Goal: Task Accomplishment & Management: Complete application form

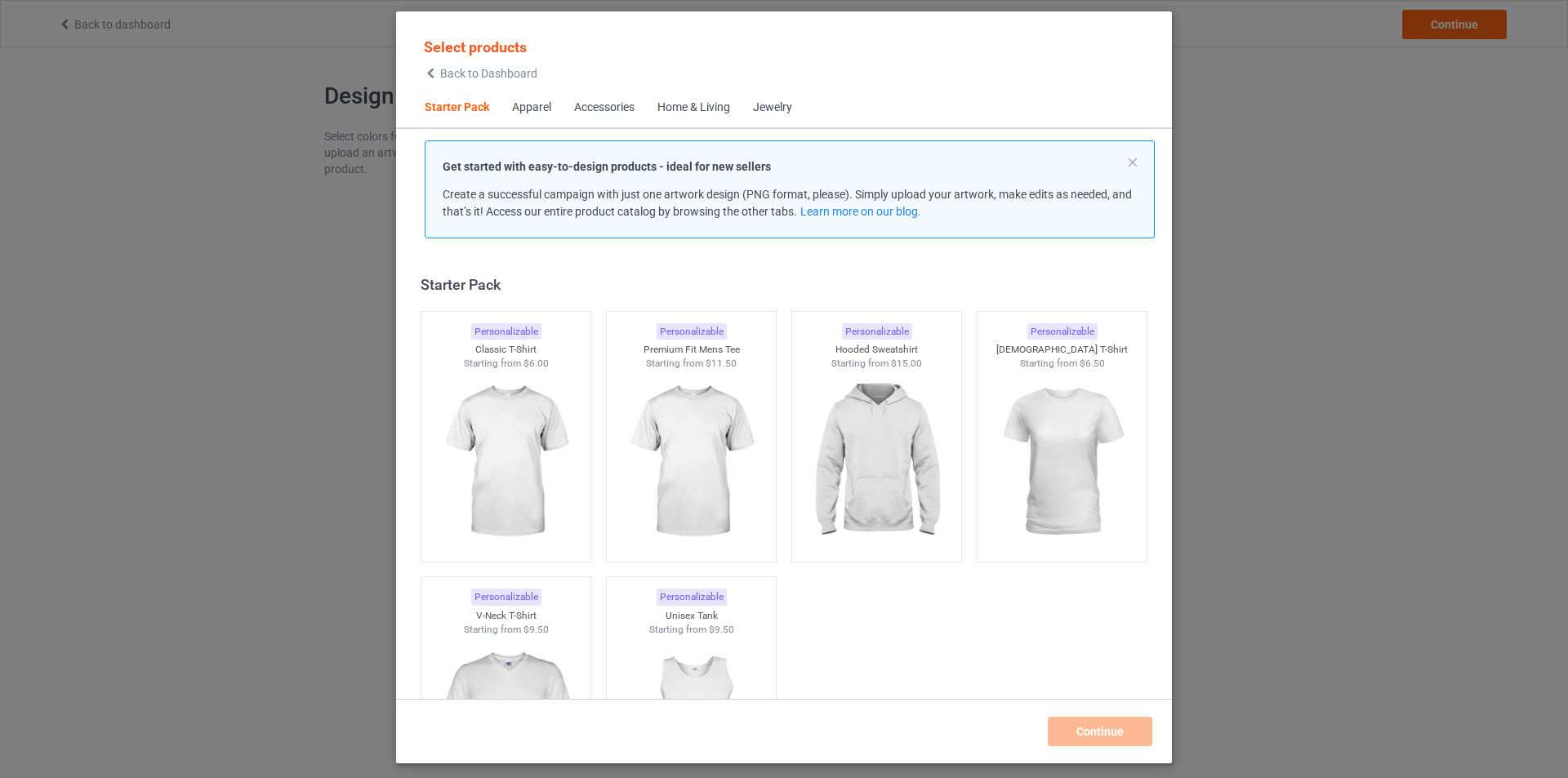
click at [325, 289] on div "Select products Back to Dashboard Starter Pack Apparel Accessories Home & Livin…" at bounding box center [784, 389] width 1568 height 778
click at [482, 383] on img at bounding box center [505, 464] width 154 height 192
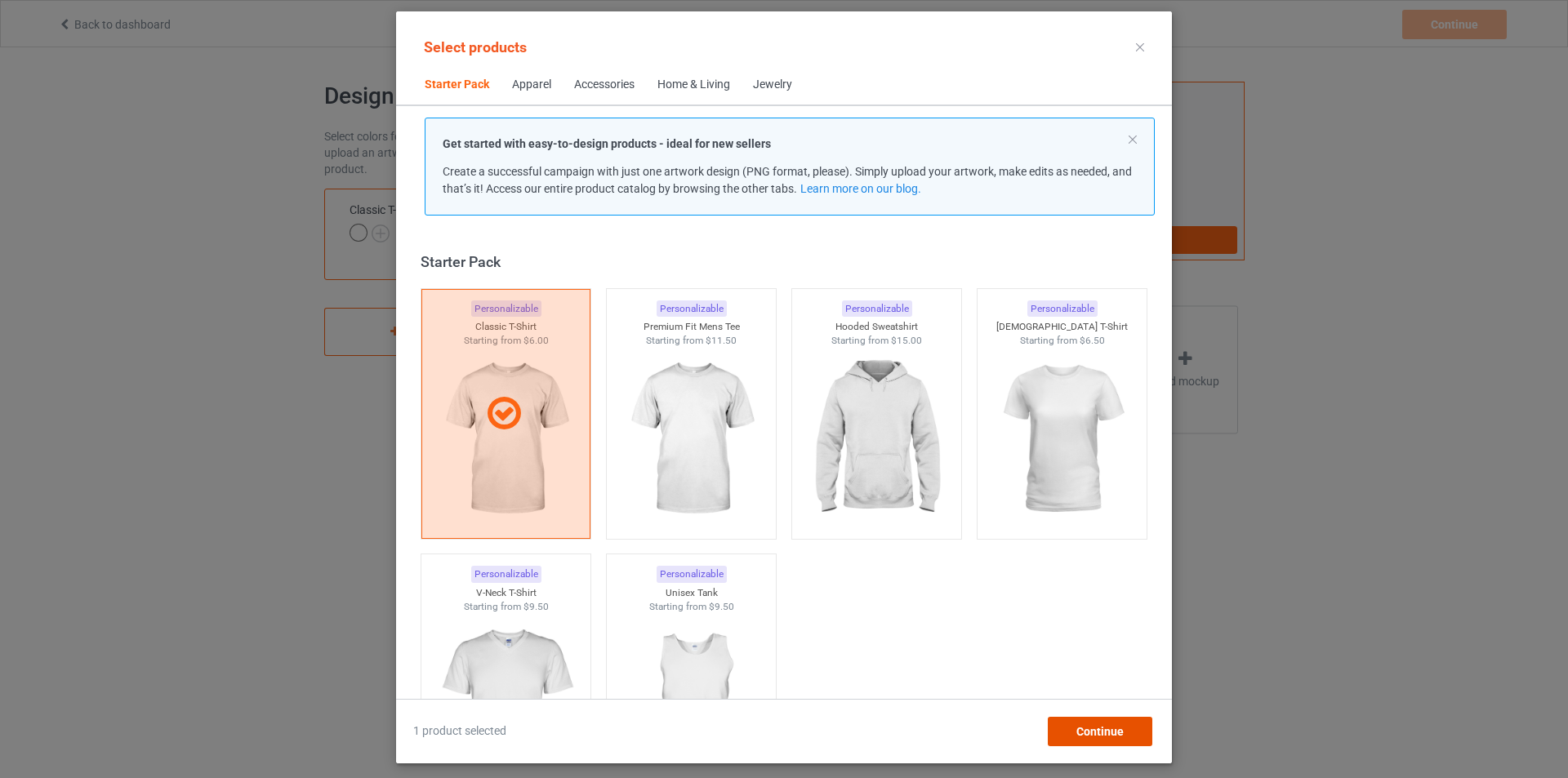
click at [1094, 742] on div "Continue" at bounding box center [1100, 732] width 105 height 29
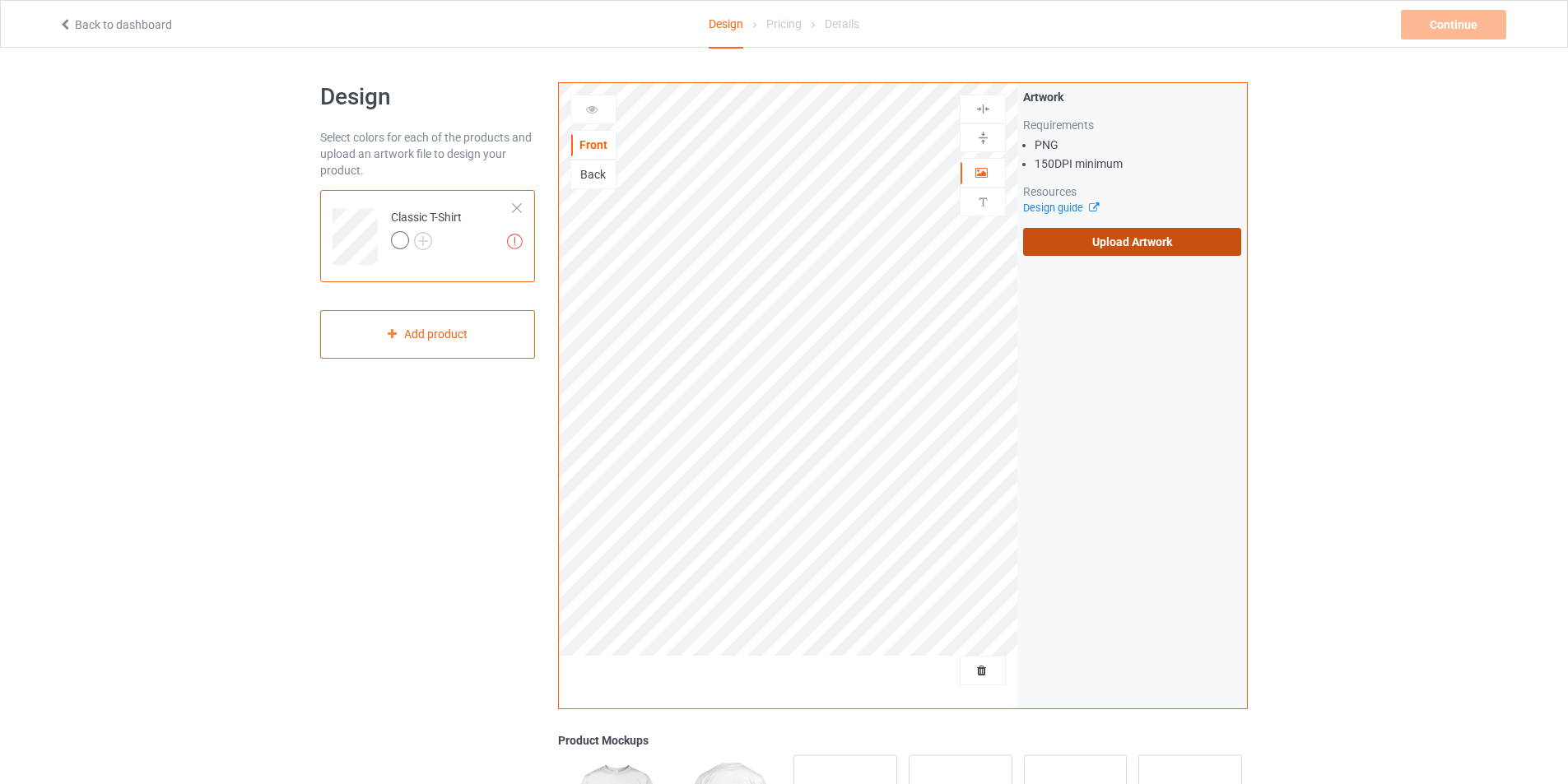
click at [1135, 239] on label "Upload Artwork" at bounding box center [1132, 241] width 218 height 28
click at [0, 0] on input "Upload Artwork" at bounding box center [0, 0] width 0 height 0
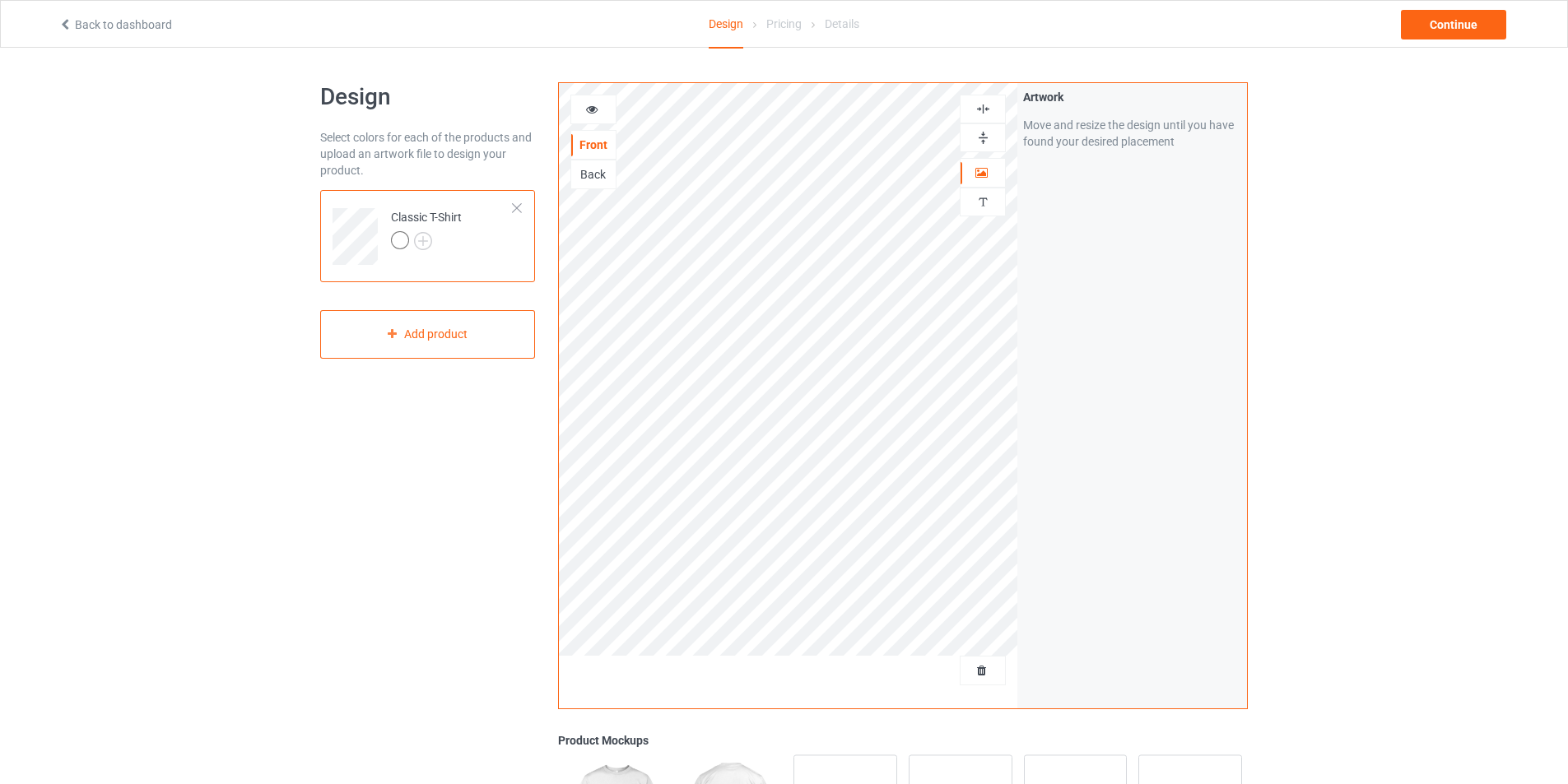
click at [986, 104] on img at bounding box center [983, 109] width 16 height 16
click at [983, 135] on img at bounding box center [983, 138] width 16 height 16
click at [1438, 25] on div "Continue" at bounding box center [1454, 24] width 106 height 29
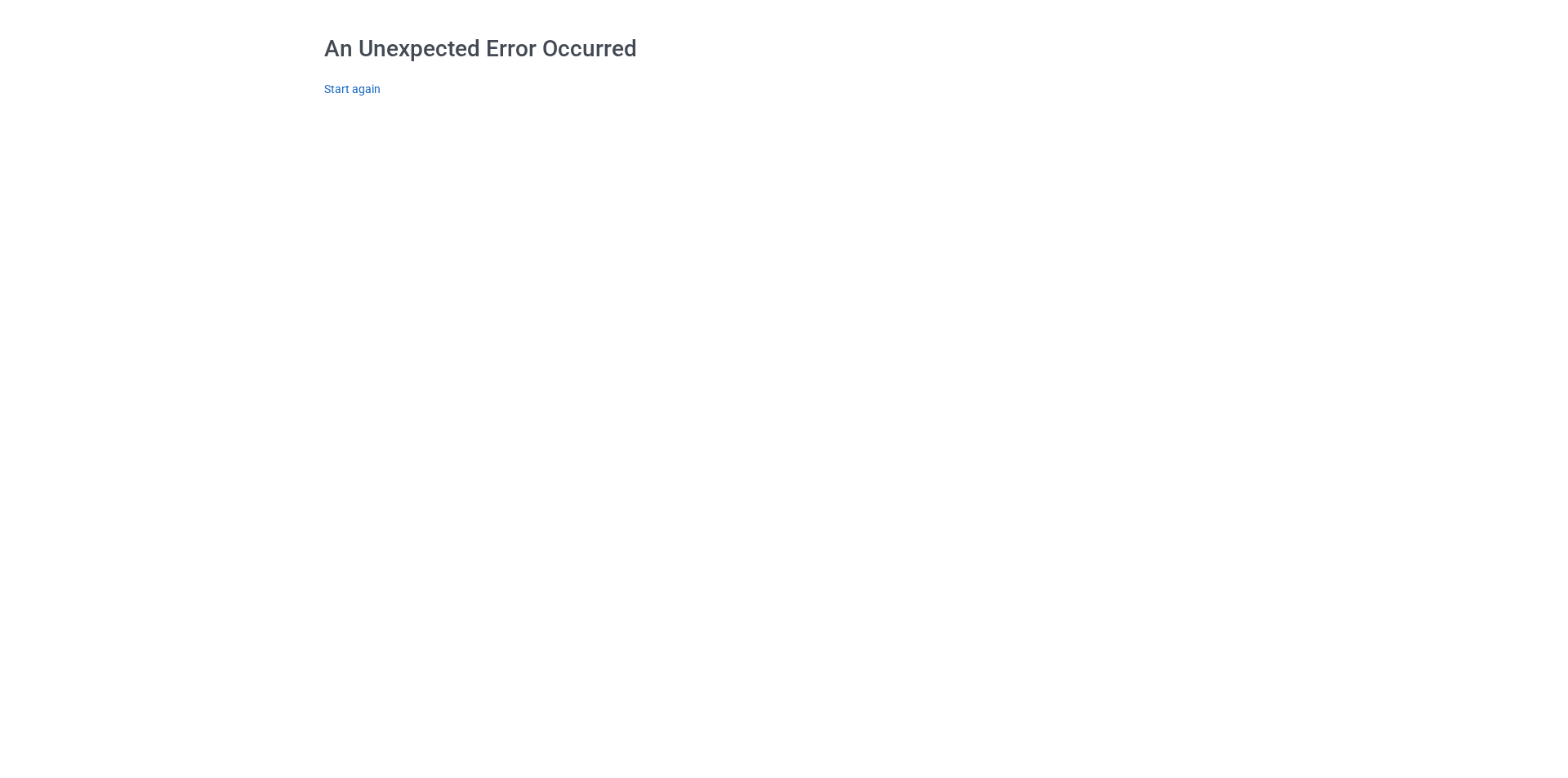
click at [373, 89] on link "Start again" at bounding box center [353, 88] width 57 height 13
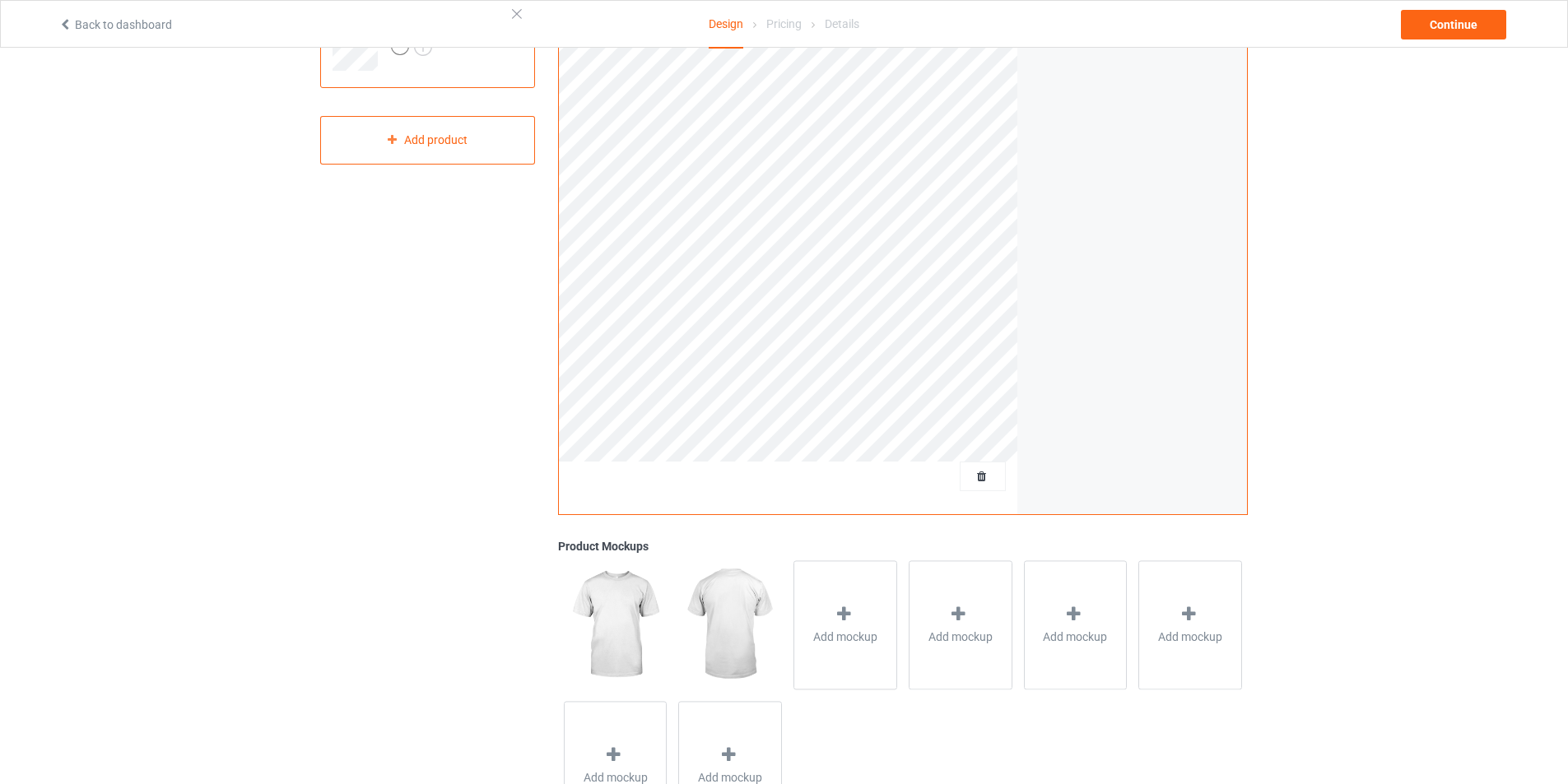
scroll to position [195, 0]
click at [623, 635] on img at bounding box center [614, 624] width 103 height 128
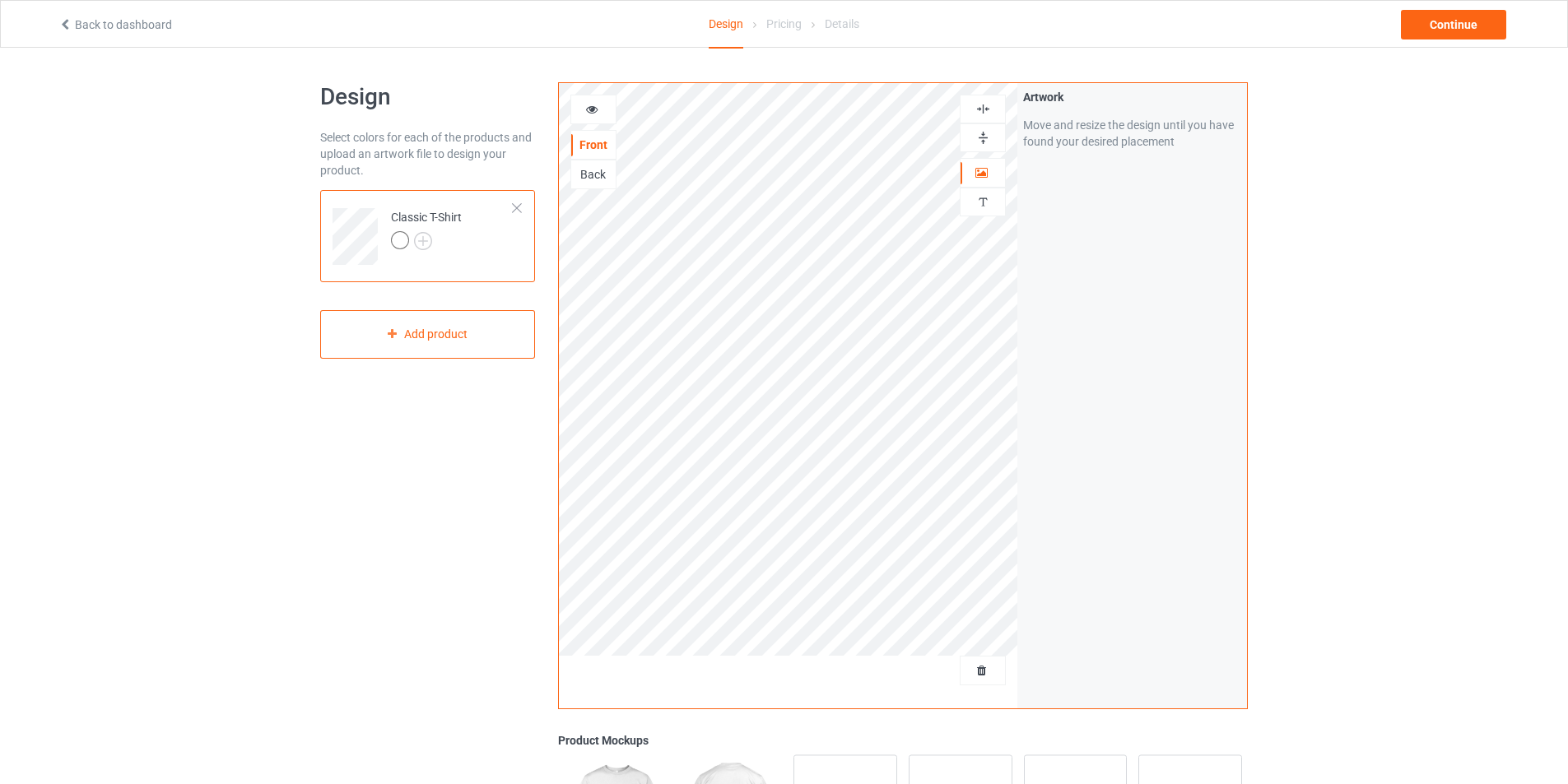
click at [625, 17] on div "Design Pricing Details" at bounding box center [784, 24] width 492 height 48
click at [497, 458] on div "Design Select colors for each of the products and upload an artwork file to des…" at bounding box center [427, 556] width 238 height 972
click at [980, 143] on img at bounding box center [983, 138] width 16 height 16
click at [984, 107] on img at bounding box center [983, 109] width 16 height 16
click at [1465, 16] on div "Continue" at bounding box center [1454, 24] width 106 height 29
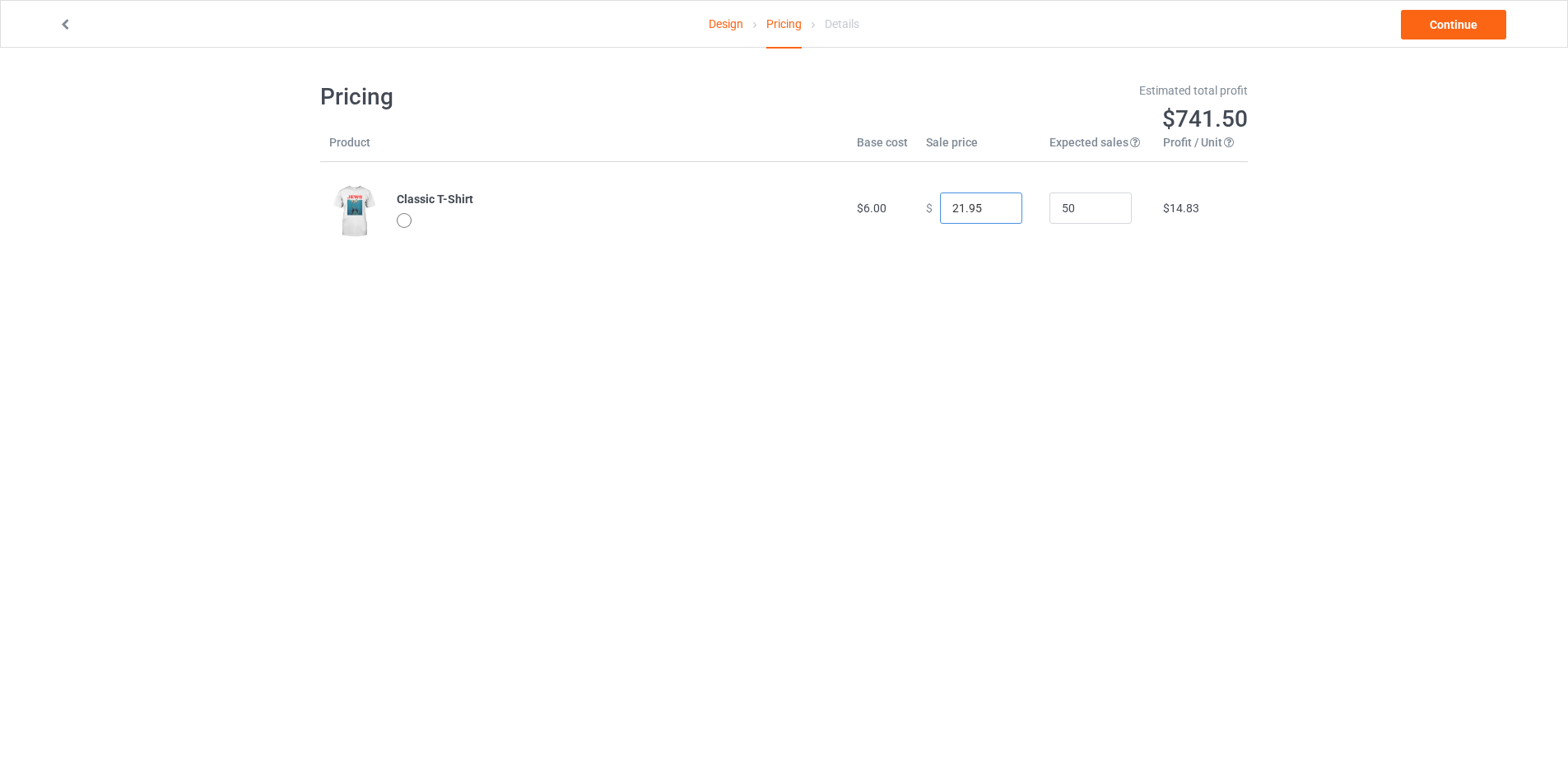
click at [994, 212] on input "21.95" at bounding box center [980, 209] width 82 height 31
click at [994, 212] on input "20.95" at bounding box center [980, 209] width 82 height 31
click at [994, 212] on input "19.95" at bounding box center [980, 209] width 82 height 31
type input "18.95"
click at [994, 212] on input "18.95" at bounding box center [980, 209] width 82 height 31
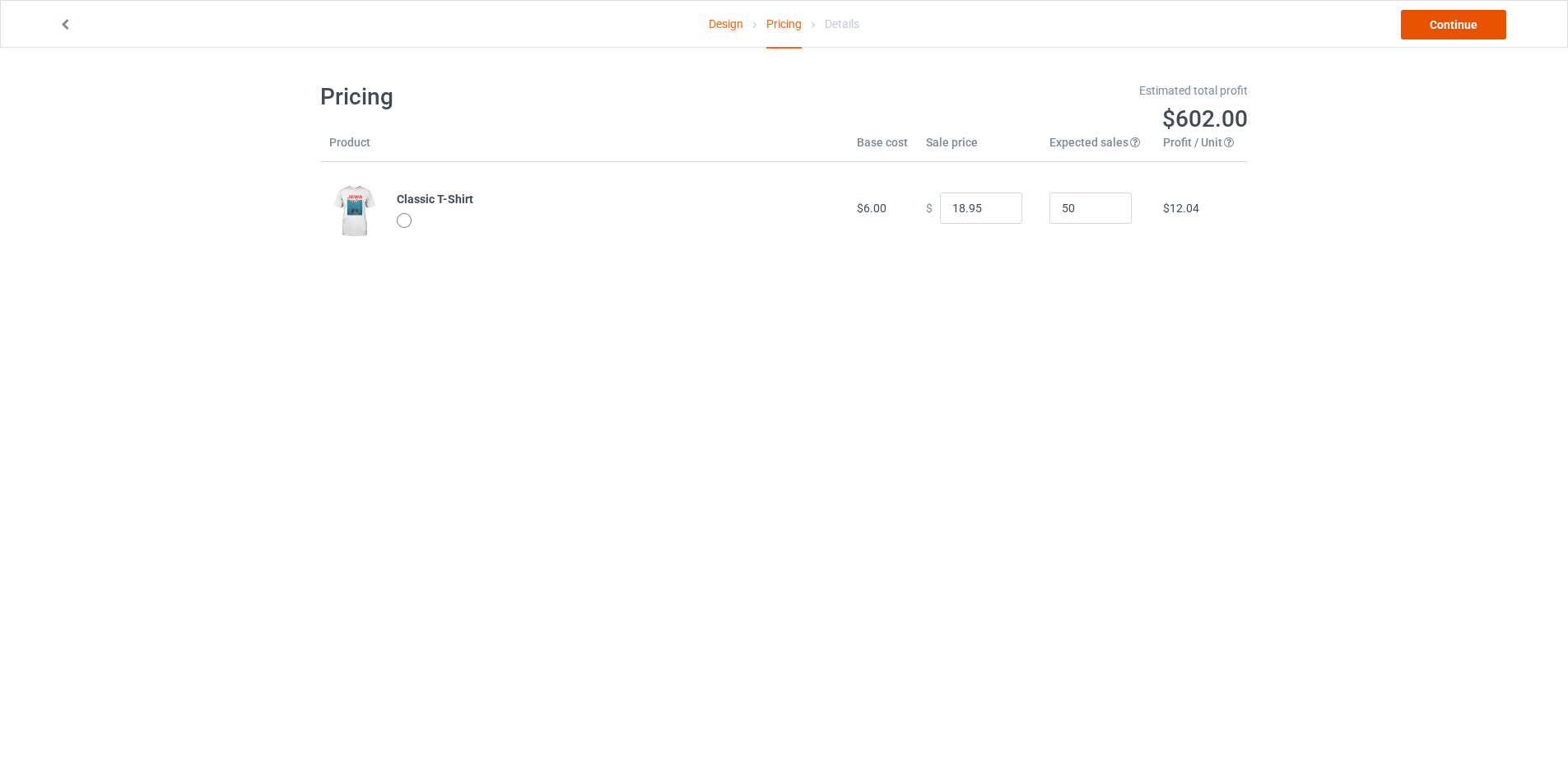
click at [1443, 22] on link "Continue" at bounding box center [1454, 24] width 106 height 29
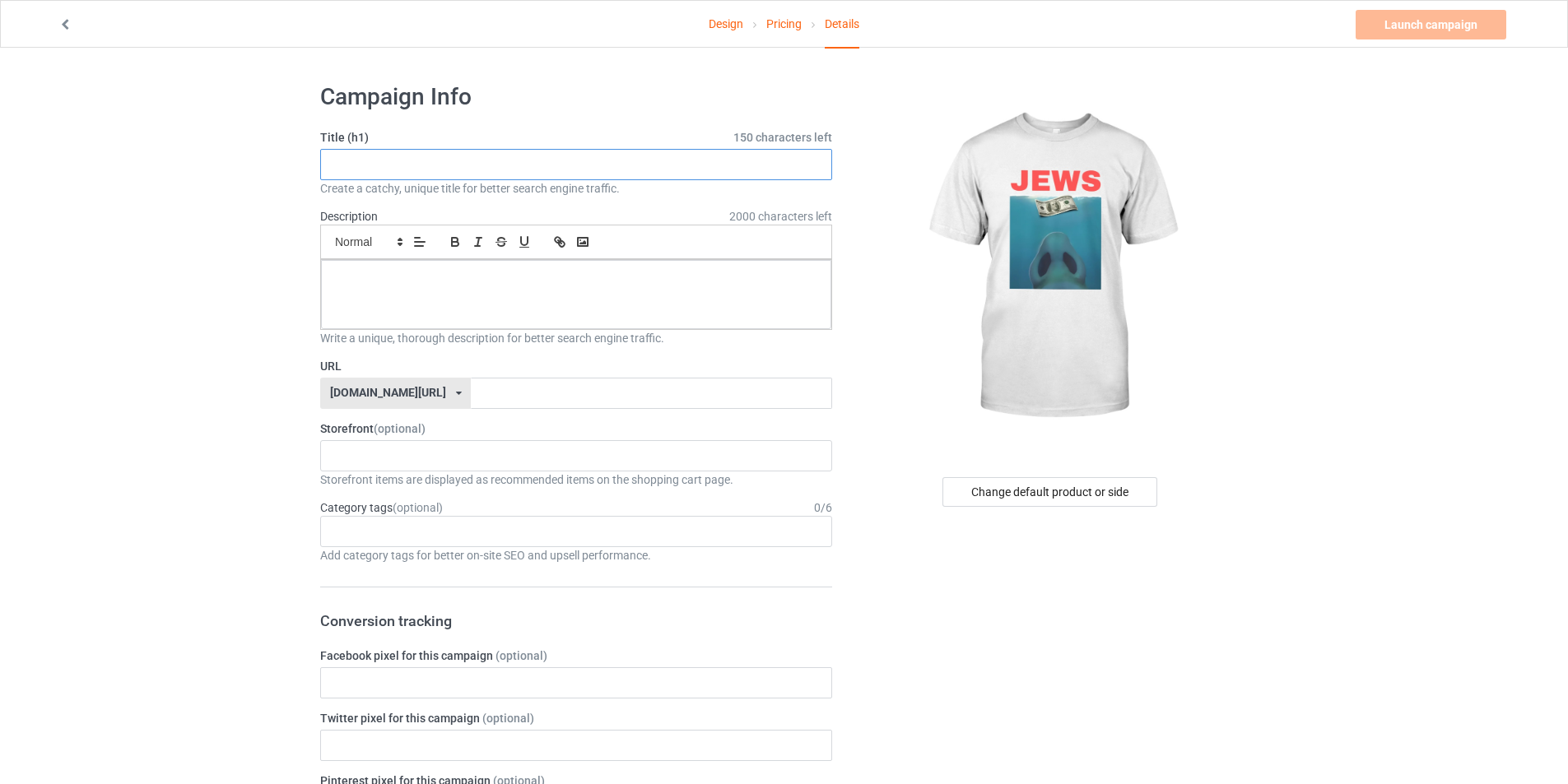
click at [395, 168] on input "text" at bounding box center [576, 164] width 512 height 31
type input "JEWS"
click at [370, 324] on div at bounding box center [576, 295] width 511 height 69
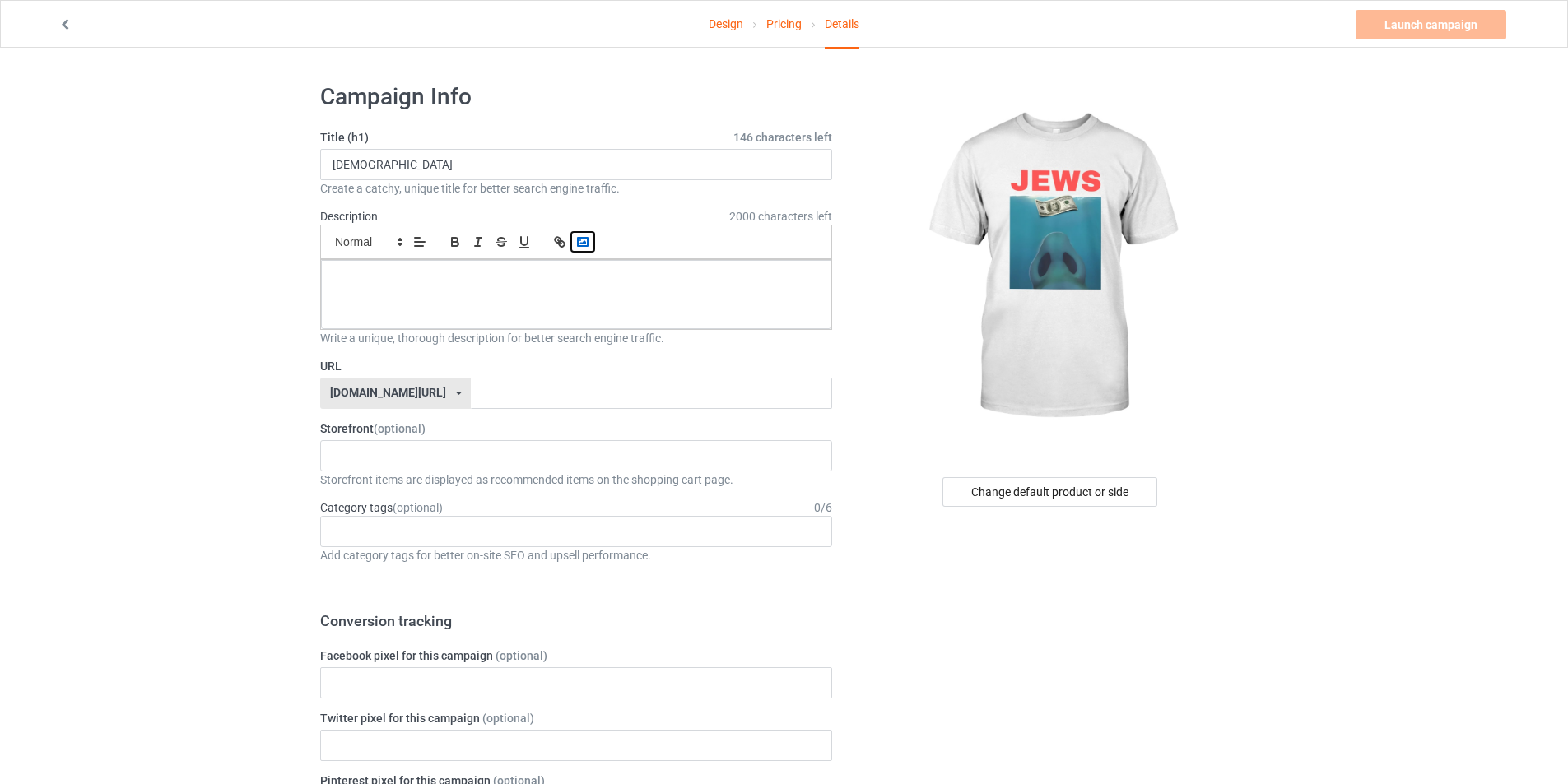
click at [580, 244] on polyline "button" at bounding box center [583, 242] width 7 height 4
click at [583, 247] on icon "button" at bounding box center [582, 241] width 15 height 15
click at [611, 303] on div at bounding box center [576, 295] width 511 height 69
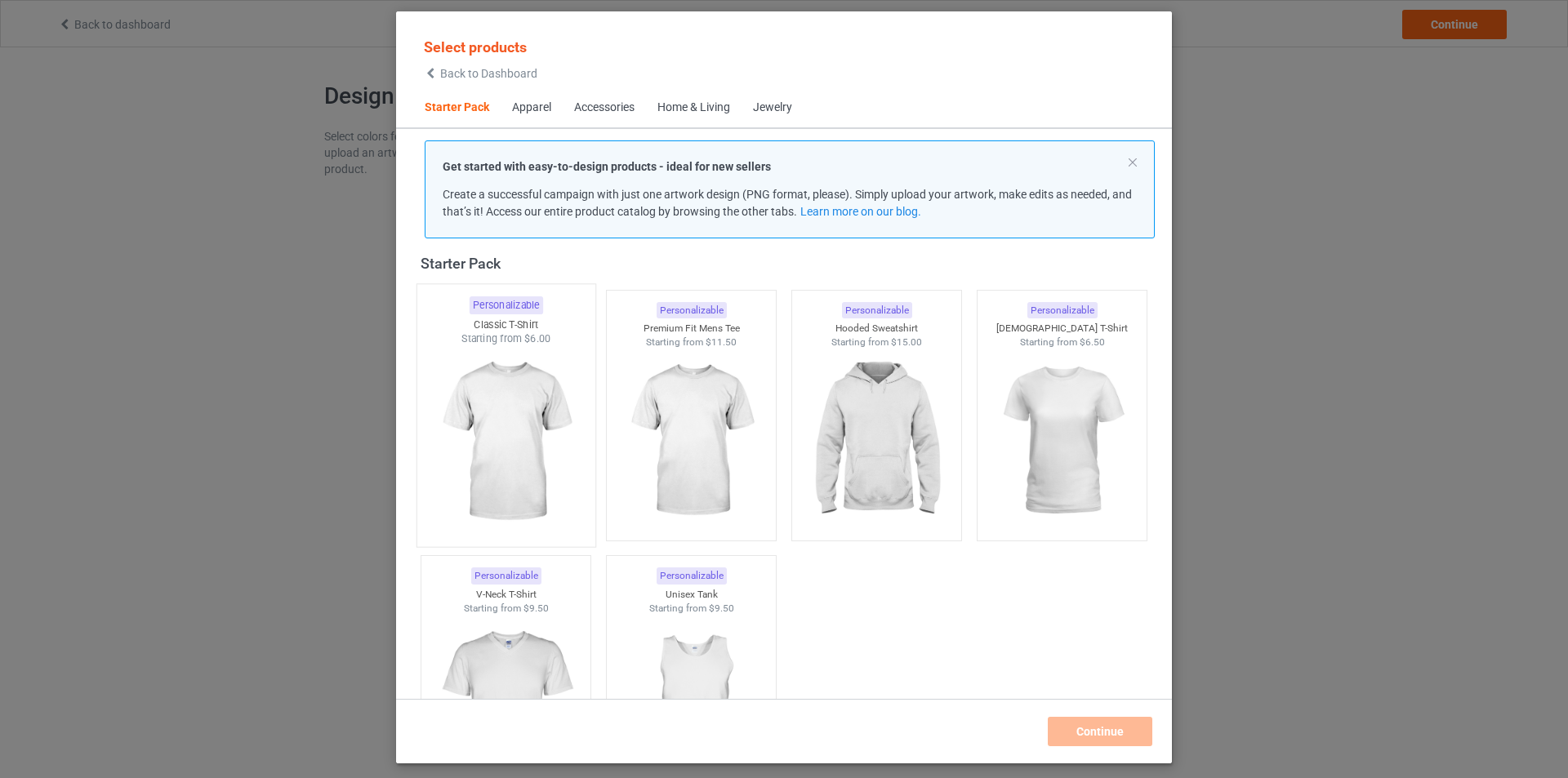
click at [475, 471] on img at bounding box center [505, 442] width 154 height 192
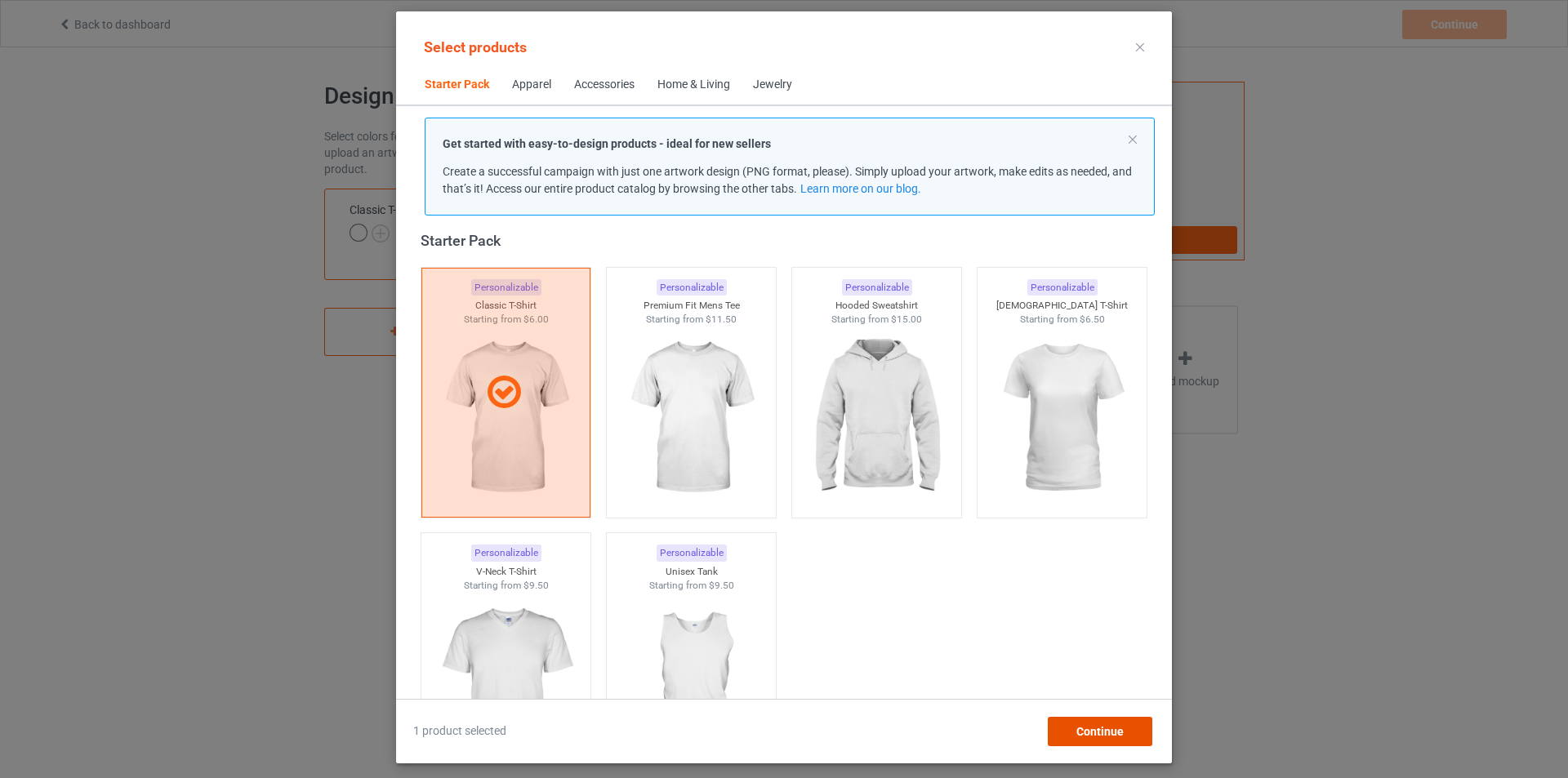
click at [1095, 723] on div "Continue" at bounding box center [1100, 732] width 105 height 29
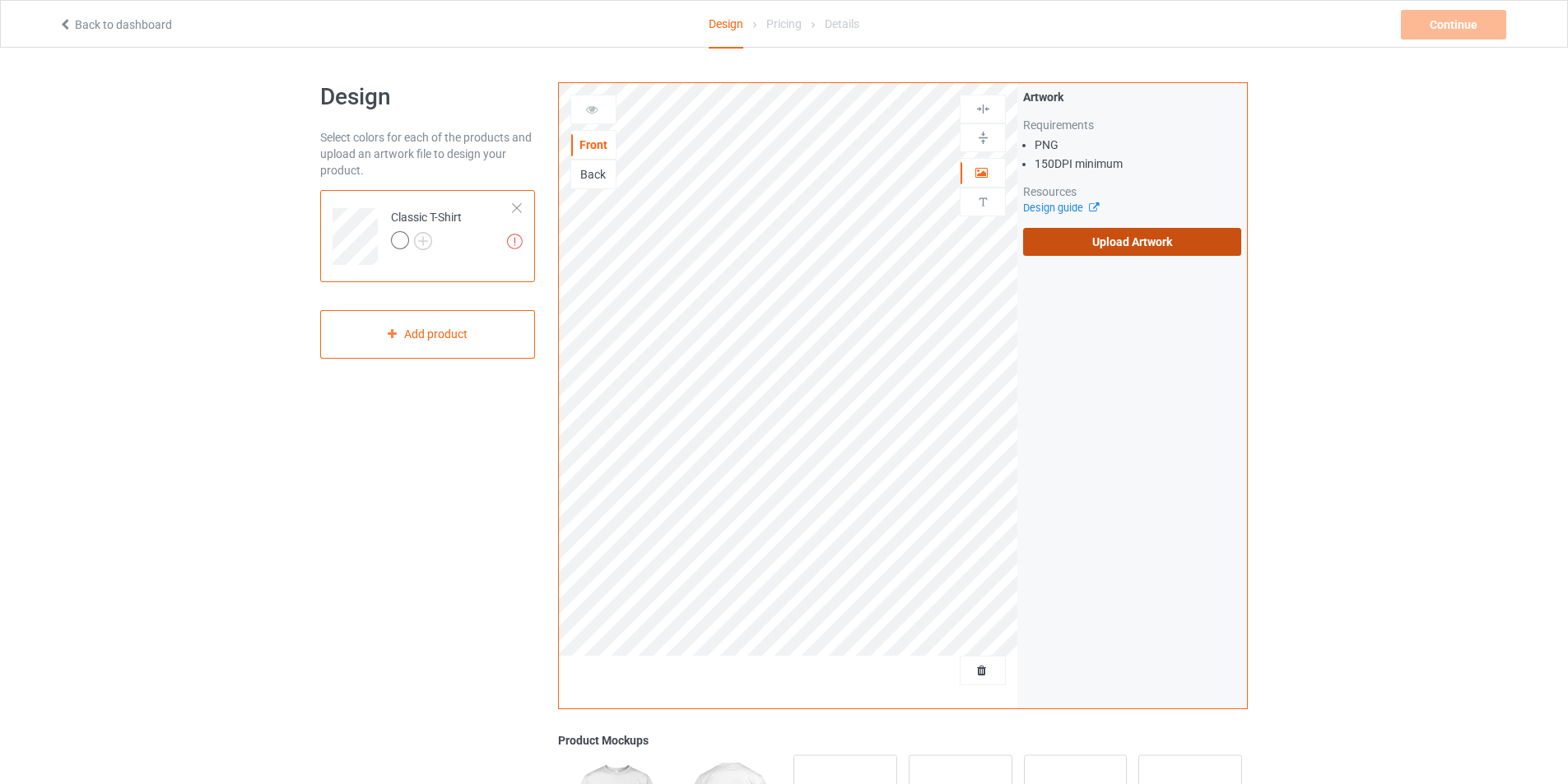
click at [1124, 240] on label "Upload Artwork" at bounding box center [1132, 241] width 218 height 28
click at [0, 0] on input "Upload Artwork" at bounding box center [0, 0] width 0 height 0
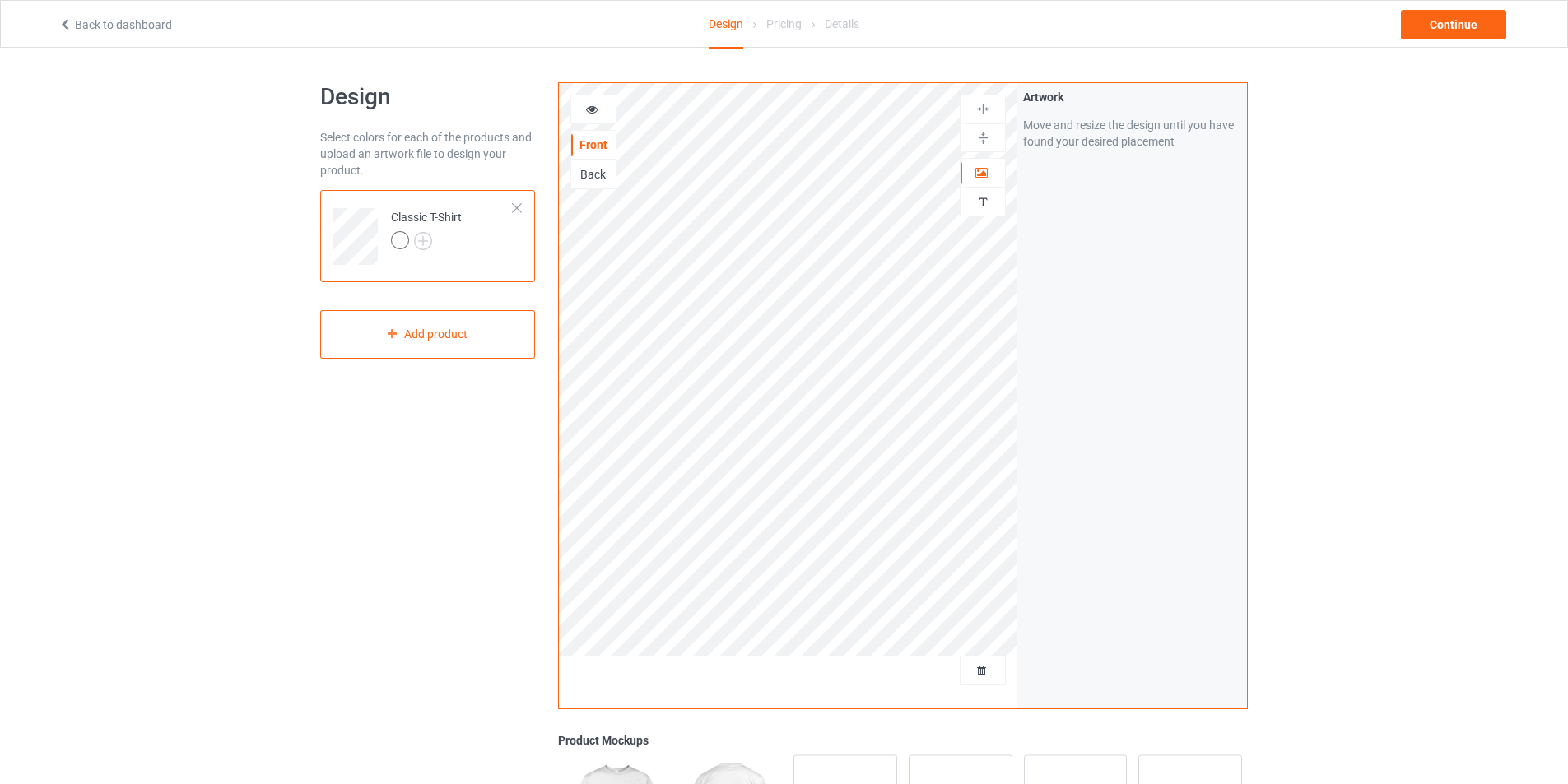
click at [981, 137] on img at bounding box center [983, 138] width 16 height 16
click at [986, 106] on img at bounding box center [983, 109] width 16 height 16
click at [984, 127] on div at bounding box center [982, 138] width 46 height 29
click at [980, 107] on img at bounding box center [983, 109] width 16 height 16
click at [399, 247] on div at bounding box center [400, 240] width 18 height 18
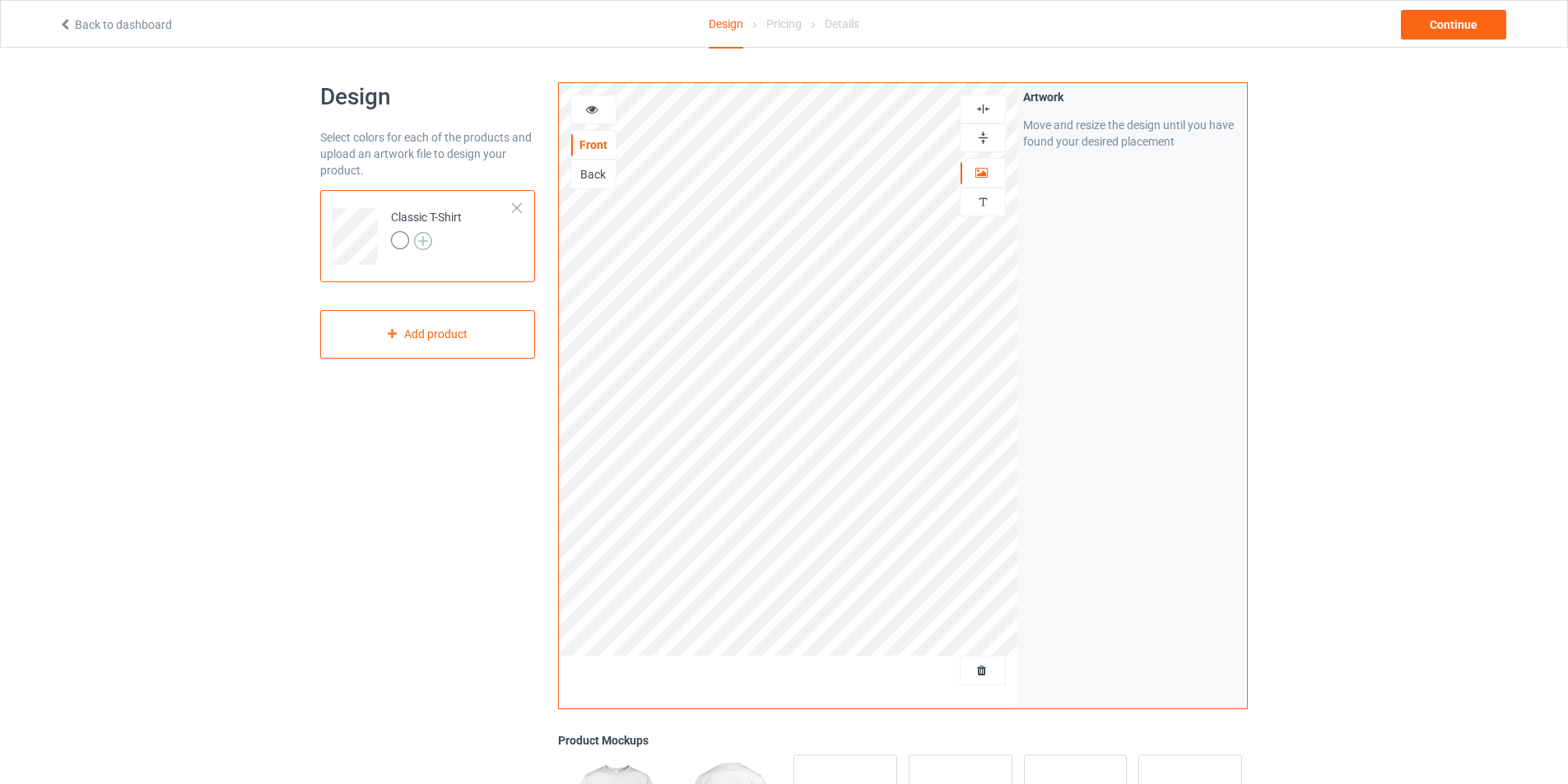
click at [425, 244] on img at bounding box center [422, 241] width 18 height 18
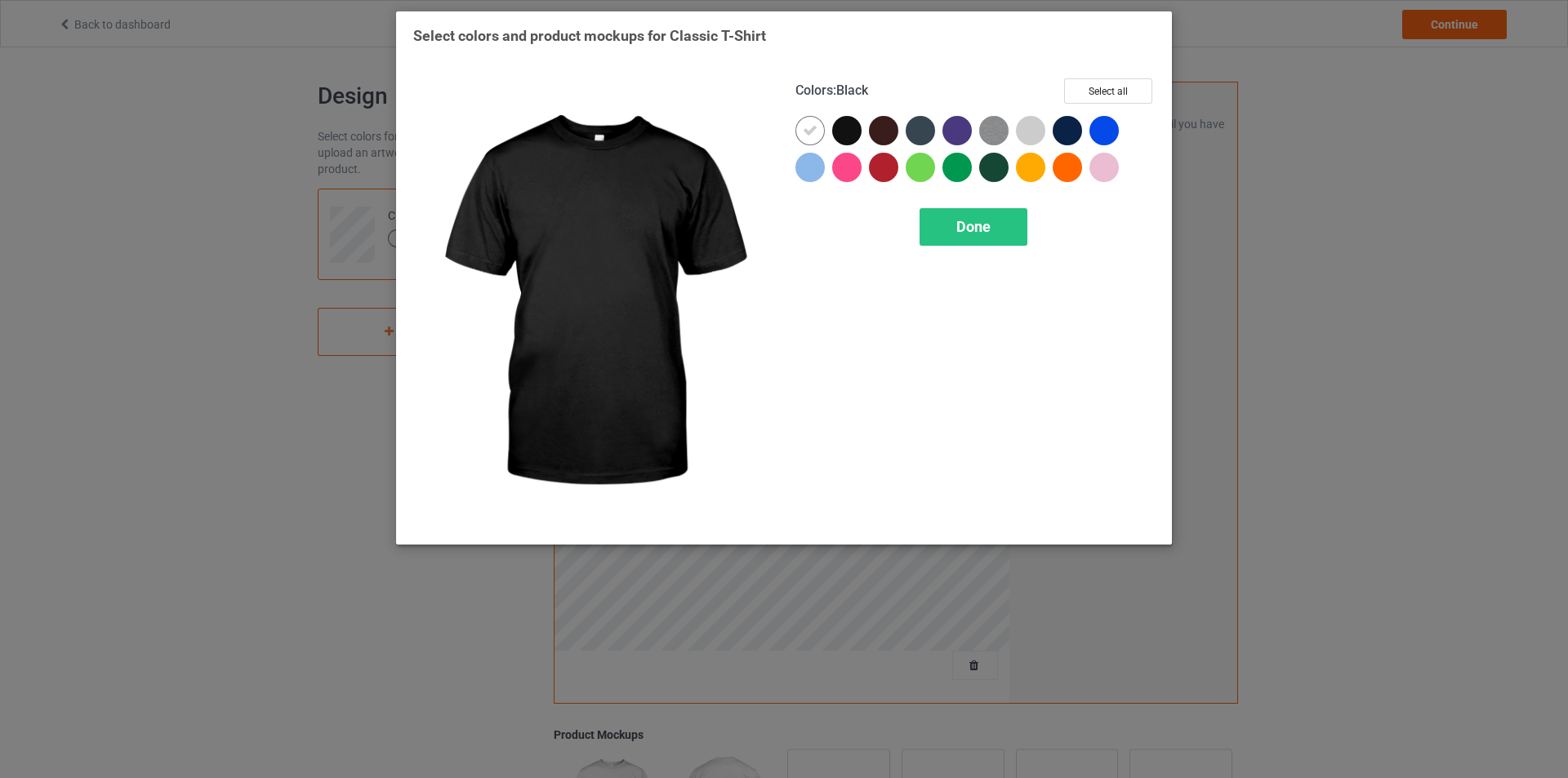
click at [842, 137] on div at bounding box center [847, 131] width 29 height 29
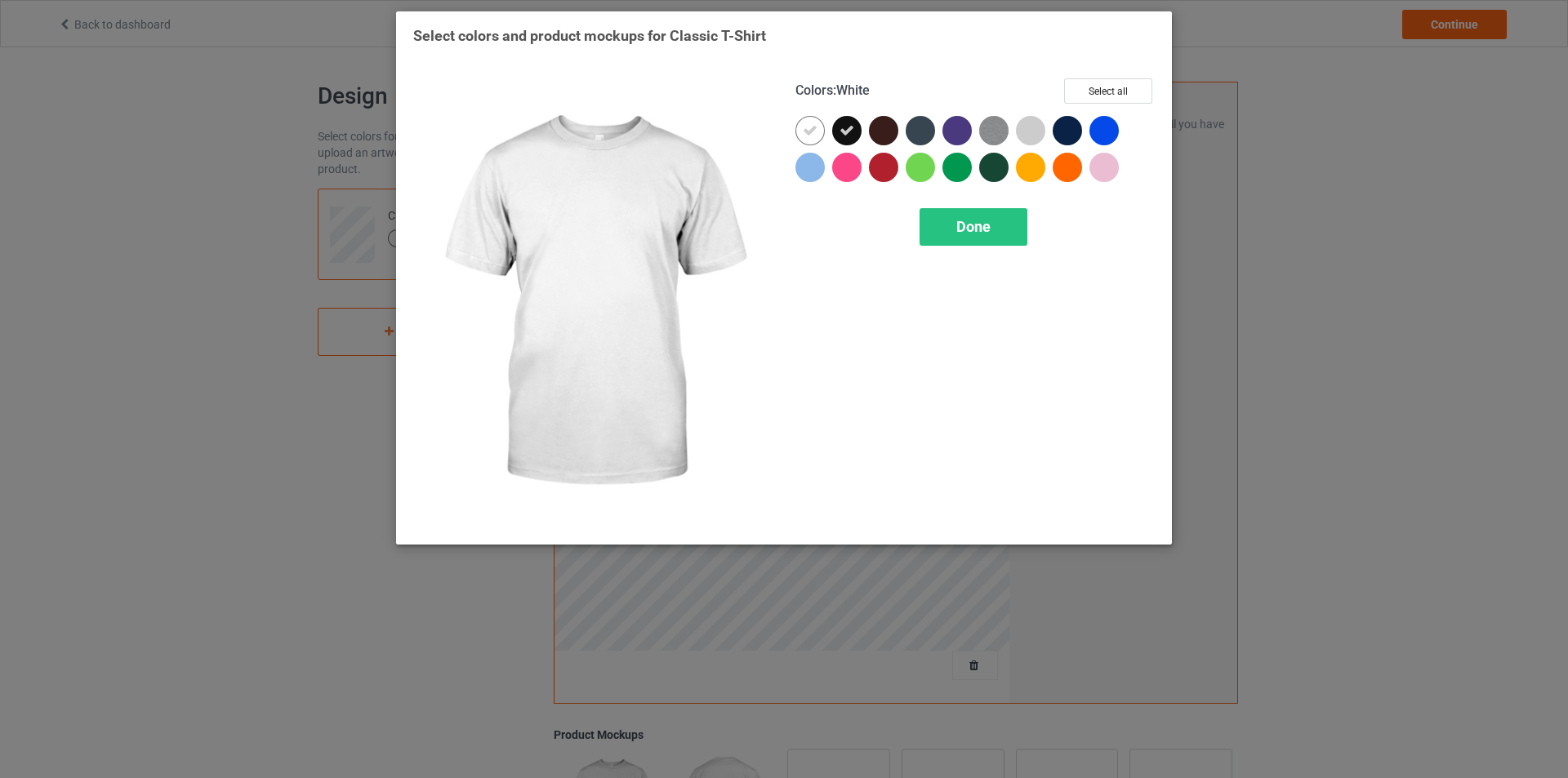
click at [815, 139] on div at bounding box center [810, 131] width 29 height 29
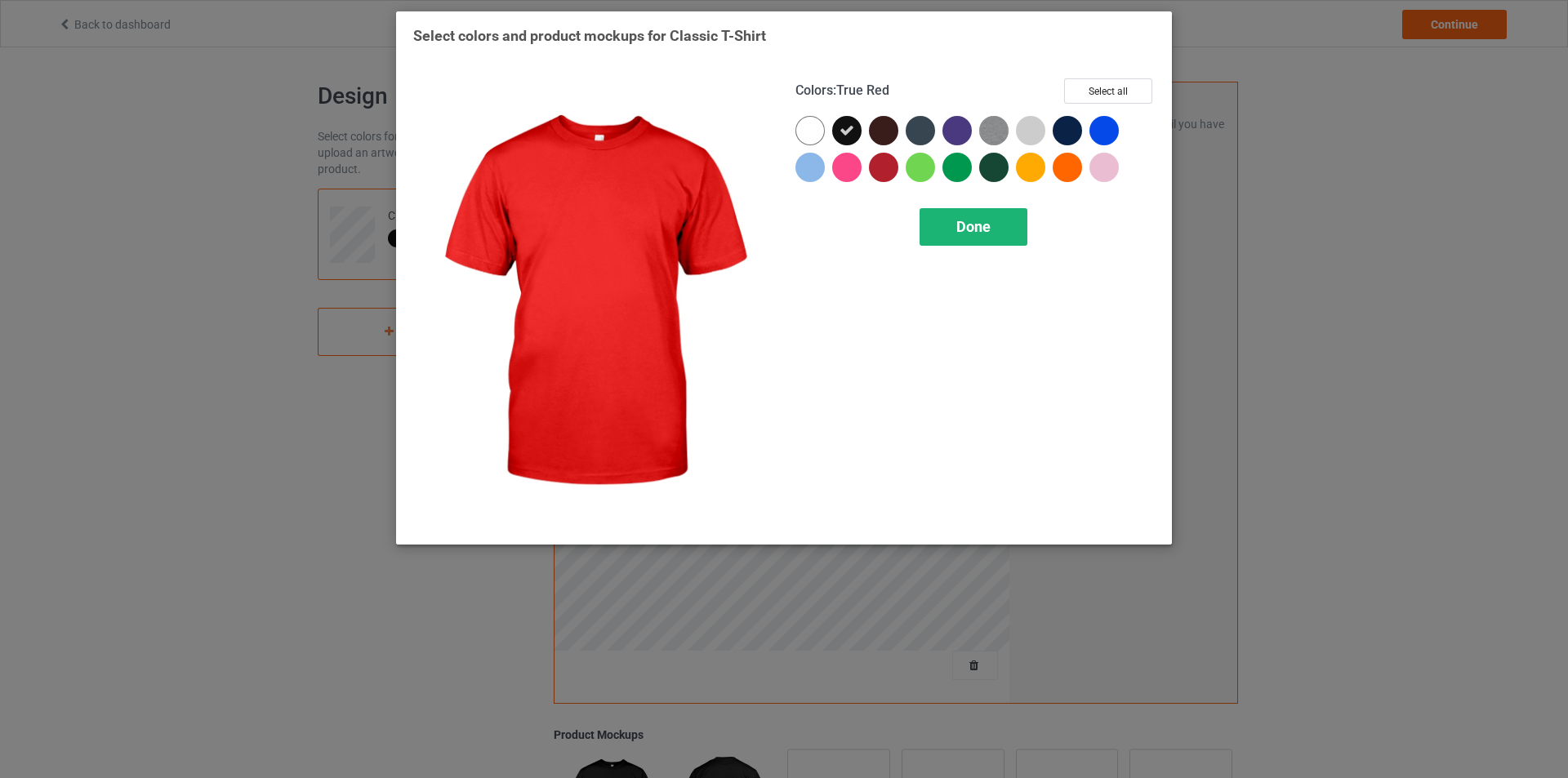
click at [948, 228] on div "Done" at bounding box center [974, 228] width 108 height 38
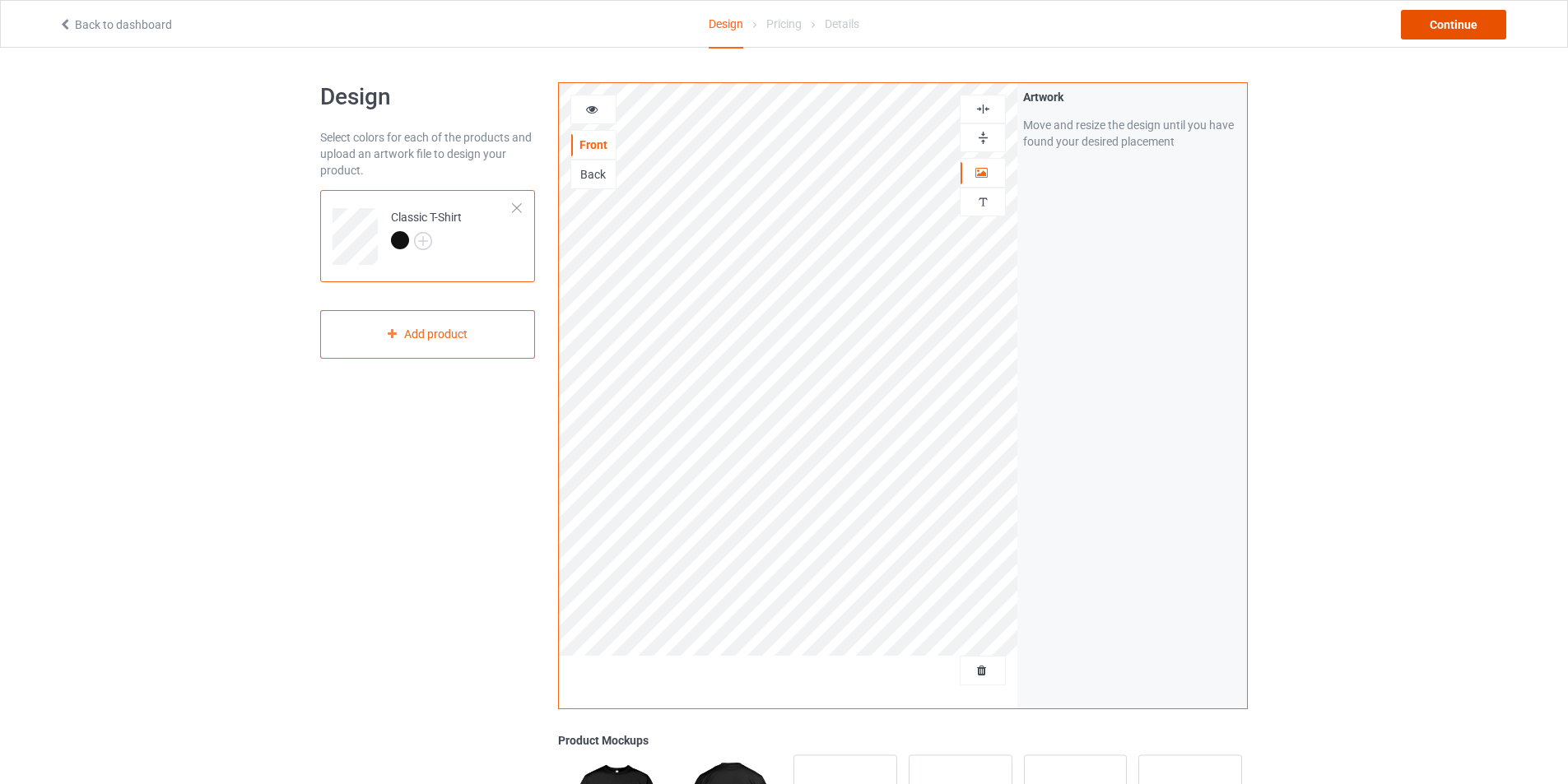
click at [1456, 24] on div "Continue" at bounding box center [1454, 24] width 106 height 29
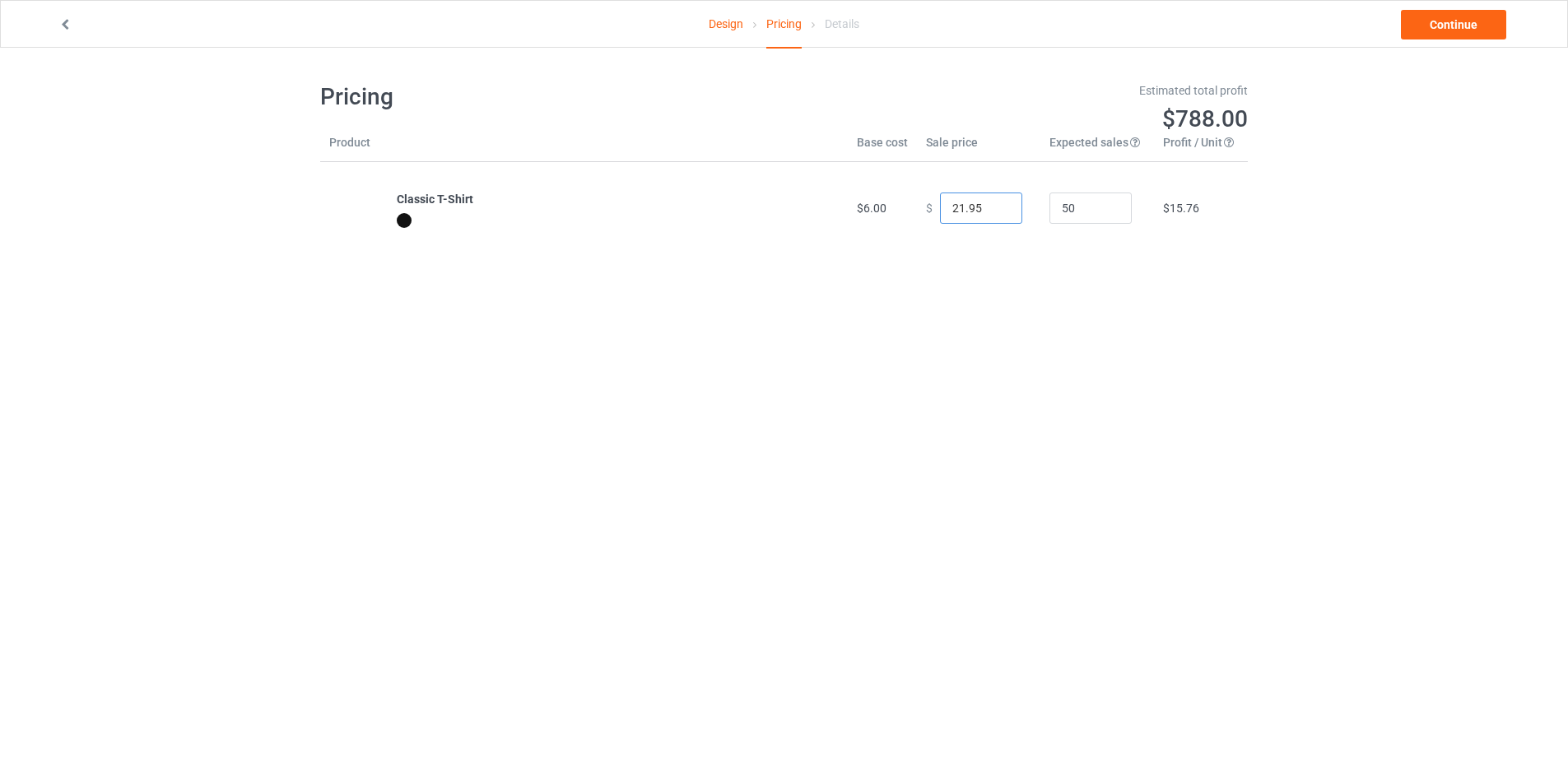
click at [994, 209] on input "21.95" at bounding box center [980, 209] width 82 height 31
click at [994, 209] on input "20.95" at bounding box center [980, 209] width 82 height 31
click at [994, 209] on input "19.95" at bounding box center [980, 209] width 82 height 31
click at [994, 209] on input "18.95" at bounding box center [980, 209] width 82 height 31
click at [994, 205] on input "19.95" at bounding box center [980, 209] width 82 height 31
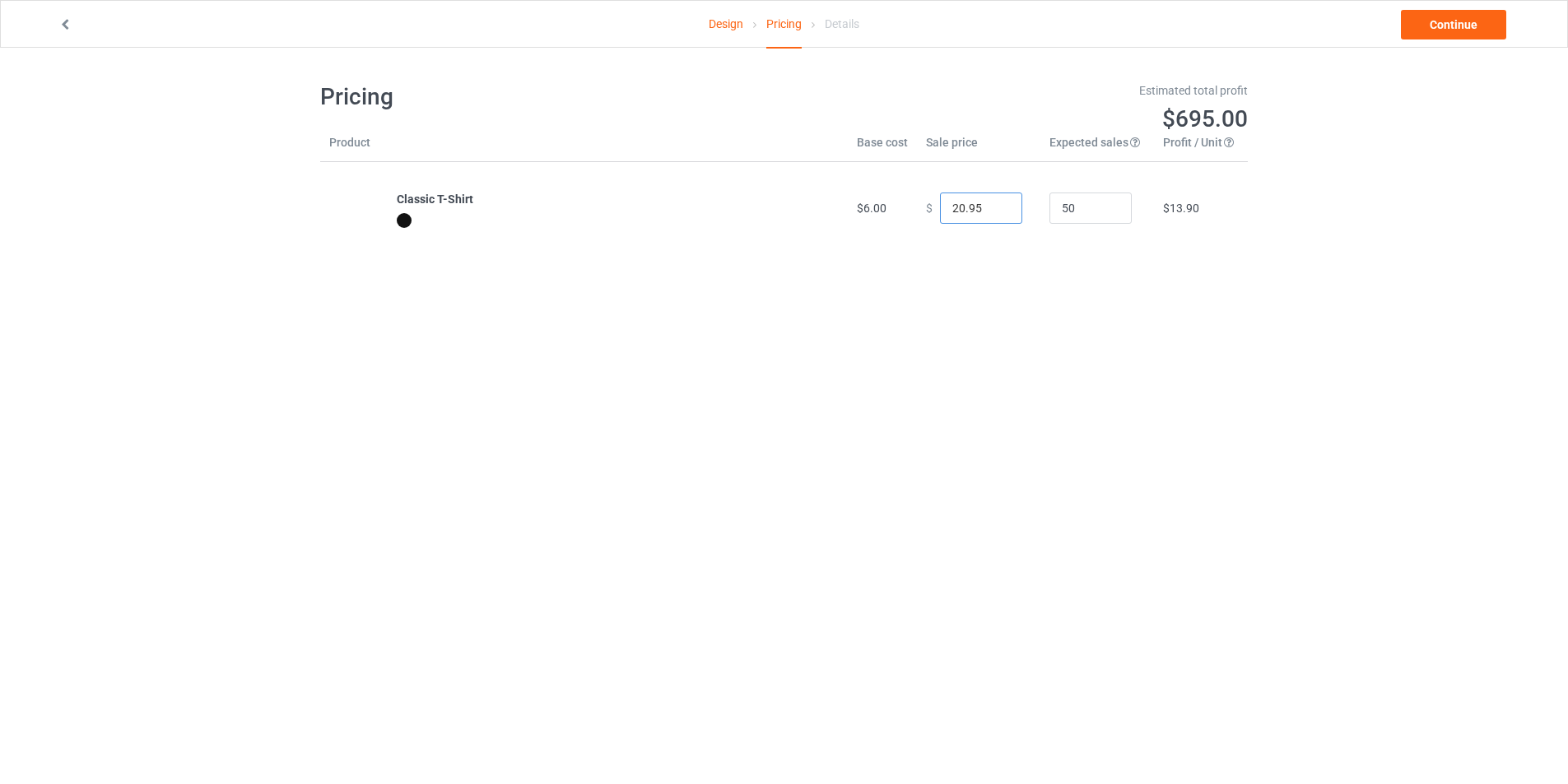
type input "20.95"
click at [994, 205] on input "20.95" at bounding box center [980, 209] width 82 height 31
click at [1430, 28] on link "Continue" at bounding box center [1454, 24] width 106 height 29
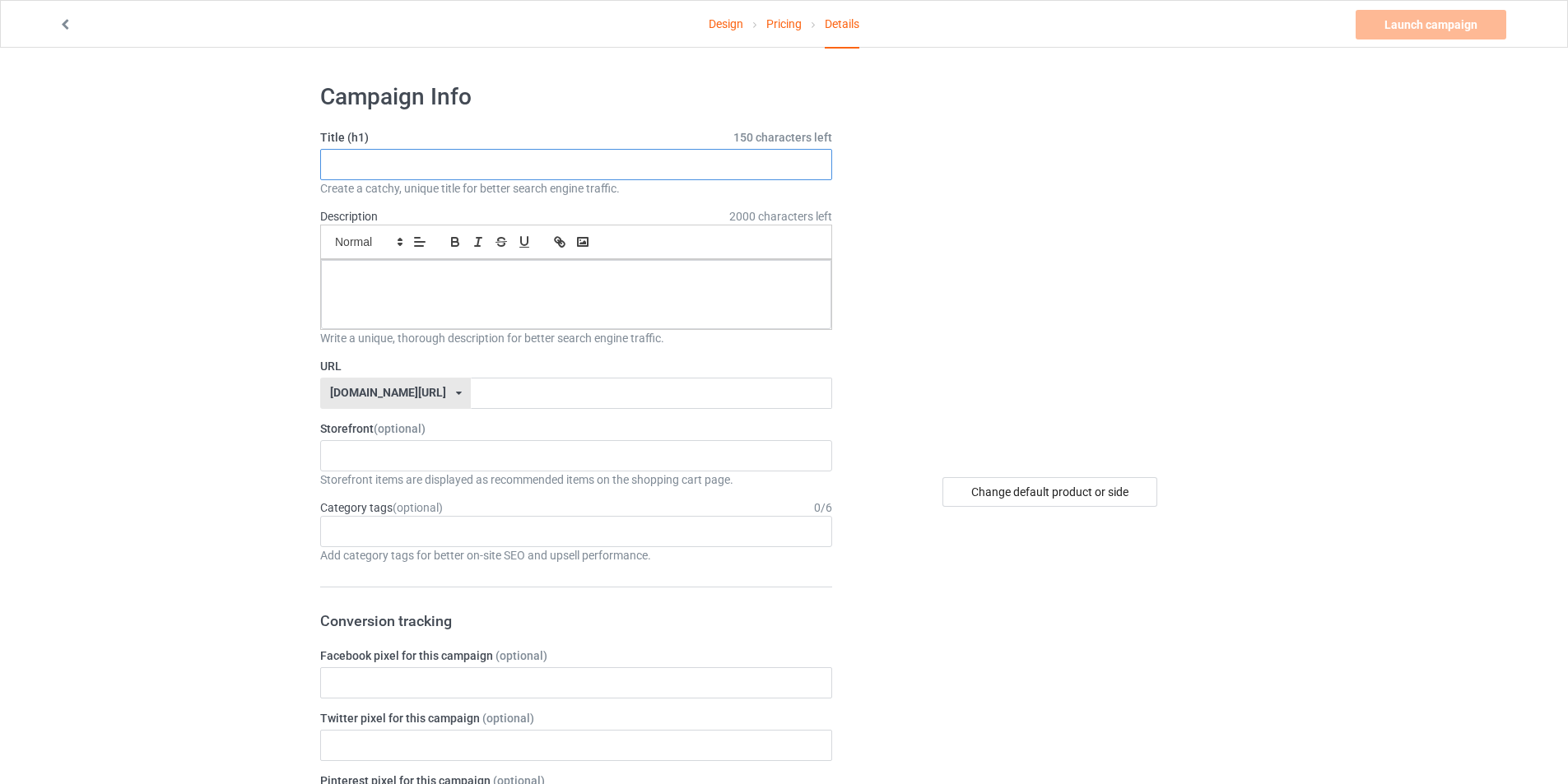
click at [596, 157] on input "text" at bounding box center [576, 164] width 512 height 31
type input "THE NORTH FACE"
click at [404, 277] on p at bounding box center [575, 279] width 484 height 16
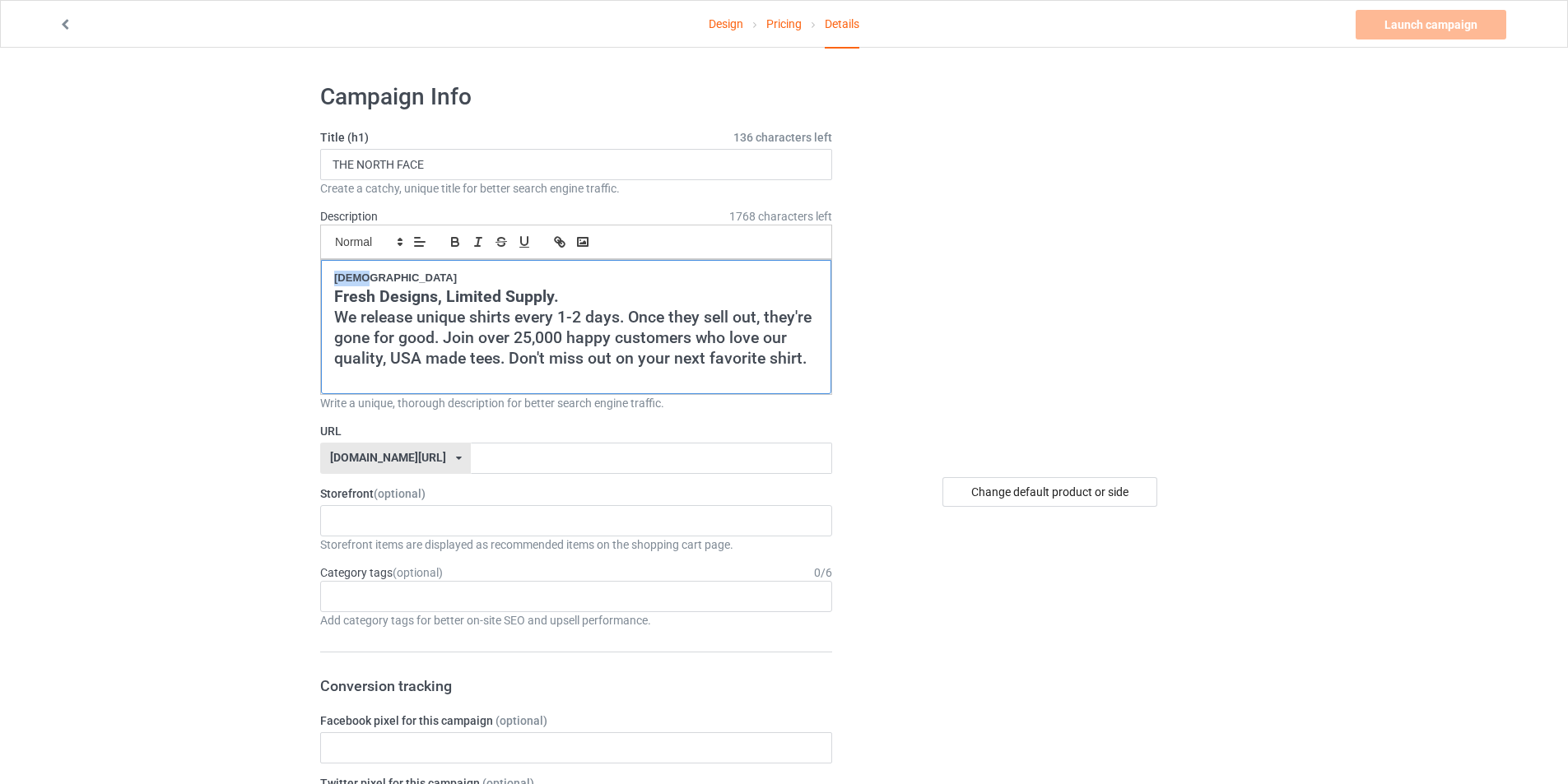
drag, startPoint x: 387, startPoint y: 267, endPoint x: 299, endPoint y: 268, distance: 88.0
click at [519, 453] on input "text" at bounding box center [651, 459] width 361 height 31
type input "THENORTHFACE"
click at [506, 533] on div "cursedahhshirts 68e6e715c14d57002fb4706e" at bounding box center [576, 521] width 512 height 31
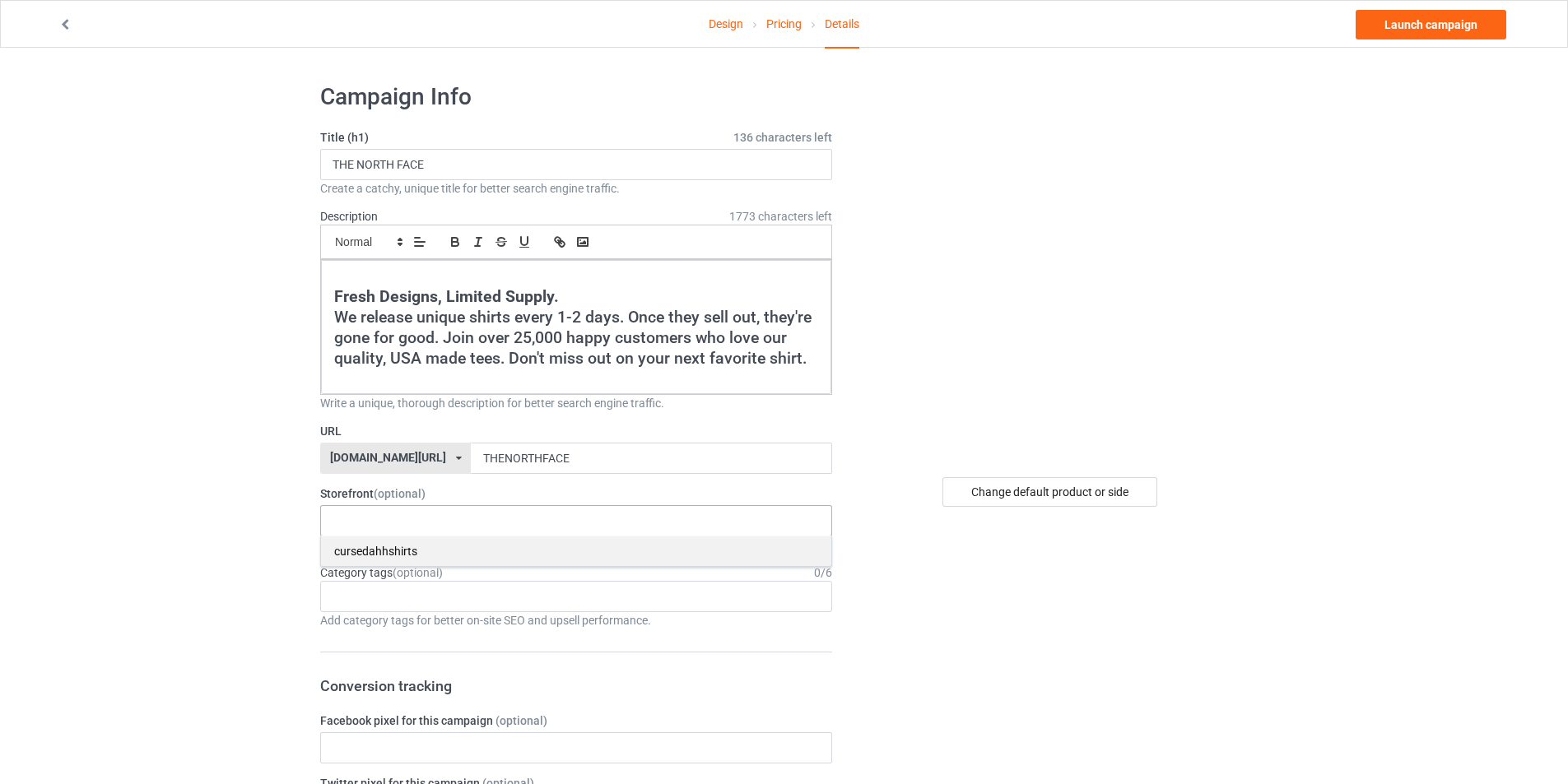
click at [511, 549] on div "cursedahhshirts" at bounding box center [576, 550] width 511 height 30
click at [468, 588] on div "Age > [DEMOGRAPHIC_DATA] > 1 Age > [DEMOGRAPHIC_DATA] Months > 1 Month Age > [D…" at bounding box center [576, 596] width 512 height 31
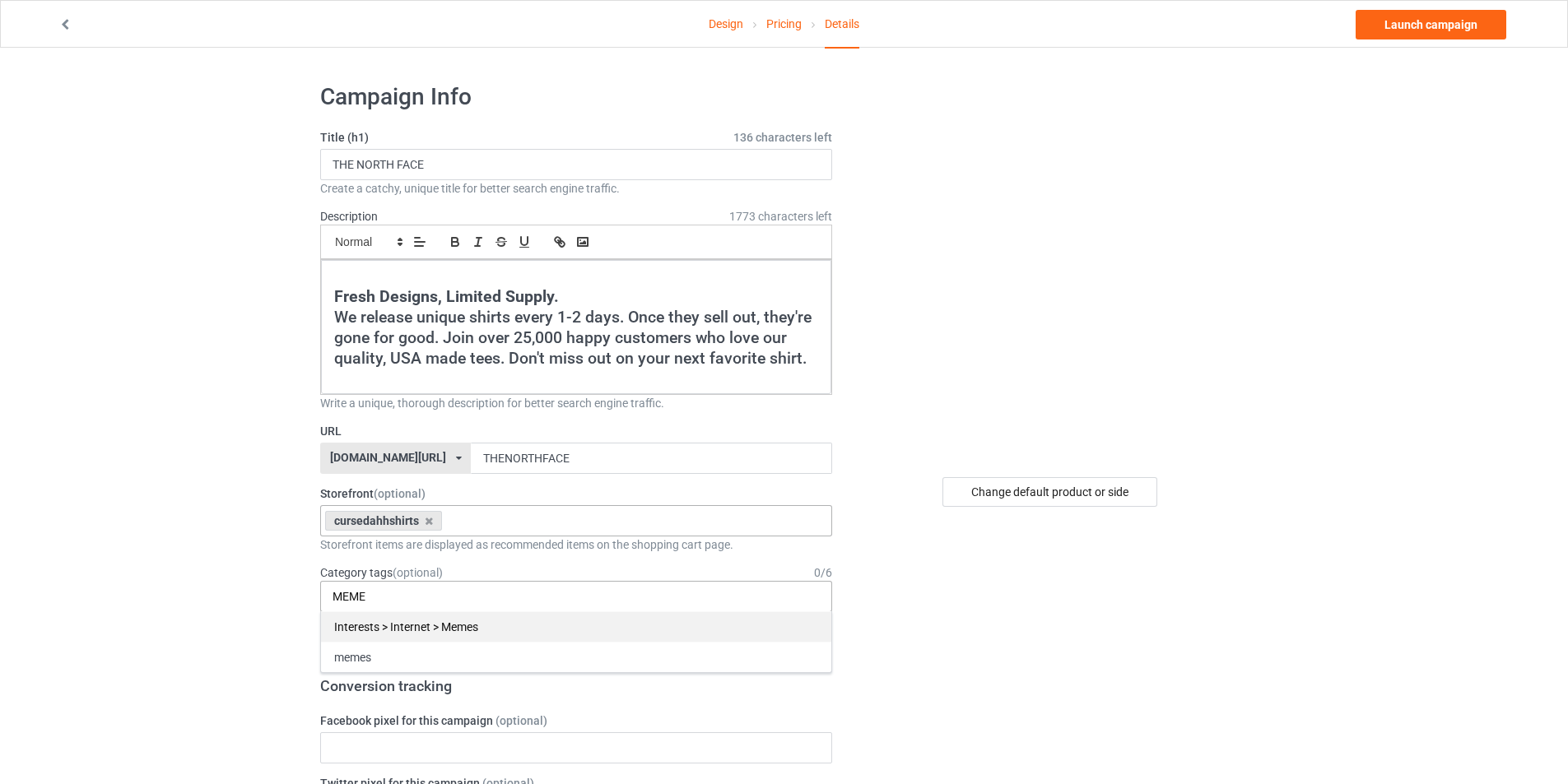
type input "MEME"
click at [455, 622] on div "Interests > Internet > Memes" at bounding box center [576, 627] width 511 height 30
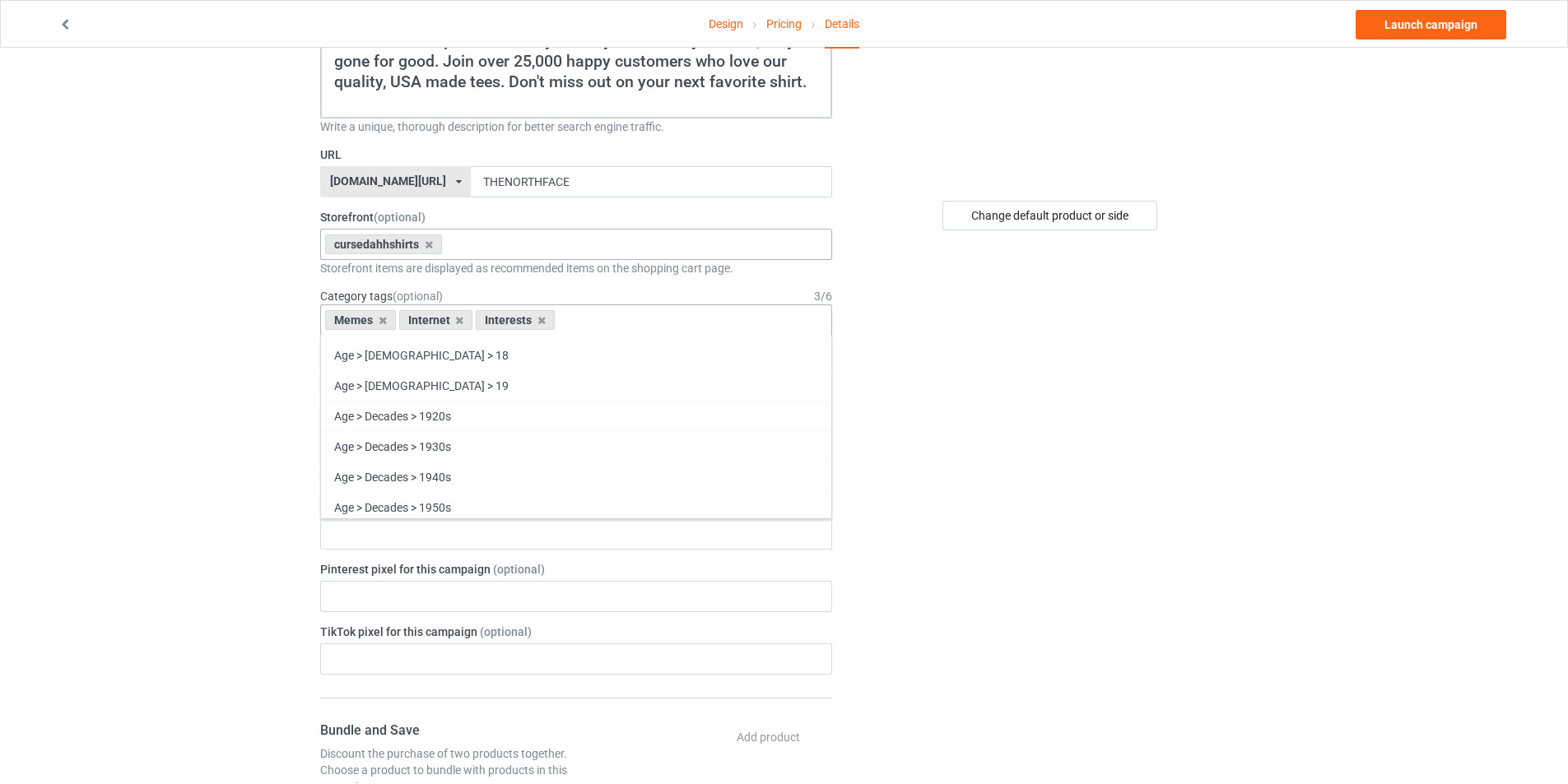
scroll to position [480, 0]
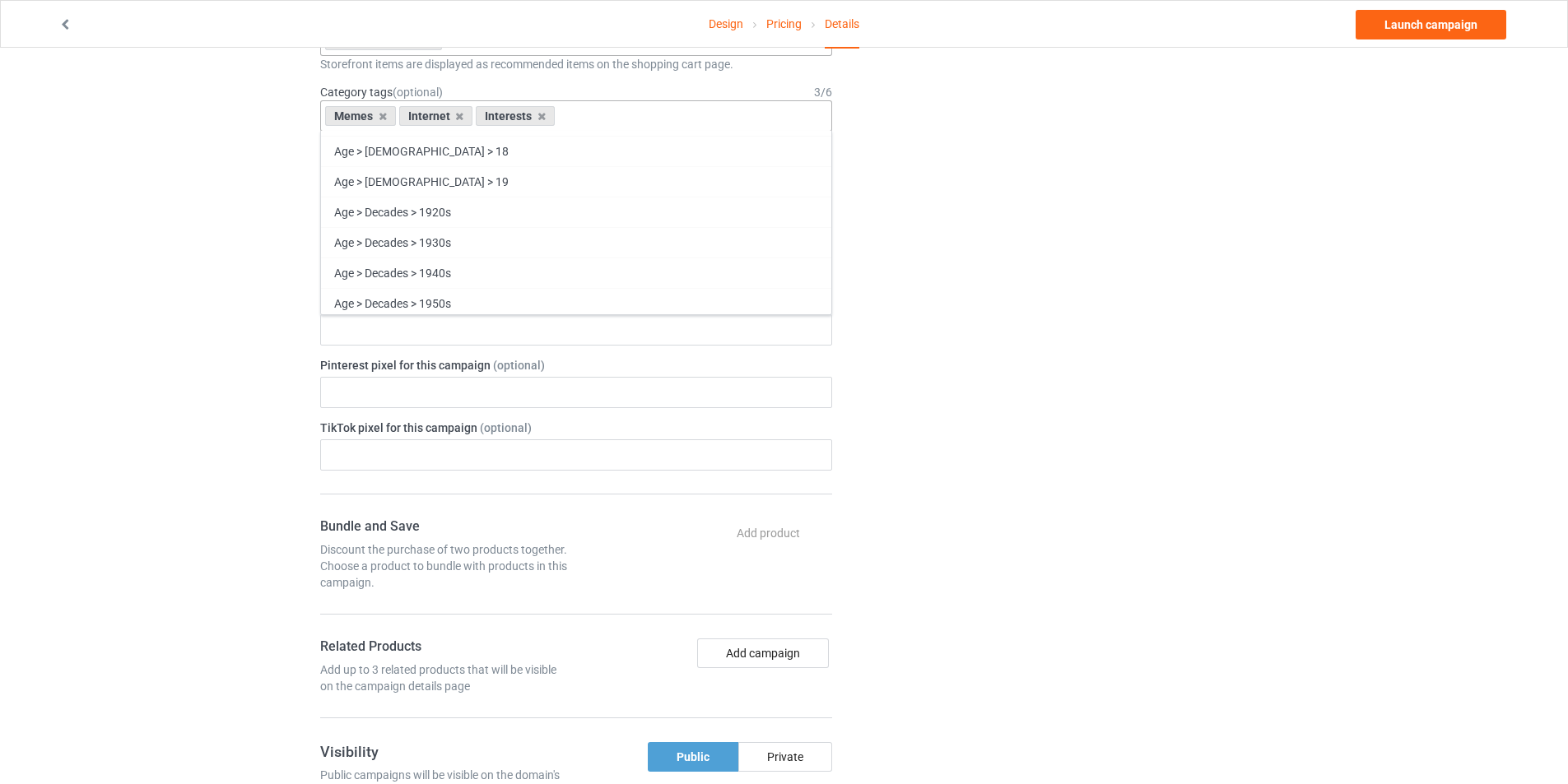
click at [940, 506] on div "Change default product or side" at bounding box center [1051, 452] width 415 height 1725
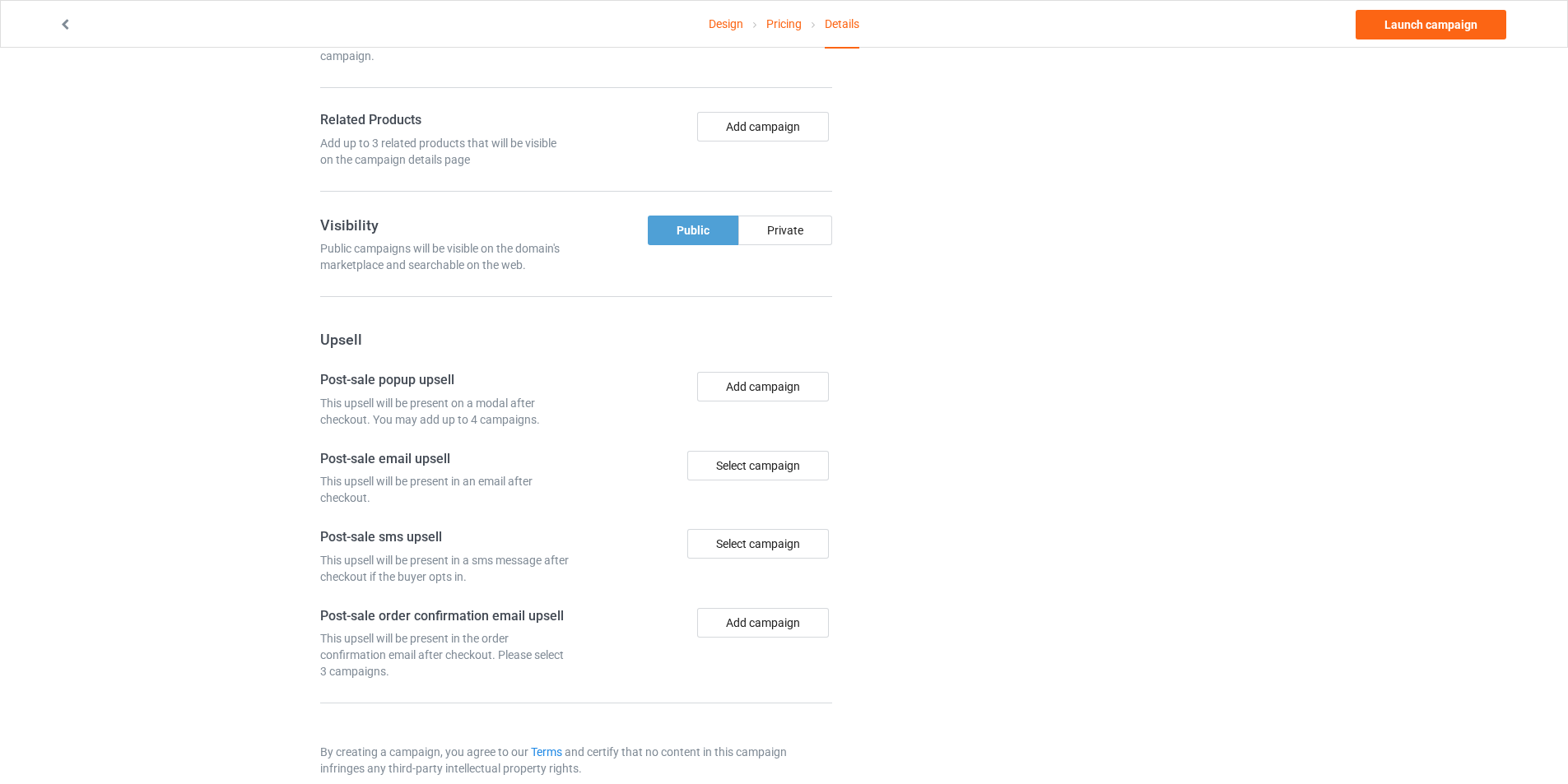
scroll to position [1034, 0]
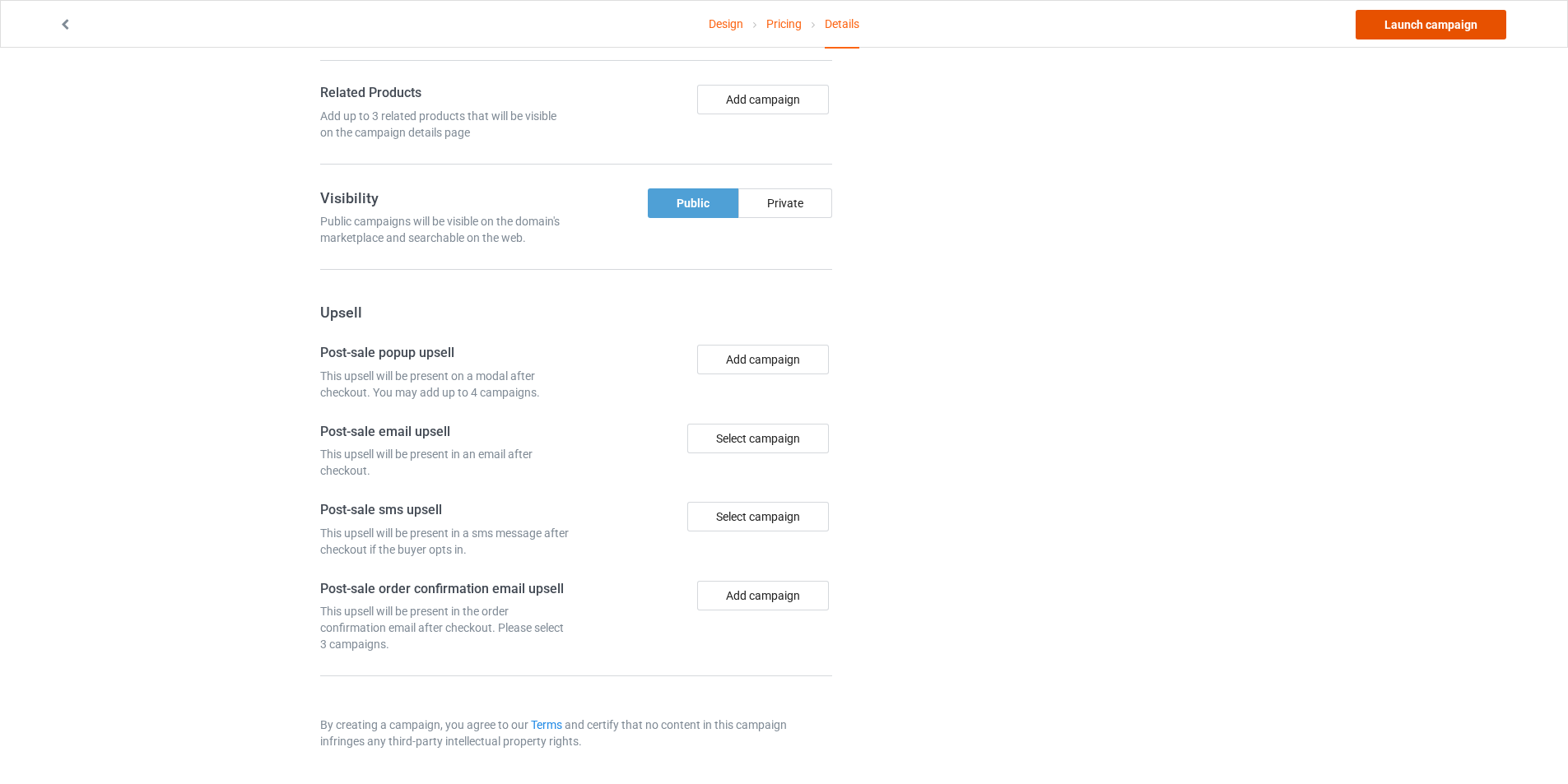
click at [1419, 22] on link "Launch campaign" at bounding box center [1430, 24] width 151 height 29
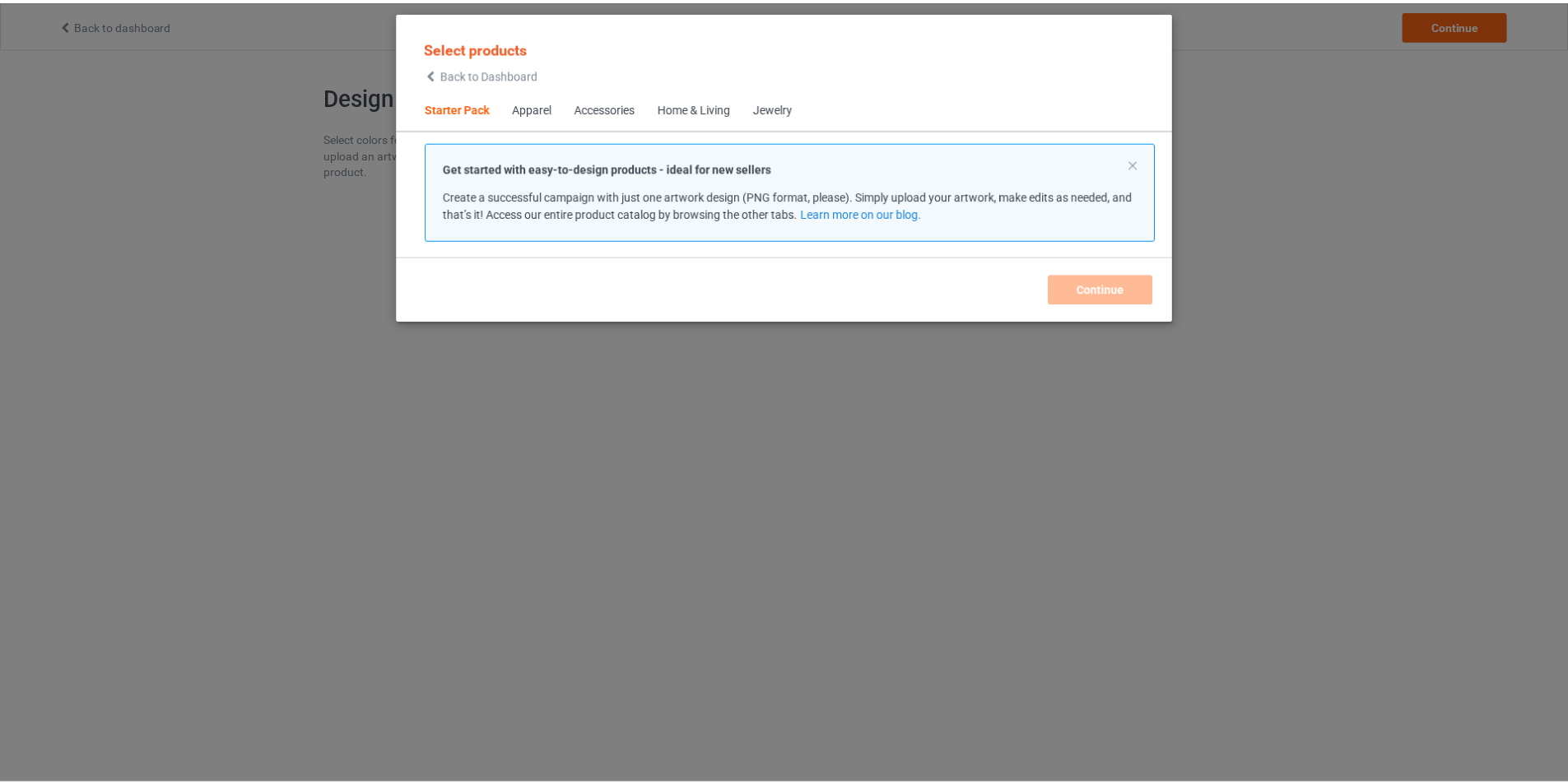
scroll to position [22, 0]
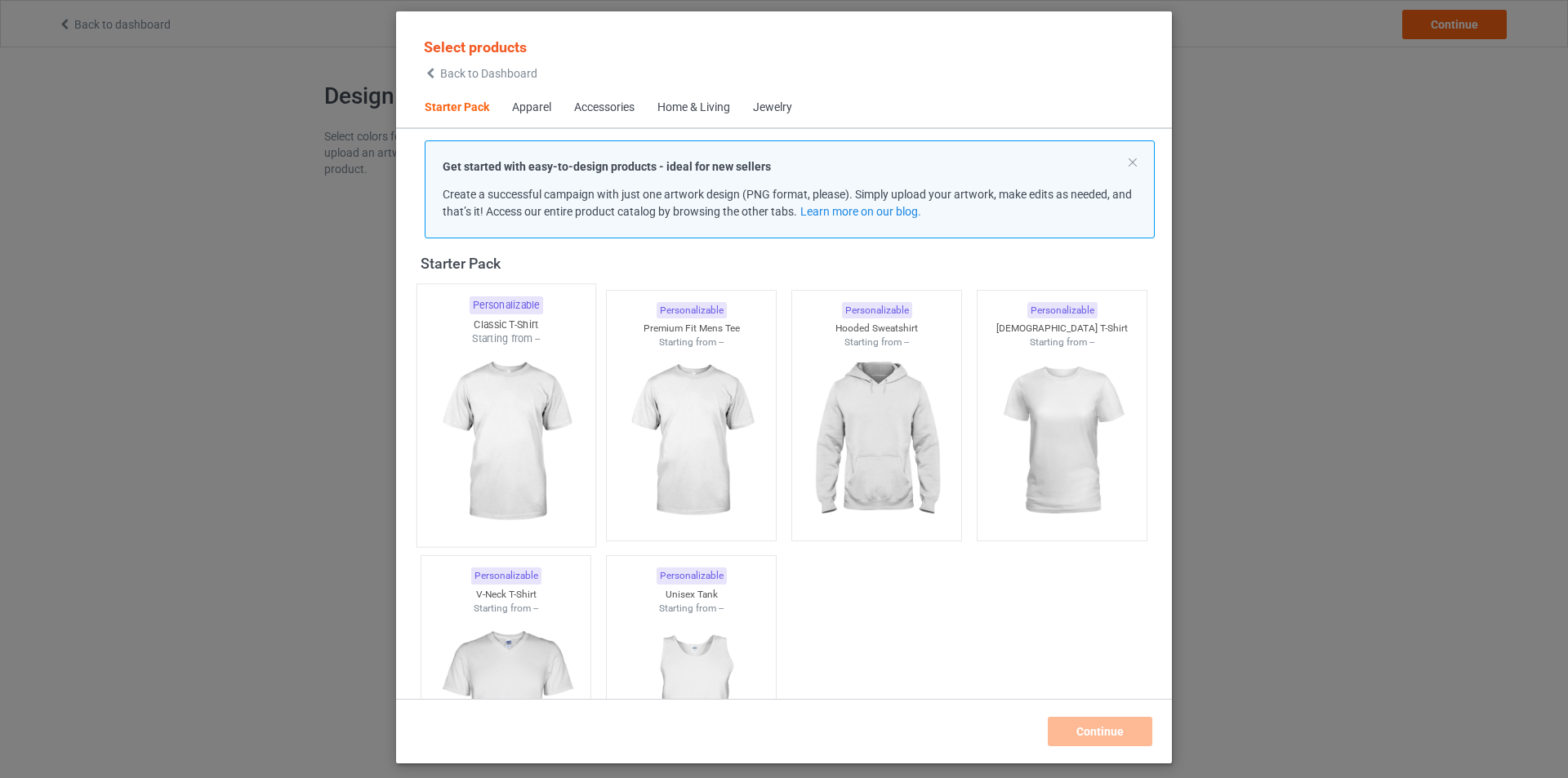
click at [521, 342] on div "Starting from --" at bounding box center [506, 338] width 178 height 14
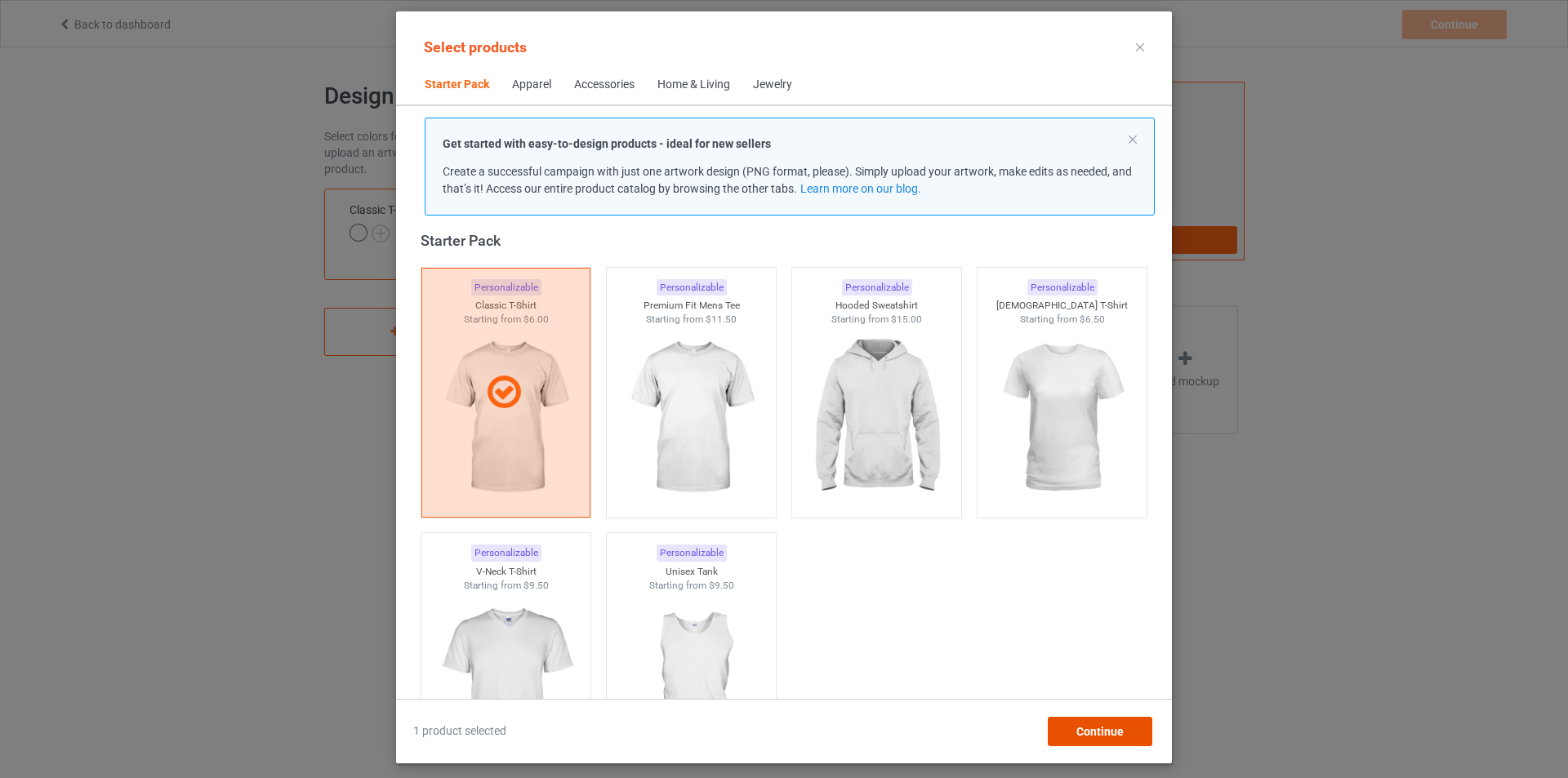
click at [1125, 738] on div "Continue" at bounding box center [1100, 732] width 105 height 29
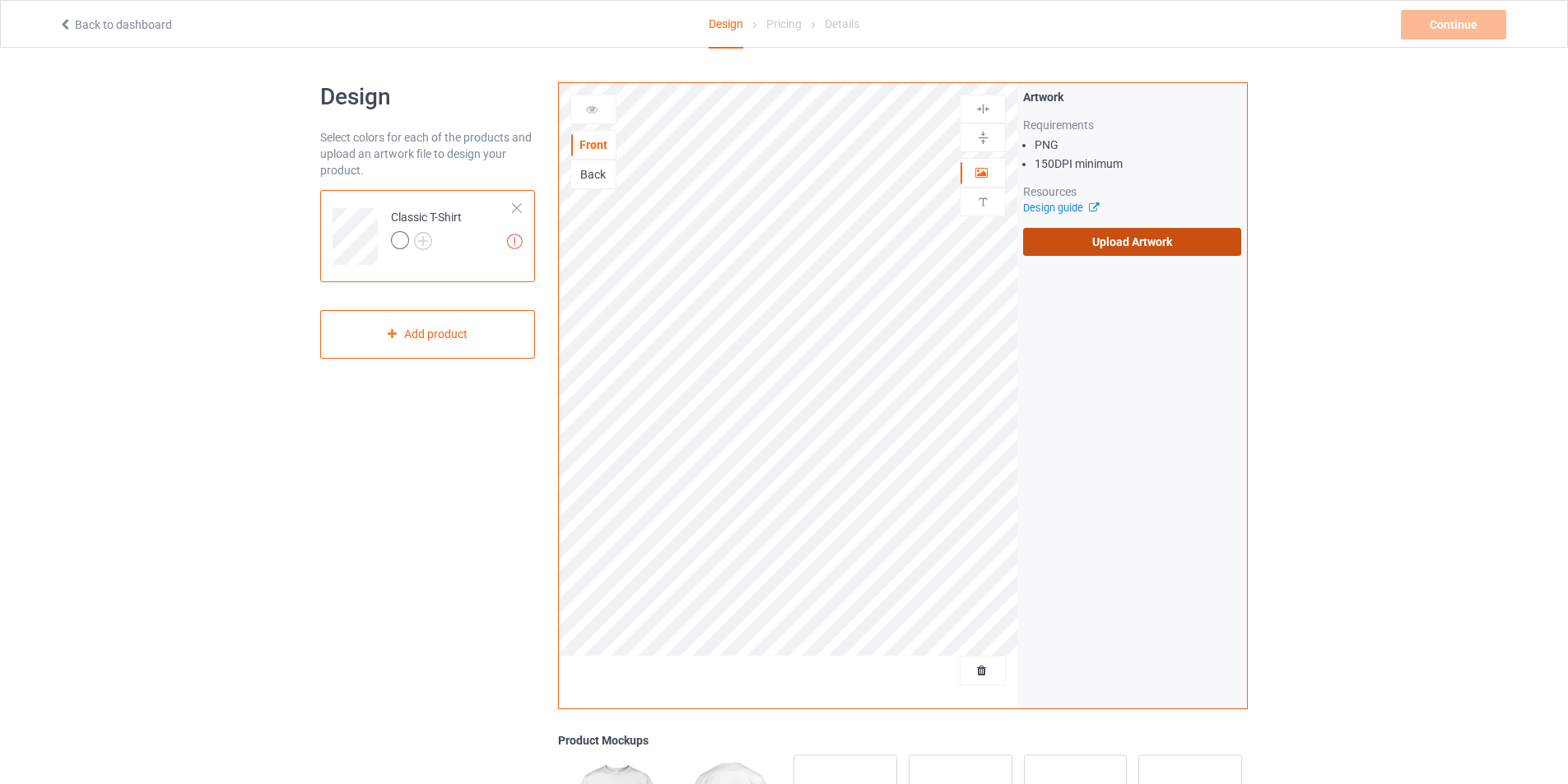
click at [1122, 242] on label "Upload Artwork" at bounding box center [1132, 241] width 218 height 28
click at [0, 0] on input "Upload Artwork" at bounding box center [0, 0] width 0 height 0
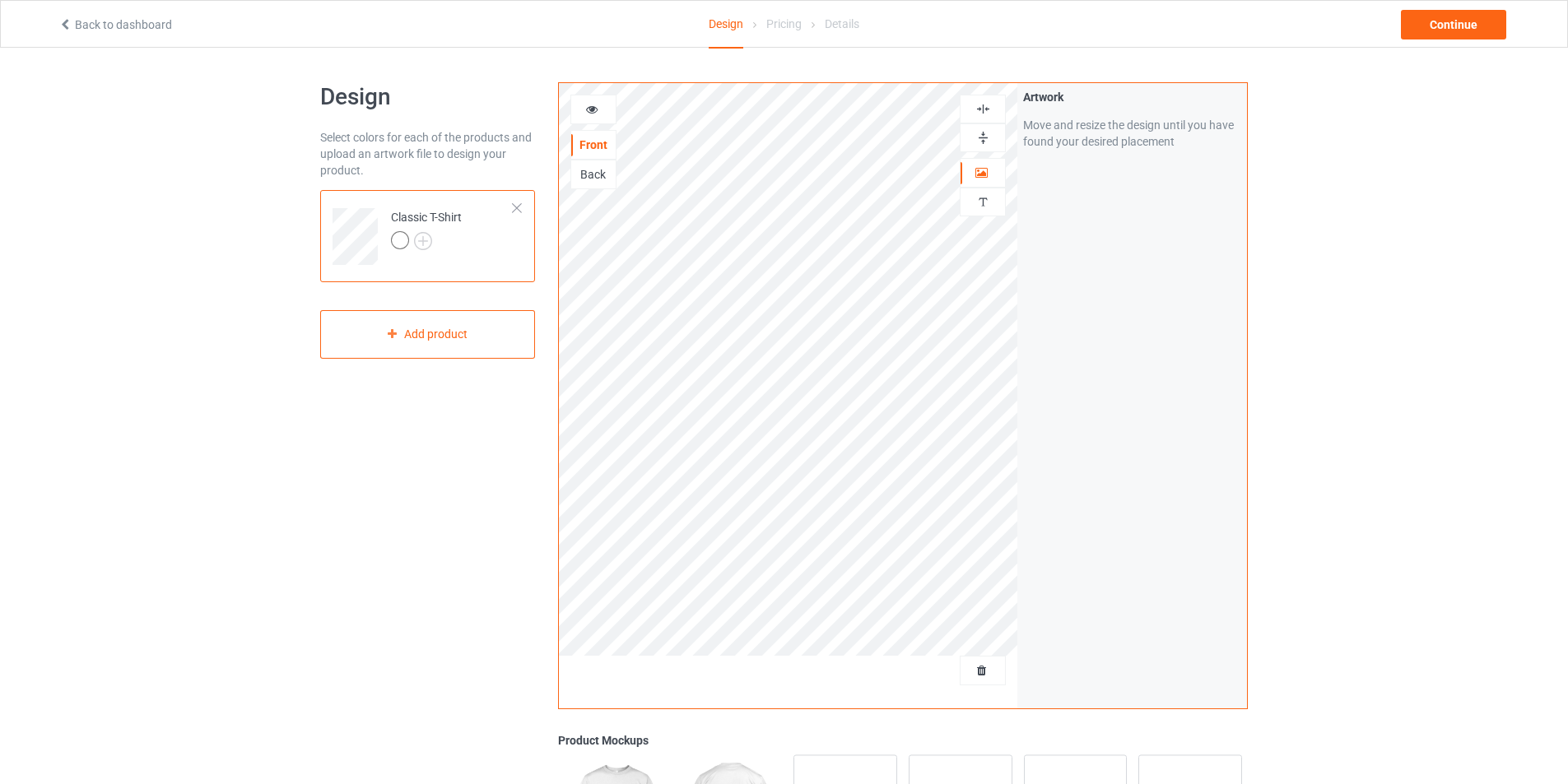
click at [980, 136] on img at bounding box center [983, 138] width 16 height 16
click at [992, 104] on div at bounding box center [982, 109] width 44 height 16
click at [404, 241] on div at bounding box center [400, 240] width 18 height 18
click at [424, 242] on img at bounding box center [422, 241] width 18 height 18
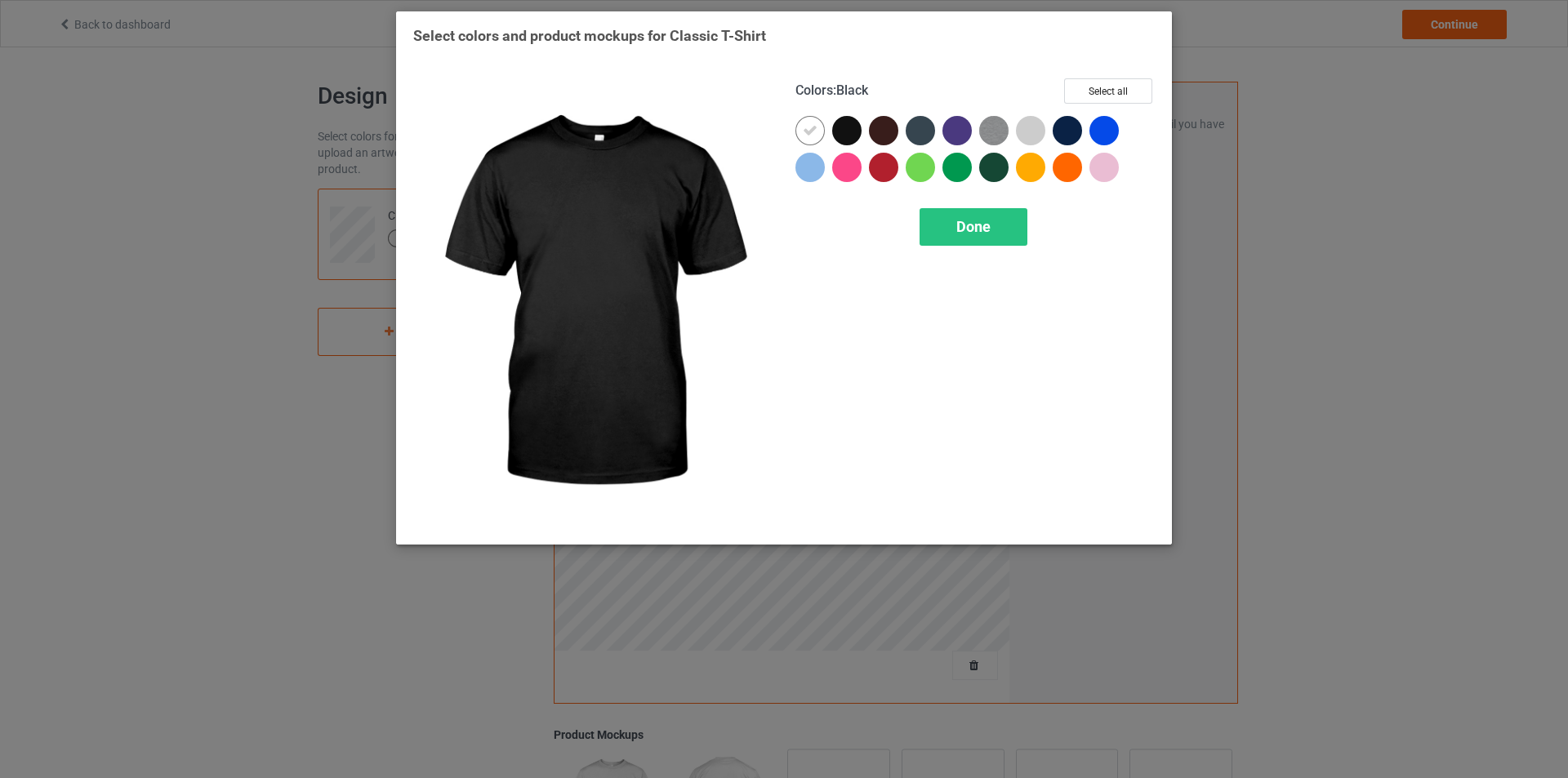
click at [853, 128] on div at bounding box center [847, 131] width 29 height 29
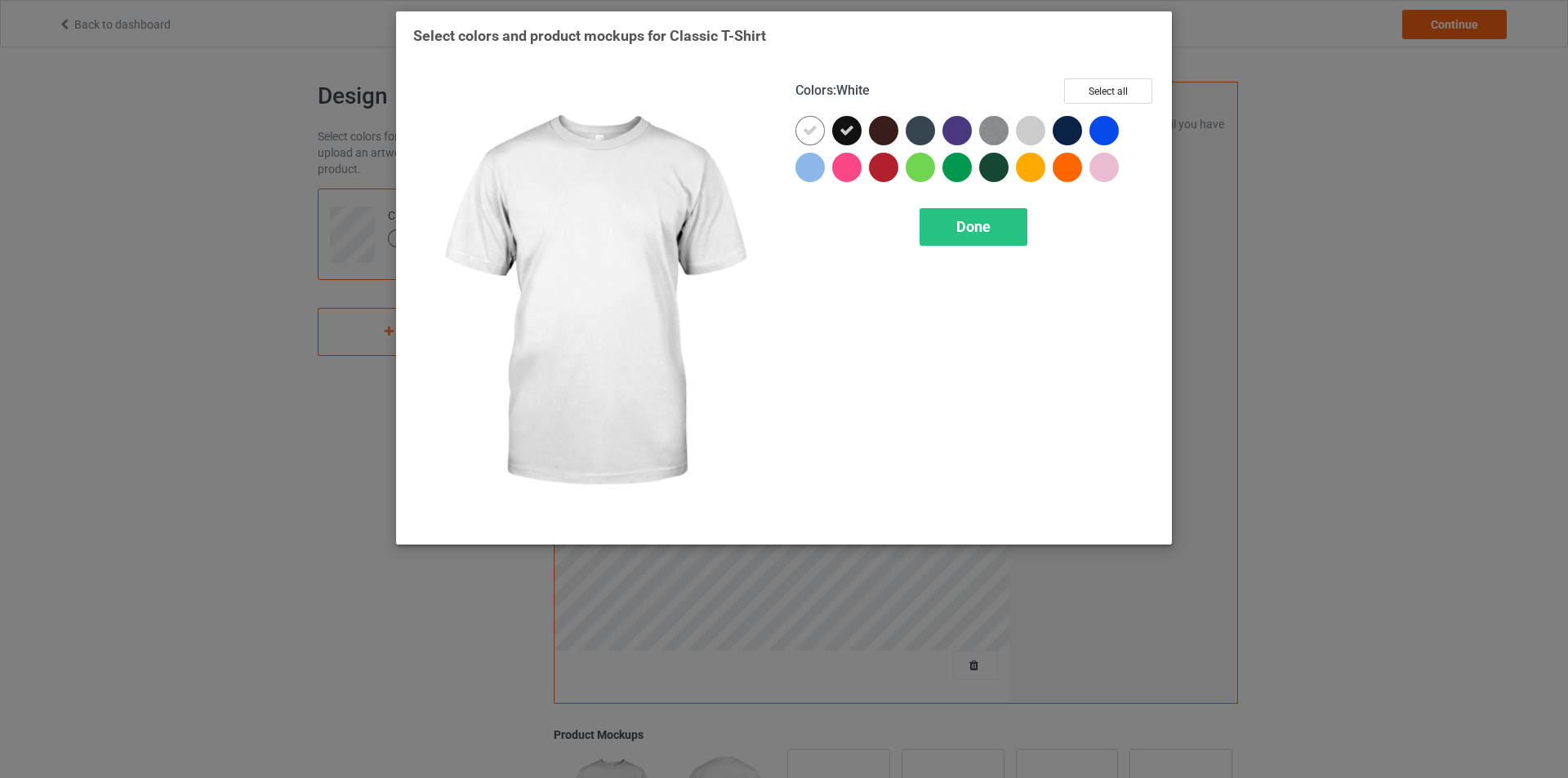
click at [825, 128] on div at bounding box center [813, 134] width 37 height 37
click at [818, 132] on div at bounding box center [810, 131] width 29 height 29
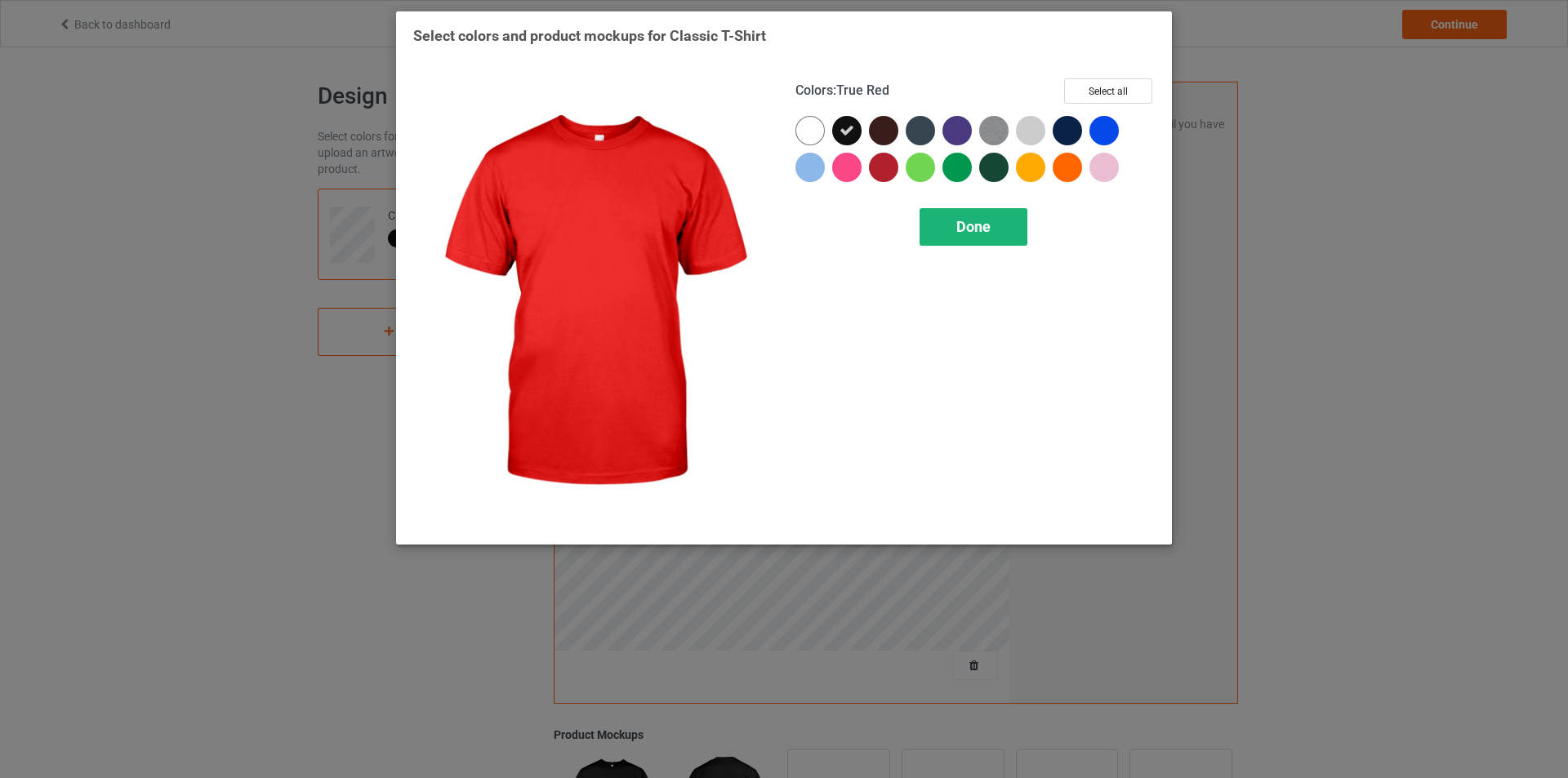
click at [995, 223] on div "Done" at bounding box center [974, 228] width 108 height 38
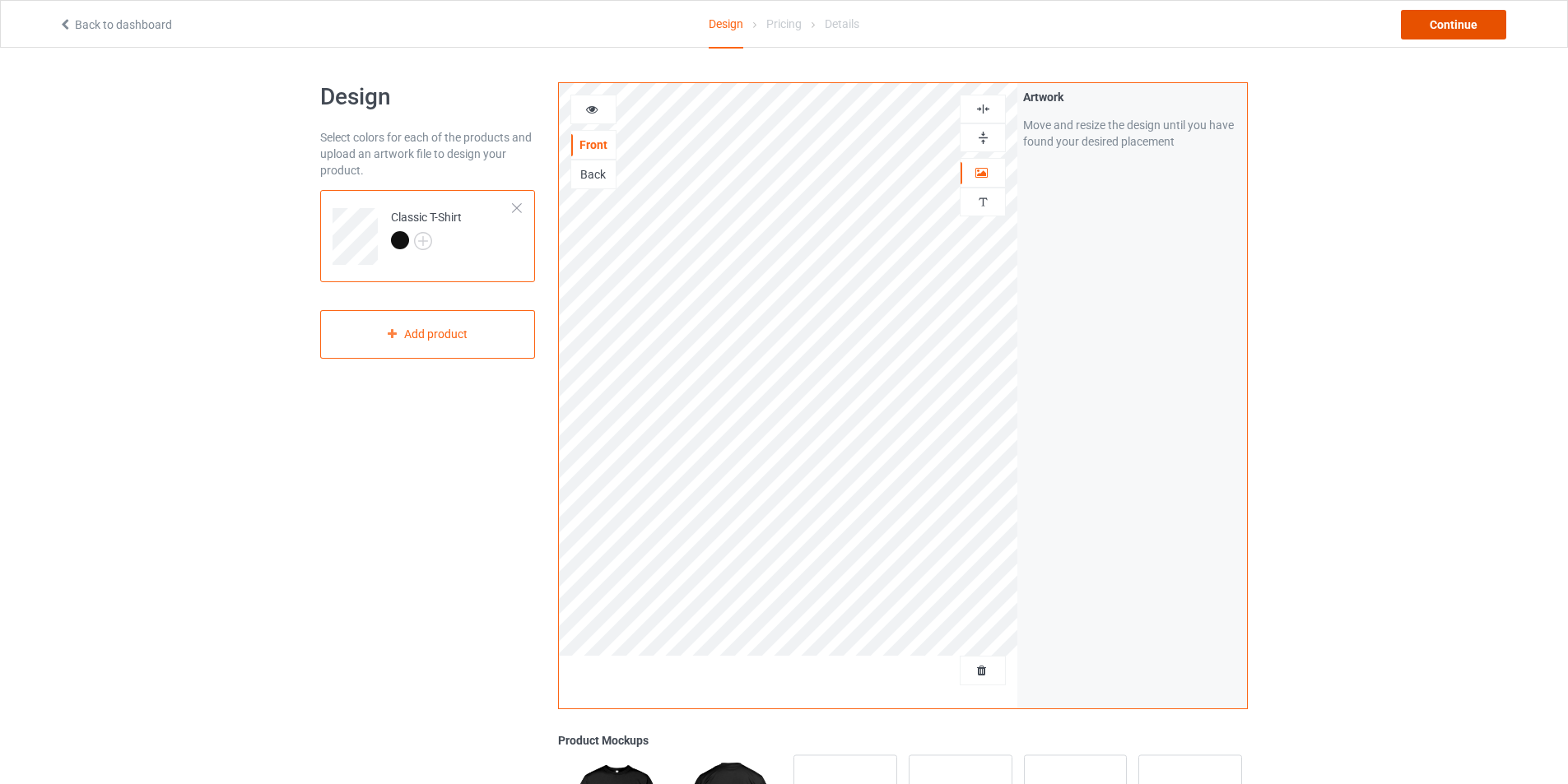
click at [1436, 27] on div "Continue" at bounding box center [1454, 24] width 106 height 29
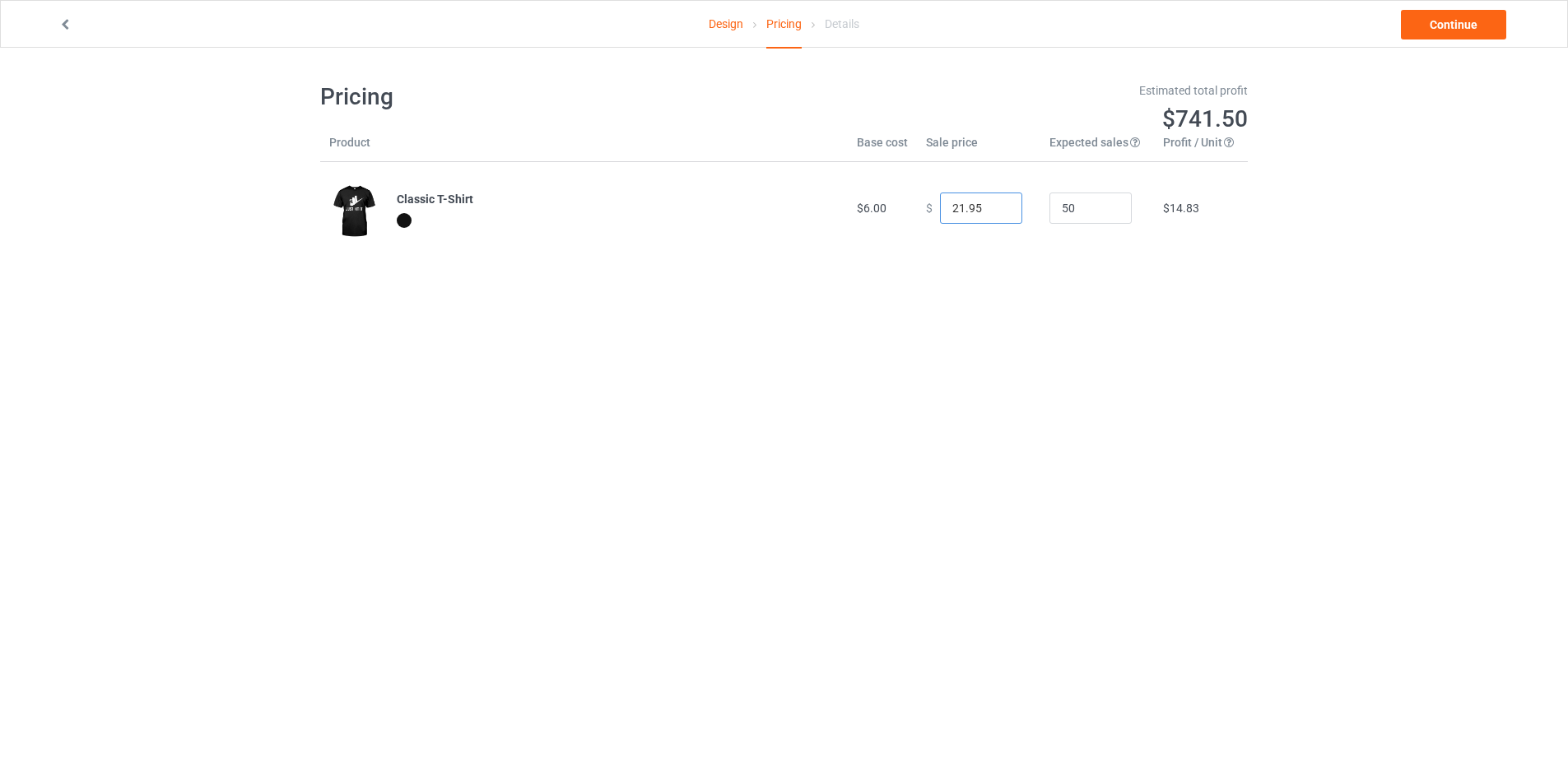
type input "21.95"
click at [993, 214] on input "21.95" at bounding box center [980, 209] width 82 height 31
click at [1442, 30] on link "Continue" at bounding box center [1454, 24] width 106 height 29
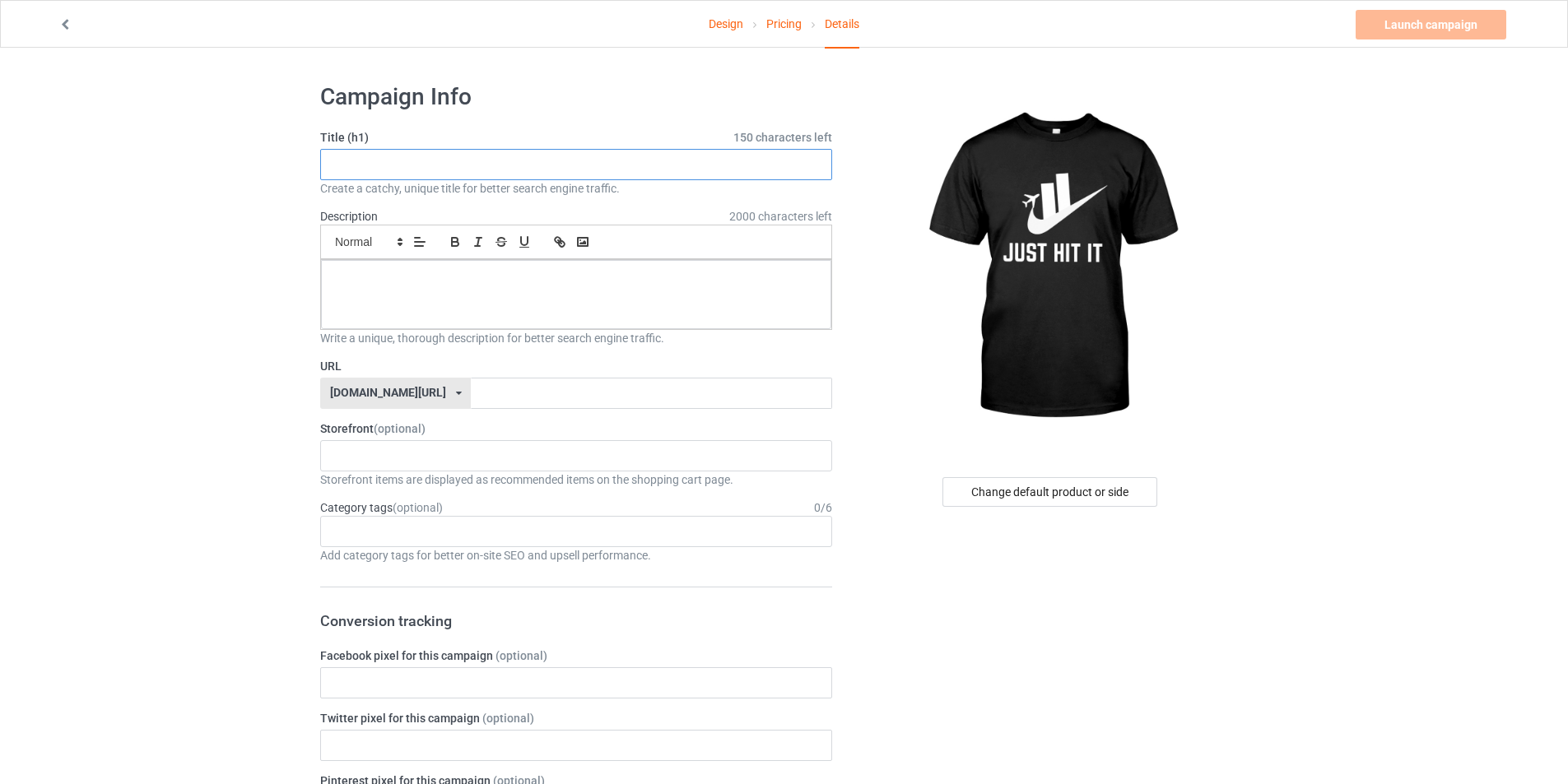
click at [421, 163] on input "text" at bounding box center [576, 164] width 512 height 31
type input "JUST HIT IT"
click at [392, 299] on div at bounding box center [576, 295] width 511 height 69
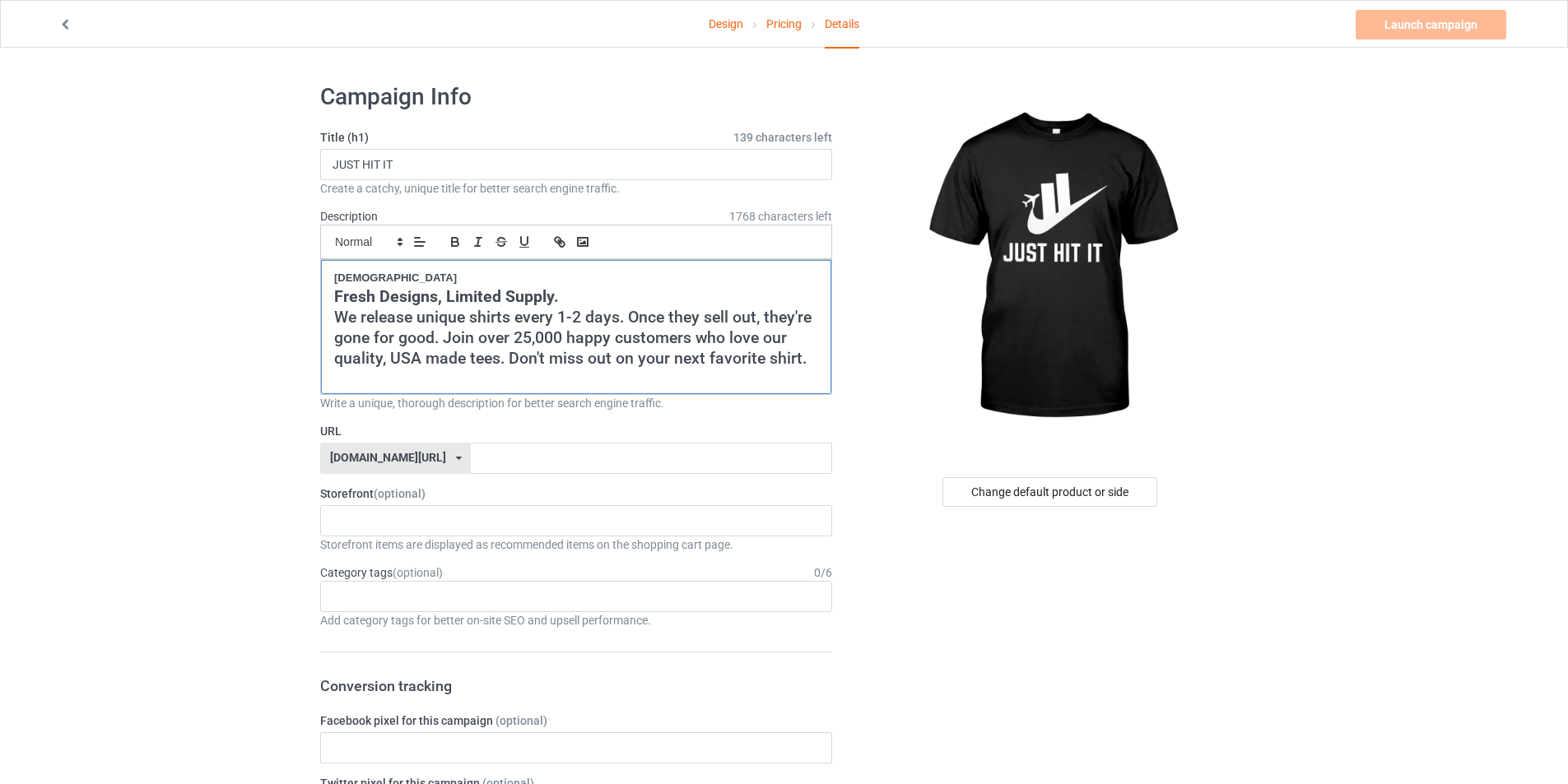
click at [408, 280] on p "[DEMOGRAPHIC_DATA]" at bounding box center [575, 279] width 484 height 16
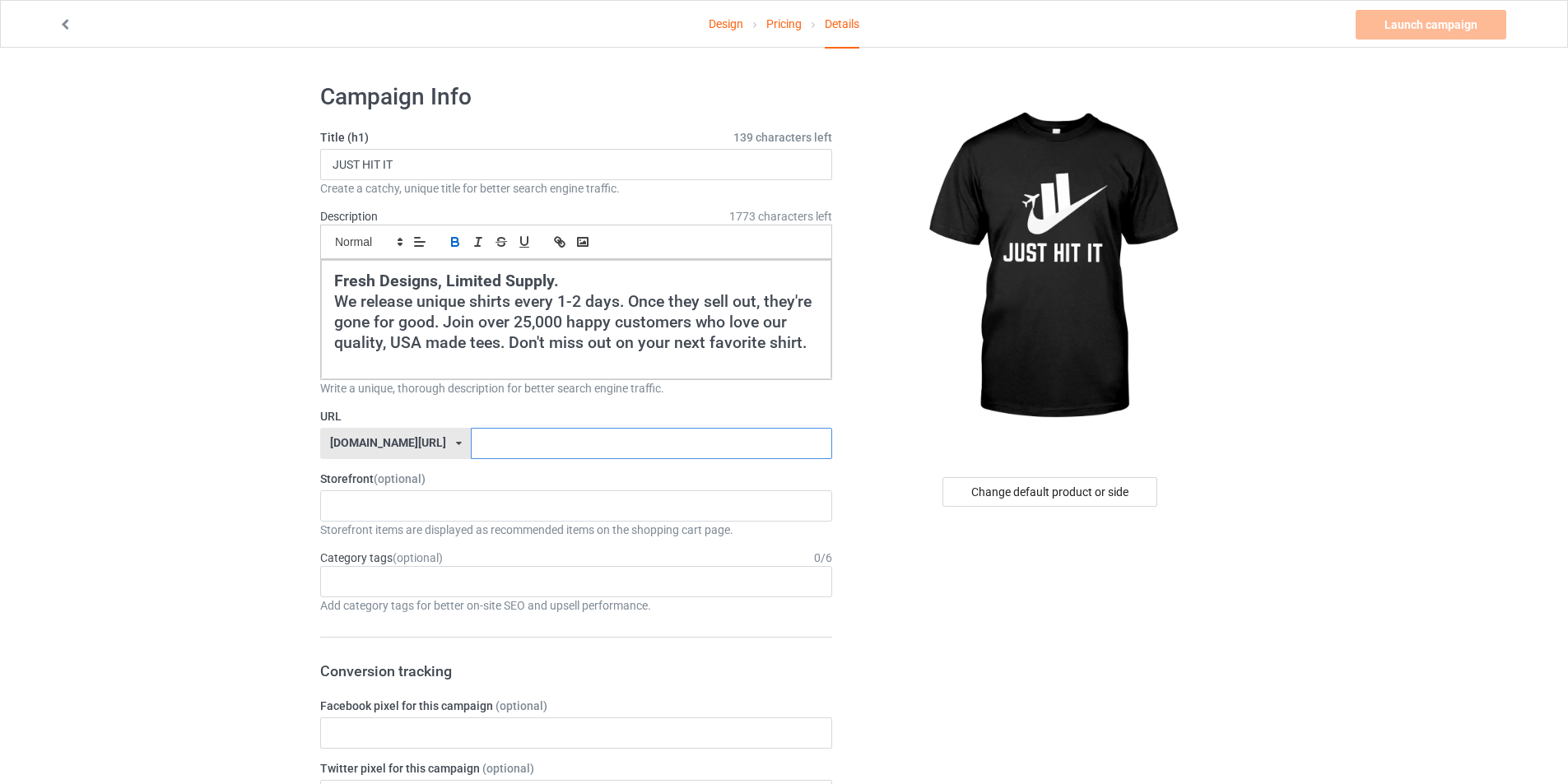
click at [546, 452] on input "text" at bounding box center [651, 444] width 361 height 31
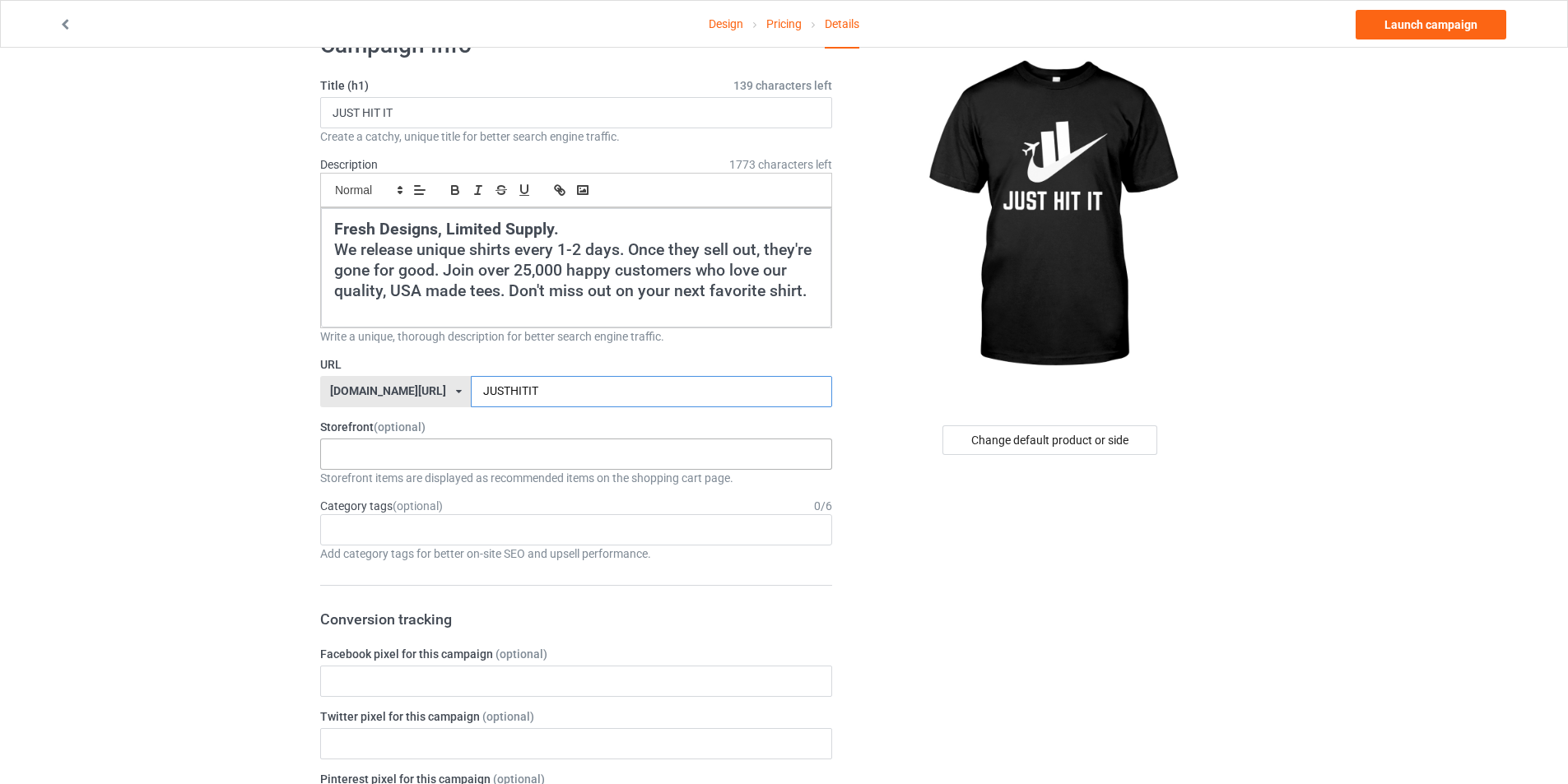
scroll to position [53, 0]
type input "JUSTHITIT"
click at [444, 450] on div "cursedahhshirts 68e6e715c14d57002fb4706e" at bounding box center [576, 453] width 512 height 31
click at [436, 482] on div "cursedahhshirts" at bounding box center [576, 483] width 511 height 30
click at [418, 526] on div "Age > [DEMOGRAPHIC_DATA] > 1 Age > [DEMOGRAPHIC_DATA] Months > 1 Month Age > [D…" at bounding box center [576, 529] width 512 height 31
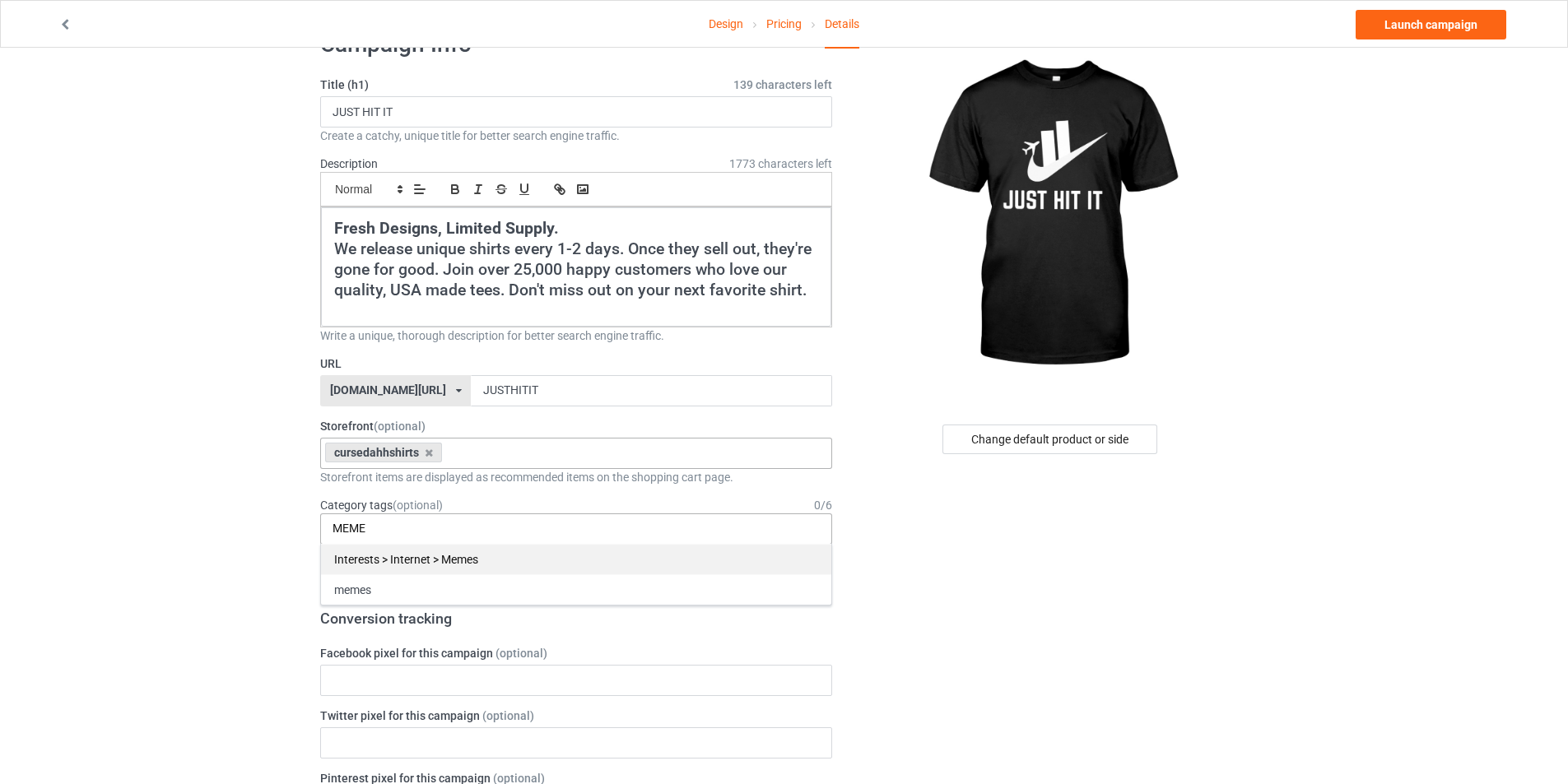
type input "MEME"
click at [419, 546] on div "Interests > Internet > Memes" at bounding box center [576, 559] width 511 height 30
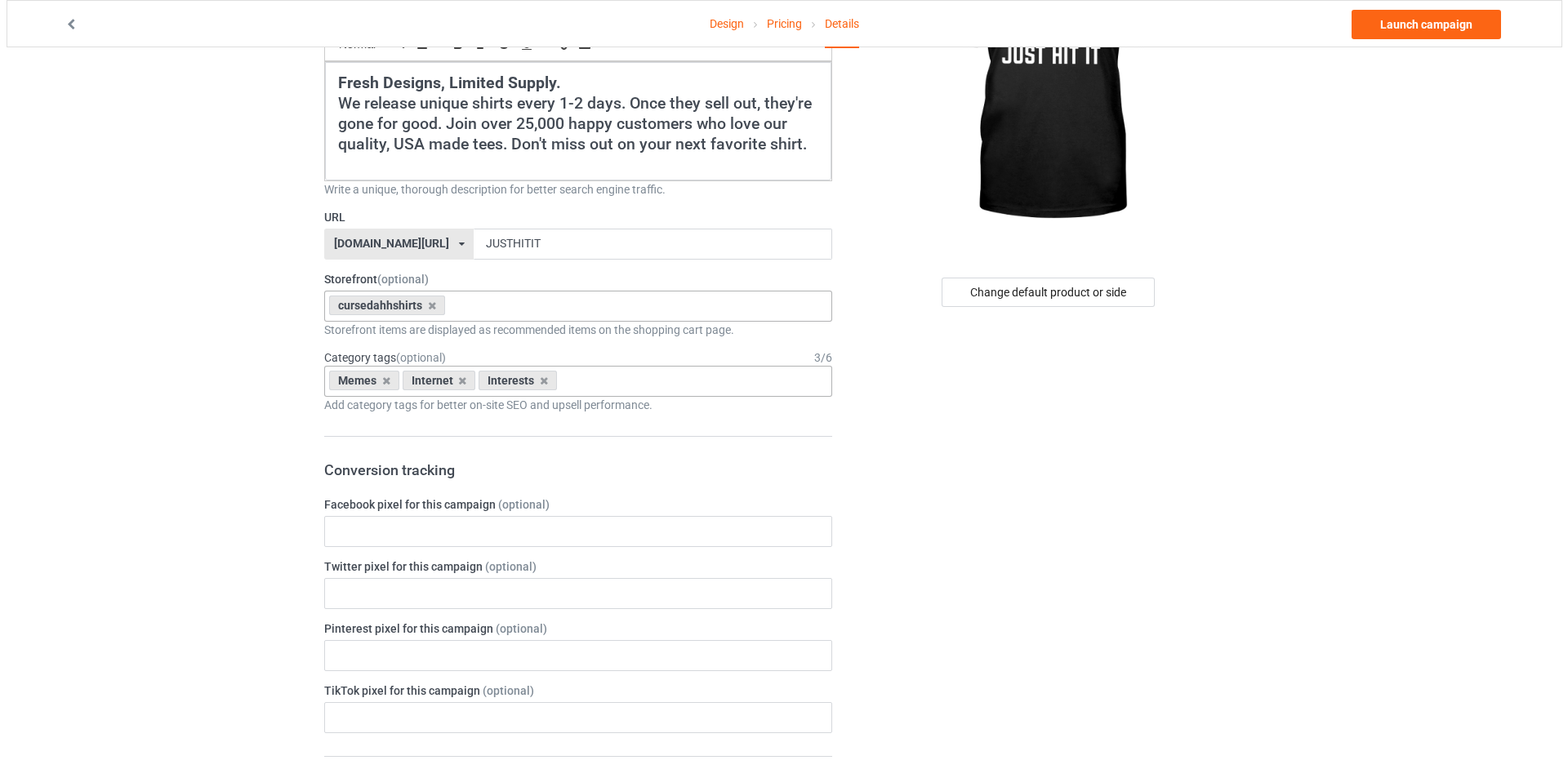
scroll to position [0, 0]
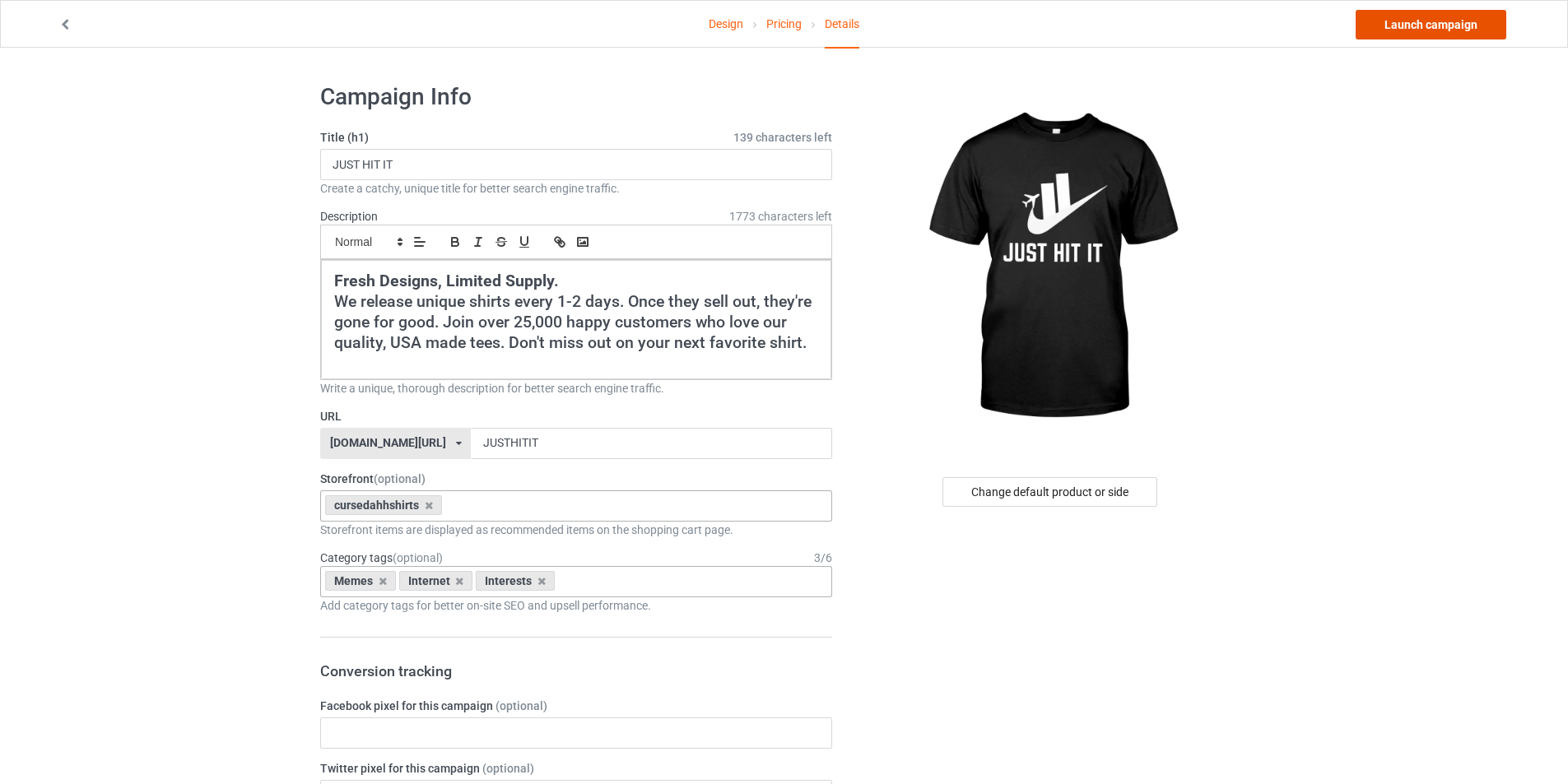
click at [1397, 20] on link "Launch campaign" at bounding box center [1430, 24] width 151 height 29
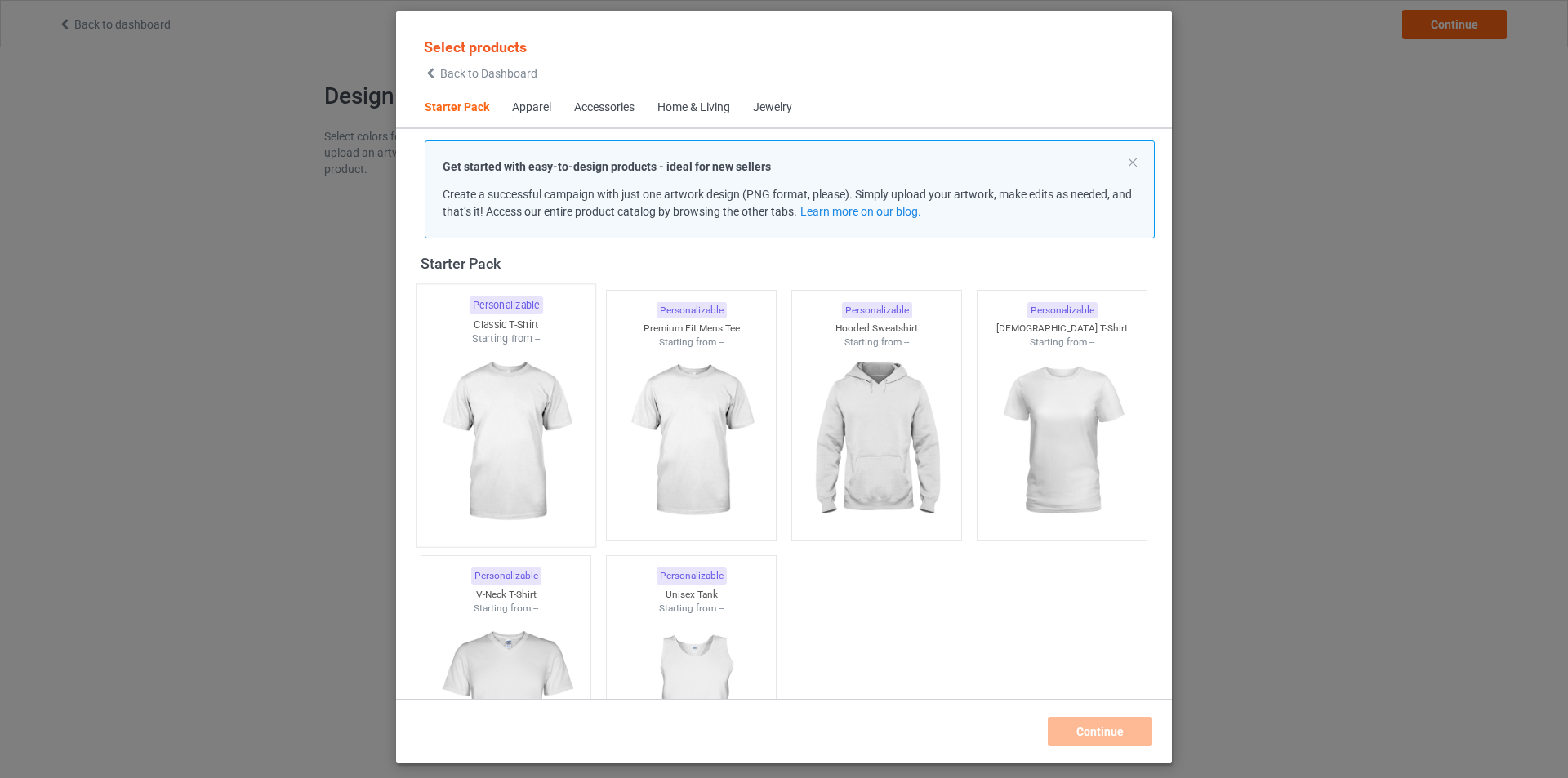
click at [499, 355] on img at bounding box center [505, 442] width 154 height 192
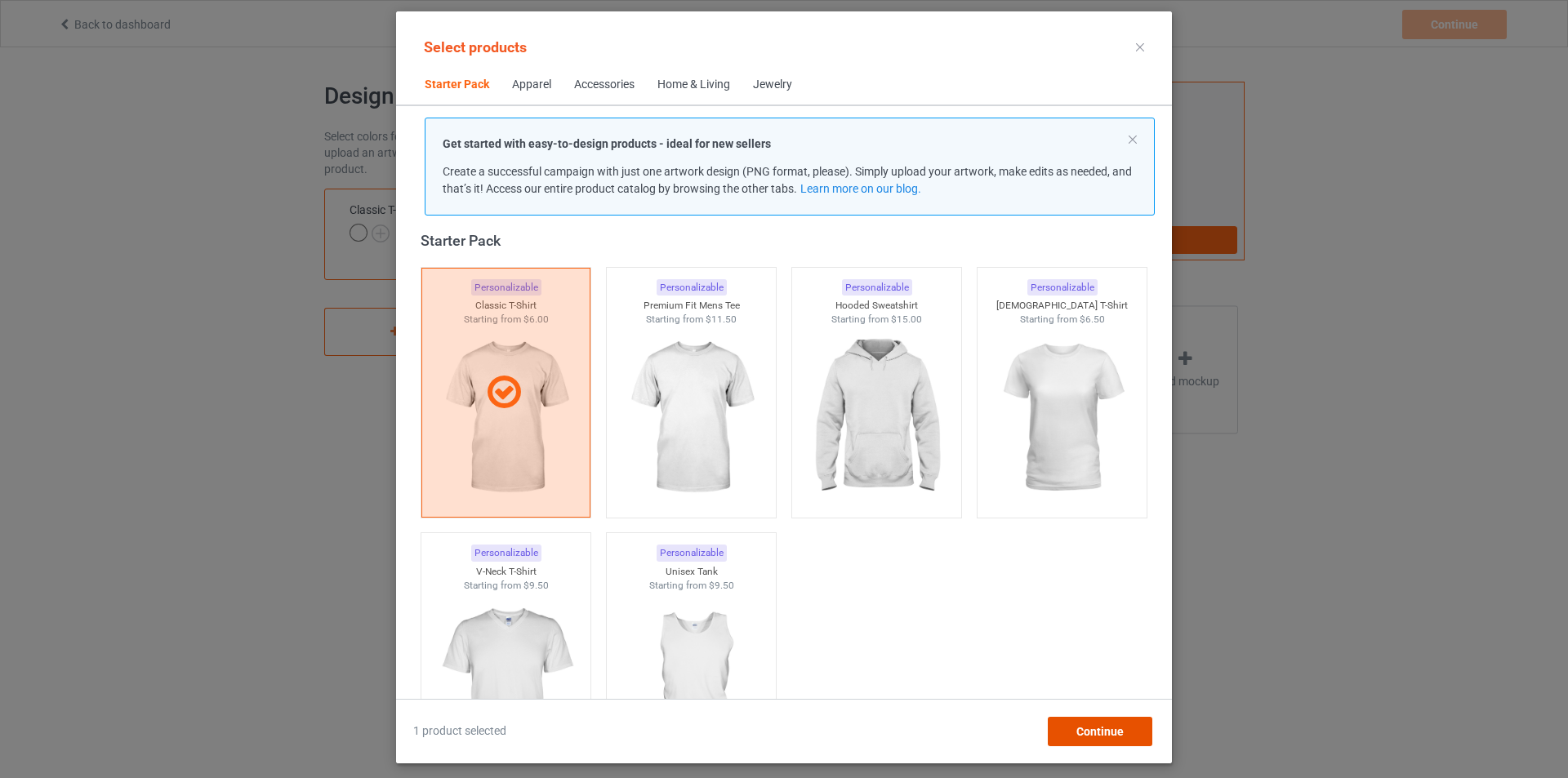
click at [1108, 743] on div "Continue" at bounding box center [1100, 732] width 105 height 29
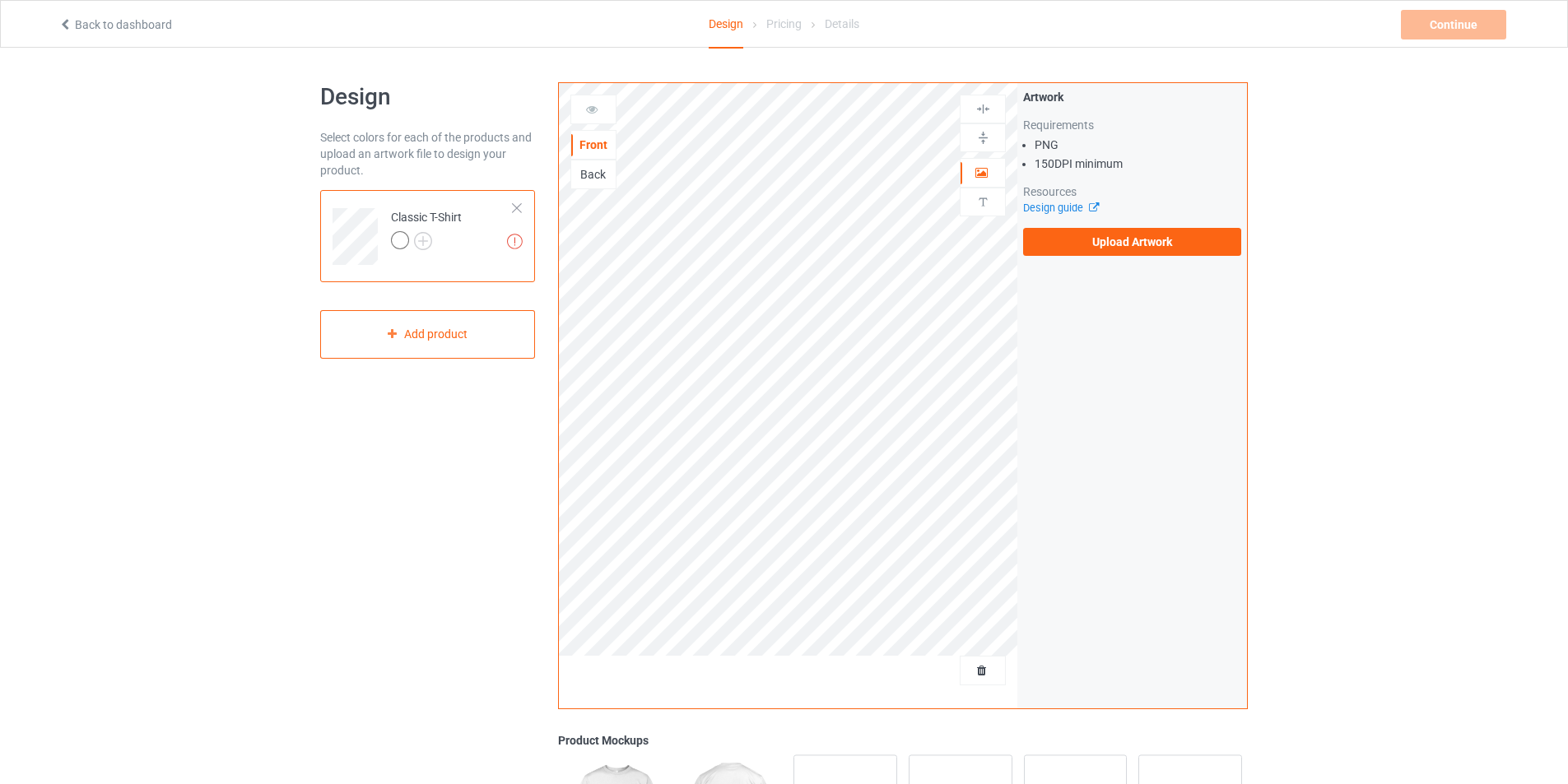
click at [1084, 256] on div "Artwork Requirements PNG 150 DPI minimum Resources Design guide Upload Artwork" at bounding box center [1132, 172] width 229 height 178
click at [1098, 247] on label "Upload Artwork" at bounding box center [1132, 241] width 218 height 28
click at [0, 0] on input "Upload Artwork" at bounding box center [0, 0] width 0 height 0
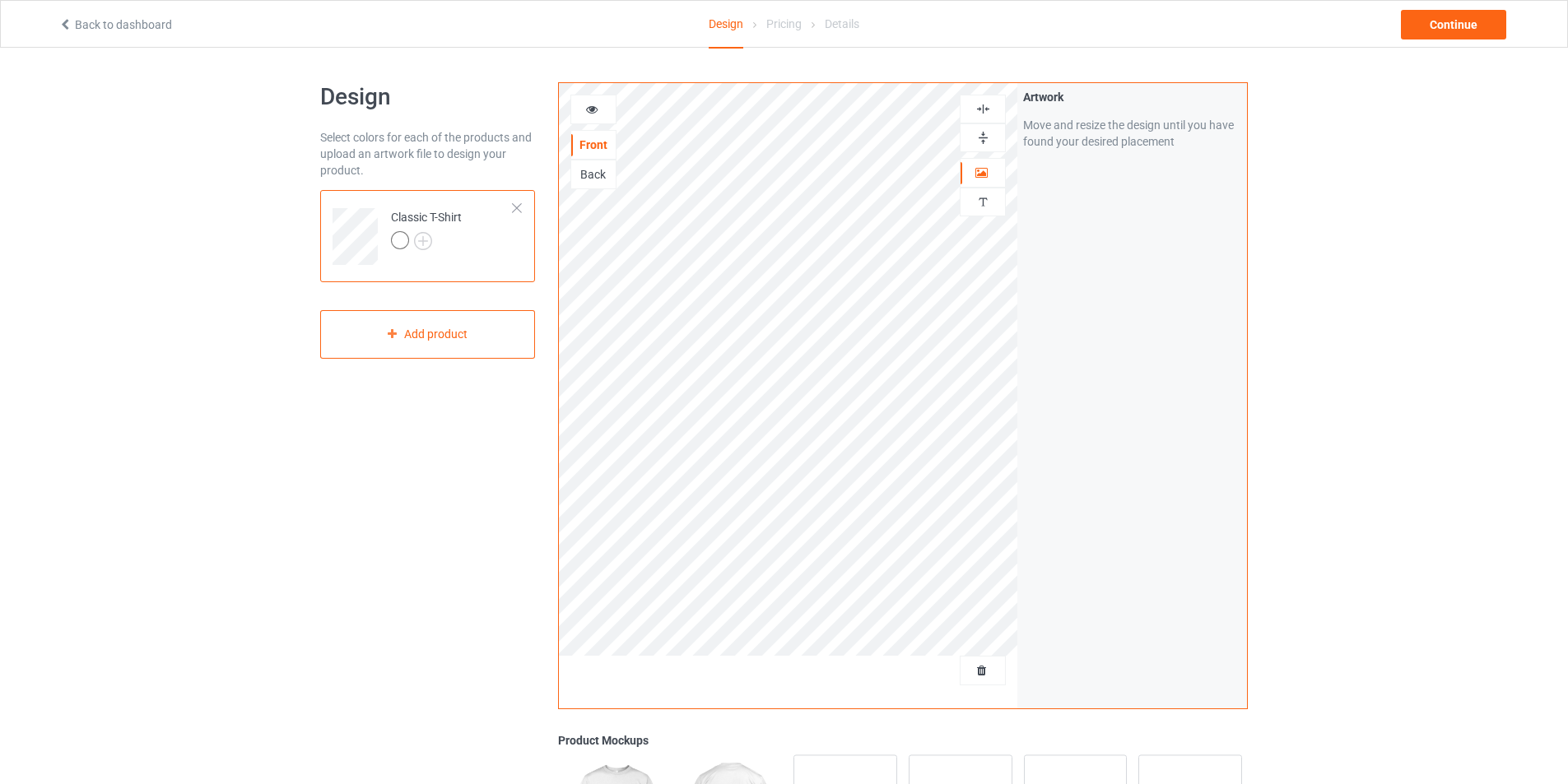
click at [422, 254] on div at bounding box center [427, 242] width 71 height 23
click at [424, 244] on img at bounding box center [422, 241] width 18 height 18
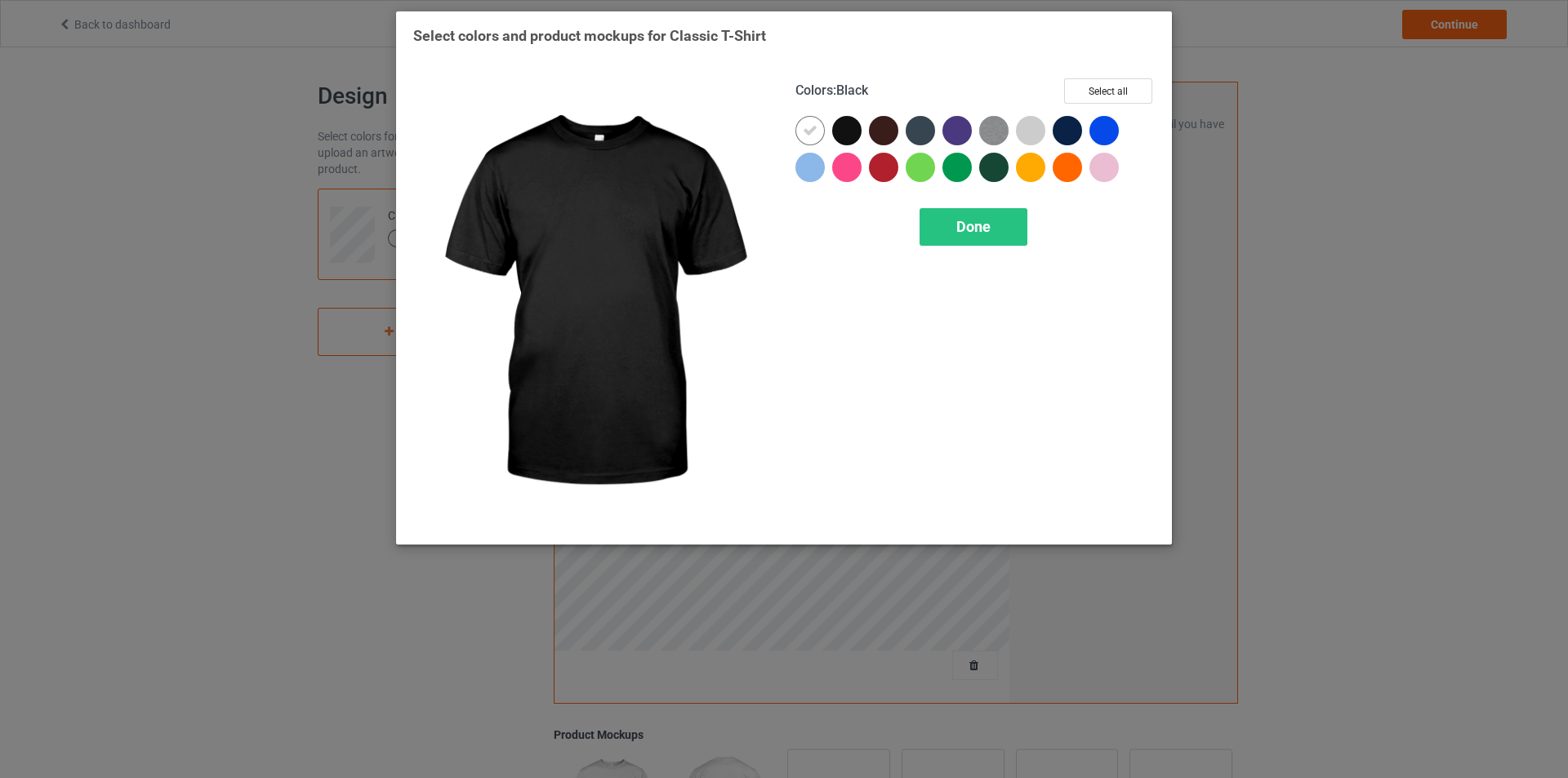
click at [849, 134] on div at bounding box center [847, 131] width 29 height 29
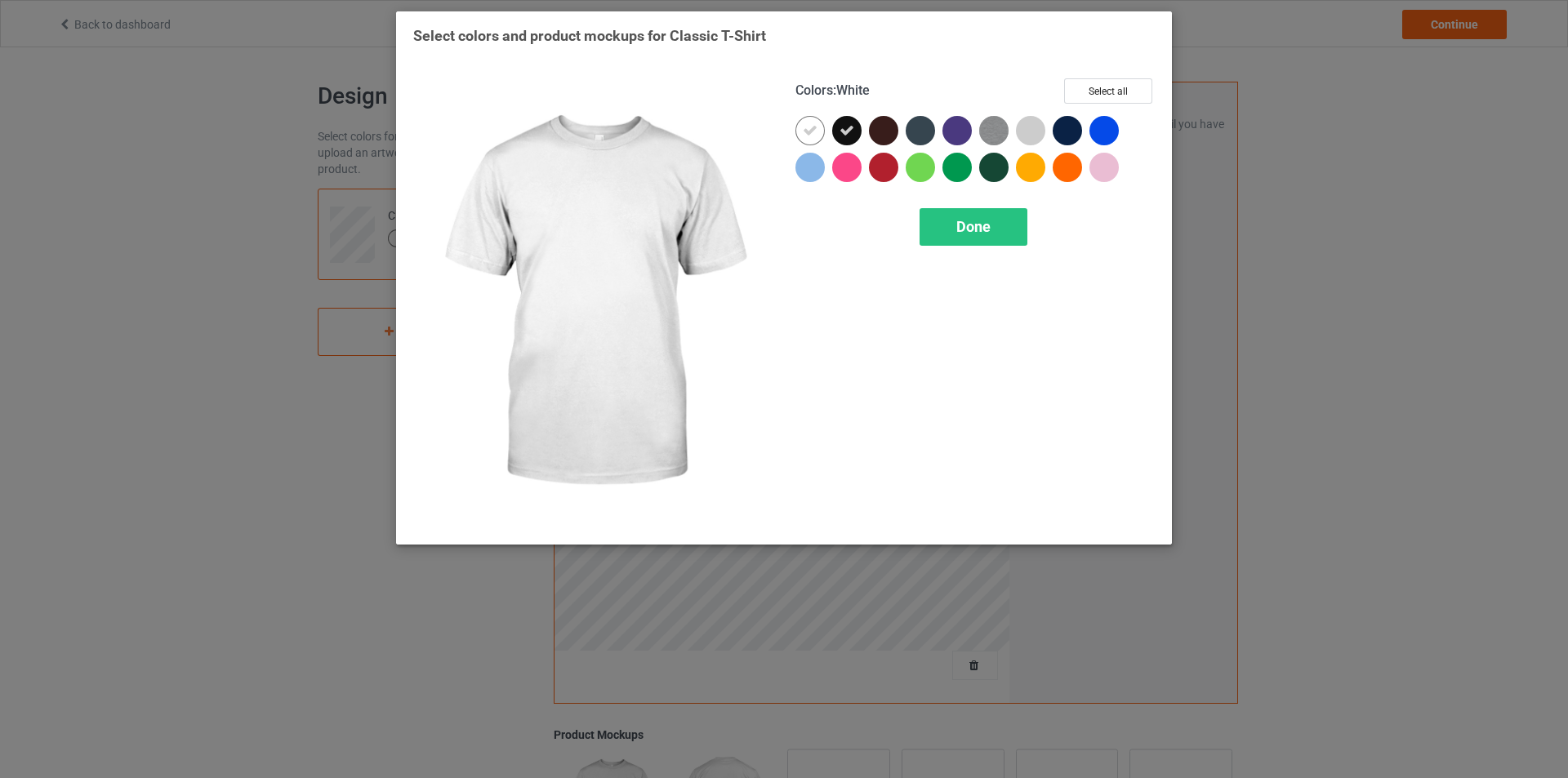
click at [816, 134] on icon at bounding box center [810, 131] width 15 height 15
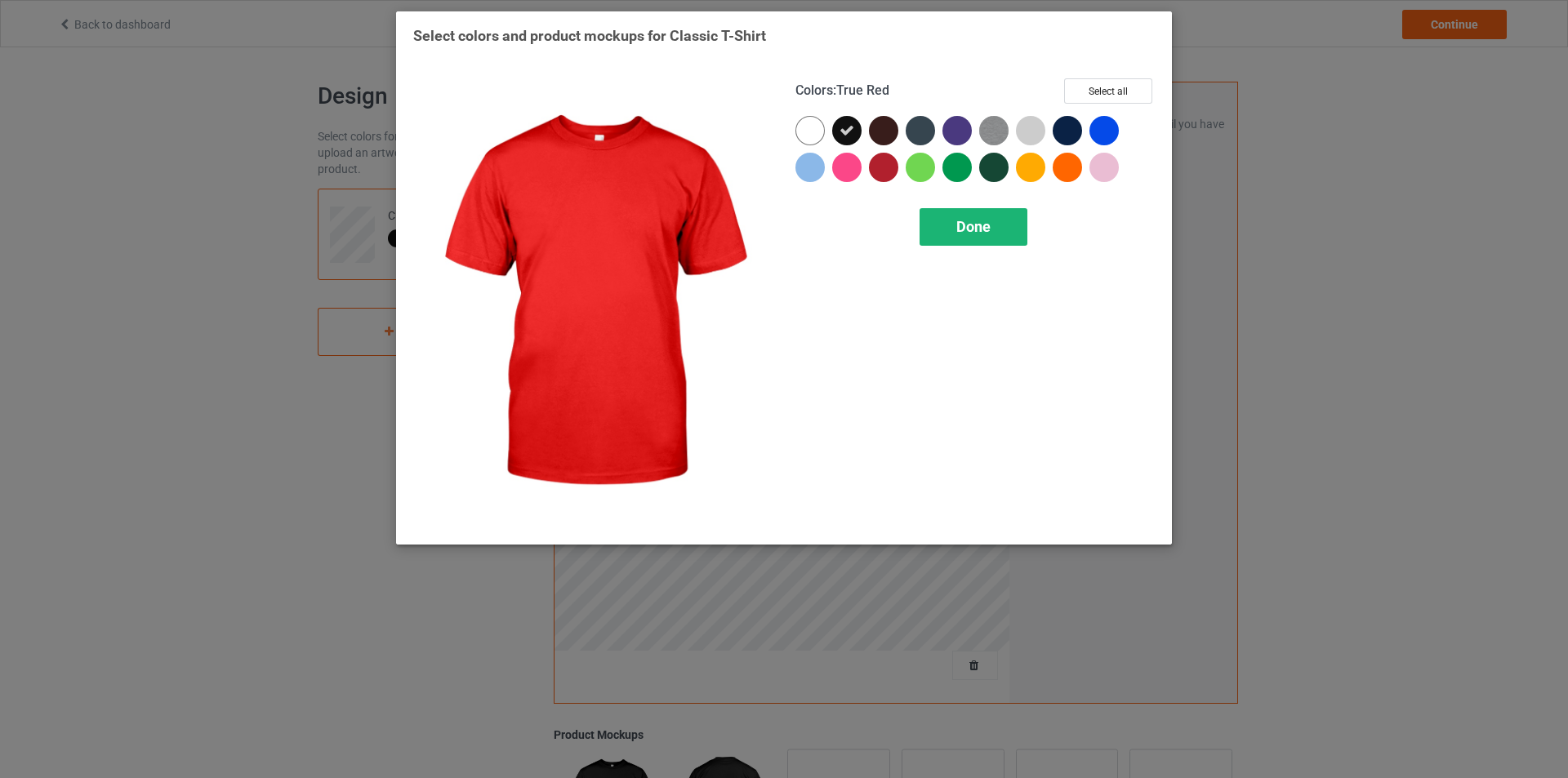
click at [993, 227] on div "Done" at bounding box center [974, 228] width 108 height 38
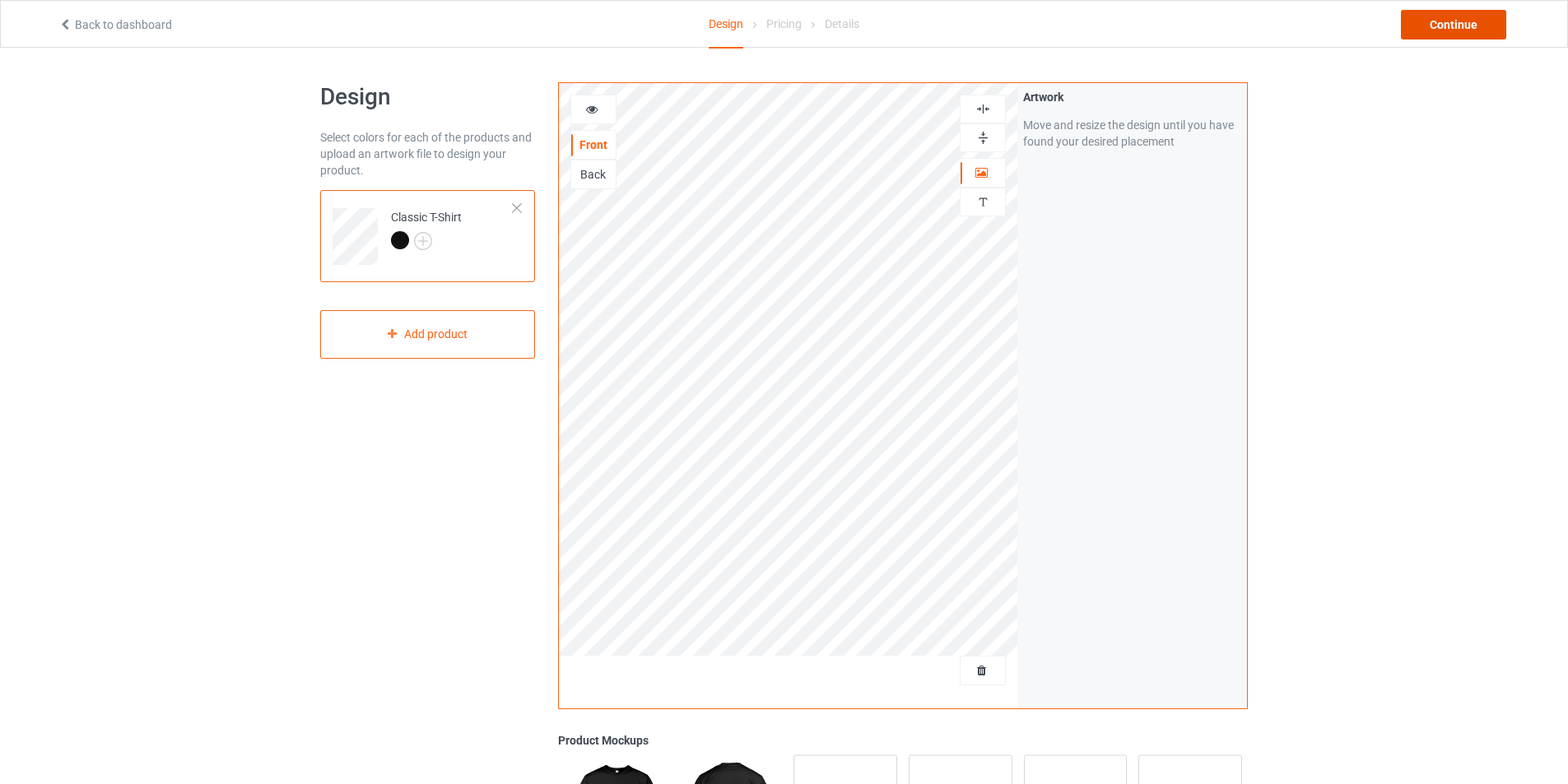
click at [1428, 26] on div "Continue" at bounding box center [1454, 24] width 106 height 29
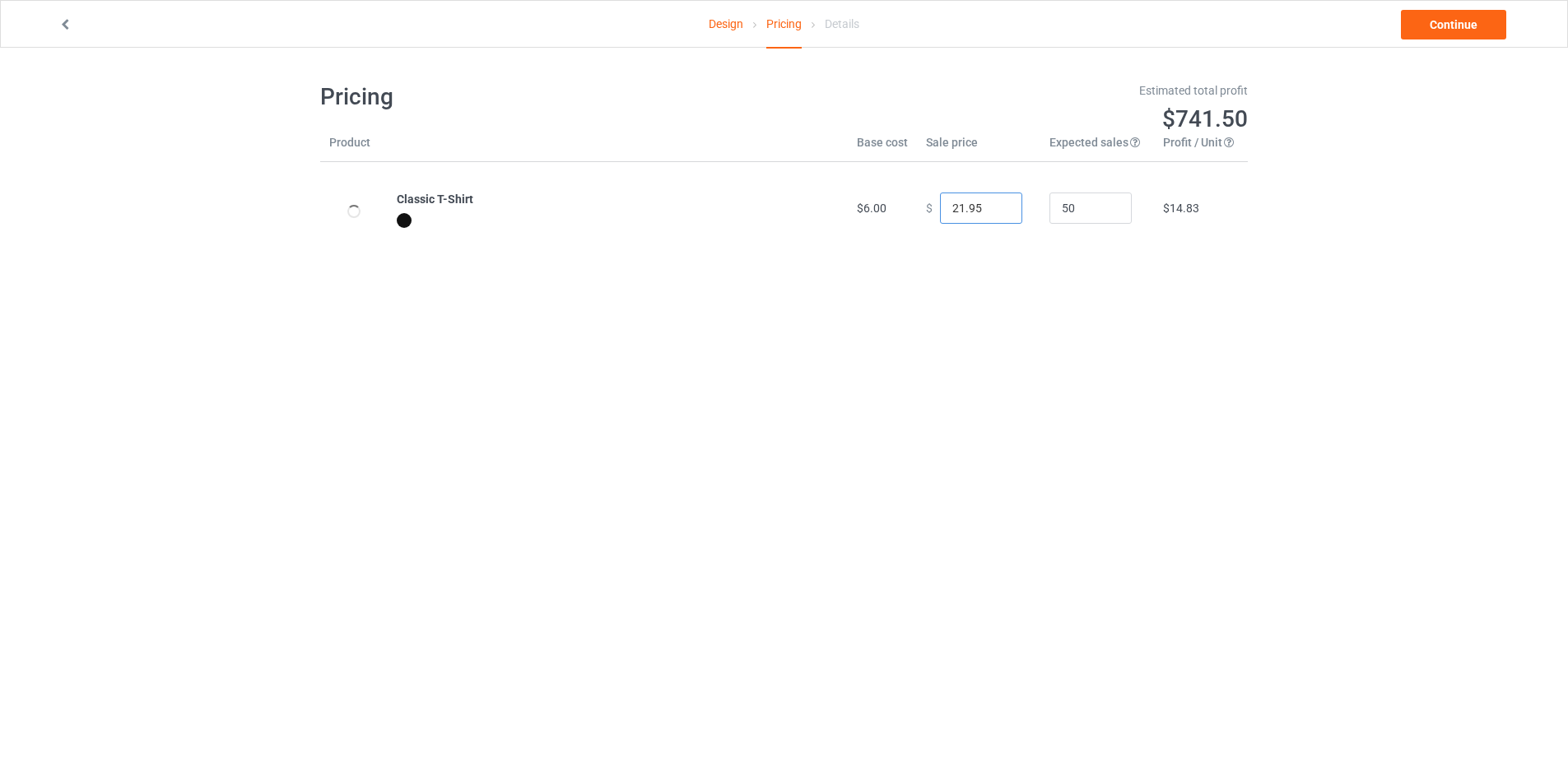
type input "21.95"
click at [994, 212] on input "21.95" at bounding box center [980, 209] width 82 height 31
click at [1427, 22] on link "Continue" at bounding box center [1454, 24] width 106 height 29
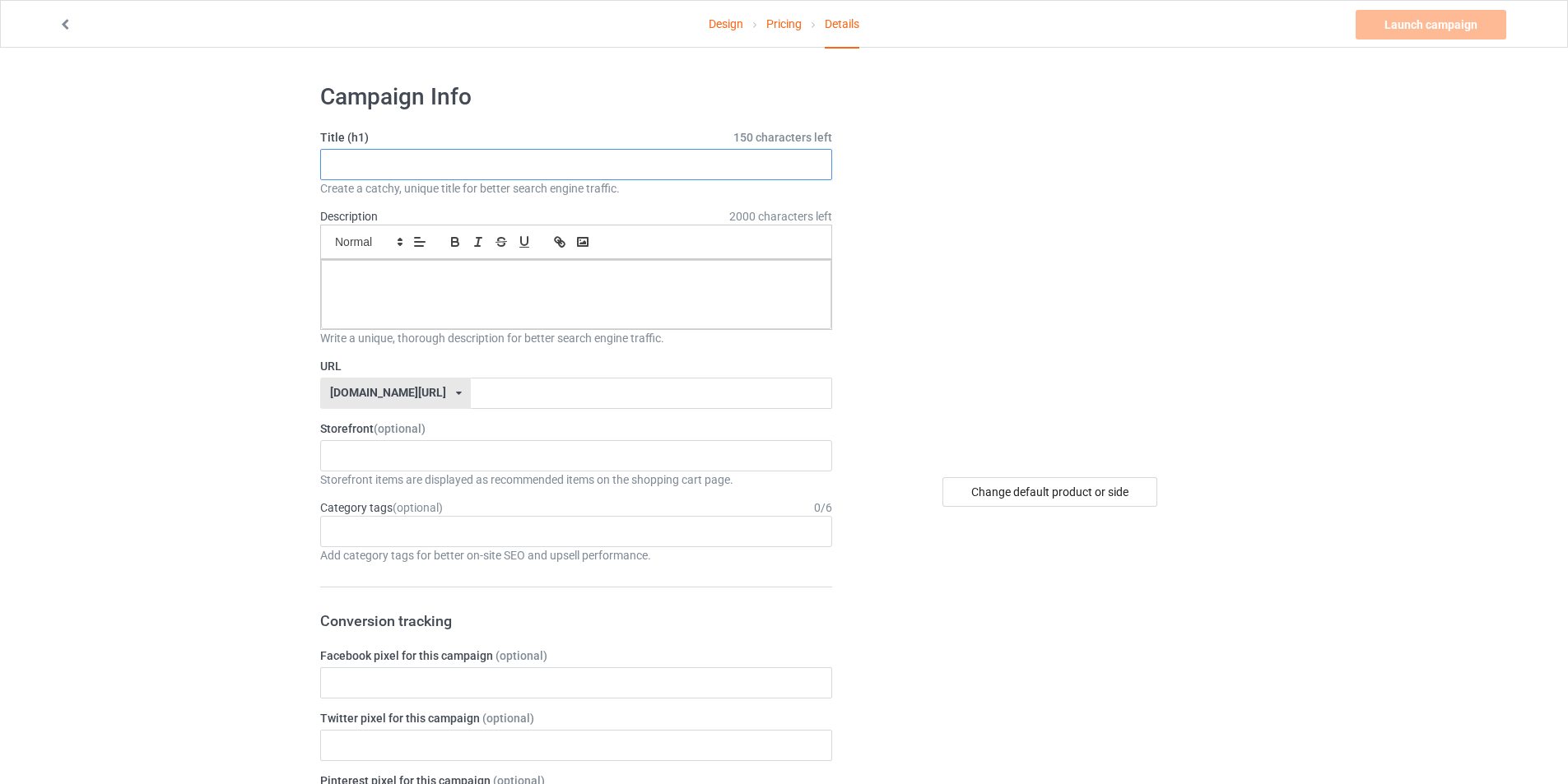
click at [433, 172] on input "text" at bounding box center [576, 164] width 512 height 31
type input "PLANESTATION"
click at [353, 294] on div at bounding box center [576, 295] width 511 height 69
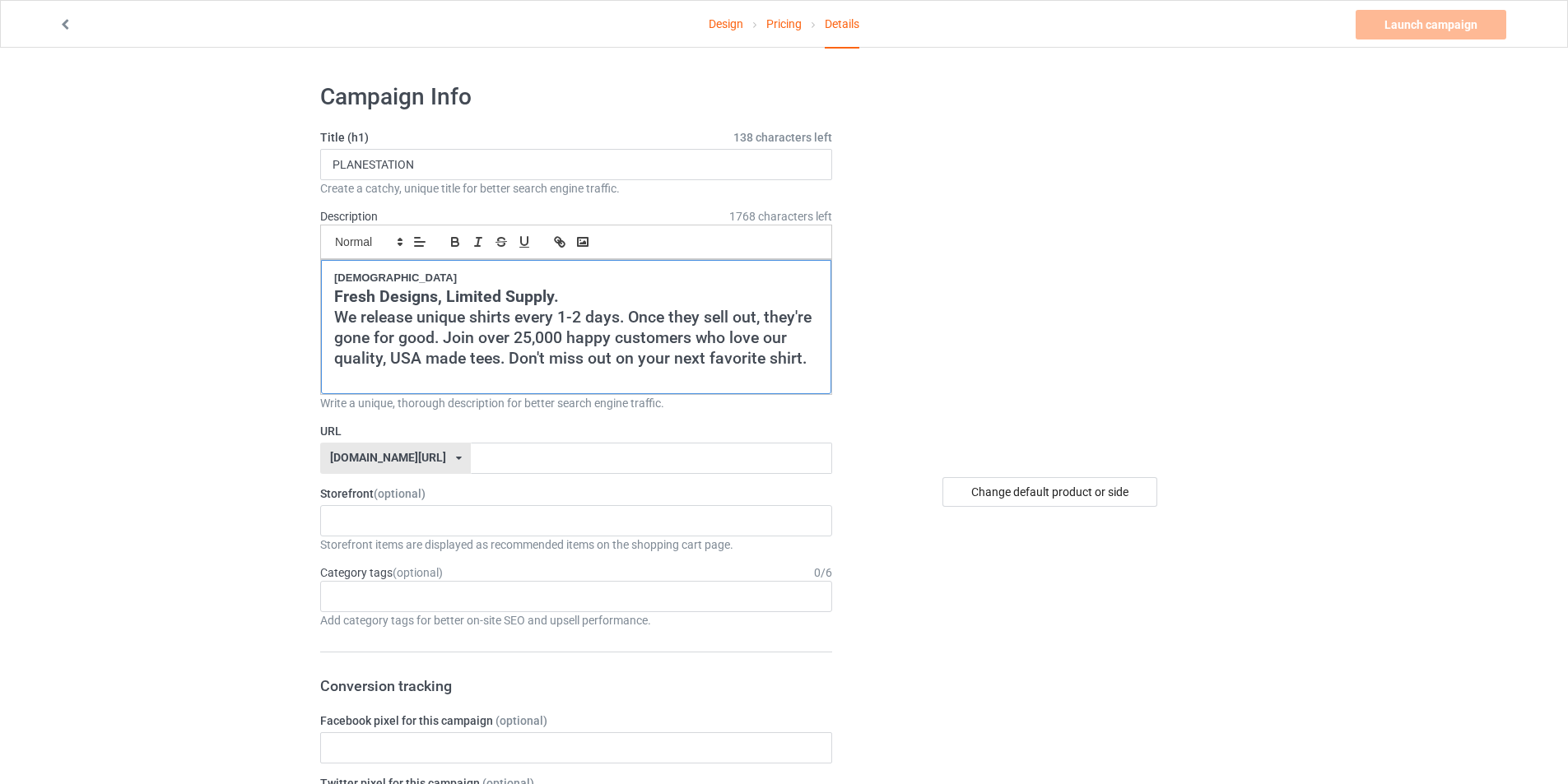
click at [370, 278] on p "[DEMOGRAPHIC_DATA]" at bounding box center [575, 279] width 484 height 16
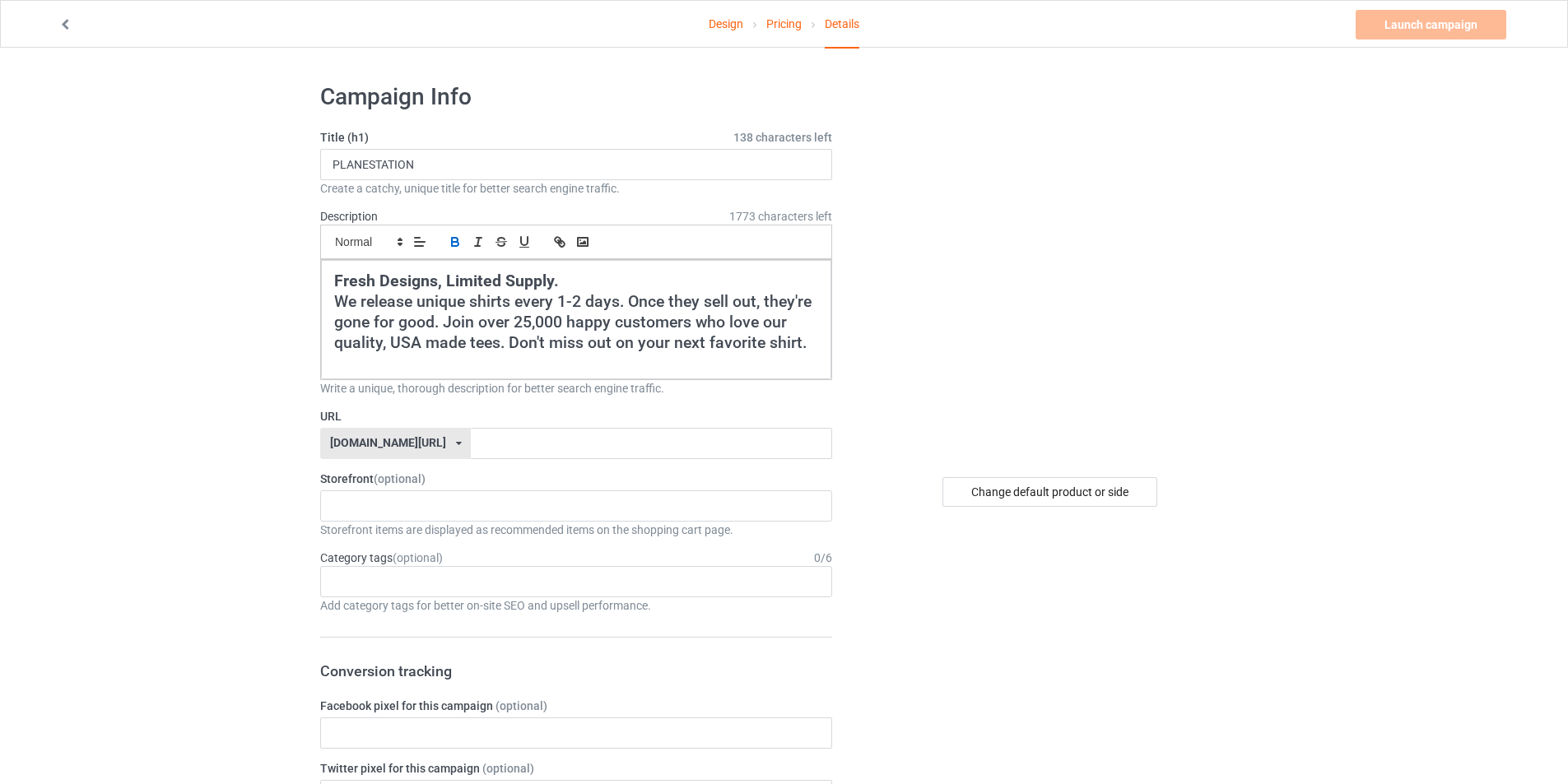
click at [466, 488] on div "Storefront (optional) cursedahhshirts 68e6e715c14d57002fb4706e Storefront items…" at bounding box center [576, 504] width 512 height 67
click at [459, 494] on div "cursedahhshirts 68e6e715c14d57002fb4706e" at bounding box center [576, 506] width 512 height 31
click at [400, 535] on div "cursedahhshirts" at bounding box center [576, 536] width 511 height 30
click at [363, 581] on div "Age > [DEMOGRAPHIC_DATA] > 1 Age > [DEMOGRAPHIC_DATA] Months > 1 Month Age > [D…" at bounding box center [576, 582] width 512 height 31
type input "MEME"
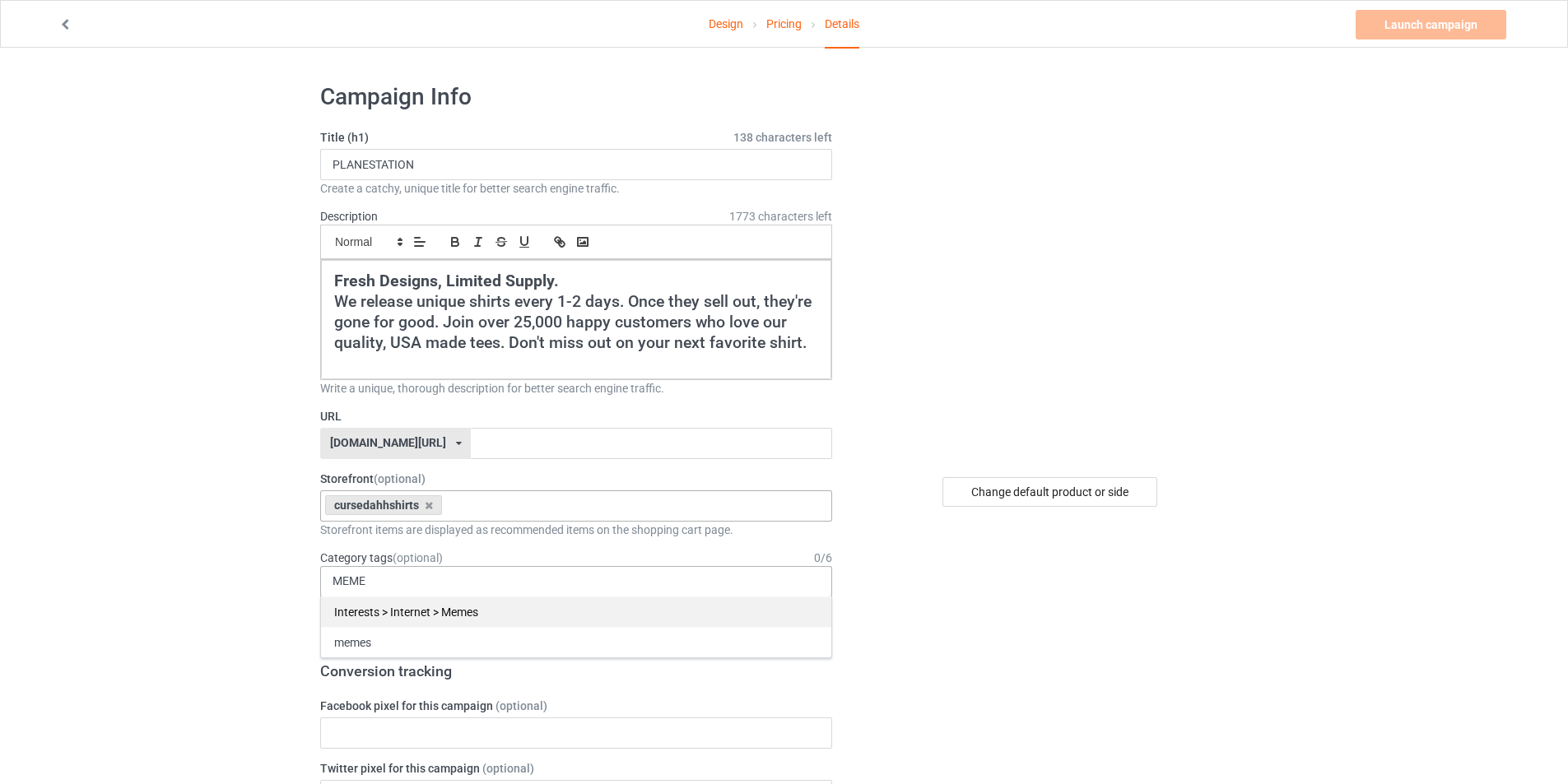
click at [402, 622] on div "Interests > Internet > Memes" at bounding box center [576, 612] width 511 height 30
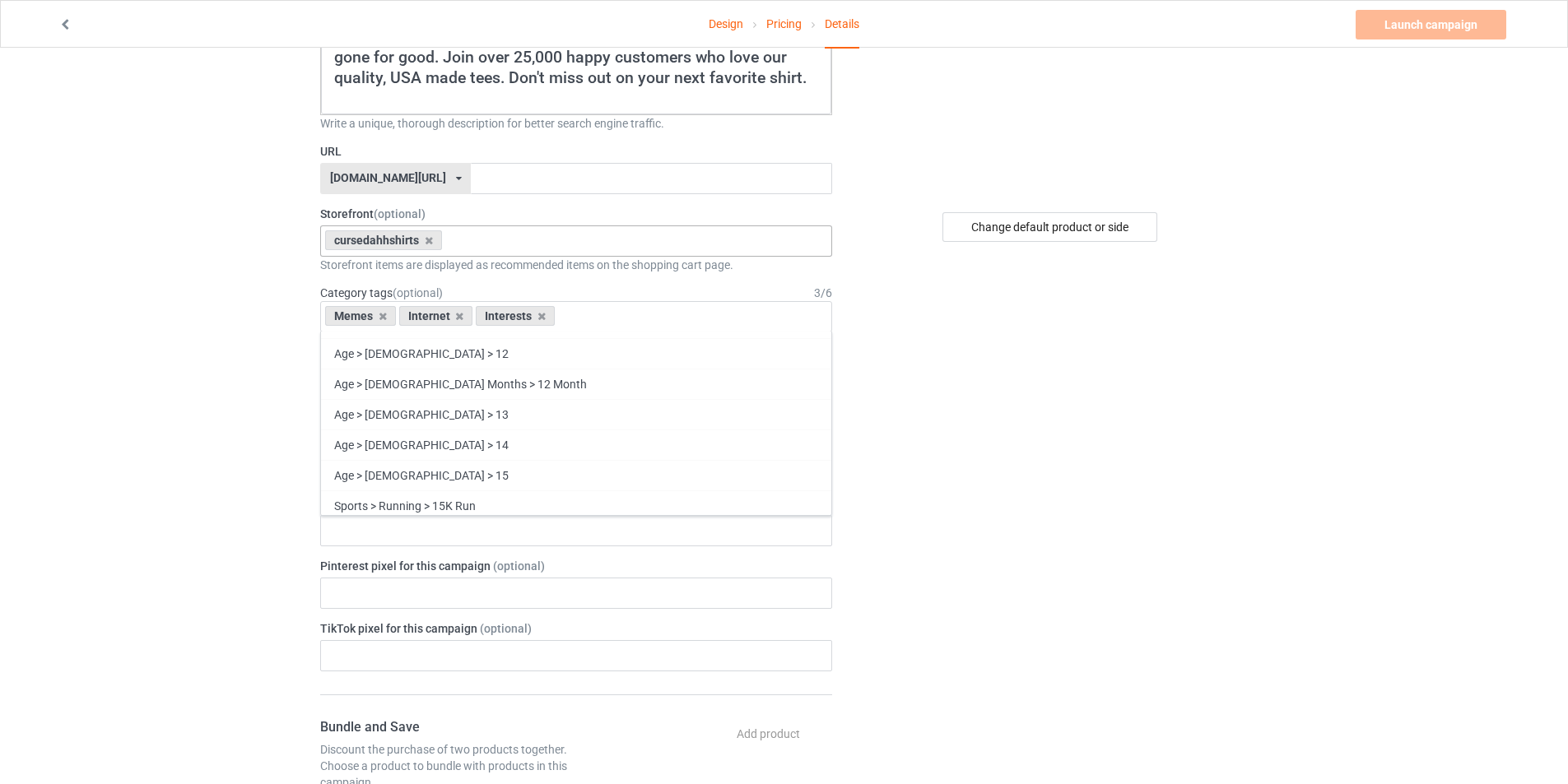
scroll to position [262, 0]
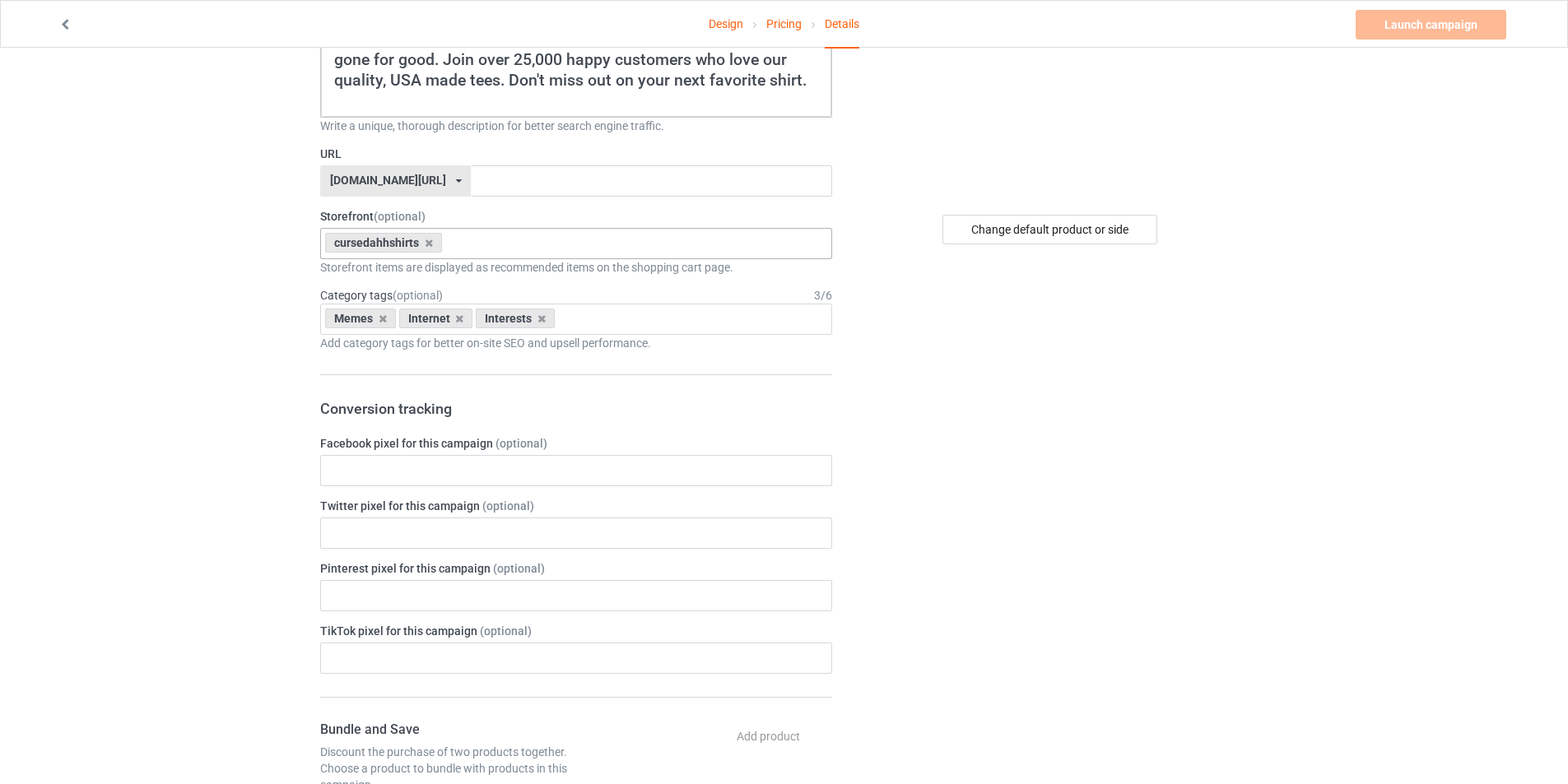
click at [1029, 678] on div "Change default product or side" at bounding box center [1051, 663] width 415 height 1710
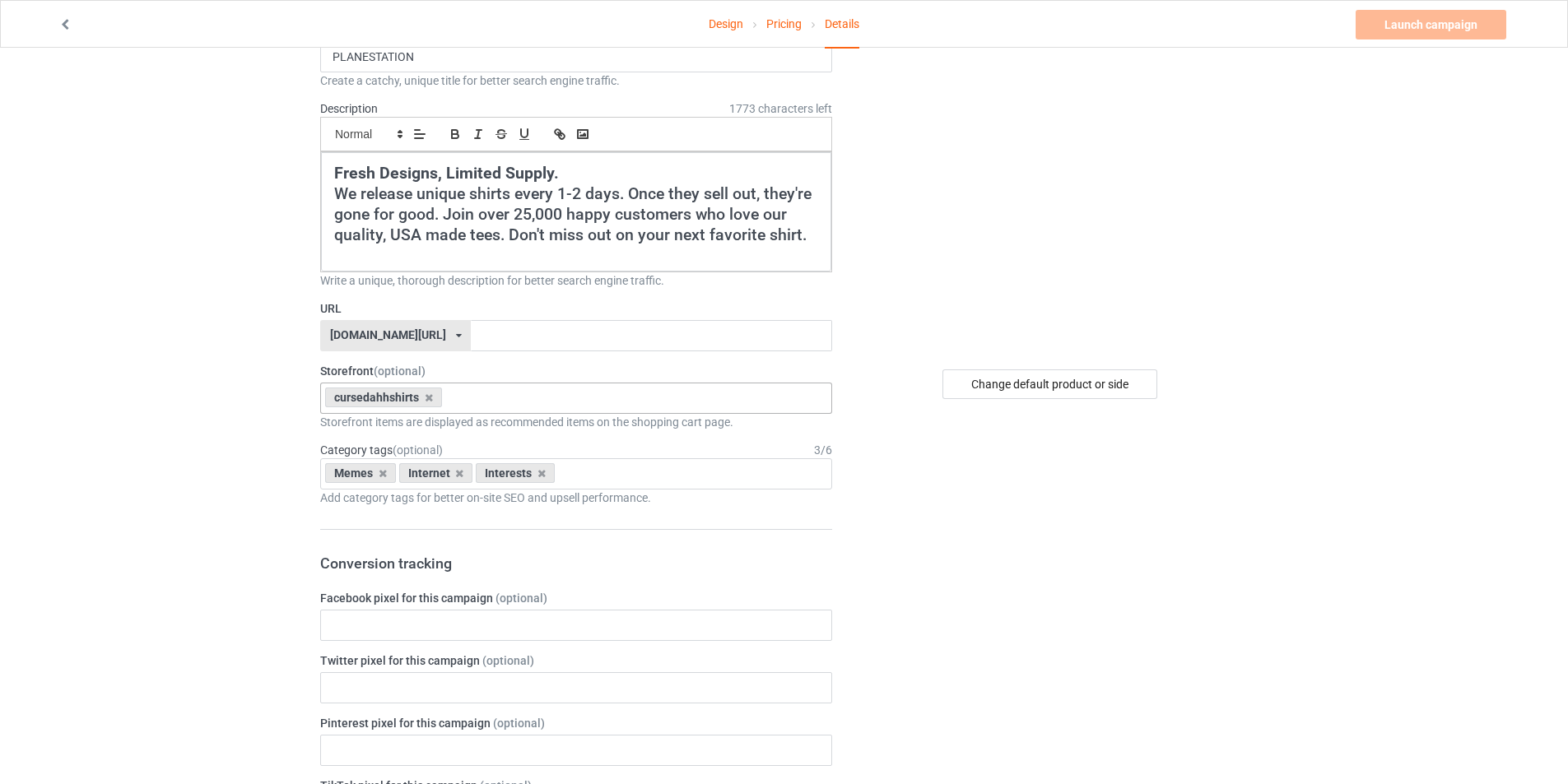
scroll to position [99, 0]
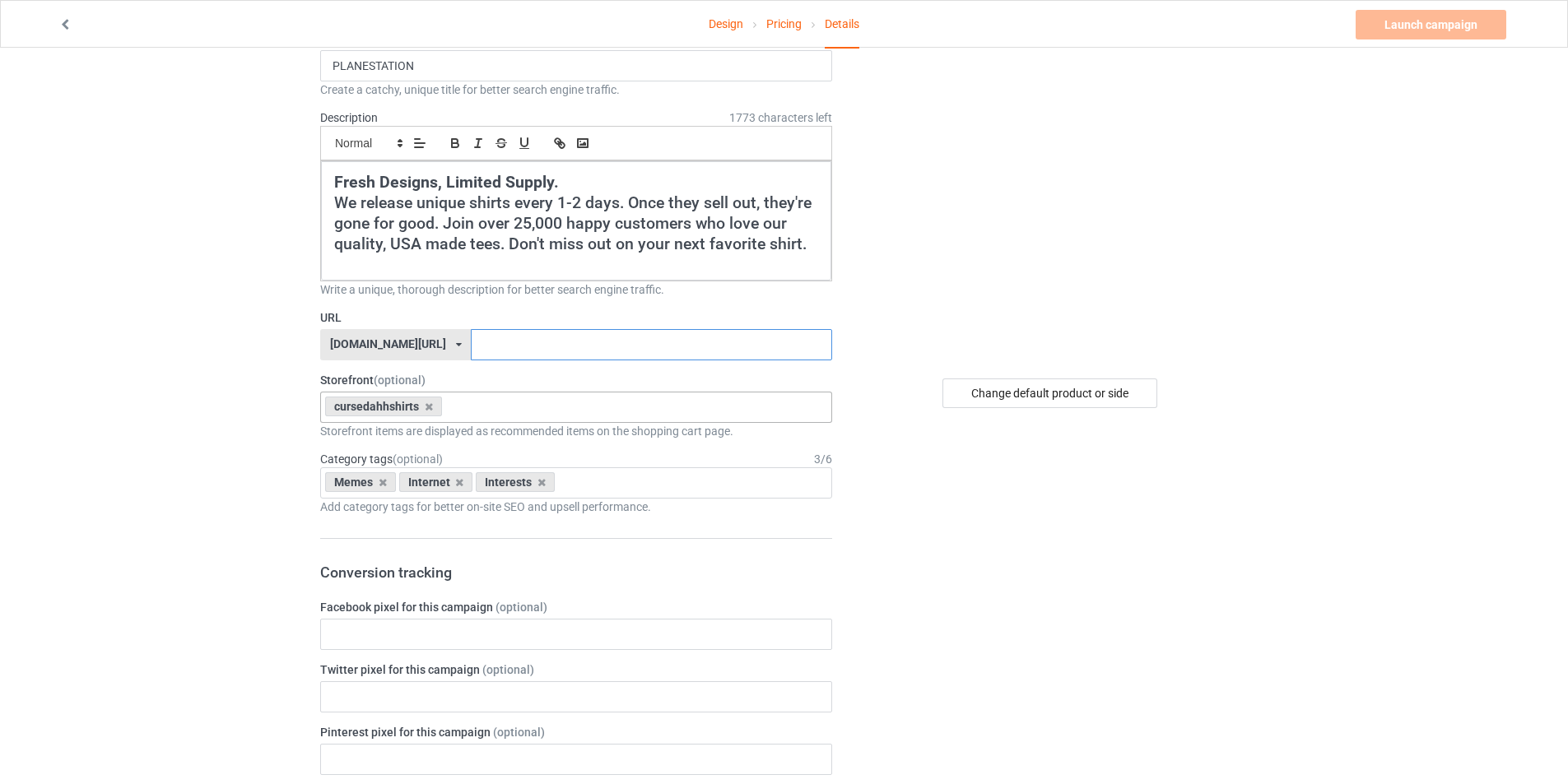
click at [575, 342] on input "text" at bounding box center [651, 344] width 361 height 31
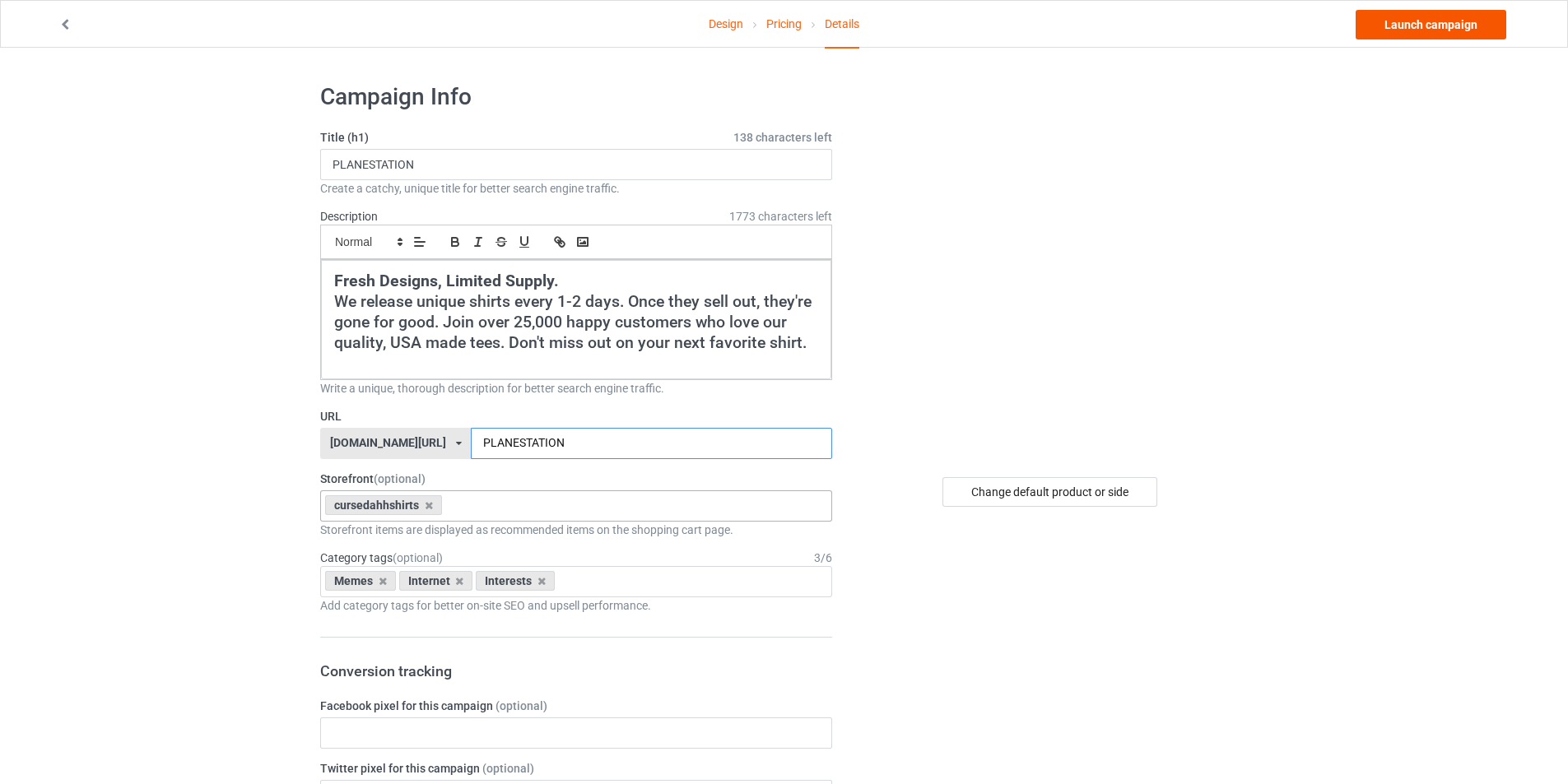
type input "PLANESTATION"
click at [1443, 18] on link "Launch campaign" at bounding box center [1430, 24] width 151 height 29
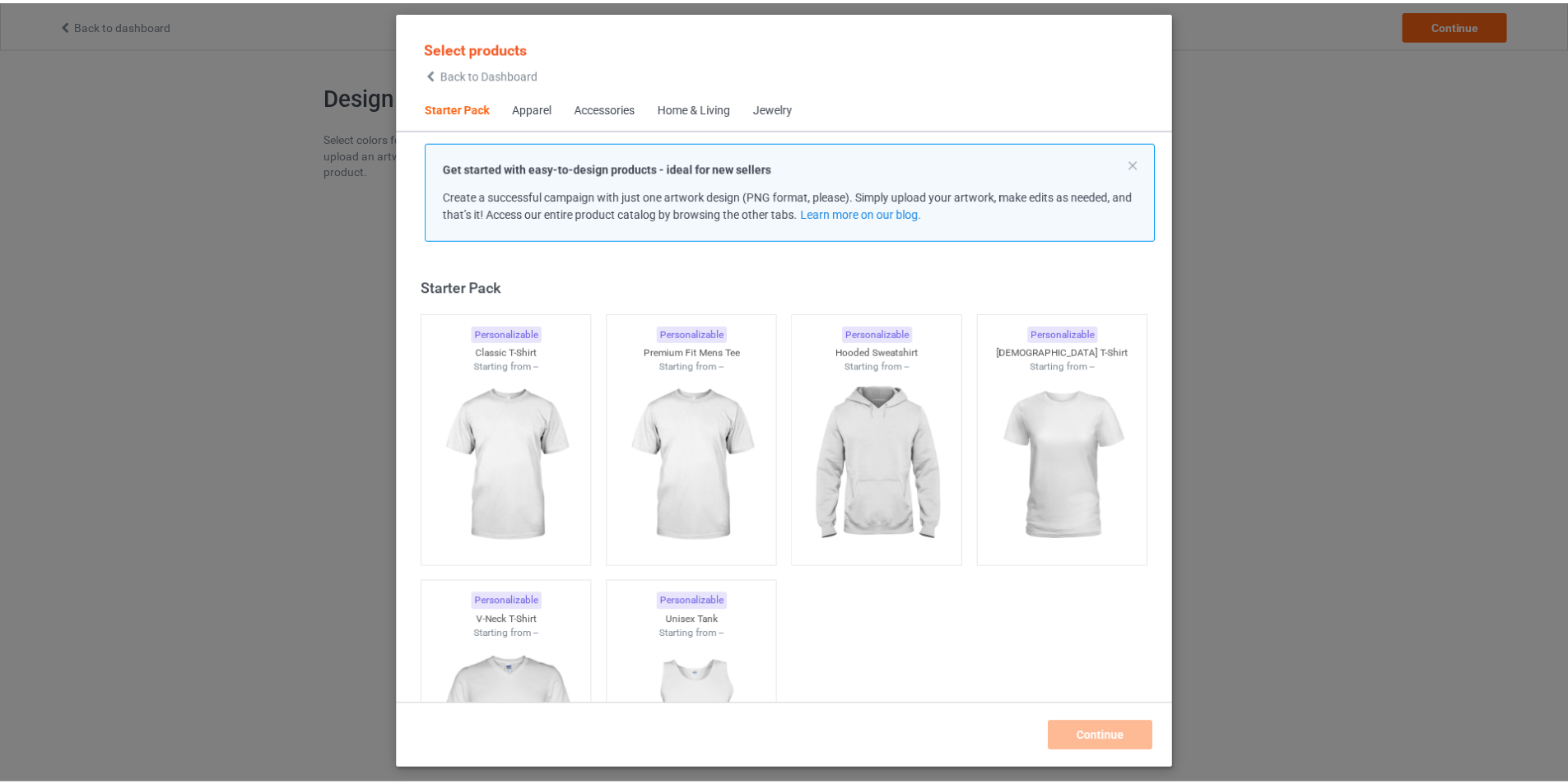
scroll to position [22, 0]
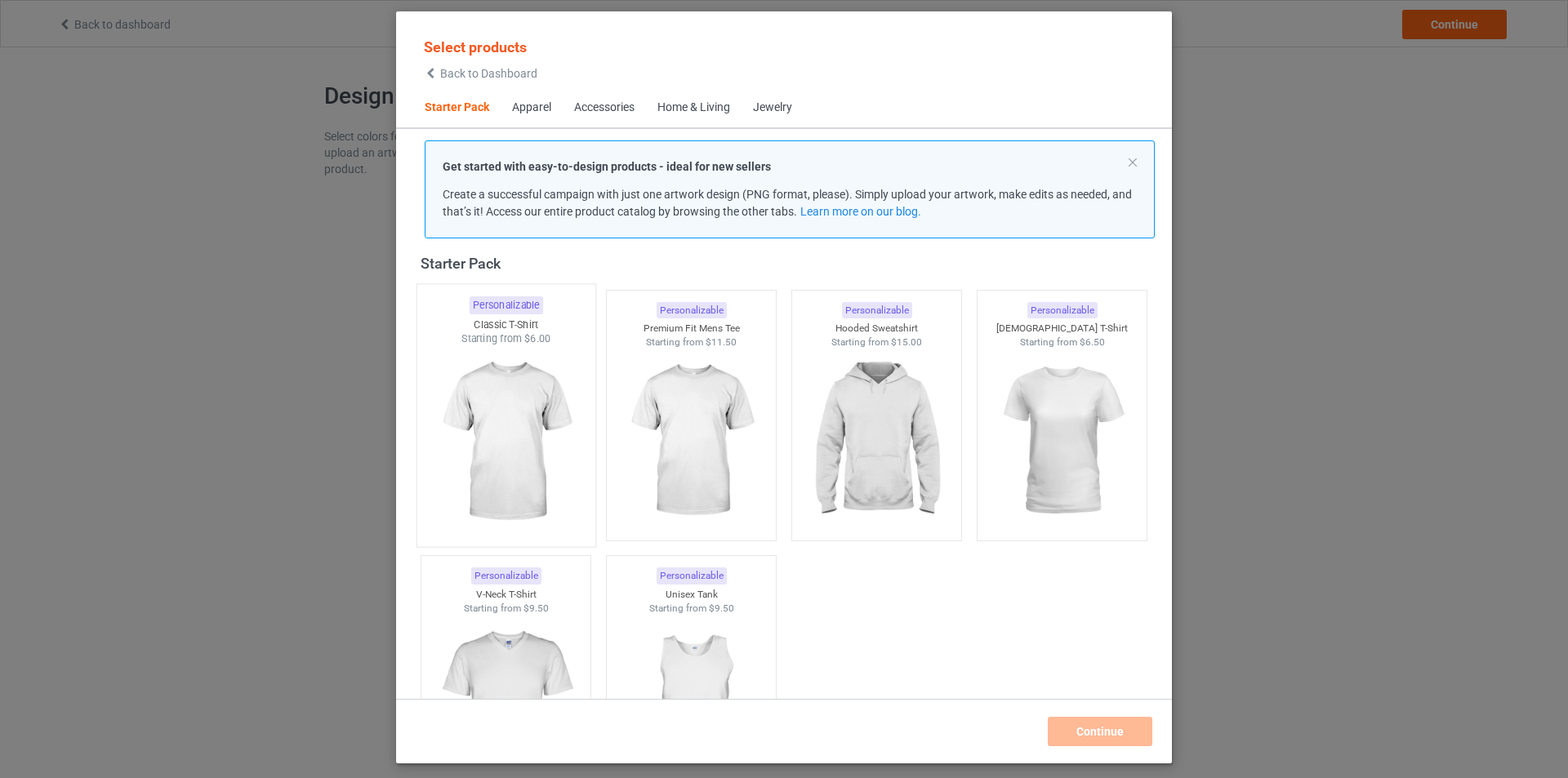
click at [541, 467] on img at bounding box center [505, 442] width 154 height 192
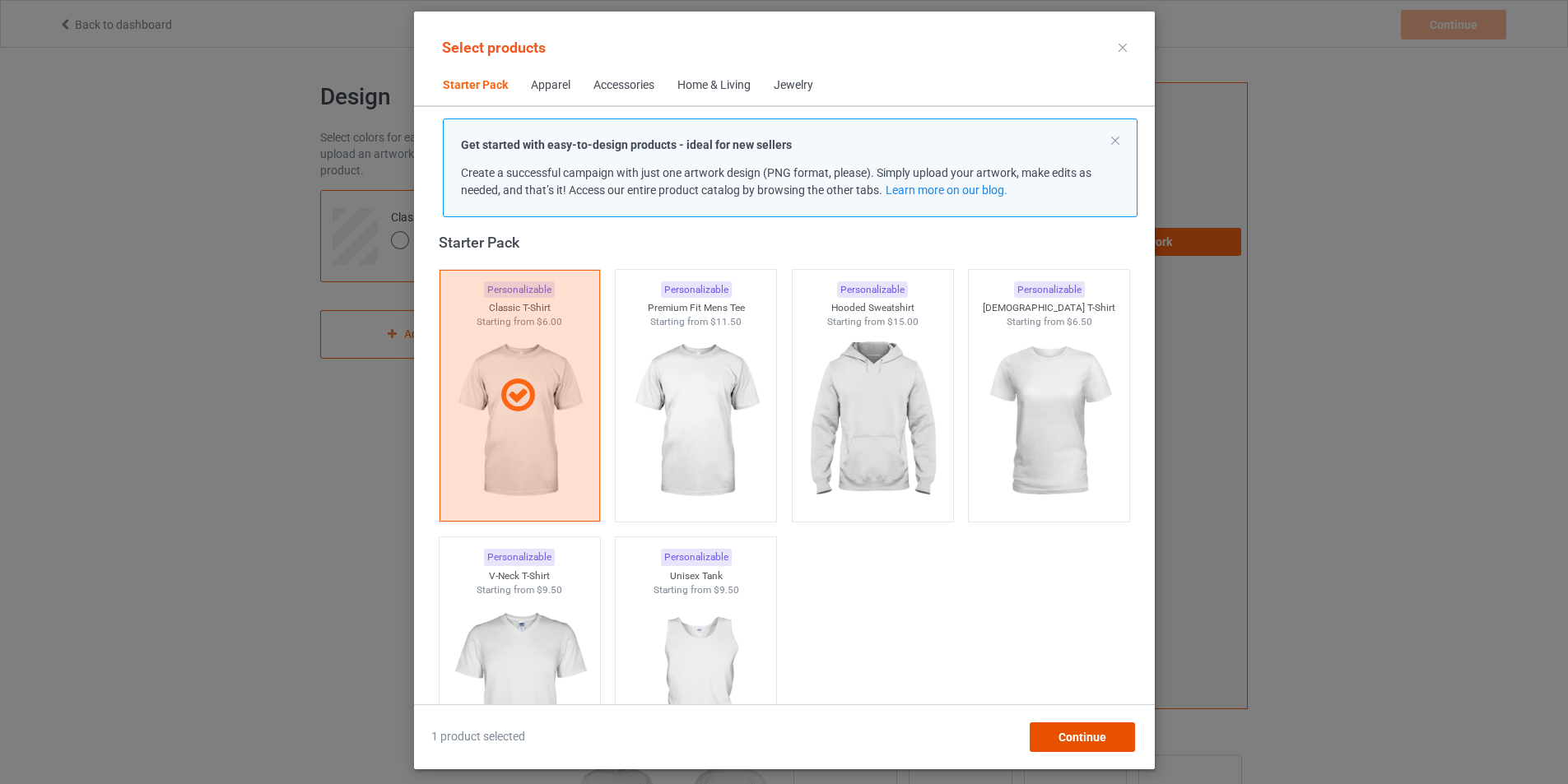
click at [1085, 747] on div "Continue" at bounding box center [1082, 737] width 106 height 29
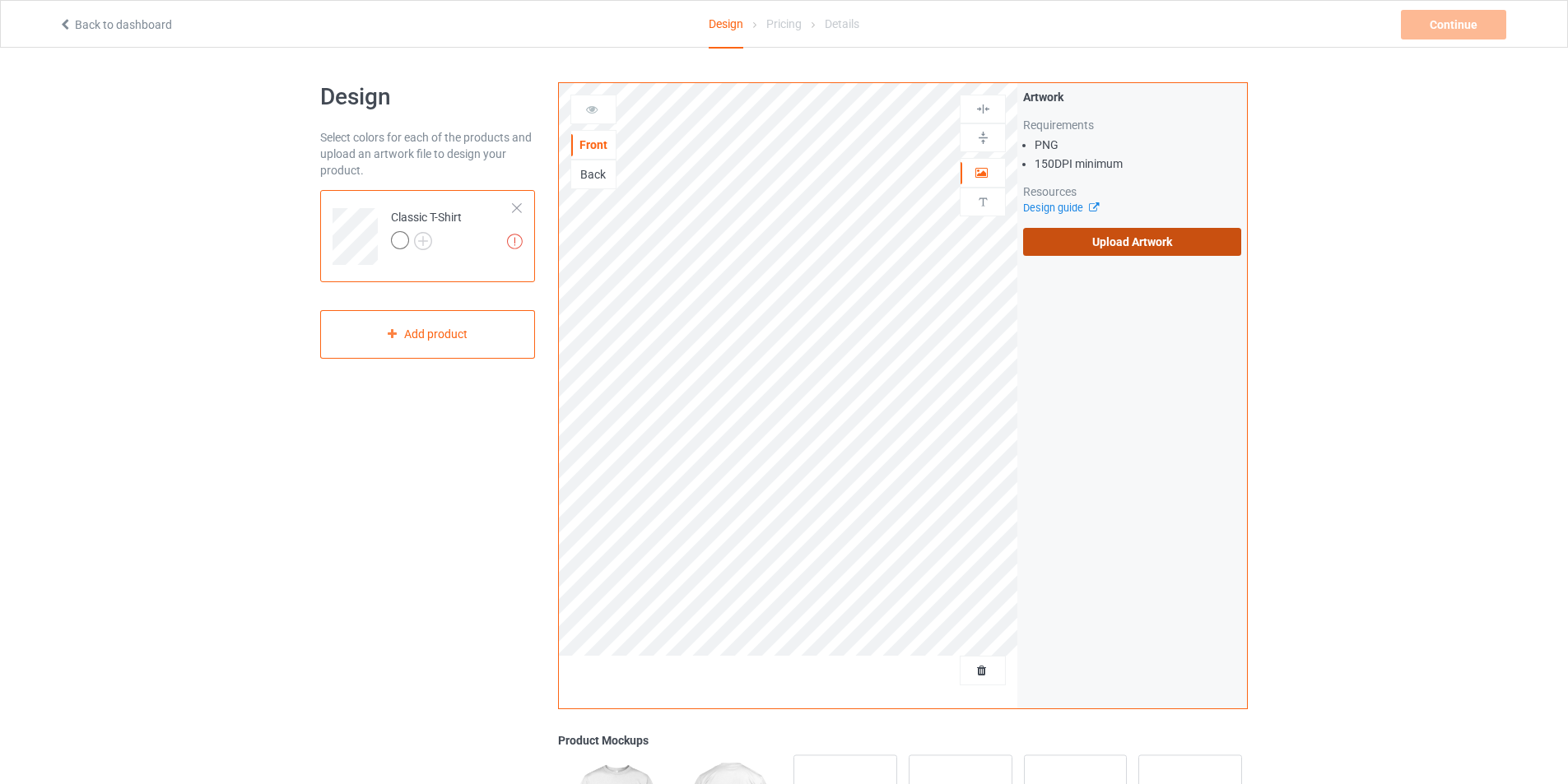
click at [1166, 245] on label "Upload Artwork" at bounding box center [1132, 241] width 218 height 28
click at [0, 0] on input "Upload Artwork" at bounding box center [0, 0] width 0 height 0
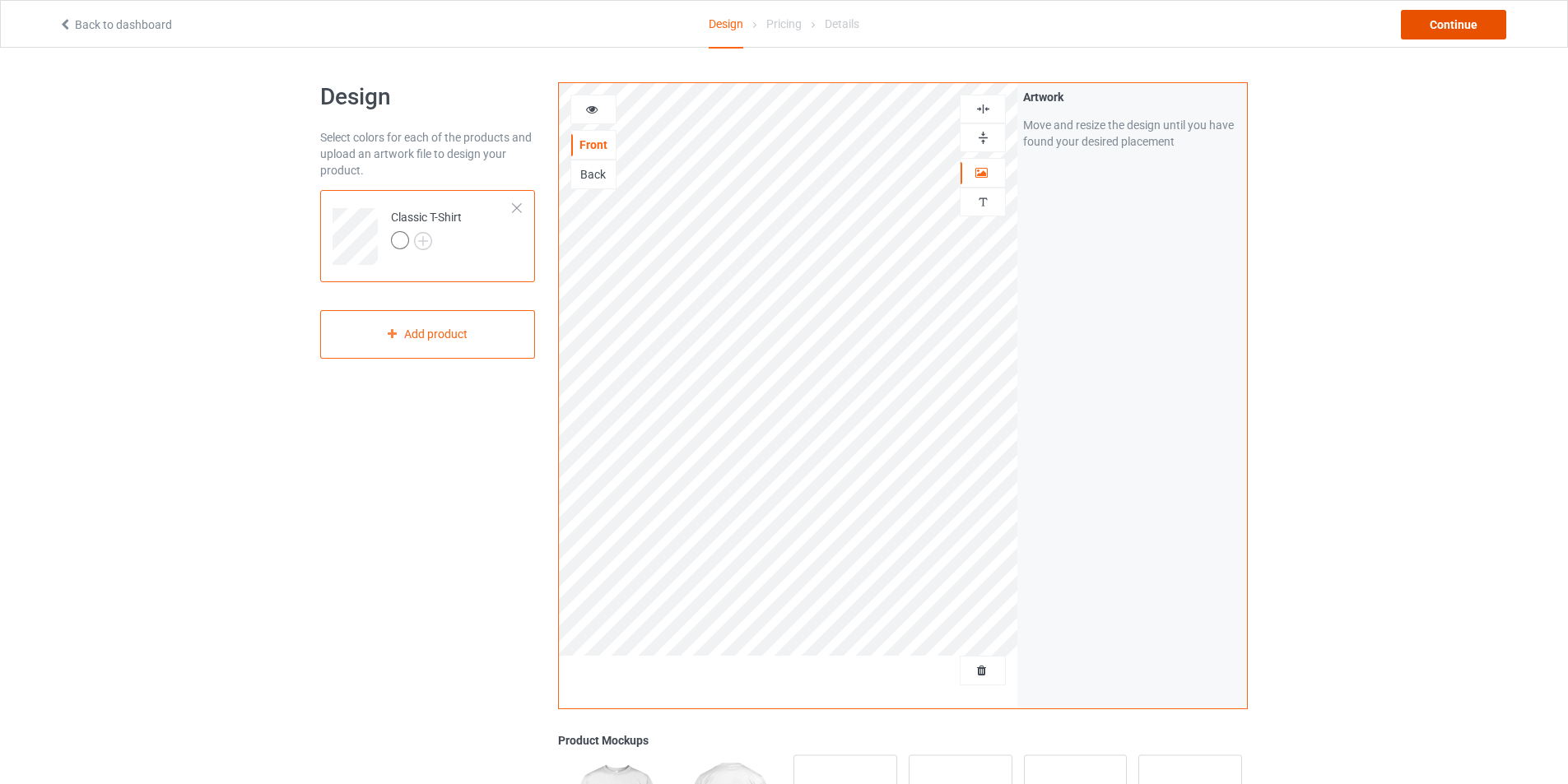
click at [1434, 23] on div "Continue" at bounding box center [1454, 24] width 106 height 29
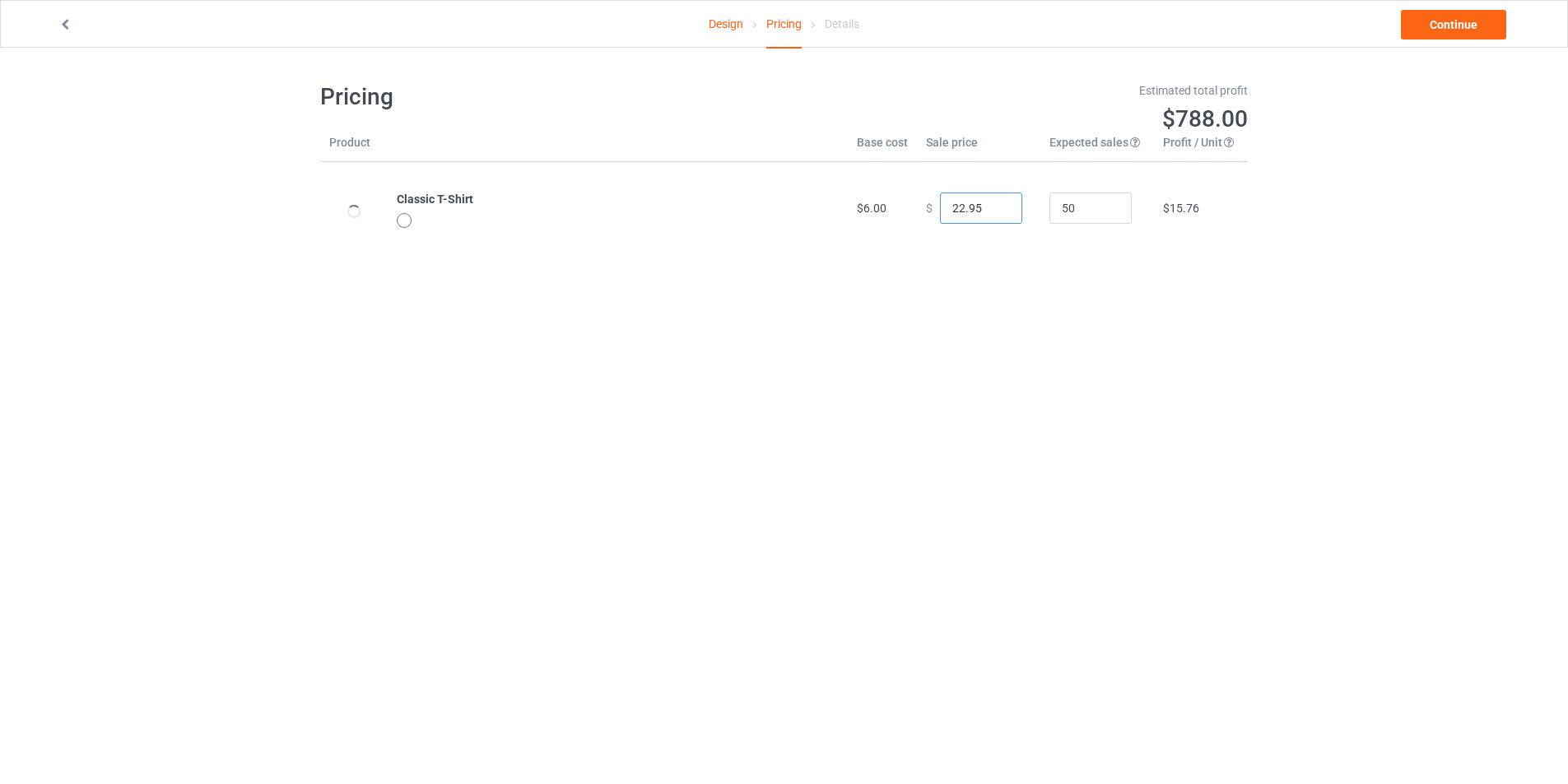
click at [1001, 216] on input "22.95" at bounding box center [980, 209] width 82 height 31
type input "21.95"
click at [996, 214] on input "21.95" at bounding box center [980, 209] width 82 height 31
click at [1422, 21] on link "Continue" at bounding box center [1454, 24] width 106 height 29
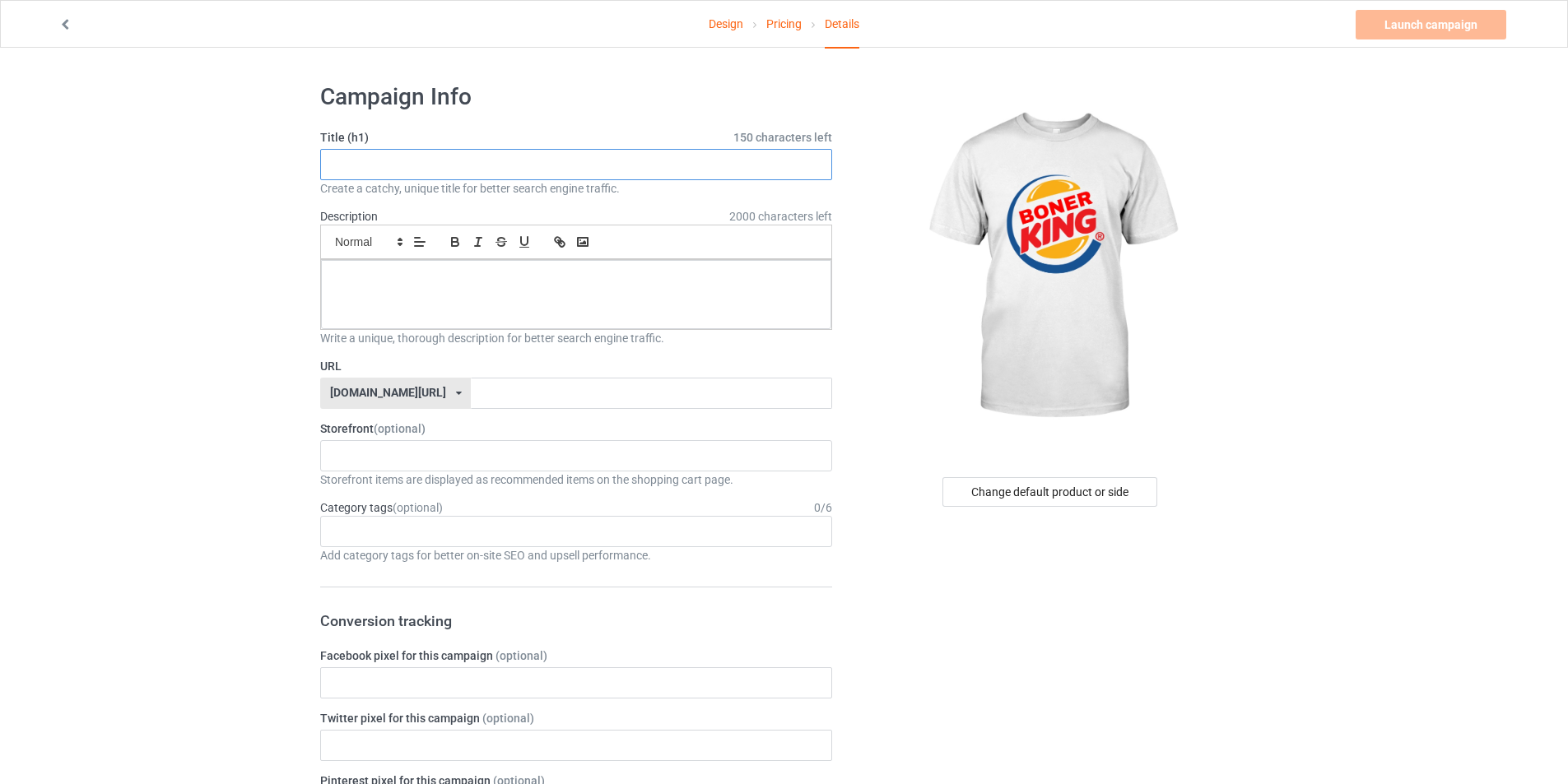
click at [665, 166] on input "text" at bounding box center [576, 164] width 512 height 31
type input "BONER KING"
click at [479, 285] on p at bounding box center [575, 279] width 484 height 16
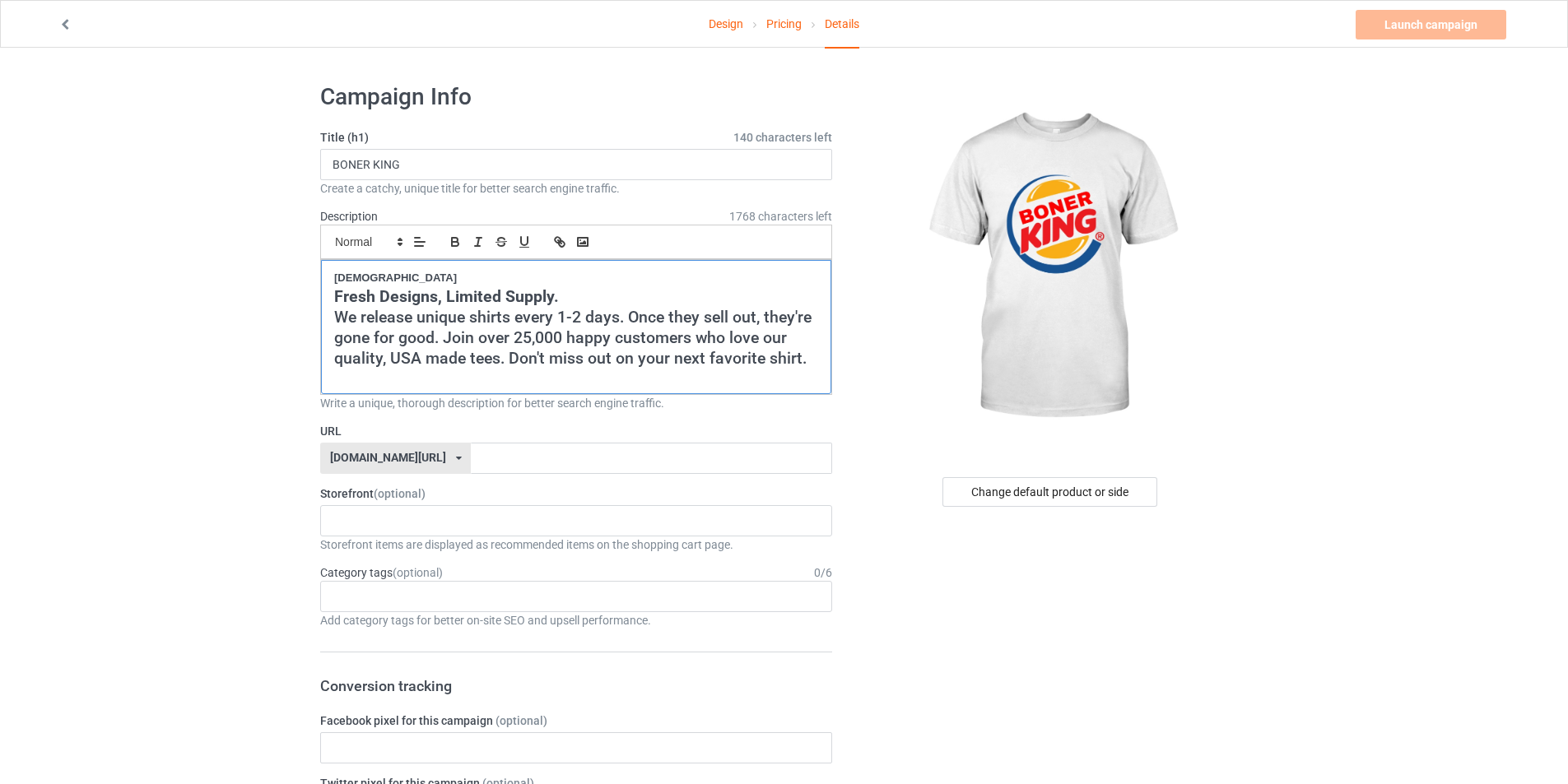
click at [408, 275] on p "JEWS" at bounding box center [575, 279] width 484 height 16
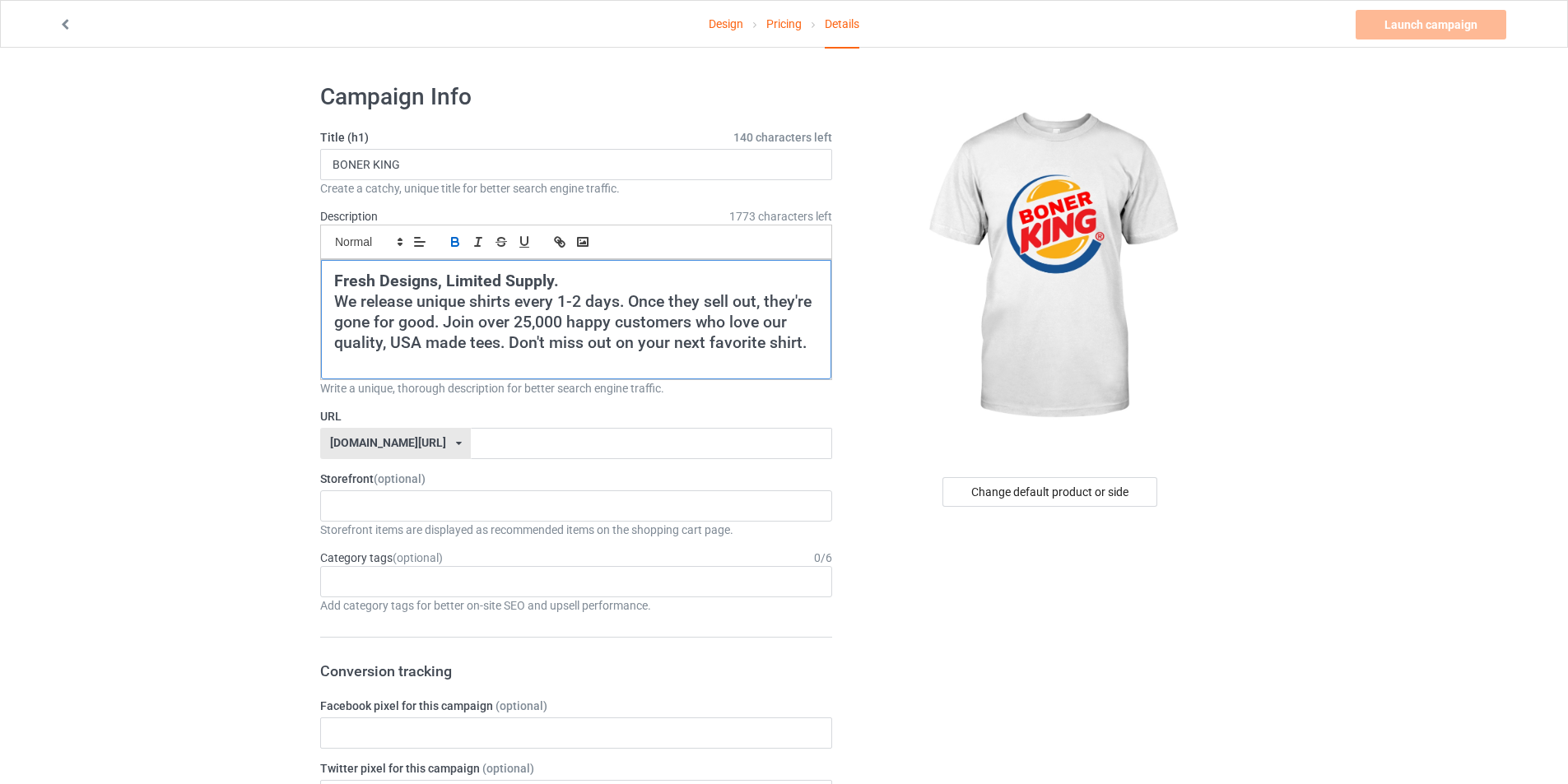
click at [410, 304] on h2 "We release unique shirts every 1-2 days. Once they sell out, they're gone for g…" at bounding box center [575, 322] width 484 height 61
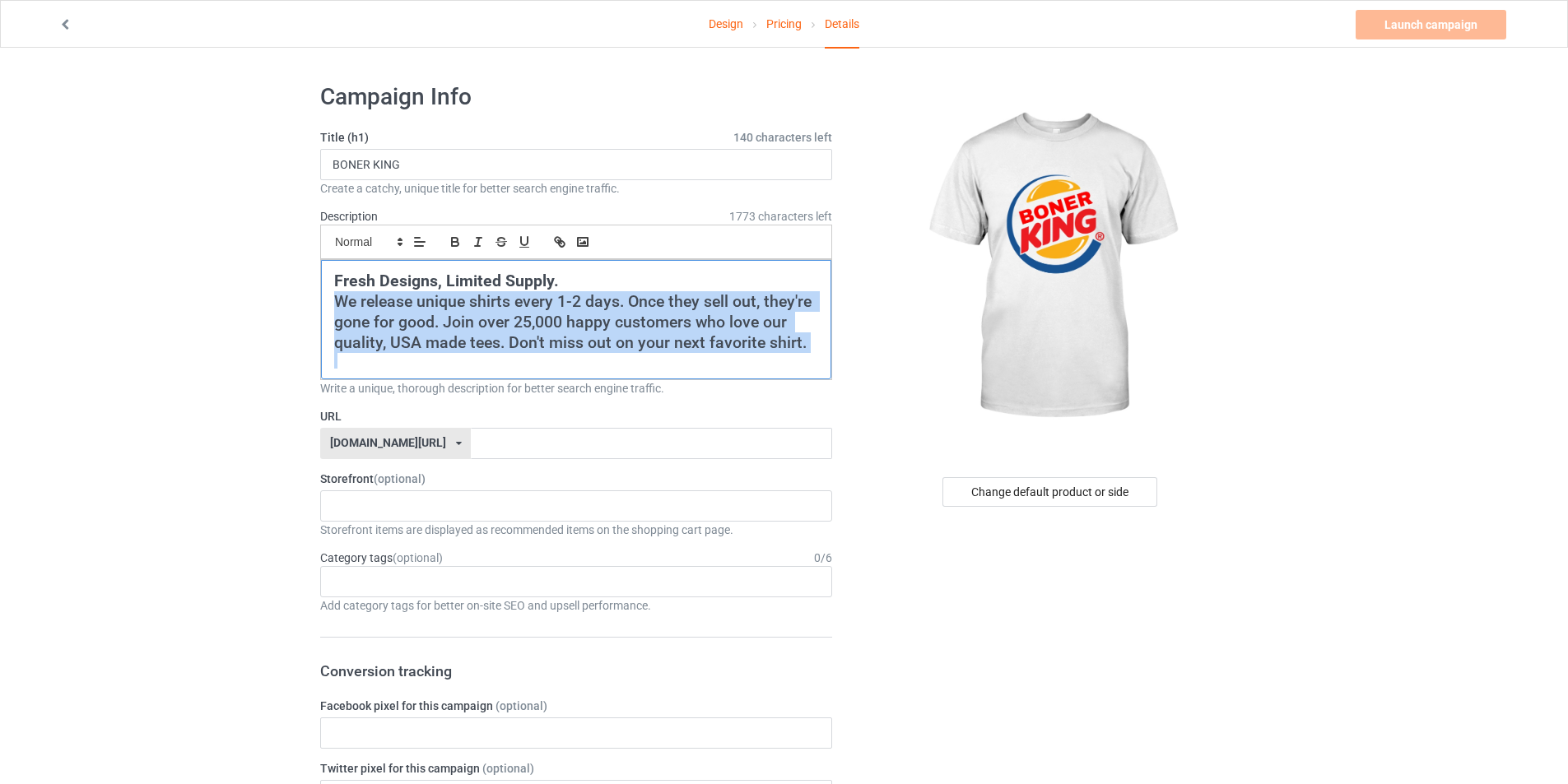
click at [410, 304] on h2 "We release unique shirts every 1-2 days. Once they sell out, they're gone for g…" at bounding box center [575, 322] width 484 height 61
copy div "Fresh Designs, Limited Supply. We release unique shirts every 1-2 days. Once th…"
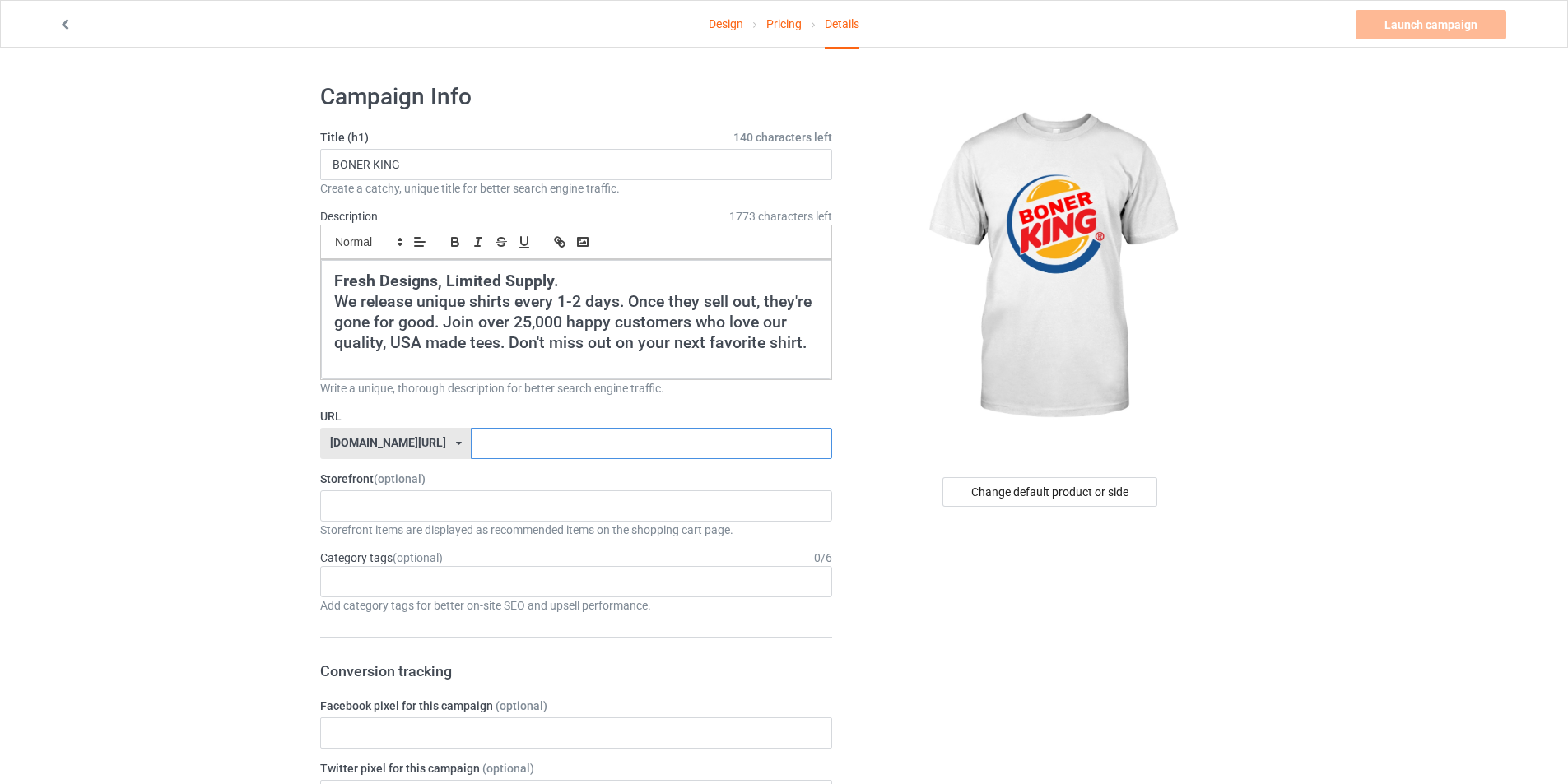
click at [524, 453] on input "text" at bounding box center [651, 444] width 361 height 31
type input "BONERKING"
click at [447, 511] on div "cursedahhshirts 68e6e715c14d57002fb4706e" at bounding box center [576, 506] width 512 height 31
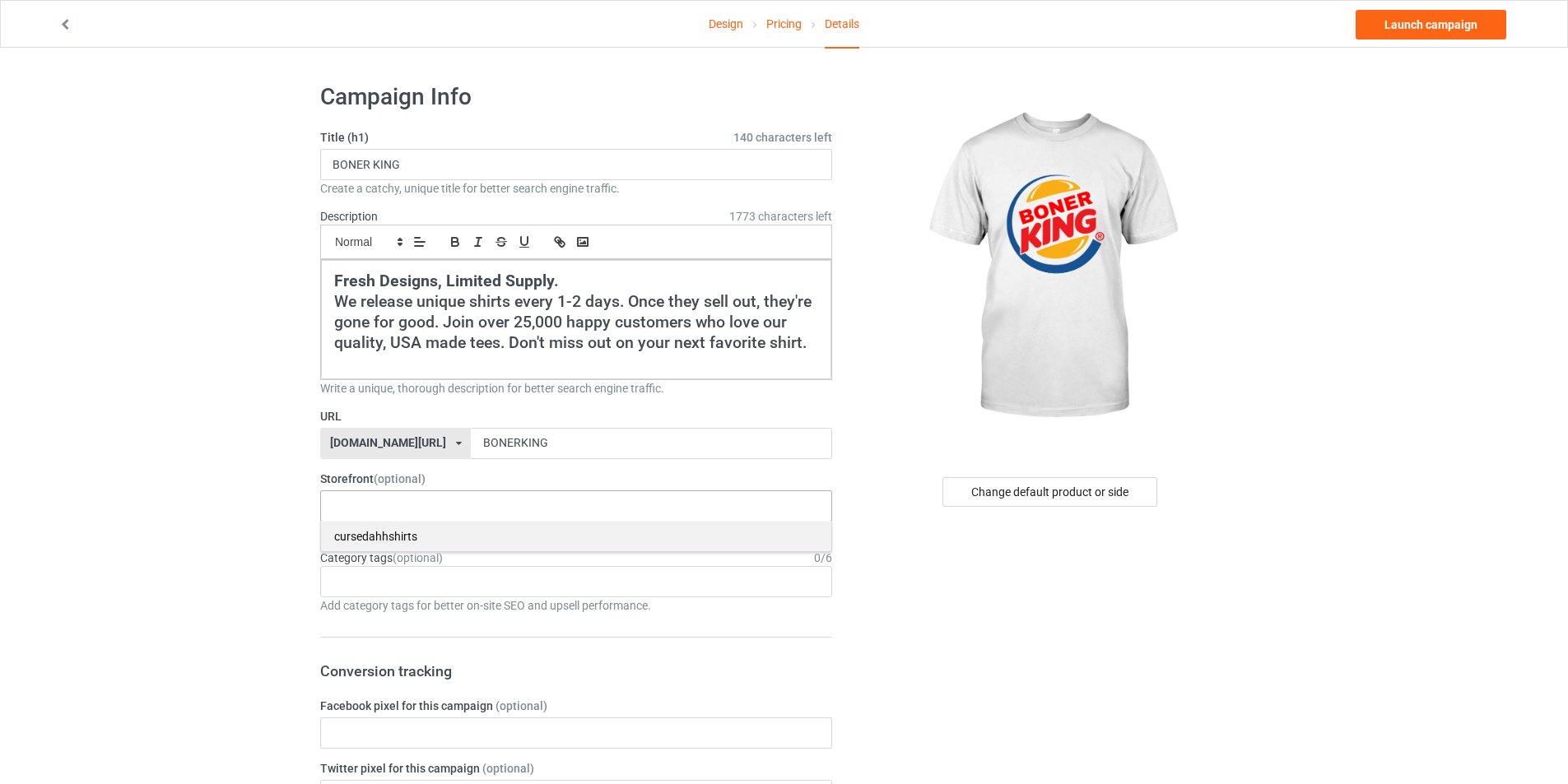
click at [427, 544] on div "cursedahhshirts" at bounding box center [576, 536] width 511 height 30
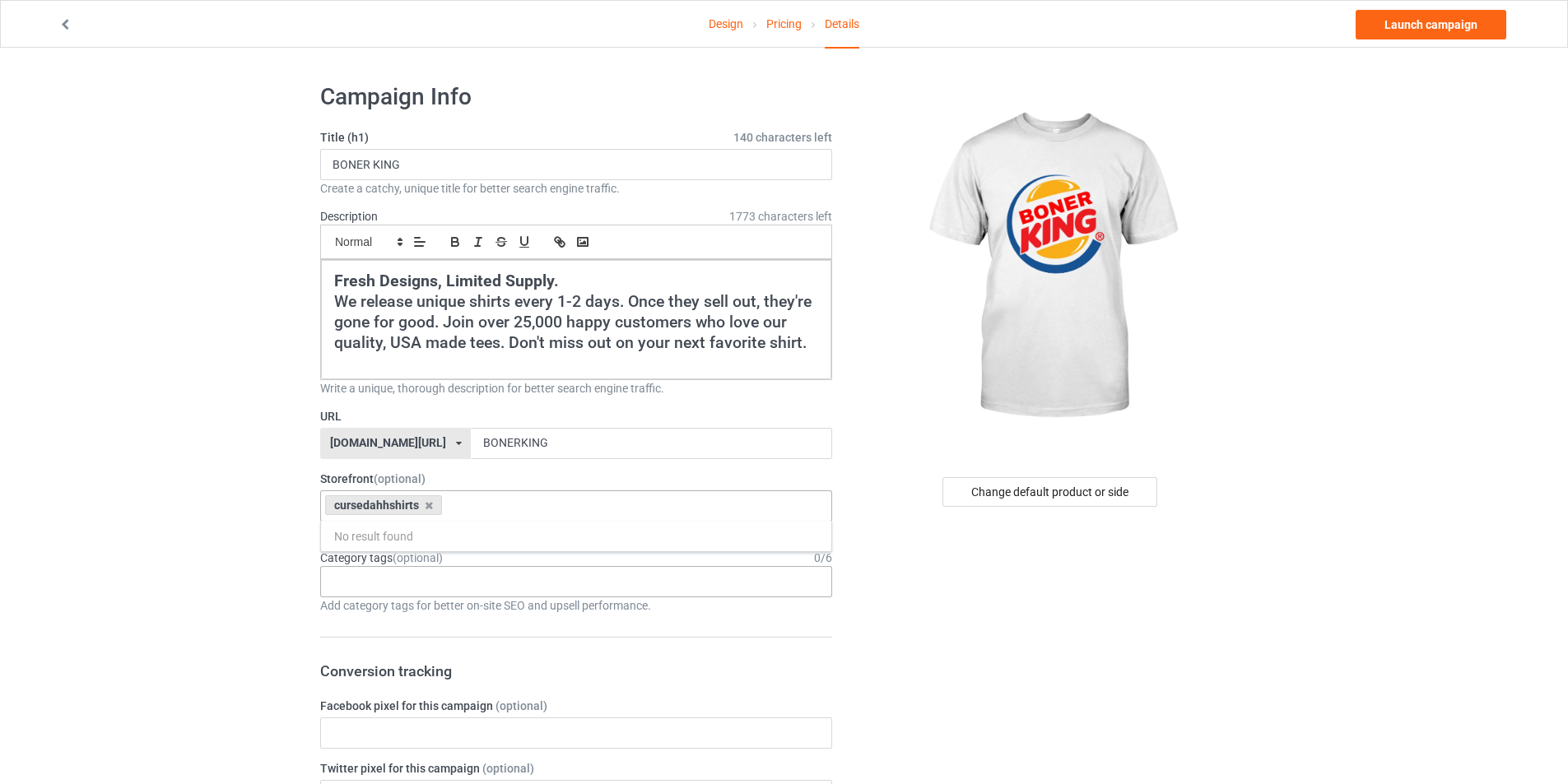
click at [420, 568] on div "Age > [DEMOGRAPHIC_DATA] > 1 Age > [DEMOGRAPHIC_DATA] Months > 1 Month Age > [D…" at bounding box center [576, 582] width 512 height 31
type input "MEME"
click at [420, 614] on div "Interests > Internet > Memes" at bounding box center [576, 612] width 511 height 30
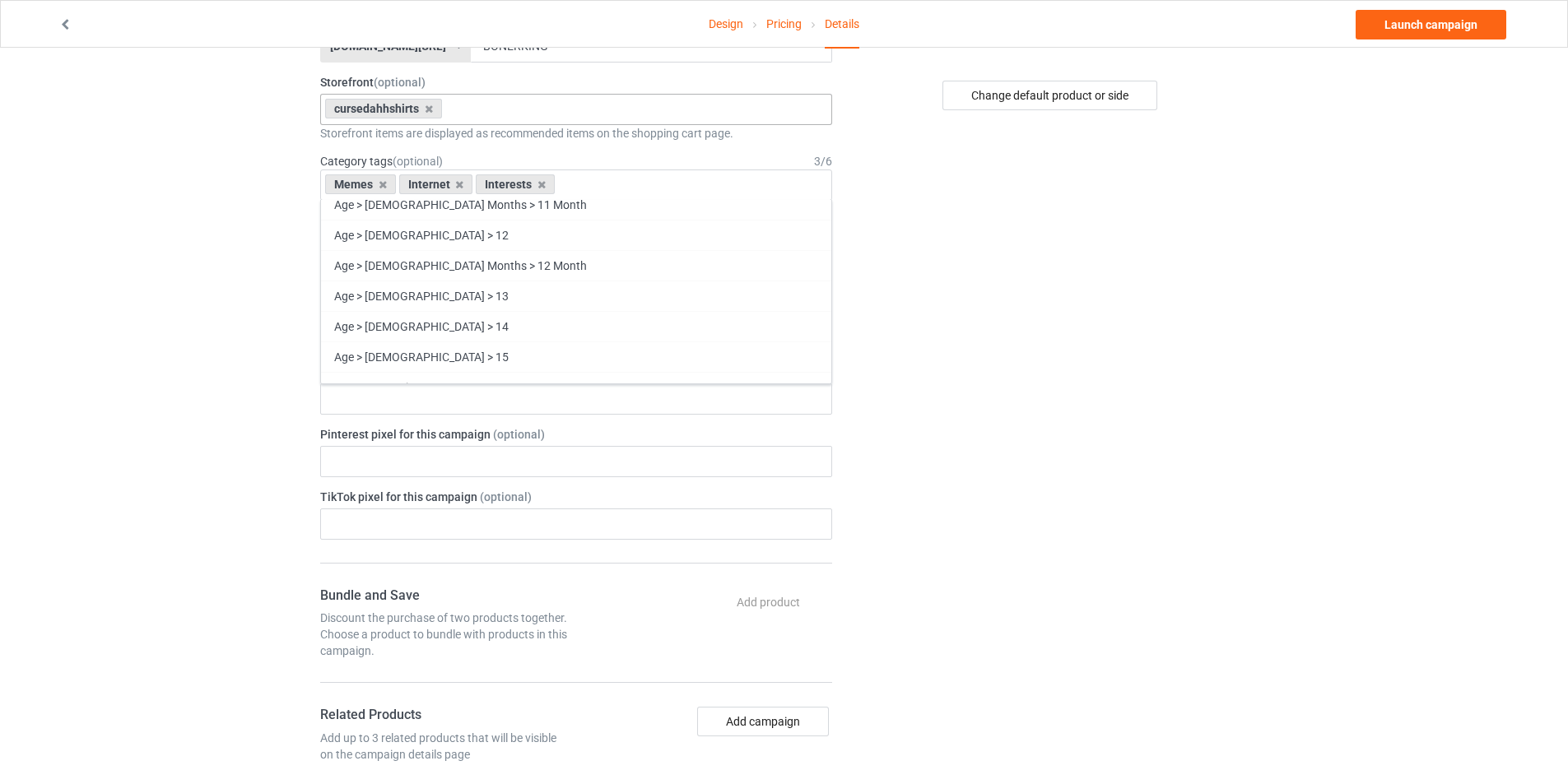
scroll to position [398, 0]
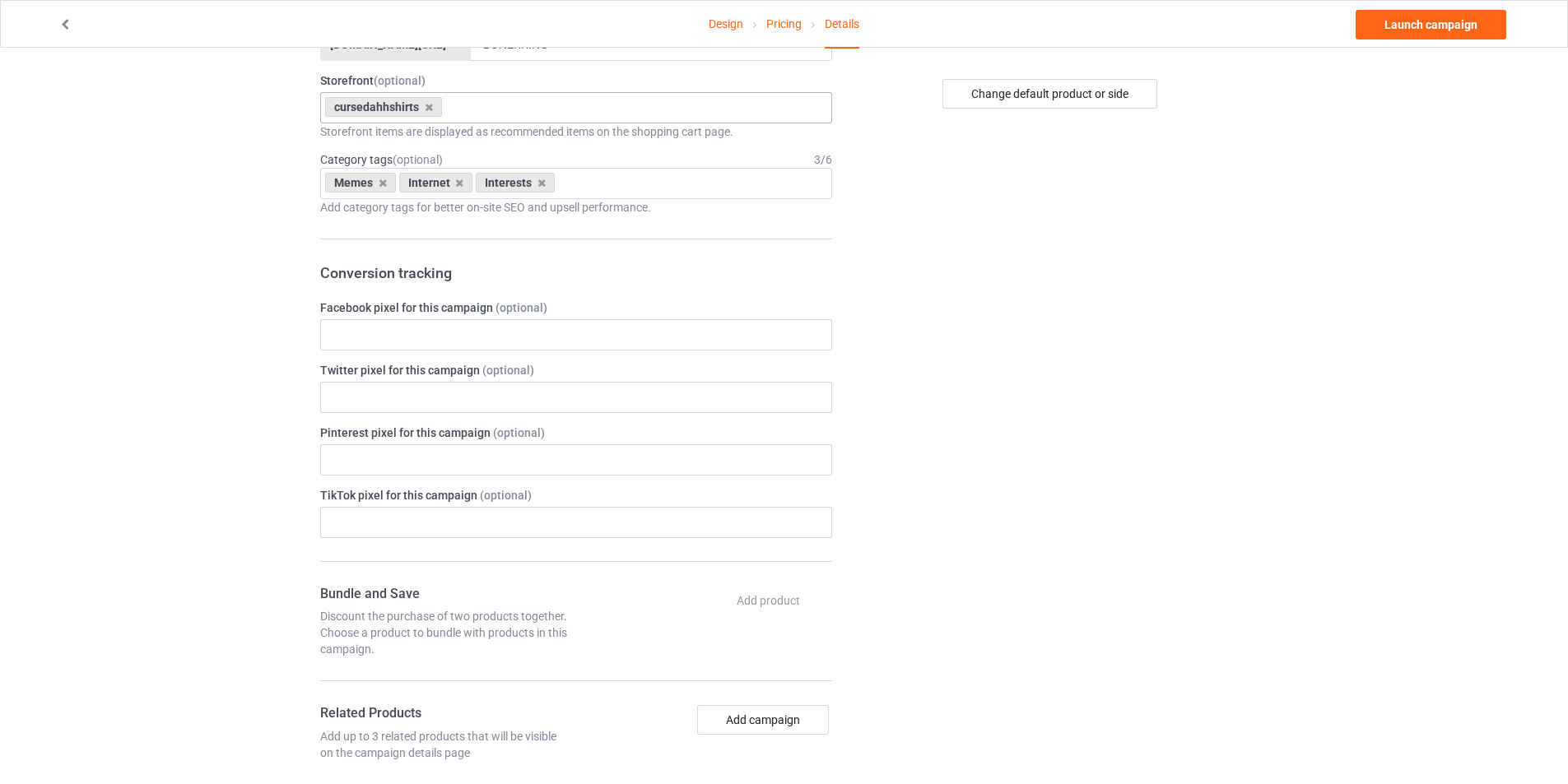
click at [916, 584] on div "Change default product or side" at bounding box center [1051, 527] width 415 height 1710
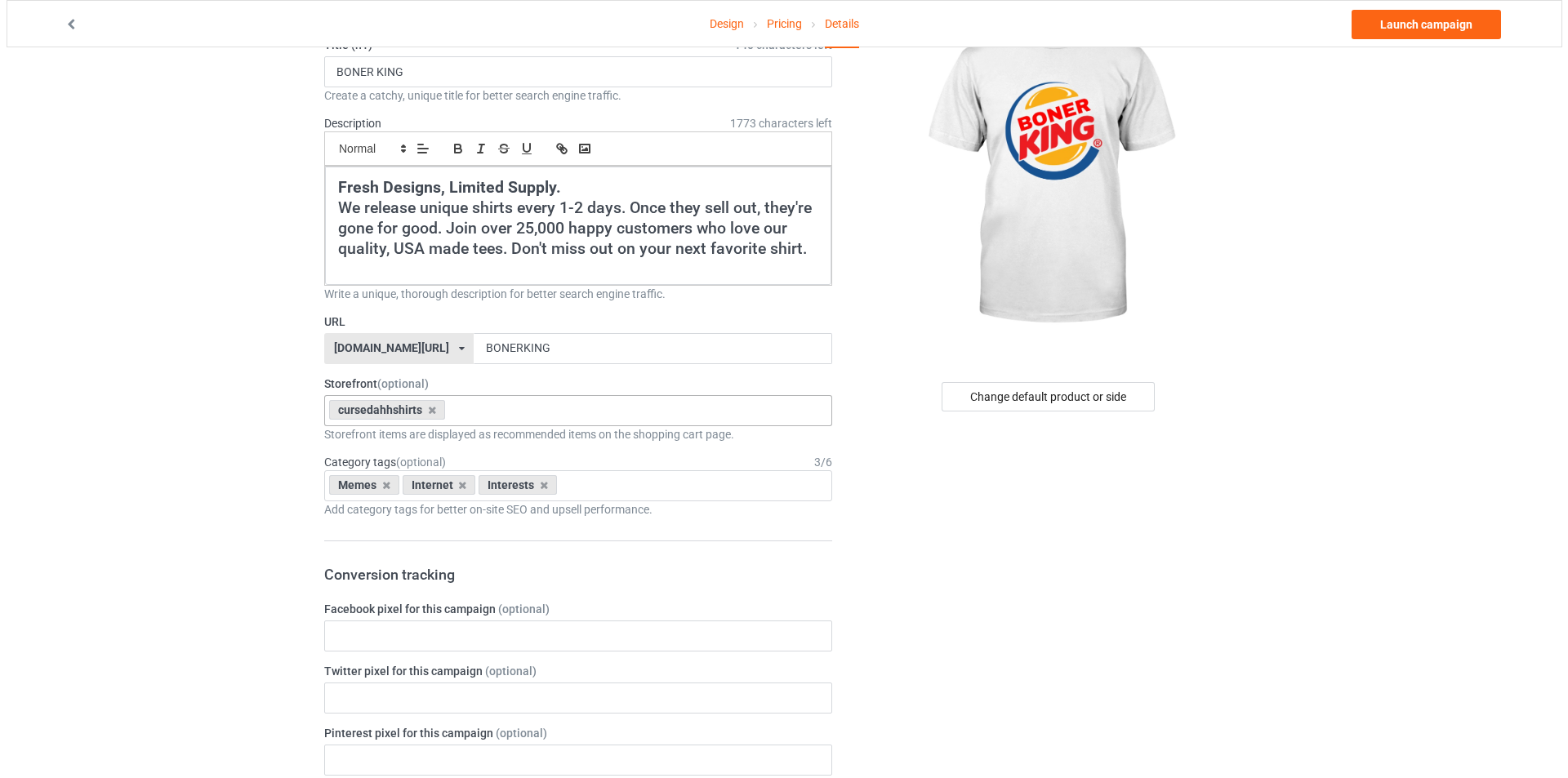
scroll to position [0, 0]
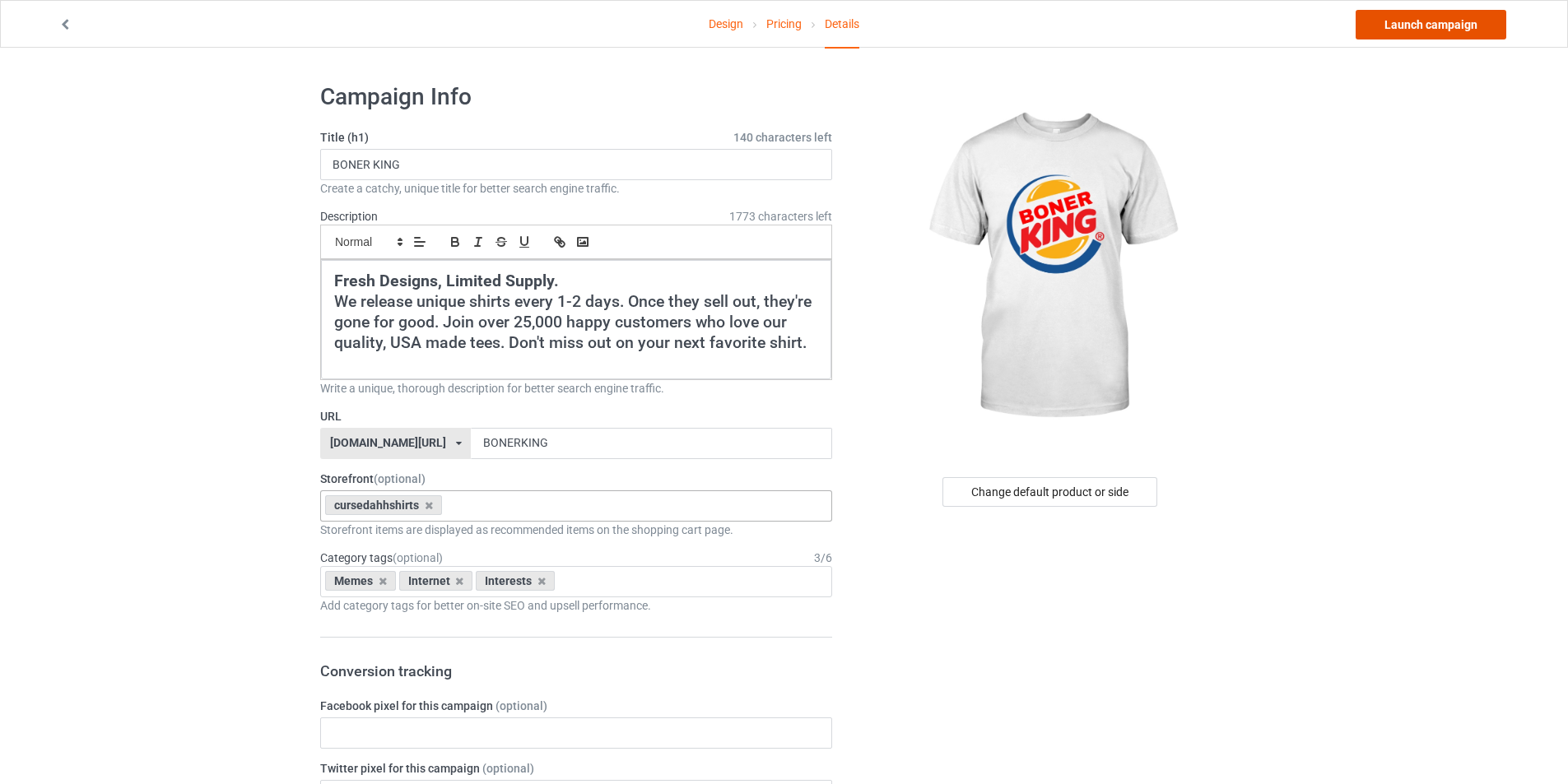
click at [1389, 23] on link "Launch campaign" at bounding box center [1430, 24] width 151 height 29
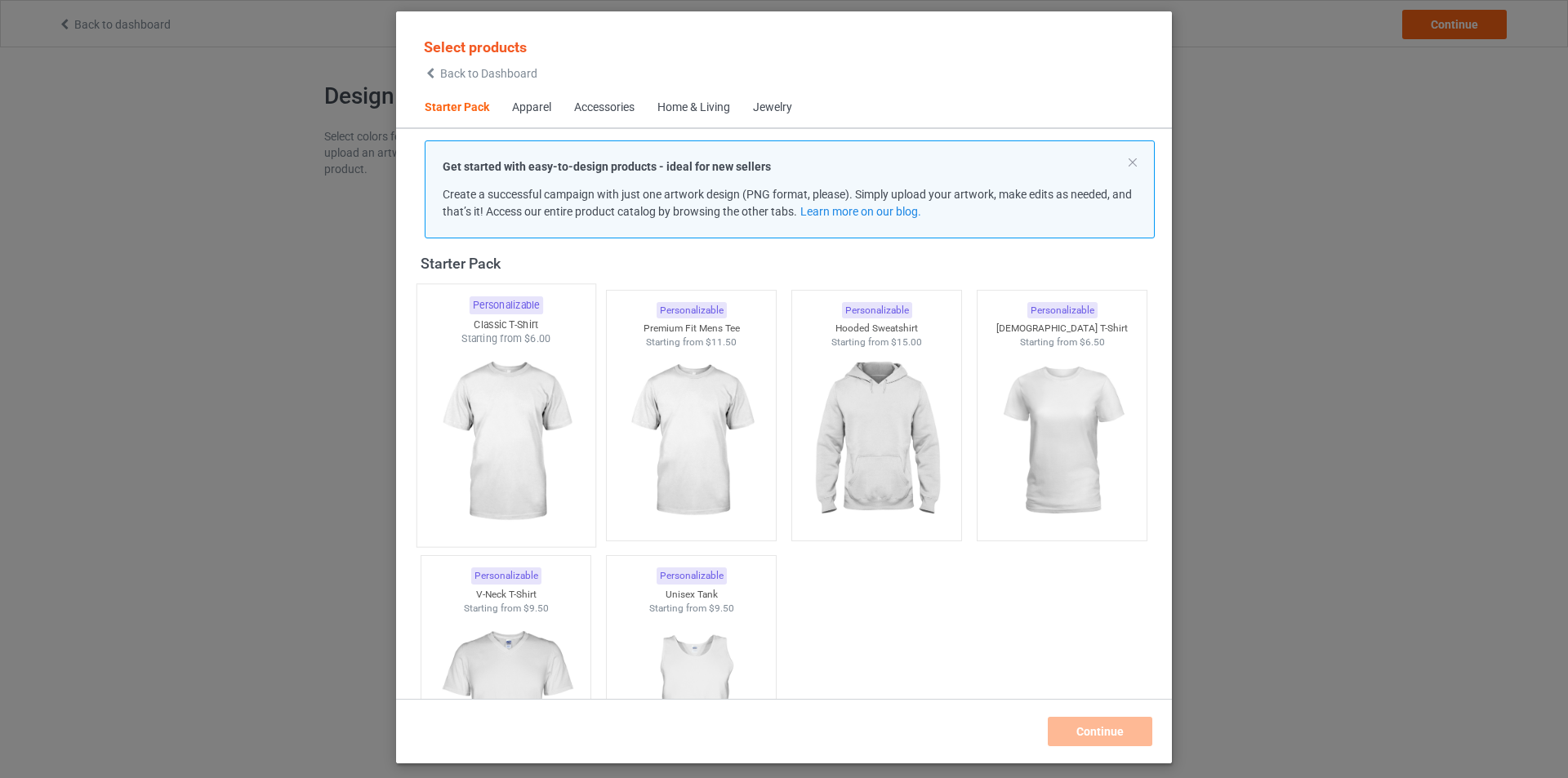
click at [543, 394] on img at bounding box center [505, 442] width 154 height 192
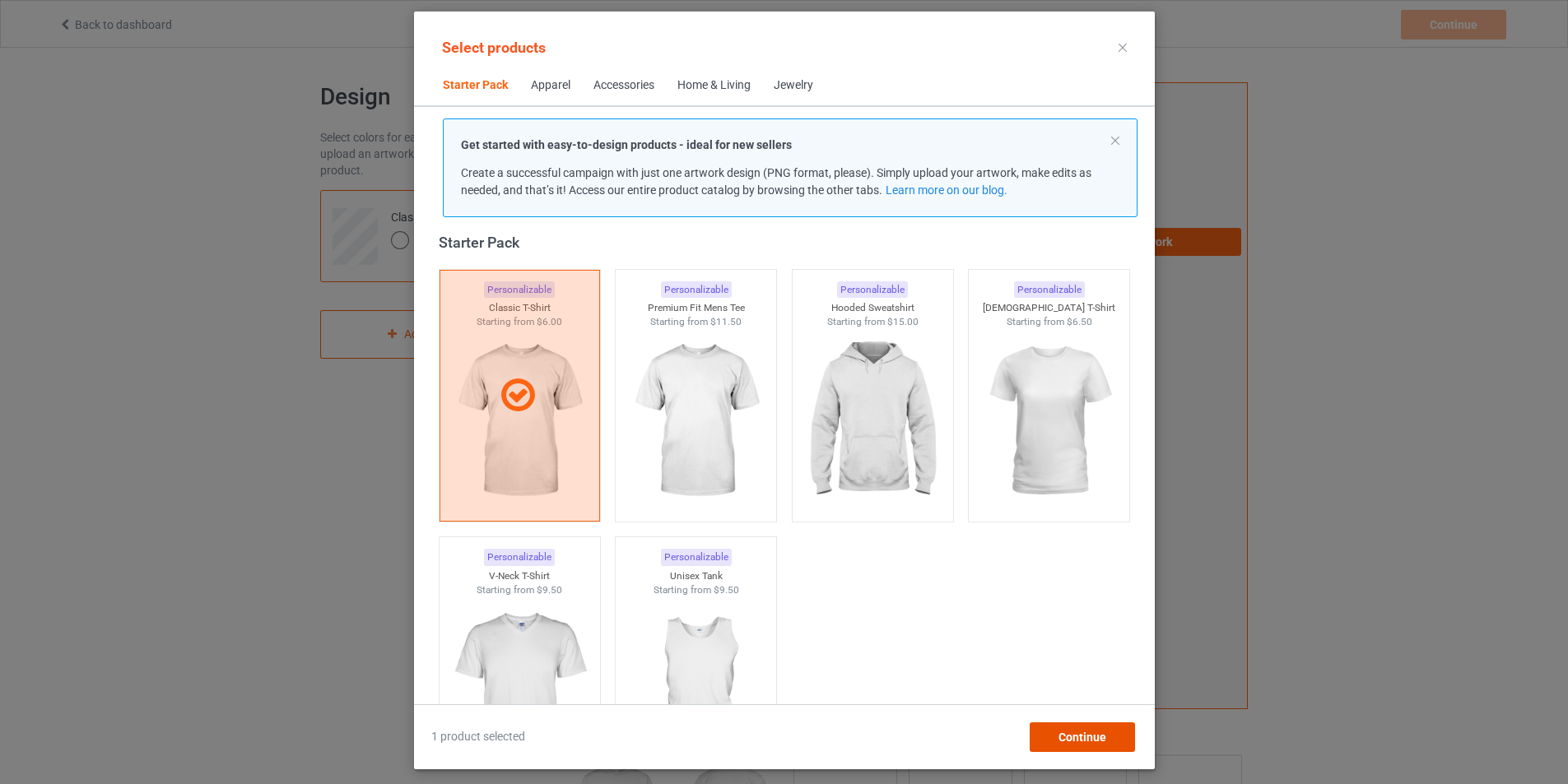
click at [1094, 732] on span "Continue" at bounding box center [1081, 737] width 48 height 13
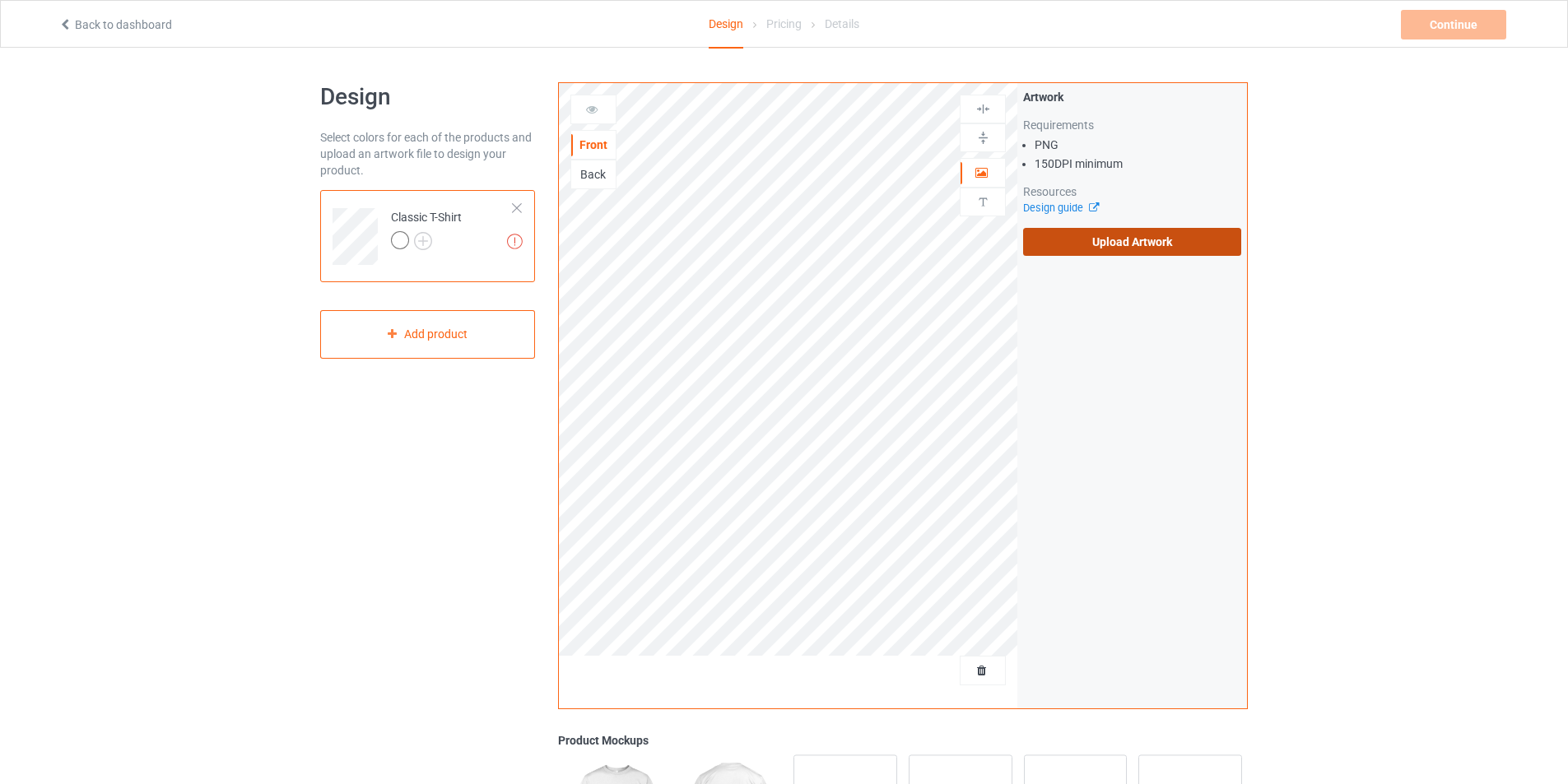
click at [1103, 246] on label "Upload Artwork" at bounding box center [1132, 241] width 218 height 28
click at [0, 0] on input "Upload Artwork" at bounding box center [0, 0] width 0 height 0
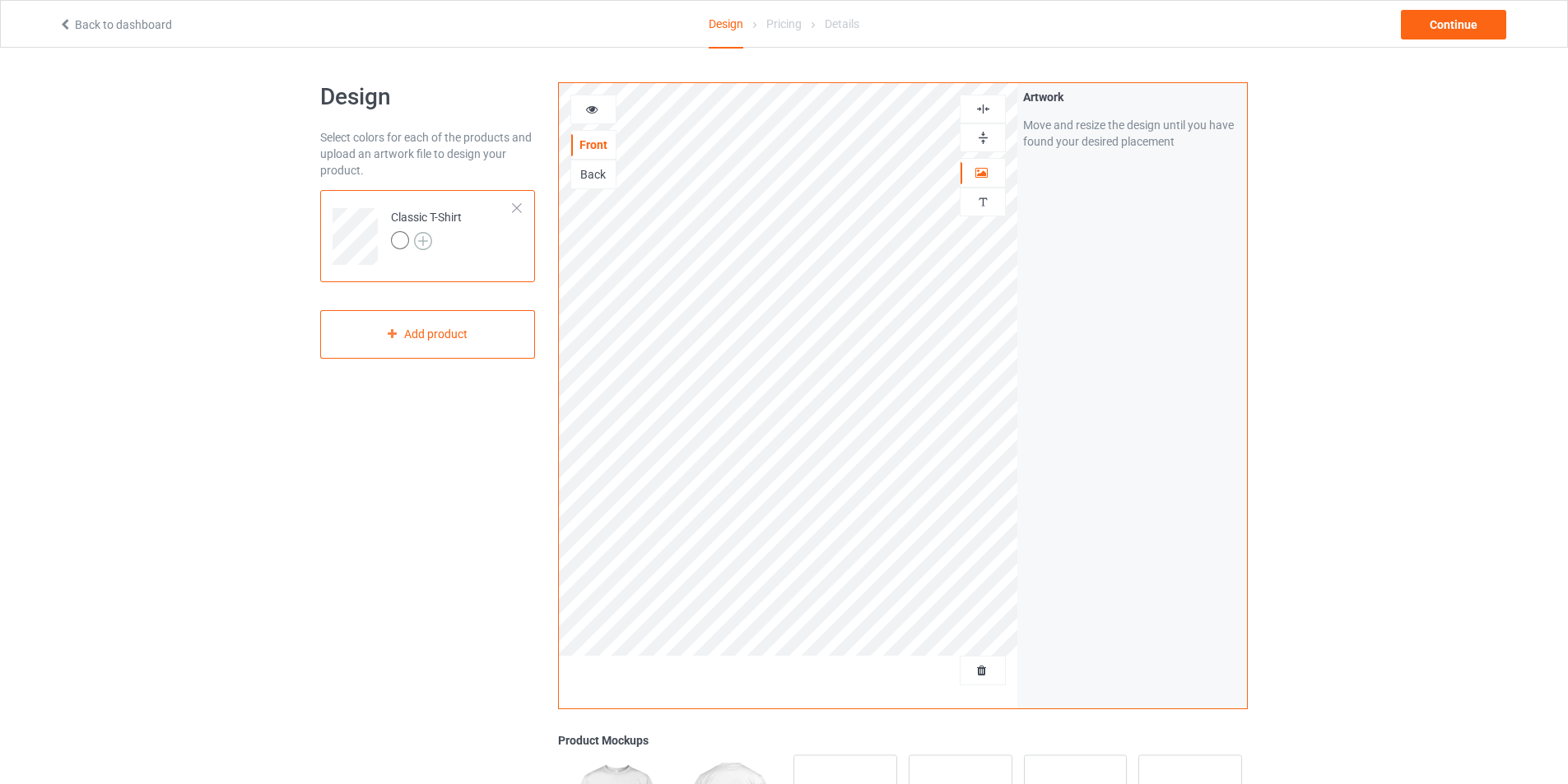
click at [417, 247] on img at bounding box center [422, 241] width 18 height 18
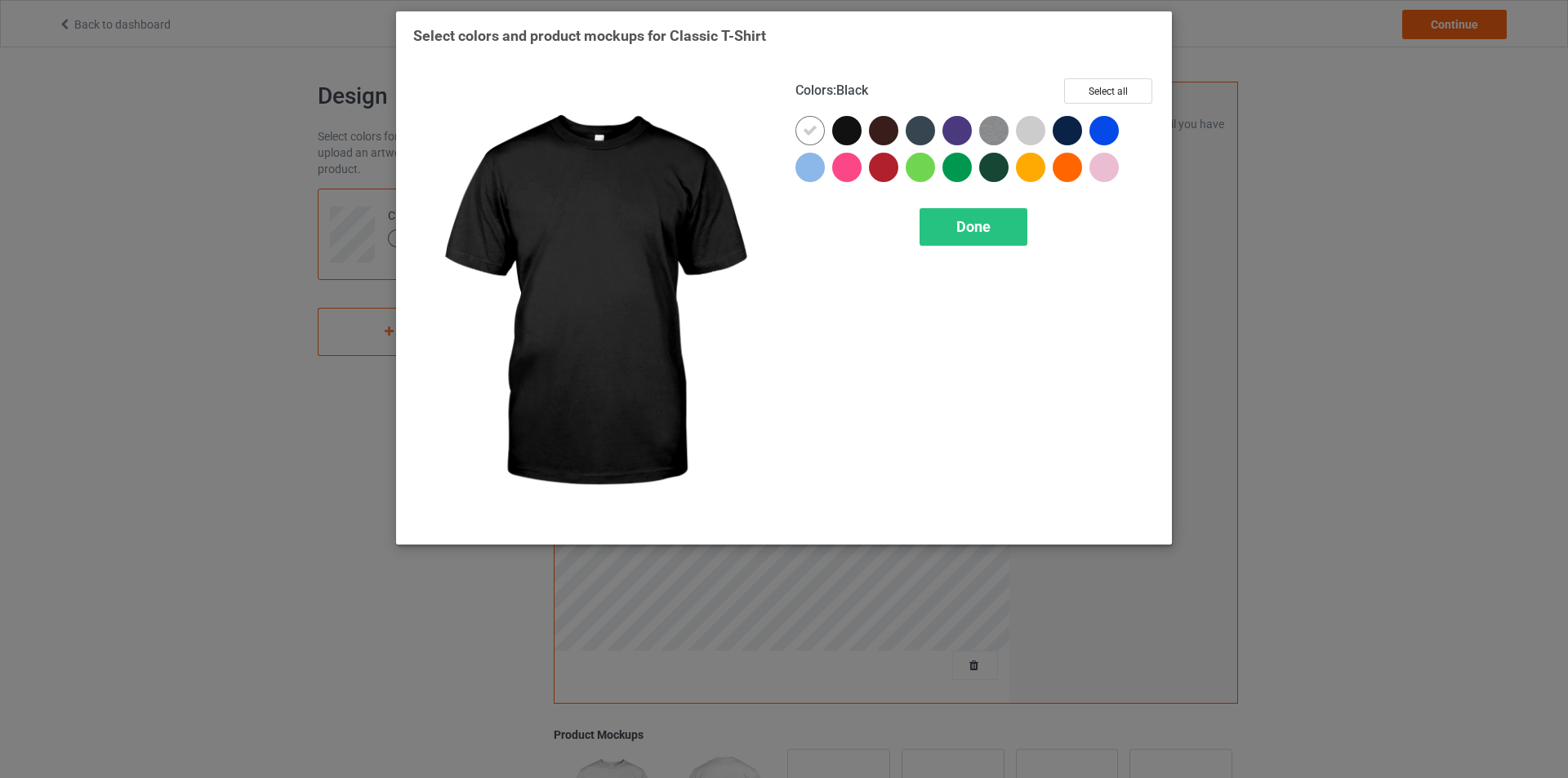
click at [848, 139] on div at bounding box center [847, 131] width 29 height 29
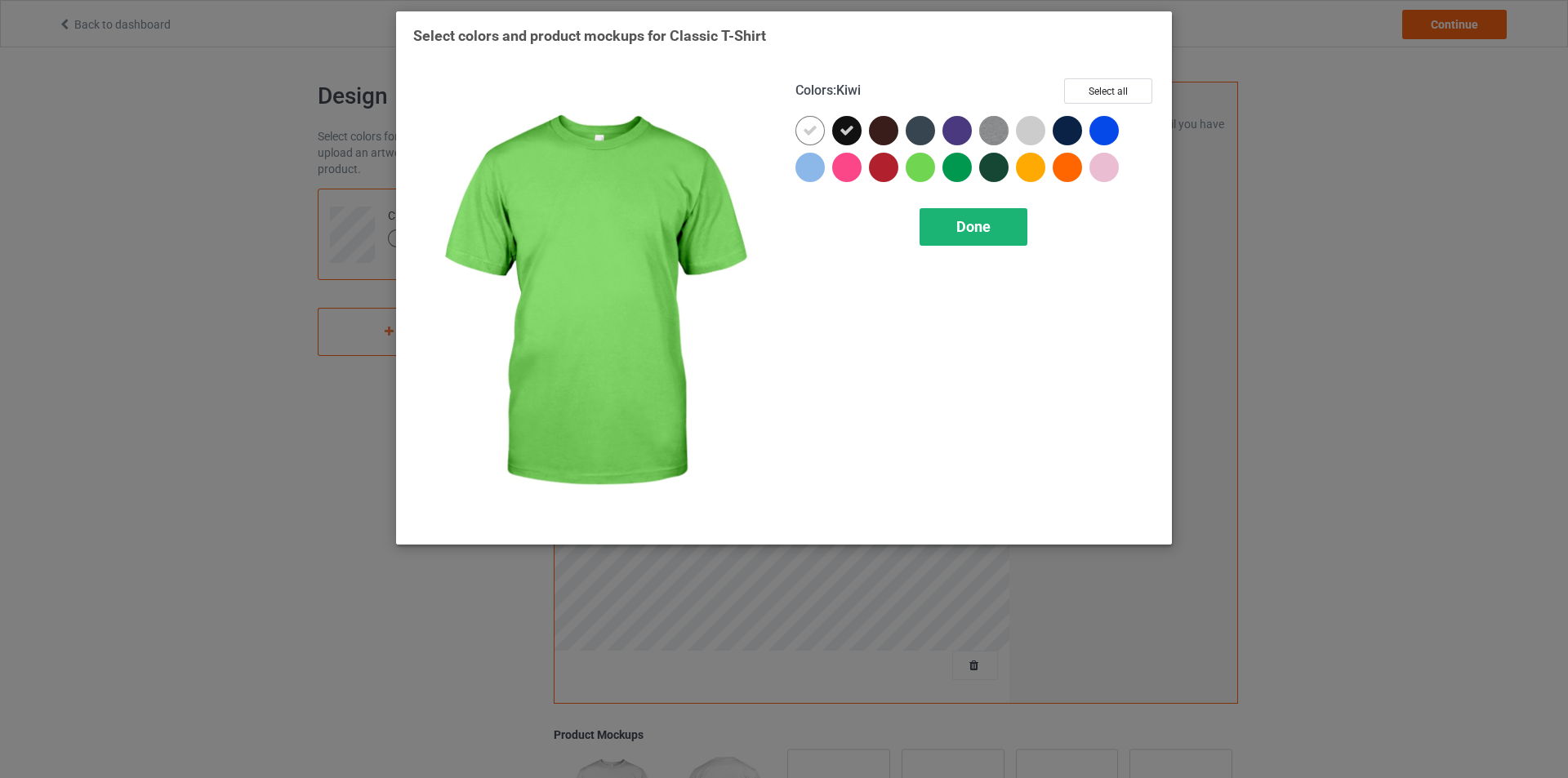
drag, startPoint x: 951, startPoint y: 198, endPoint x: 946, endPoint y: 218, distance: 20.6
click at [946, 218] on div "Colors : Kiwi Select all Done" at bounding box center [975, 303] width 382 height 472
click at [946, 218] on div "Done" at bounding box center [974, 228] width 108 height 38
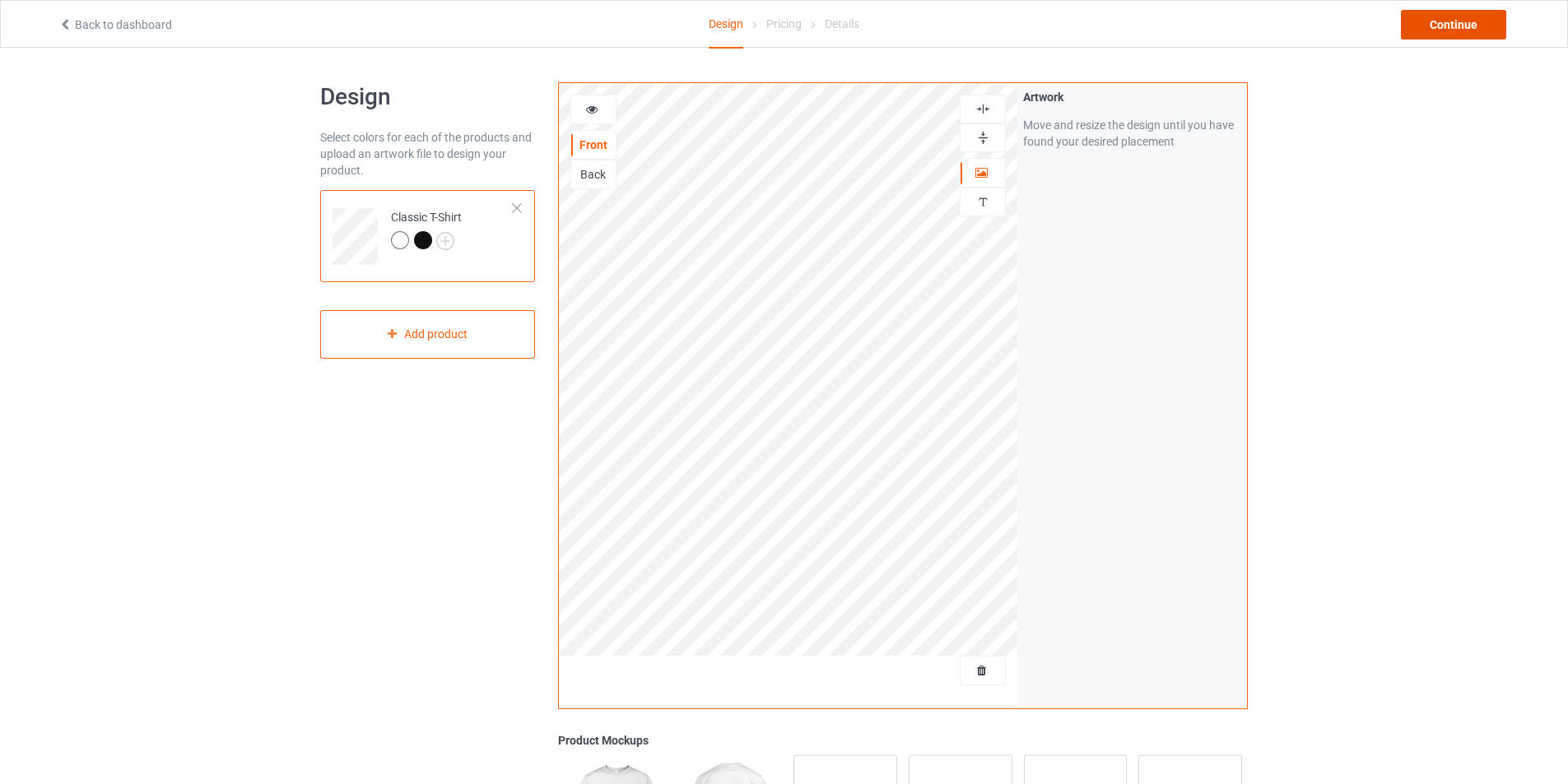
click at [1432, 26] on div "Continue" at bounding box center [1454, 24] width 106 height 29
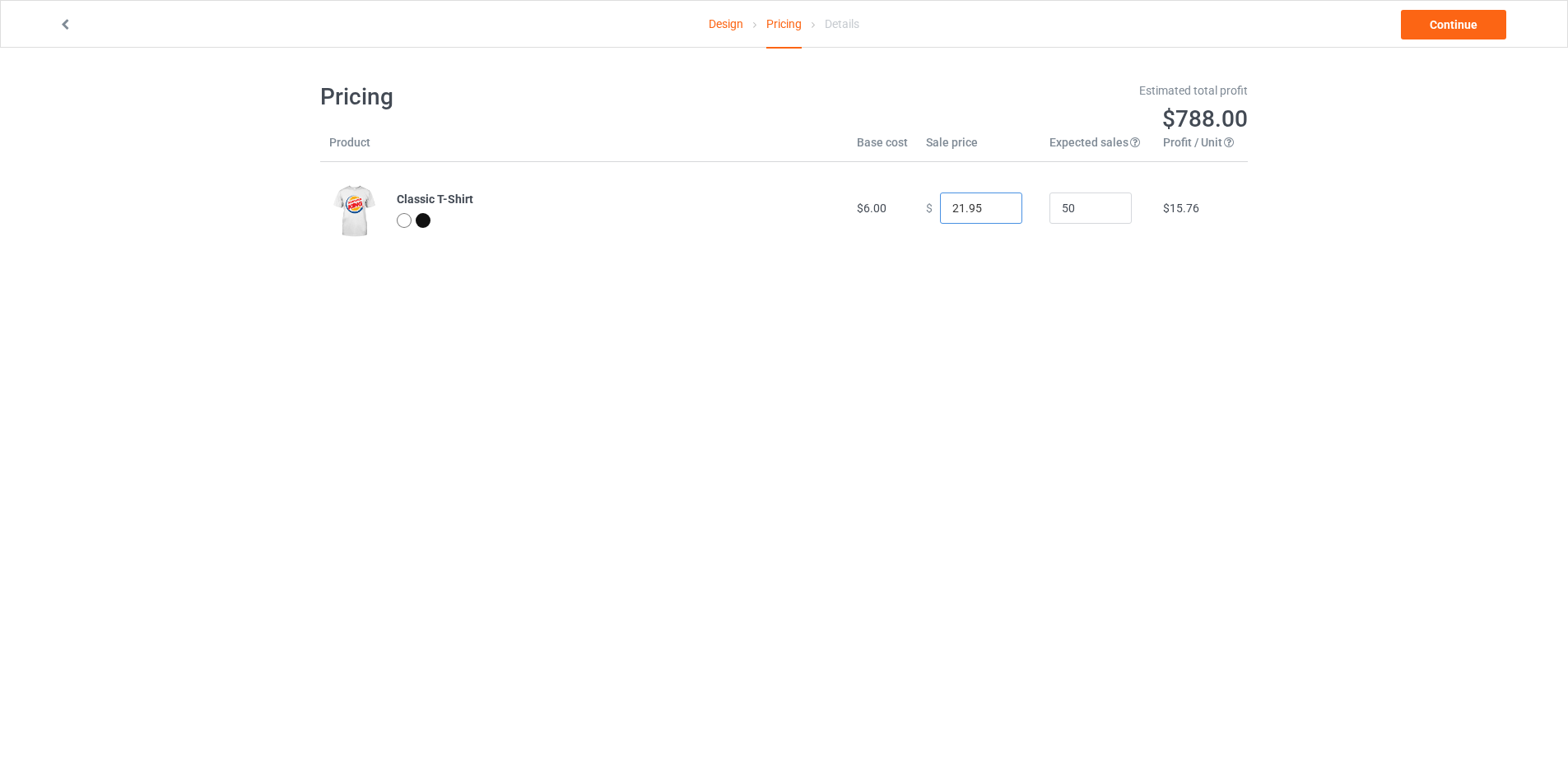
type input "21.95"
click at [994, 213] on input "21.95" at bounding box center [980, 209] width 82 height 31
click at [1472, 20] on link "Continue" at bounding box center [1454, 24] width 106 height 29
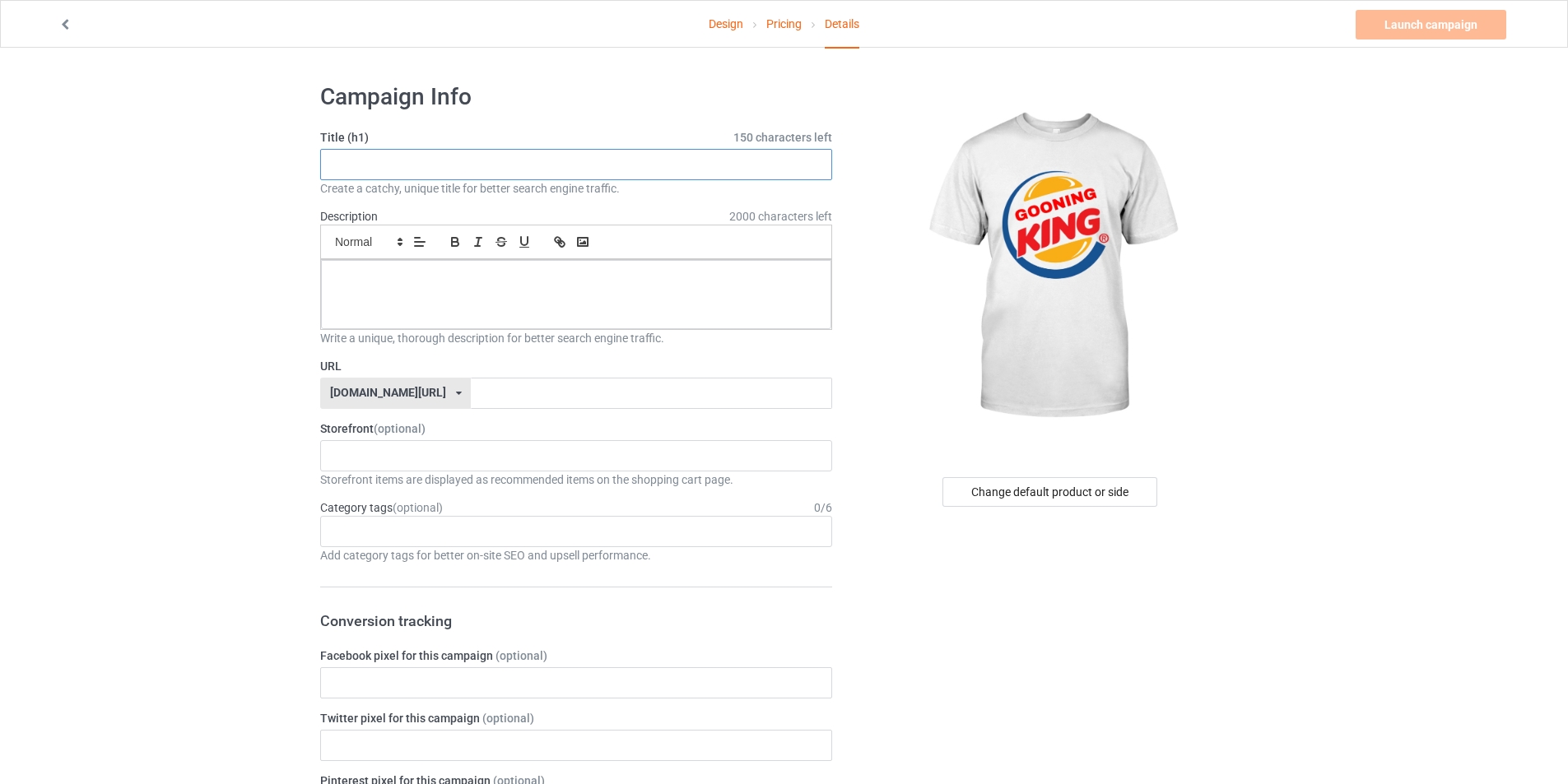
click at [583, 162] on input "text" at bounding box center [576, 164] width 512 height 31
type input "GOONING KING"
click at [411, 297] on div at bounding box center [576, 295] width 511 height 69
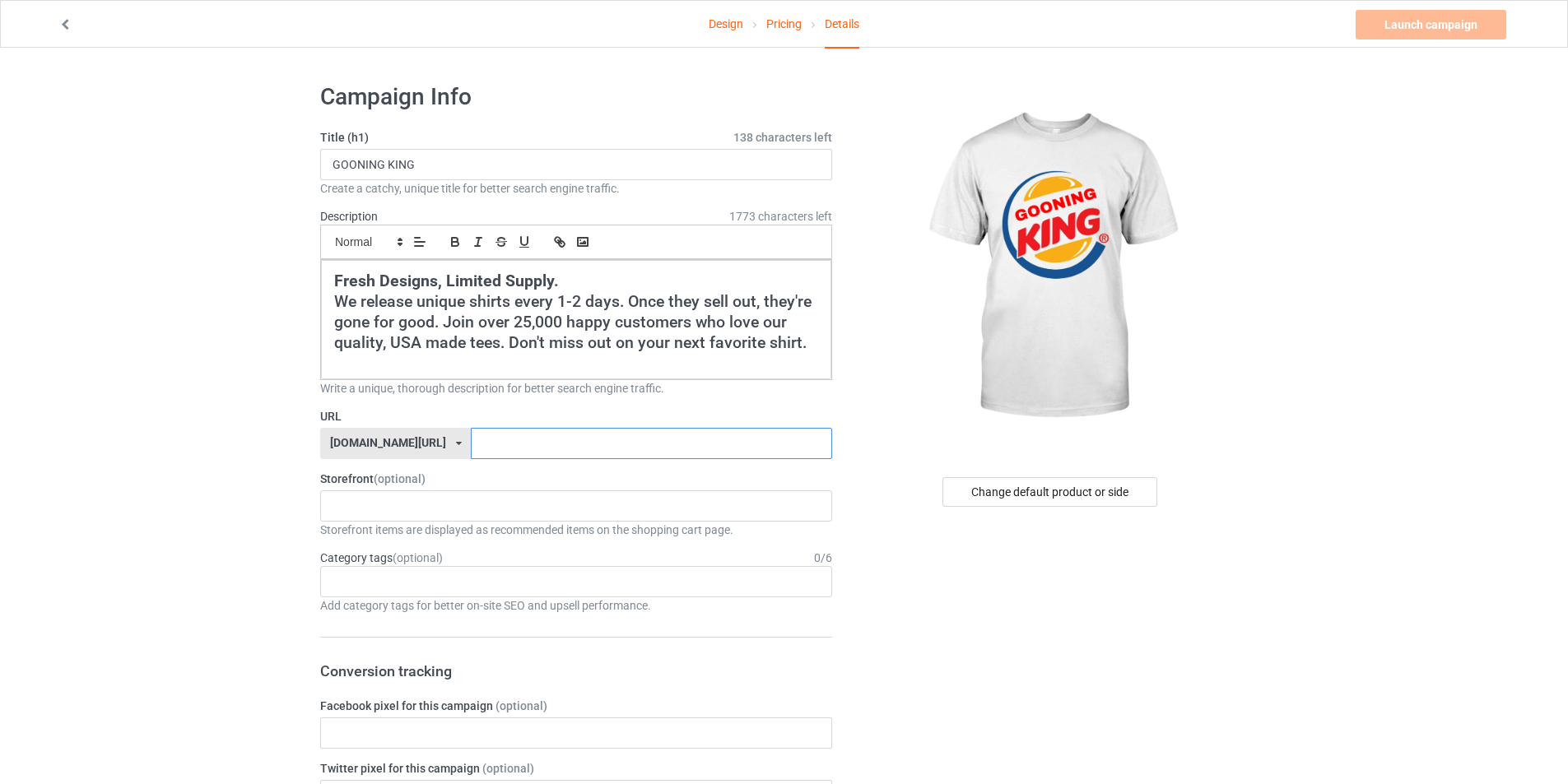
click at [531, 440] on input "text" at bounding box center [651, 444] width 361 height 31
type input "GOONINGKING"
click at [485, 520] on div "cursedahhshirts 68e6e715c14d57002fb4706e" at bounding box center [576, 506] width 512 height 31
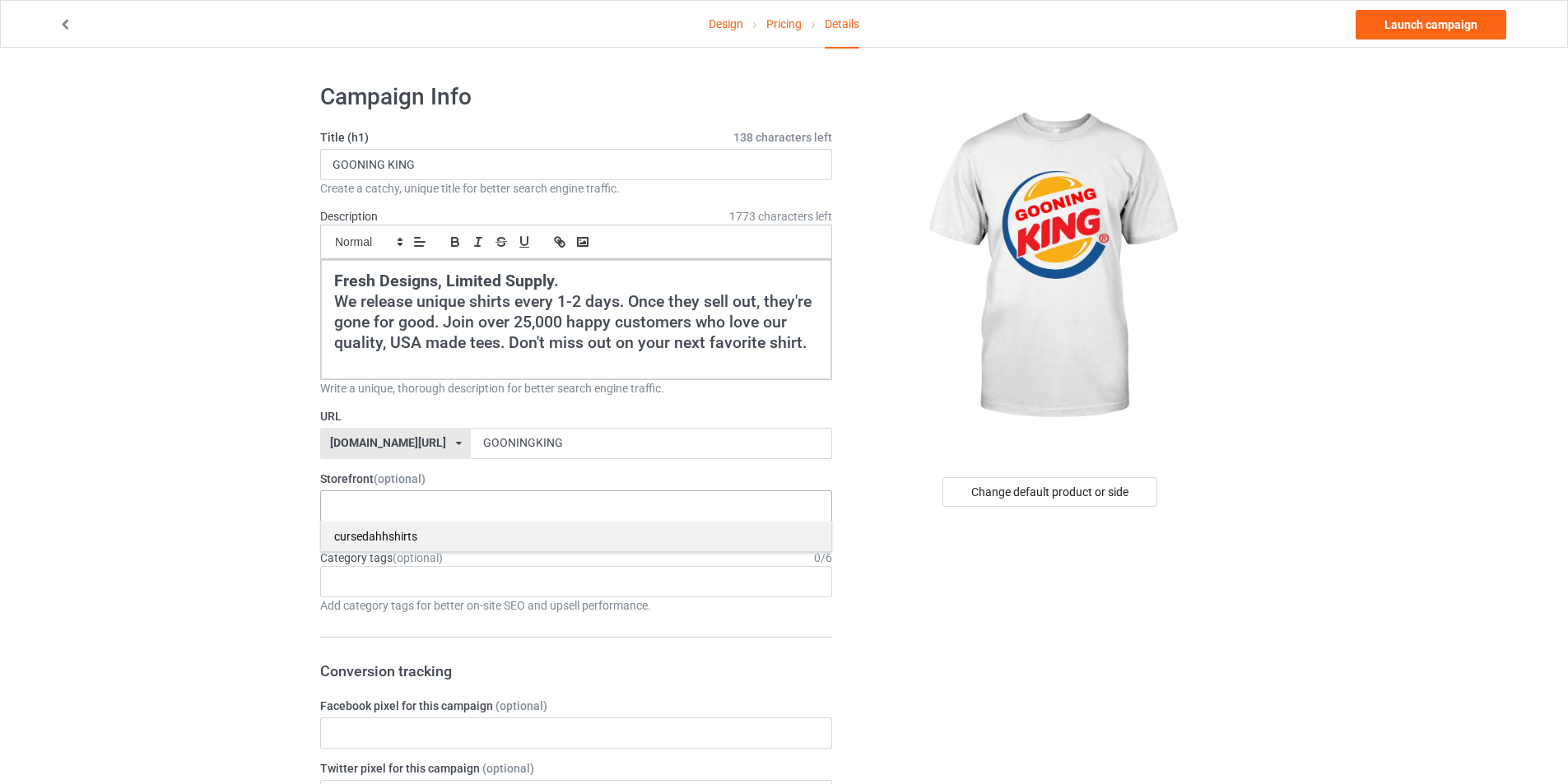
click at [416, 548] on div "cursedahhshirts" at bounding box center [576, 536] width 511 height 30
click at [414, 569] on div "Age > [DEMOGRAPHIC_DATA] > 1 Age > [DEMOGRAPHIC_DATA] Months > 1 Month Age > [D…" at bounding box center [576, 582] width 512 height 31
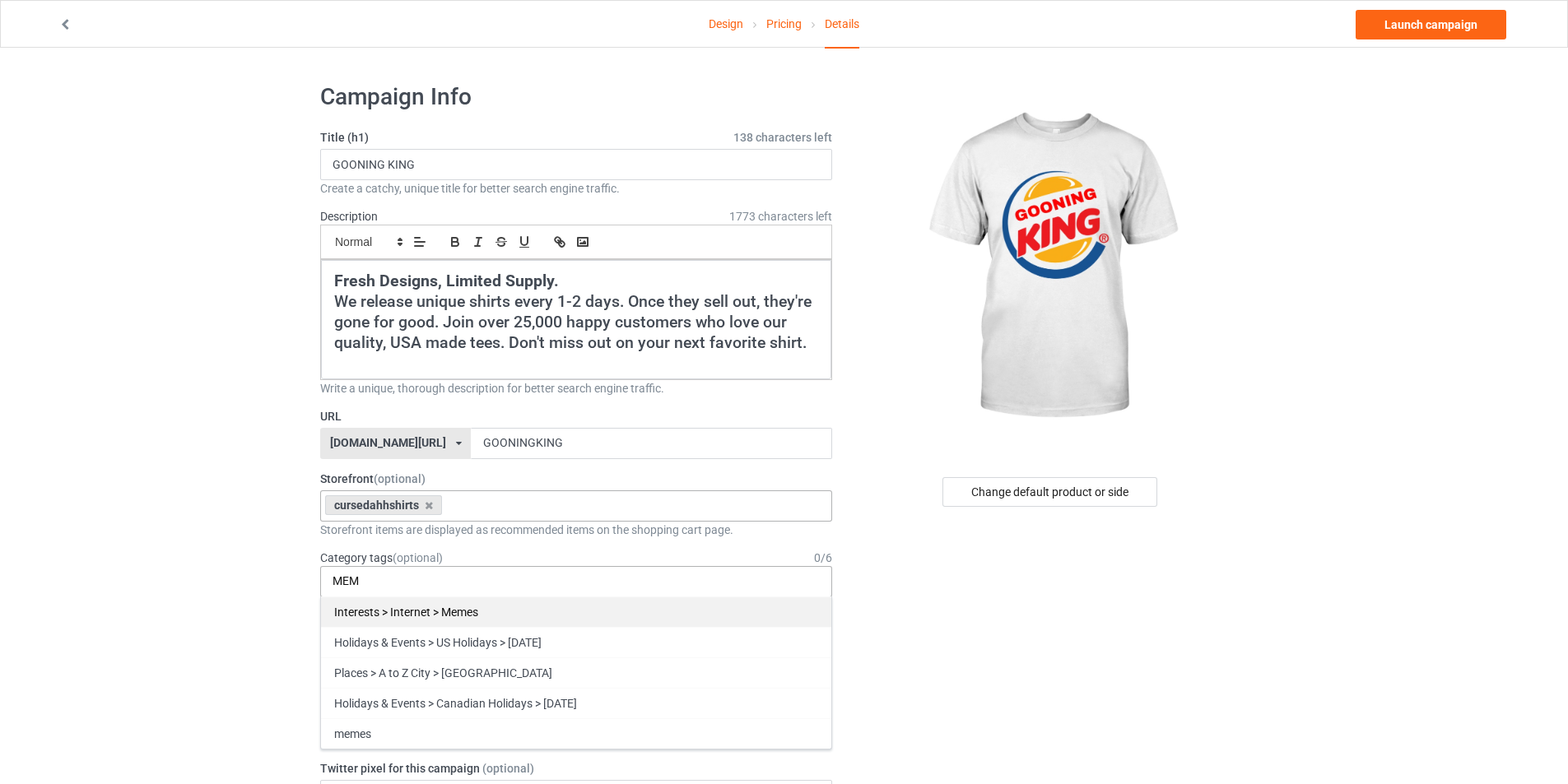
type input "MEM"
click at [385, 612] on div "Interests > Internet > Memes" at bounding box center [576, 612] width 511 height 30
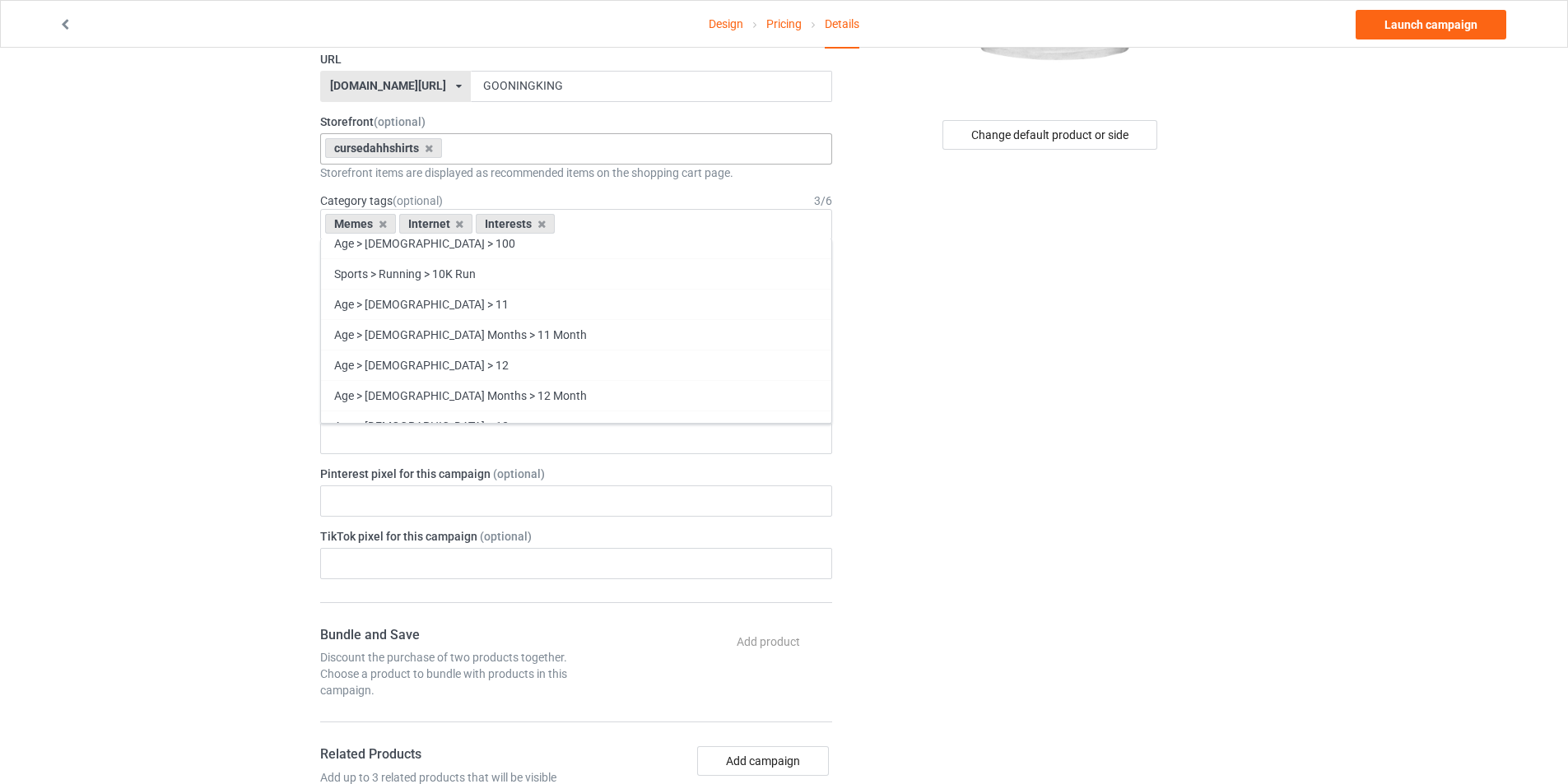
scroll to position [381, 0]
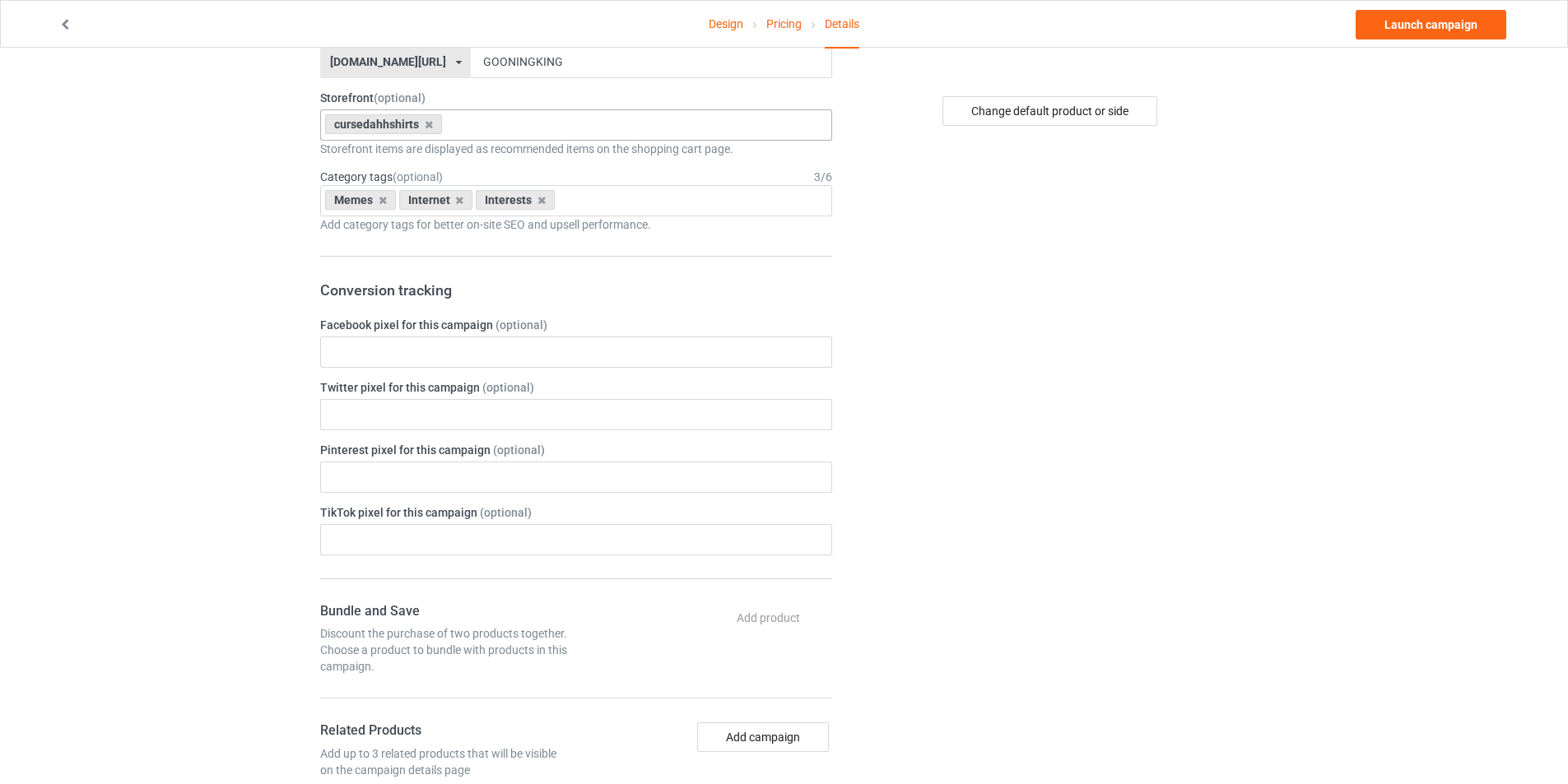
click at [1012, 486] on div "Change default product or side" at bounding box center [1051, 544] width 415 height 1710
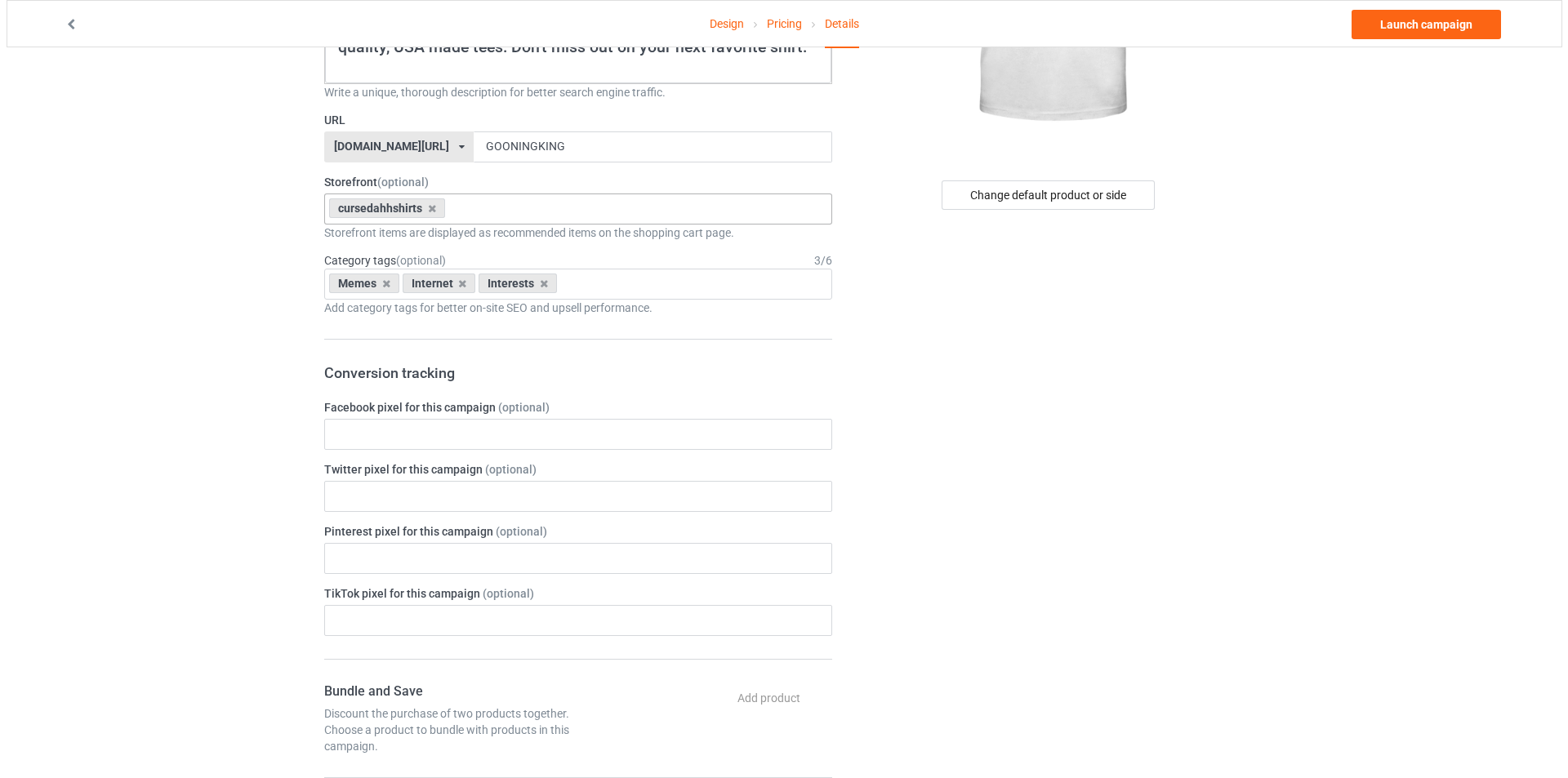
scroll to position [0, 0]
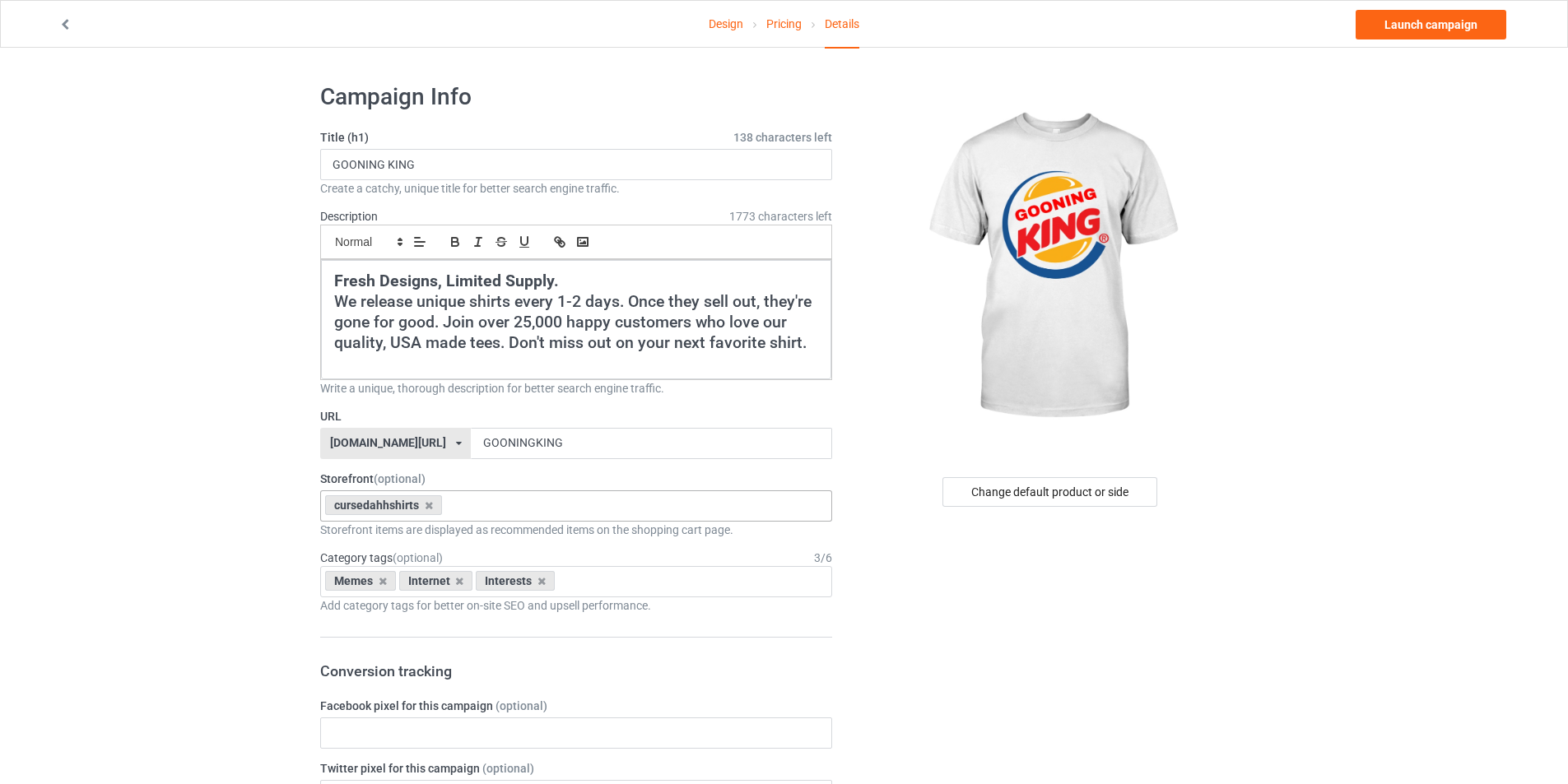
click at [480, 504] on div "cursedahhshirts No result found 68e6e715c14d57002fb4706e" at bounding box center [576, 506] width 512 height 31
click at [1417, 9] on div "Design Pricing Details Launch campaign" at bounding box center [783, 23] width 1474 height 46
click at [1424, 43] on div "Design Pricing Details Launch campaign" at bounding box center [783, 23] width 1474 height 46
click at [1412, 29] on link "Launch campaign" at bounding box center [1430, 24] width 151 height 29
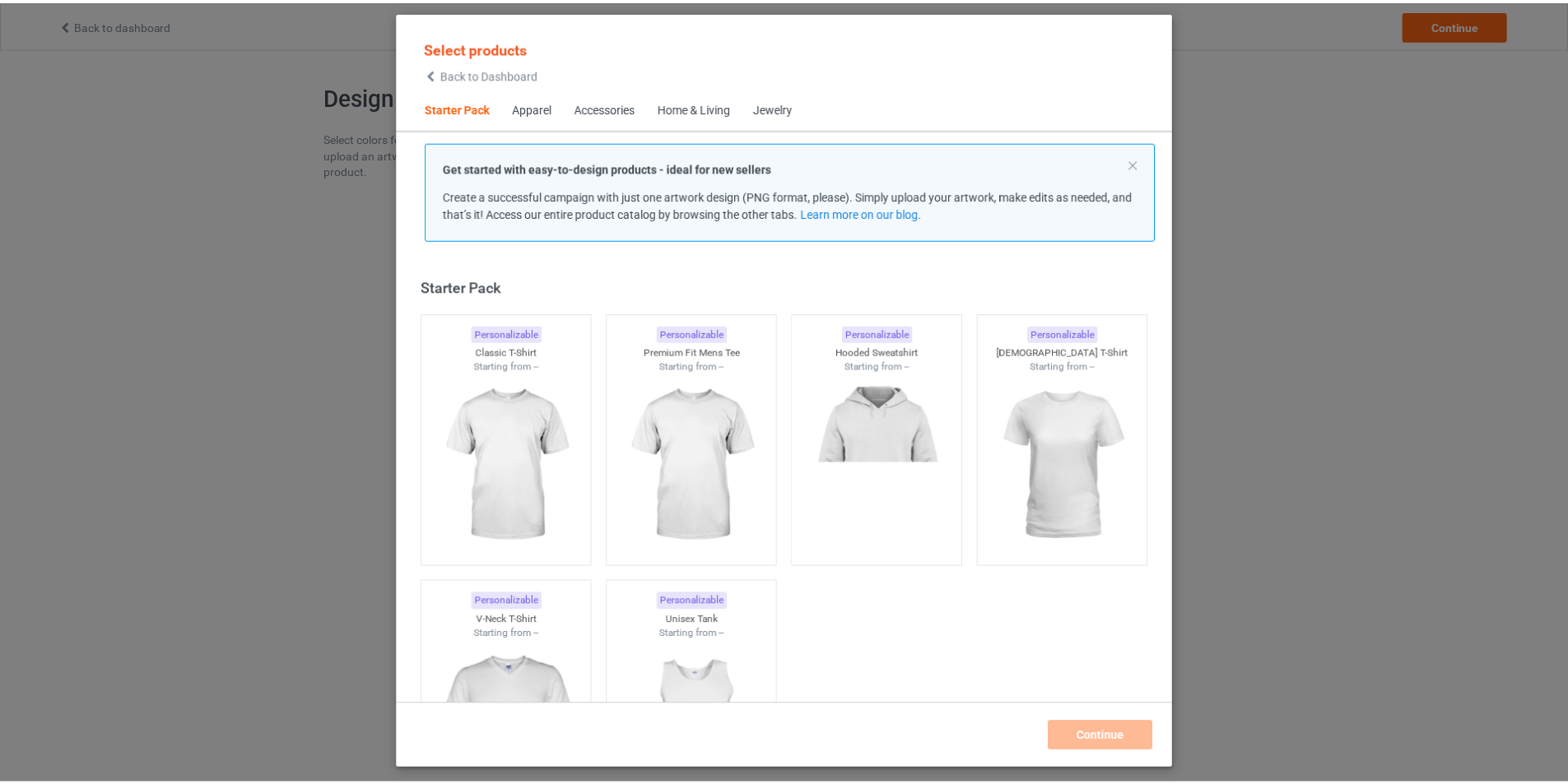
scroll to position [22, 0]
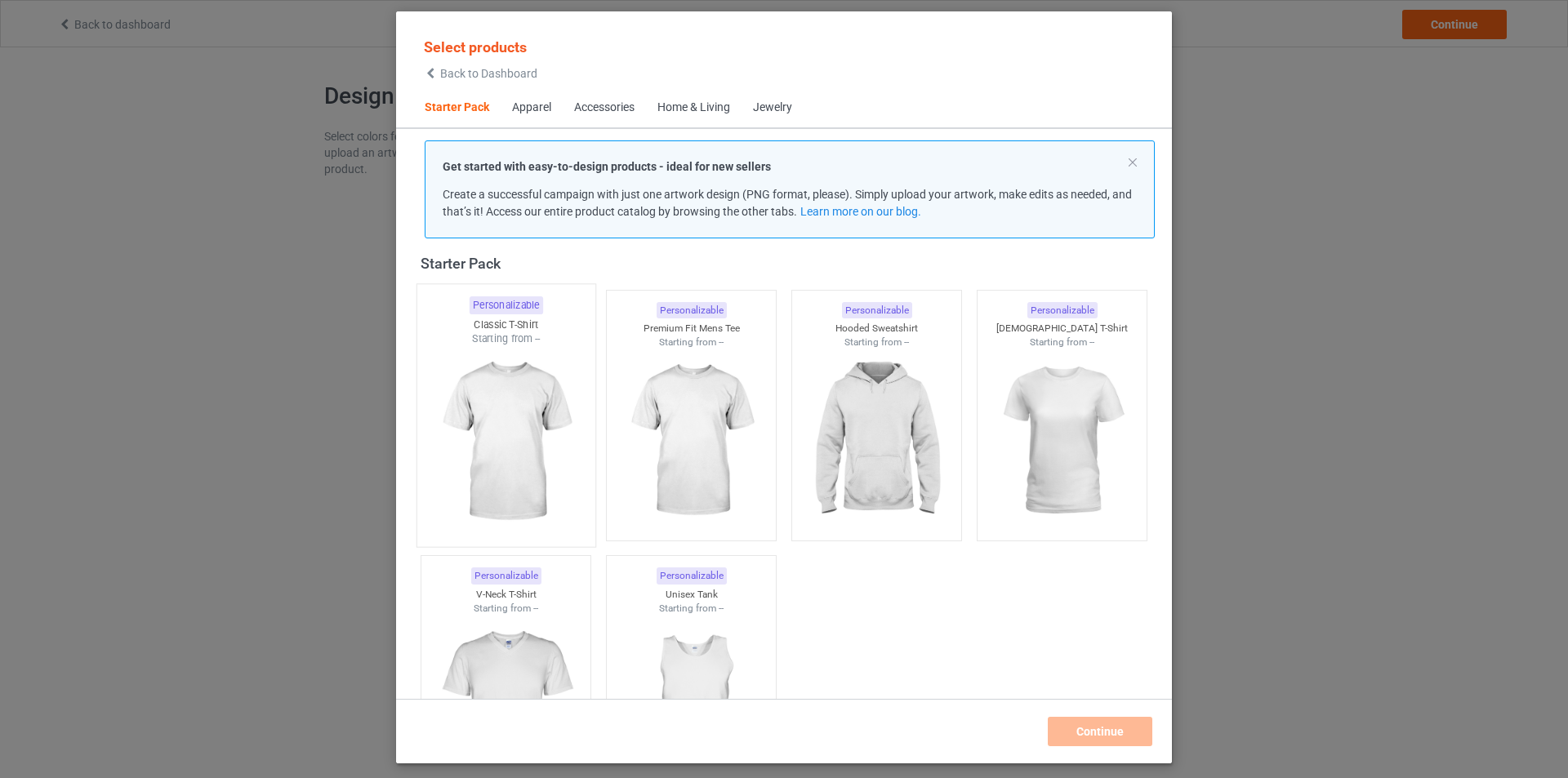
click at [503, 384] on img at bounding box center [505, 442] width 154 height 192
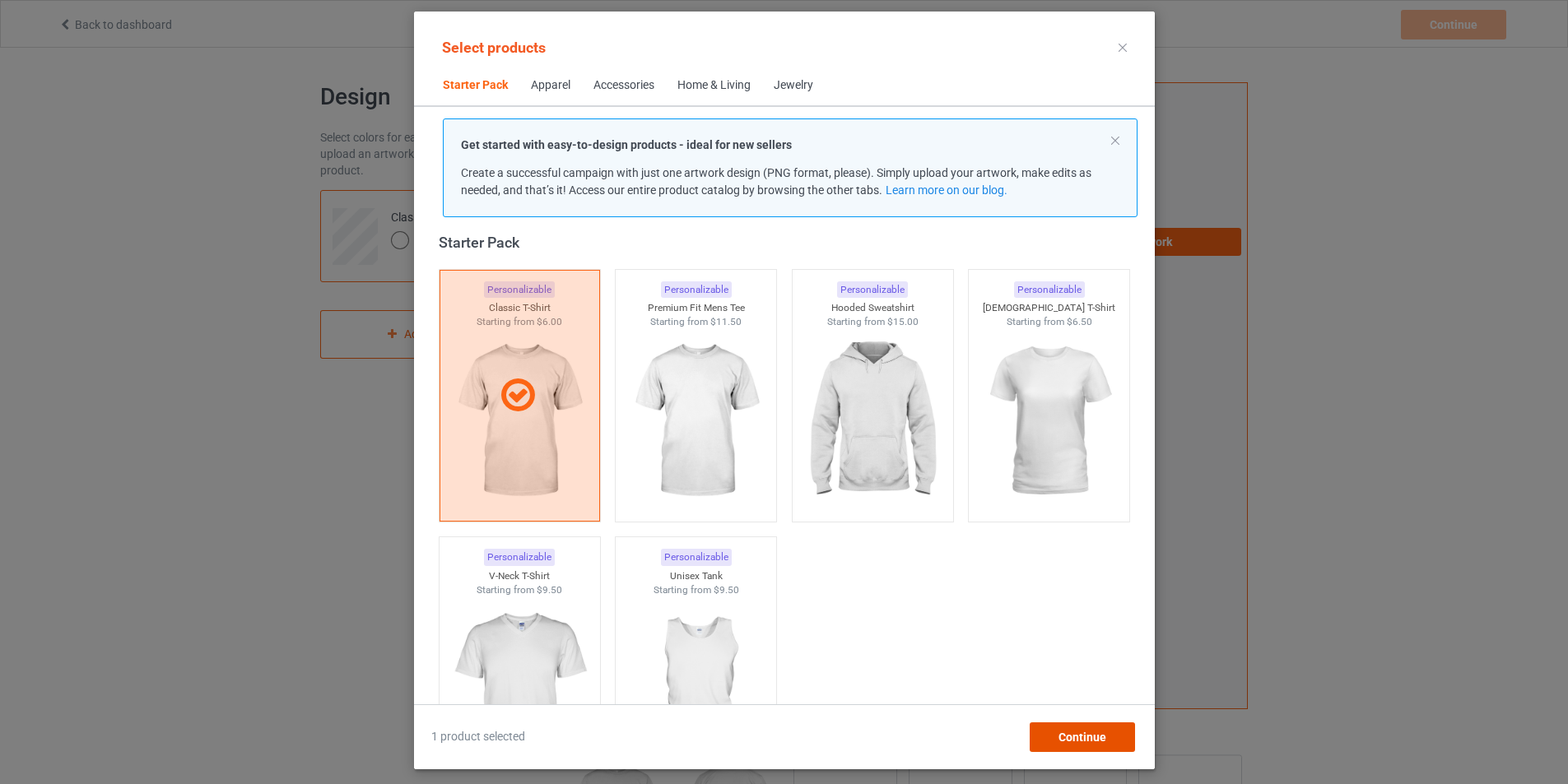
click at [1105, 743] on span "Continue" at bounding box center [1081, 737] width 48 height 13
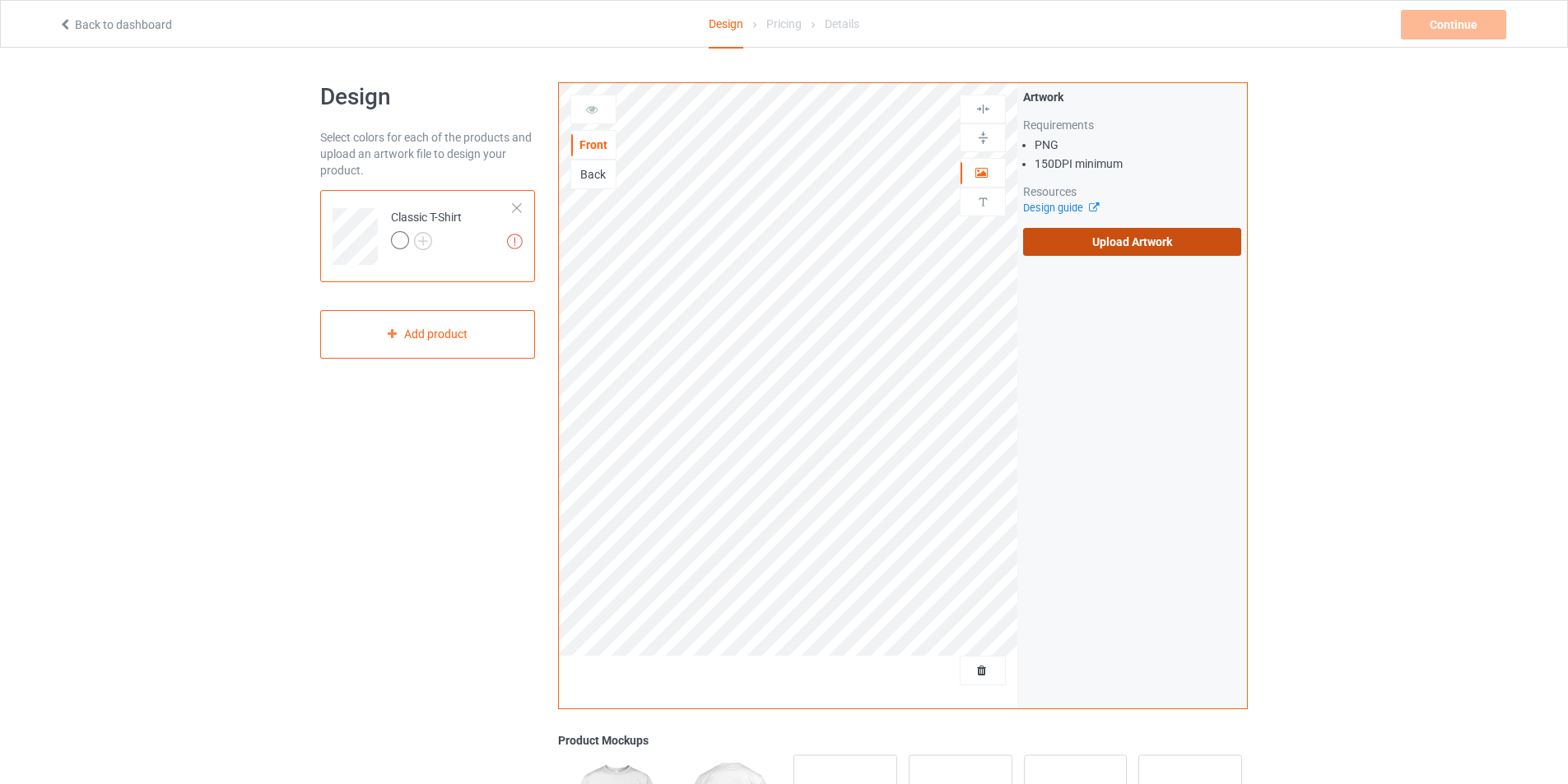
click at [1169, 247] on label "Upload Artwork" at bounding box center [1132, 241] width 218 height 28
click at [0, 0] on input "Upload Artwork" at bounding box center [0, 0] width 0 height 0
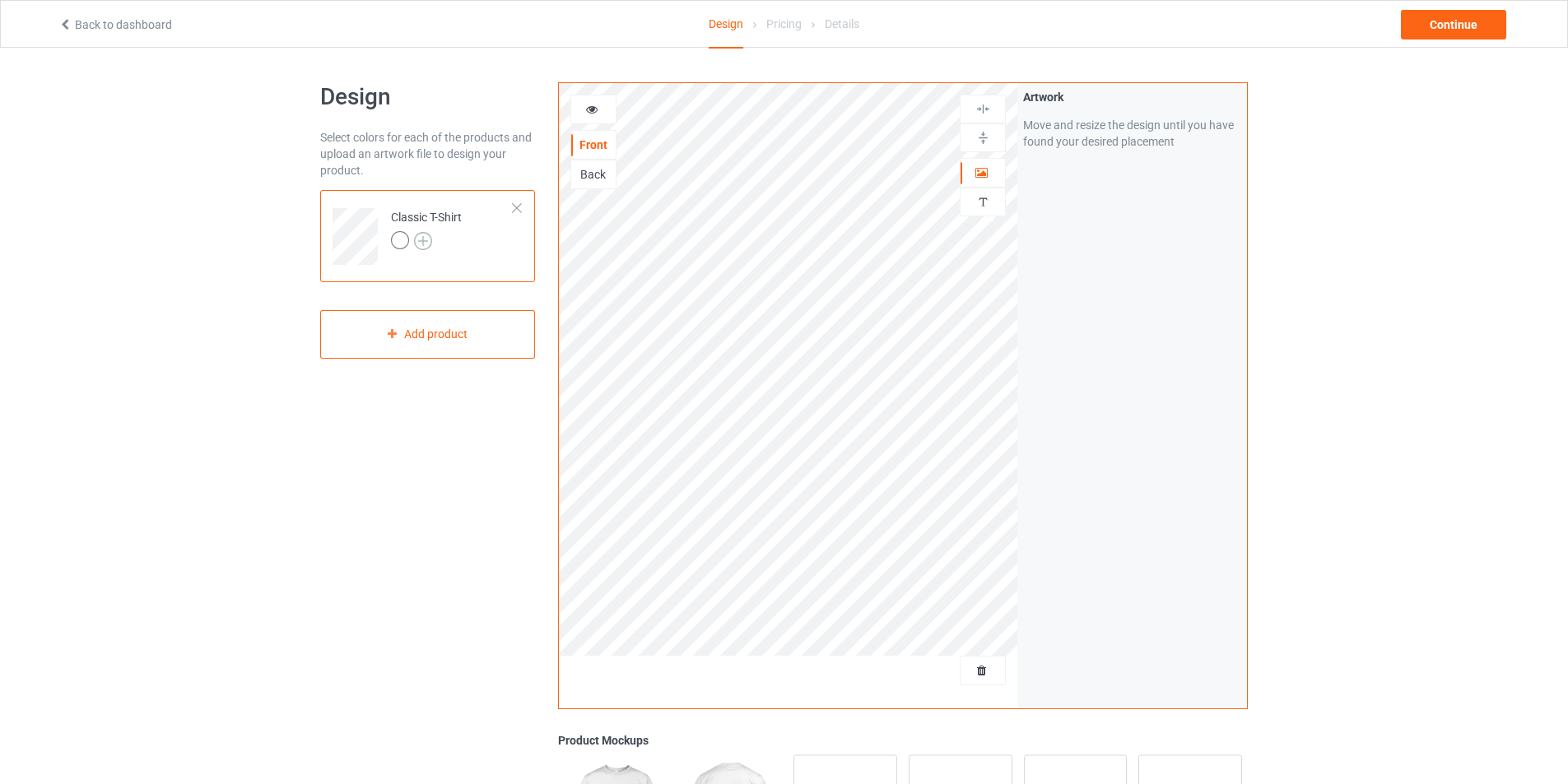
click at [428, 237] on img at bounding box center [422, 241] width 18 height 18
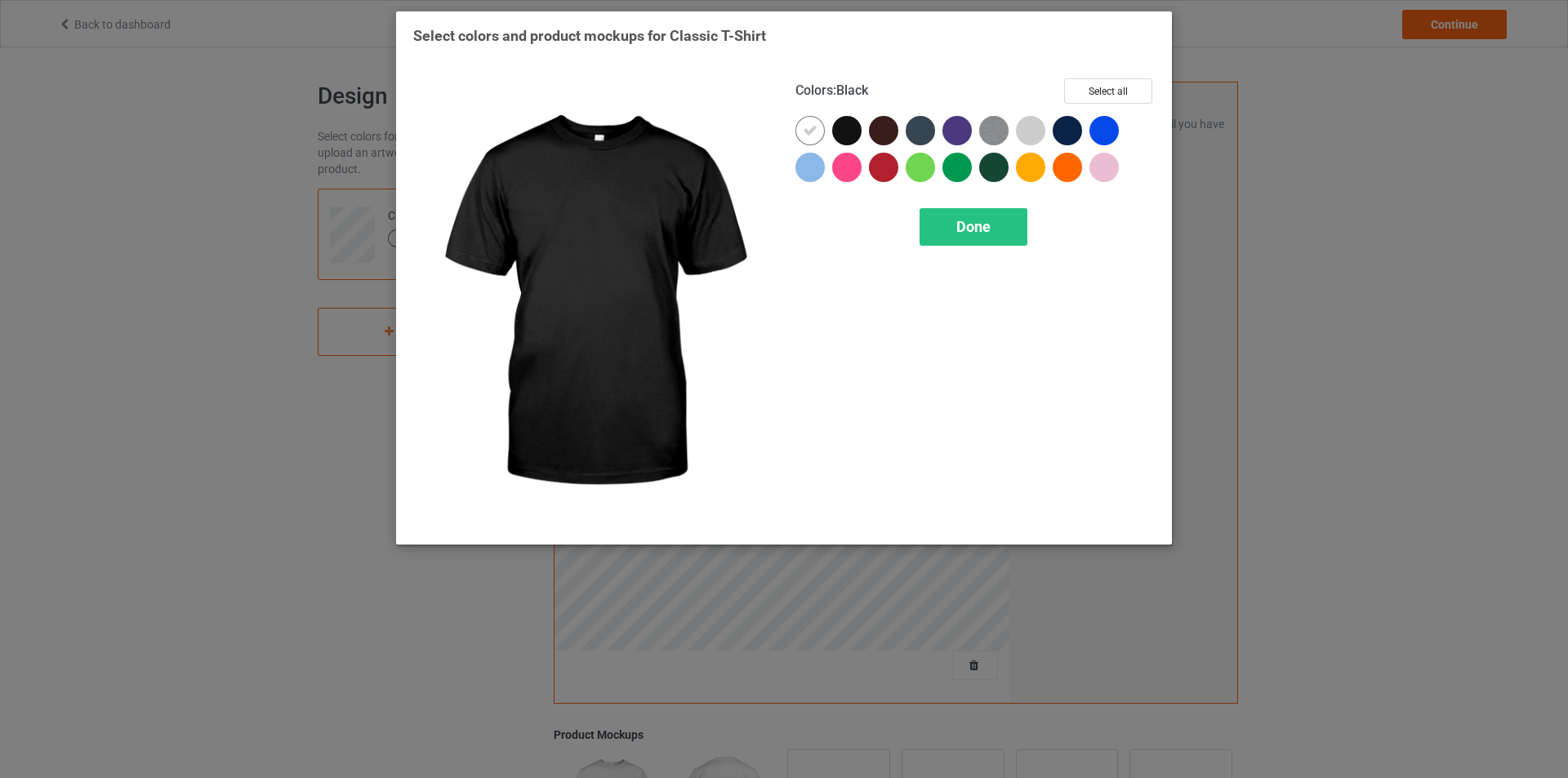
click at [840, 128] on div at bounding box center [847, 131] width 29 height 29
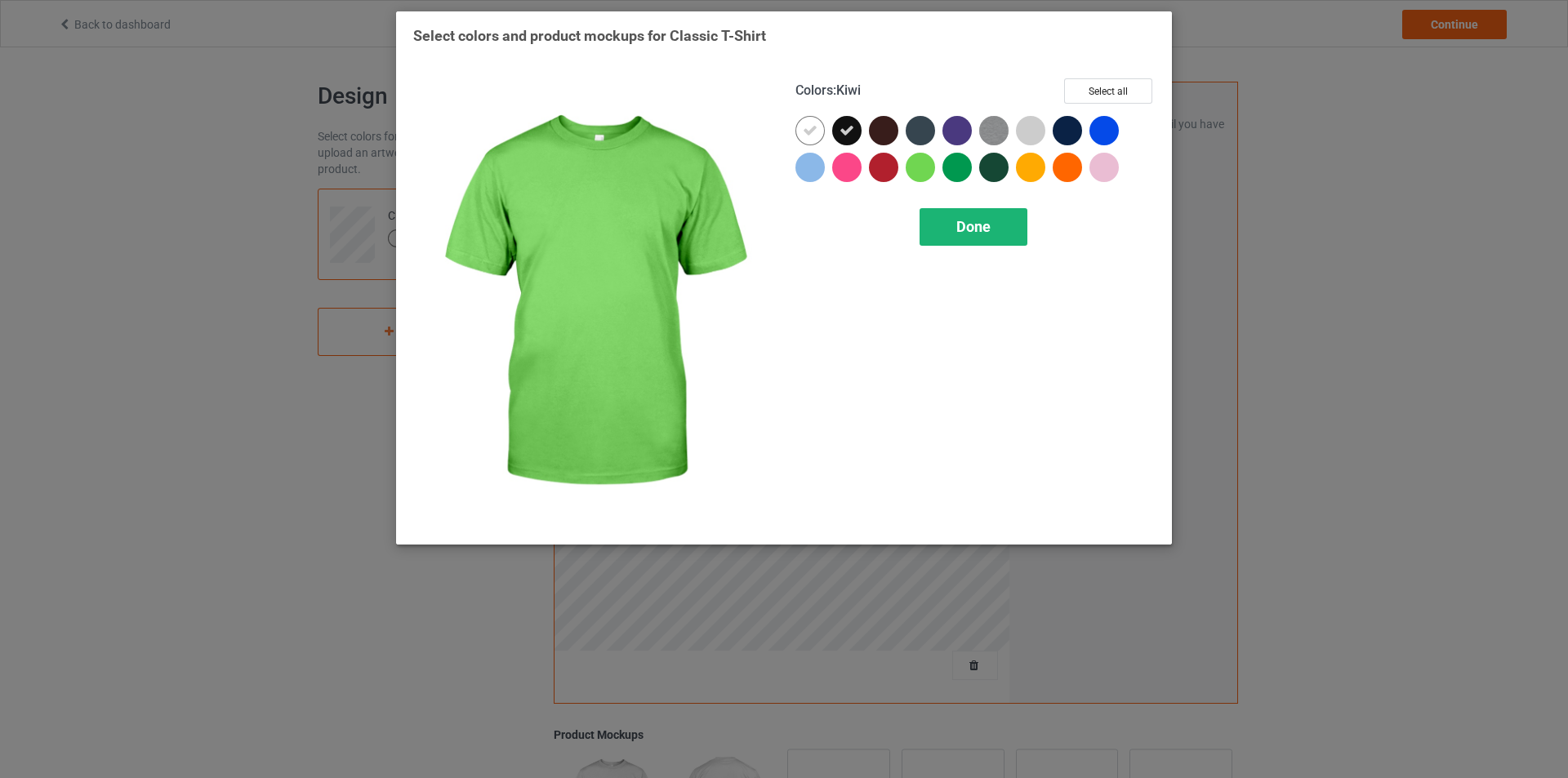
click at [975, 209] on div "Done" at bounding box center [974, 228] width 108 height 38
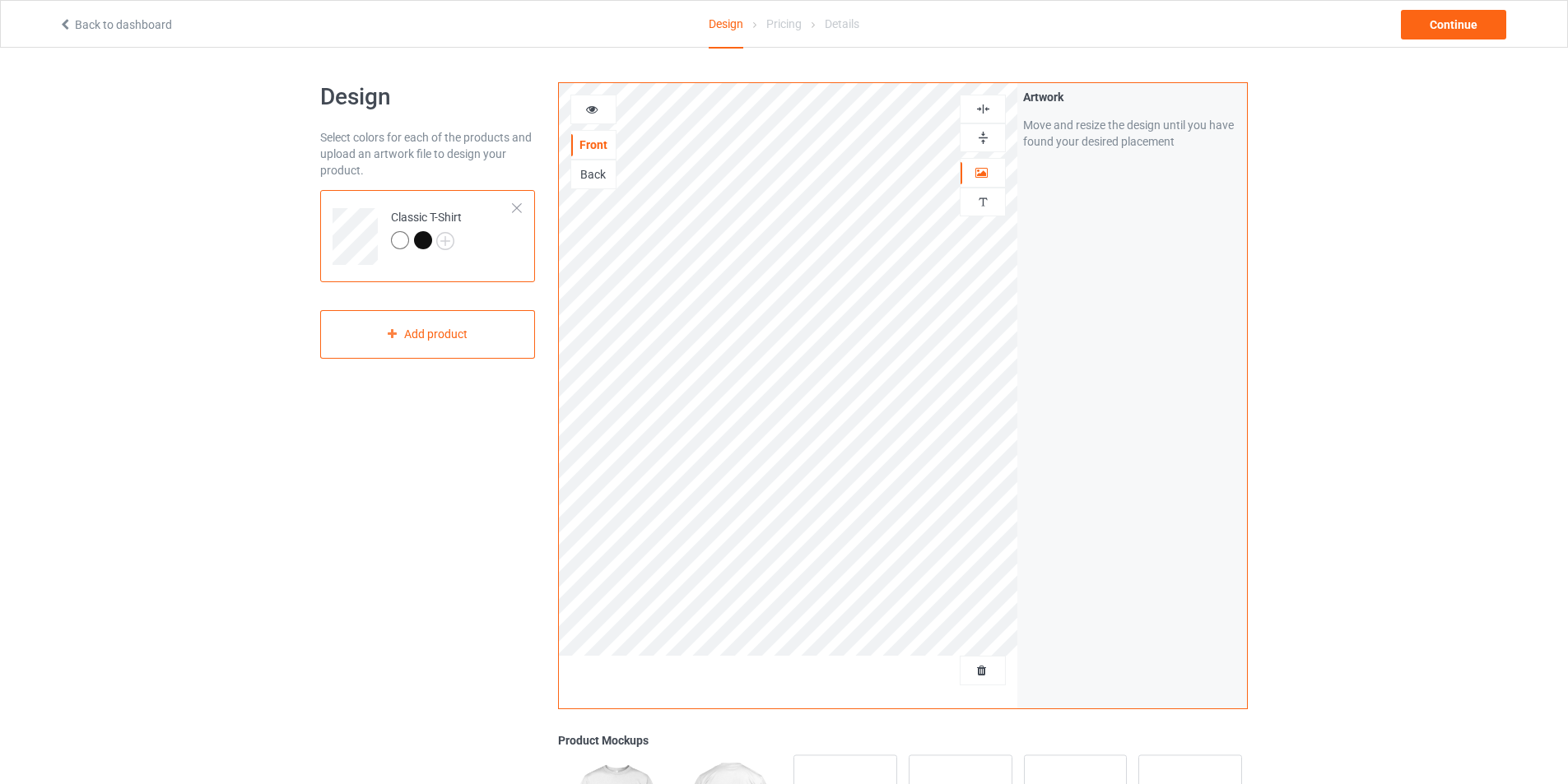
click at [1019, 376] on div "Artwork Move and resize the design until you have found your desired placement" at bounding box center [1132, 395] width 229 height 626
click at [1442, 36] on div "Continue" at bounding box center [1454, 24] width 106 height 29
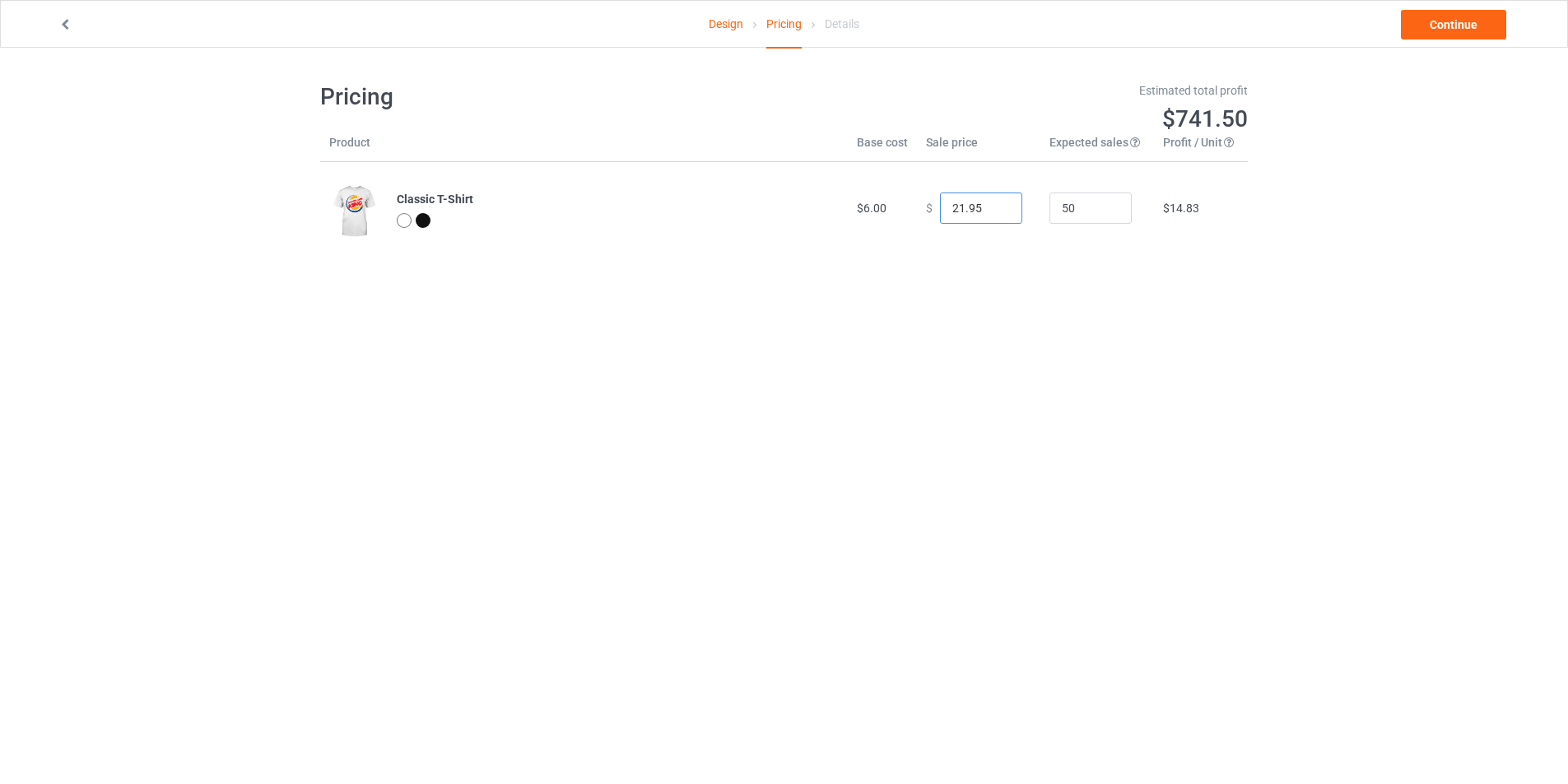
type input "21.95"
click at [994, 215] on input "21.95" at bounding box center [980, 209] width 82 height 31
click at [1419, 24] on link "Continue" at bounding box center [1454, 24] width 106 height 29
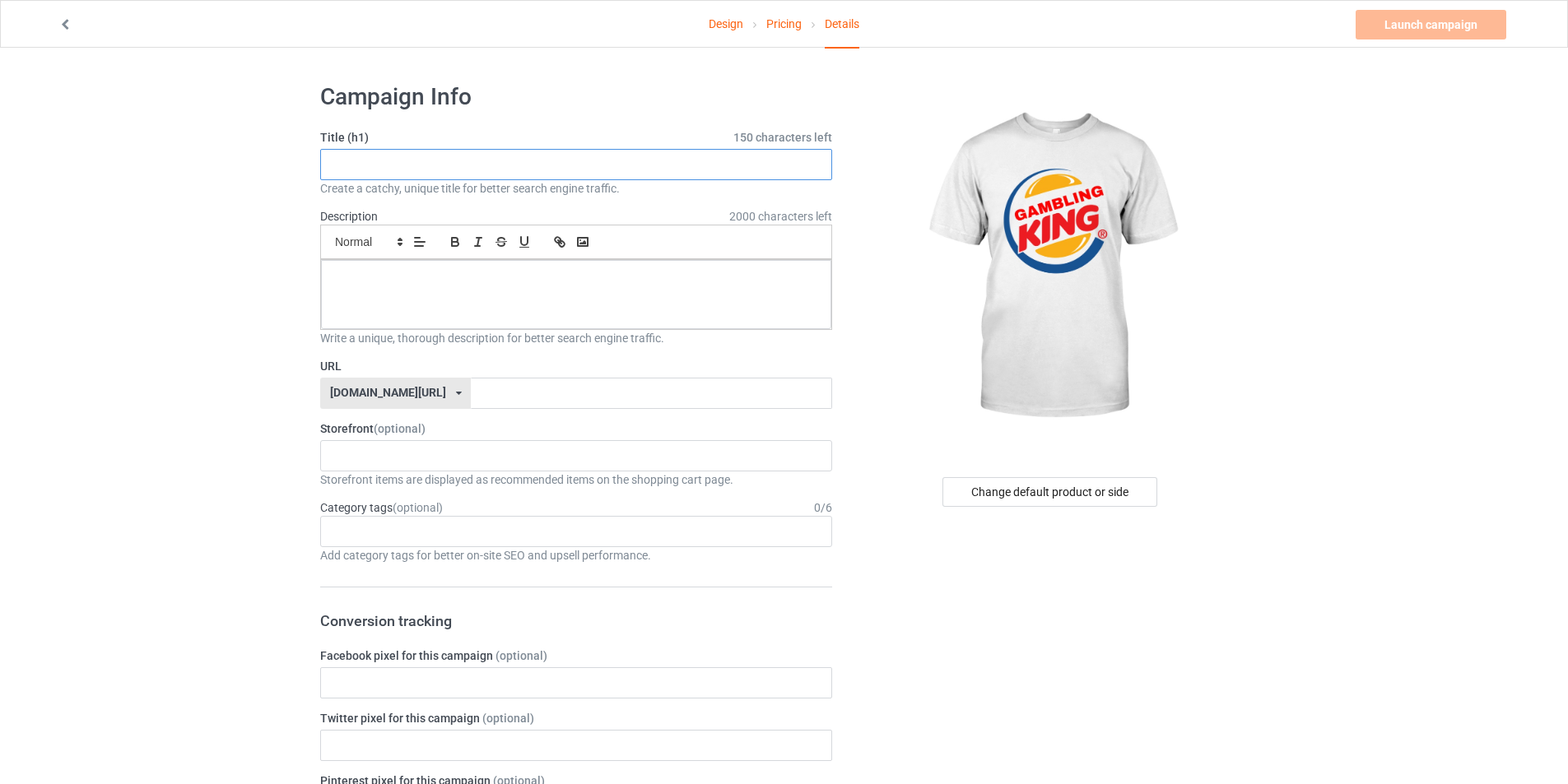
click at [496, 176] on input "text" at bounding box center [576, 164] width 512 height 31
type input "GAMBLING KING"
click at [440, 278] on p at bounding box center [575, 279] width 484 height 16
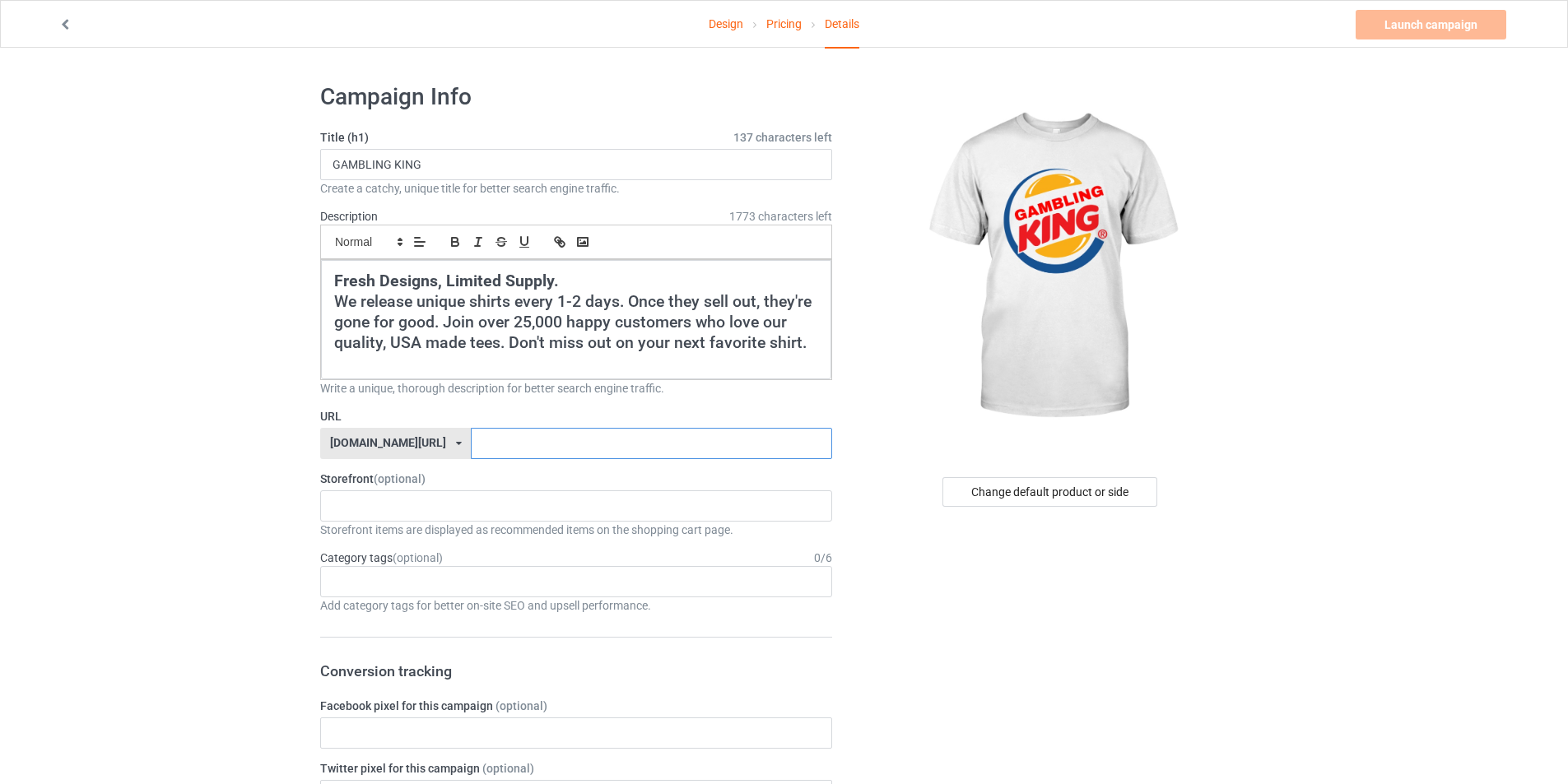
click at [547, 442] on input "text" at bounding box center [651, 444] width 361 height 31
type input "GAMBLINGKING"
click at [385, 499] on div "cursedahhshirts 68e6e715c14d57002fb4706e" at bounding box center [576, 506] width 512 height 31
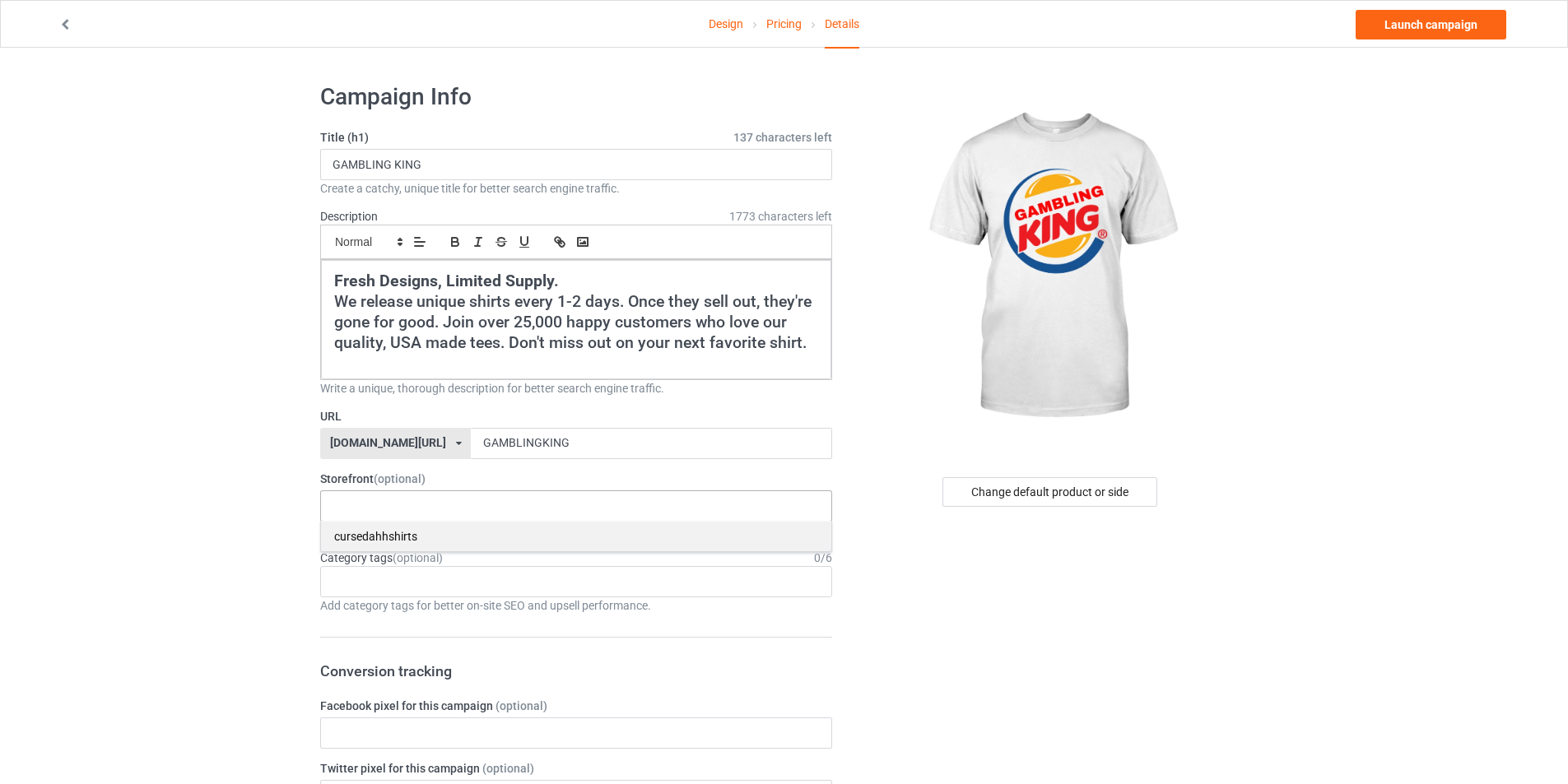
click at [396, 535] on div "cursedahhshirts" at bounding box center [576, 536] width 511 height 30
click at [503, 596] on div "Age > [DEMOGRAPHIC_DATA] > 1 Age > [DEMOGRAPHIC_DATA] Months > 1 Month Age > [D…" at bounding box center [576, 582] width 512 height 31
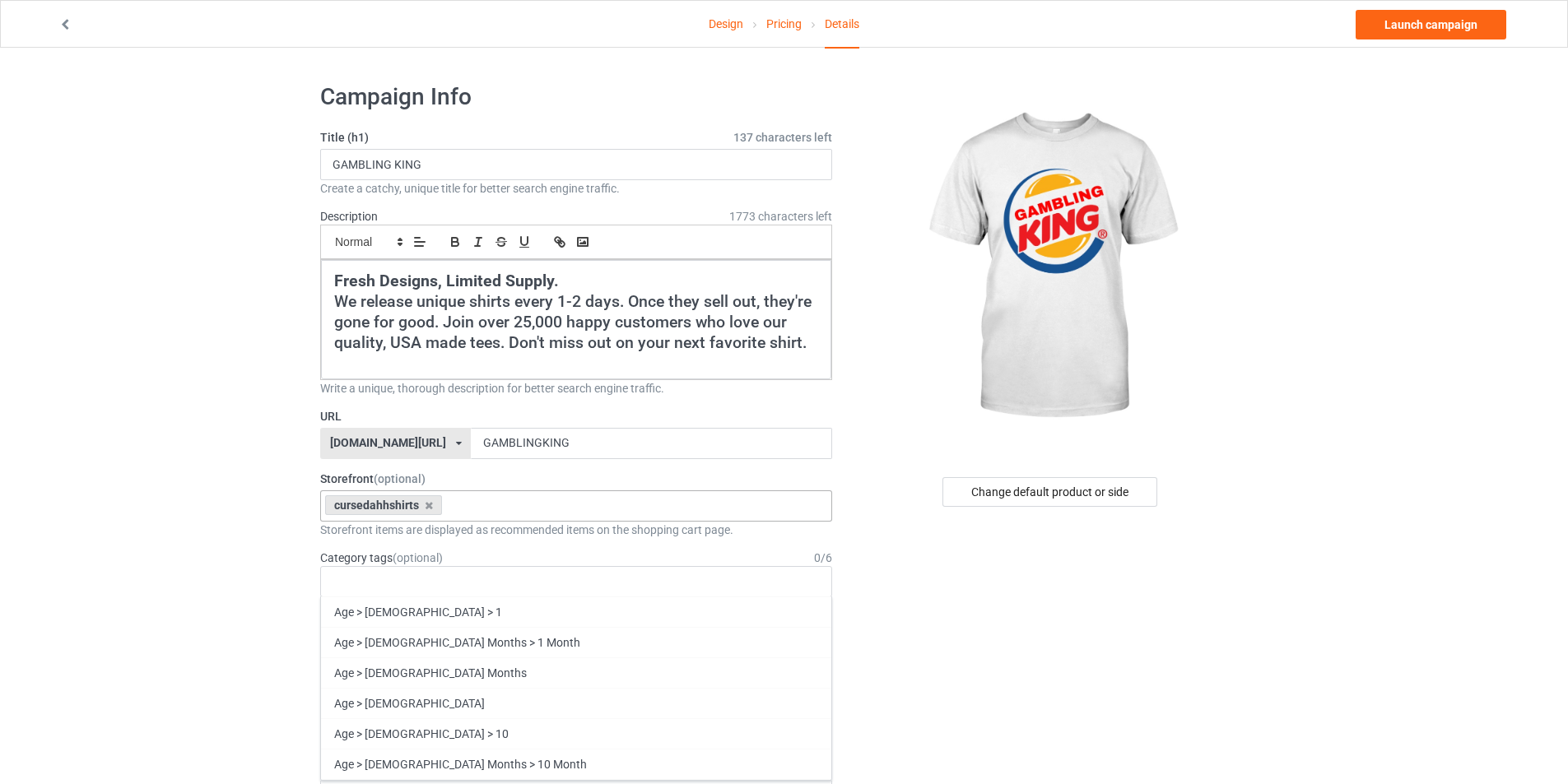
click at [465, 534] on div "Storefront items are displayed as recommended items on the shopping cart page." at bounding box center [576, 530] width 512 height 16
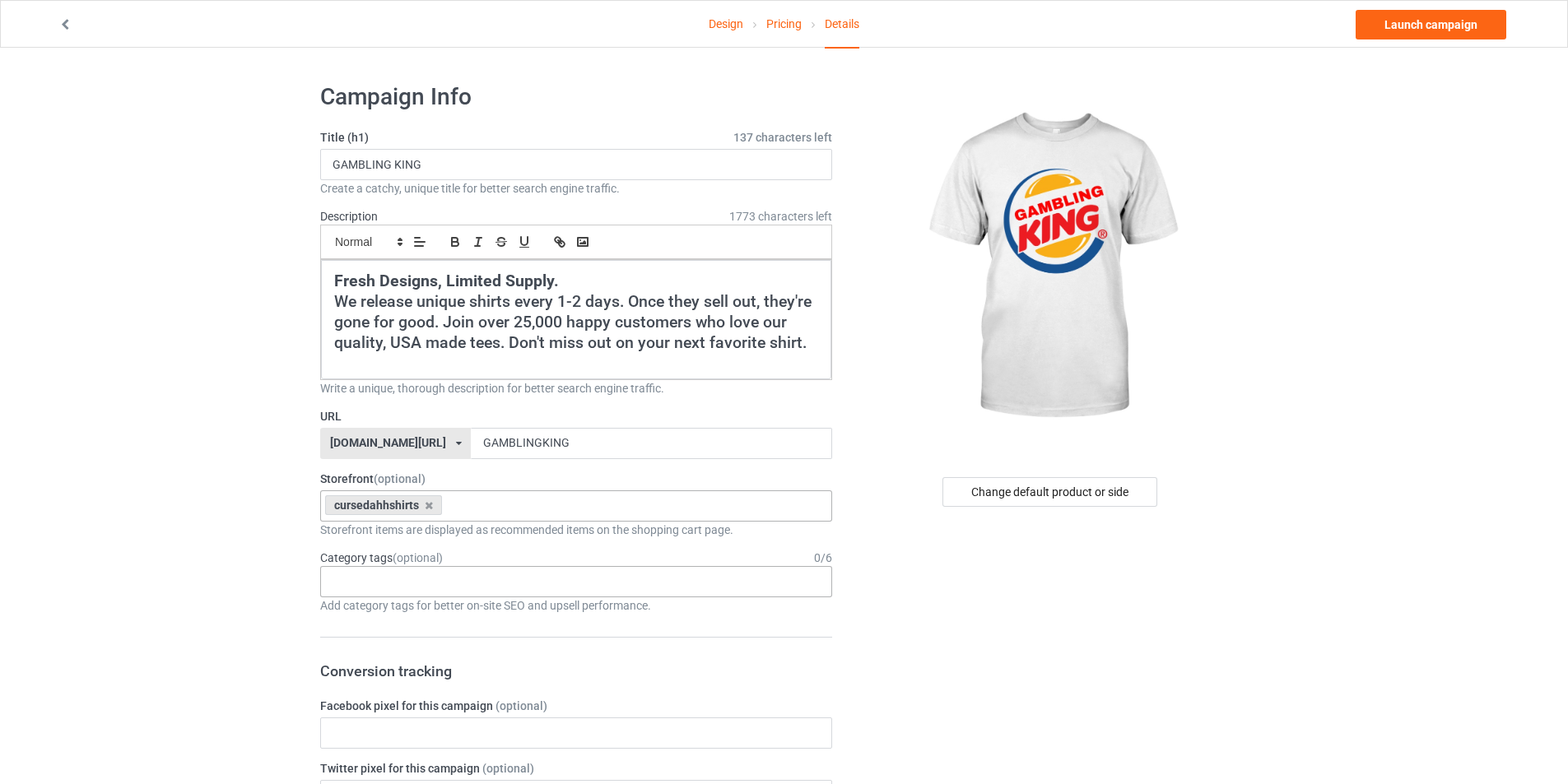
click at [459, 567] on div "Age > [DEMOGRAPHIC_DATA] > 1 Age > [DEMOGRAPHIC_DATA] Months > 1 Month Age > [D…" at bounding box center [576, 582] width 512 height 31
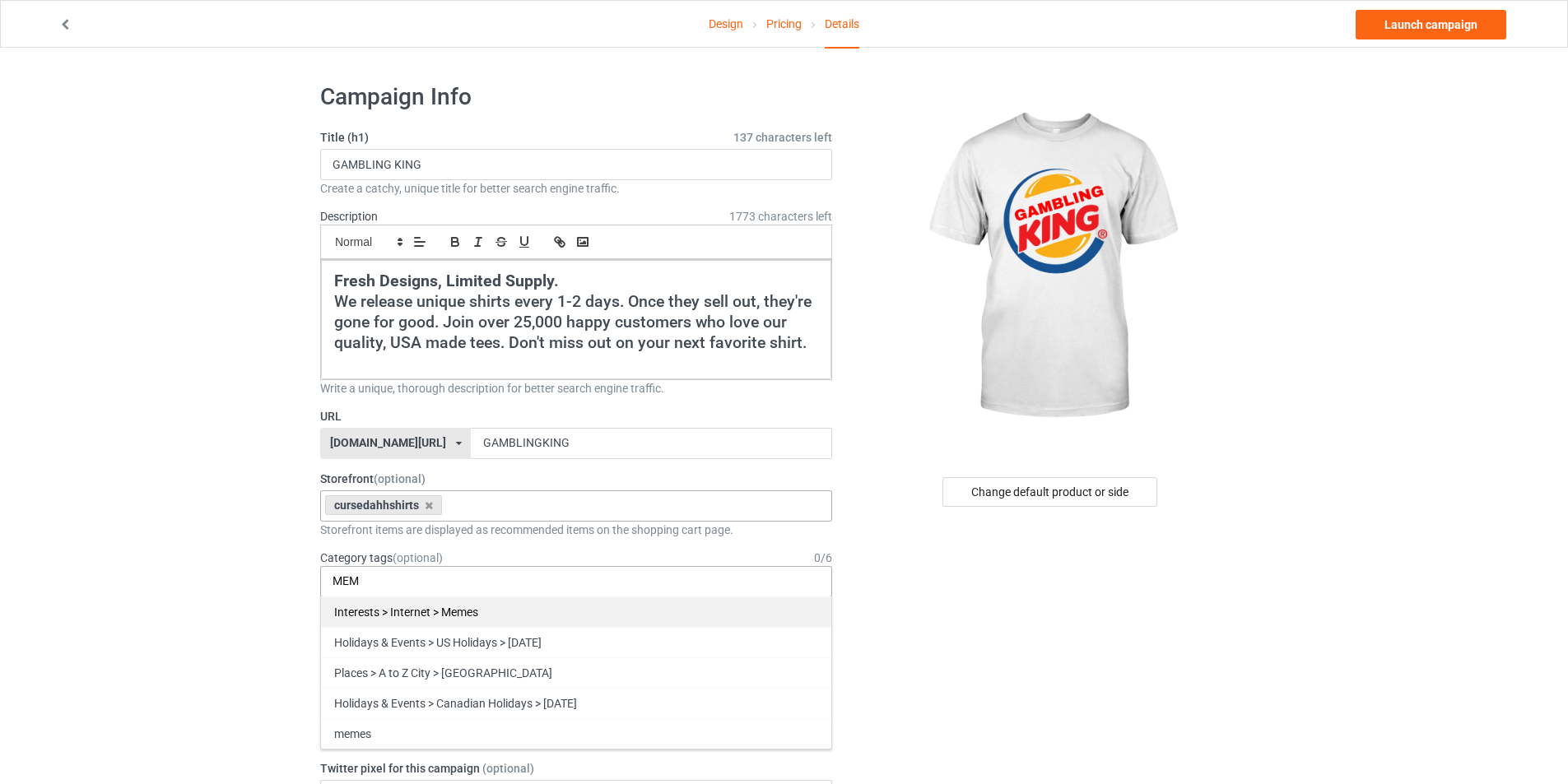
type input "MEM"
click at [434, 611] on div "Interests > Internet > Memes" at bounding box center [576, 612] width 511 height 30
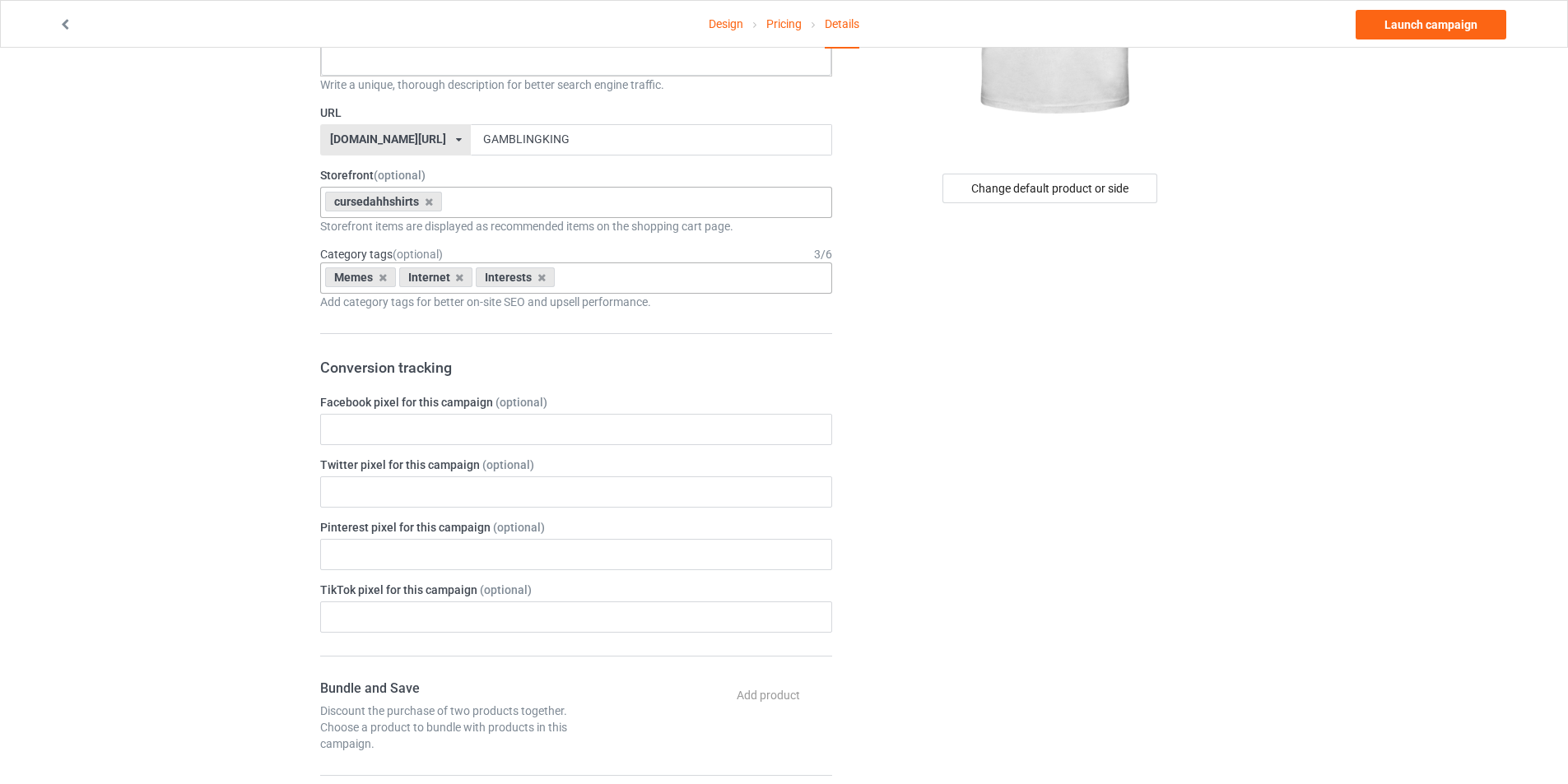
scroll to position [305, 0]
click at [1431, 13] on link "Launch campaign" at bounding box center [1430, 24] width 151 height 29
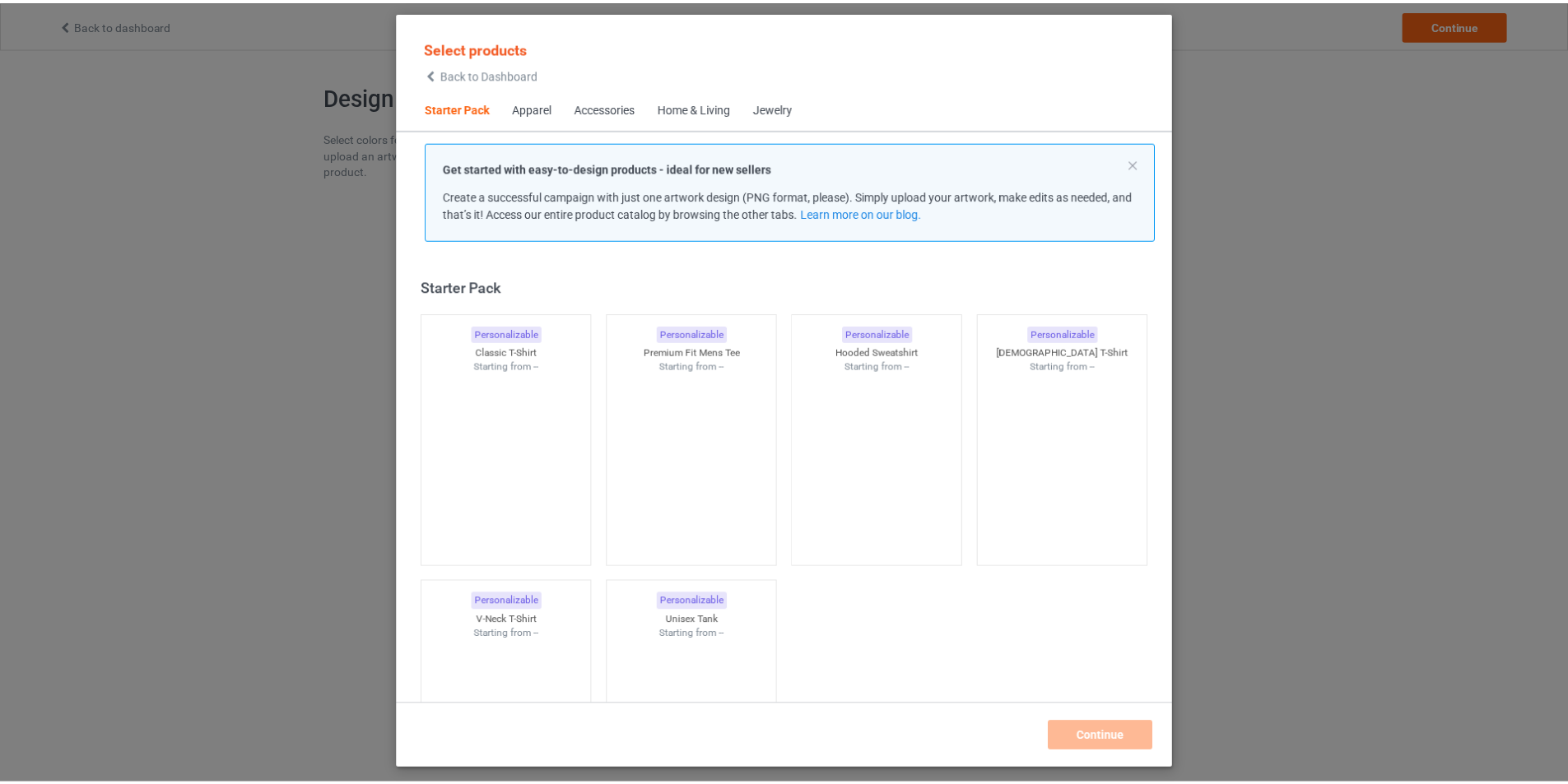
scroll to position [22, 0]
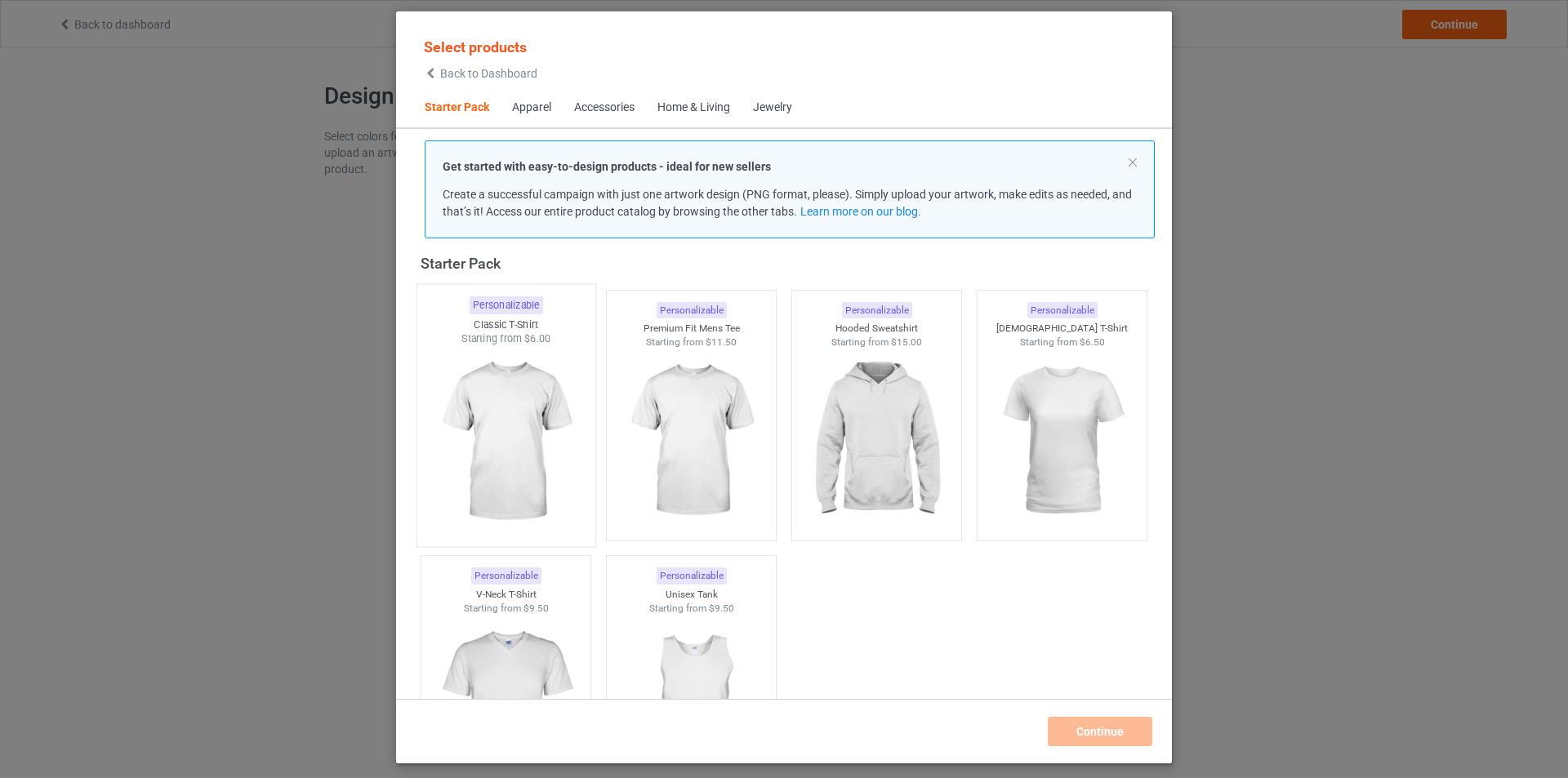
click at [512, 439] on img at bounding box center [505, 442] width 154 height 192
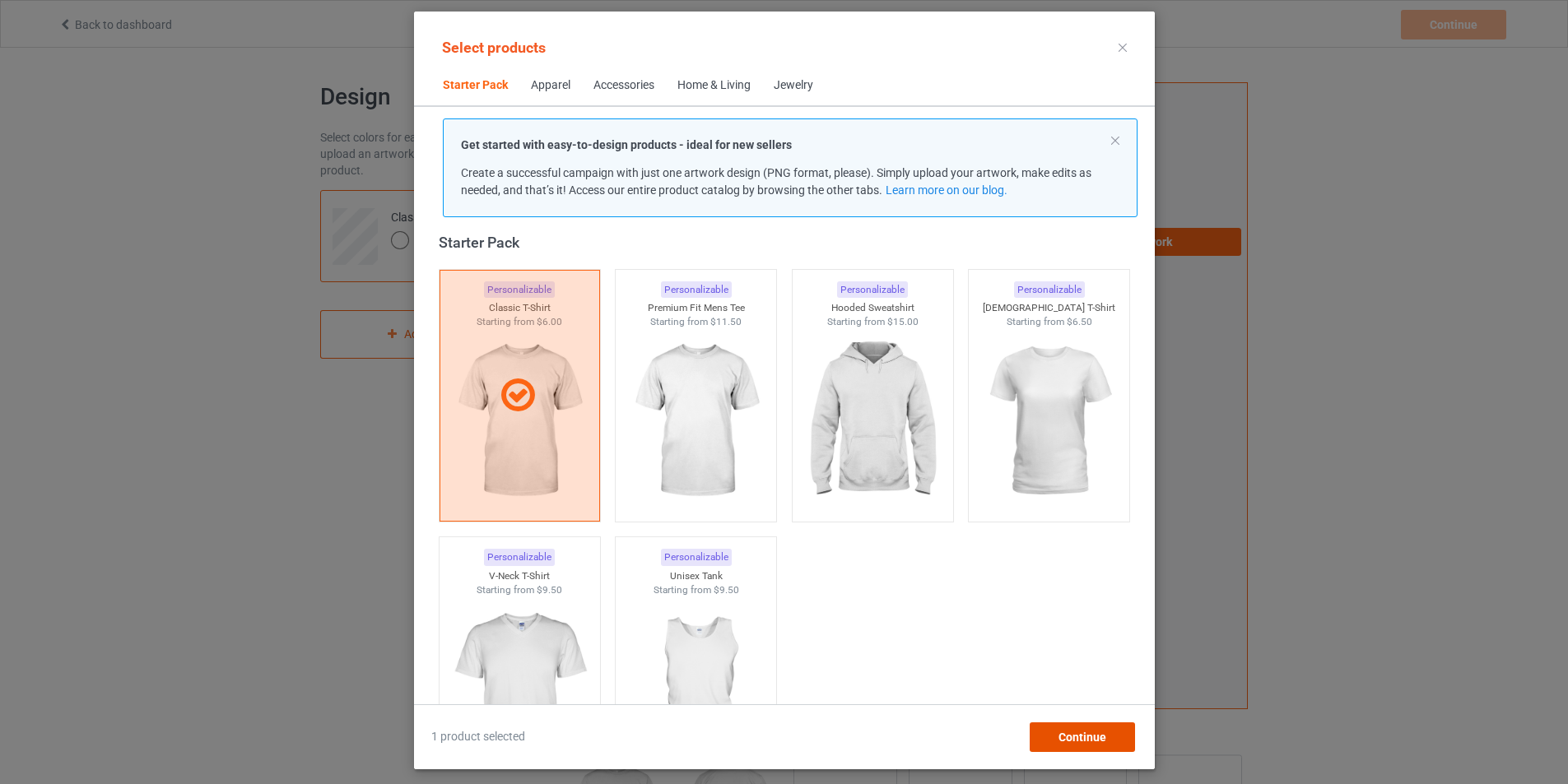
click at [1104, 731] on span "Continue" at bounding box center [1081, 737] width 48 height 13
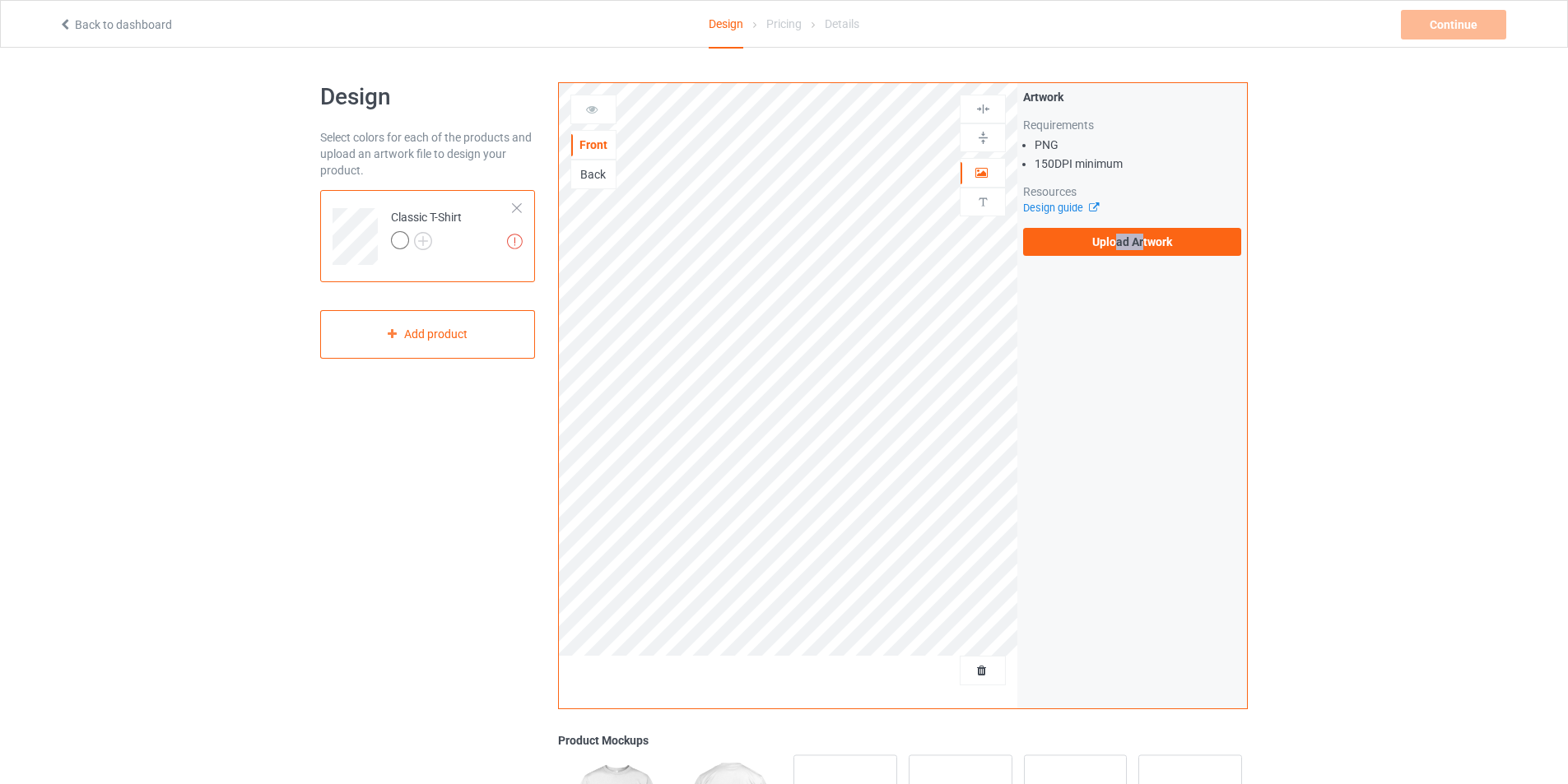
drag, startPoint x: 1141, startPoint y: 275, endPoint x: 1062, endPoint y: 224, distance: 94.0
click at [1114, 258] on div "Artwork Requirements PNG 150 DPI minimum Resources Design guide Upload Artwork" at bounding box center [1132, 395] width 229 height 626
click at [1089, 245] on label "Upload Artwork" at bounding box center [1132, 241] width 218 height 28
click at [0, 0] on input "Upload Artwork" at bounding box center [0, 0] width 0 height 0
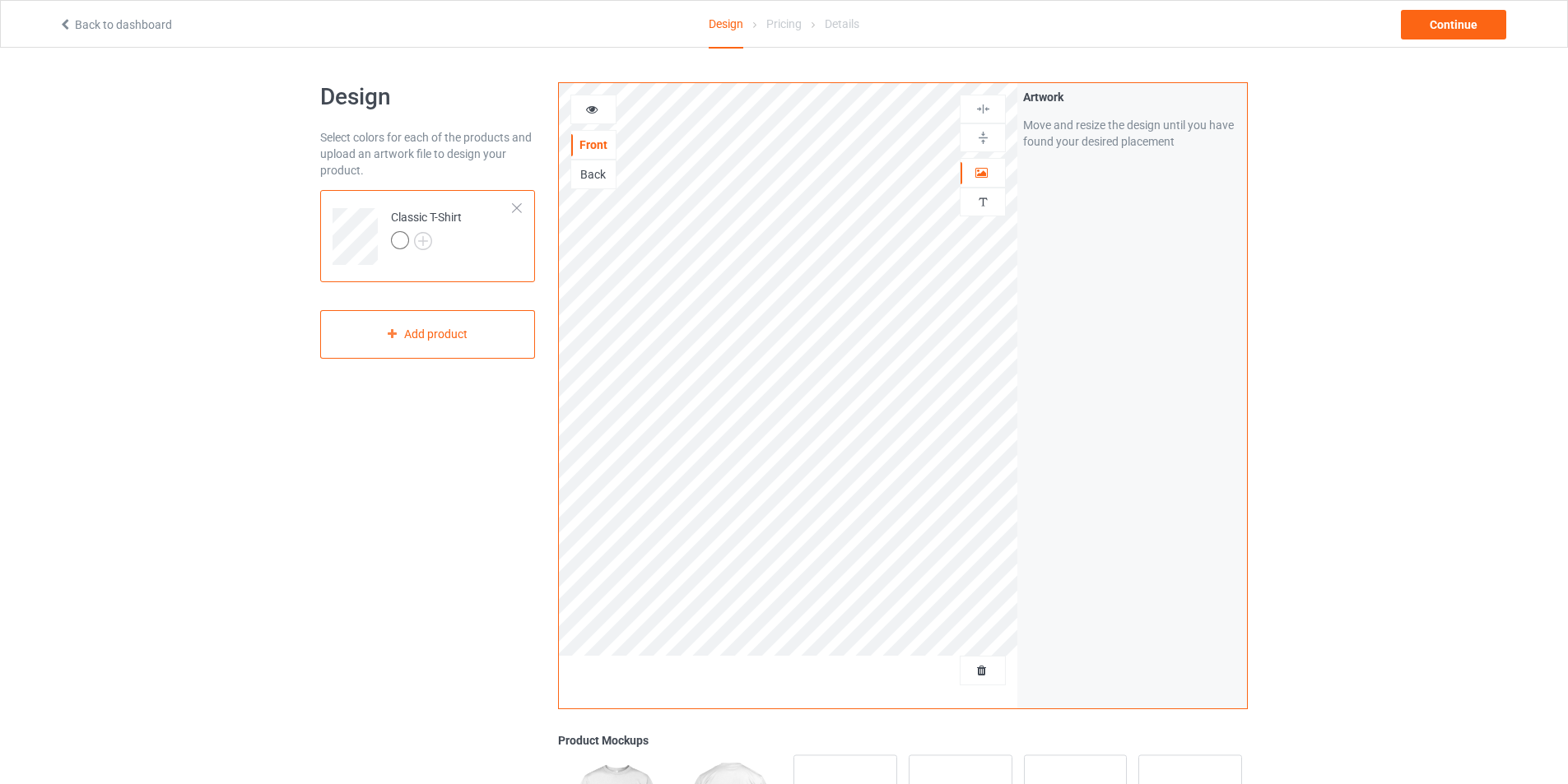
click at [0, 0] on img at bounding box center [0, 0] width 0 height 0
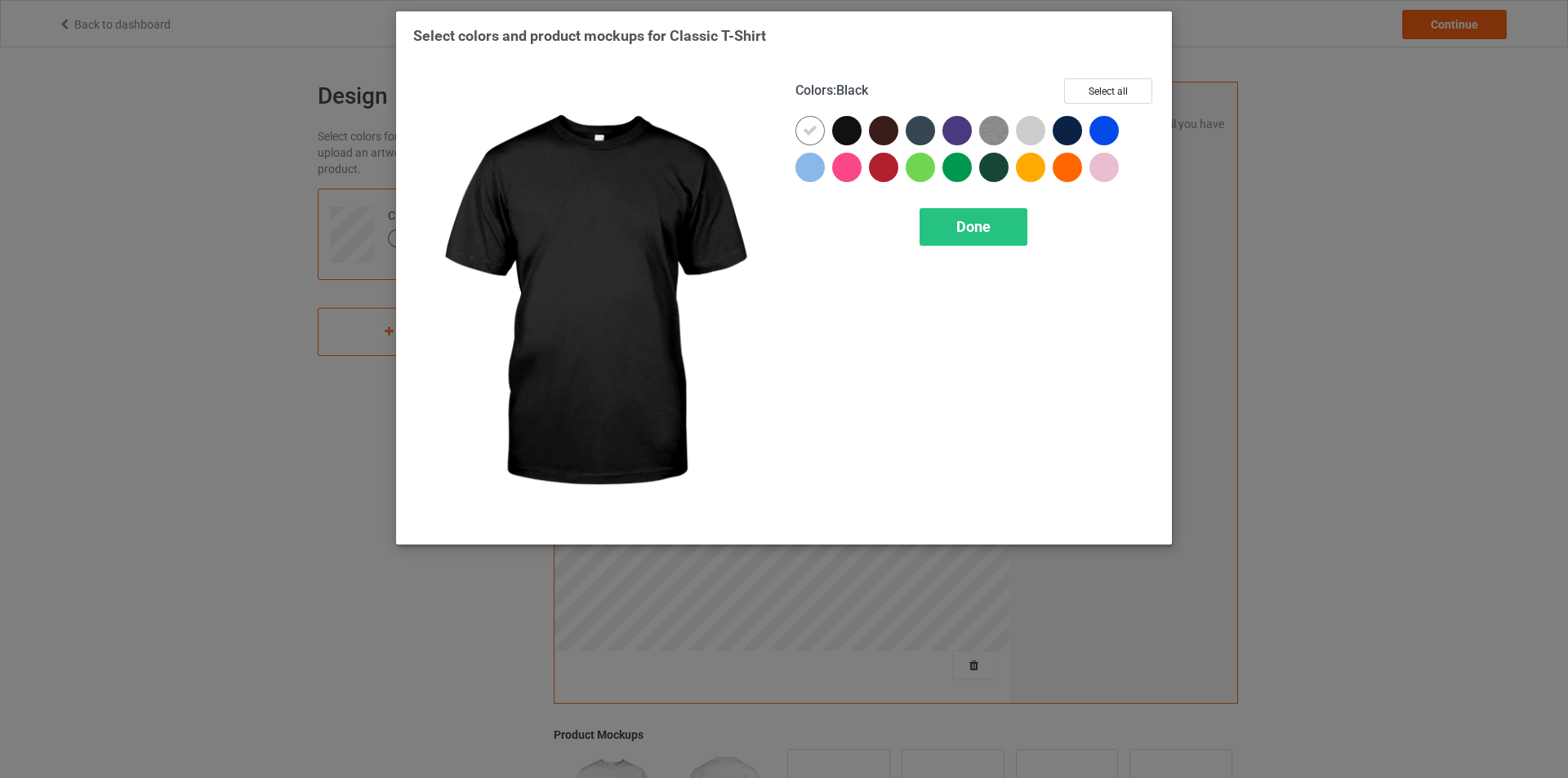
click at [860, 137] on div at bounding box center [847, 131] width 29 height 29
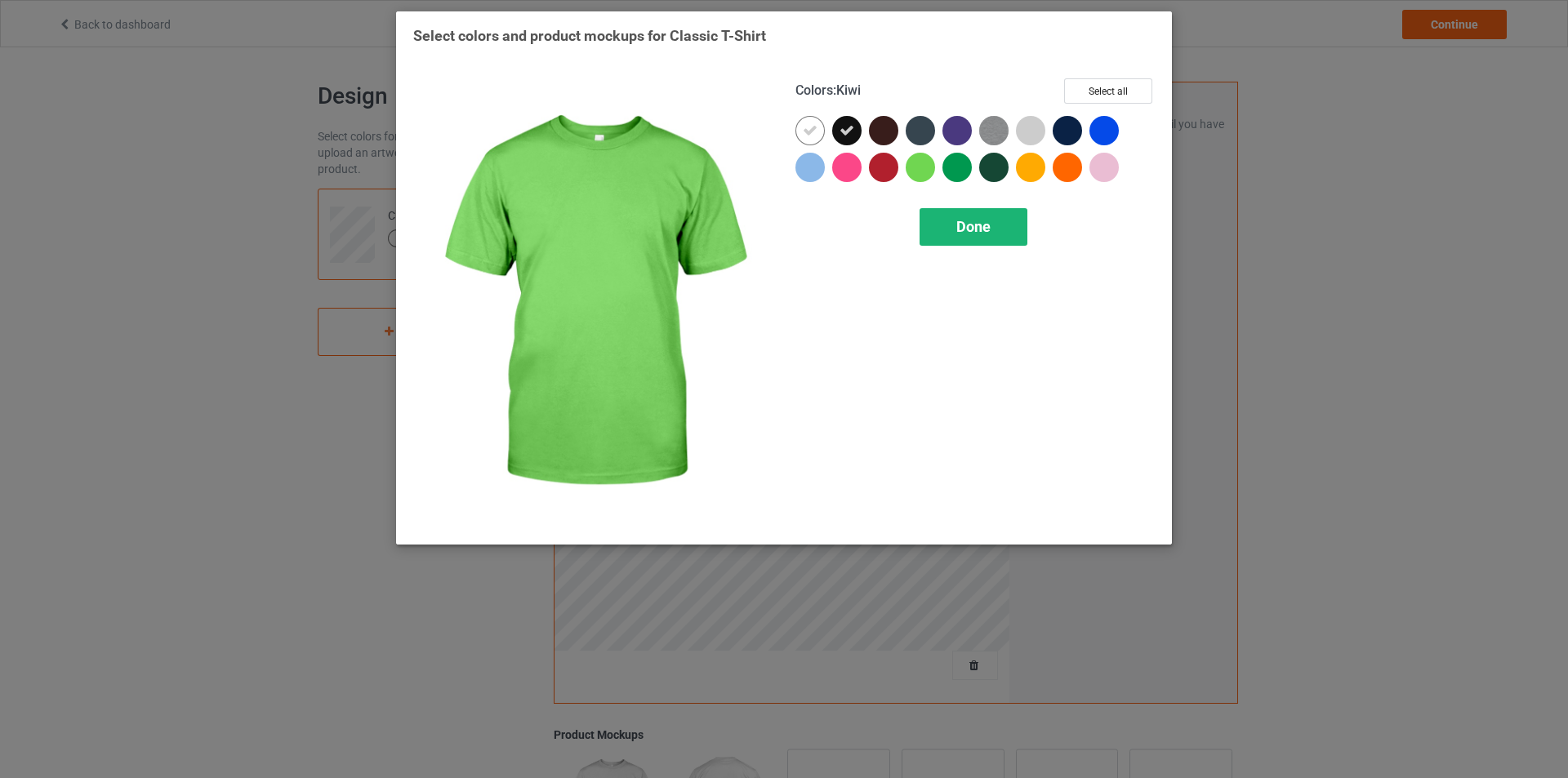
click at [950, 220] on div "Done" at bounding box center [974, 228] width 108 height 38
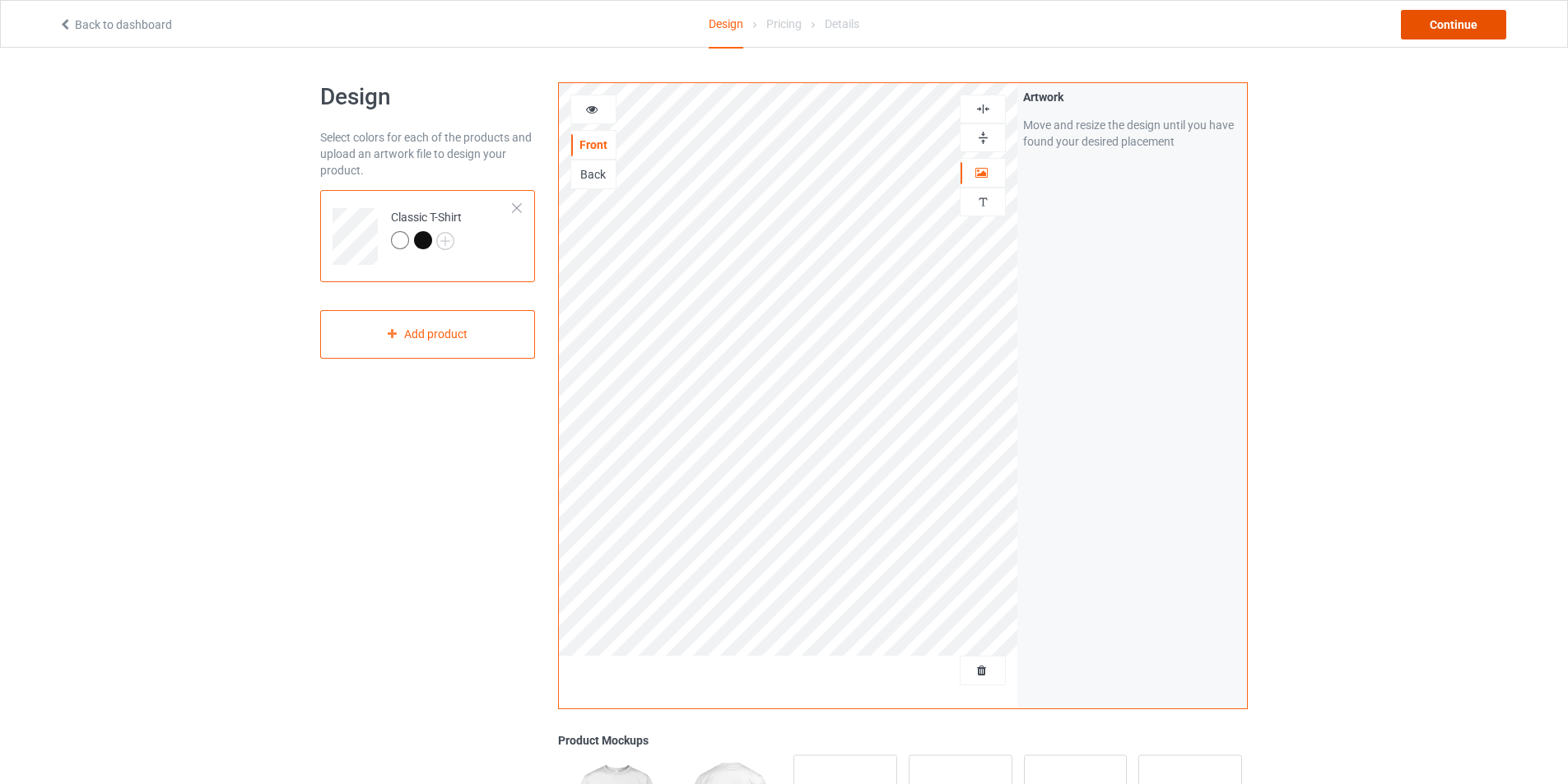
click at [1436, 31] on div "Continue" at bounding box center [1454, 24] width 106 height 29
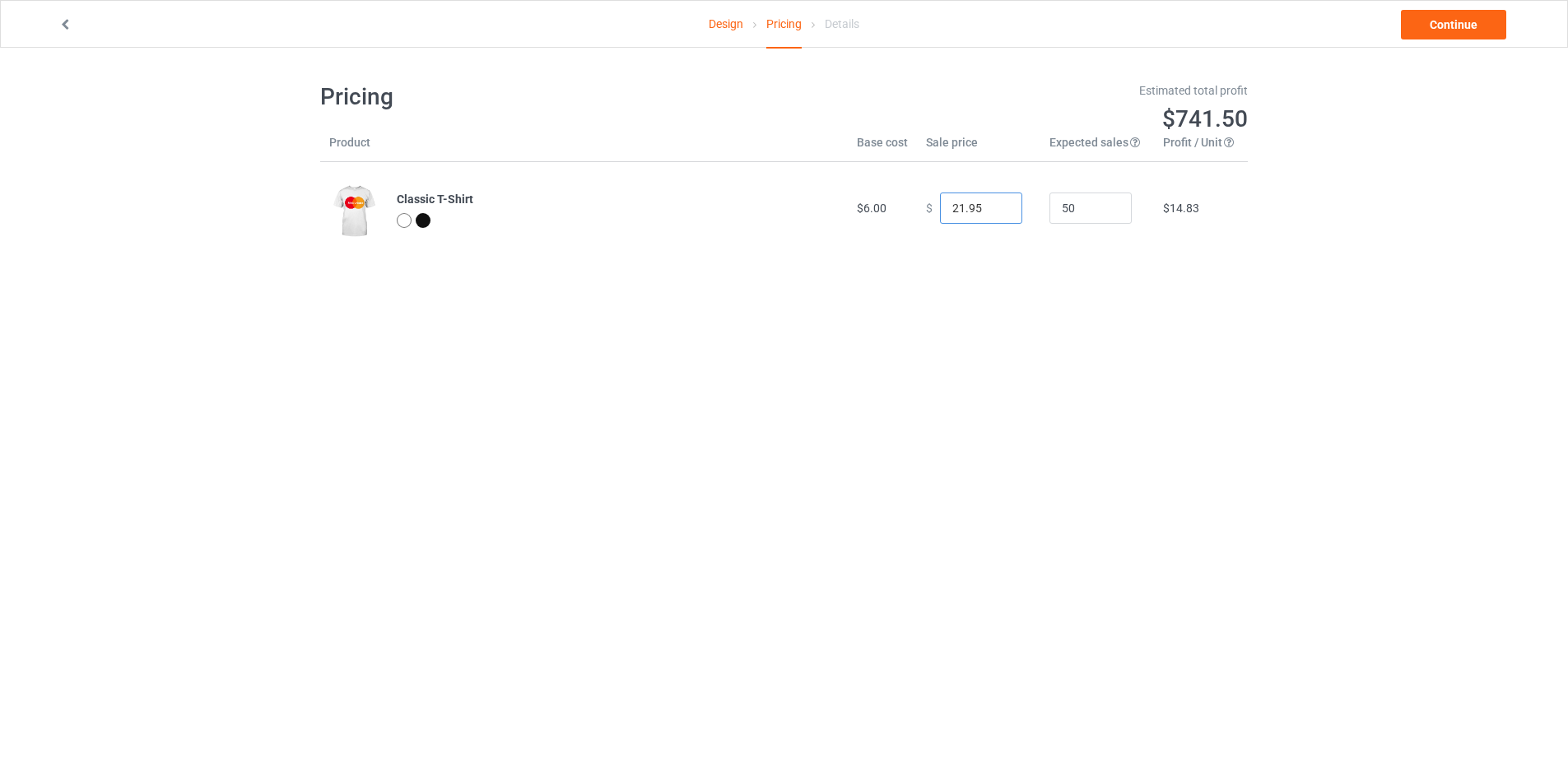
type input "21.95"
click at [993, 214] on input "21.95" at bounding box center [980, 209] width 82 height 31
click at [1416, 28] on link "Continue" at bounding box center [1454, 24] width 106 height 29
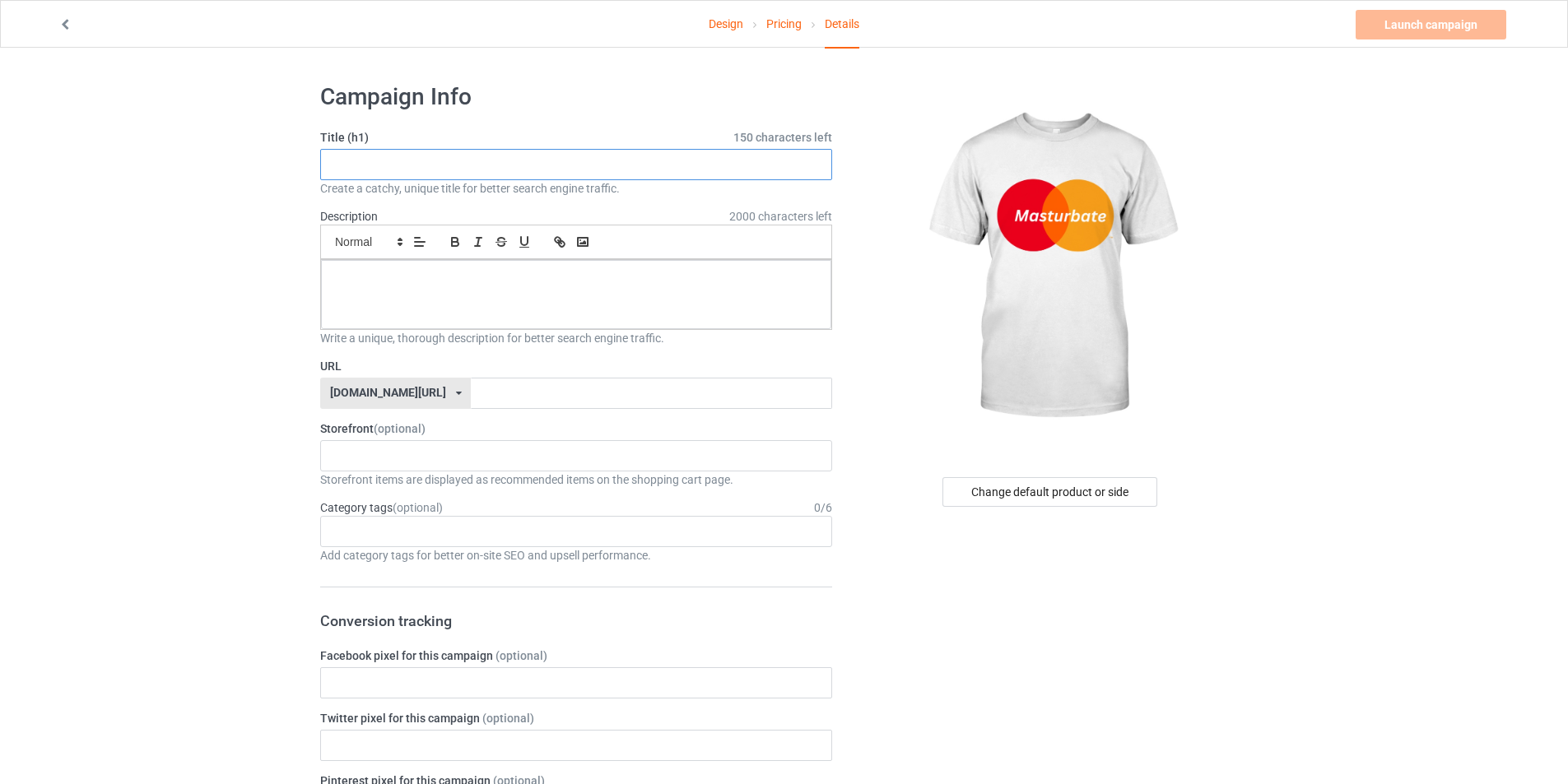
click at [687, 172] on input "text" at bounding box center [576, 164] width 512 height 31
type input "MASTURBATE"
click at [492, 309] on div at bounding box center [576, 295] width 511 height 69
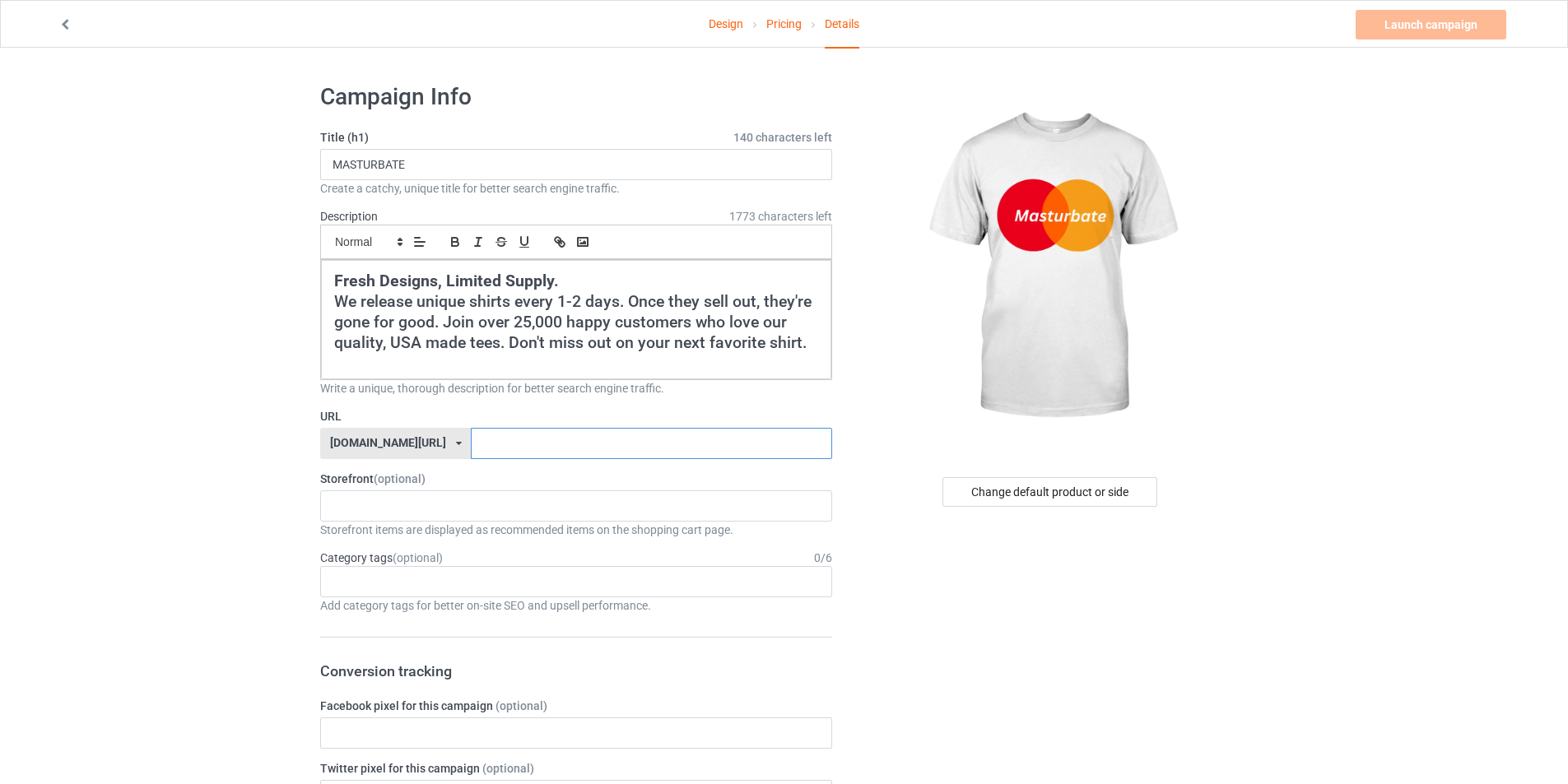
click at [521, 434] on input "text" at bounding box center [651, 444] width 361 height 31
type input "MASTURBATE"
click at [457, 512] on div "cursedahhshirts 68e6e715c14d57002fb4706e" at bounding box center [576, 506] width 512 height 31
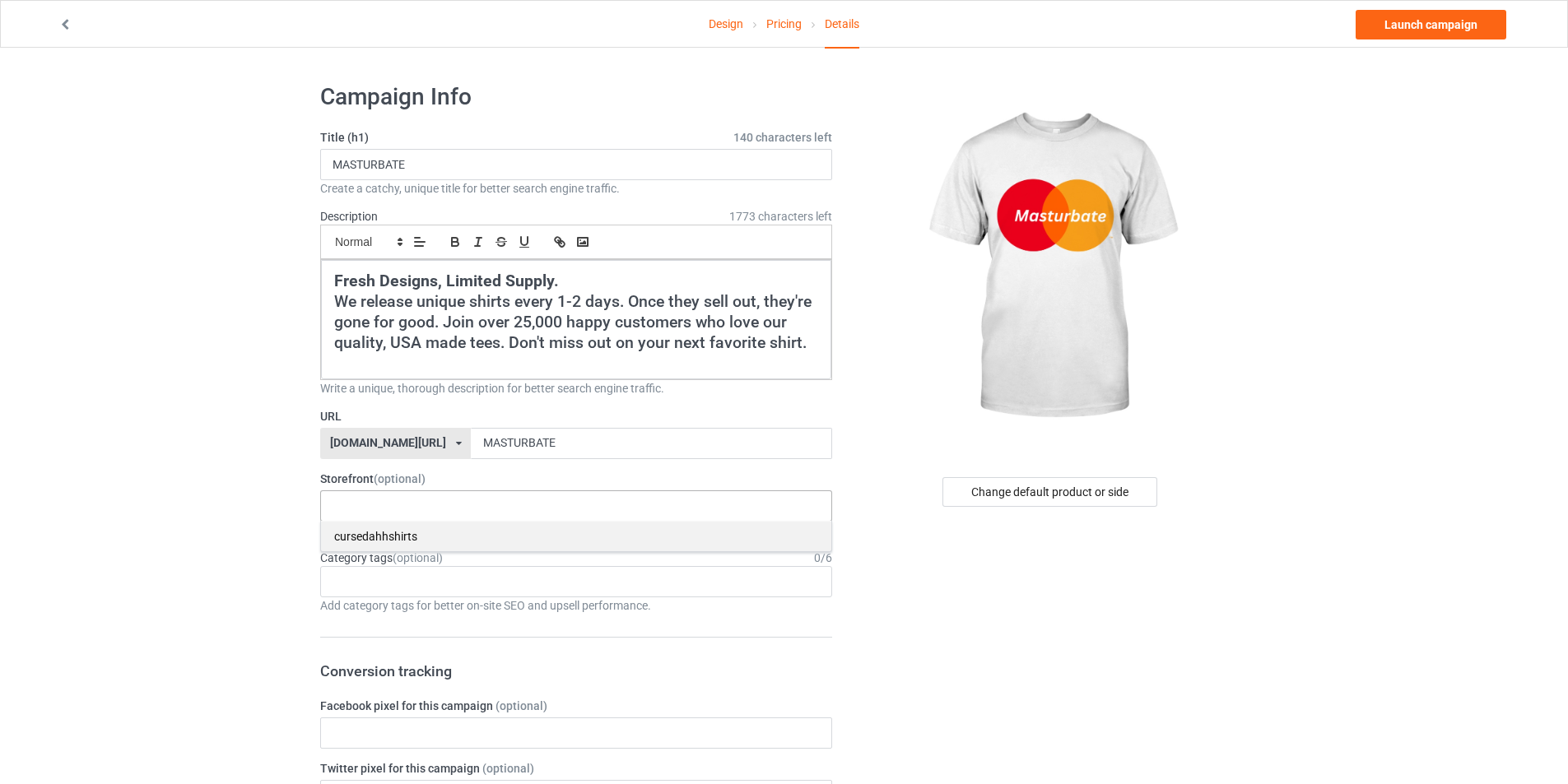
click at [414, 543] on div "cursedahhshirts" at bounding box center [576, 536] width 511 height 30
click at [402, 607] on div "Add category tags for better on-site SEO and upsell performance." at bounding box center [576, 605] width 512 height 16
click at [420, 598] on div "Add category tags for better on-site SEO and upsell performance." at bounding box center [576, 605] width 512 height 16
click at [442, 593] on div "Age > [DEMOGRAPHIC_DATA] > 1 Age > [DEMOGRAPHIC_DATA] Months > 1 Month Age > [D…" at bounding box center [576, 582] width 512 height 31
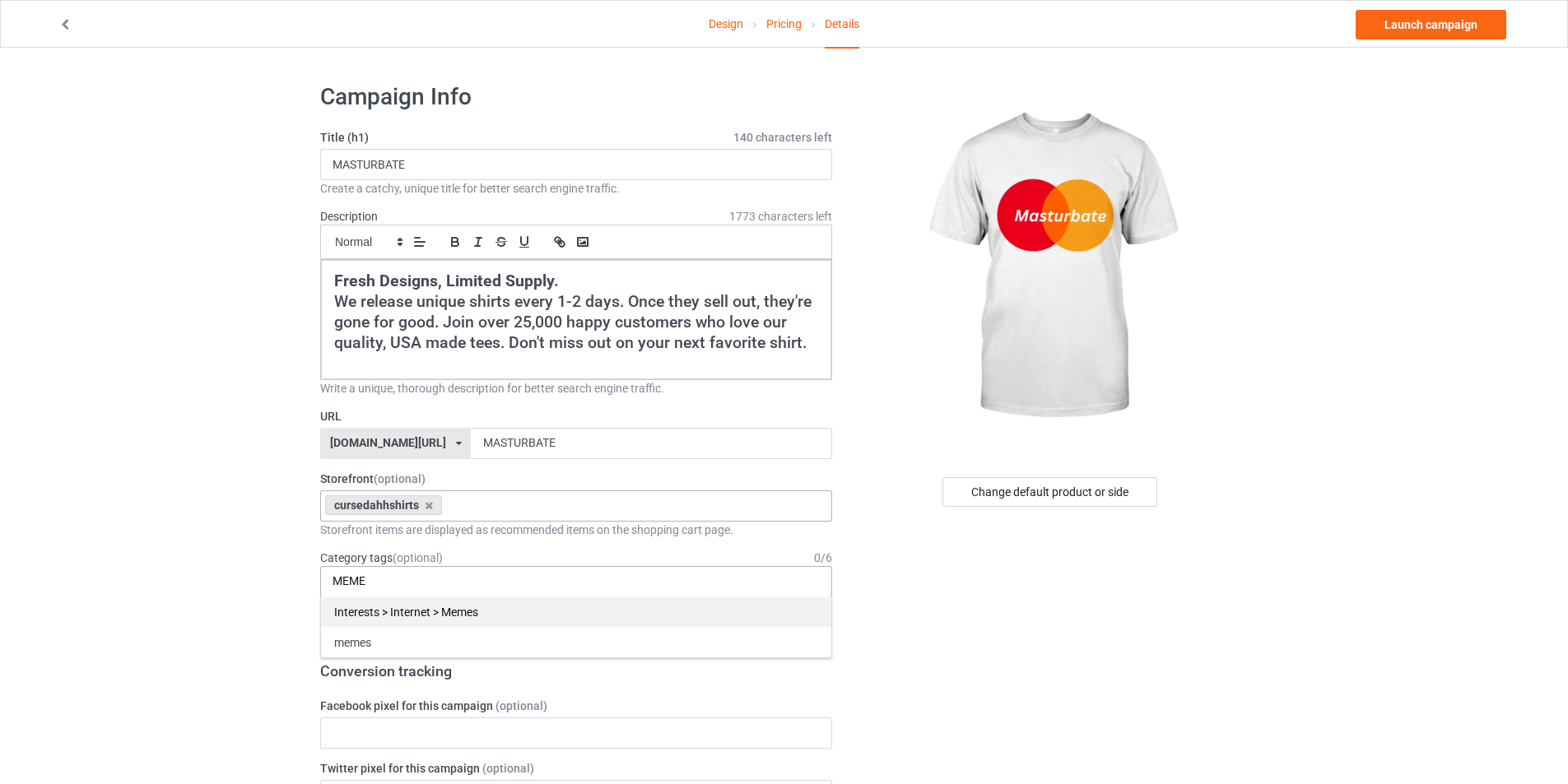
type input "MEME"
click at [414, 618] on div "Interests > Internet > Memes" at bounding box center [576, 612] width 511 height 30
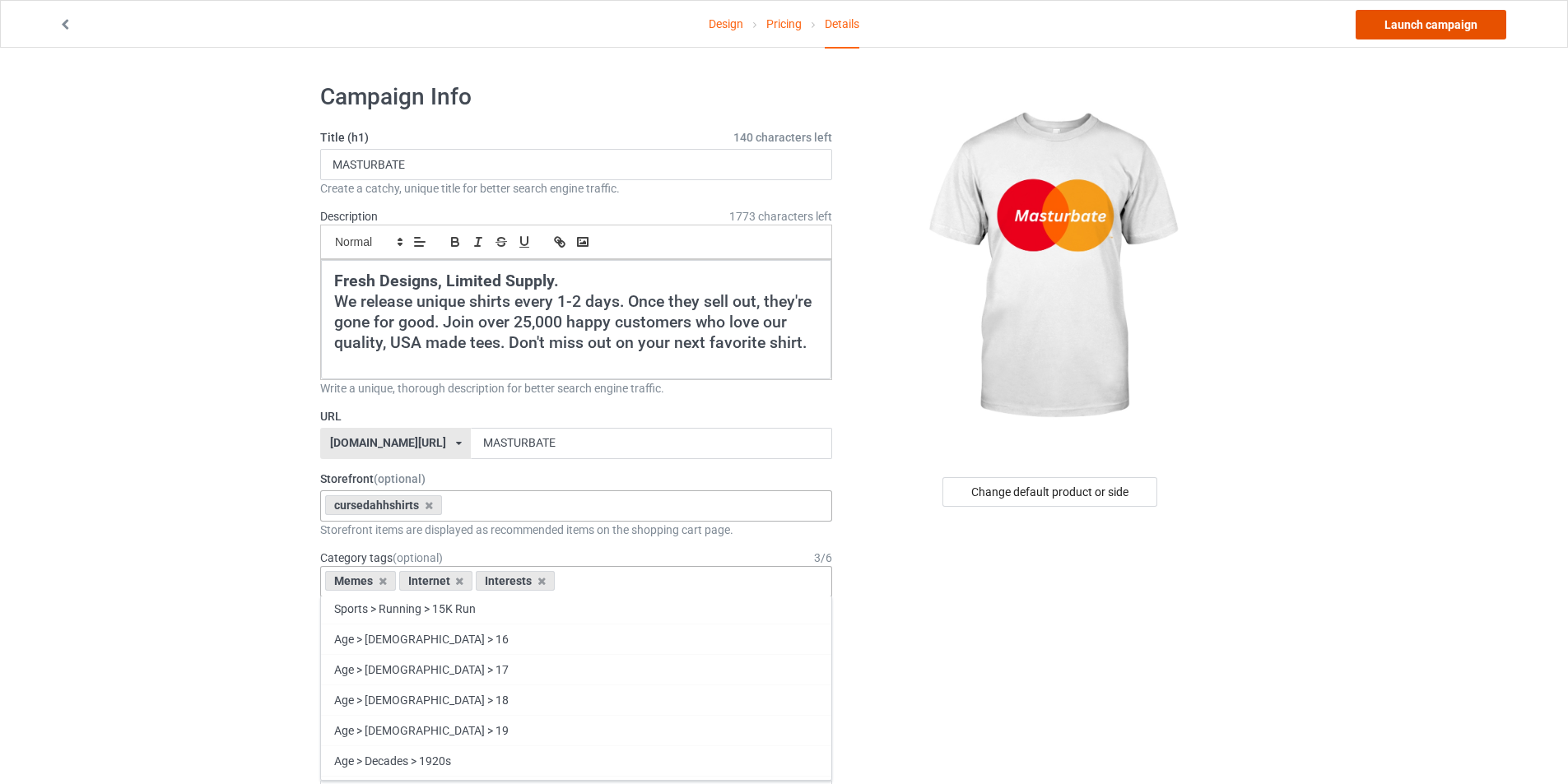
click at [1422, 13] on link "Launch campaign" at bounding box center [1430, 24] width 151 height 29
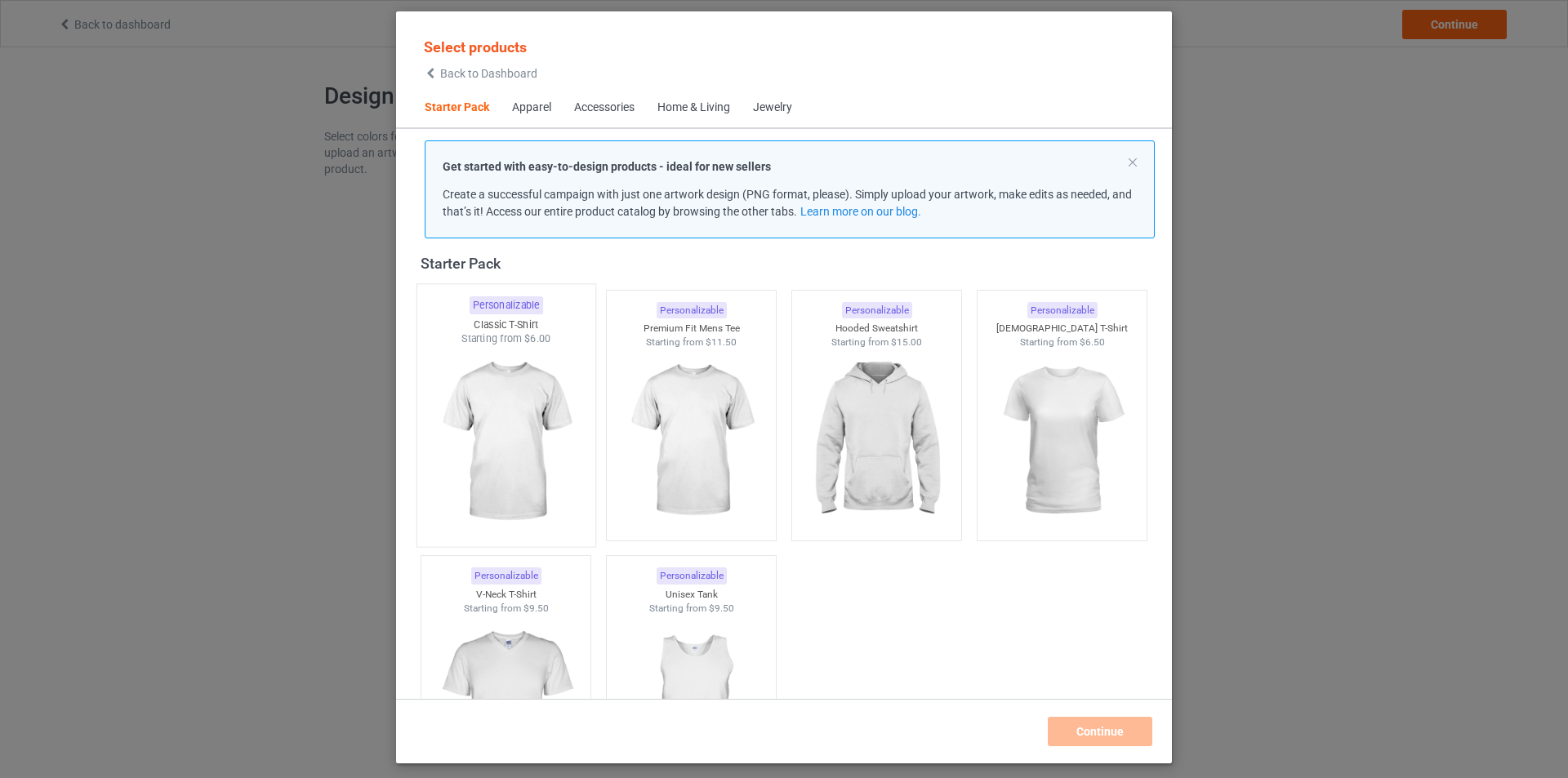
click at [538, 392] on img at bounding box center [505, 442] width 154 height 192
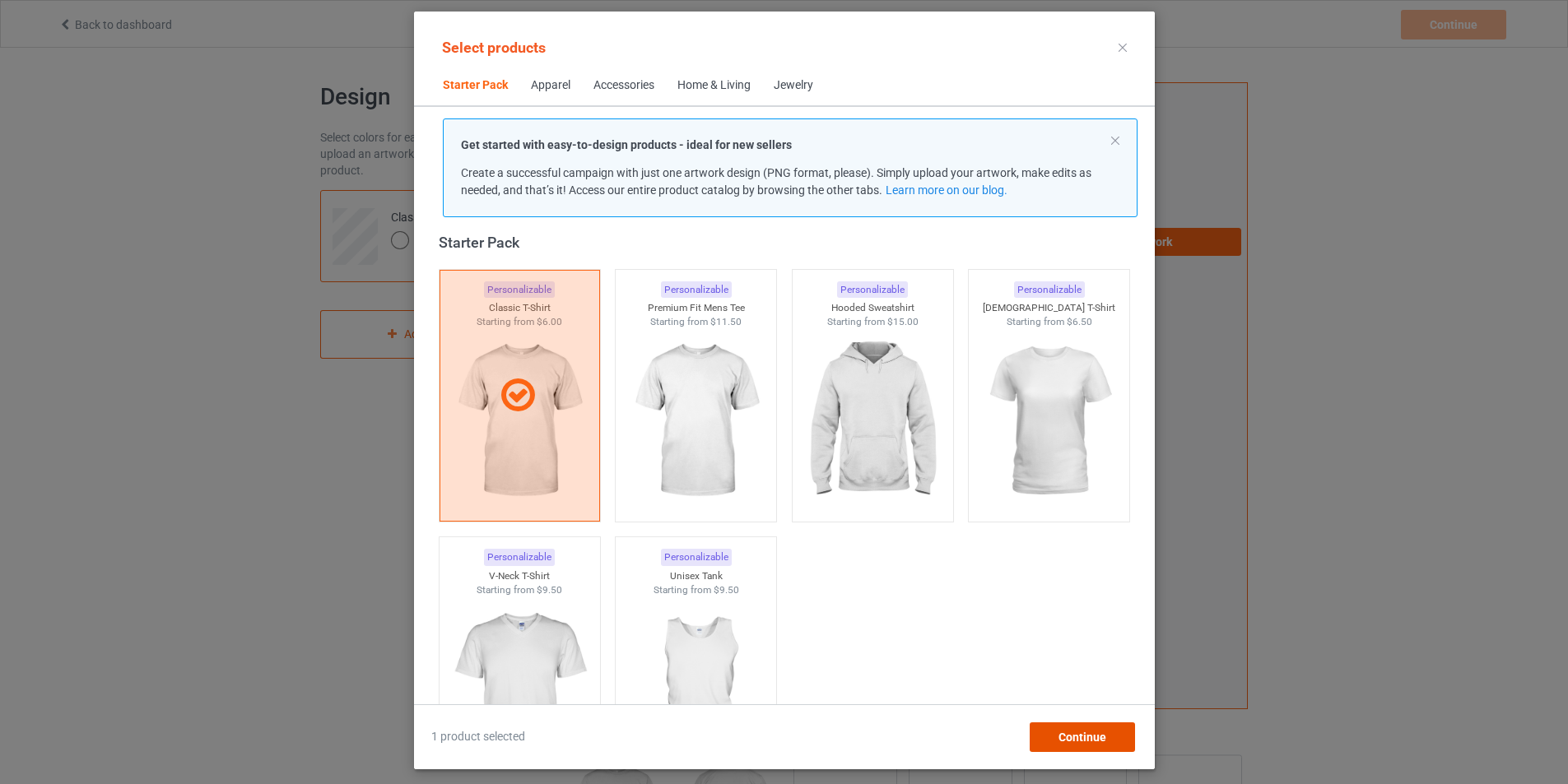
click at [1086, 732] on span "Continue" at bounding box center [1081, 737] width 48 height 13
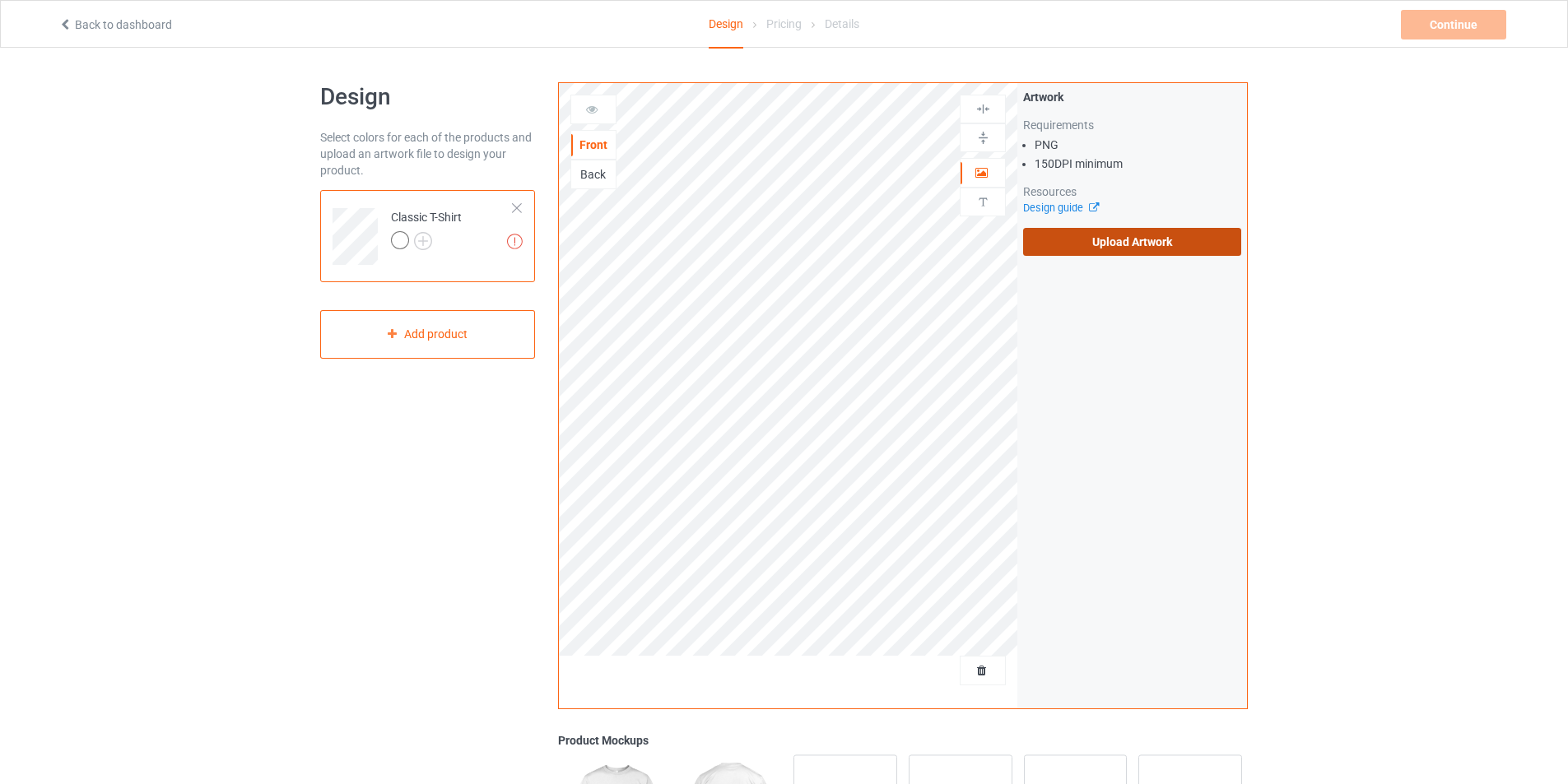
click at [1112, 245] on label "Upload Artwork" at bounding box center [1132, 241] width 218 height 28
click at [0, 0] on input "Upload Artwork" at bounding box center [0, 0] width 0 height 0
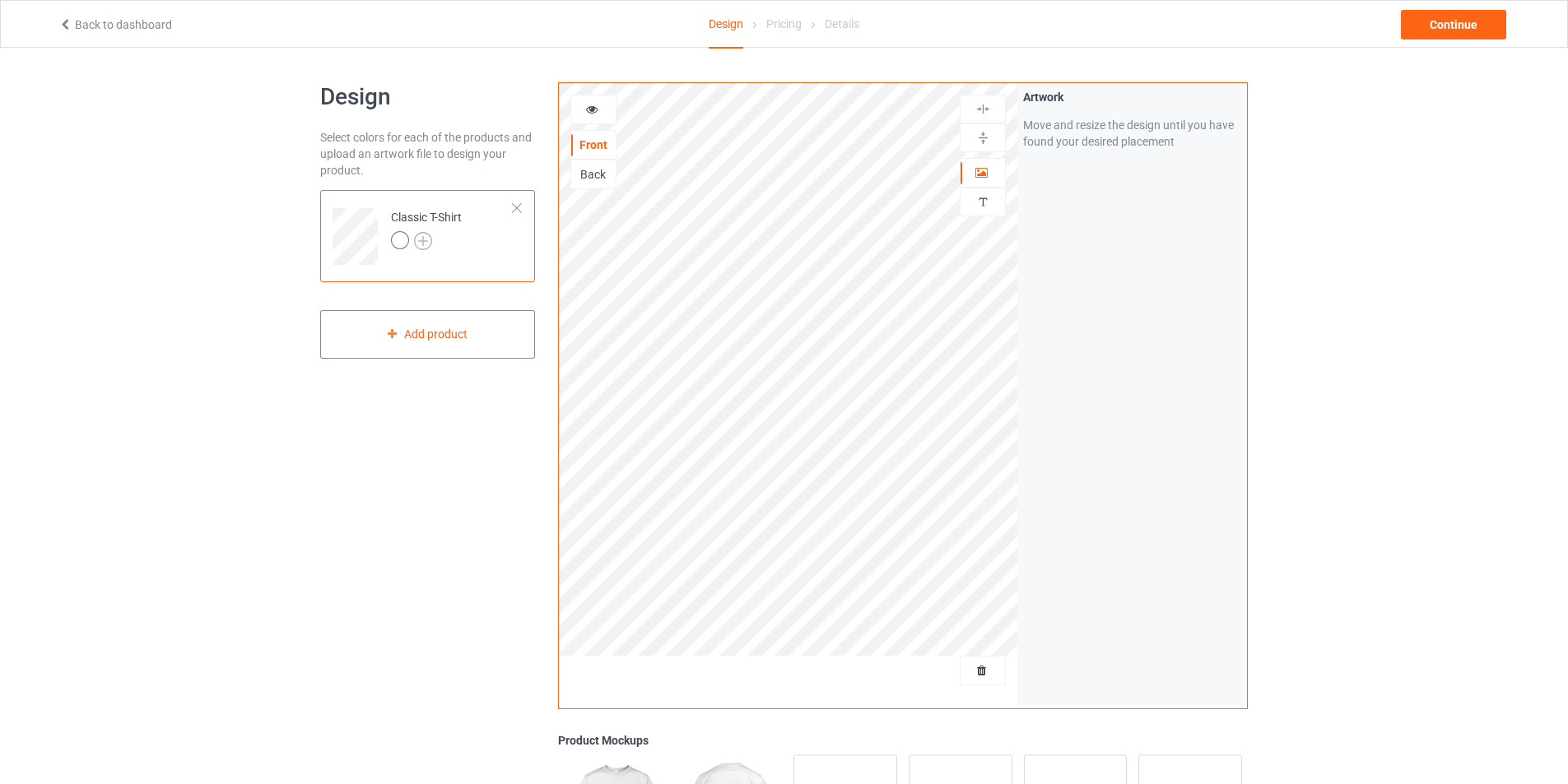
click at [421, 235] on img at bounding box center [422, 241] width 18 height 18
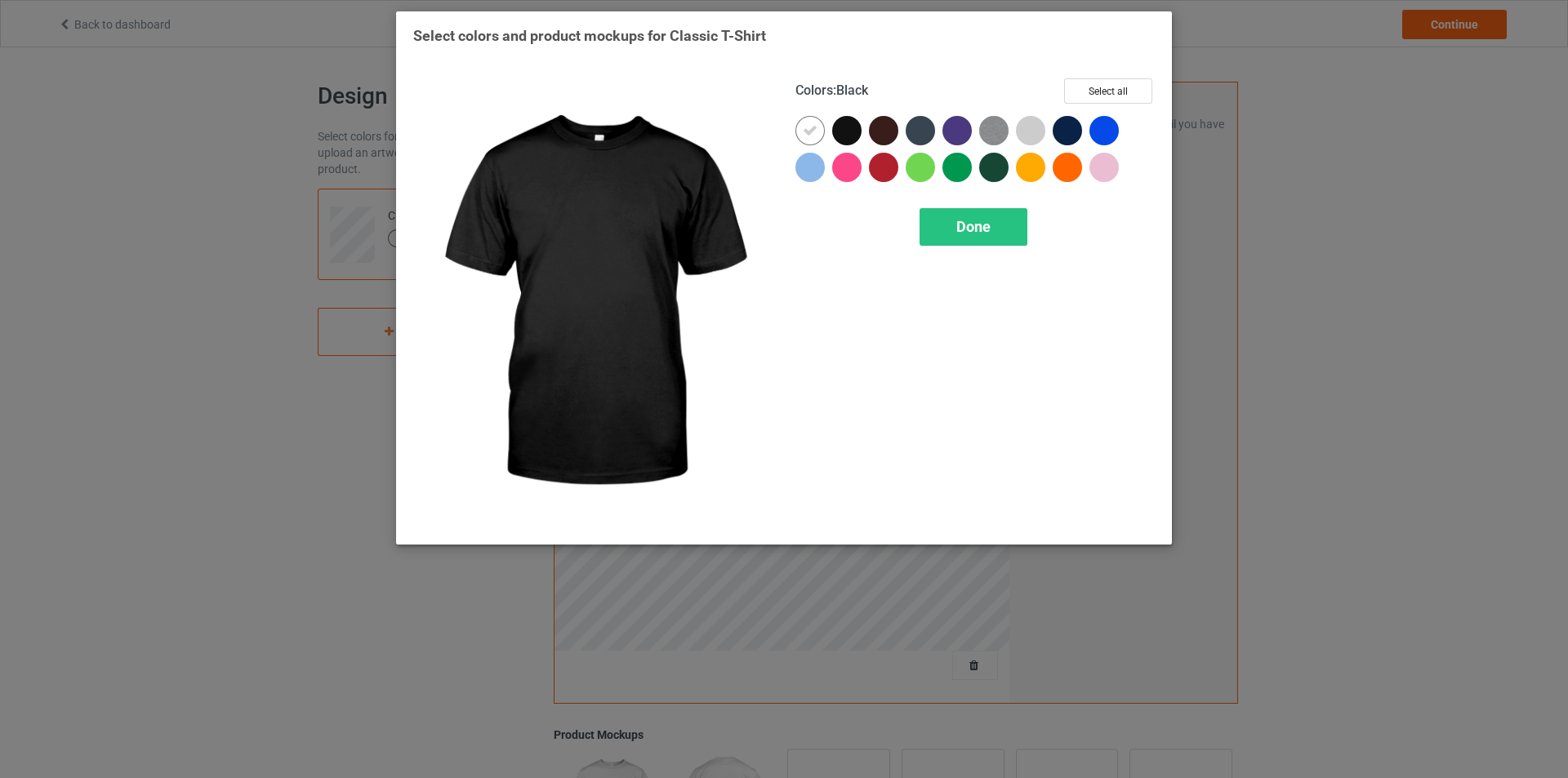
click at [848, 126] on div at bounding box center [847, 131] width 29 height 29
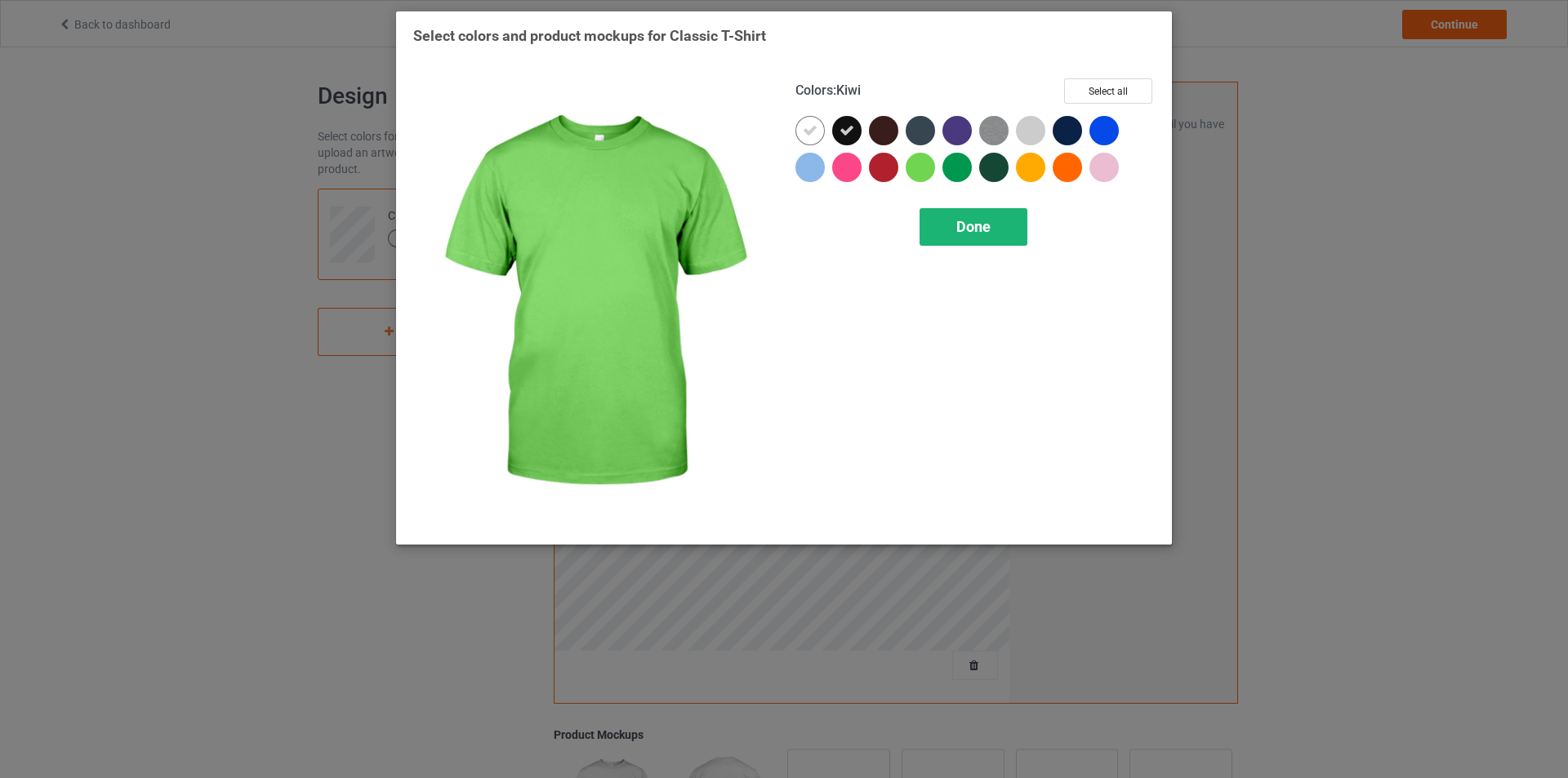
click at [948, 234] on div "Done" at bounding box center [974, 228] width 108 height 38
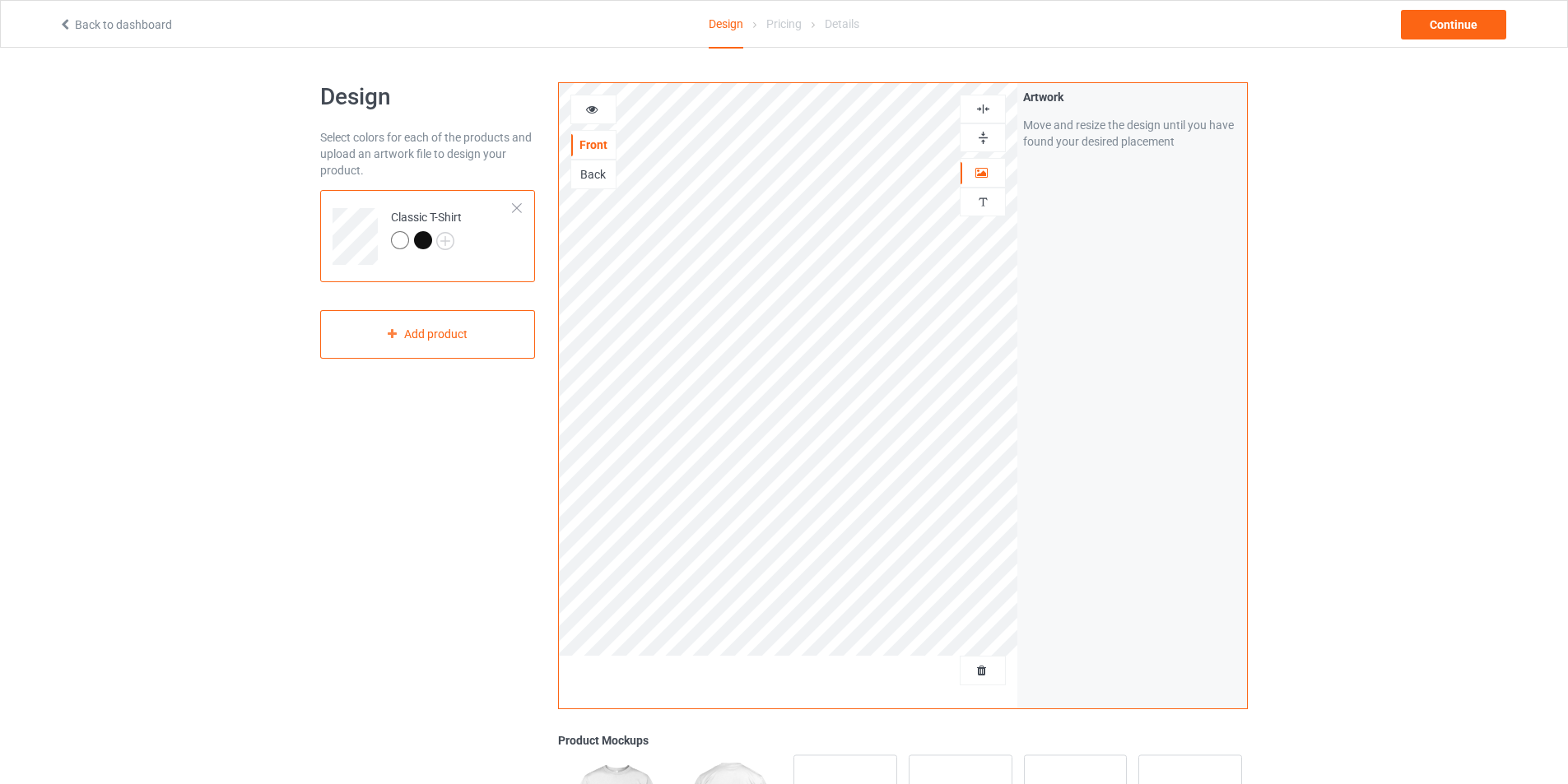
click at [1129, 369] on div "Artwork Move and resize the design until you have found your desired placement" at bounding box center [1132, 395] width 229 height 626
click at [1422, 25] on div "Continue" at bounding box center [1454, 24] width 106 height 29
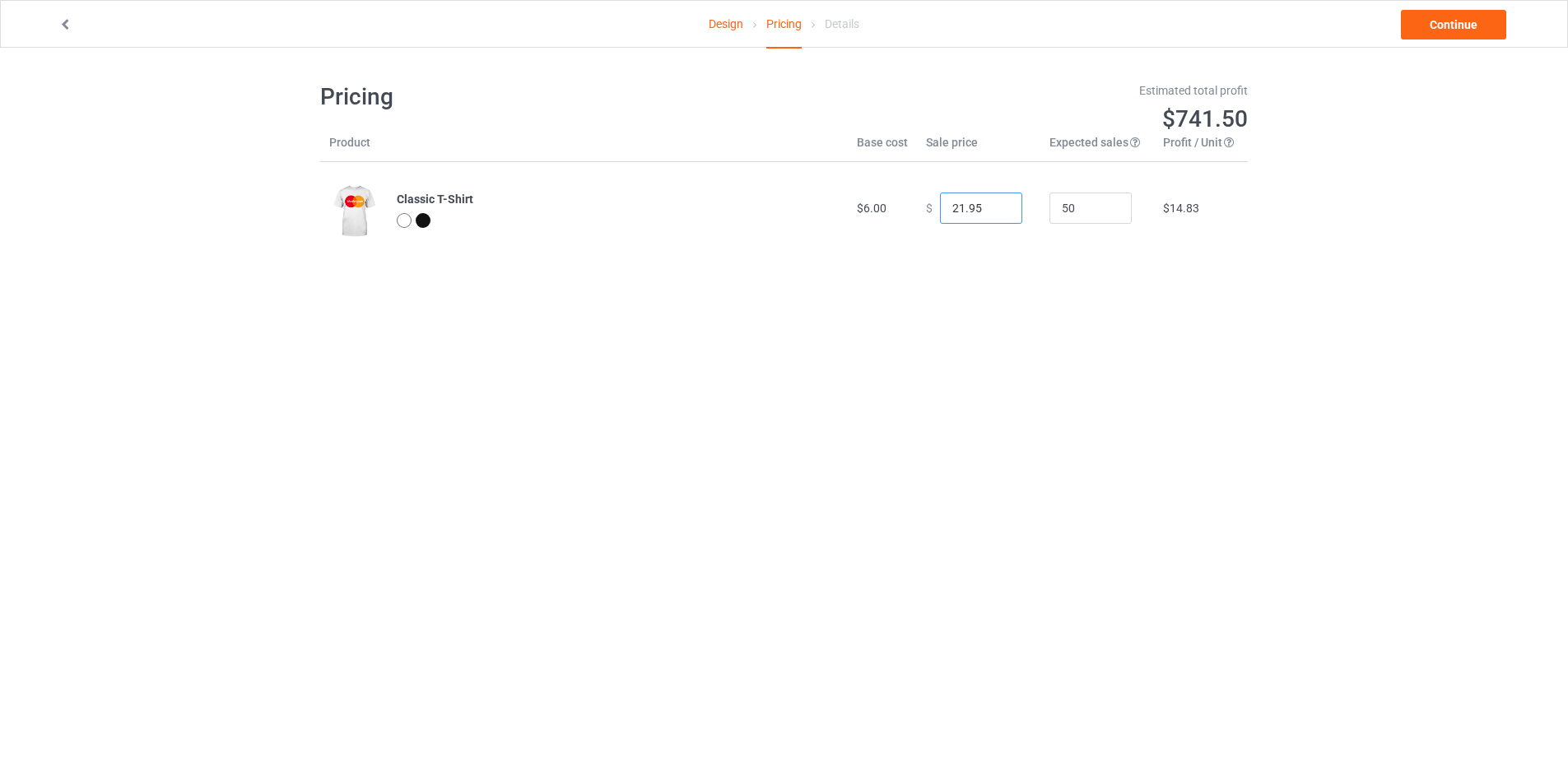
type input "21.95"
click at [997, 213] on input "21.95" at bounding box center [980, 209] width 82 height 31
click at [1475, 32] on link "Continue" at bounding box center [1454, 24] width 106 height 29
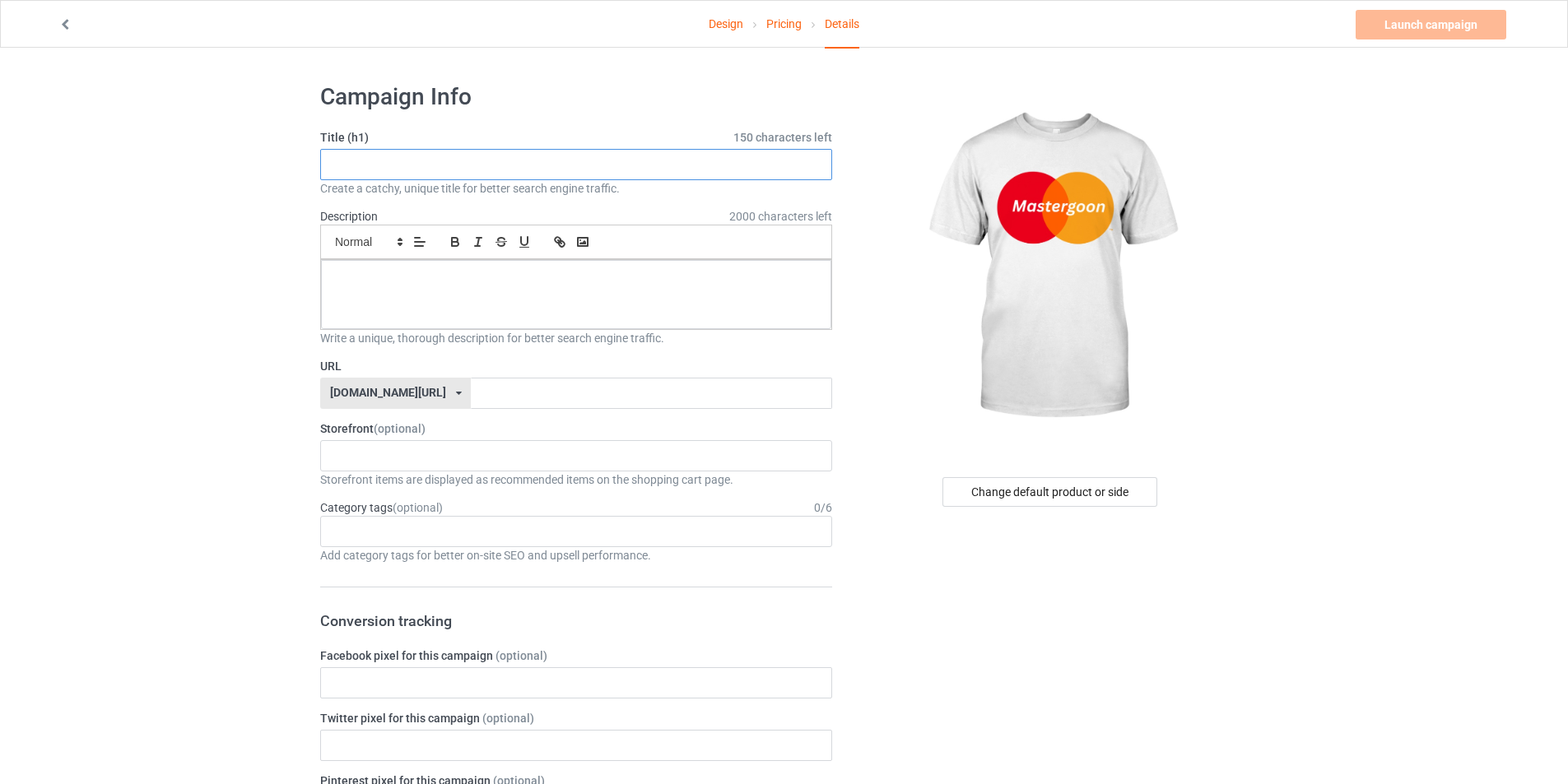
click at [596, 162] on input "text" at bounding box center [576, 164] width 512 height 31
type input "MASTERGOON"
click at [371, 278] on p at bounding box center [575, 279] width 484 height 16
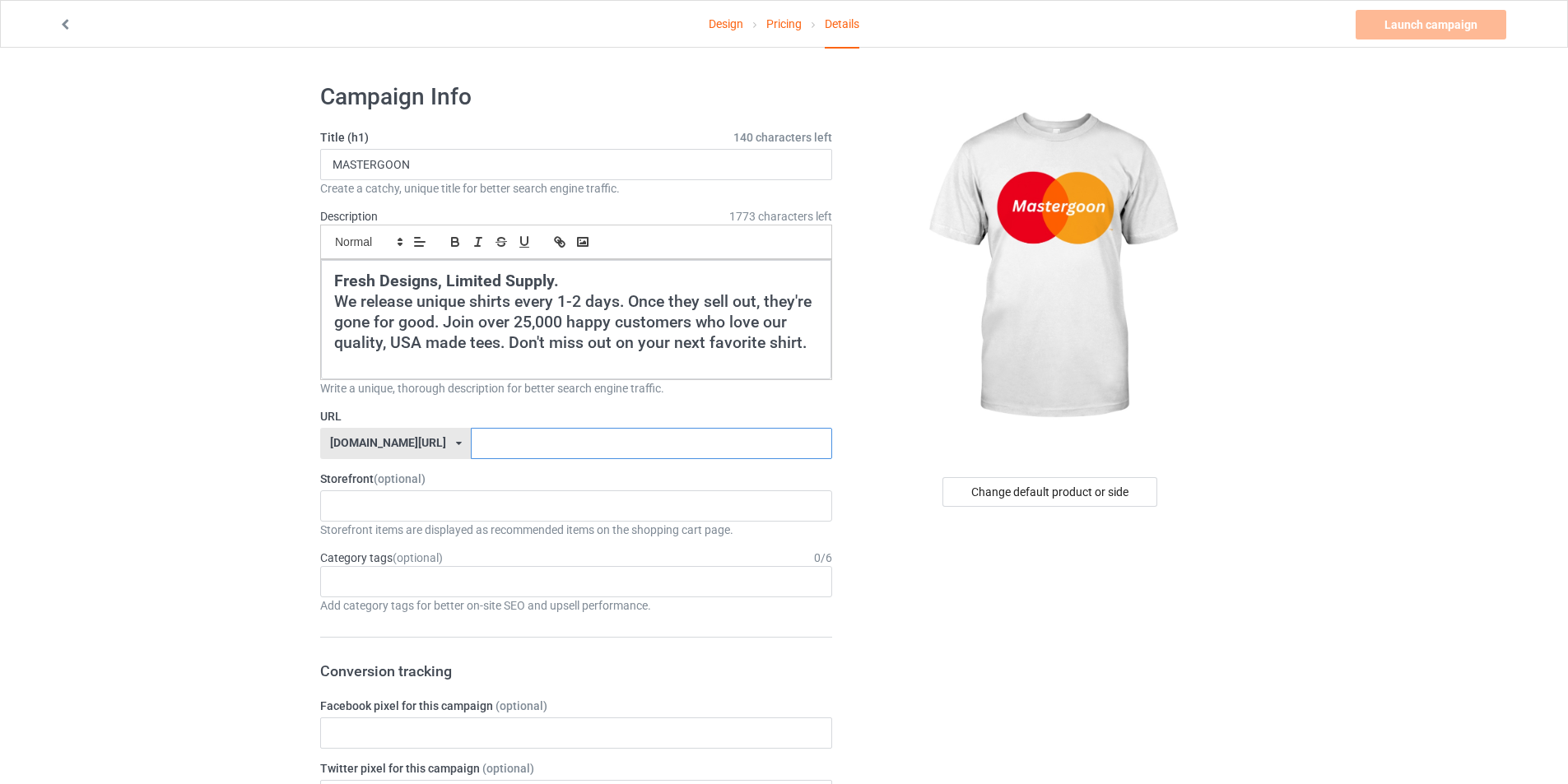
click at [504, 438] on input "text" at bounding box center [651, 444] width 361 height 31
type input "MASTERGOON"
click at [414, 512] on div "cursedahhshirts 68e6e715c14d57002fb4706e" at bounding box center [576, 506] width 512 height 31
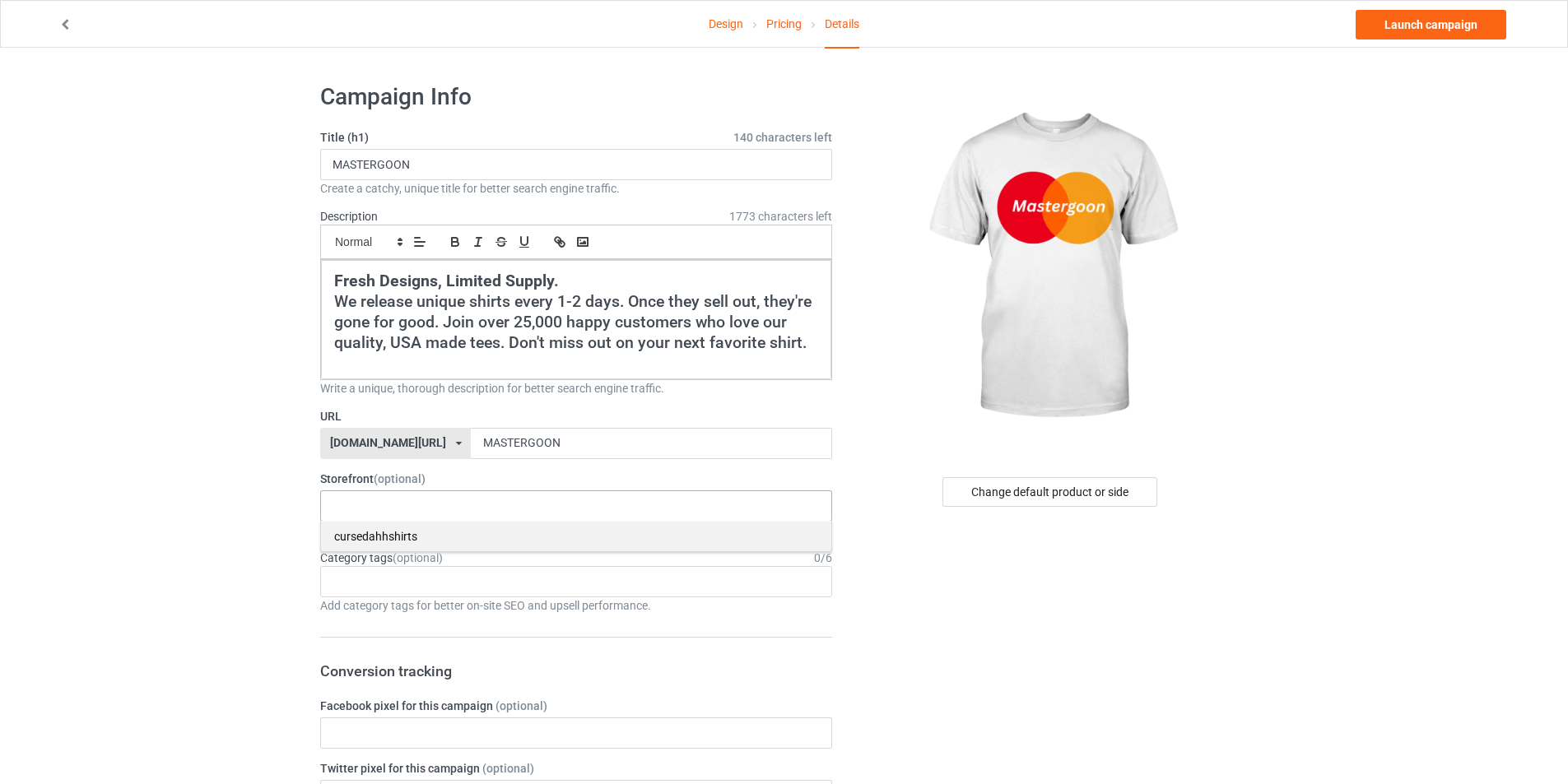
click at [449, 544] on div "cursedahhshirts" at bounding box center [576, 536] width 511 height 30
click at [429, 570] on div "Age > [DEMOGRAPHIC_DATA] > 1 Age > [DEMOGRAPHIC_DATA] Months > 1 Month Age > [D…" at bounding box center [576, 582] width 512 height 31
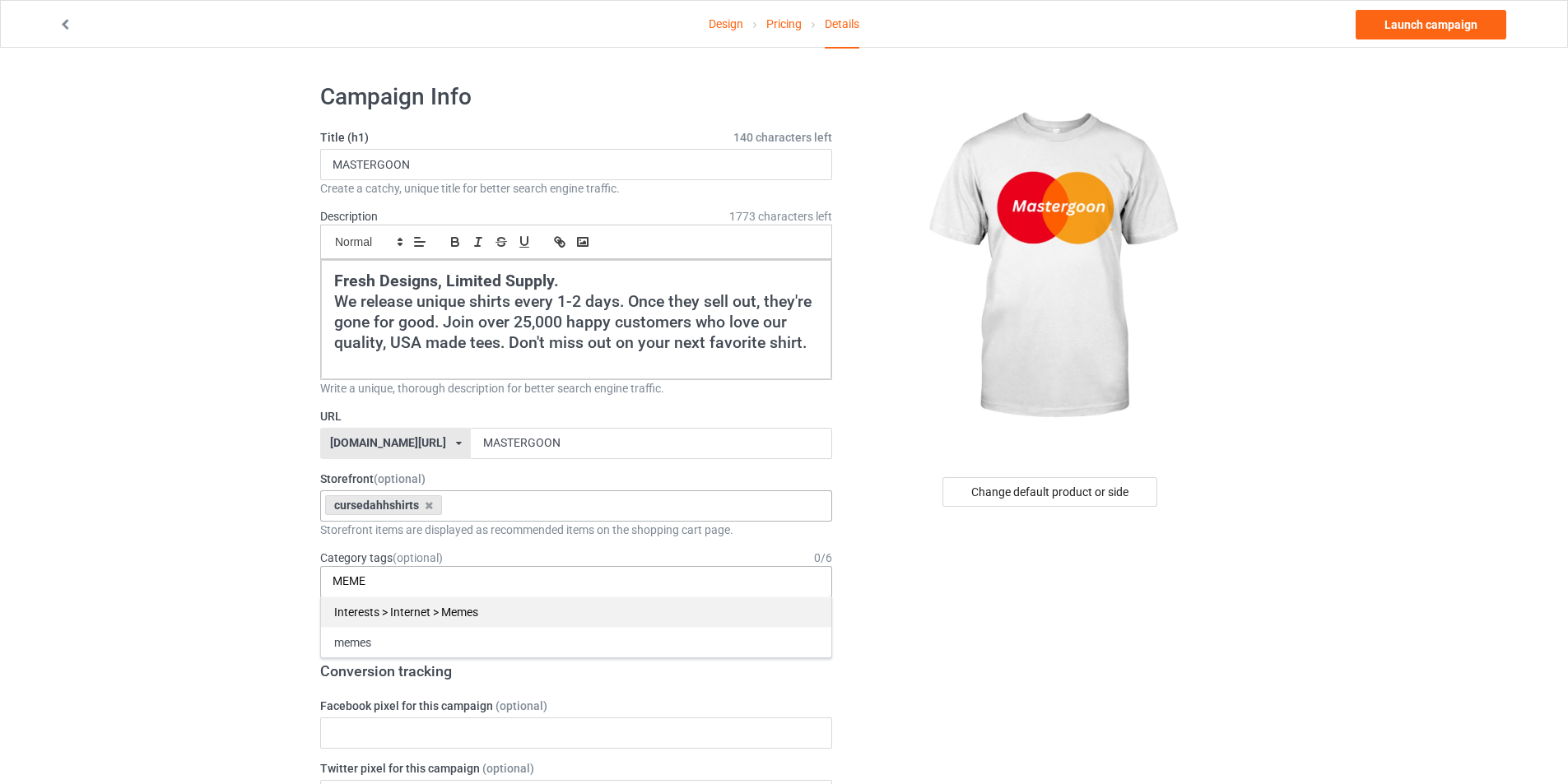
type input "MEME"
click at [402, 611] on div "Interests > Internet > Memes" at bounding box center [576, 612] width 511 height 30
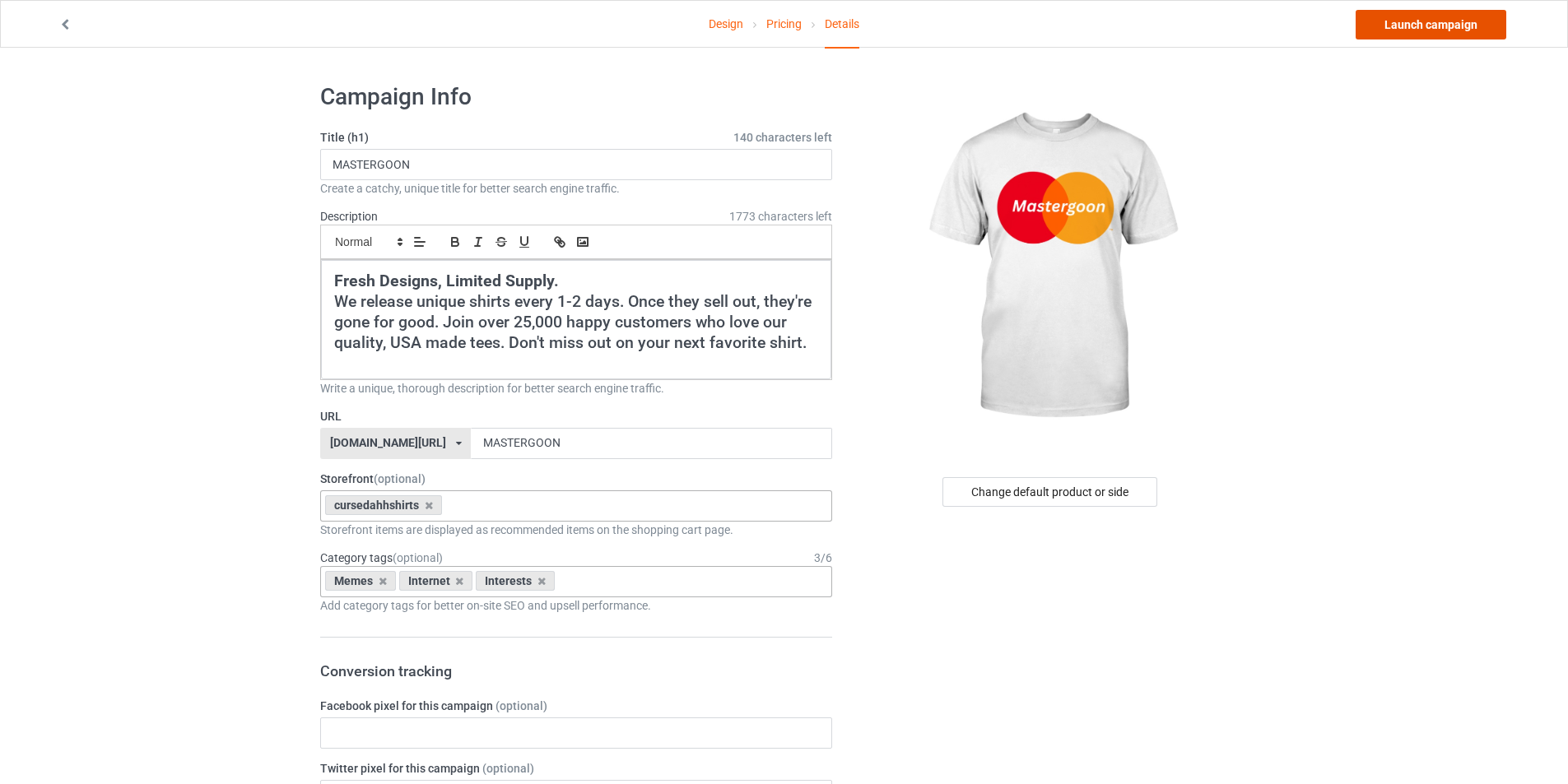
click at [1406, 25] on link "Launch campaign" at bounding box center [1430, 24] width 151 height 29
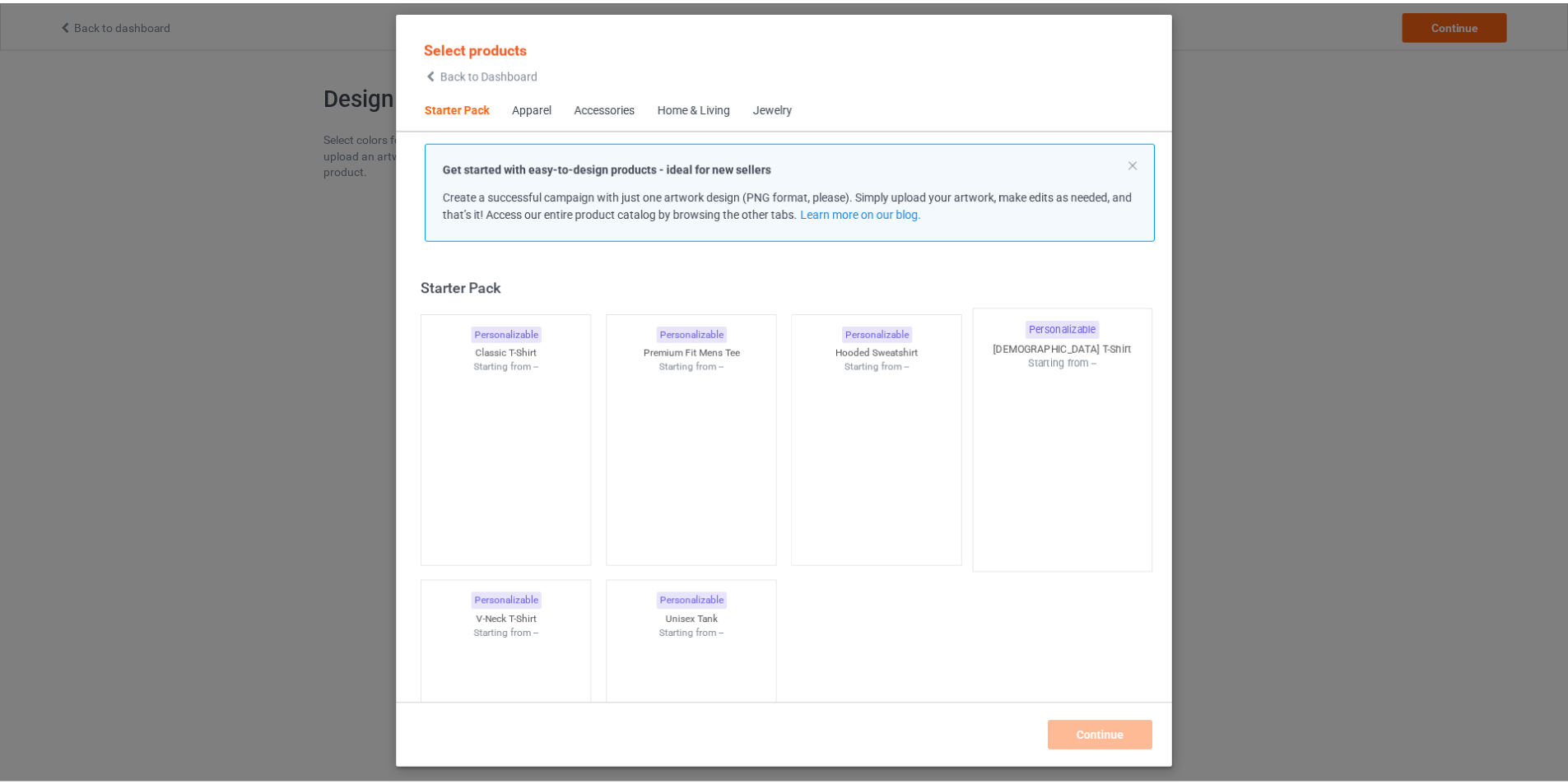
scroll to position [22, 0]
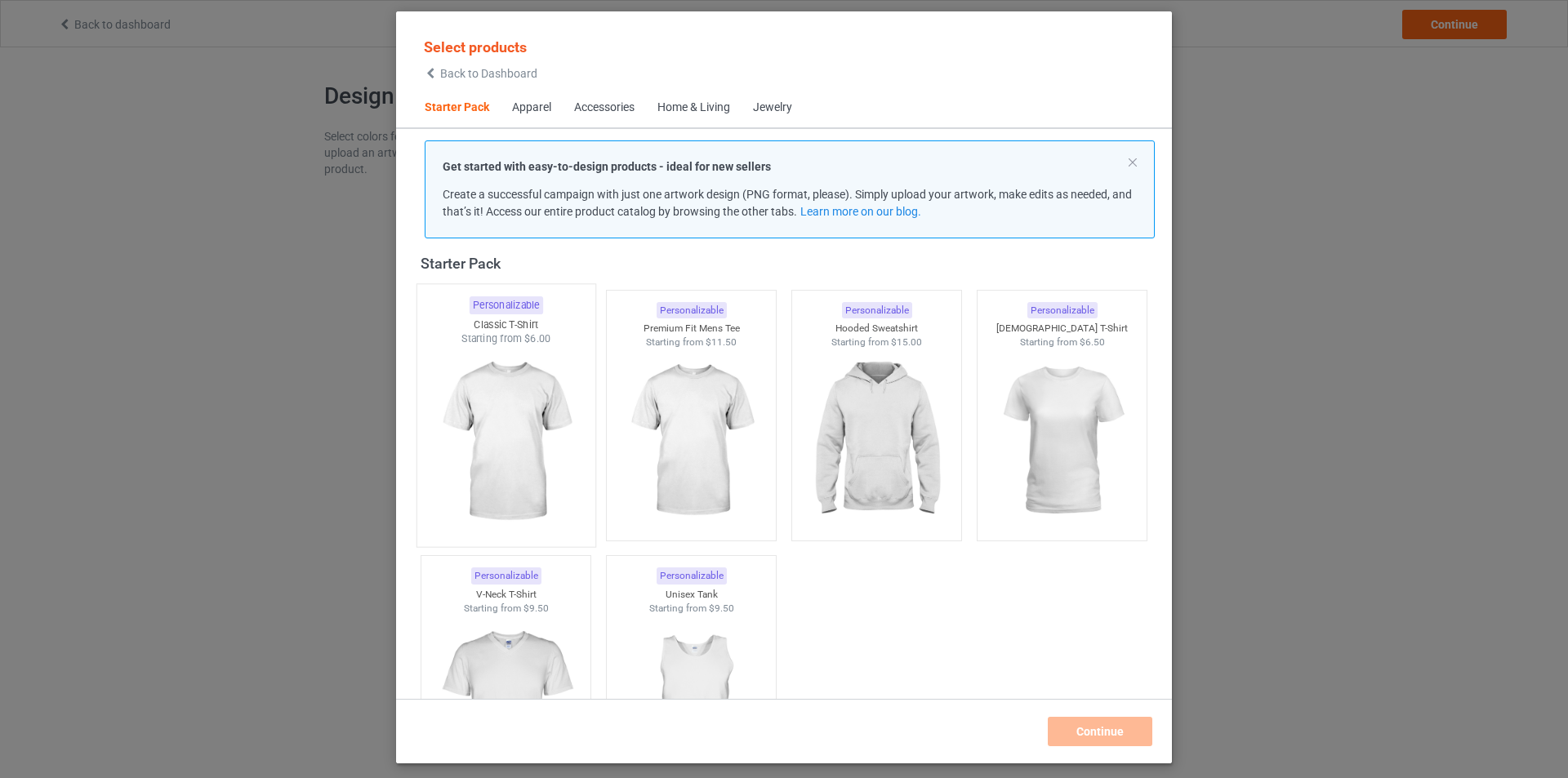
click at [532, 393] on img at bounding box center [505, 442] width 154 height 192
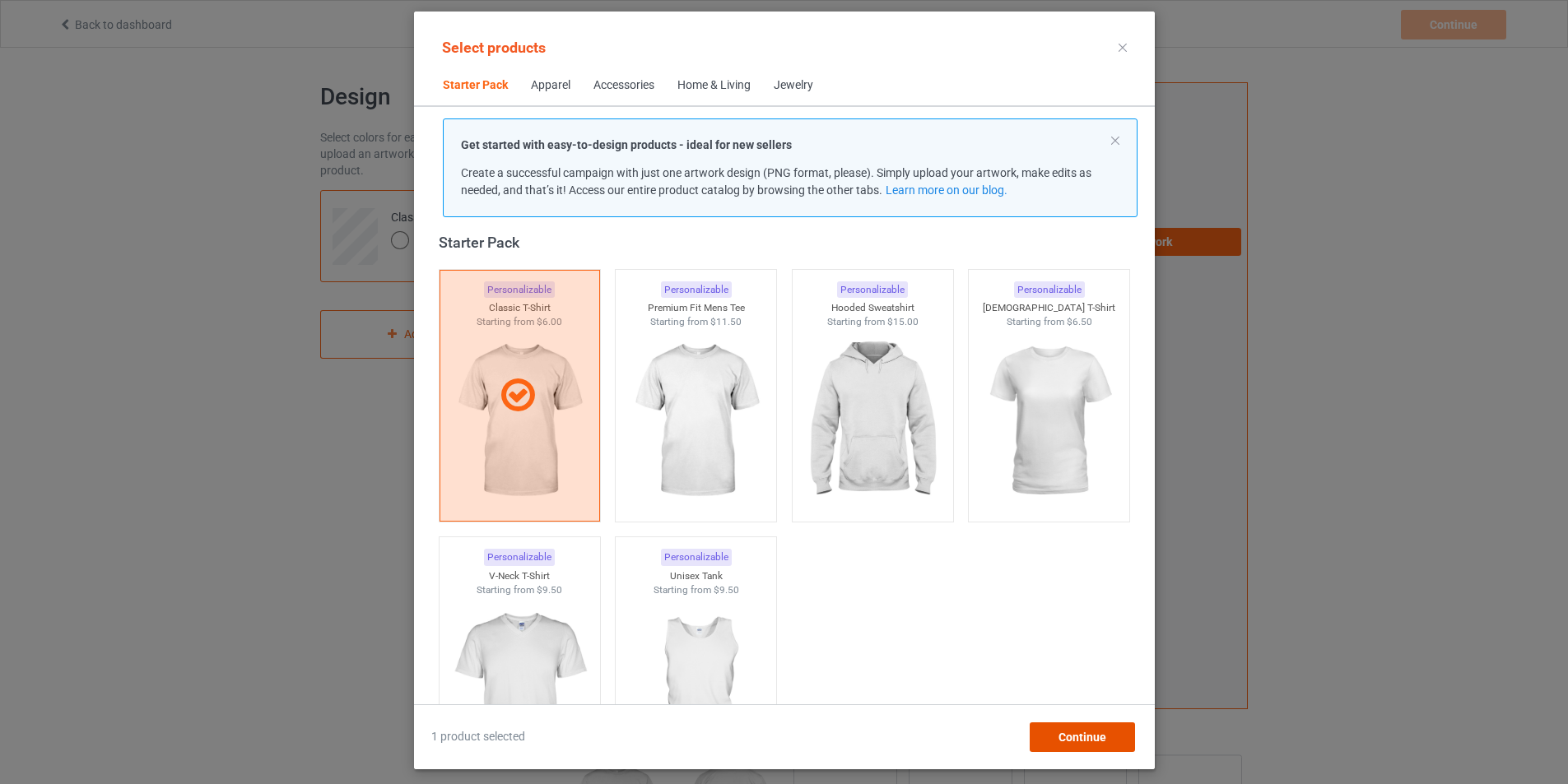
click at [1068, 736] on div "Continue" at bounding box center [1082, 737] width 106 height 29
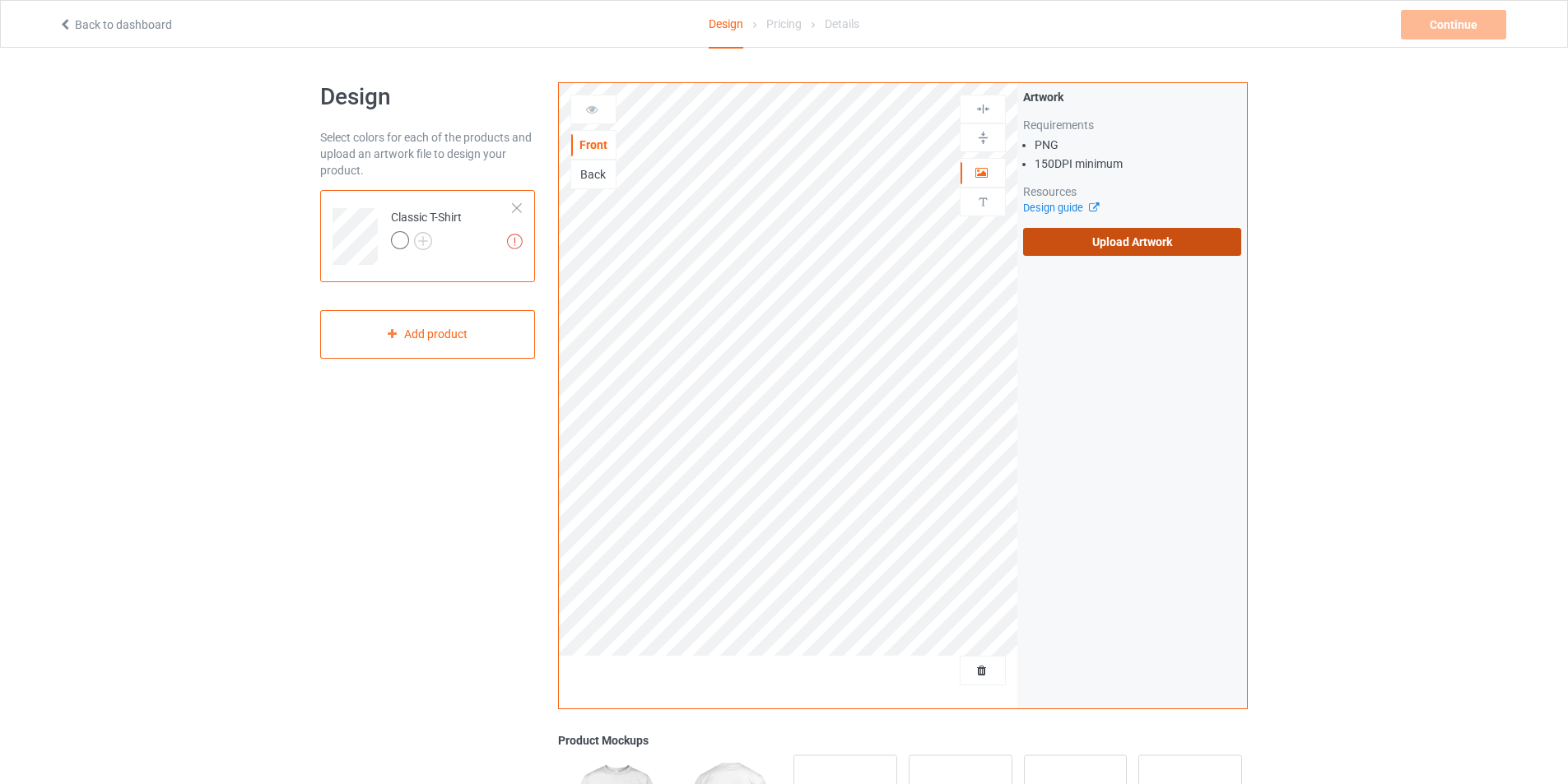
click at [1053, 246] on label "Upload Artwork" at bounding box center [1132, 241] width 218 height 28
click at [0, 0] on input "Upload Artwork" at bounding box center [0, 0] width 0 height 0
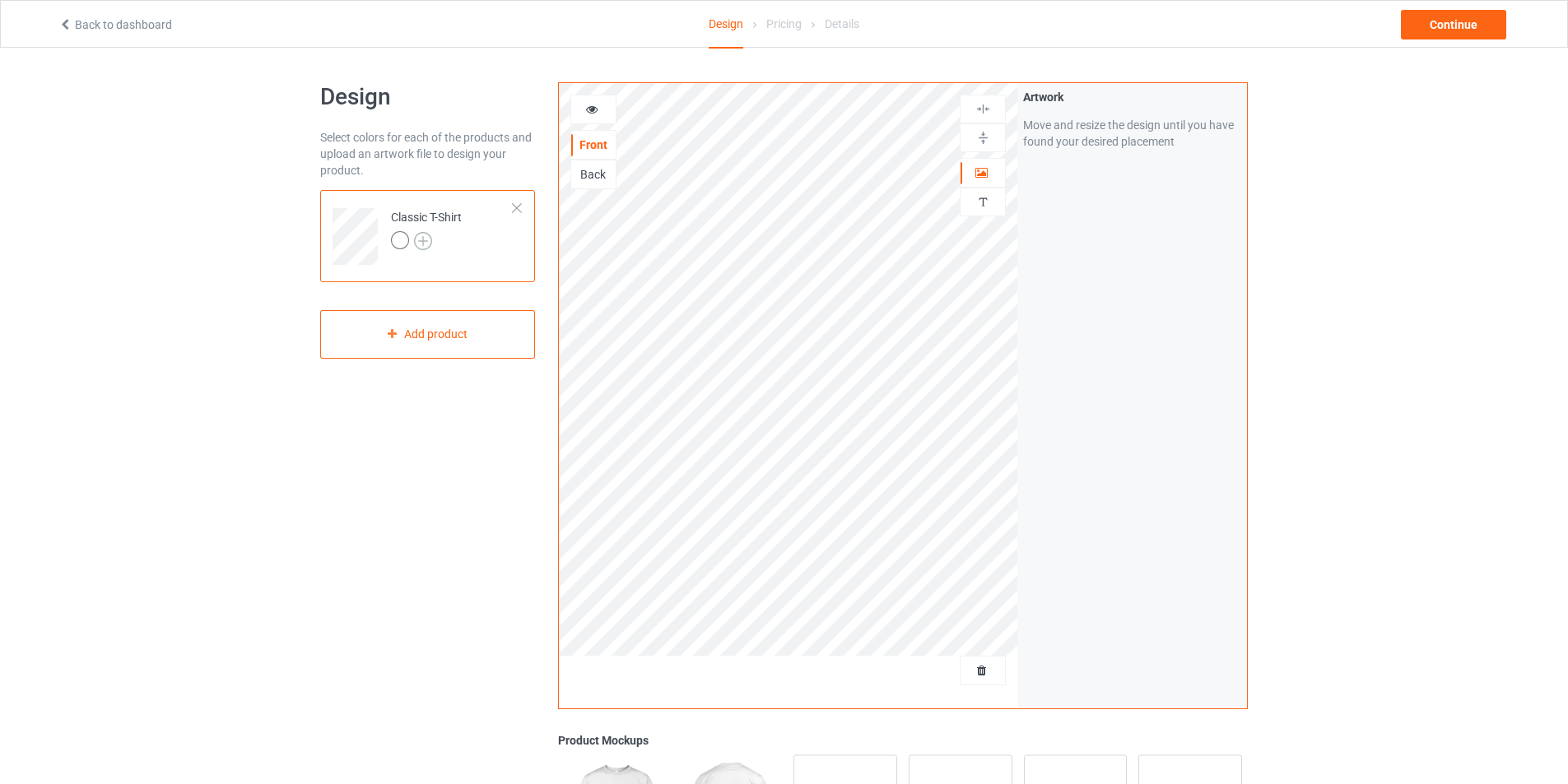
click at [427, 244] on img at bounding box center [422, 241] width 18 height 18
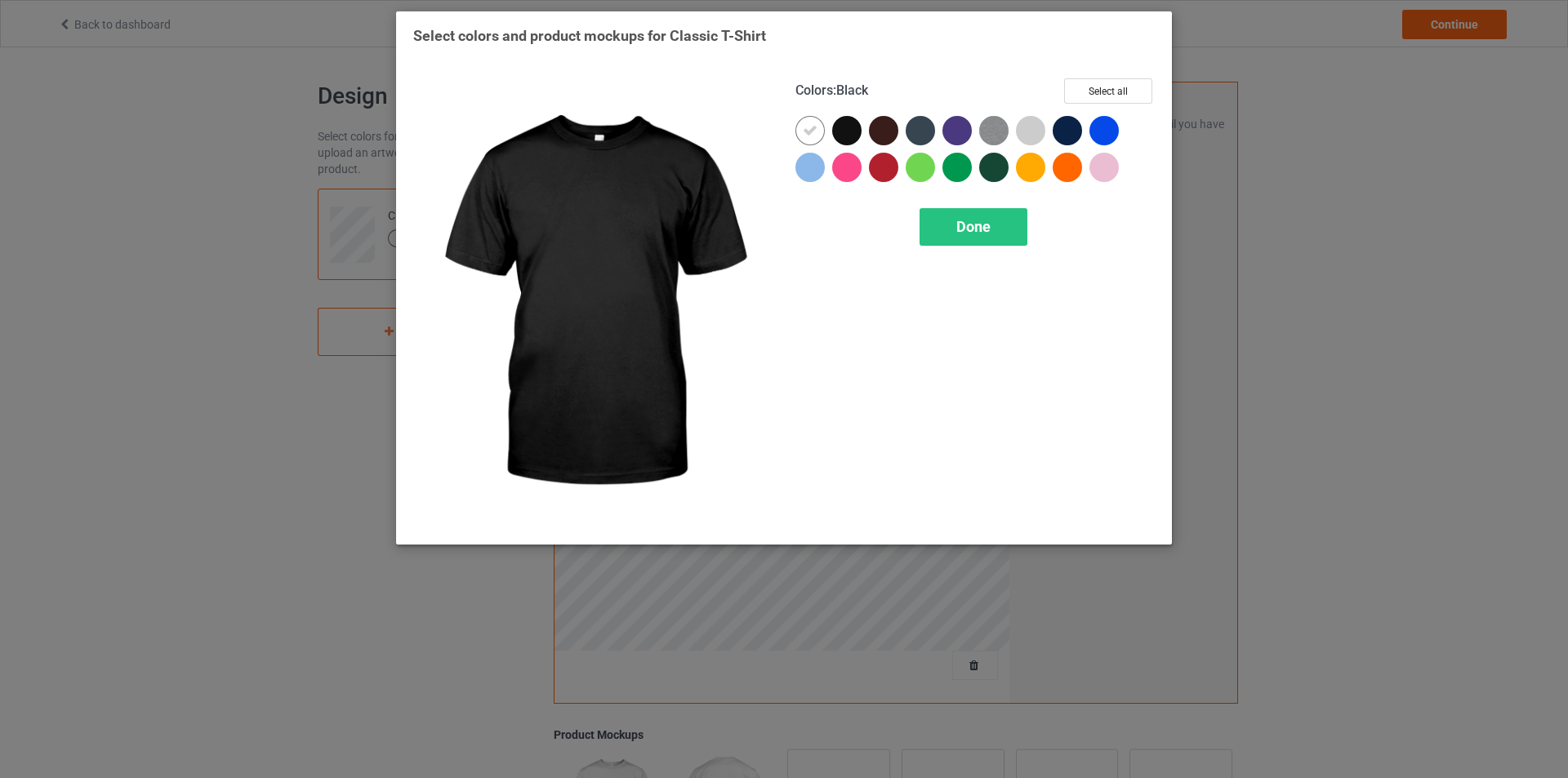
click at [837, 131] on div at bounding box center [847, 131] width 29 height 29
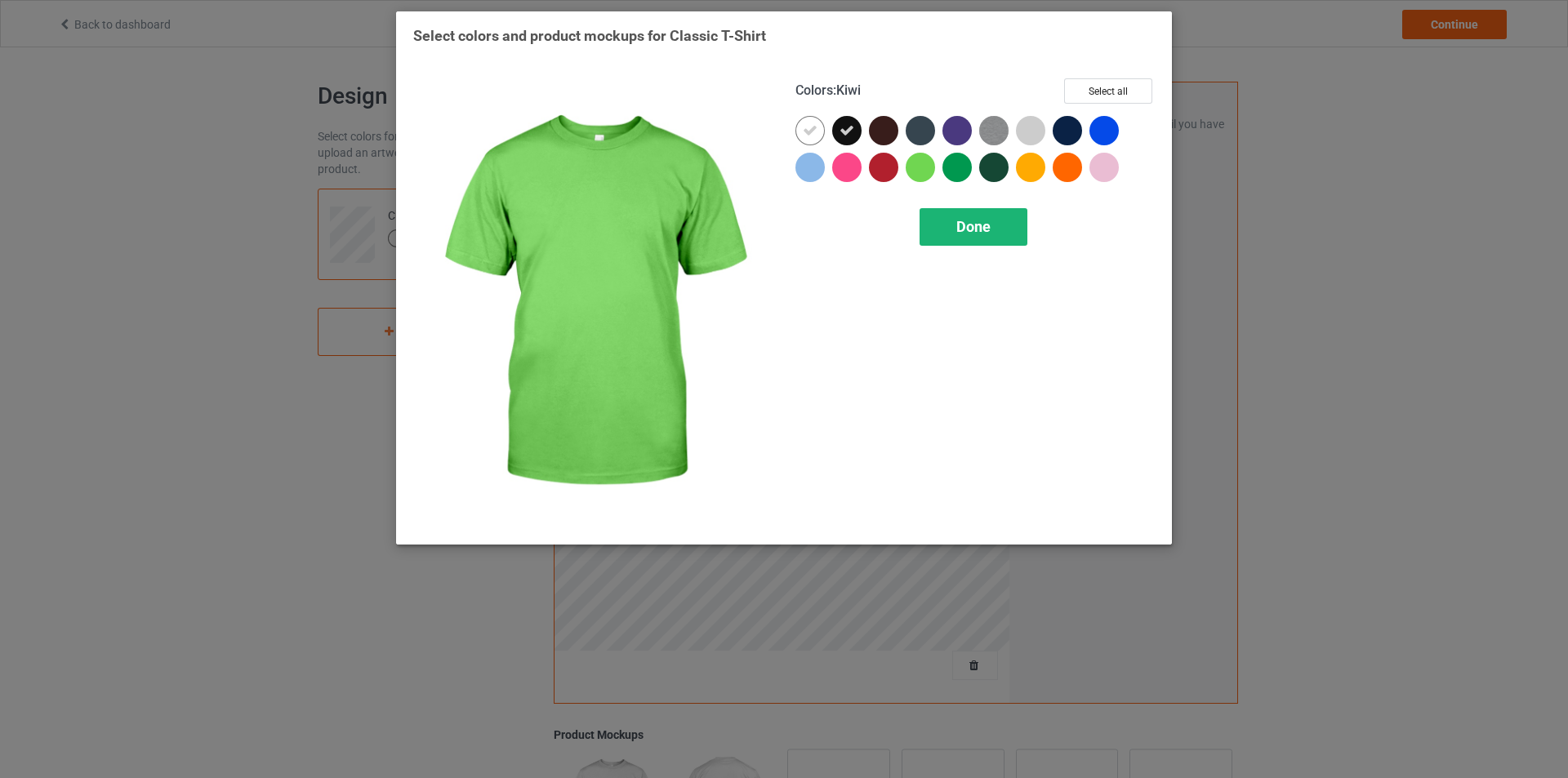
click at [950, 231] on div "Done" at bounding box center [974, 228] width 108 height 38
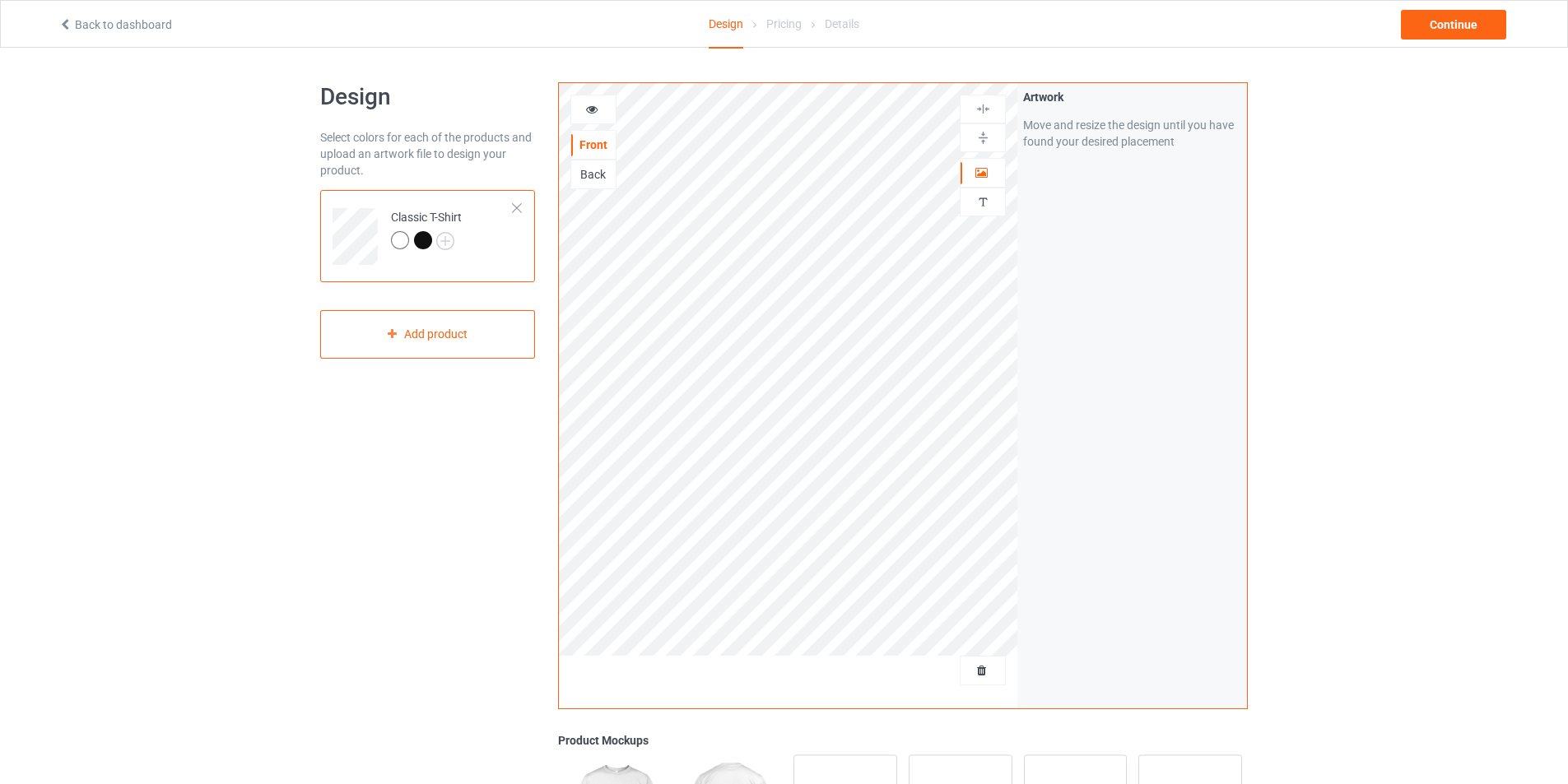
click at [424, 238] on div at bounding box center [422, 240] width 18 height 18
click at [404, 240] on div at bounding box center [400, 240] width 18 height 18
click at [428, 240] on div at bounding box center [422, 240] width 18 height 18
click at [1430, 33] on div "Continue" at bounding box center [1454, 24] width 106 height 29
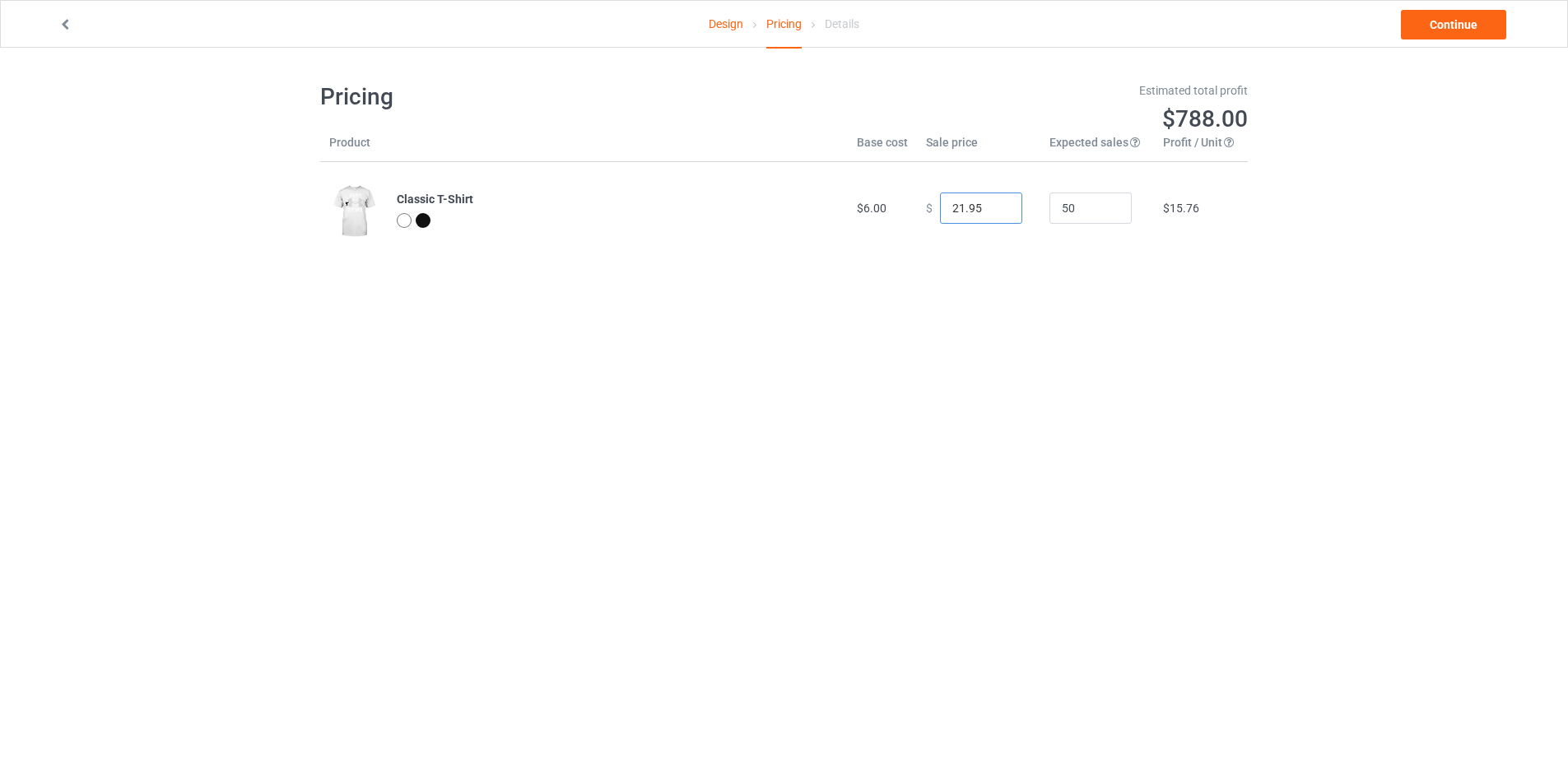
type input "21.95"
click at [995, 211] on input "21.95" at bounding box center [980, 209] width 82 height 31
click at [1472, 35] on link "Continue" at bounding box center [1454, 24] width 106 height 29
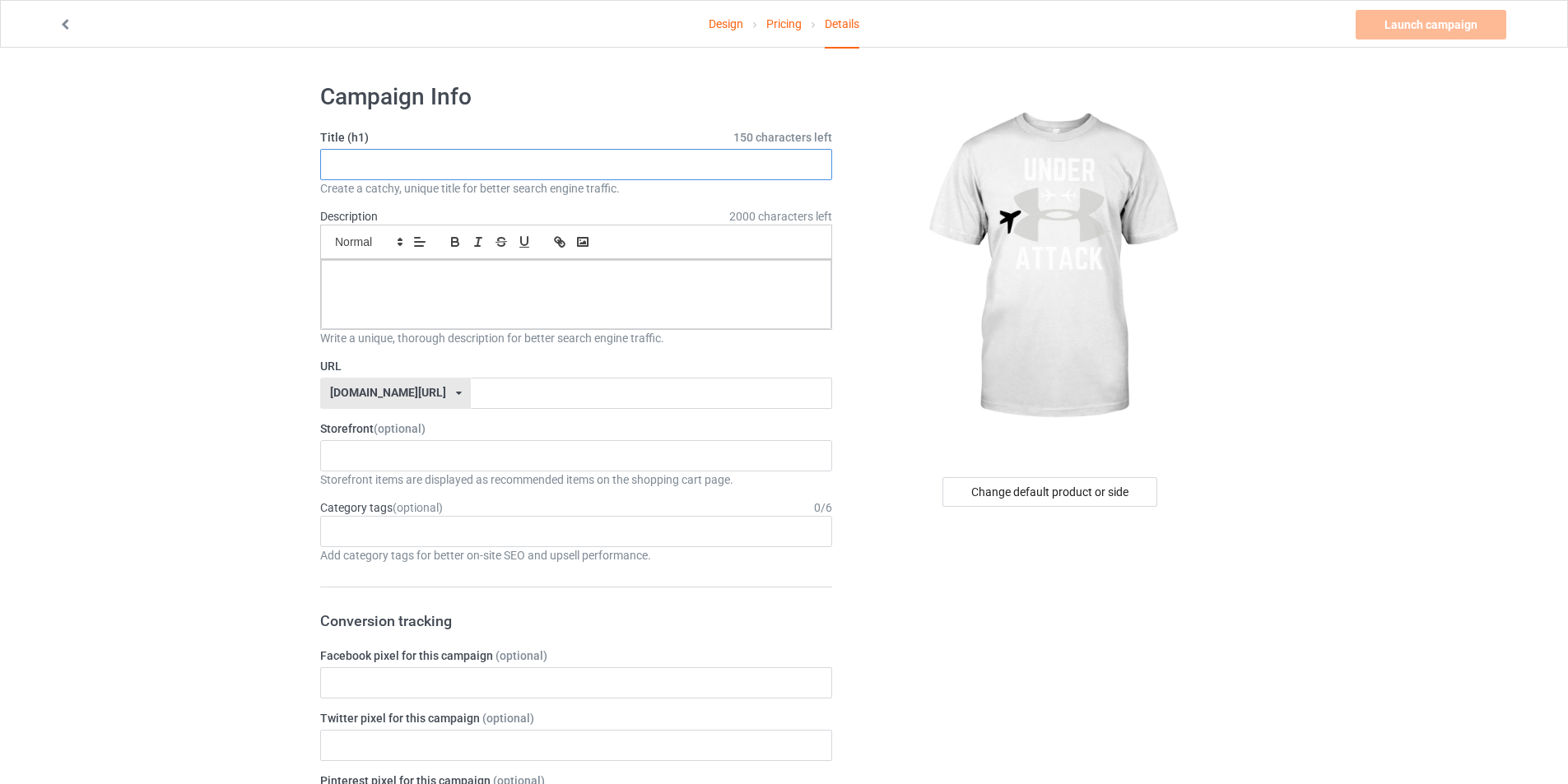
click at [560, 157] on input "text" at bounding box center [576, 164] width 512 height 31
type input "UNDER ATTACK"
click at [402, 286] on div at bounding box center [576, 295] width 511 height 69
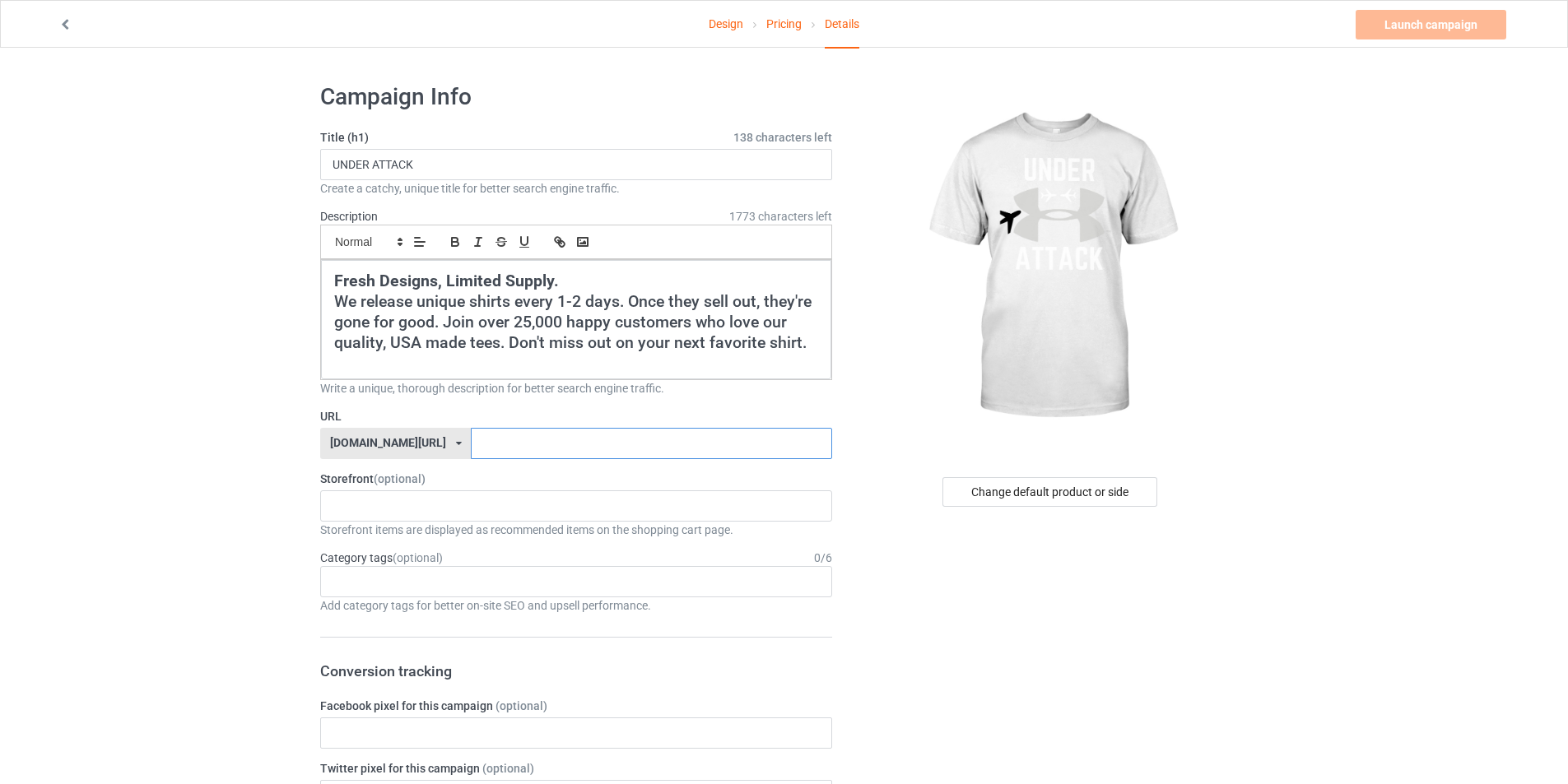
click at [537, 434] on input "text" at bounding box center [651, 444] width 361 height 31
type input "UNDERATTACK"
click at [438, 507] on div "cursedahhshirts 68e6e715c14d57002fb4706e" at bounding box center [576, 506] width 512 height 31
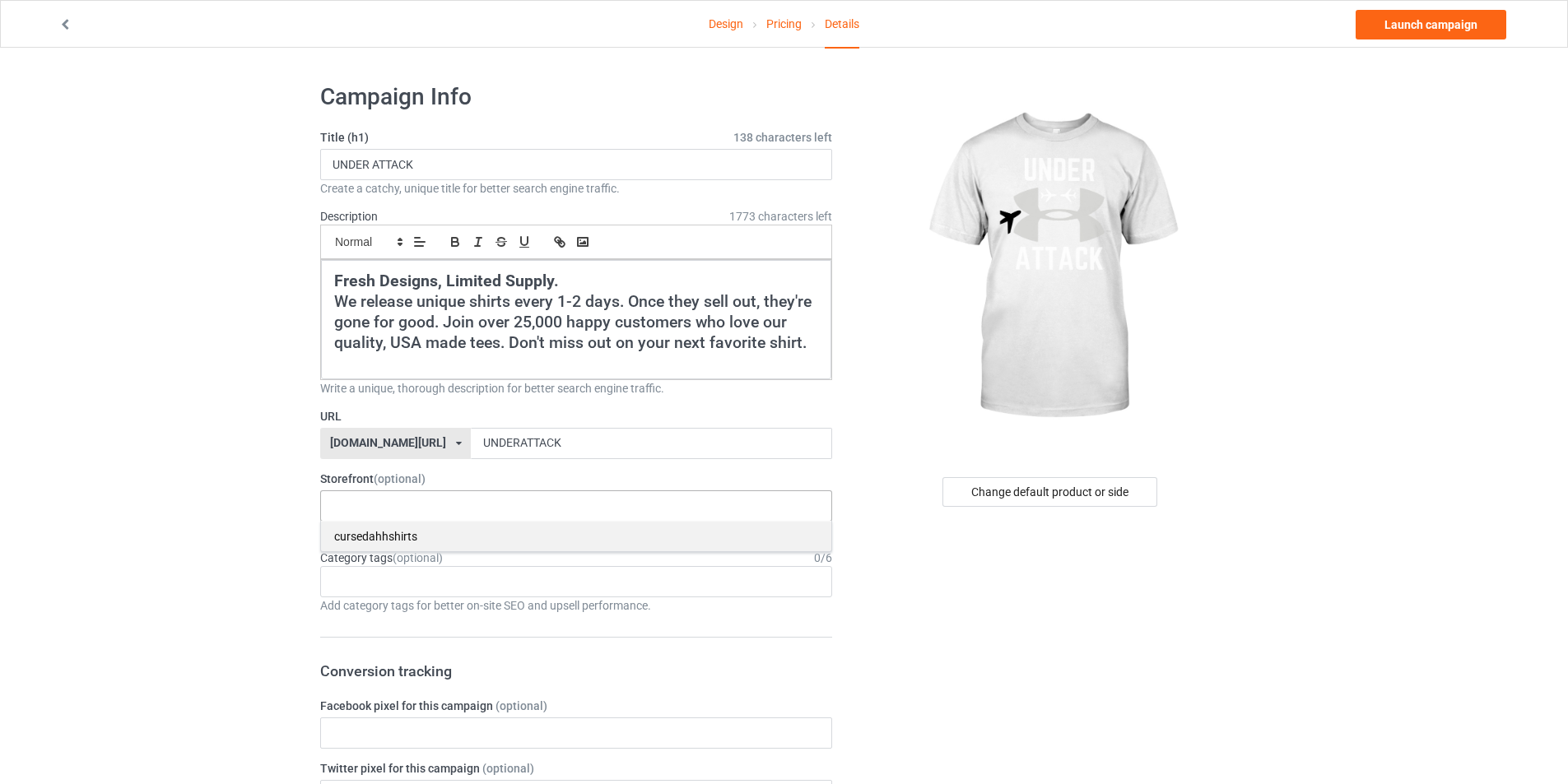
click at [450, 535] on div "cursedahhshirts" at bounding box center [576, 536] width 511 height 30
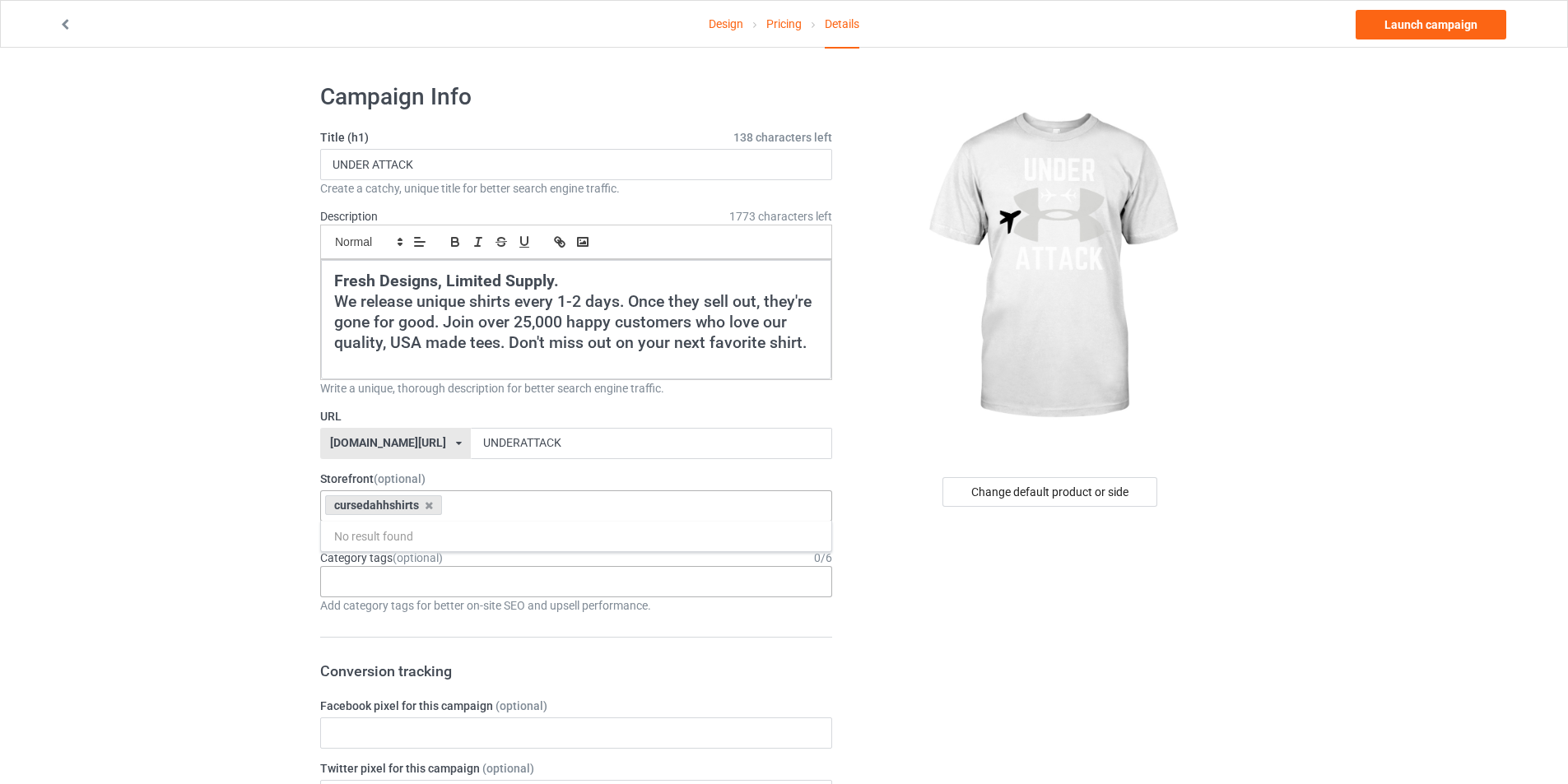
click at [434, 568] on div "Age > [DEMOGRAPHIC_DATA] > 1 Age > [DEMOGRAPHIC_DATA] Months > 1 Month Age > [D…" at bounding box center [576, 582] width 512 height 31
type input "MEME"
click at [429, 599] on div "Interests > Internet > Memes" at bounding box center [576, 612] width 511 height 30
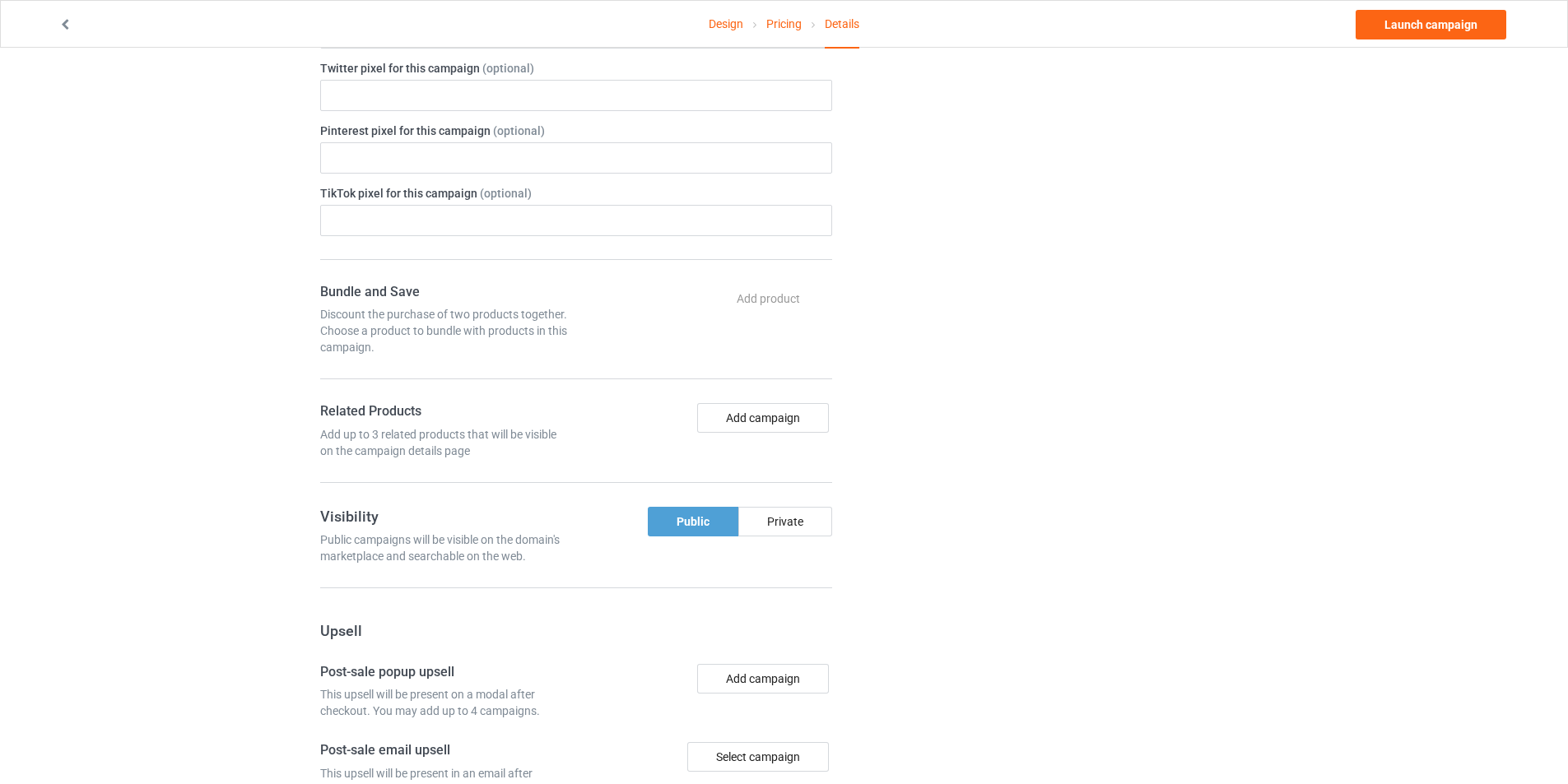
scroll to position [1019, 0]
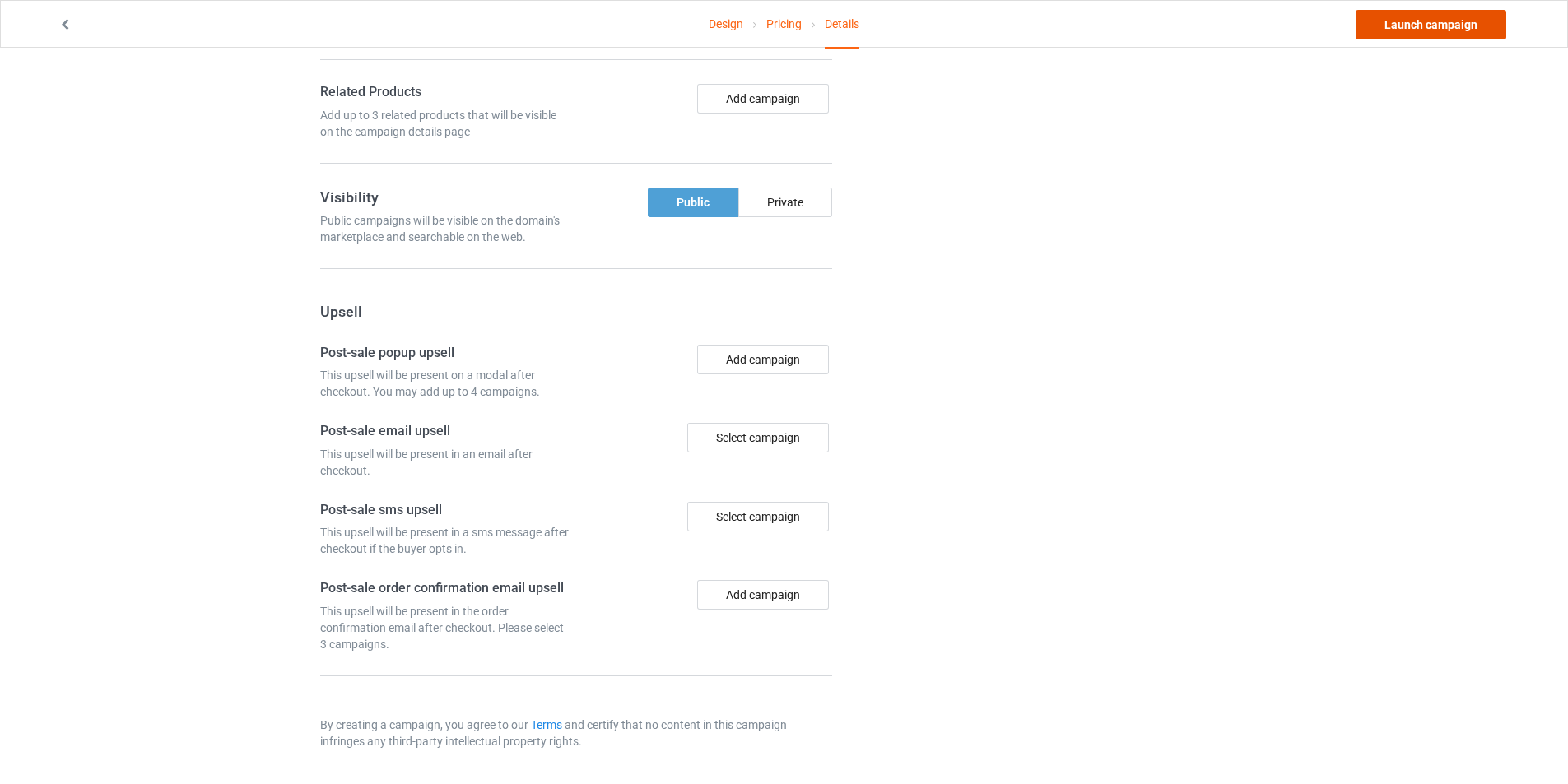
click at [1404, 27] on link "Launch campaign" at bounding box center [1430, 24] width 151 height 29
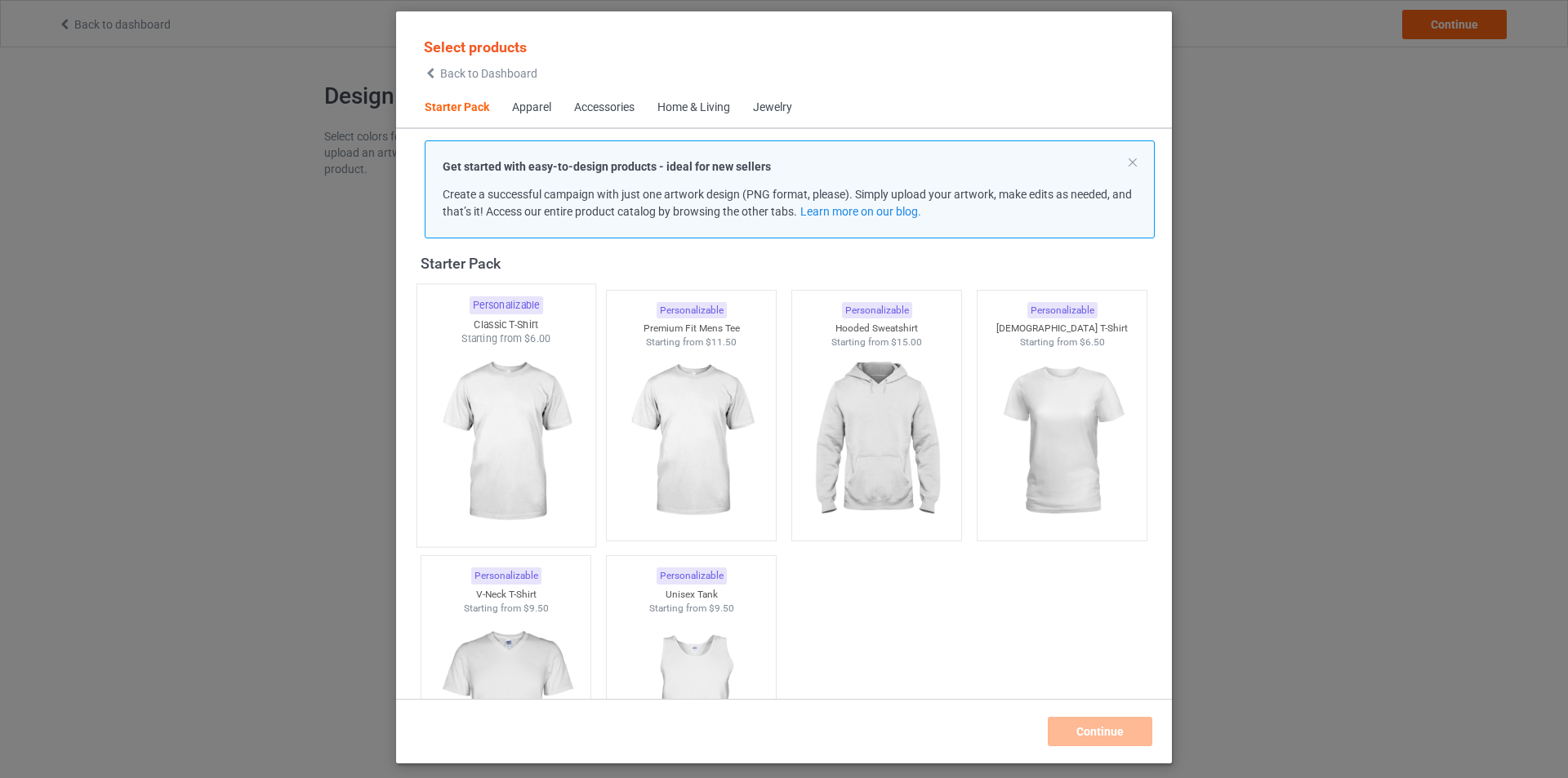
click at [468, 382] on img at bounding box center [505, 442] width 154 height 192
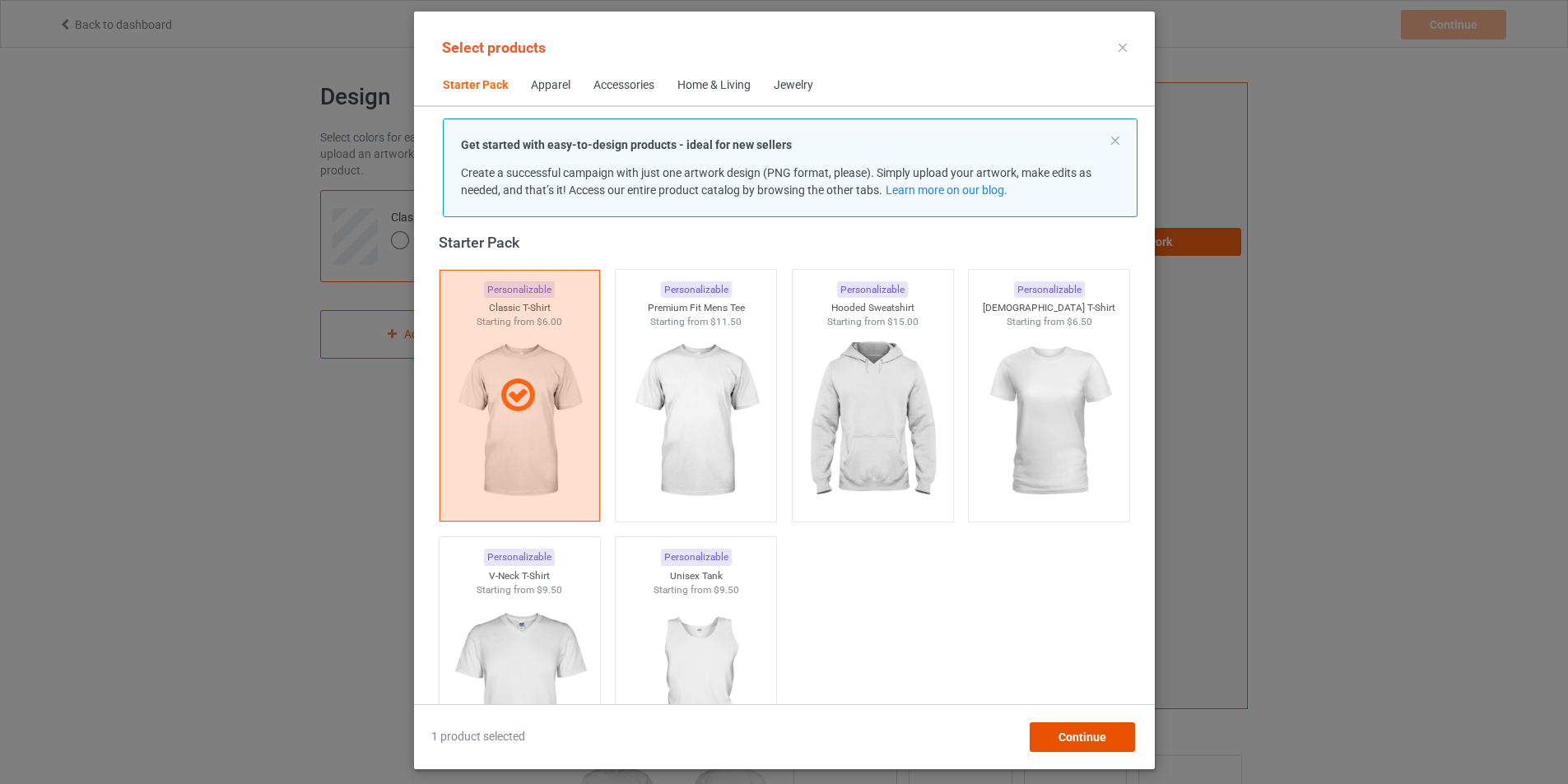
click at [1105, 742] on span "Continue" at bounding box center [1081, 737] width 48 height 13
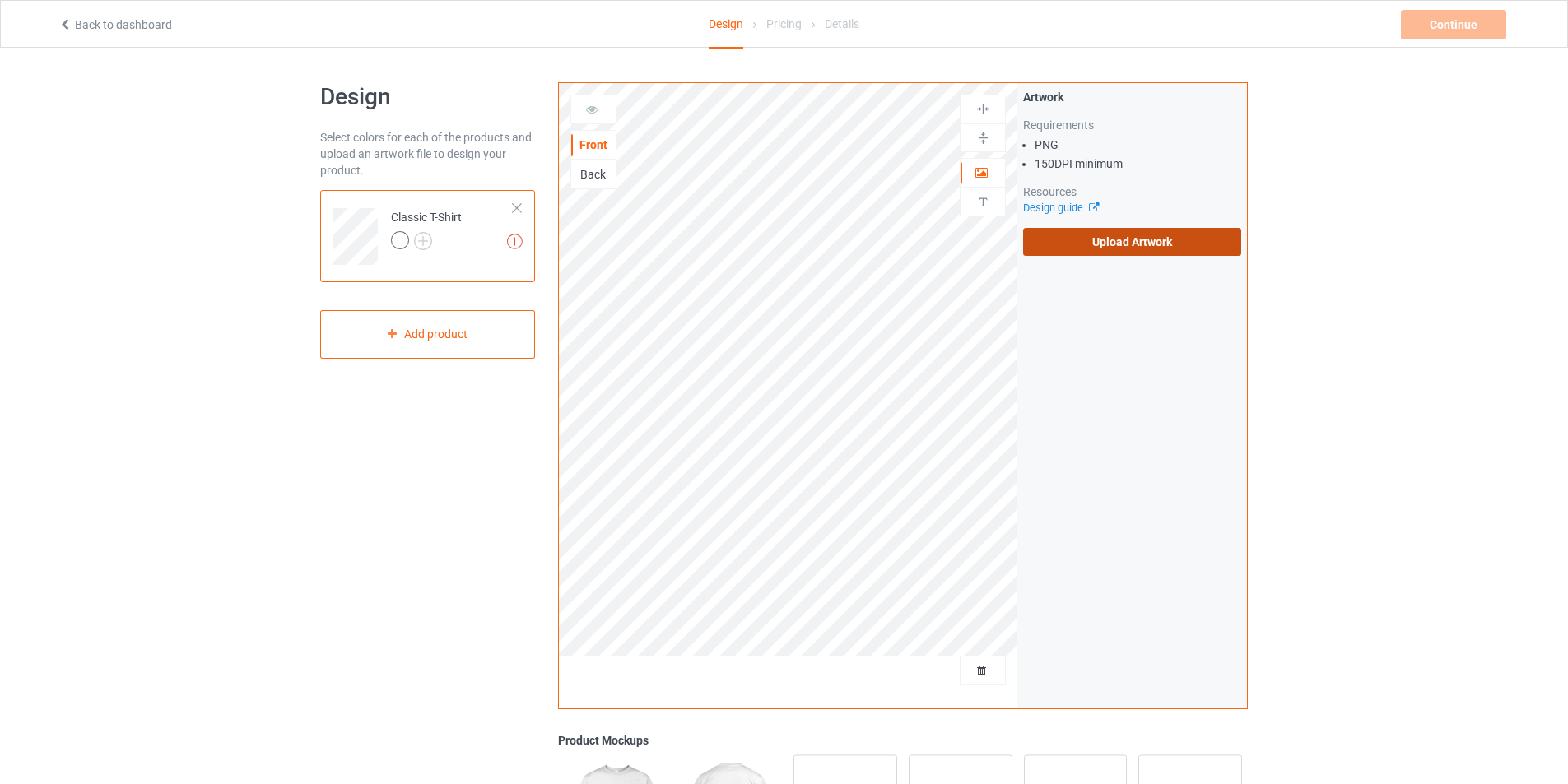
click at [1194, 239] on label "Upload Artwork" at bounding box center [1132, 241] width 218 height 28
click at [0, 0] on input "Upload Artwork" at bounding box center [0, 0] width 0 height 0
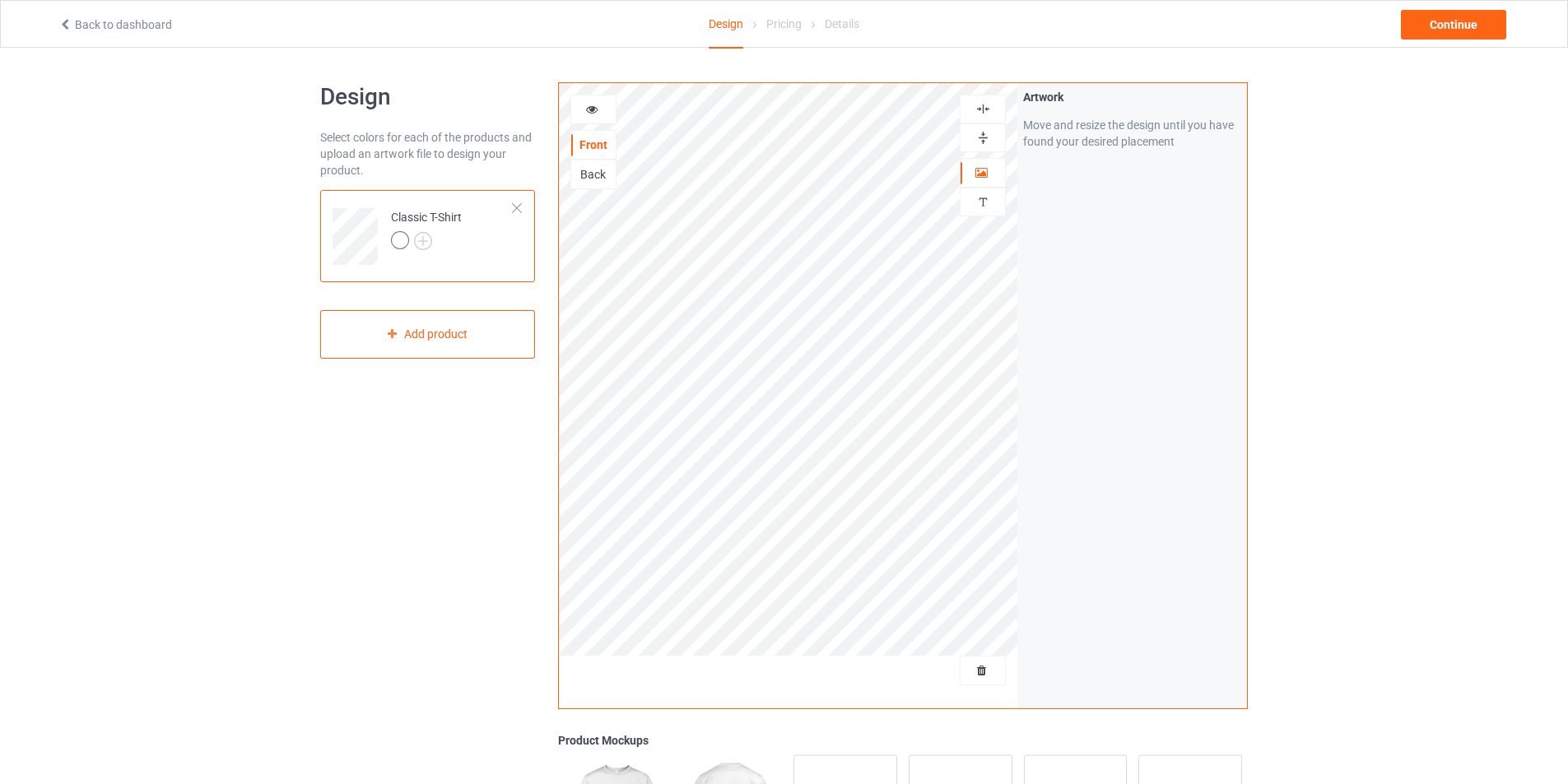
click at [986, 119] on div at bounding box center [982, 108] width 46 height 29
click at [1453, 25] on div "Continue" at bounding box center [1454, 24] width 106 height 29
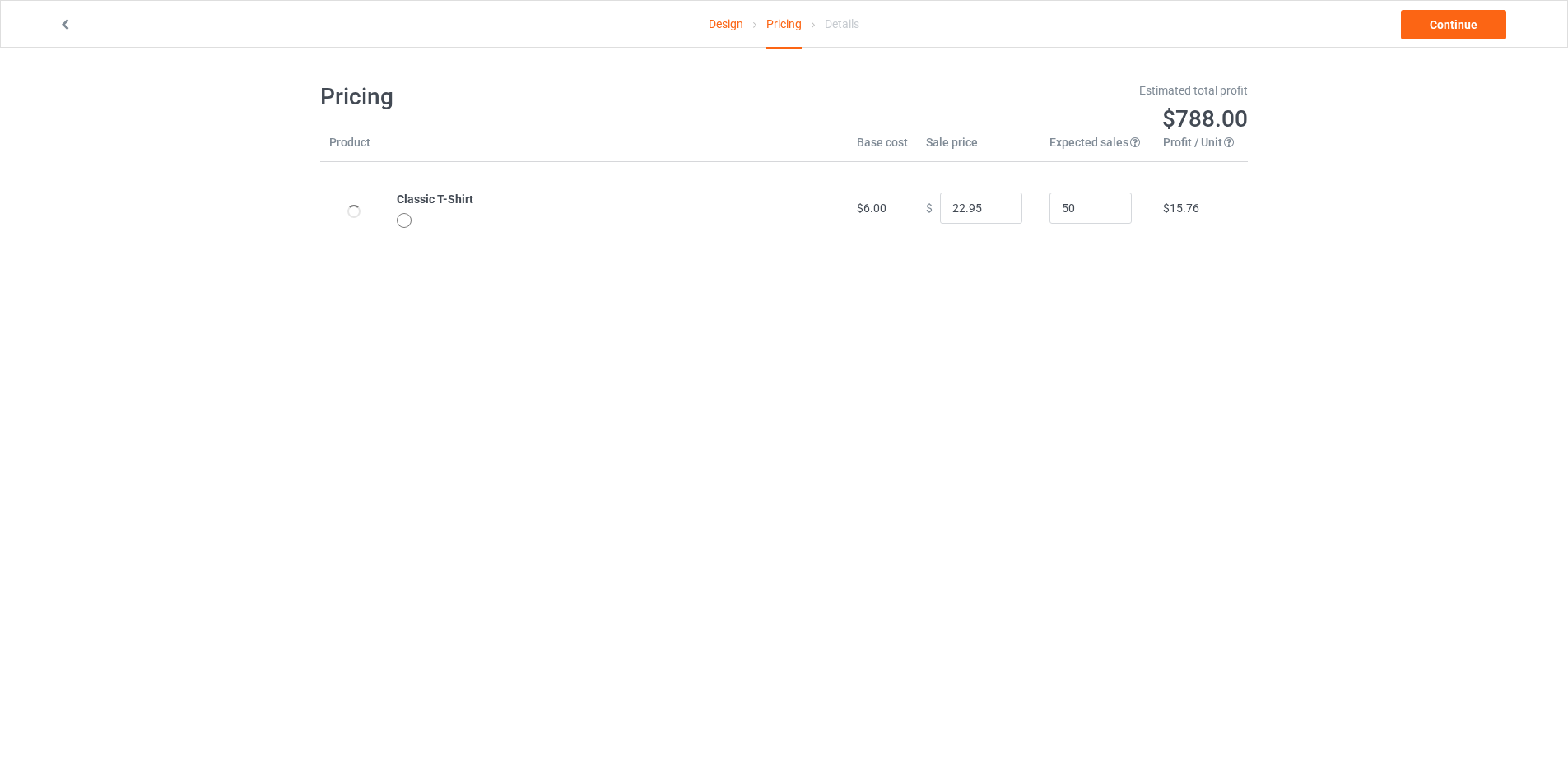
click at [63, 41] on div "Design Pricing Details Continue" at bounding box center [783, 23] width 1474 height 46
click at [63, 28] on icon at bounding box center [66, 22] width 14 height 11
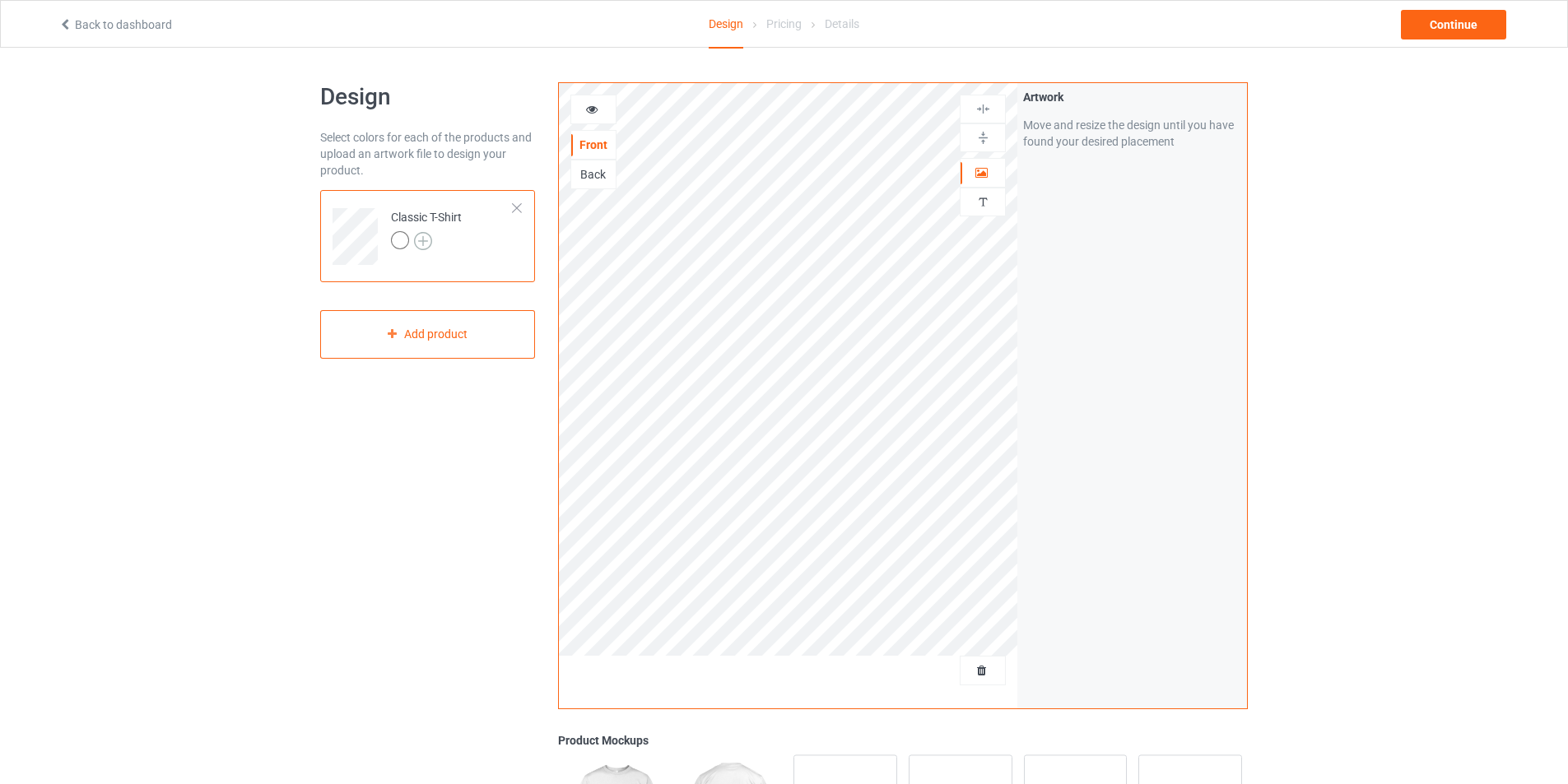
click at [421, 246] on img at bounding box center [422, 241] width 18 height 18
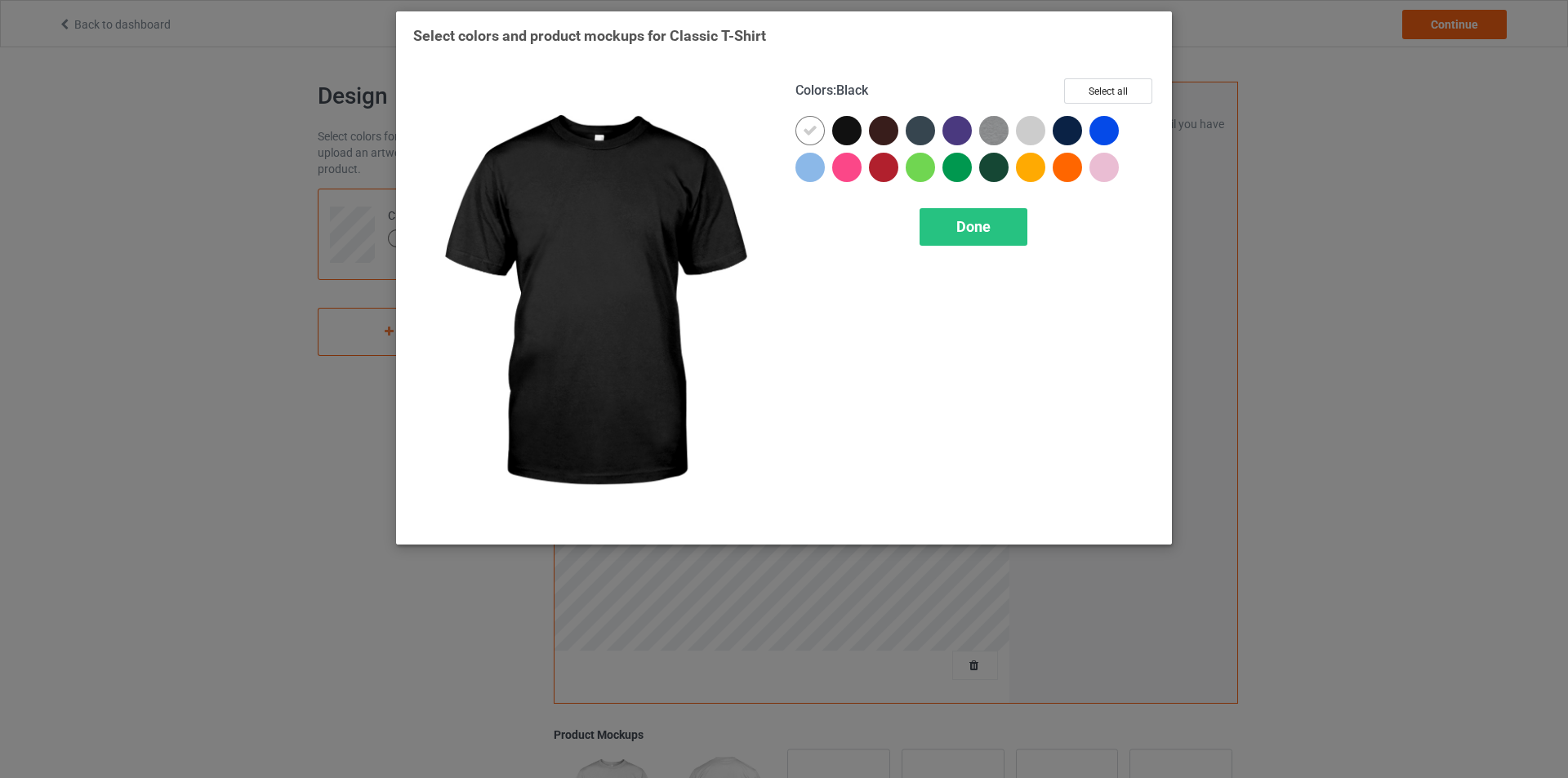
click at [852, 126] on div at bounding box center [847, 131] width 29 height 29
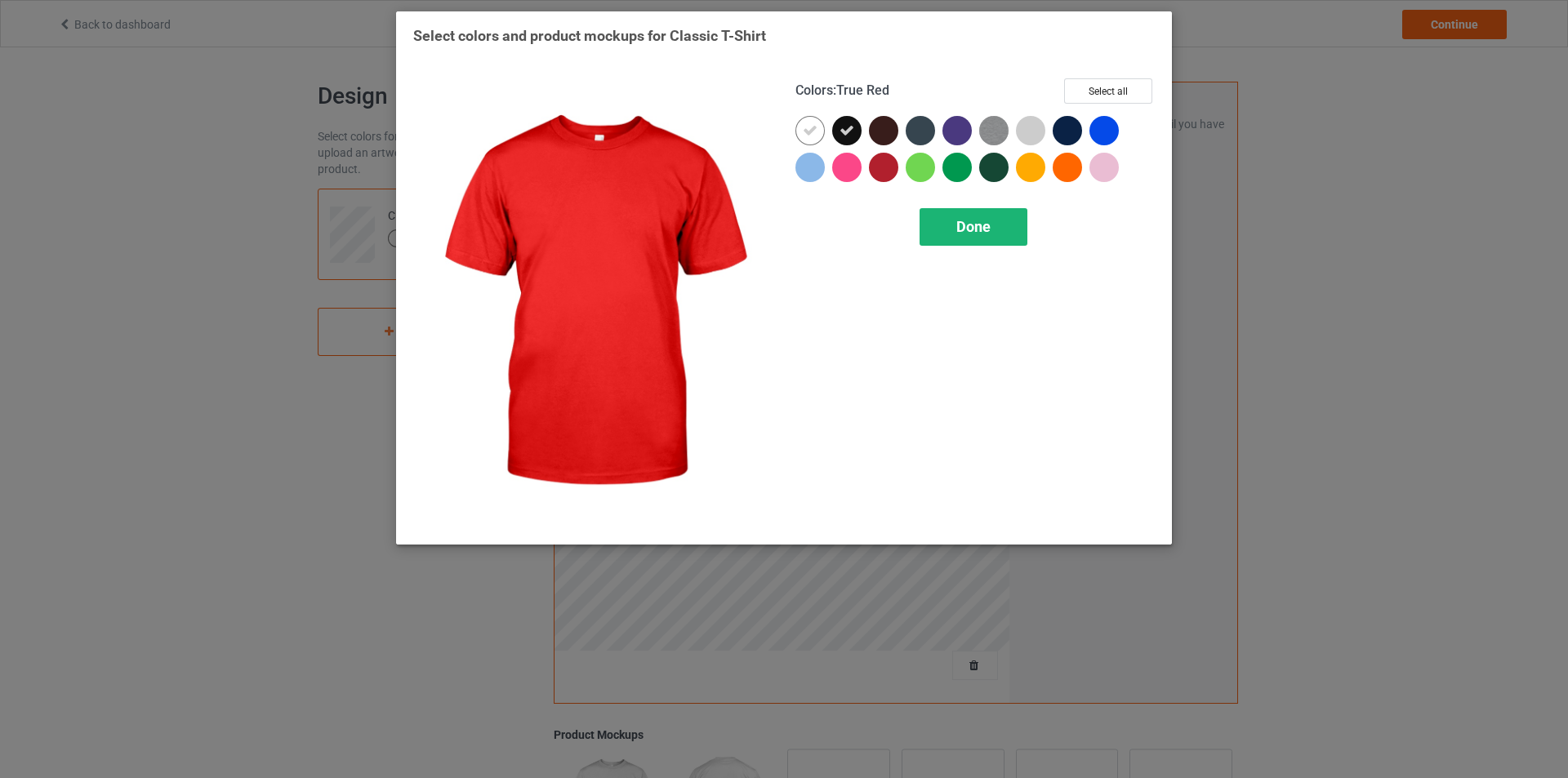
click at [943, 218] on div "Done" at bounding box center [974, 228] width 108 height 38
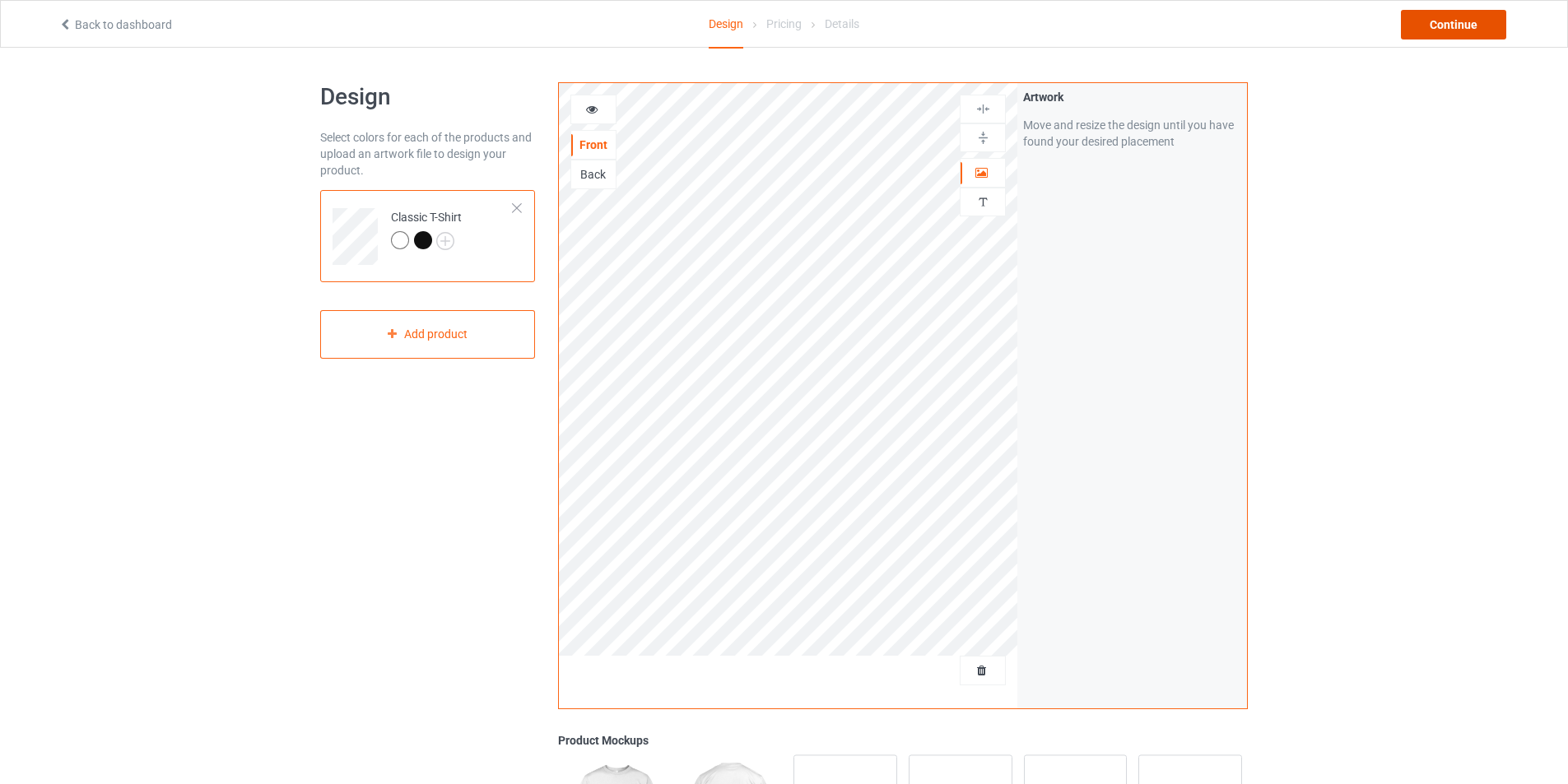
click at [1456, 25] on div "Continue" at bounding box center [1454, 24] width 106 height 29
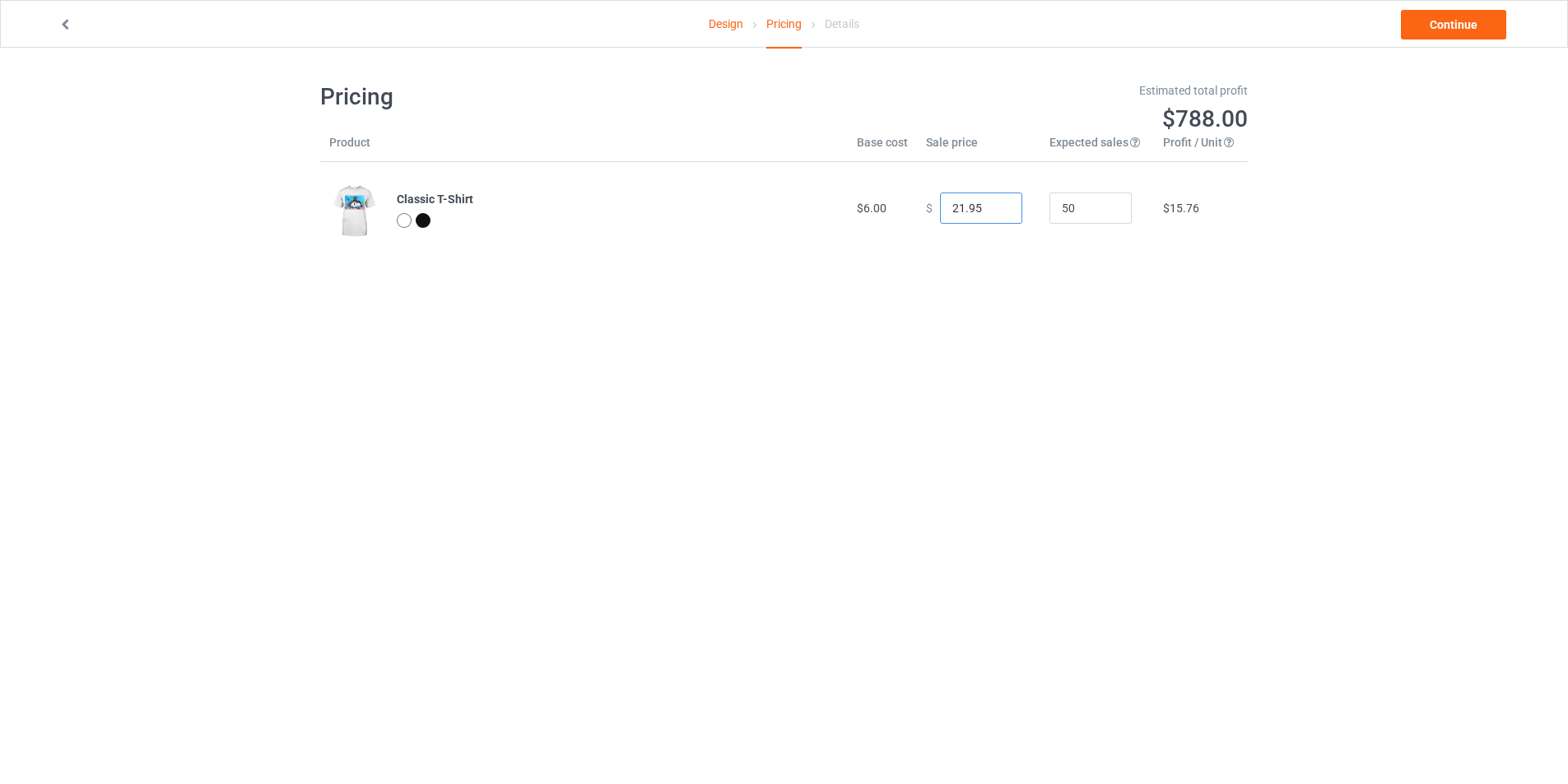
type input "21.95"
click at [993, 210] on input "21.95" at bounding box center [980, 209] width 82 height 31
click at [1436, 19] on link "Continue" at bounding box center [1454, 24] width 106 height 29
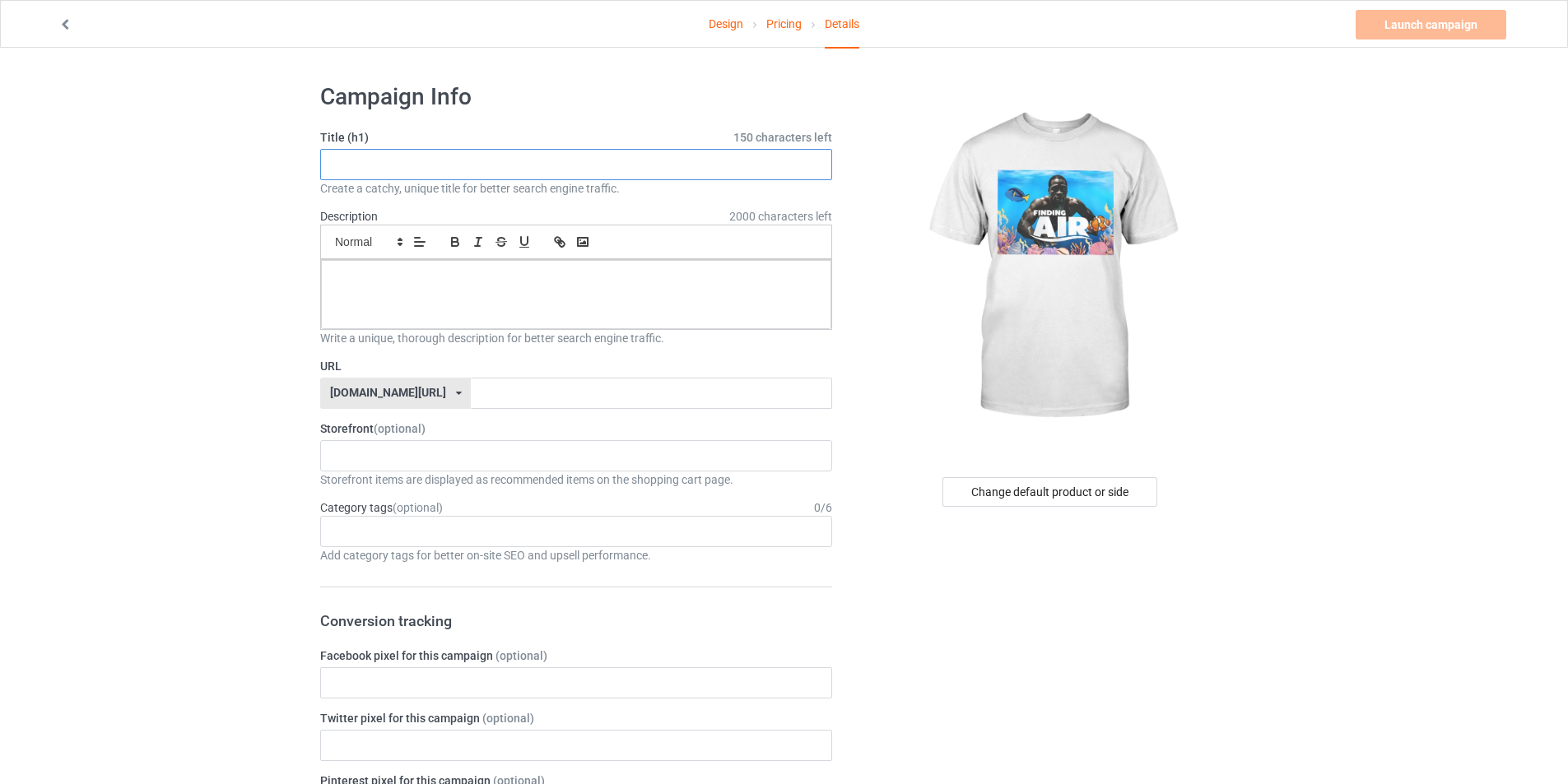
click at [624, 168] on input "text" at bounding box center [576, 164] width 512 height 31
type input "FINDING AIR"
click at [527, 287] on div at bounding box center [576, 295] width 511 height 69
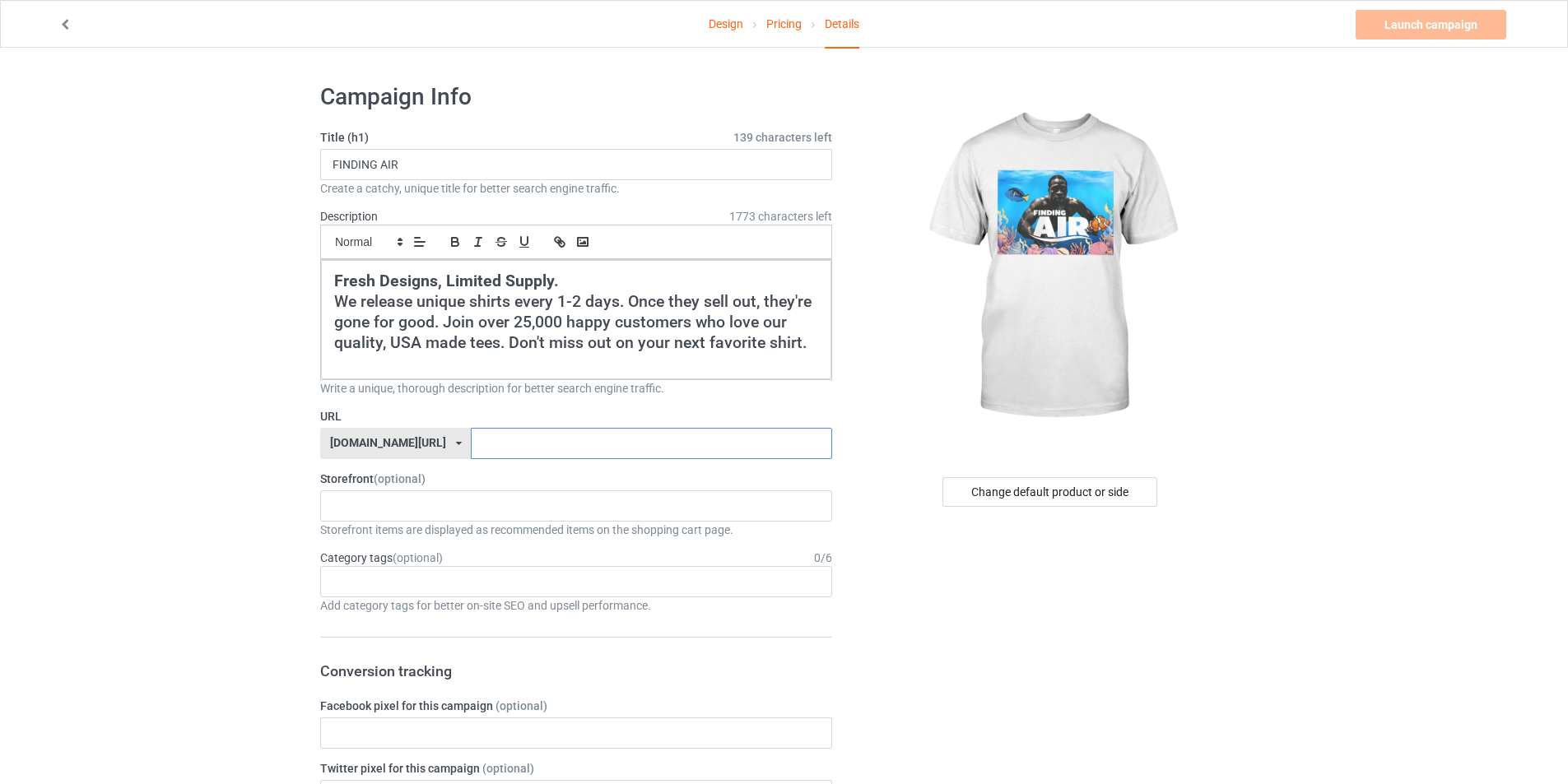
click at [491, 439] on input "text" at bounding box center [651, 444] width 361 height 31
type input "FINDINGAIR"
click at [498, 517] on div "cursedahhshirts 68e6e715c14d57002fb4706e" at bounding box center [576, 506] width 512 height 31
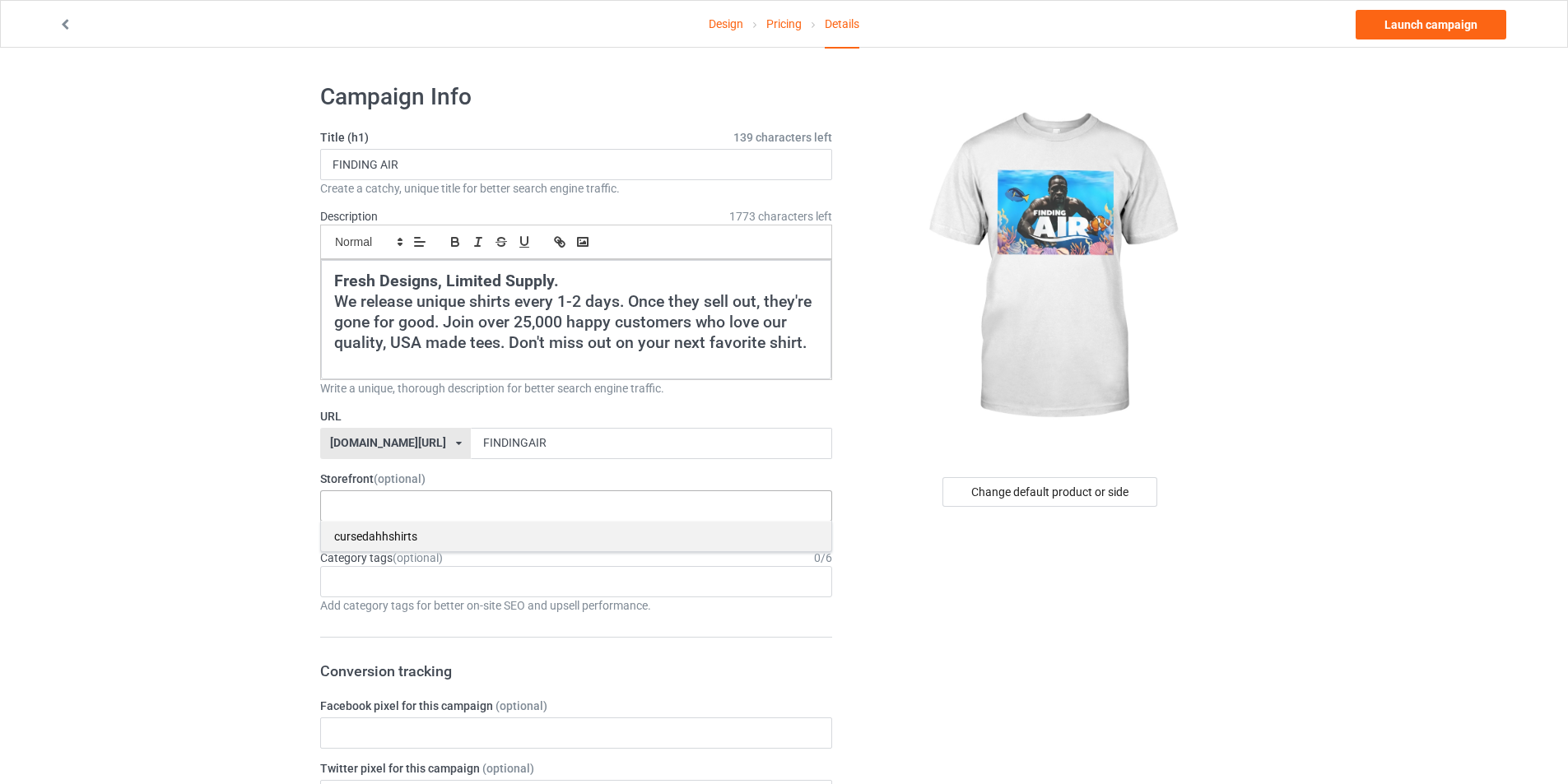
click at [458, 545] on div "cursedahhshirts" at bounding box center [576, 536] width 511 height 30
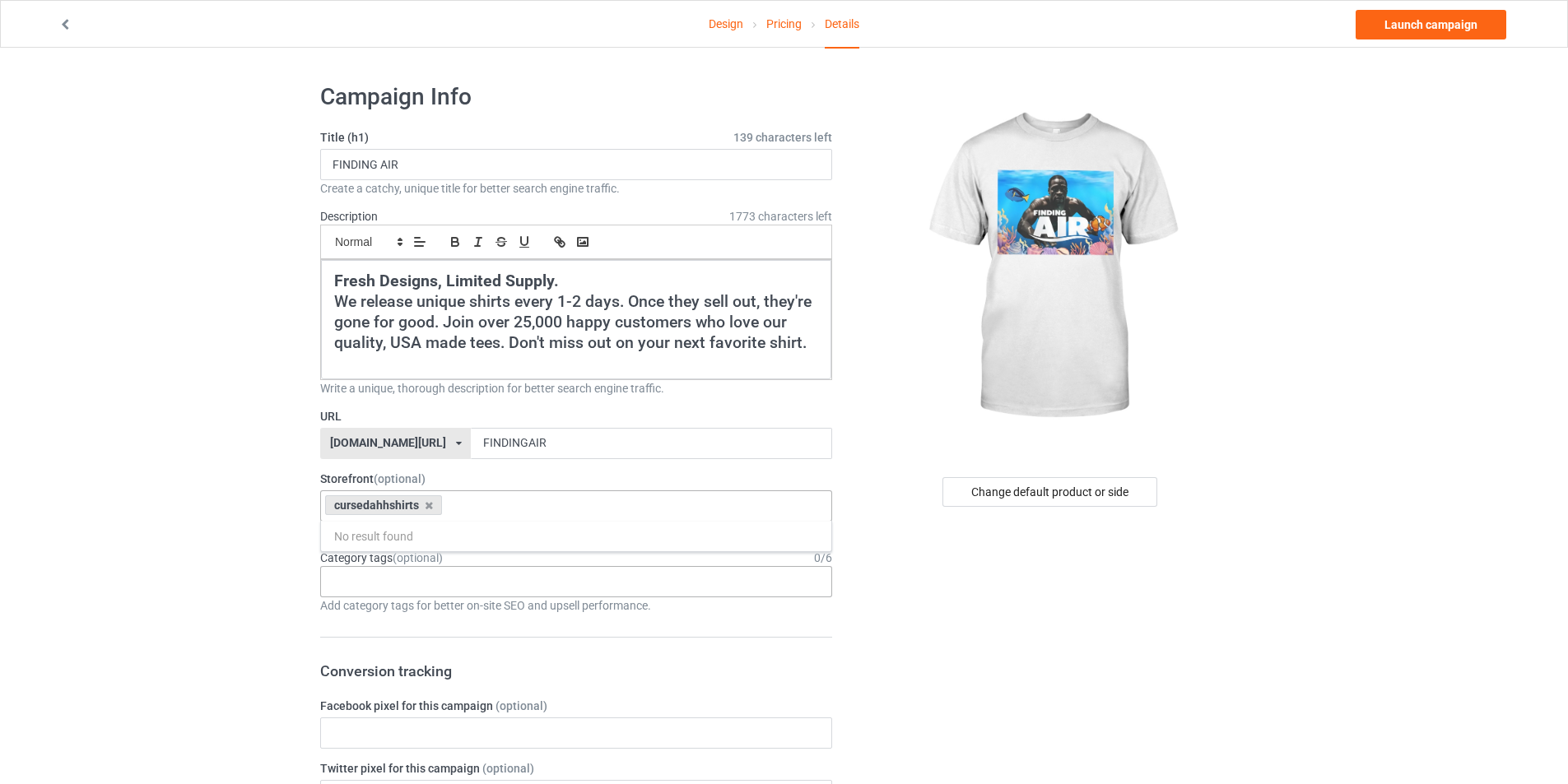
click at [439, 569] on div "Age > [DEMOGRAPHIC_DATA] > 1 Age > [DEMOGRAPHIC_DATA] Months > 1 Month Age > [D…" at bounding box center [576, 582] width 512 height 31
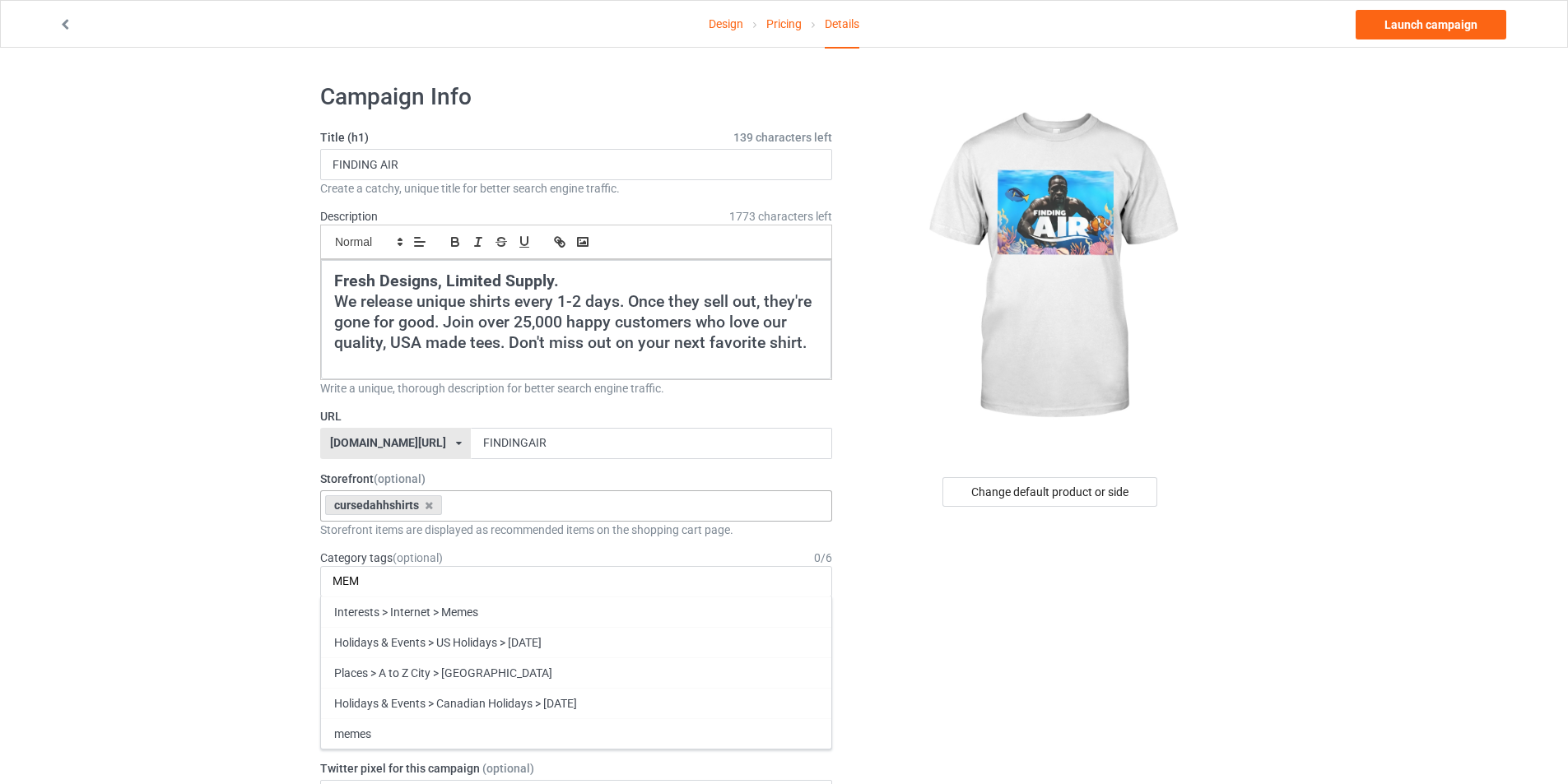
type input "MEM"
click at [412, 614] on div "Interests > Internet > Memes" at bounding box center [576, 612] width 511 height 30
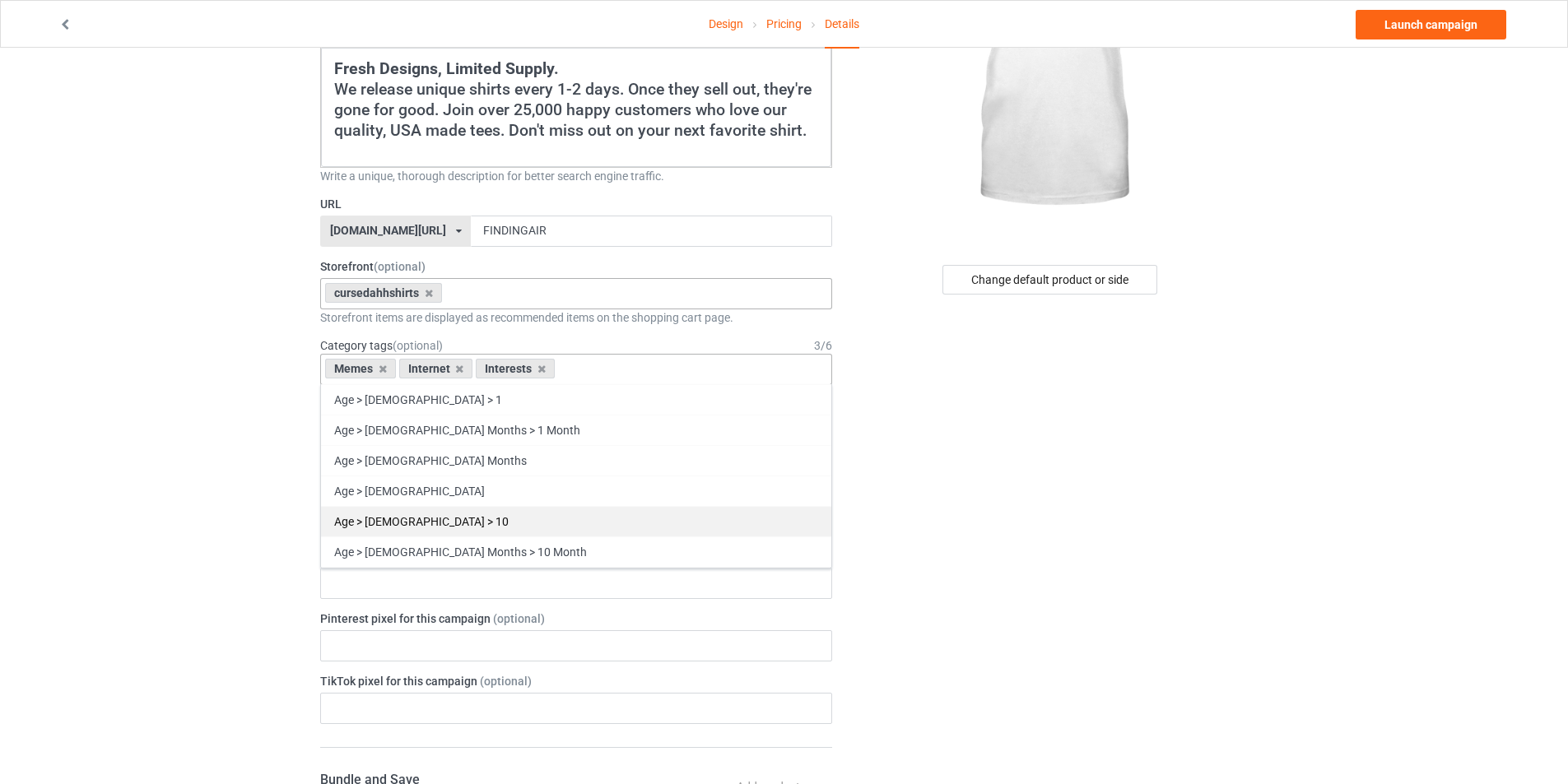
scroll to position [213, 0]
click at [962, 532] on div "Change default product or side" at bounding box center [1051, 712] width 415 height 1710
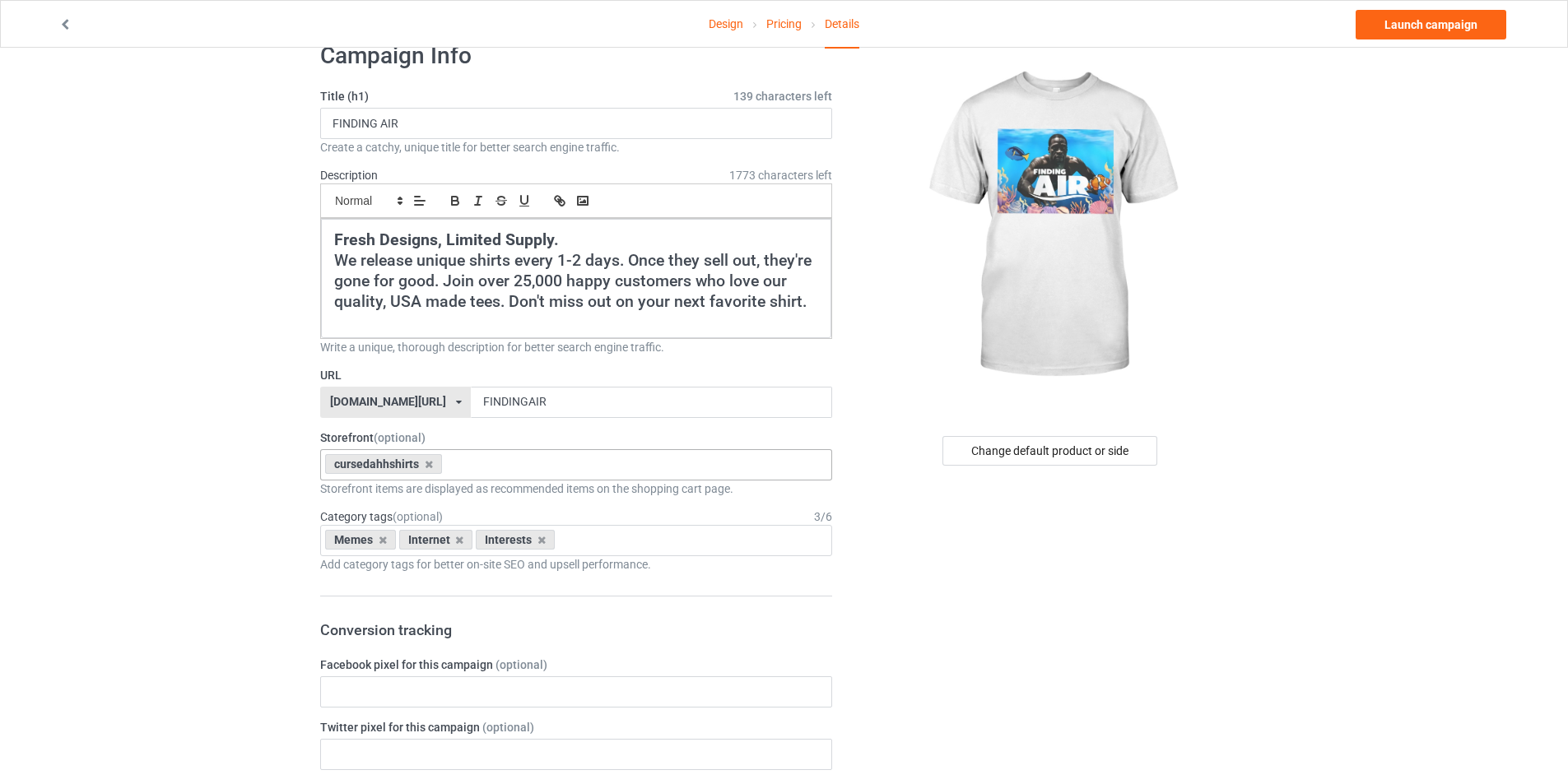
scroll to position [30, 0]
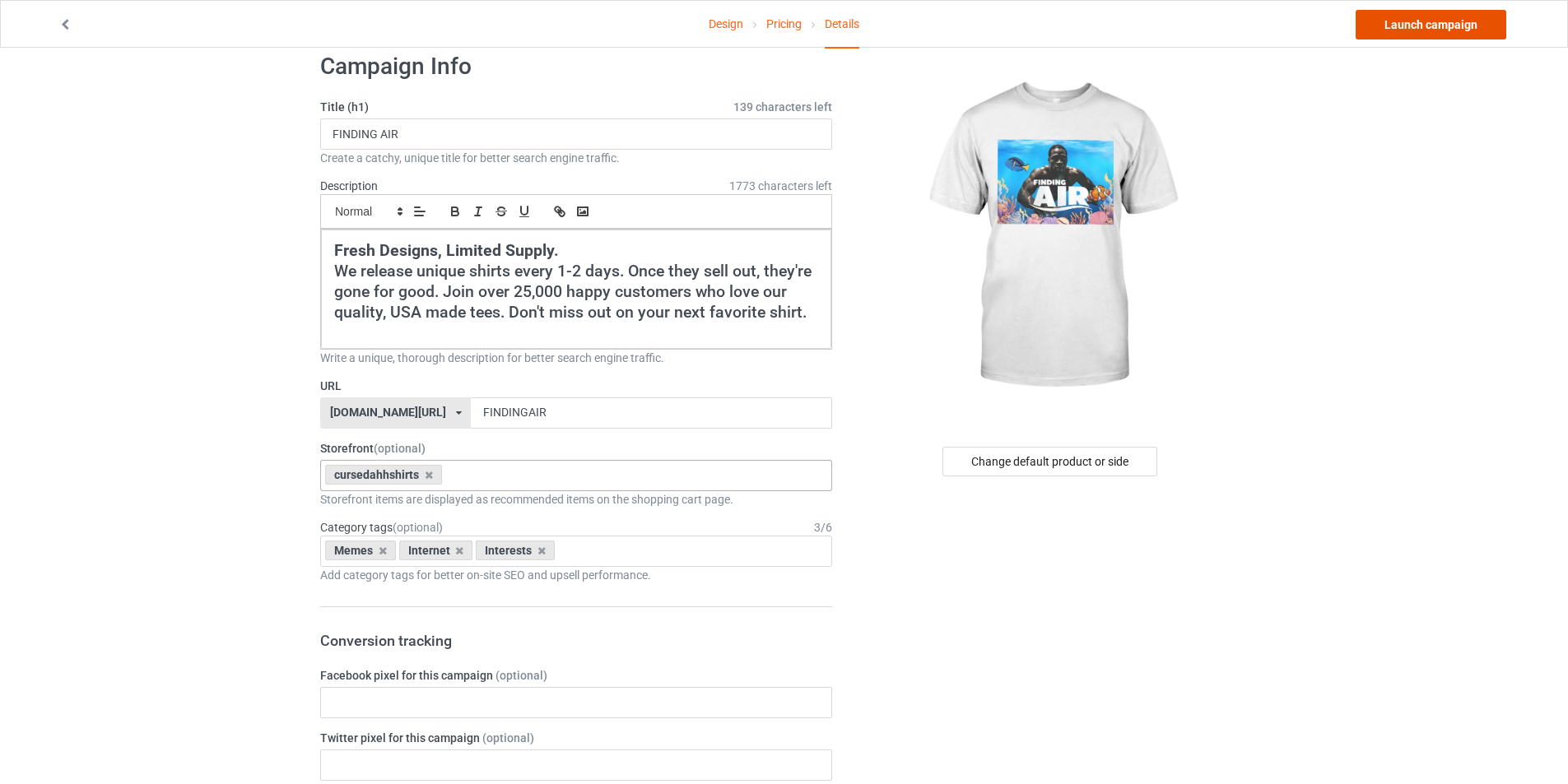
click at [1387, 22] on link "Launch campaign" at bounding box center [1430, 24] width 151 height 29
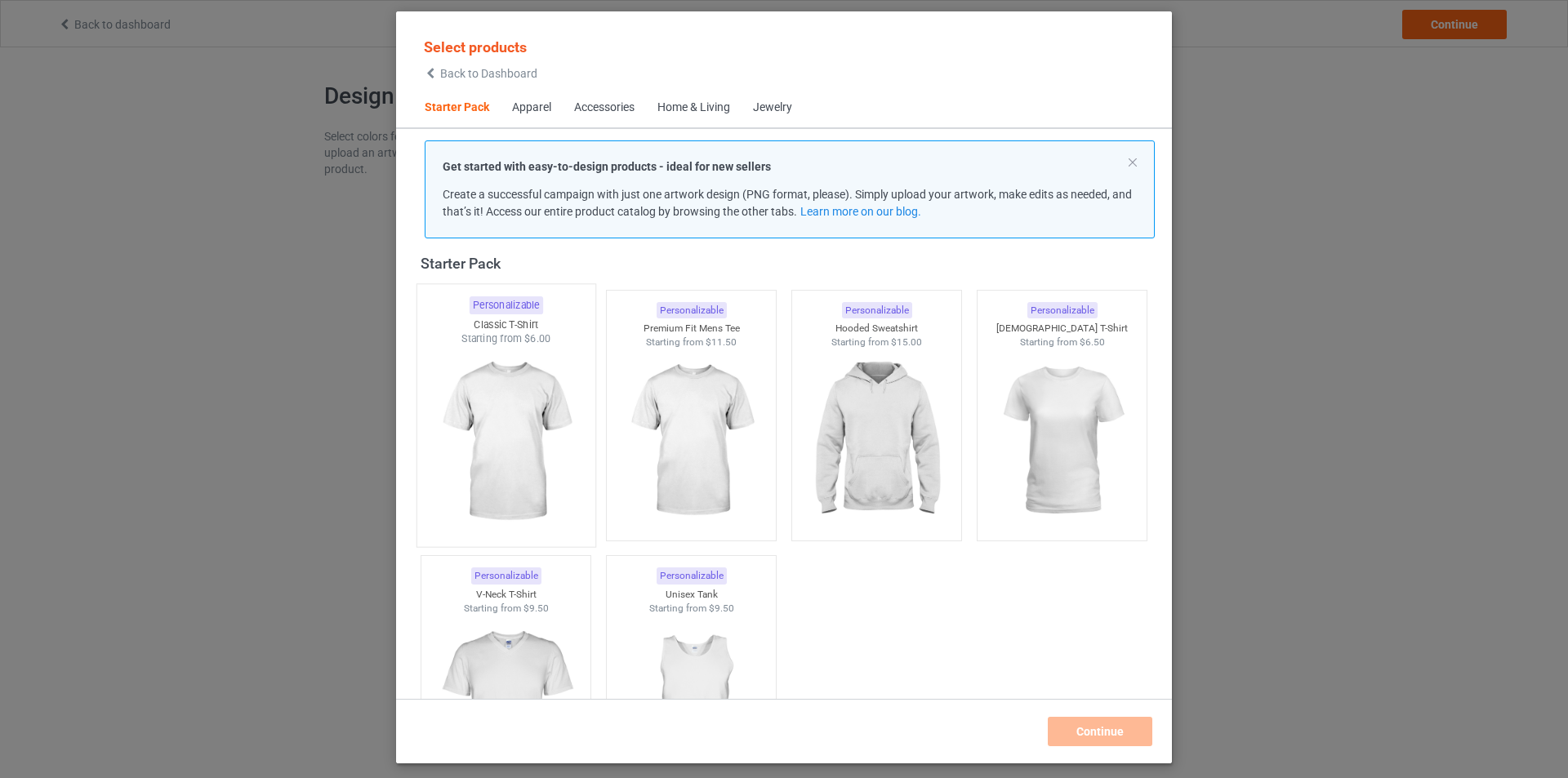
click at [565, 379] on img at bounding box center [505, 442] width 154 height 192
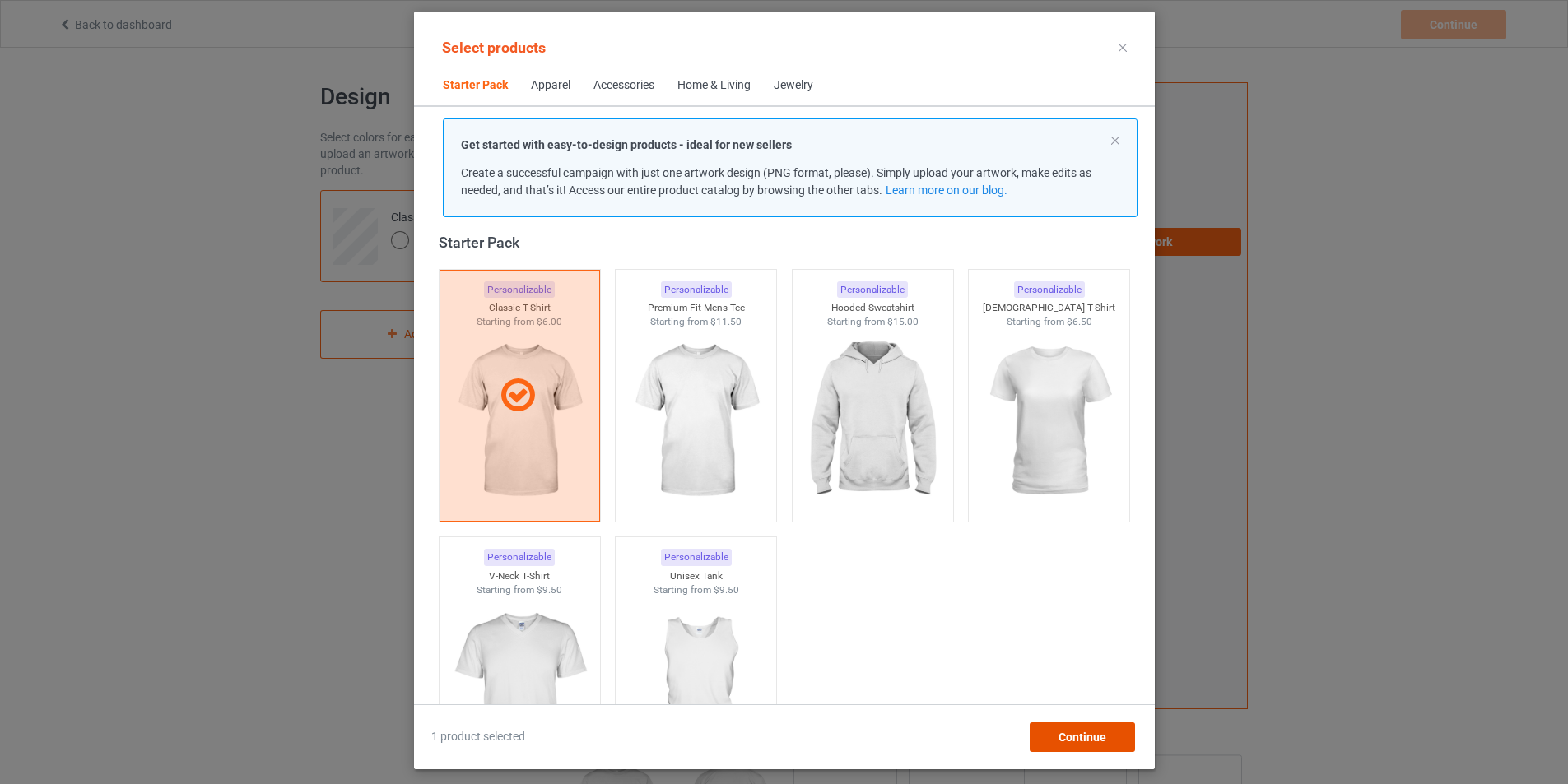
click at [1105, 734] on span "Continue" at bounding box center [1081, 737] width 48 height 13
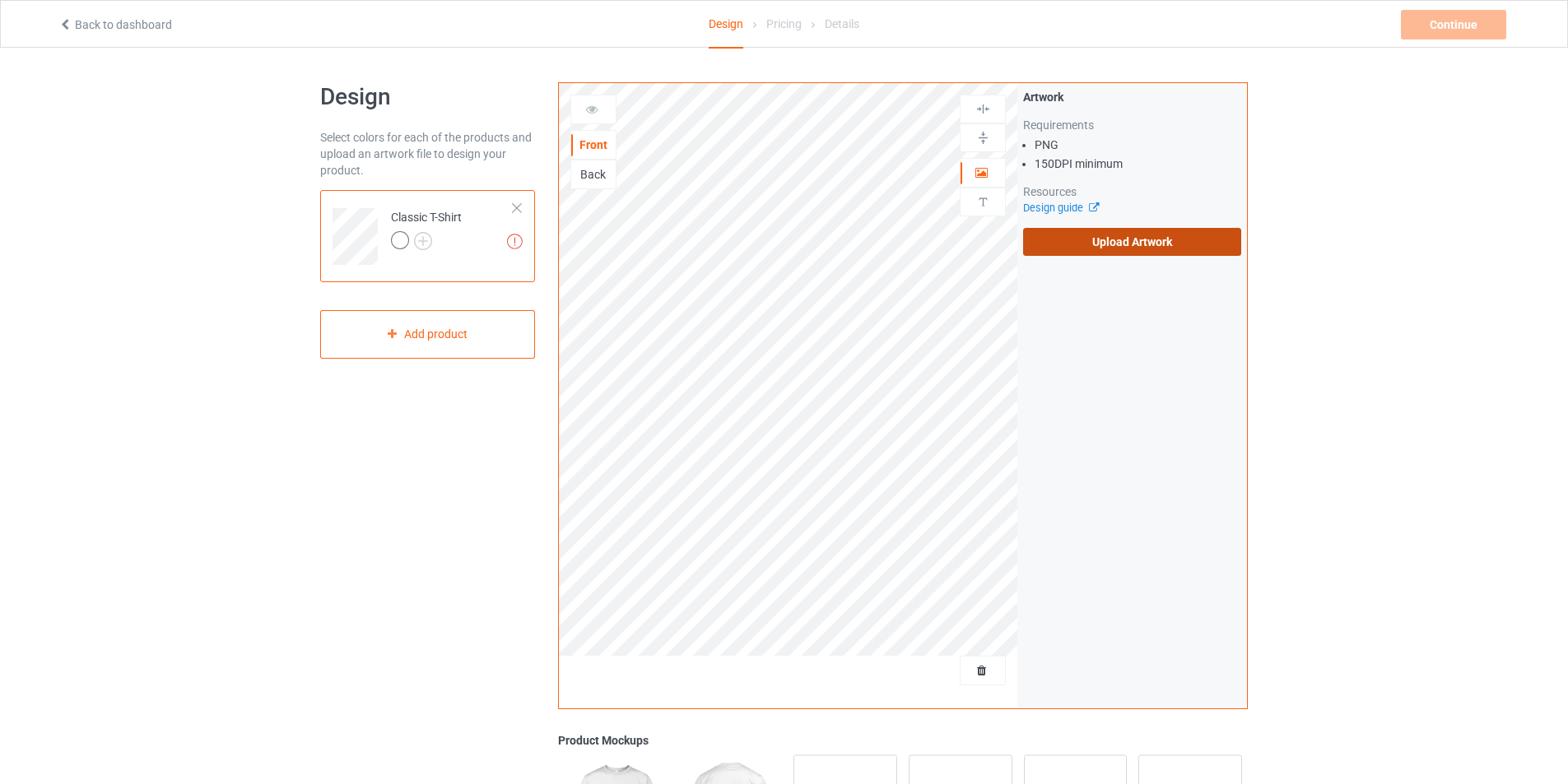
click at [1192, 230] on label "Upload Artwork" at bounding box center [1132, 241] width 218 height 28
click at [0, 0] on input "Upload Artwork" at bounding box center [0, 0] width 0 height 0
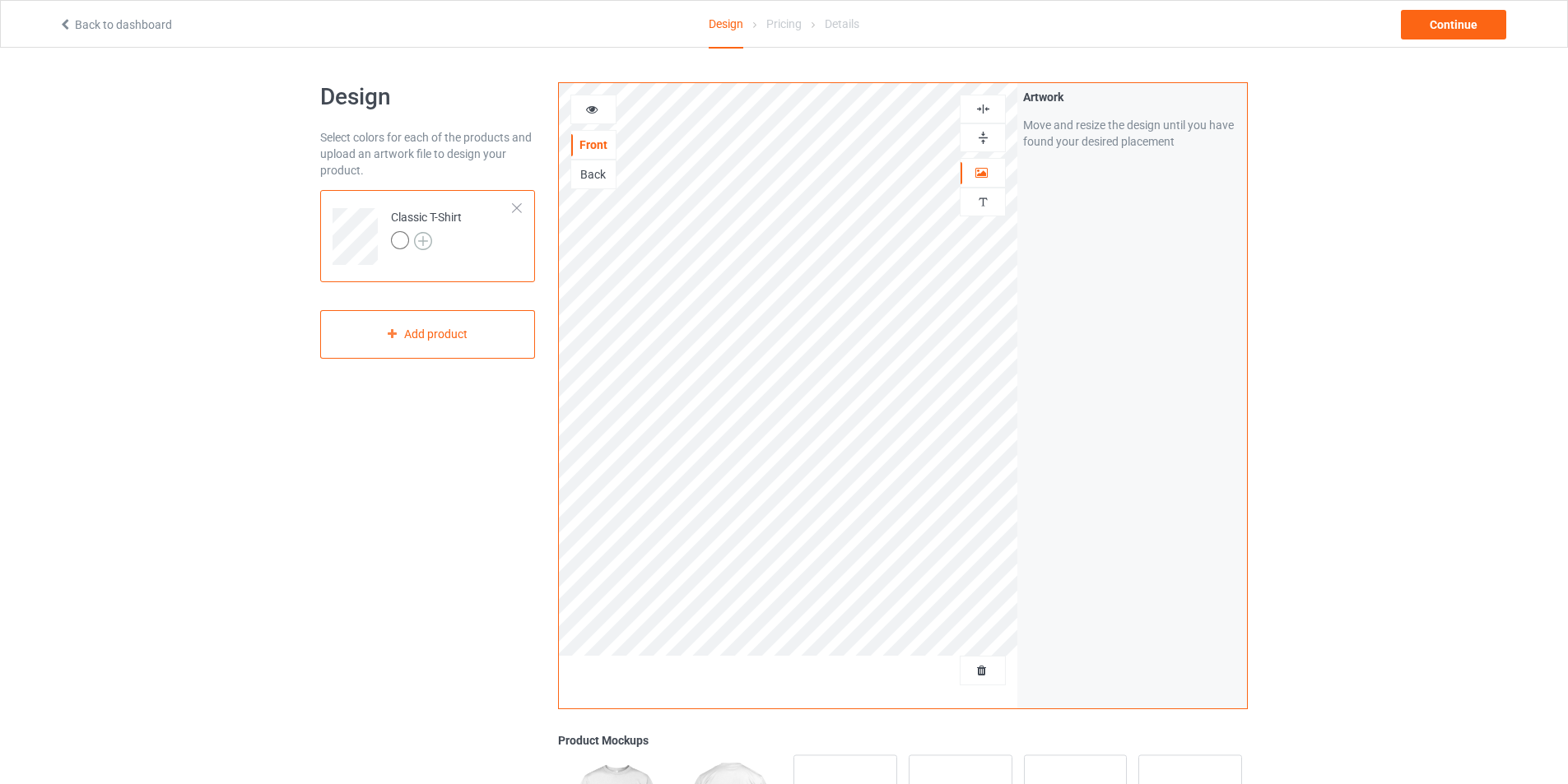
click at [424, 234] on img at bounding box center [422, 241] width 18 height 18
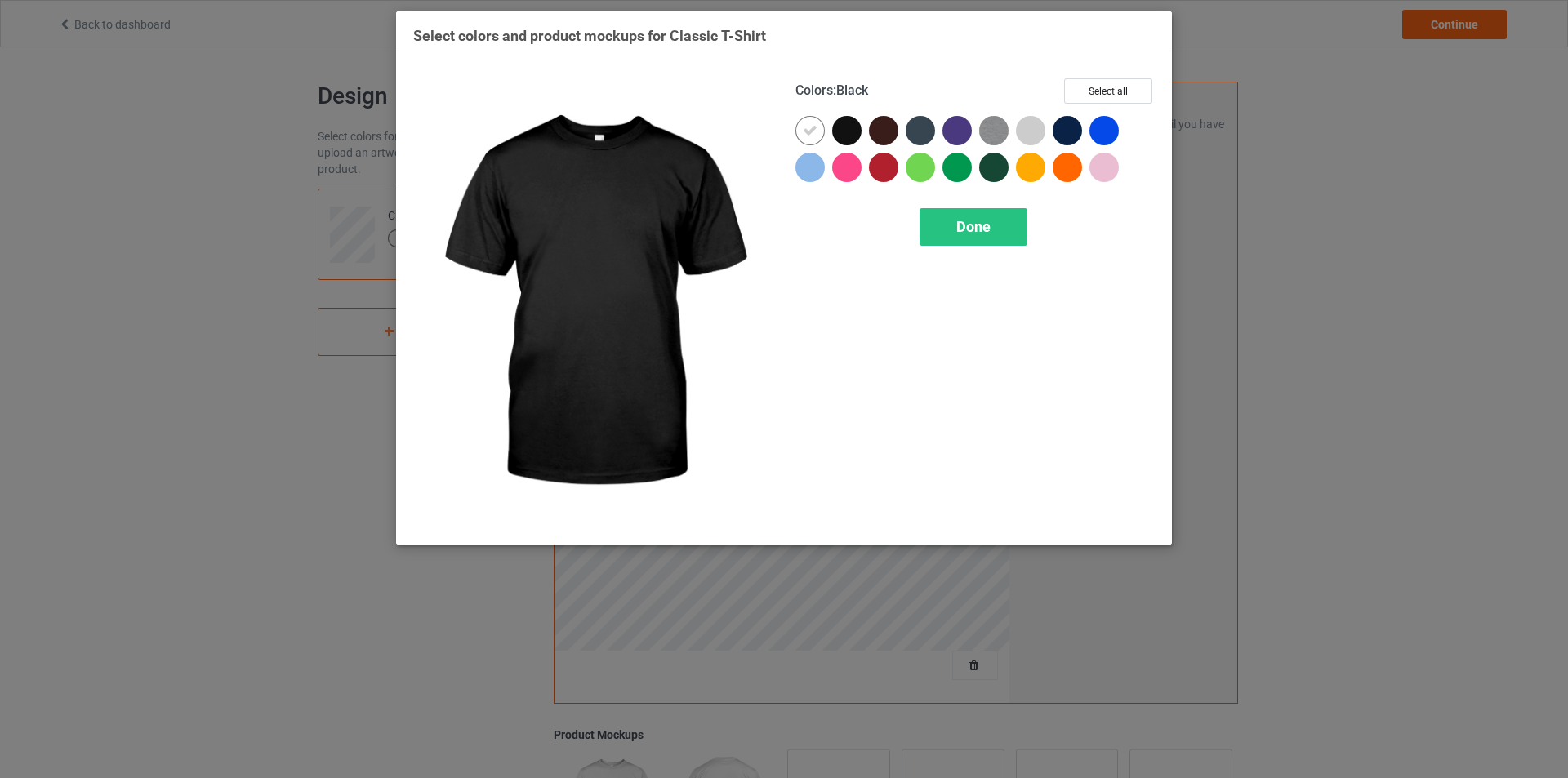
click at [839, 122] on div at bounding box center [847, 131] width 29 height 29
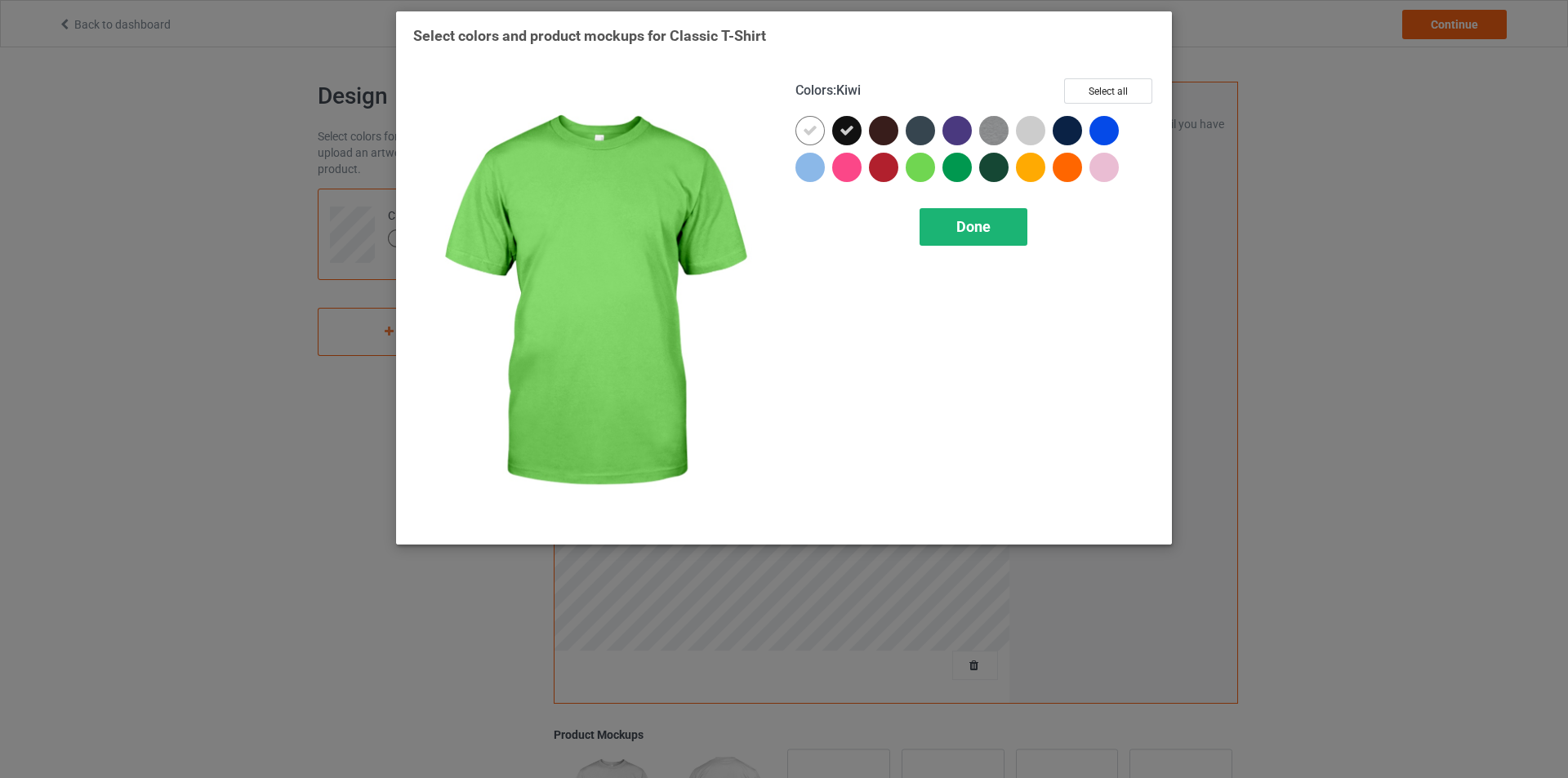
click at [959, 225] on span "Done" at bounding box center [974, 227] width 34 height 17
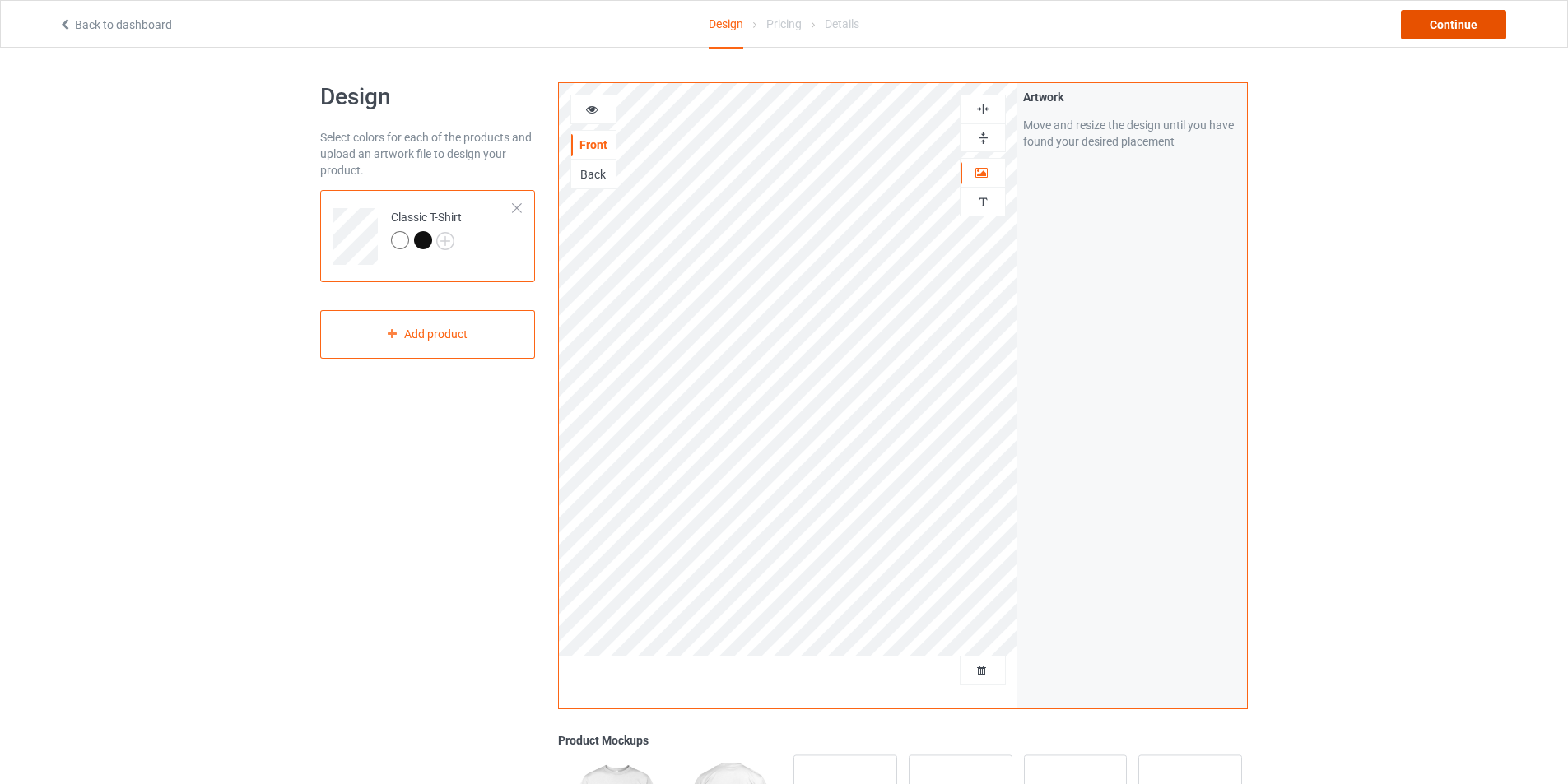
click at [1448, 27] on div "Continue" at bounding box center [1454, 24] width 106 height 29
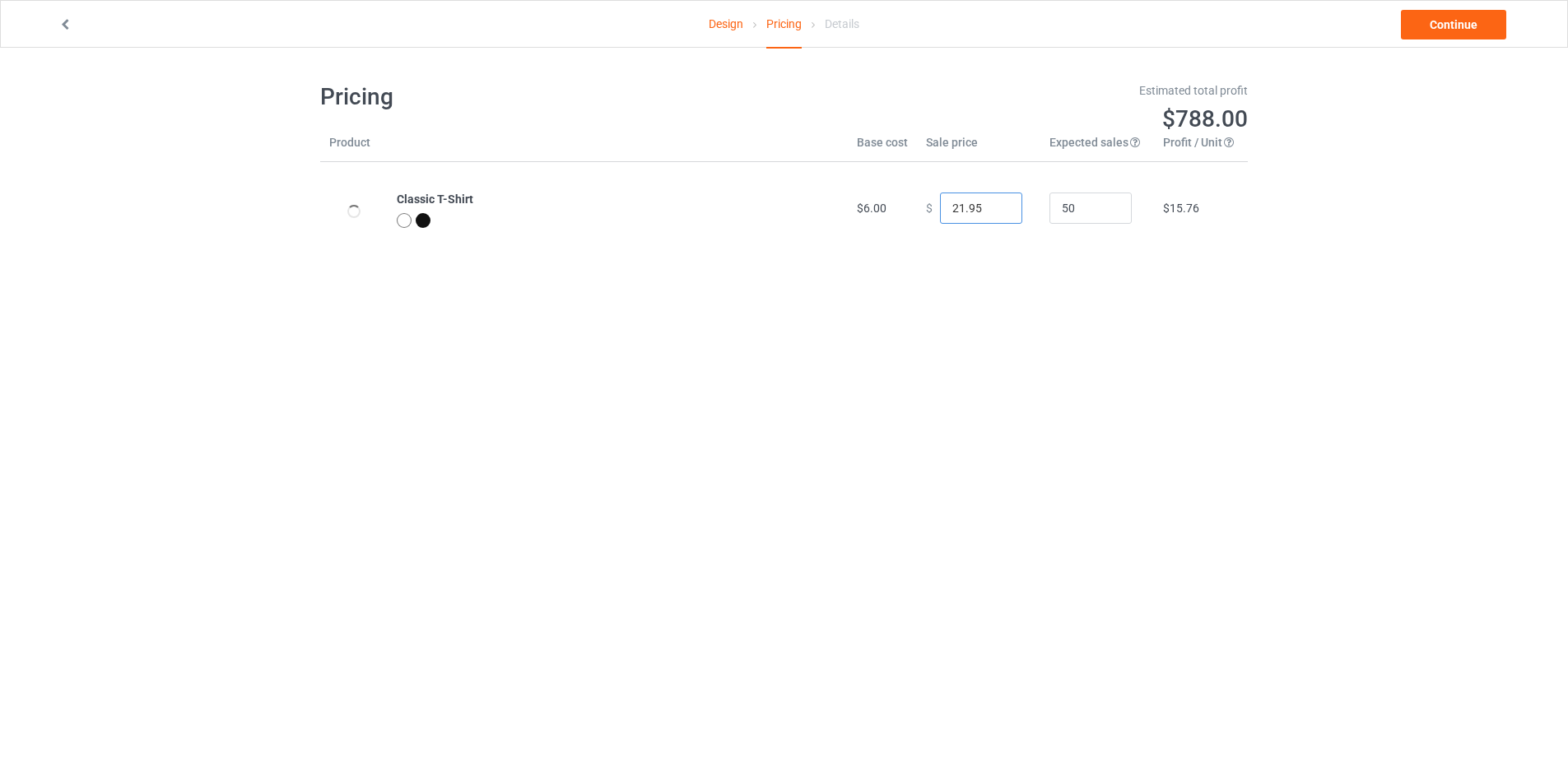
type input "21.95"
click at [994, 214] on input "21.95" at bounding box center [980, 209] width 82 height 31
click at [1480, 31] on link "Continue" at bounding box center [1454, 24] width 106 height 29
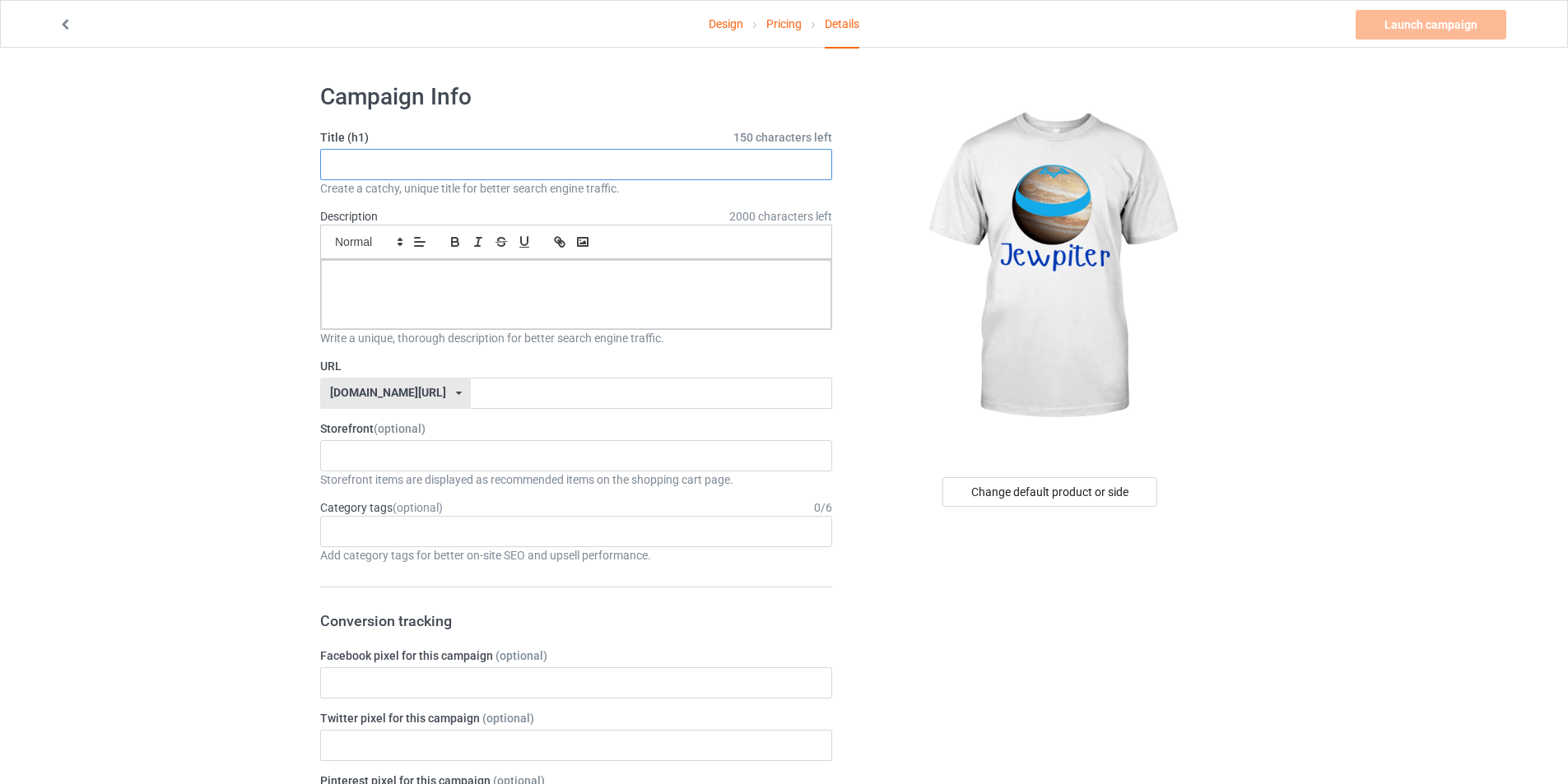
click at [453, 170] on input "text" at bounding box center [576, 164] width 512 height 31
type input "JEWPITER"
click at [400, 318] on div at bounding box center [576, 295] width 511 height 69
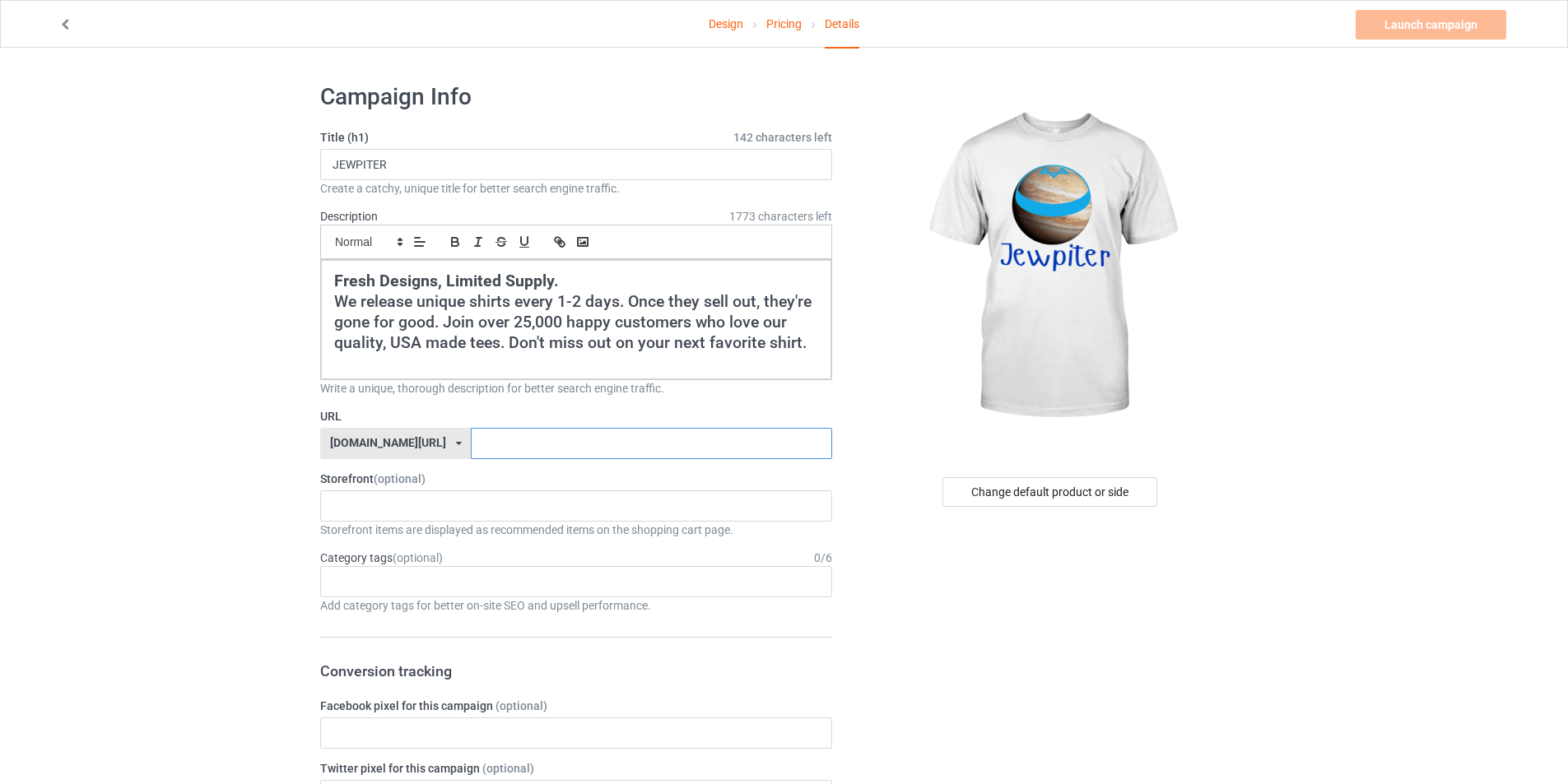
click at [497, 439] on input "text" at bounding box center [651, 444] width 361 height 31
type input "JEWPITER"
click at [441, 515] on div "cursedahhshirts 68e6e715c14d57002fb4706e" at bounding box center [576, 506] width 512 height 31
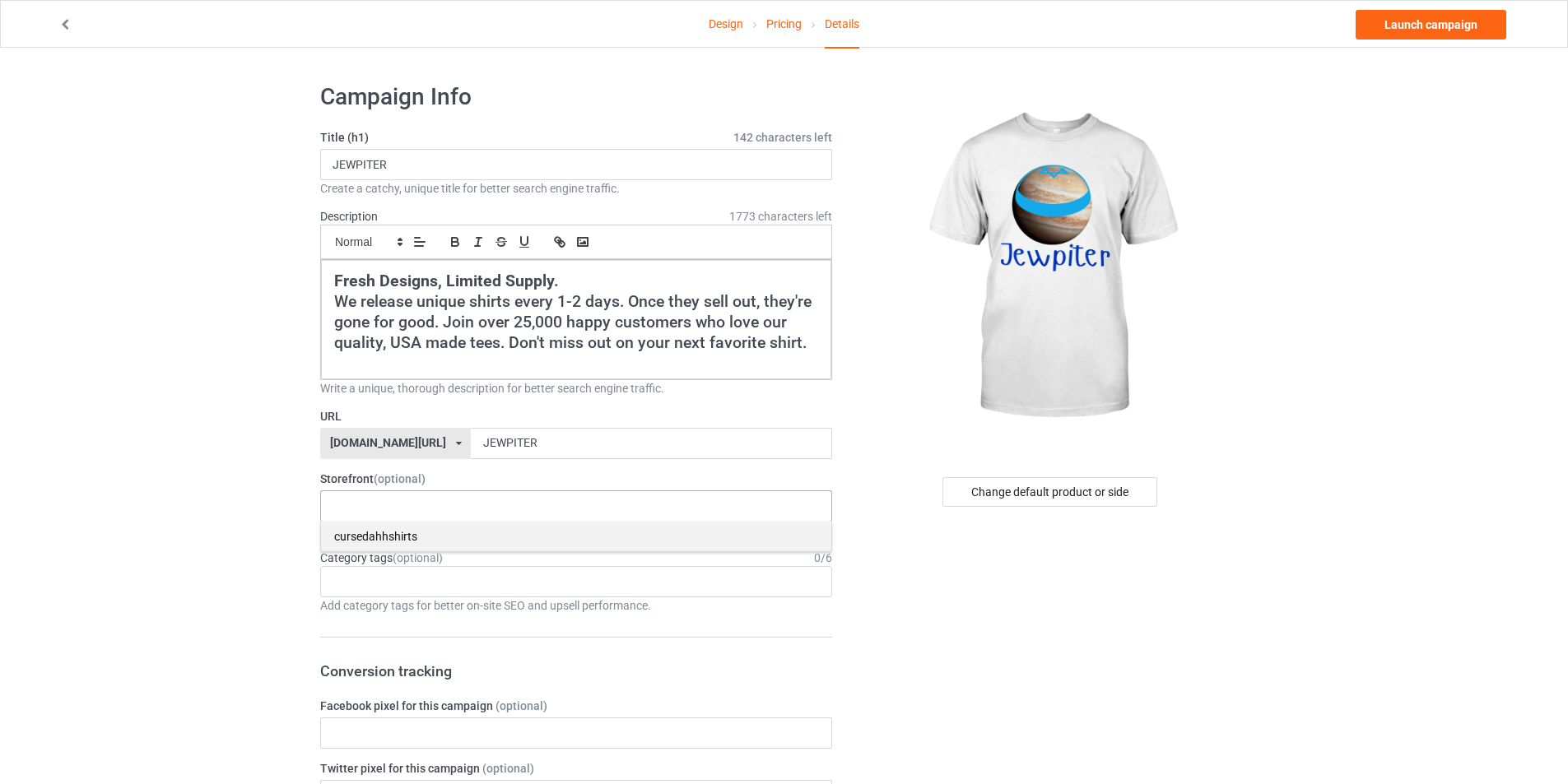
click at [440, 530] on div "cursedahhshirts" at bounding box center [576, 536] width 511 height 30
click at [418, 576] on div "Age > [DEMOGRAPHIC_DATA] > 1 Age > [DEMOGRAPHIC_DATA] Months > 1 Month Age > [D…" at bounding box center [576, 582] width 512 height 31
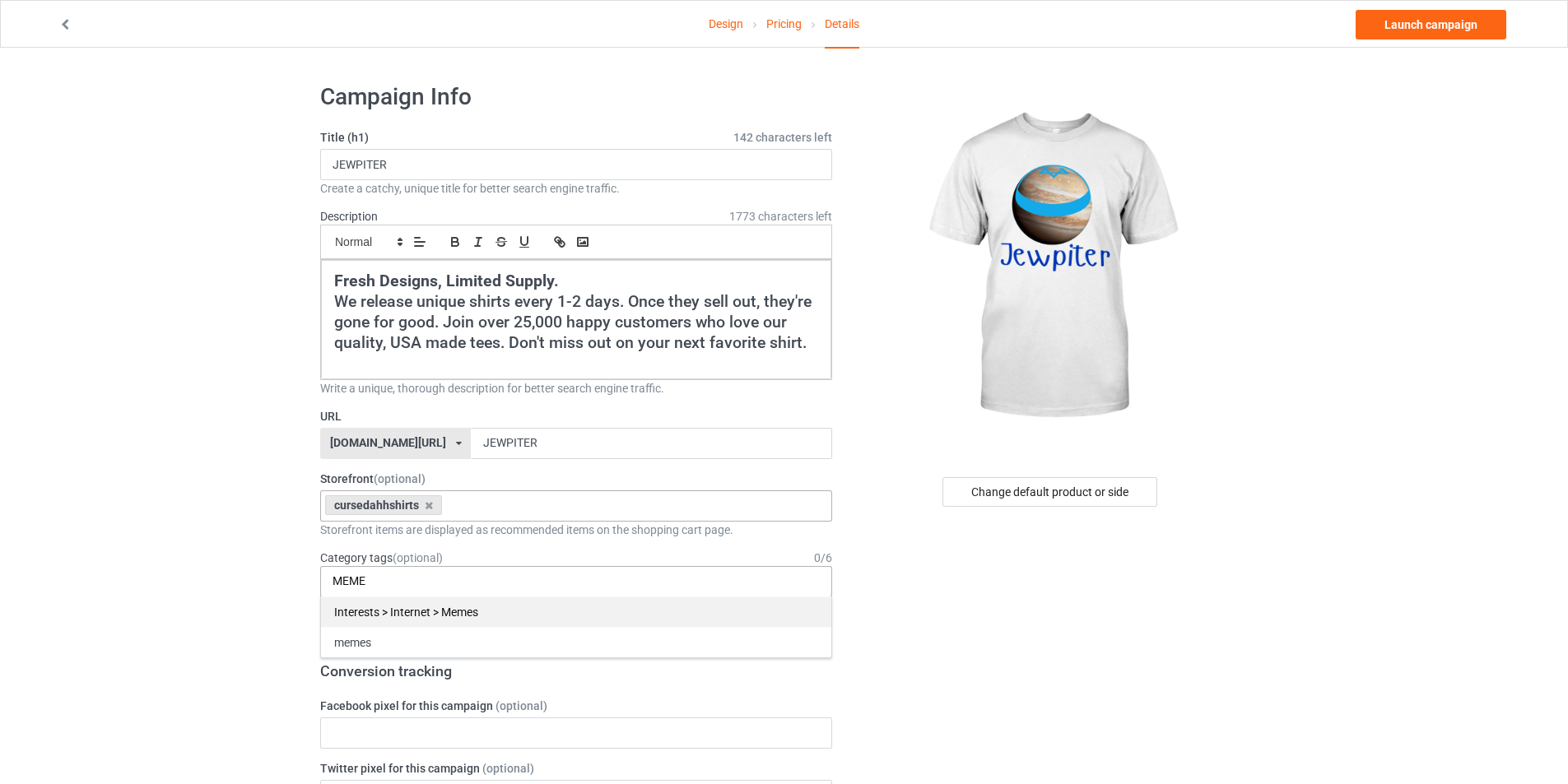
type input "MEME"
click at [445, 608] on div "Interests > Internet > Memes" at bounding box center [576, 612] width 511 height 30
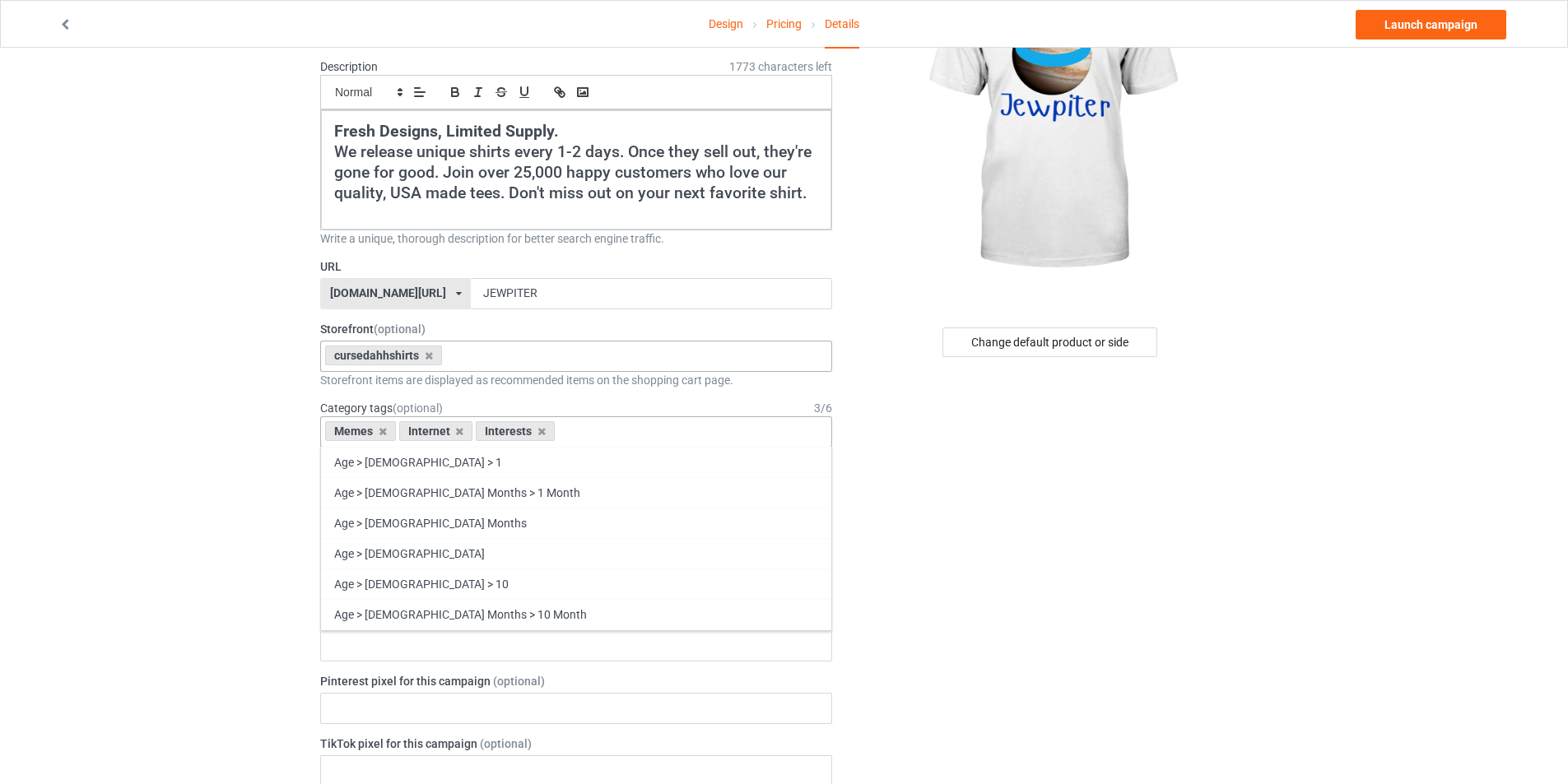
scroll to position [153, 0]
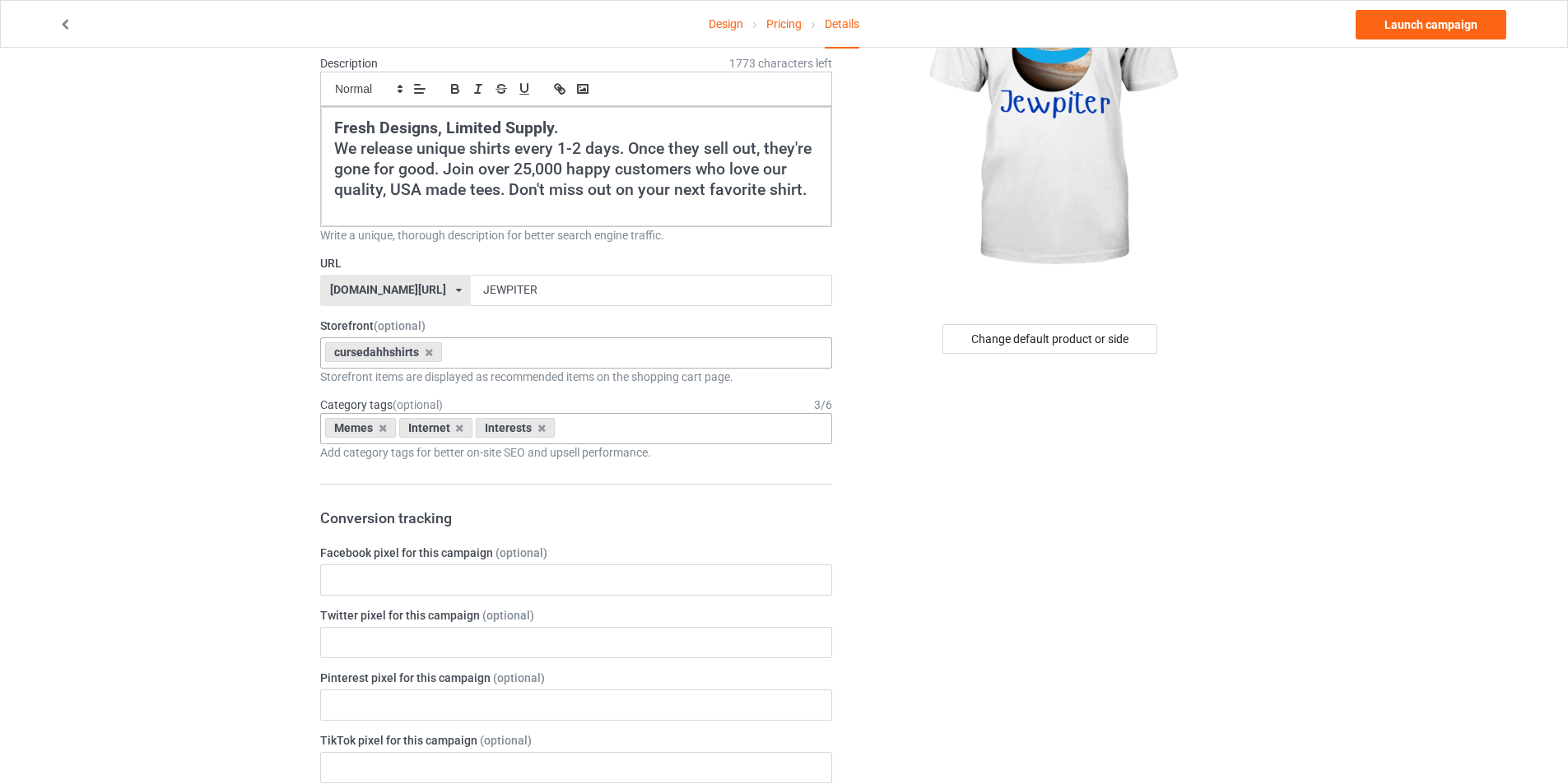
click at [979, 631] on div "Change default product or side" at bounding box center [1051, 773] width 415 height 1710
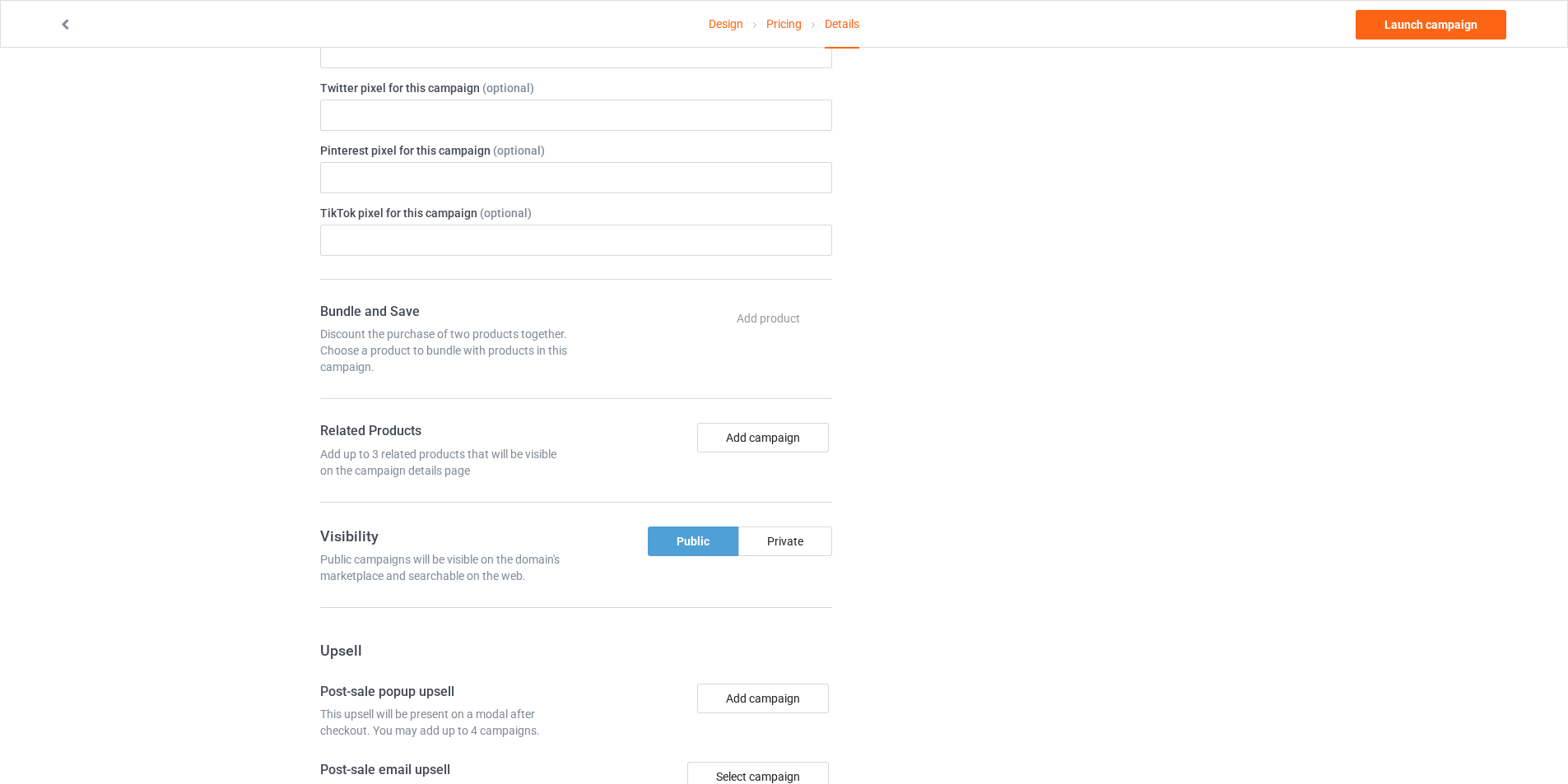
scroll to position [729, 0]
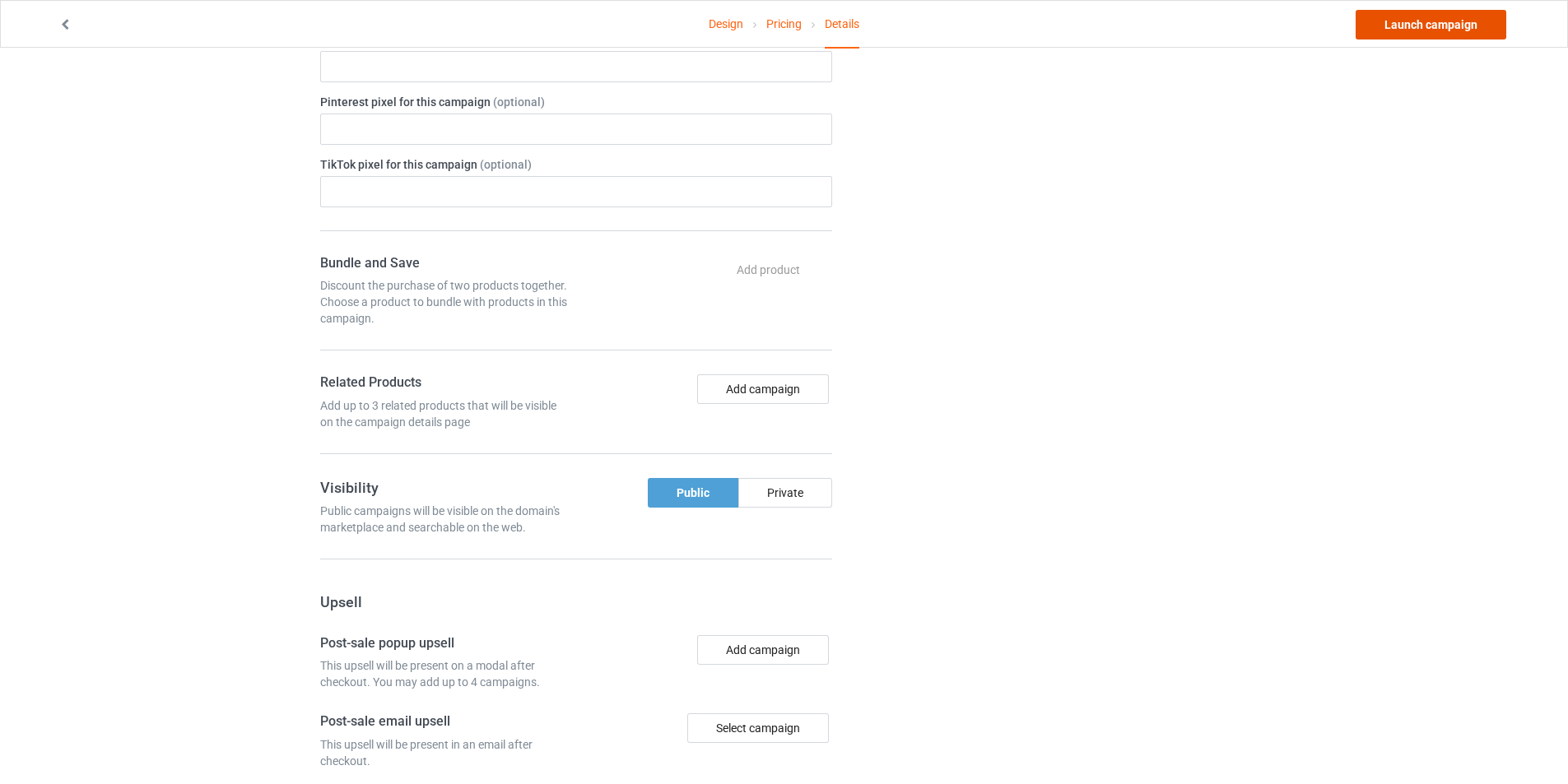
click at [1436, 27] on link "Launch campaign" at bounding box center [1430, 24] width 151 height 29
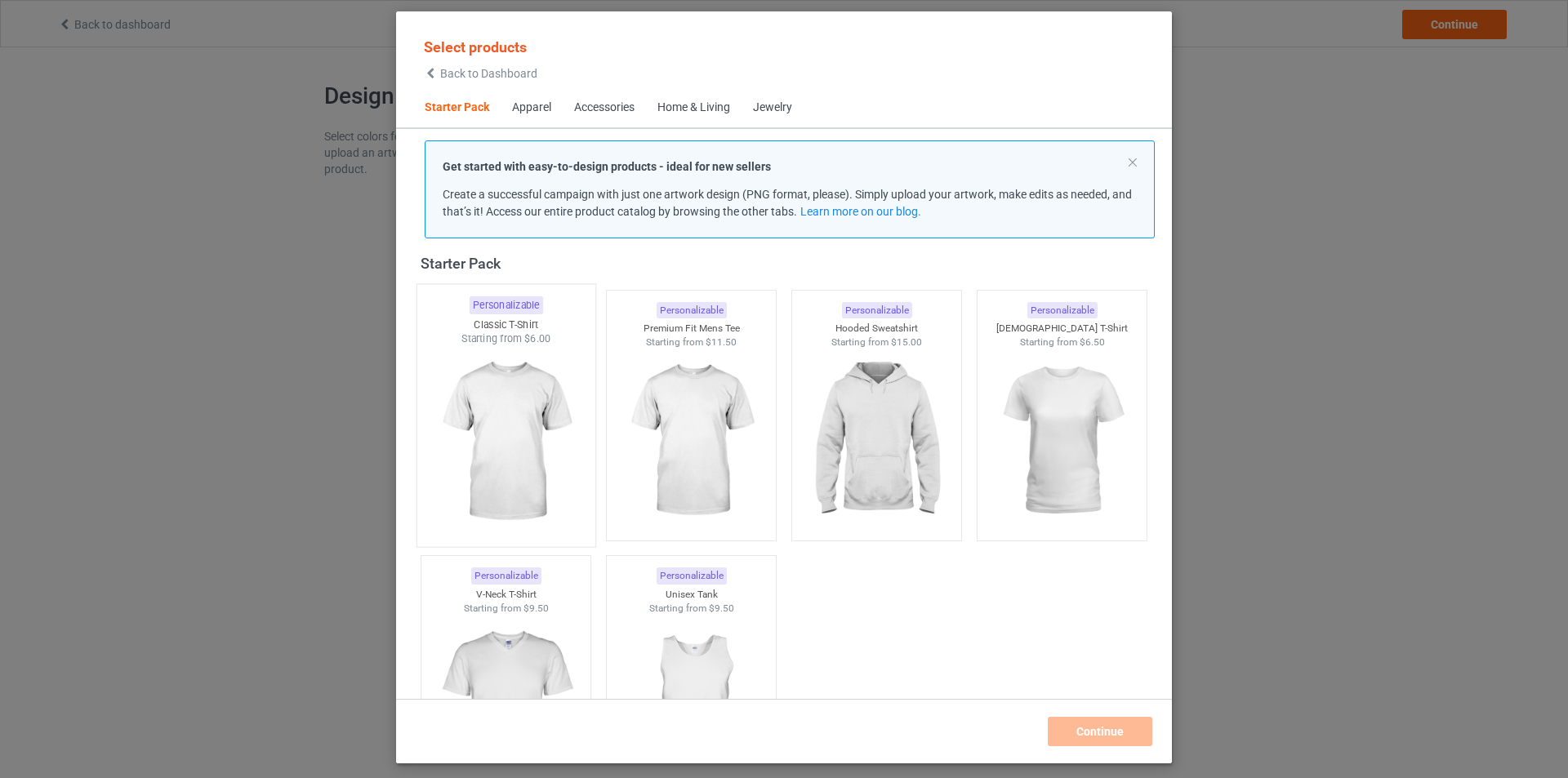
click at [560, 409] on img at bounding box center [505, 442] width 154 height 192
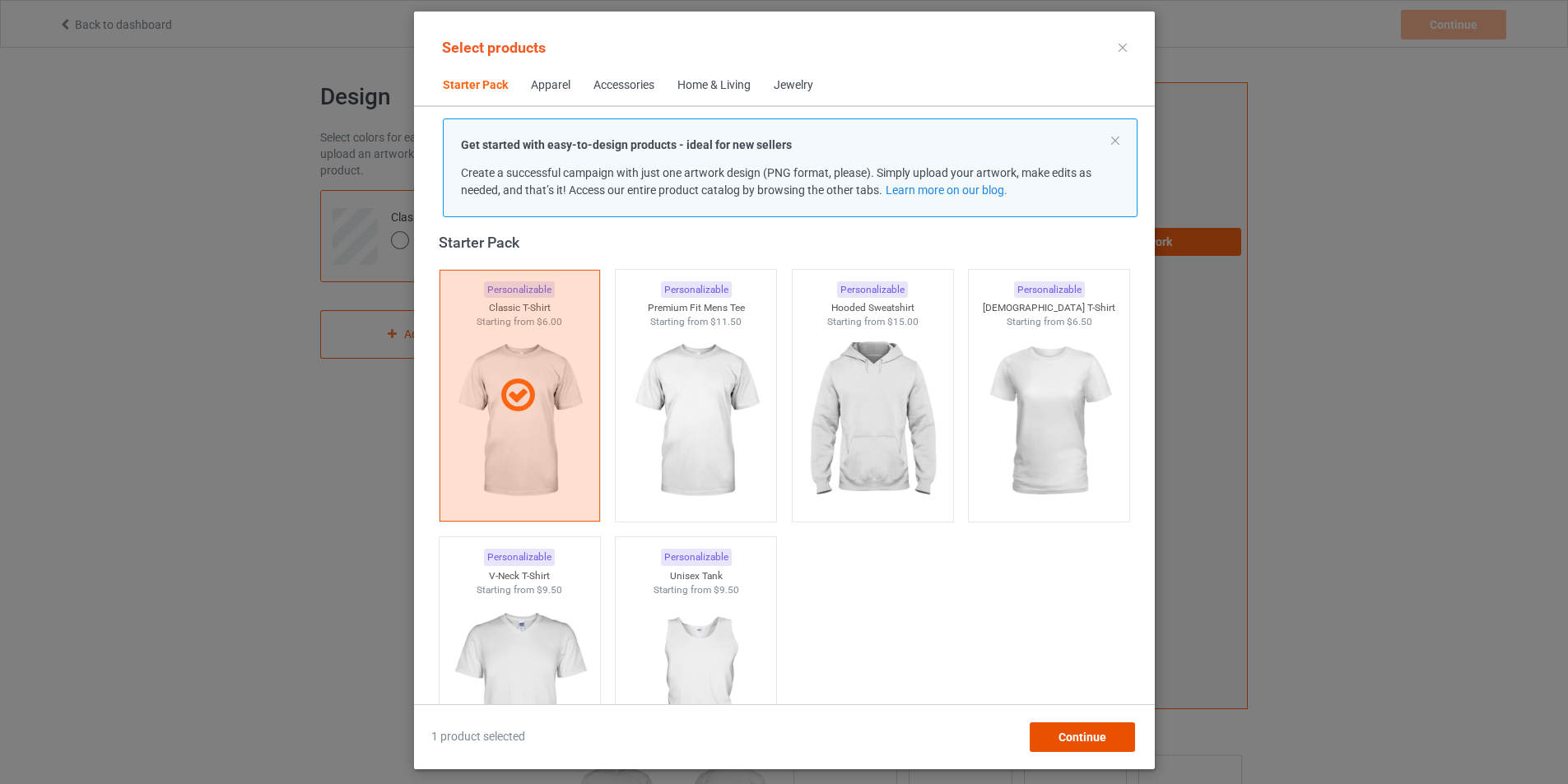
click at [1100, 742] on span "Continue" at bounding box center [1081, 737] width 48 height 13
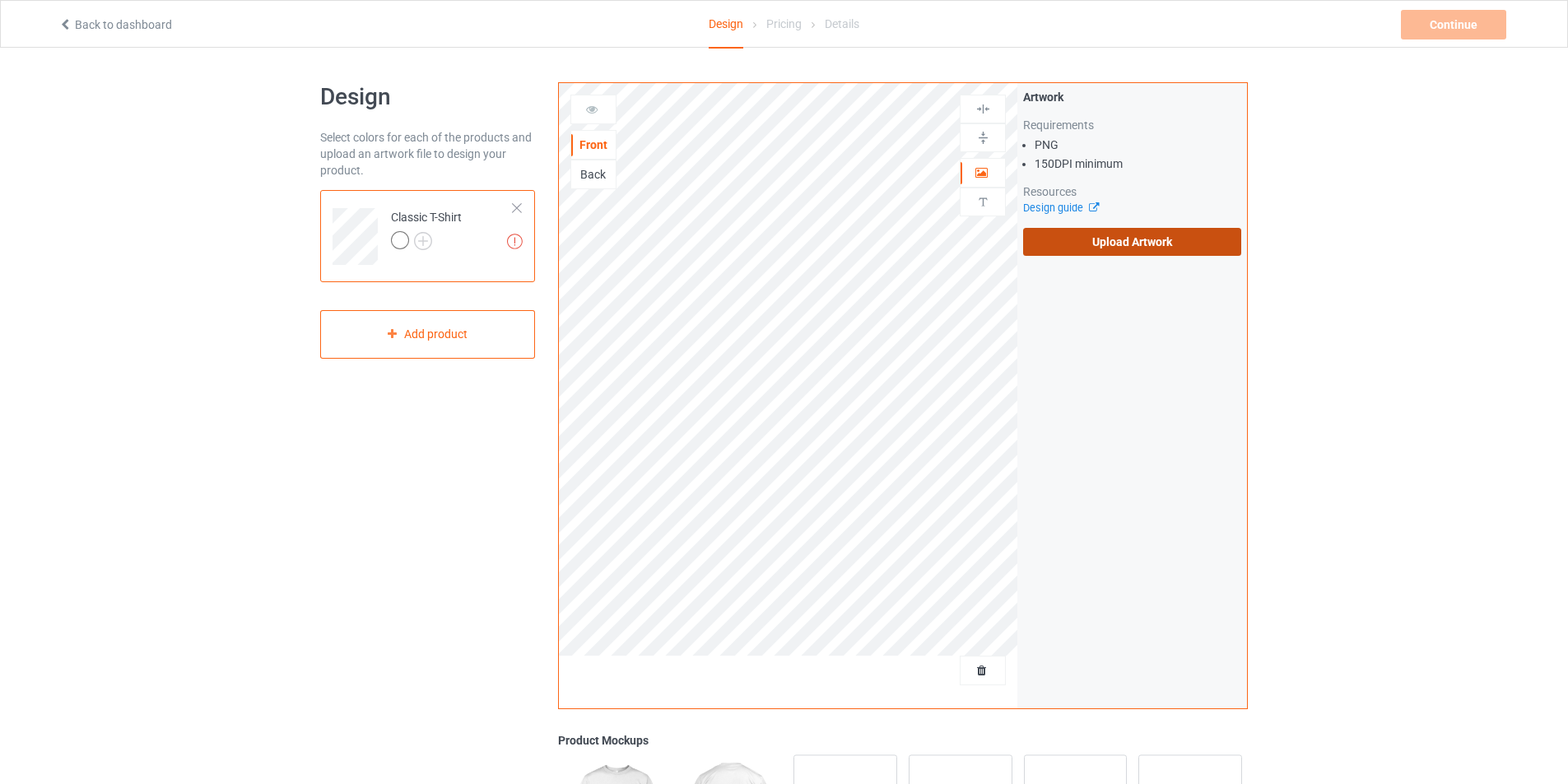
click at [1077, 242] on label "Upload Artwork" at bounding box center [1132, 241] width 218 height 28
click at [0, 0] on input "Upload Artwork" at bounding box center [0, 0] width 0 height 0
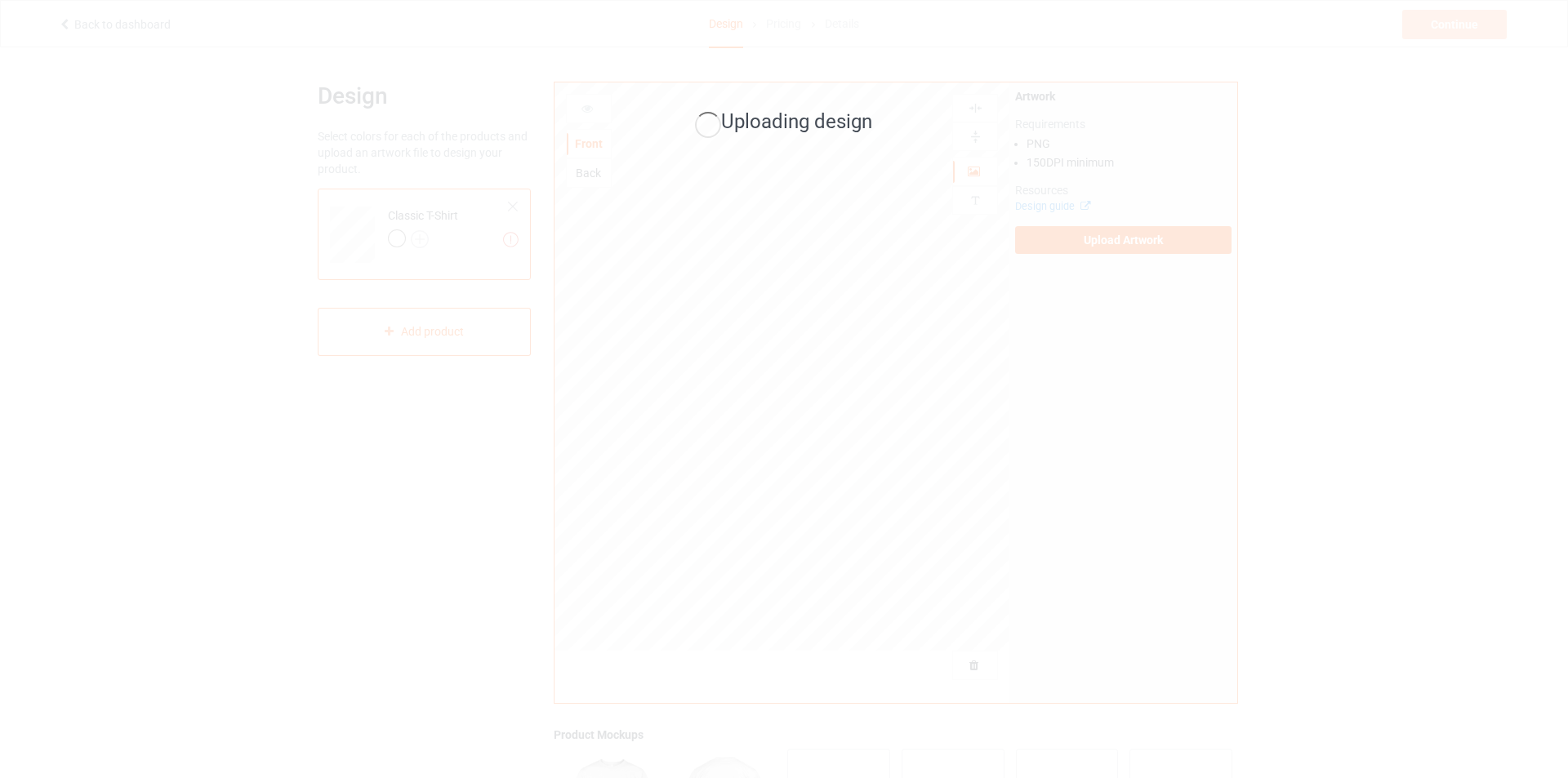
click at [424, 240] on div "Uploading design" at bounding box center [784, 389] width 1568 height 778
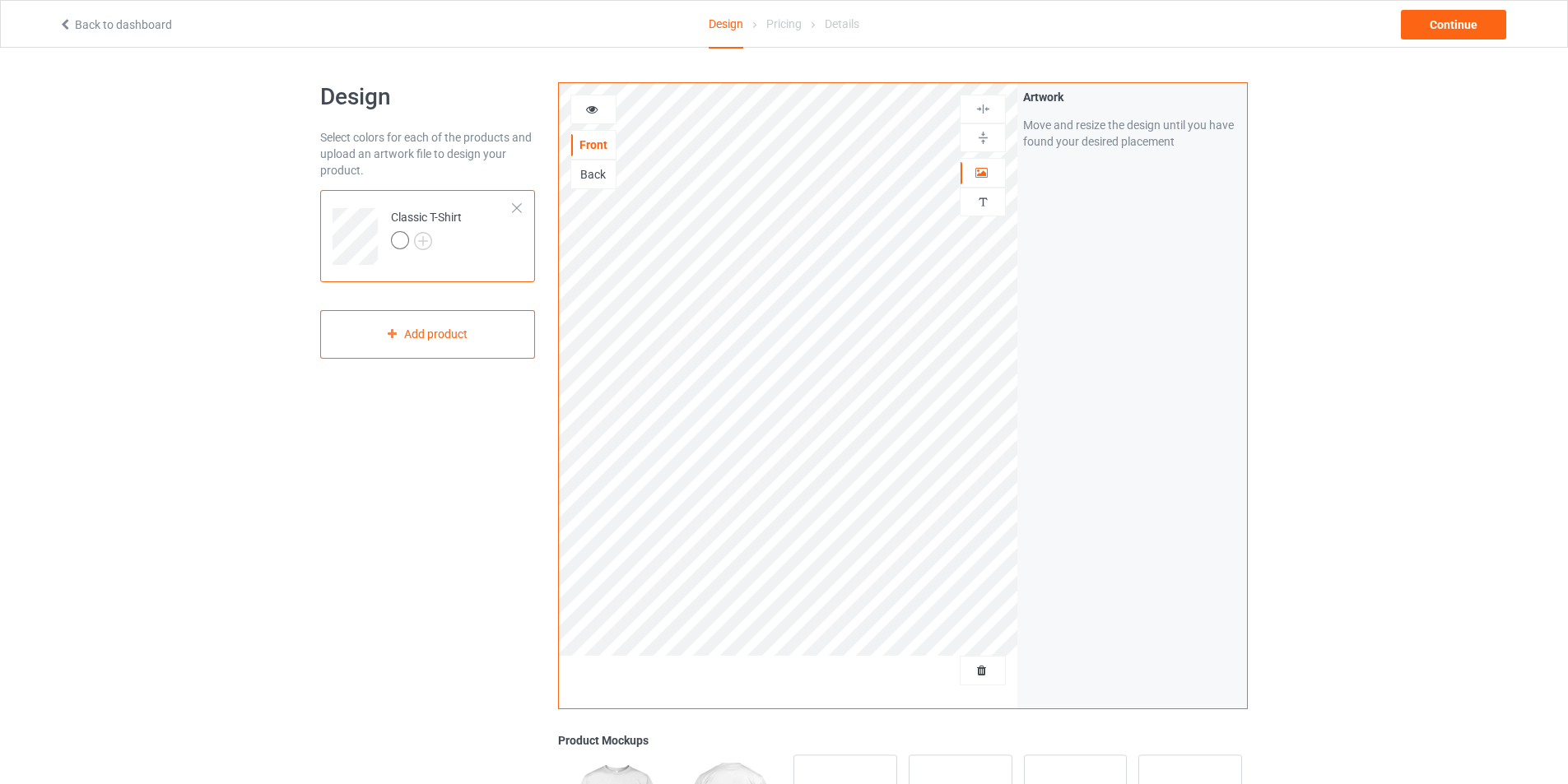
click at [0, 0] on img at bounding box center [0, 0] width 0 height 0
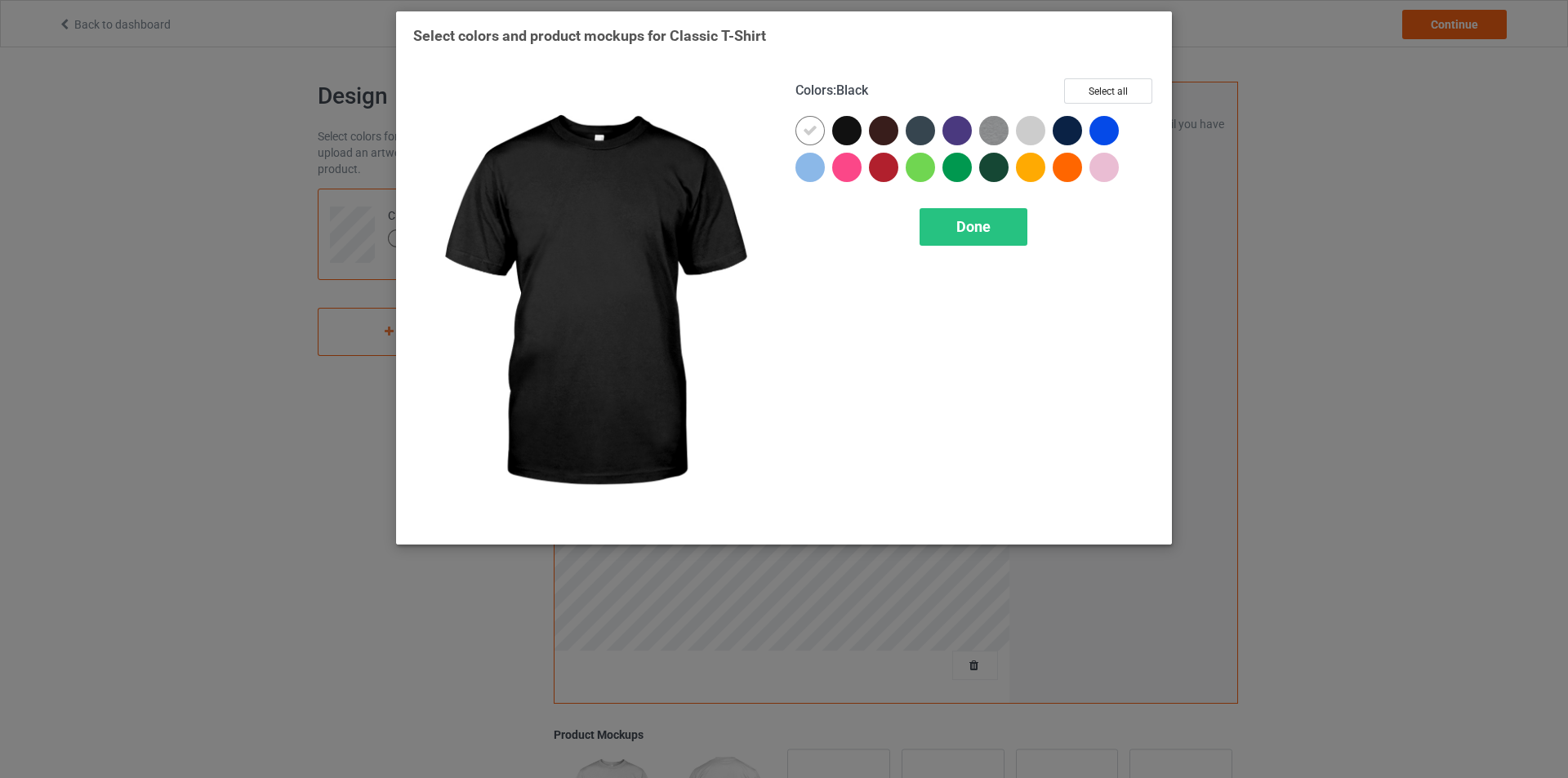
click at [846, 130] on div at bounding box center [847, 131] width 29 height 29
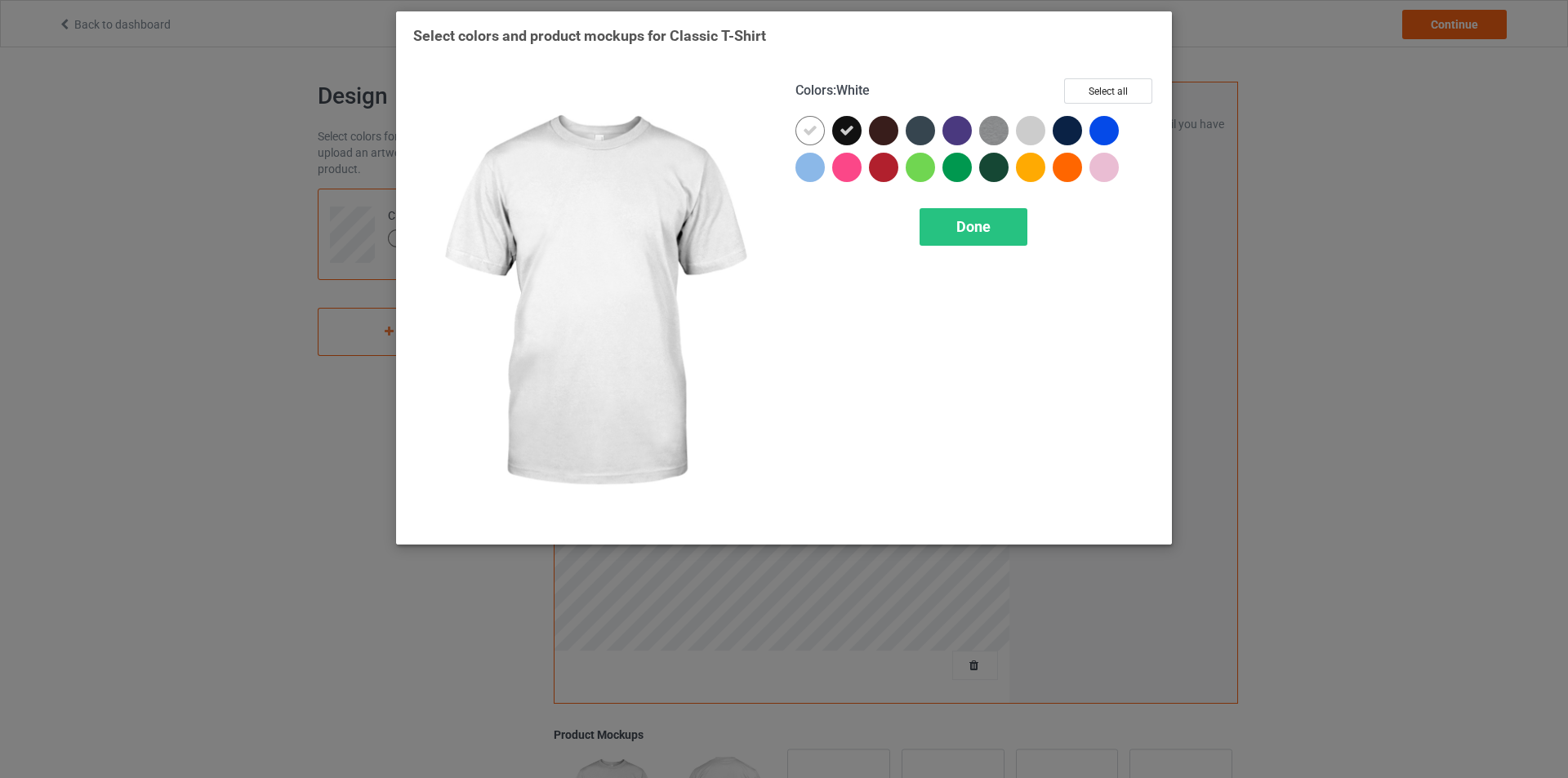
click at [819, 136] on div at bounding box center [810, 131] width 29 height 29
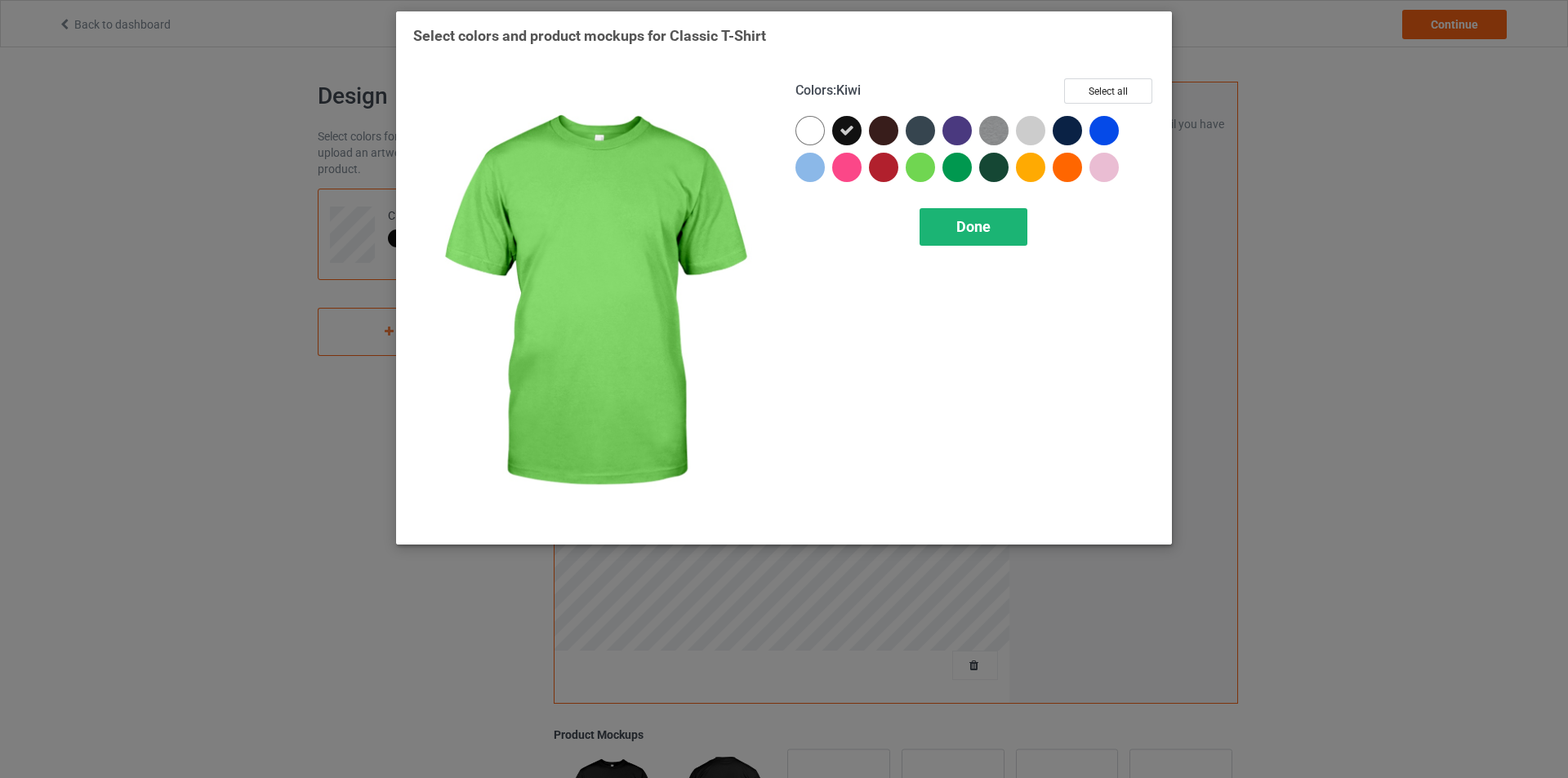
click at [945, 221] on div "Done" at bounding box center [974, 228] width 108 height 38
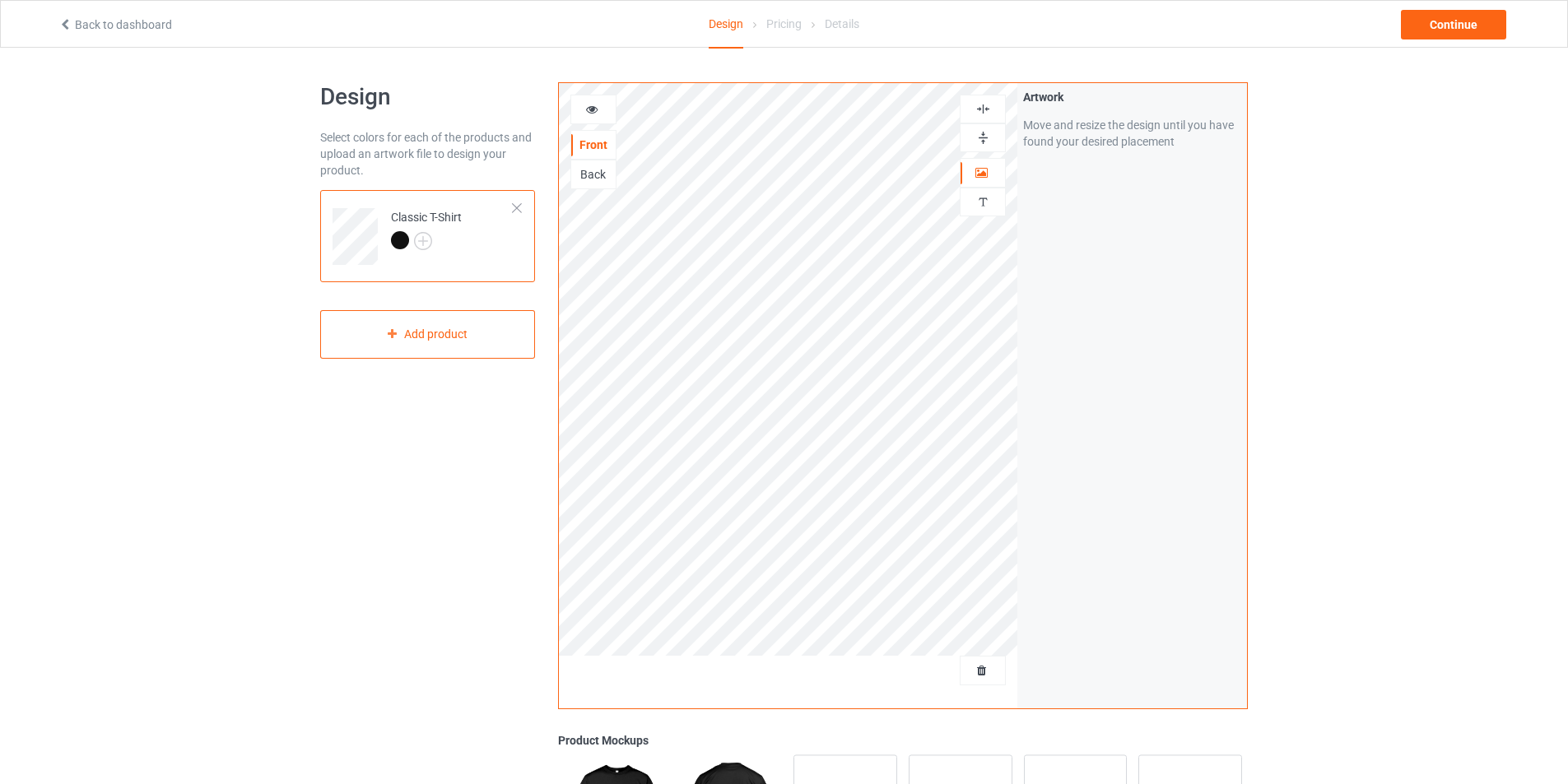
click at [1053, 346] on div "Artwork Move and resize the design until you have found your desired placement" at bounding box center [1132, 395] width 229 height 626
click at [1470, 13] on div "Continue" at bounding box center [1454, 24] width 106 height 29
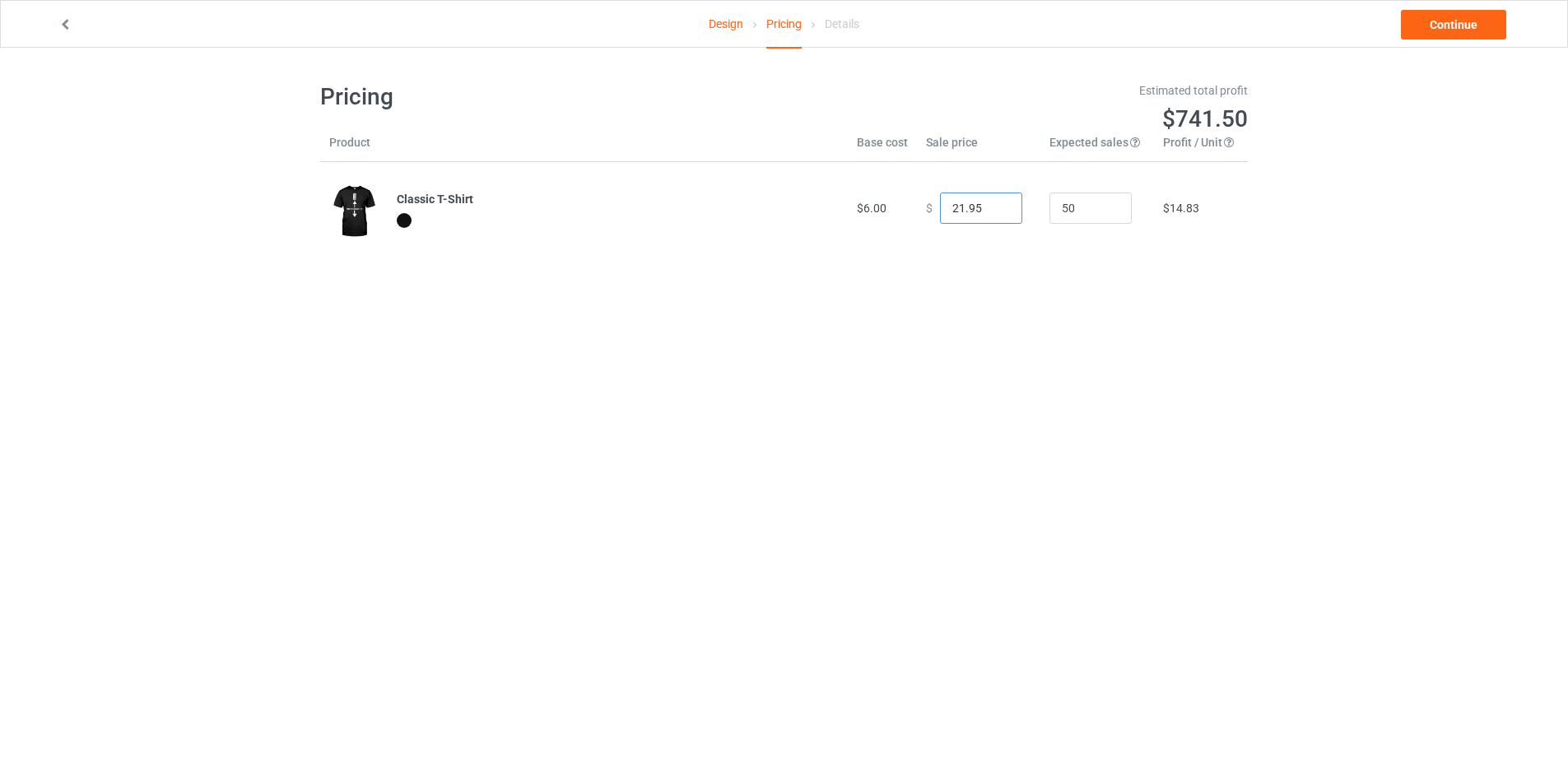
type input "21.95"
click at [993, 213] on input "21.95" at bounding box center [980, 209] width 82 height 31
click at [1455, 17] on link "Continue" at bounding box center [1454, 24] width 106 height 29
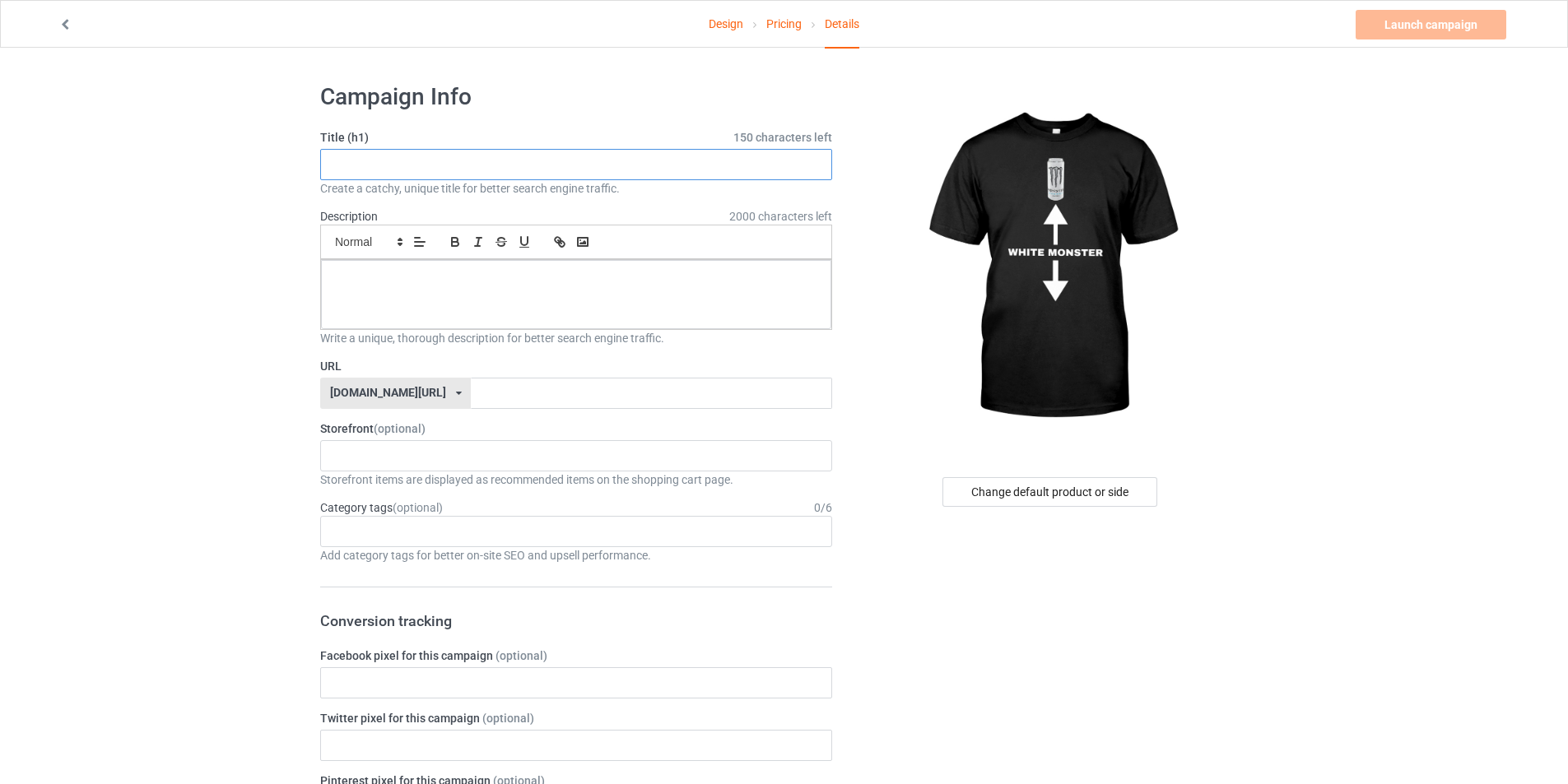
click at [643, 164] on input "text" at bounding box center [576, 164] width 512 height 31
type input "WHITE MONSTER"
click at [522, 291] on div at bounding box center [576, 295] width 511 height 69
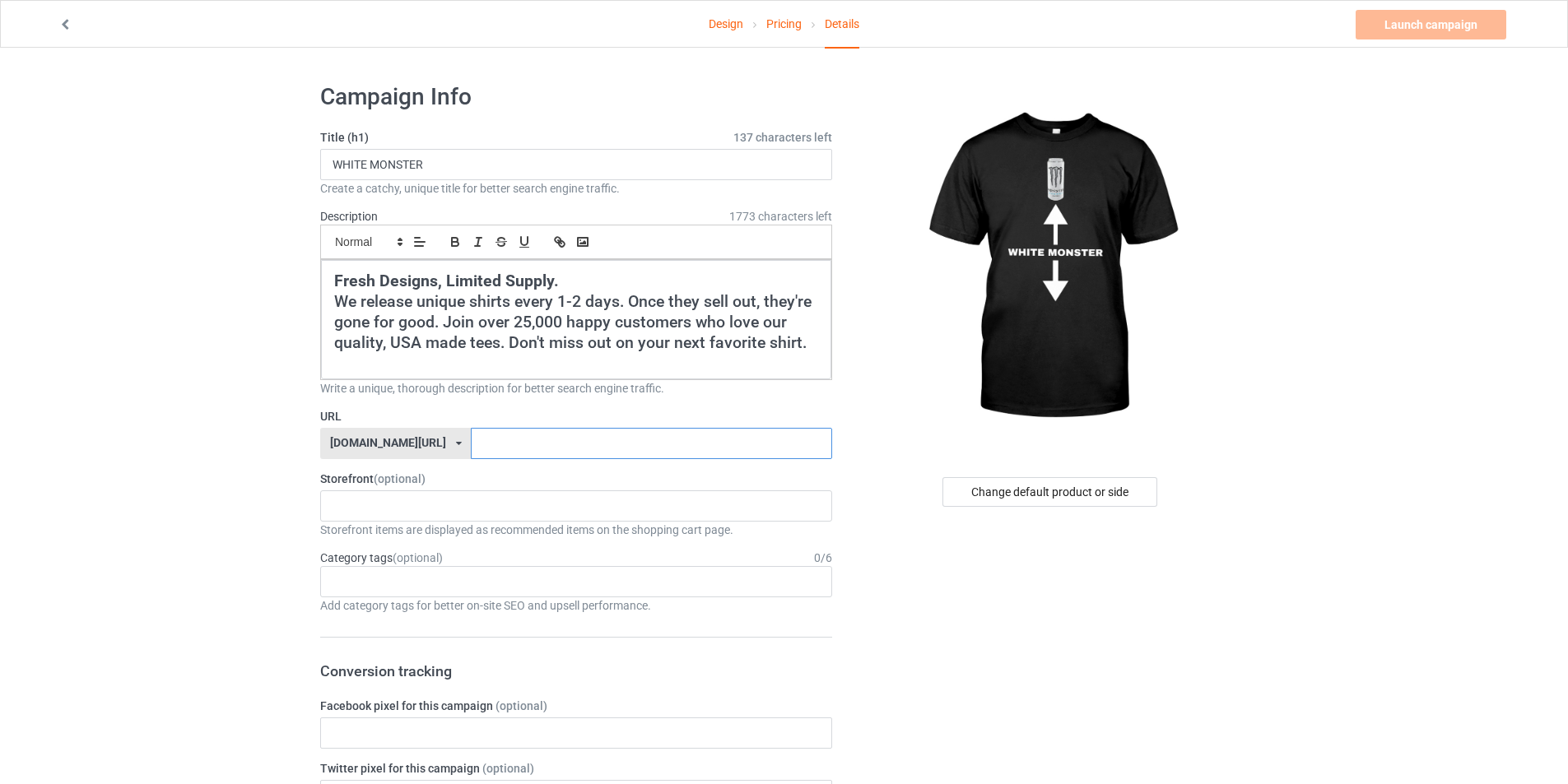
click at [547, 434] on input "text" at bounding box center [651, 444] width 361 height 31
type input "WHITEMONSTER"
click at [493, 503] on div "cursedahhshirts 68e6e715c14d57002fb4706e" at bounding box center [576, 506] width 512 height 31
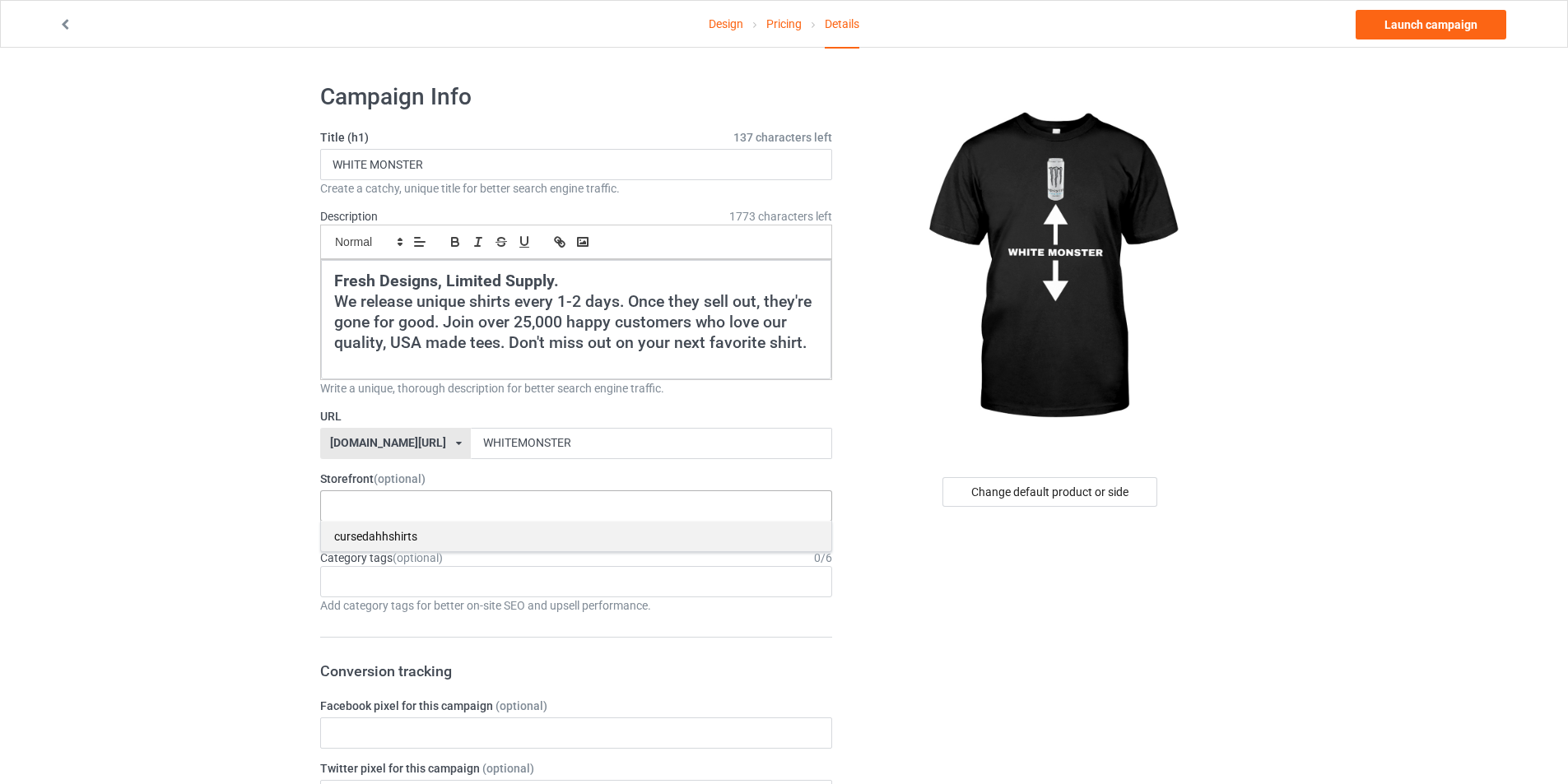
click at [444, 537] on div "cursedahhshirts" at bounding box center [576, 536] width 511 height 30
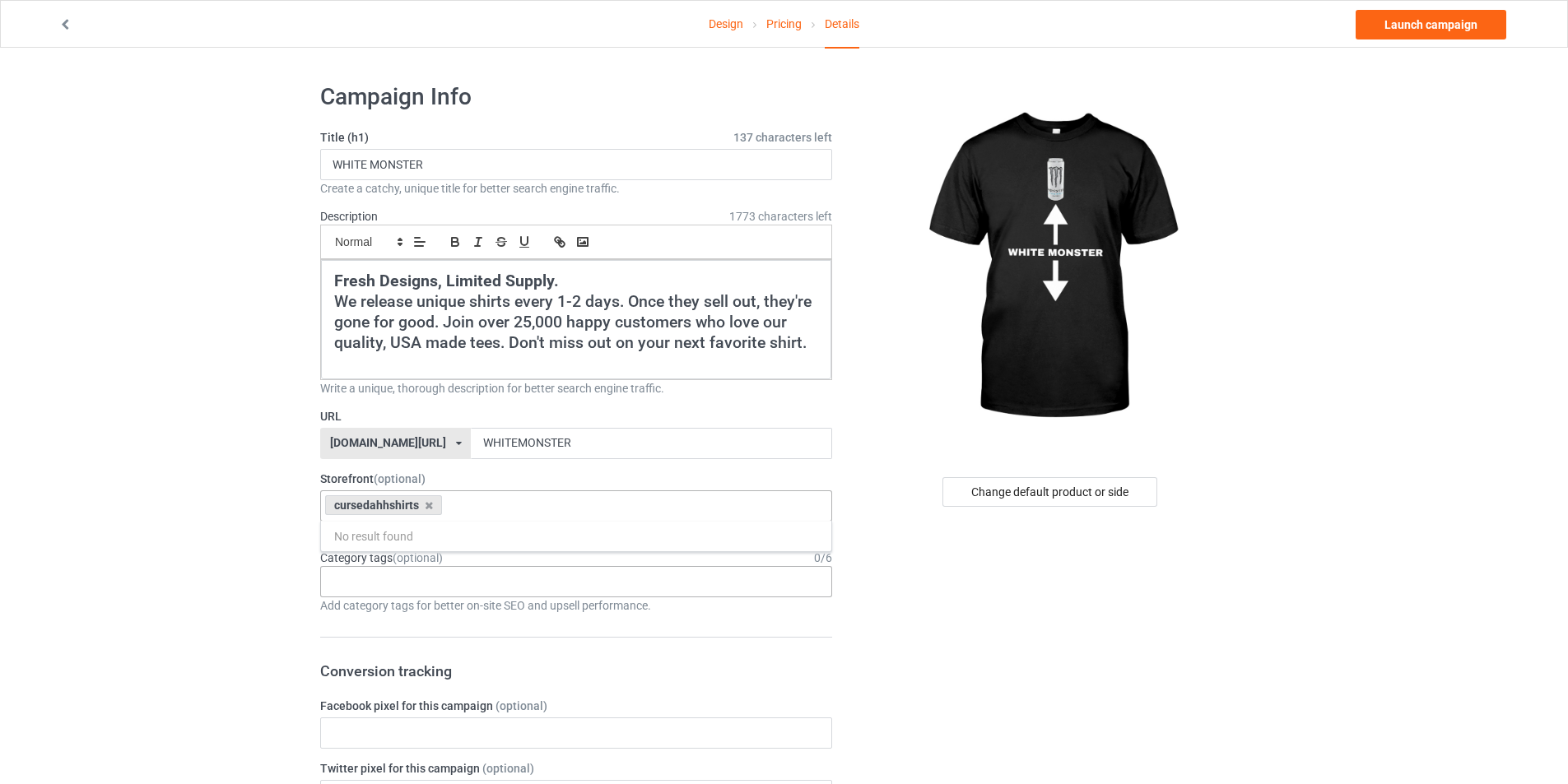
click at [426, 582] on div "Age > [DEMOGRAPHIC_DATA] > 1 Age > [DEMOGRAPHIC_DATA] Months > 1 Month Age > [D…" at bounding box center [576, 582] width 512 height 31
type input "MEME"
click at [429, 610] on div "Interests > Internet > Memes" at bounding box center [576, 612] width 511 height 30
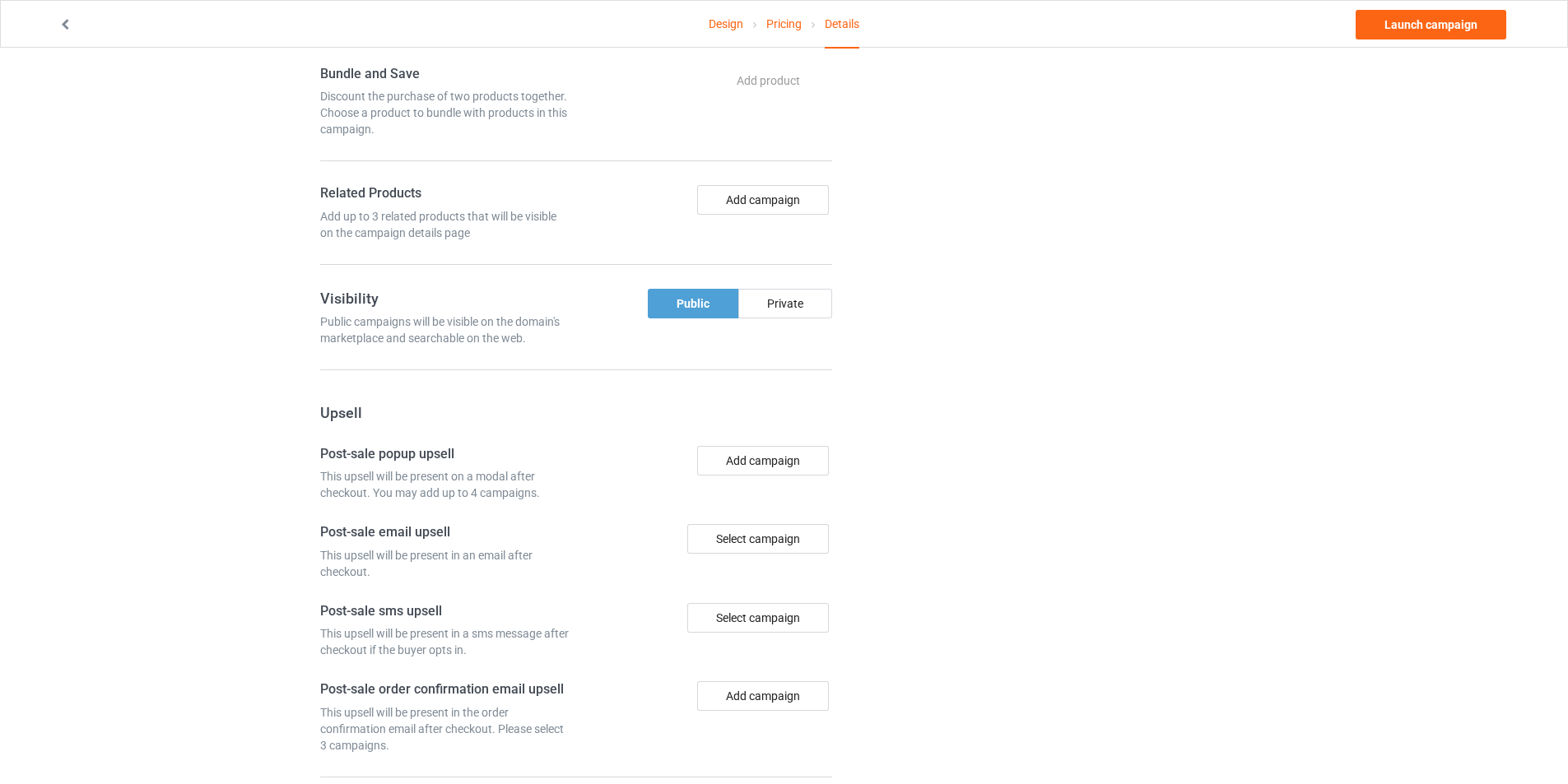
scroll to position [1019, 0]
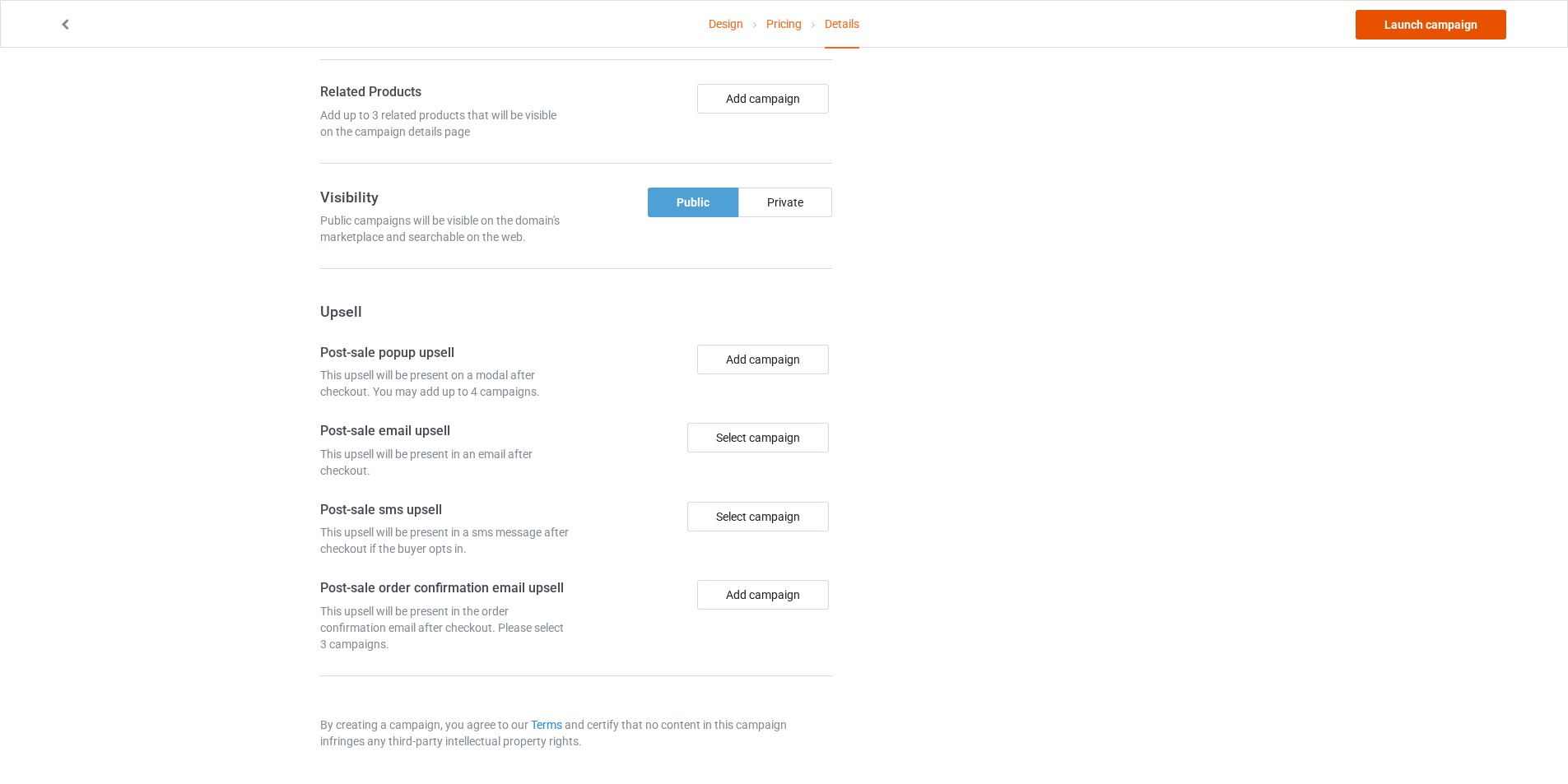
click at [1420, 17] on link "Launch campaign" at bounding box center [1430, 24] width 151 height 29
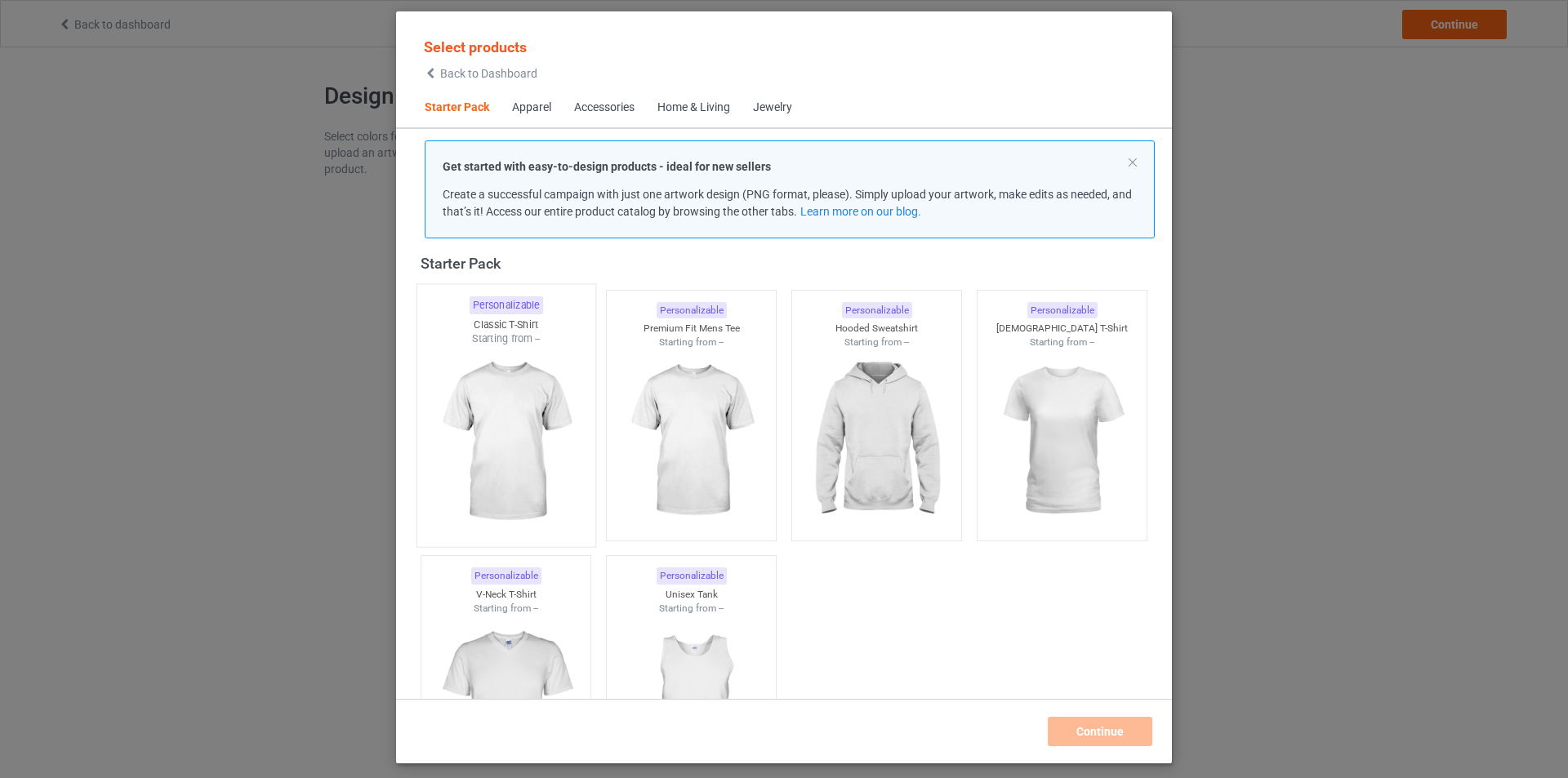
click at [441, 480] on img at bounding box center [505, 442] width 154 height 192
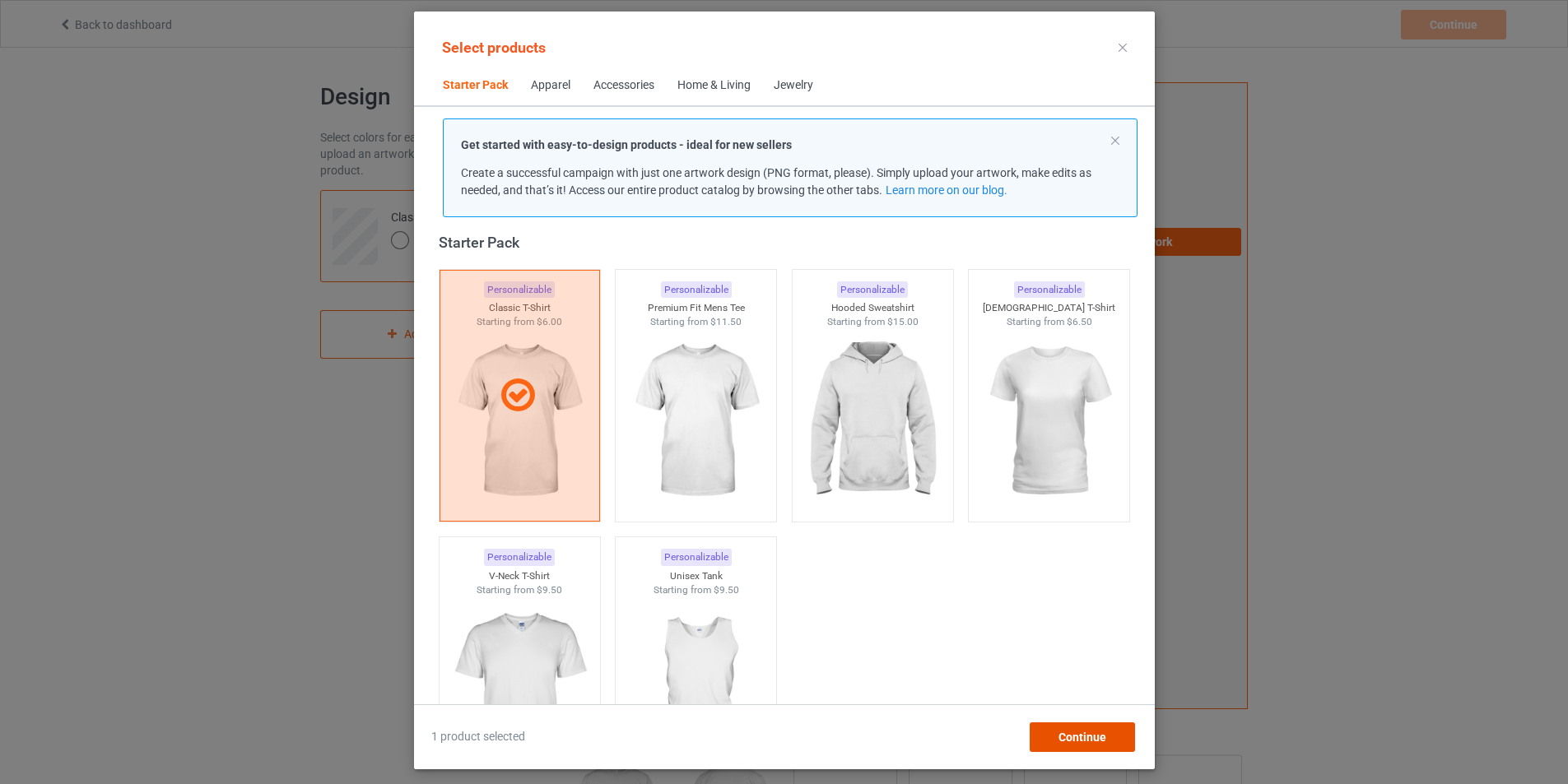
click at [1105, 733] on span "Continue" at bounding box center [1081, 737] width 48 height 13
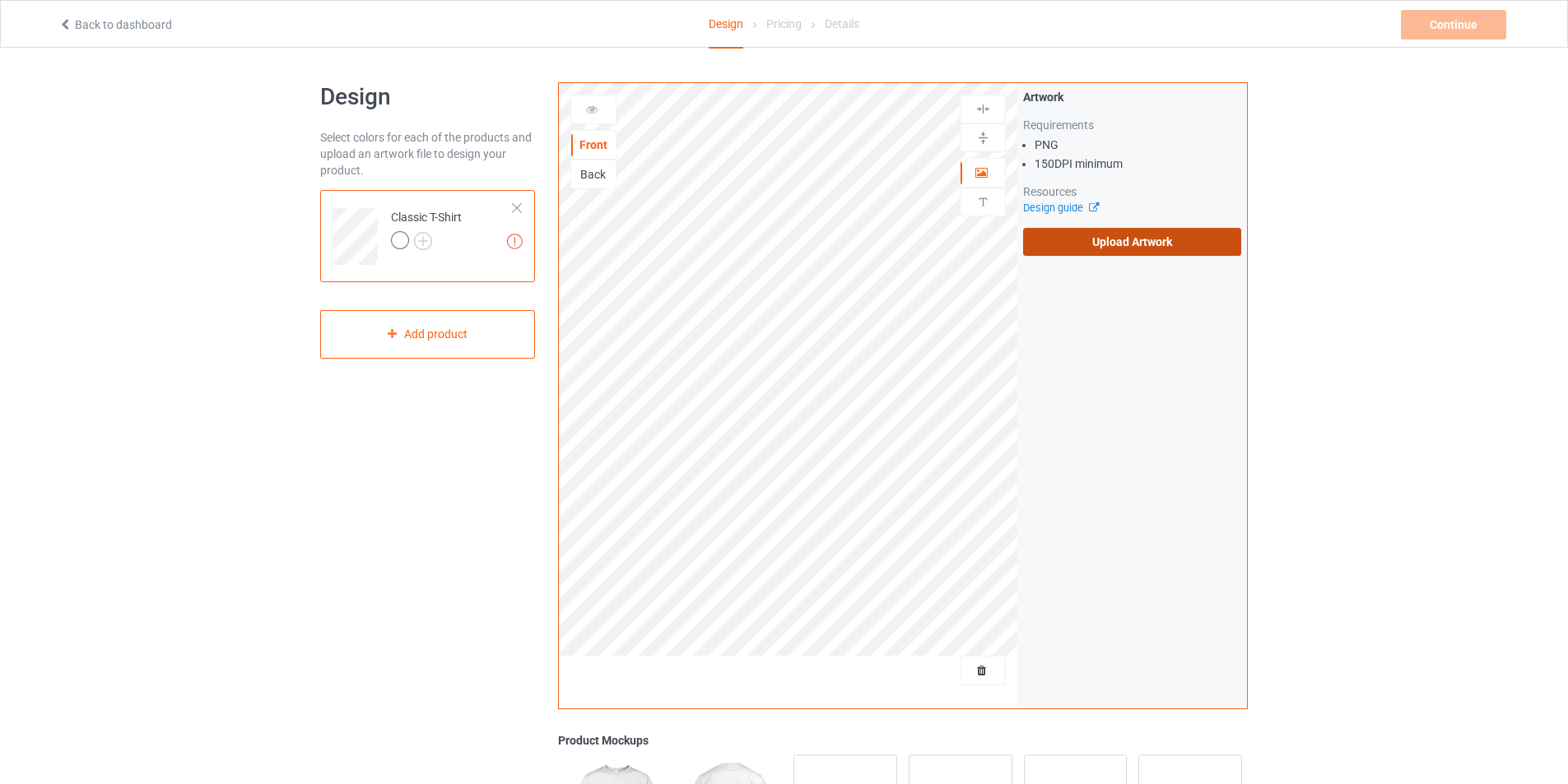
click at [1115, 254] on label "Upload Artwork" at bounding box center [1132, 241] width 218 height 28
click at [0, 0] on input "Upload Artwork" at bounding box center [0, 0] width 0 height 0
click at [427, 245] on body "Back to dashboard Design Pricing Details Continue Missing artworks Design Selec…" at bounding box center [784, 440] width 1568 height 784
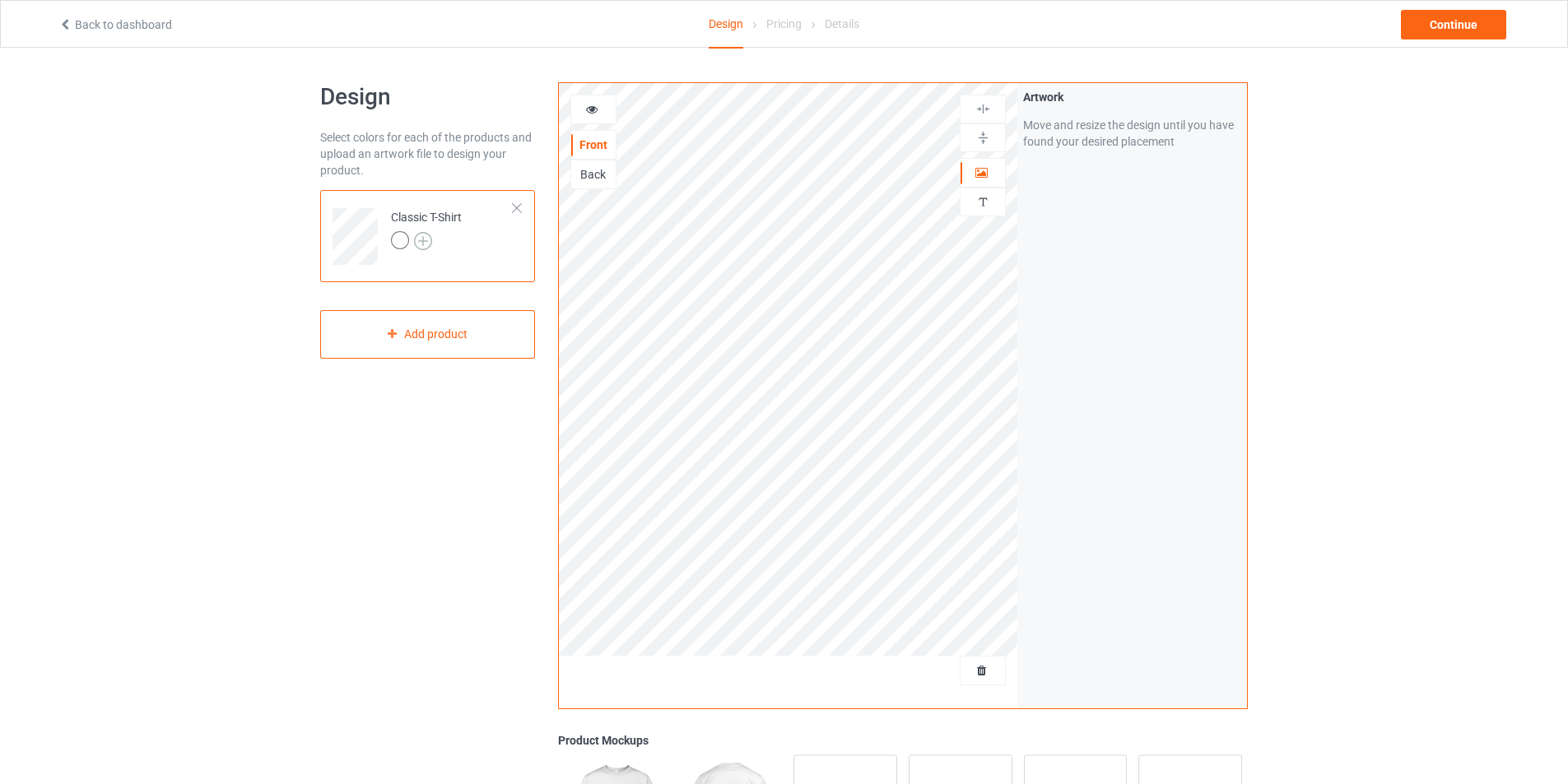
click at [414, 232] on img at bounding box center [422, 241] width 18 height 18
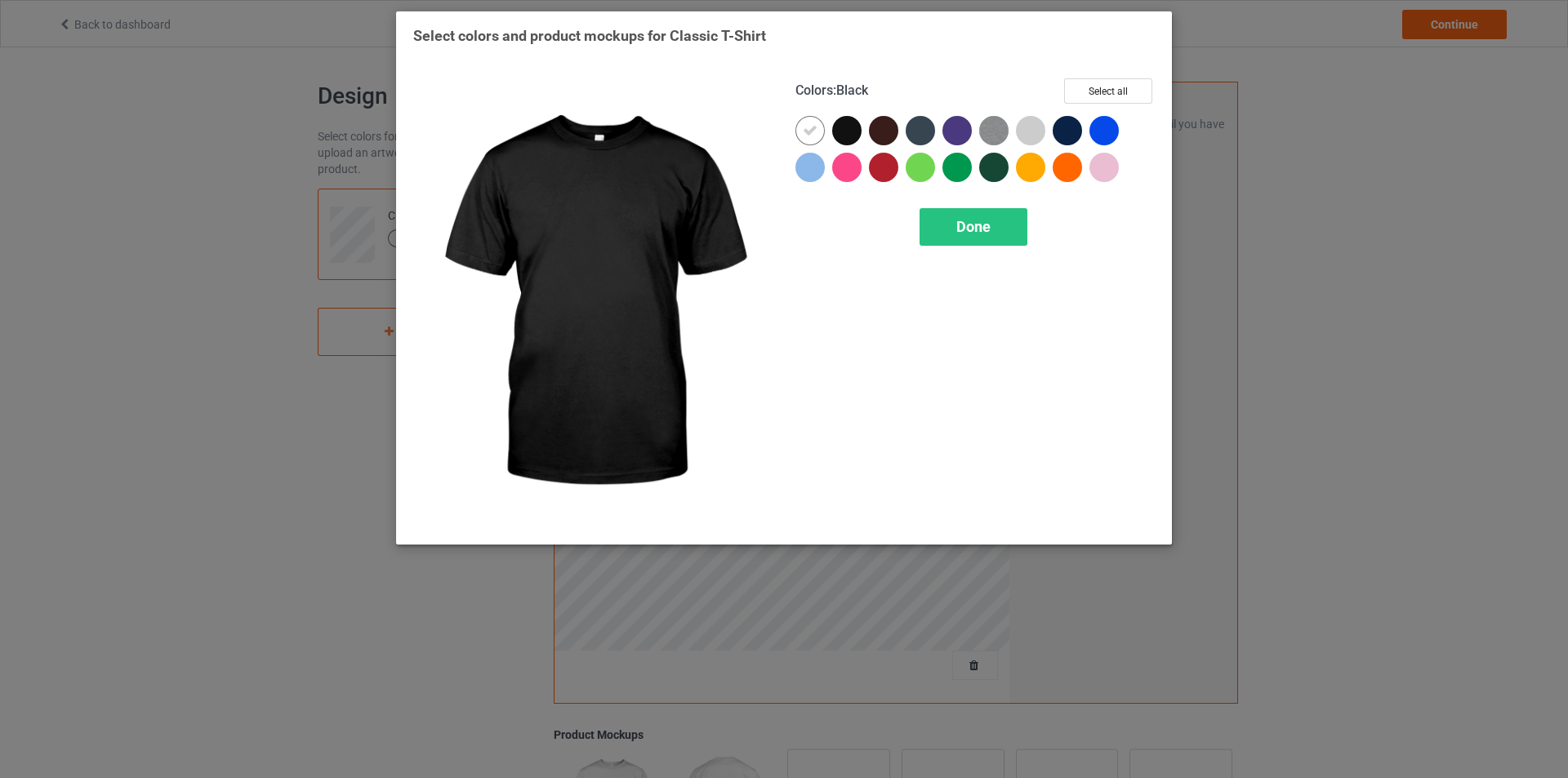
click at [851, 125] on div at bounding box center [847, 131] width 29 height 29
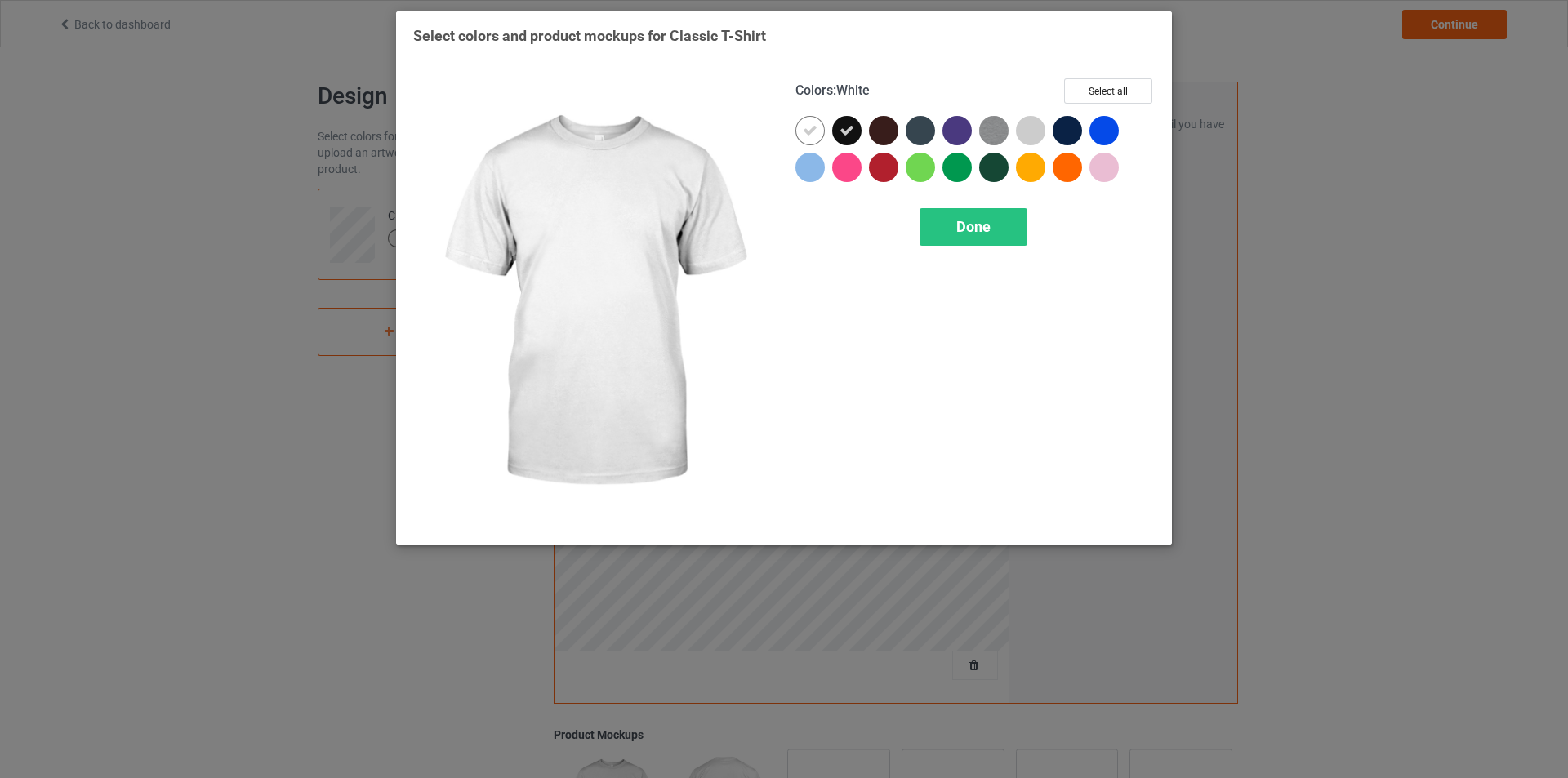
click at [808, 141] on div at bounding box center [810, 131] width 29 height 29
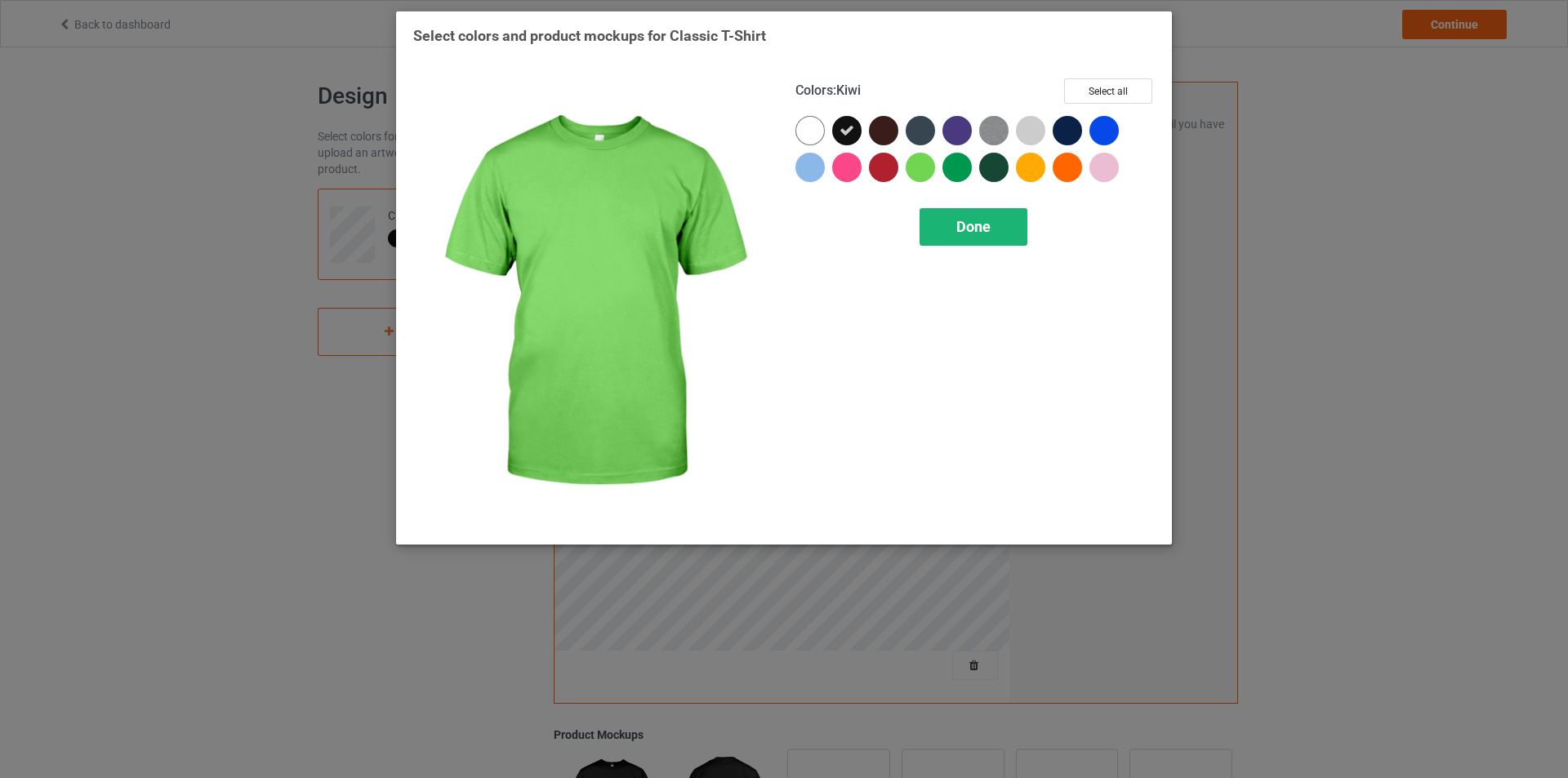
click at [968, 218] on span "Done" at bounding box center [974, 227] width 34 height 17
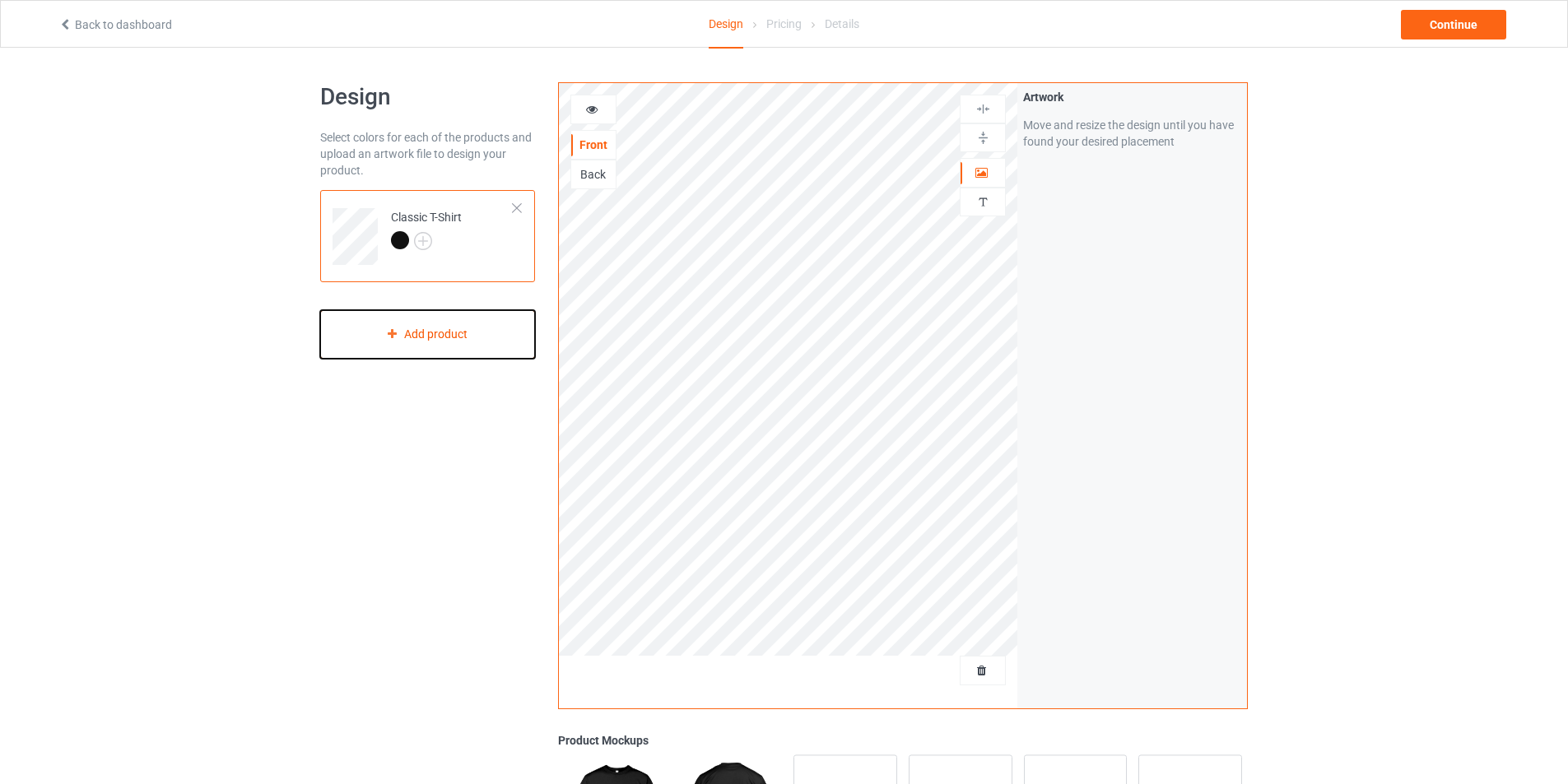
click at [456, 326] on div "Add product" at bounding box center [427, 335] width 215 height 48
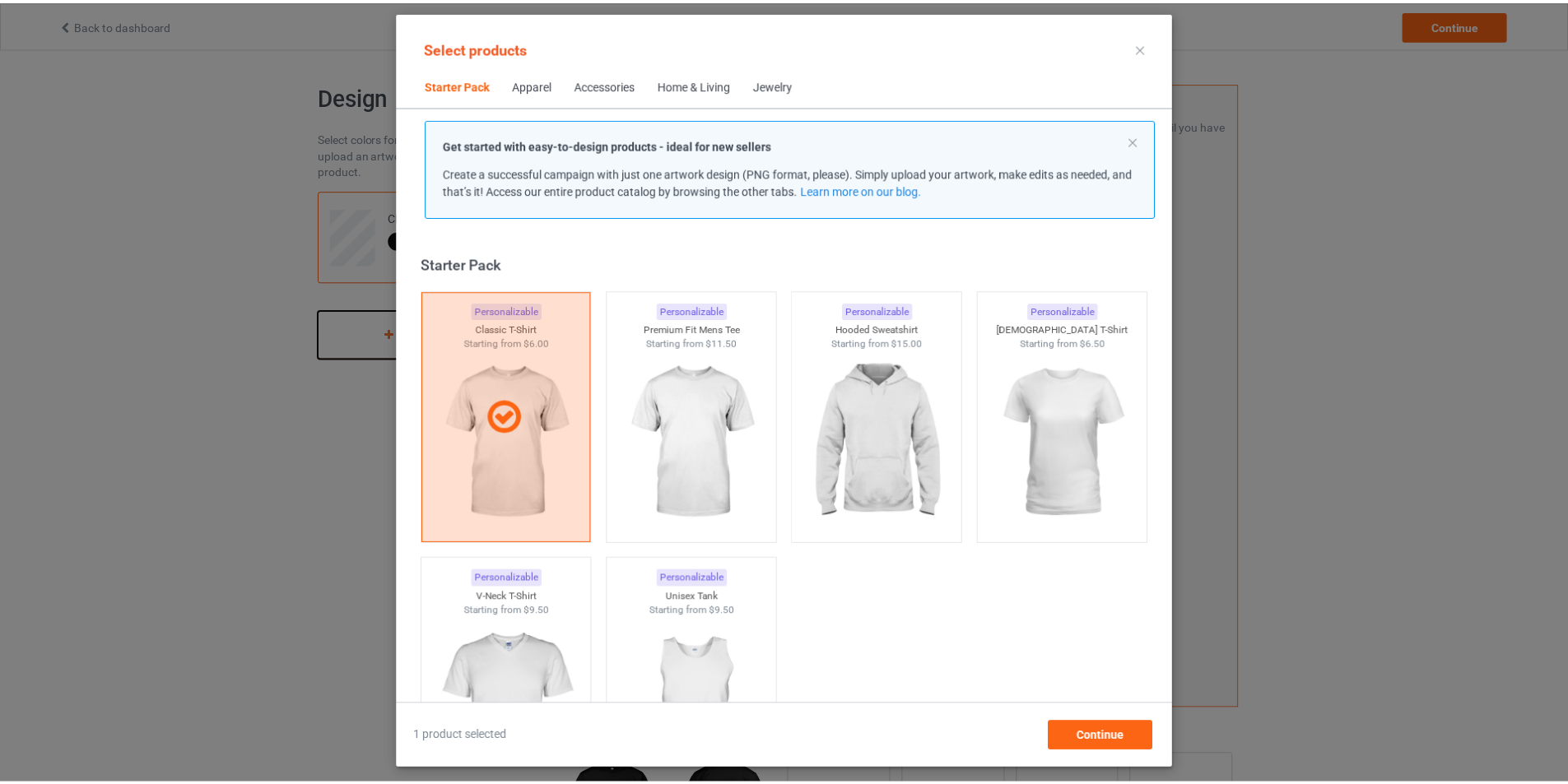
scroll to position [22, 0]
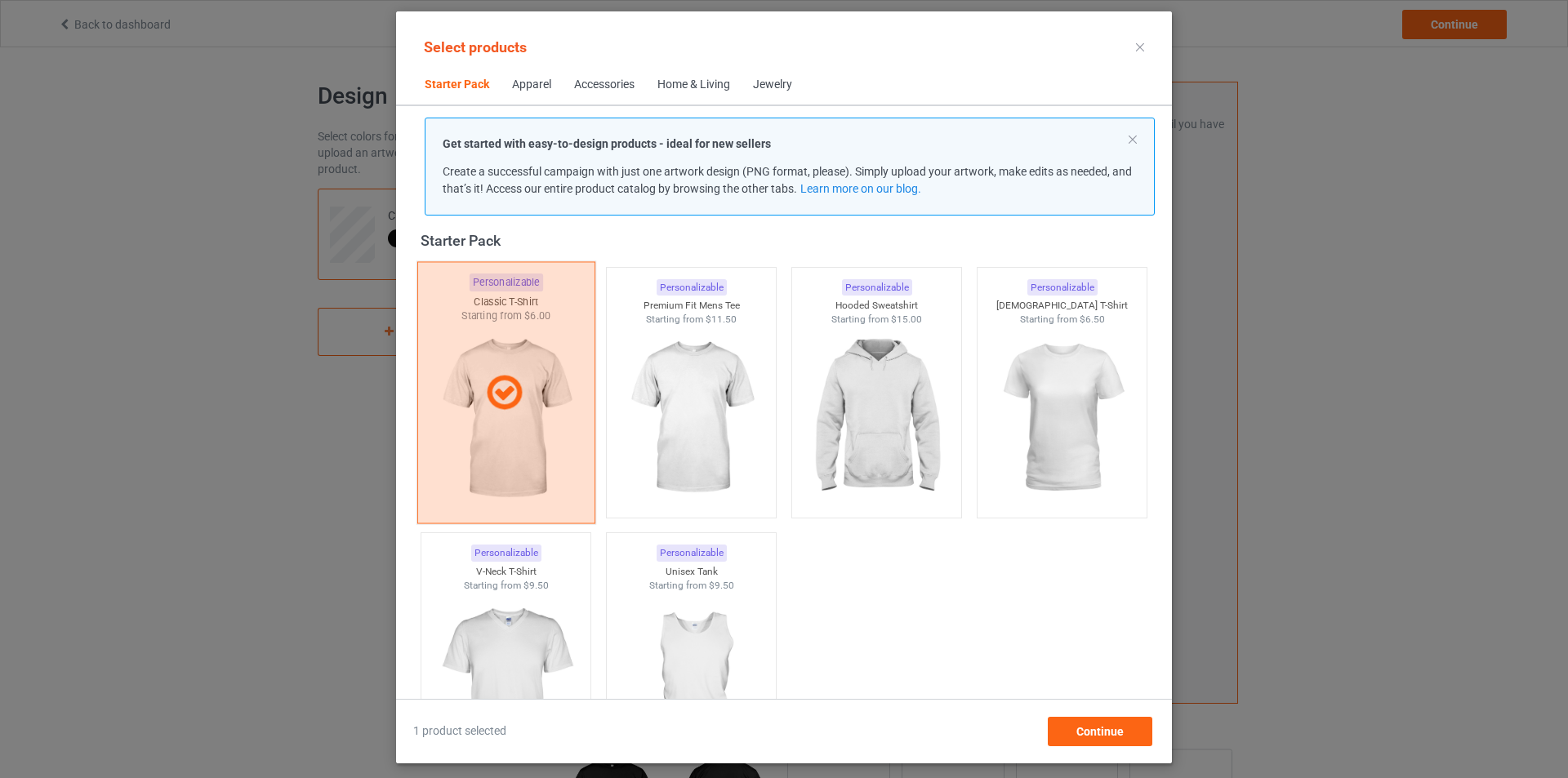
click at [512, 365] on div at bounding box center [506, 392] width 178 height 262
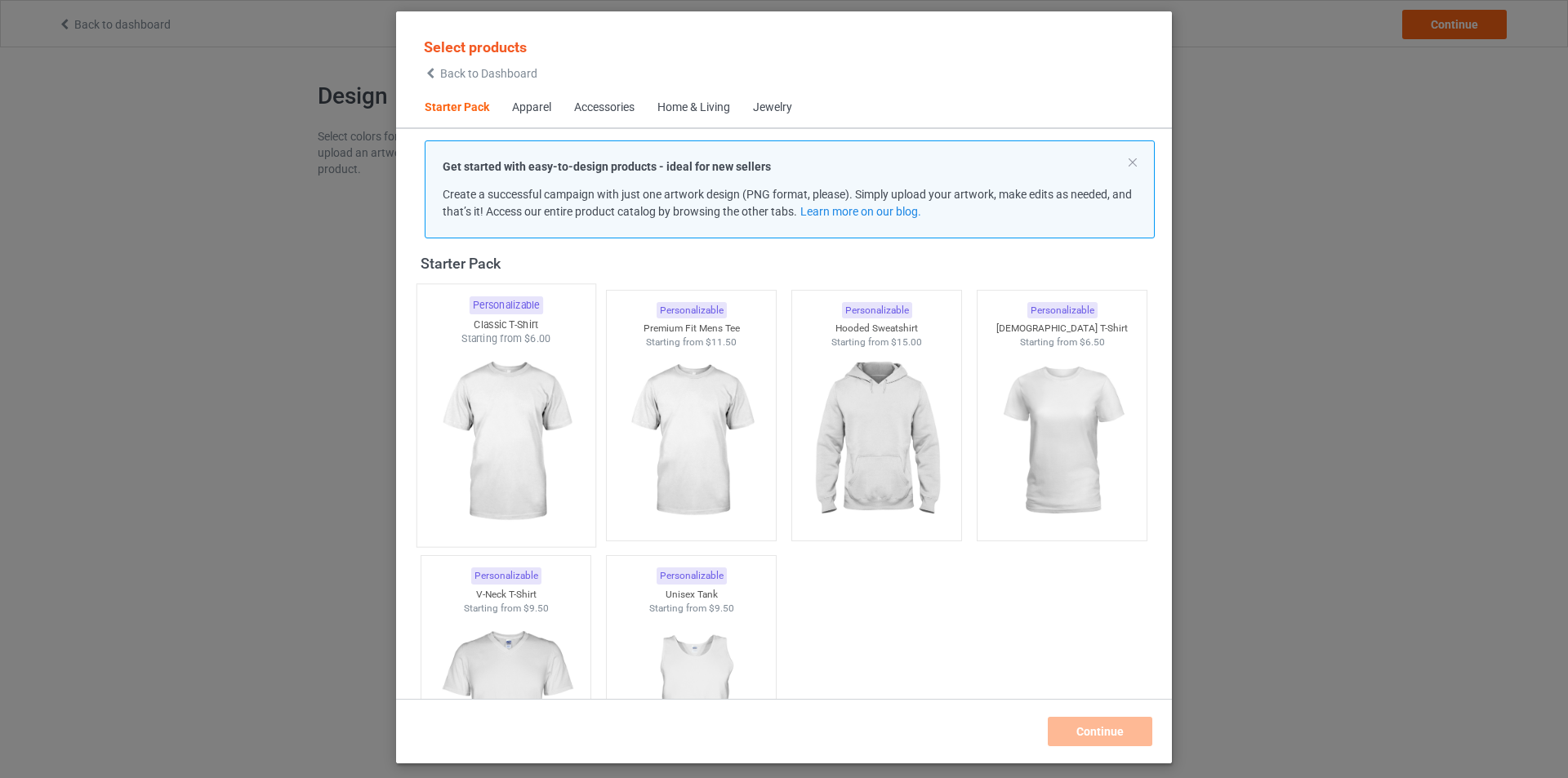
click at [1246, 245] on div "Select products Back to Dashboard Starter Pack Apparel Accessories Home & Livin…" at bounding box center [784, 389] width 1568 height 778
click at [511, 402] on img at bounding box center [505, 442] width 154 height 192
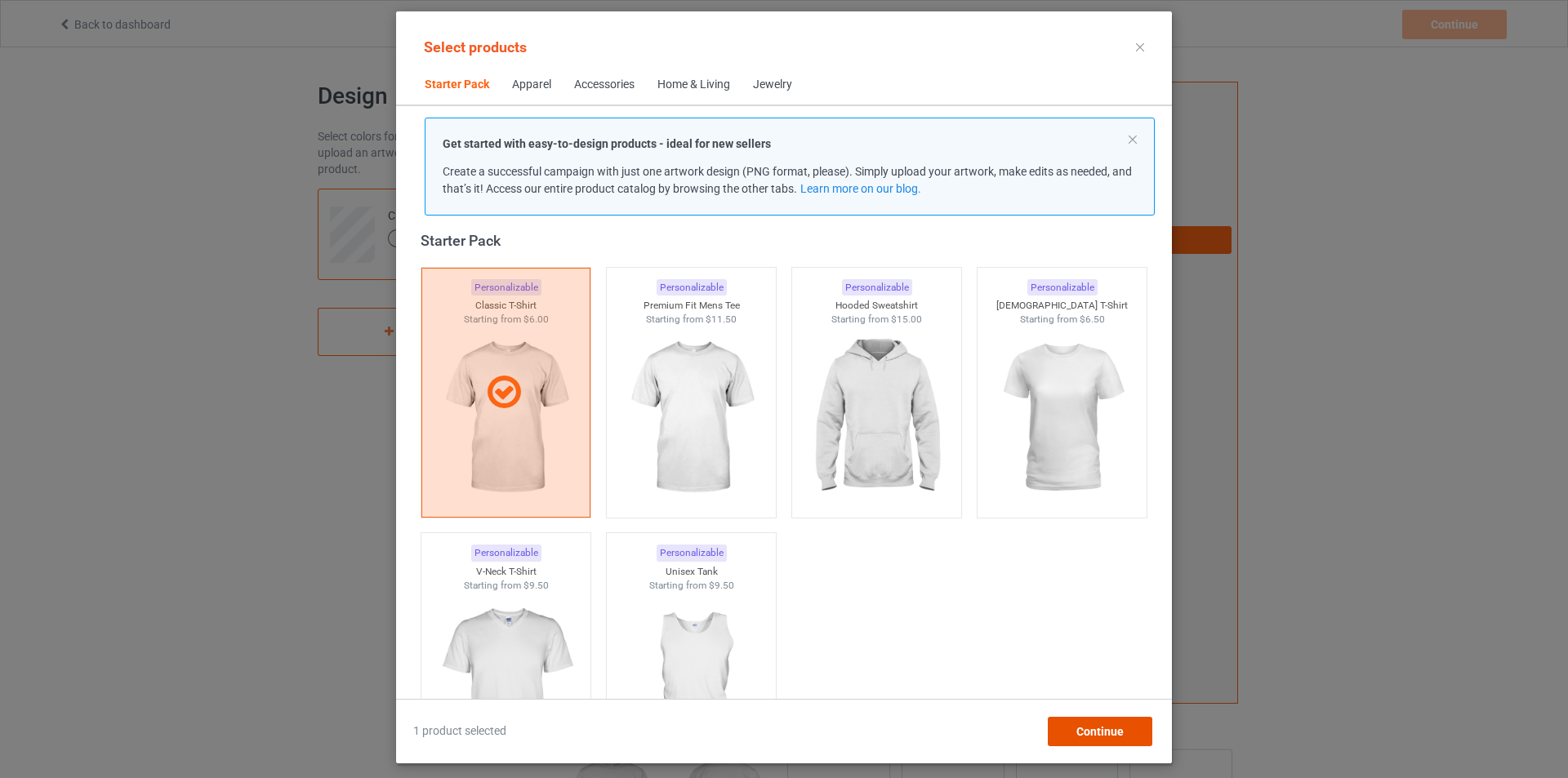
click at [1111, 737] on span "Continue" at bounding box center [1100, 732] width 47 height 13
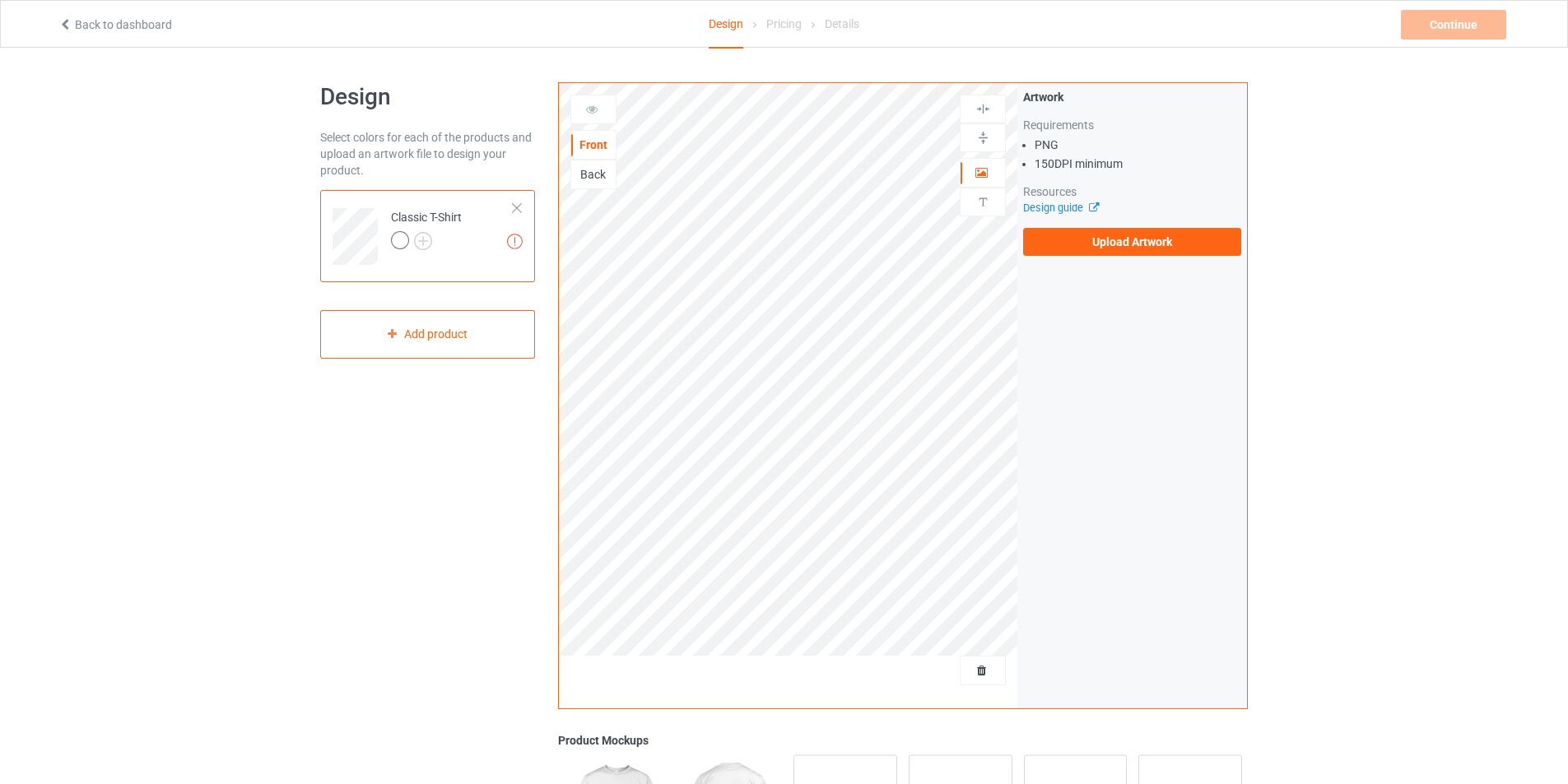
scroll to position [282, 0]
click at [1104, 248] on label "Upload Artwork" at bounding box center [1132, 241] width 218 height 28
click at [0, 0] on input "Upload Artwork" at bounding box center [0, 0] width 0 height 0
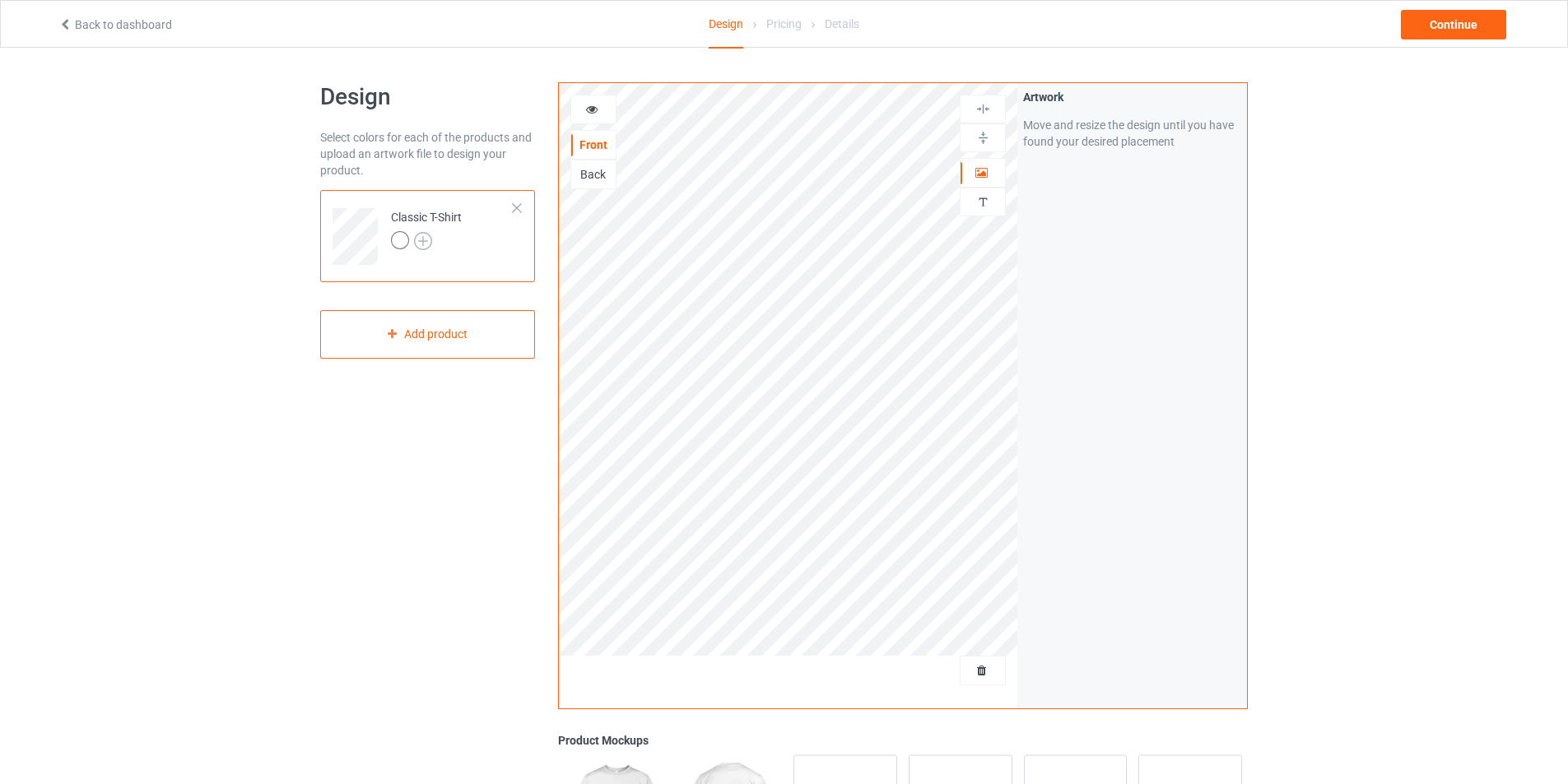
click at [421, 240] on img at bounding box center [422, 241] width 18 height 18
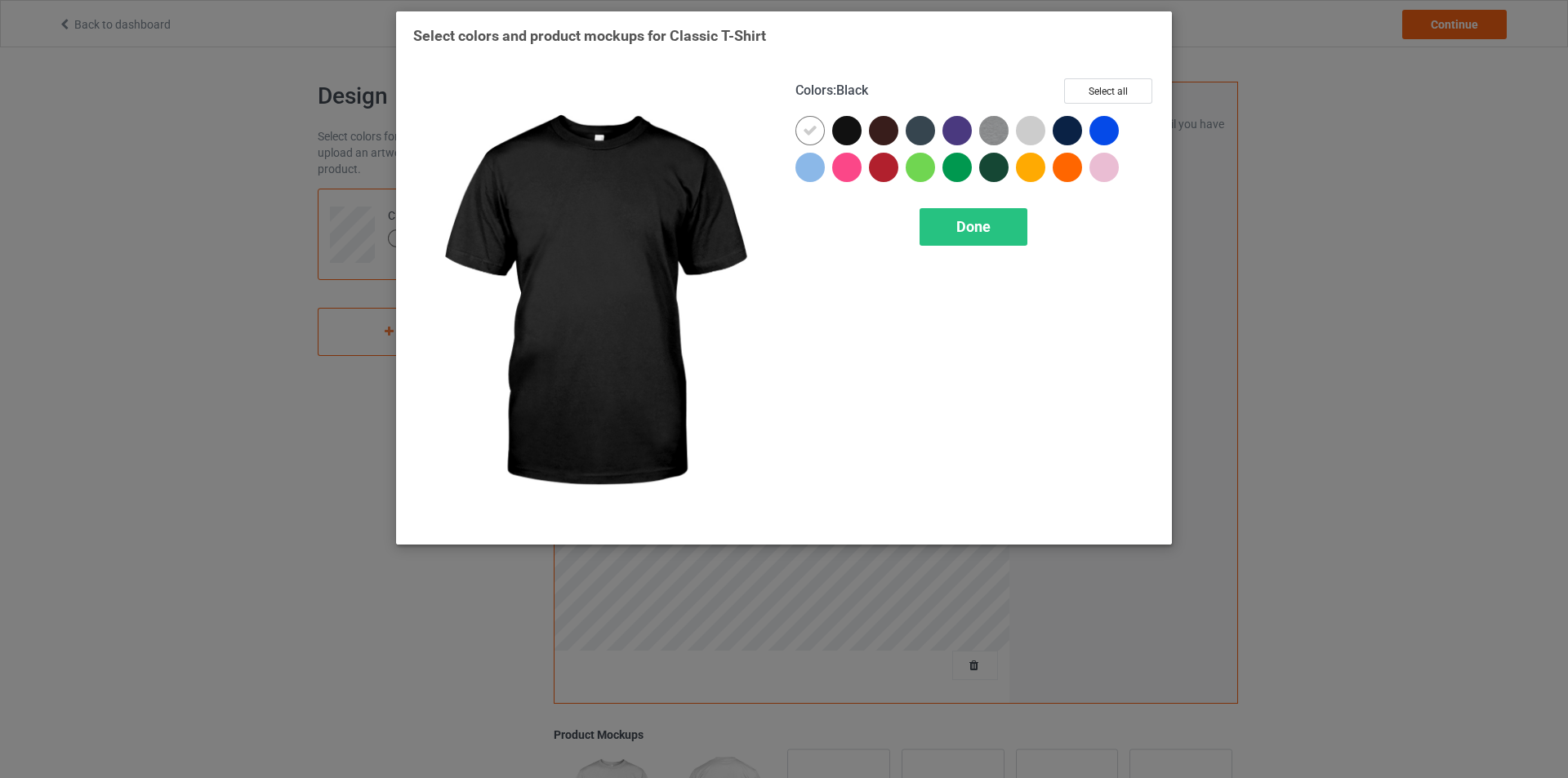
click at [855, 140] on div at bounding box center [847, 131] width 29 height 29
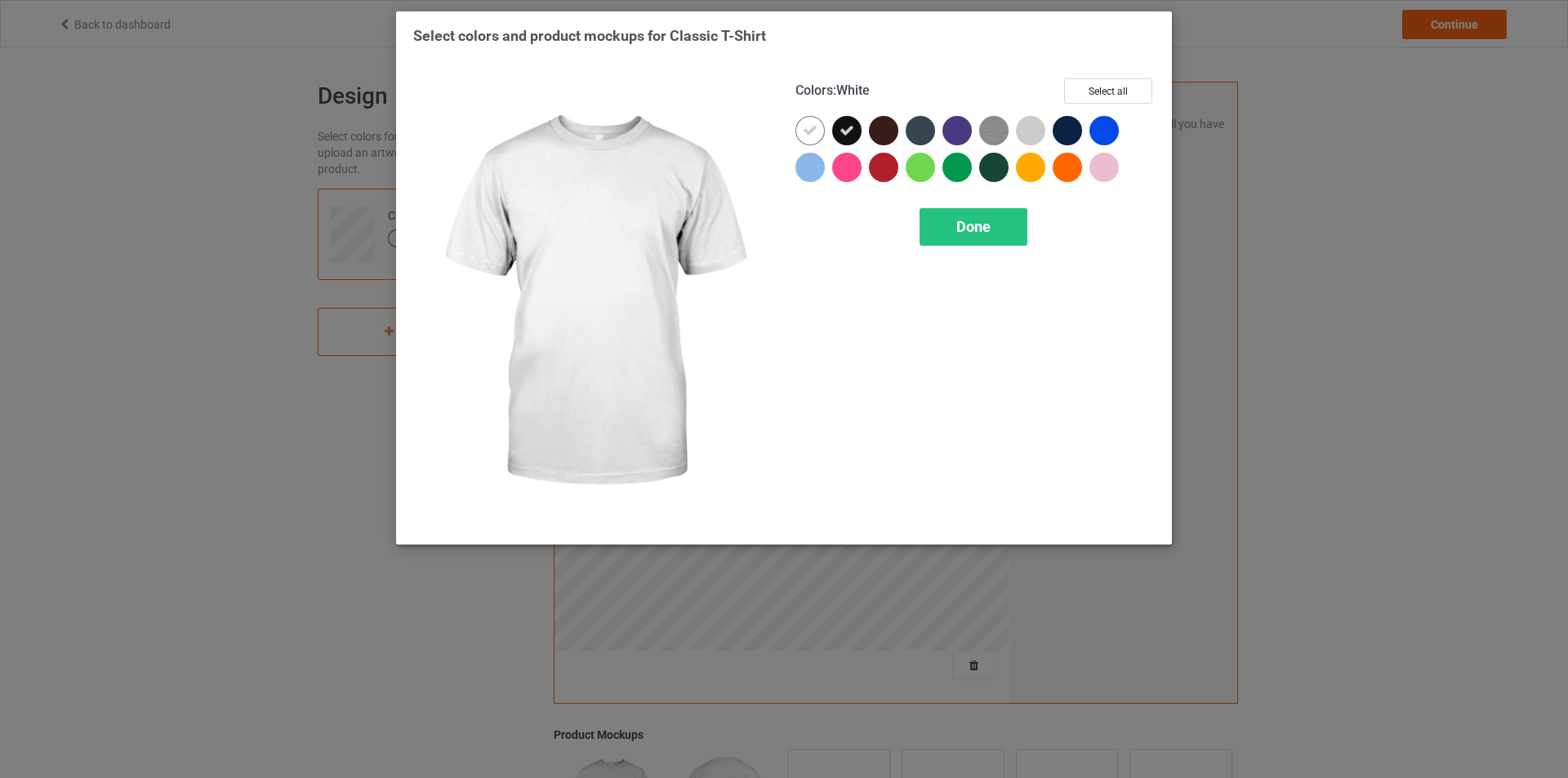
click at [812, 135] on icon at bounding box center [810, 131] width 15 height 15
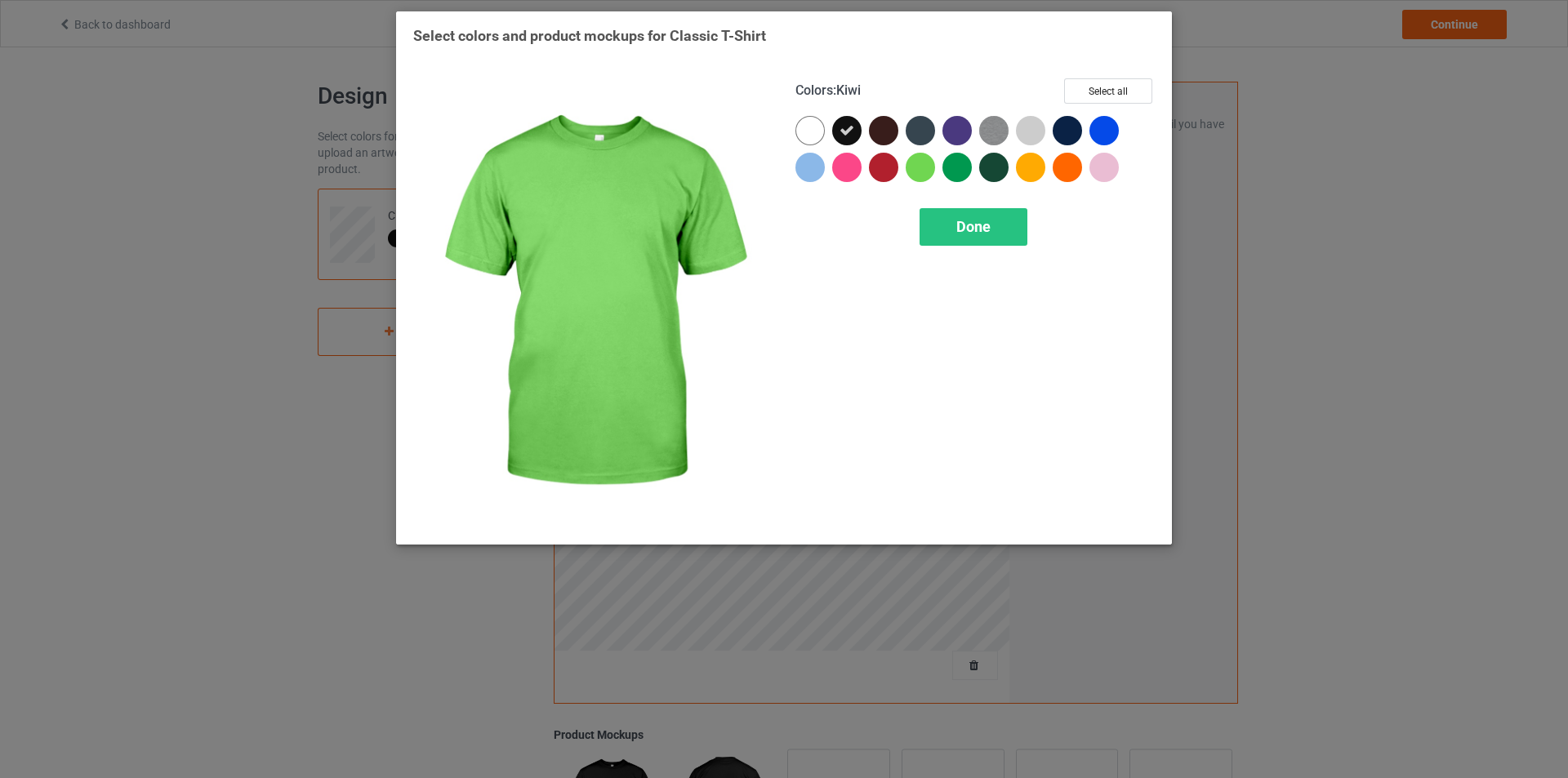
click at [960, 205] on div "Colors : Kiwi Select all Done" at bounding box center [975, 303] width 382 height 472
click at [950, 231] on div "Done" at bounding box center [974, 228] width 108 height 38
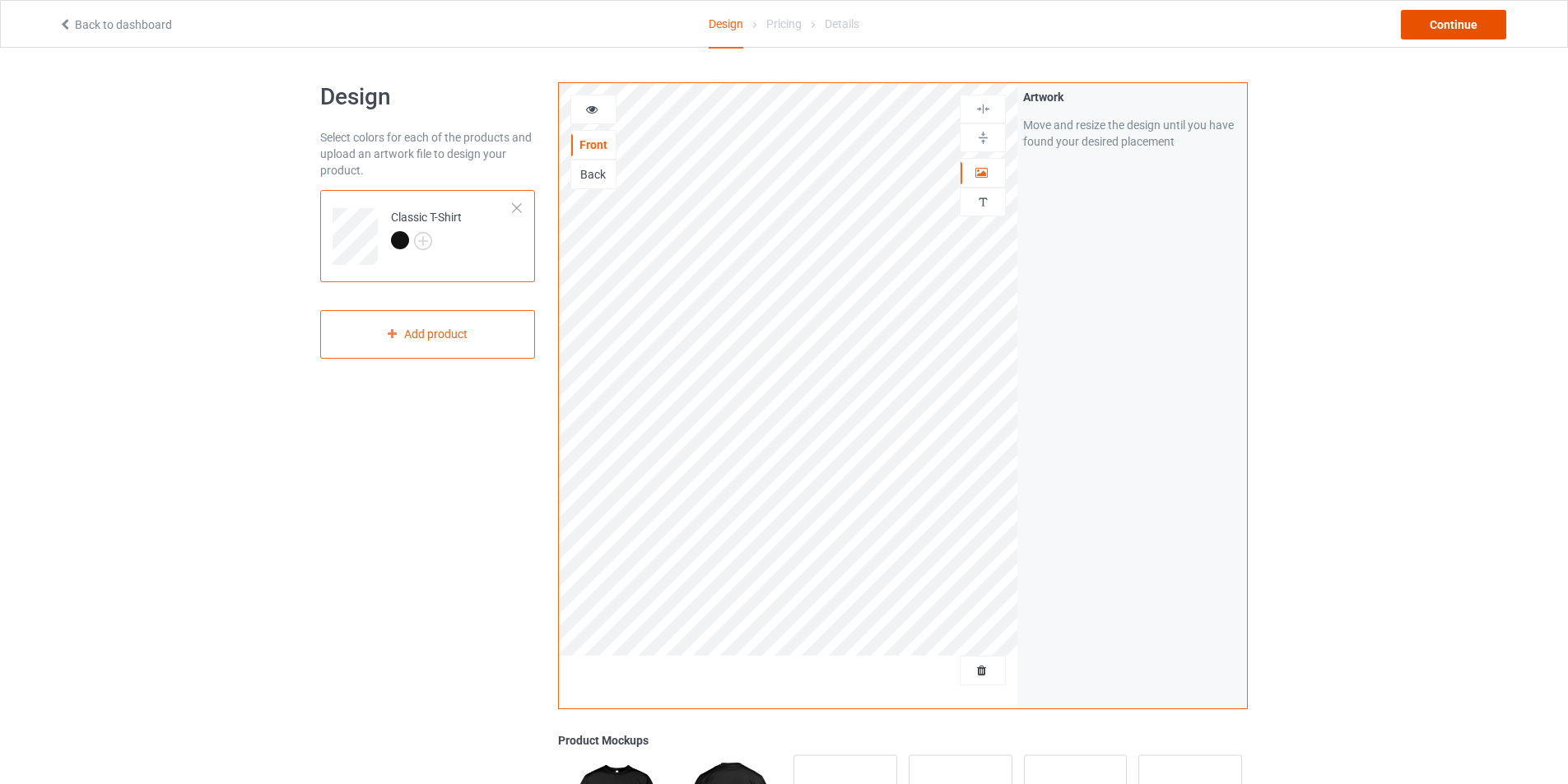
click at [1434, 21] on div "Continue" at bounding box center [1454, 24] width 106 height 29
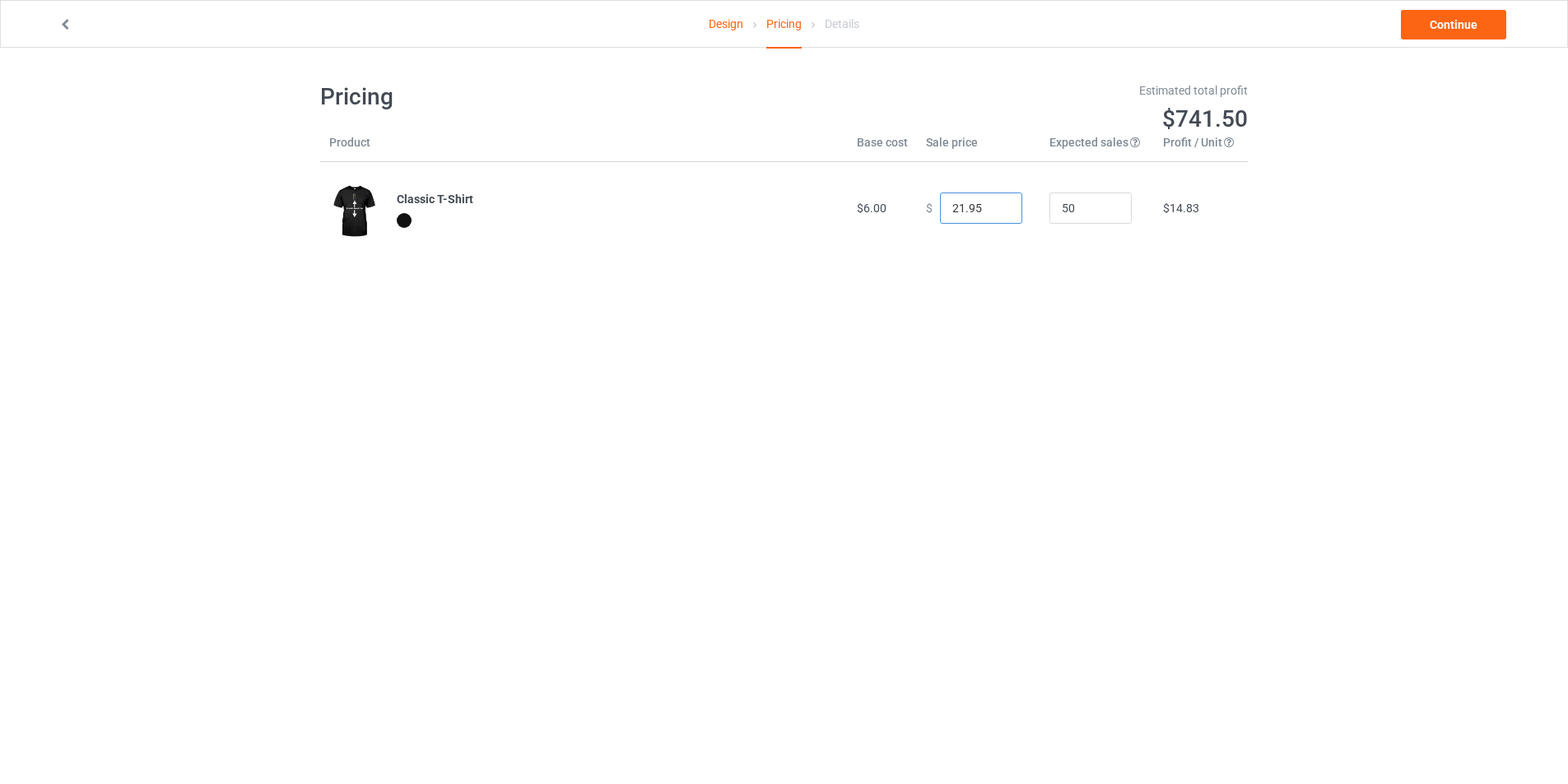
type input "21.95"
click at [995, 215] on input "21.95" at bounding box center [980, 209] width 82 height 31
click at [1423, 35] on link "Continue" at bounding box center [1454, 24] width 106 height 29
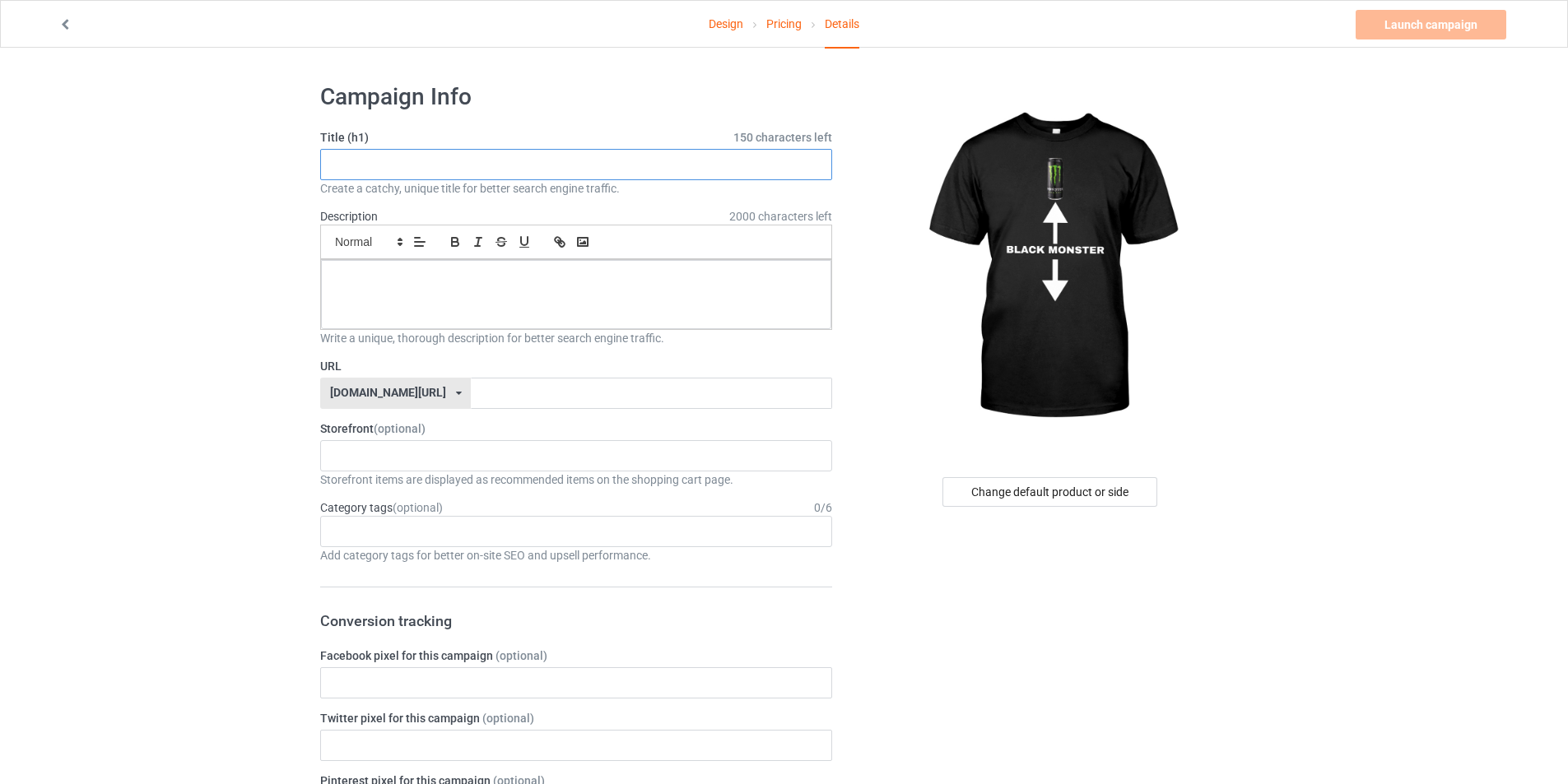
click at [568, 156] on input "text" at bounding box center [576, 164] width 512 height 31
type input "BLACK MONSTER"
click at [492, 265] on div at bounding box center [576, 295] width 511 height 69
paste div
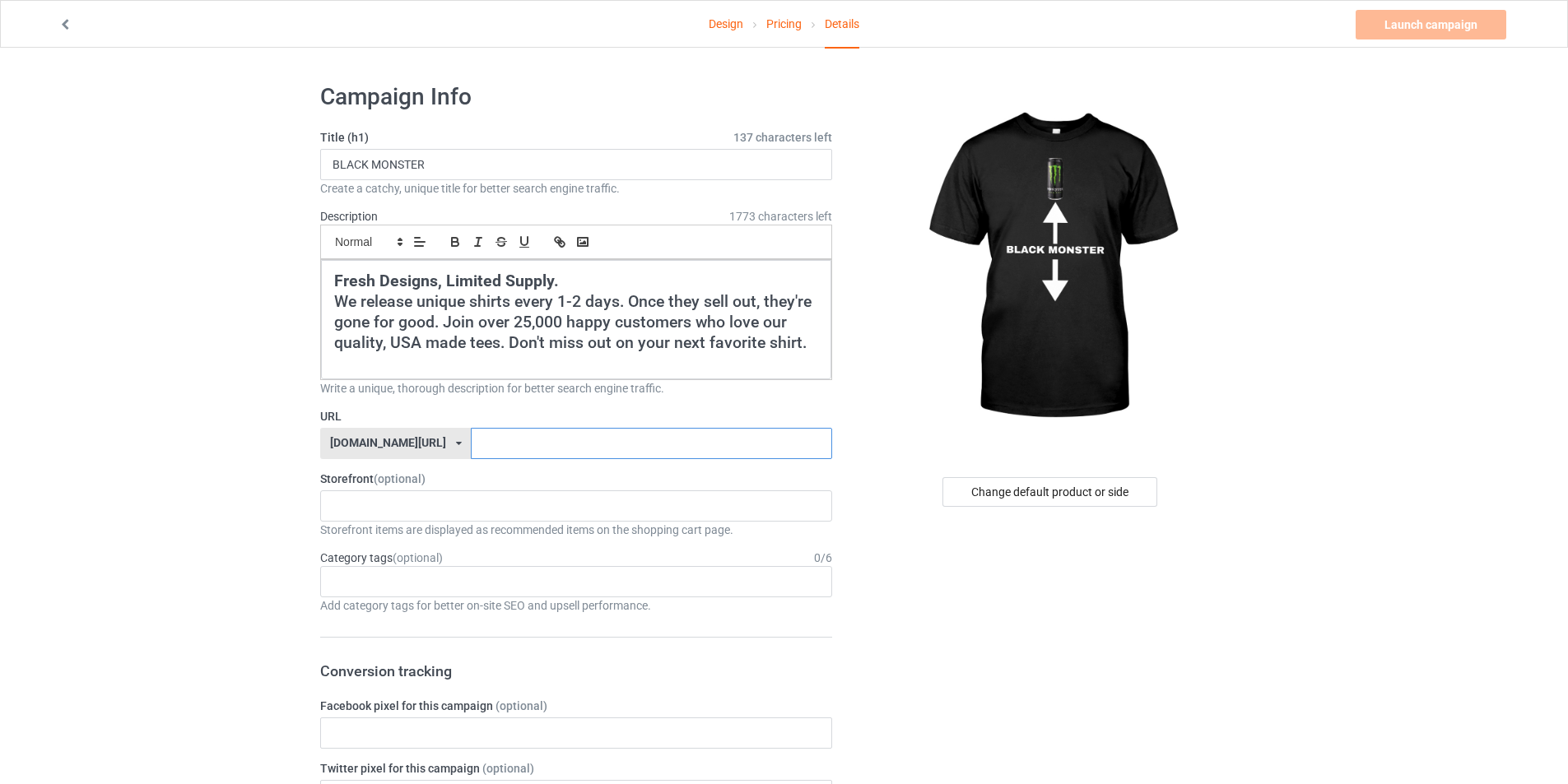
click at [543, 440] on input "text" at bounding box center [651, 444] width 361 height 31
type input "BLACKMONSTER"
click at [537, 513] on div "cursedahhshirts 68e6e715c14d57002fb4706e" at bounding box center [576, 506] width 512 height 31
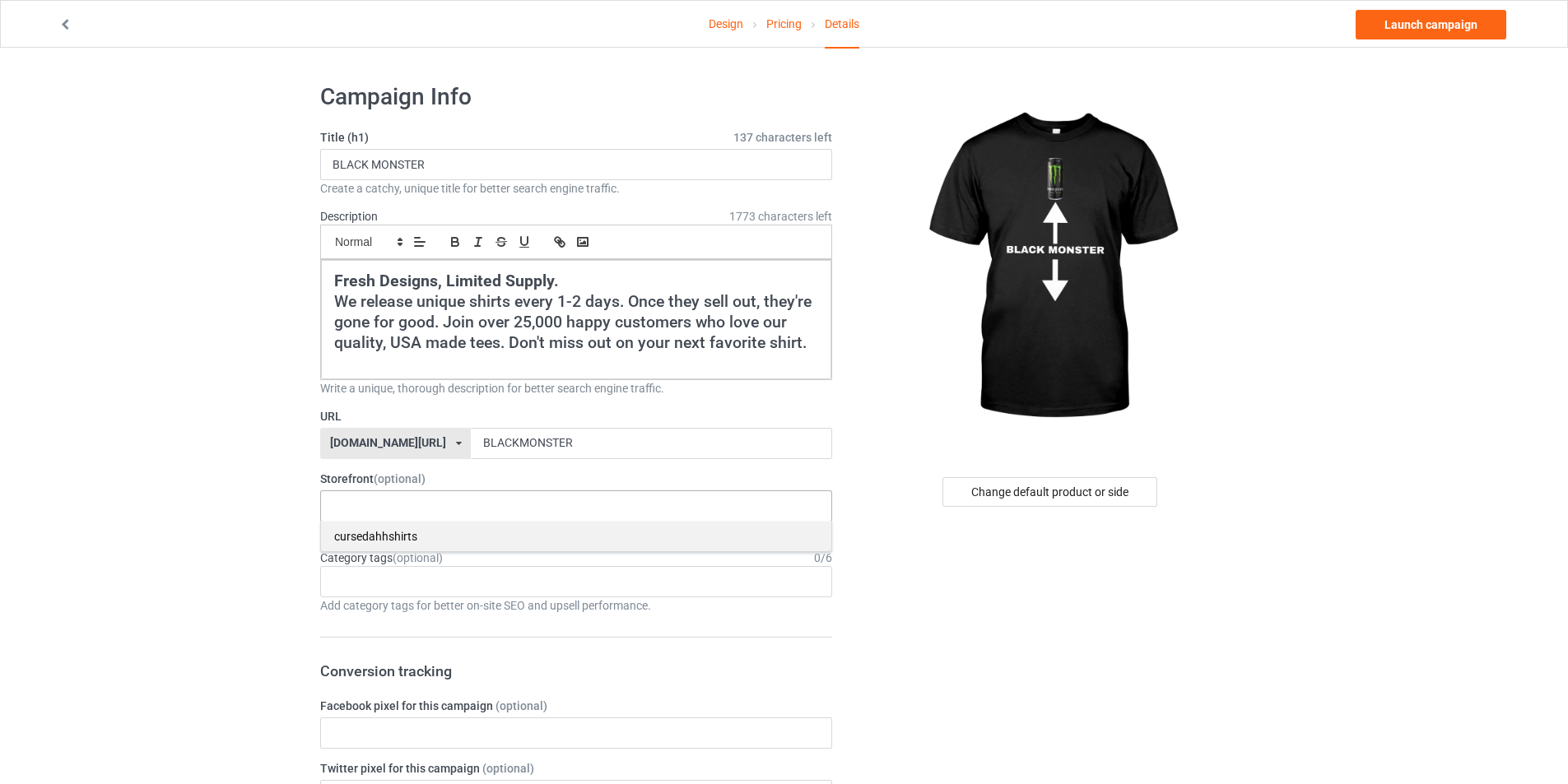
click at [463, 547] on div "cursedahhshirts" at bounding box center [576, 536] width 511 height 30
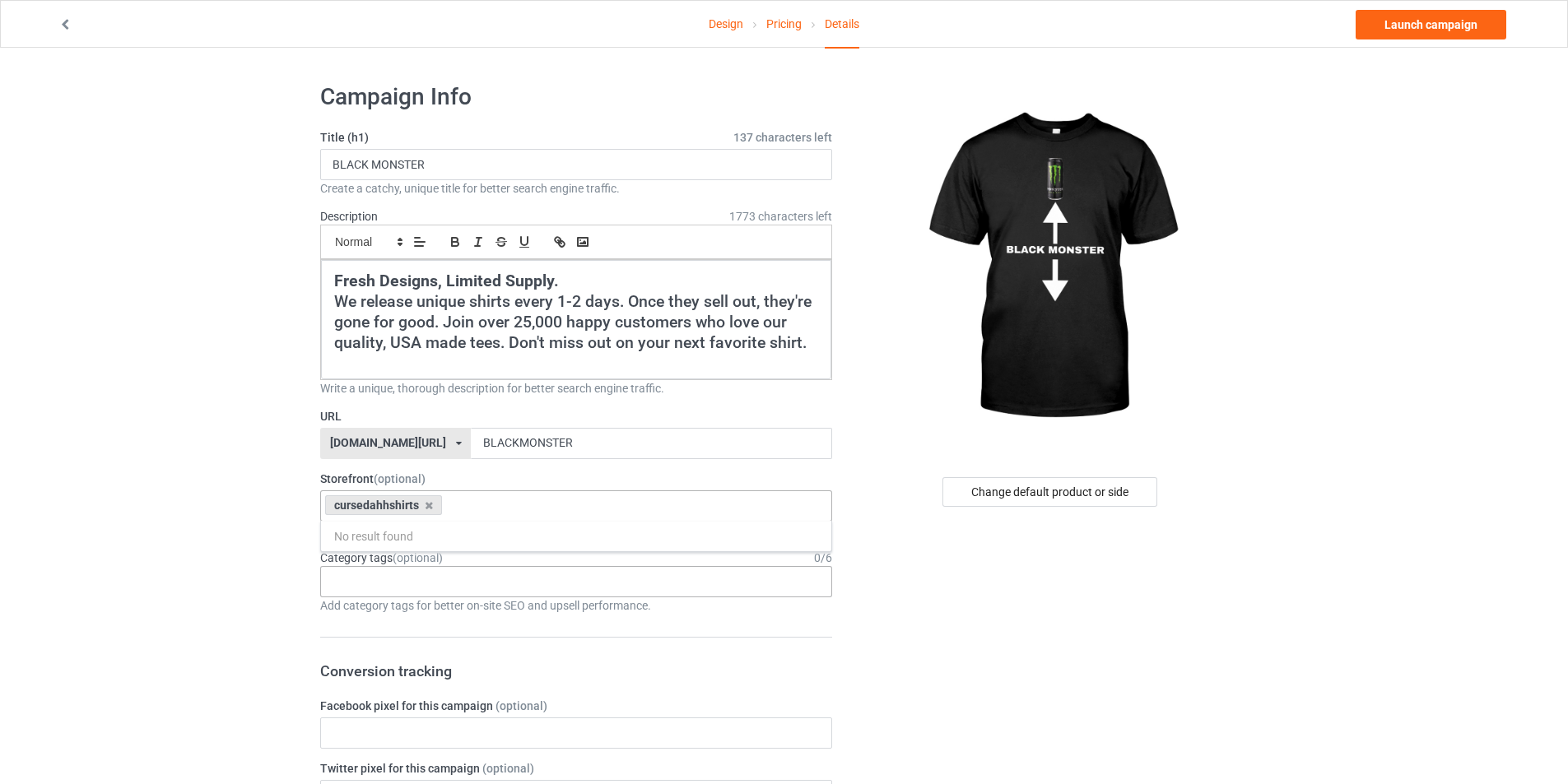
click at [453, 576] on div "Age > [DEMOGRAPHIC_DATA] > 1 Age > [DEMOGRAPHIC_DATA] Months > 1 Month Age > [D…" at bounding box center [576, 582] width 512 height 31
type input "MEME"
click at [483, 602] on div "Interests > Internet > Memes" at bounding box center [576, 612] width 511 height 30
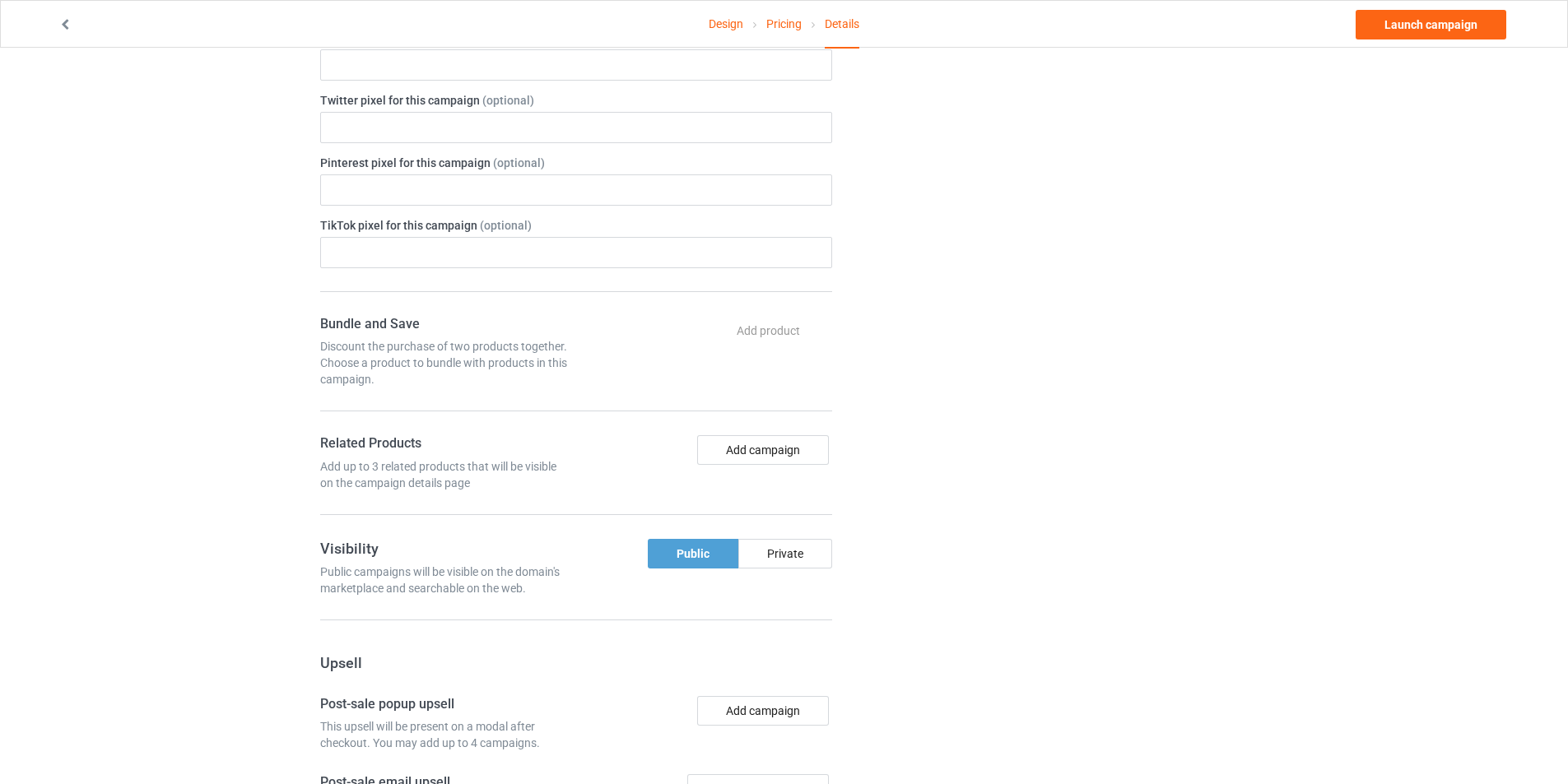
scroll to position [691, 0]
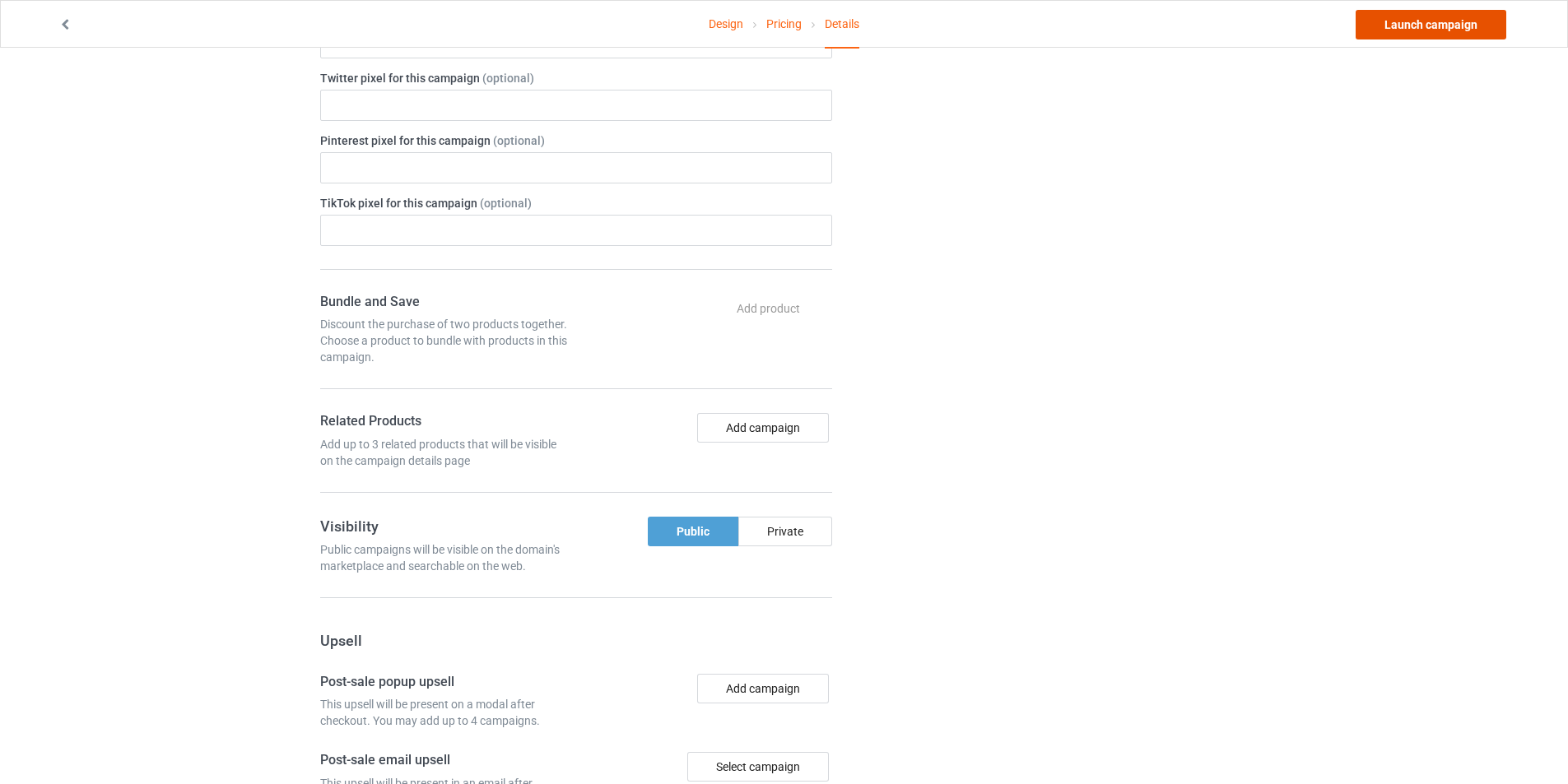
click at [1385, 31] on link "Launch campaign" at bounding box center [1430, 24] width 151 height 29
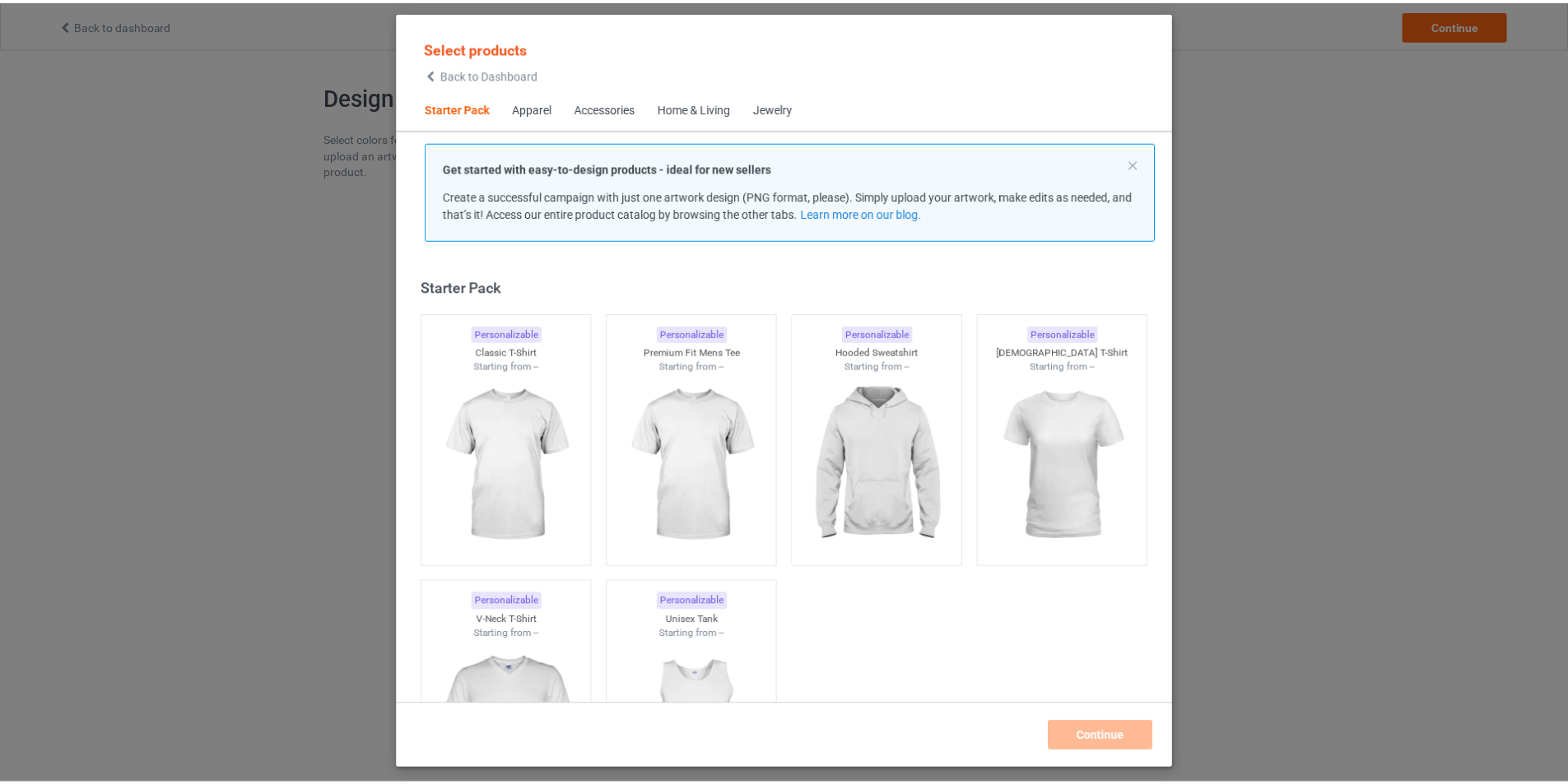
scroll to position [22, 0]
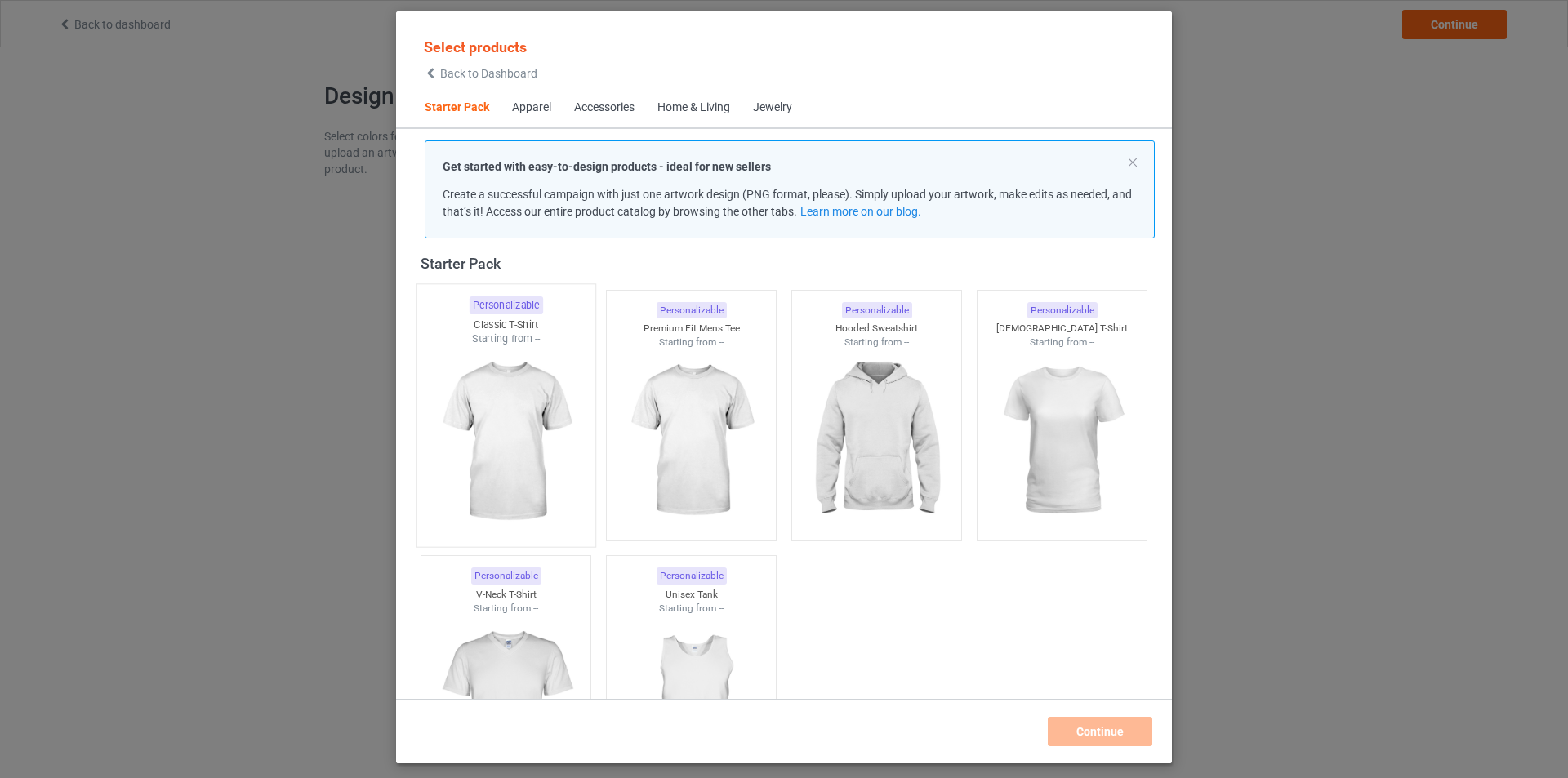
click at [547, 313] on div "Personalizable Classic T-Shirt Starting from --" at bounding box center [506, 415] width 179 height 264
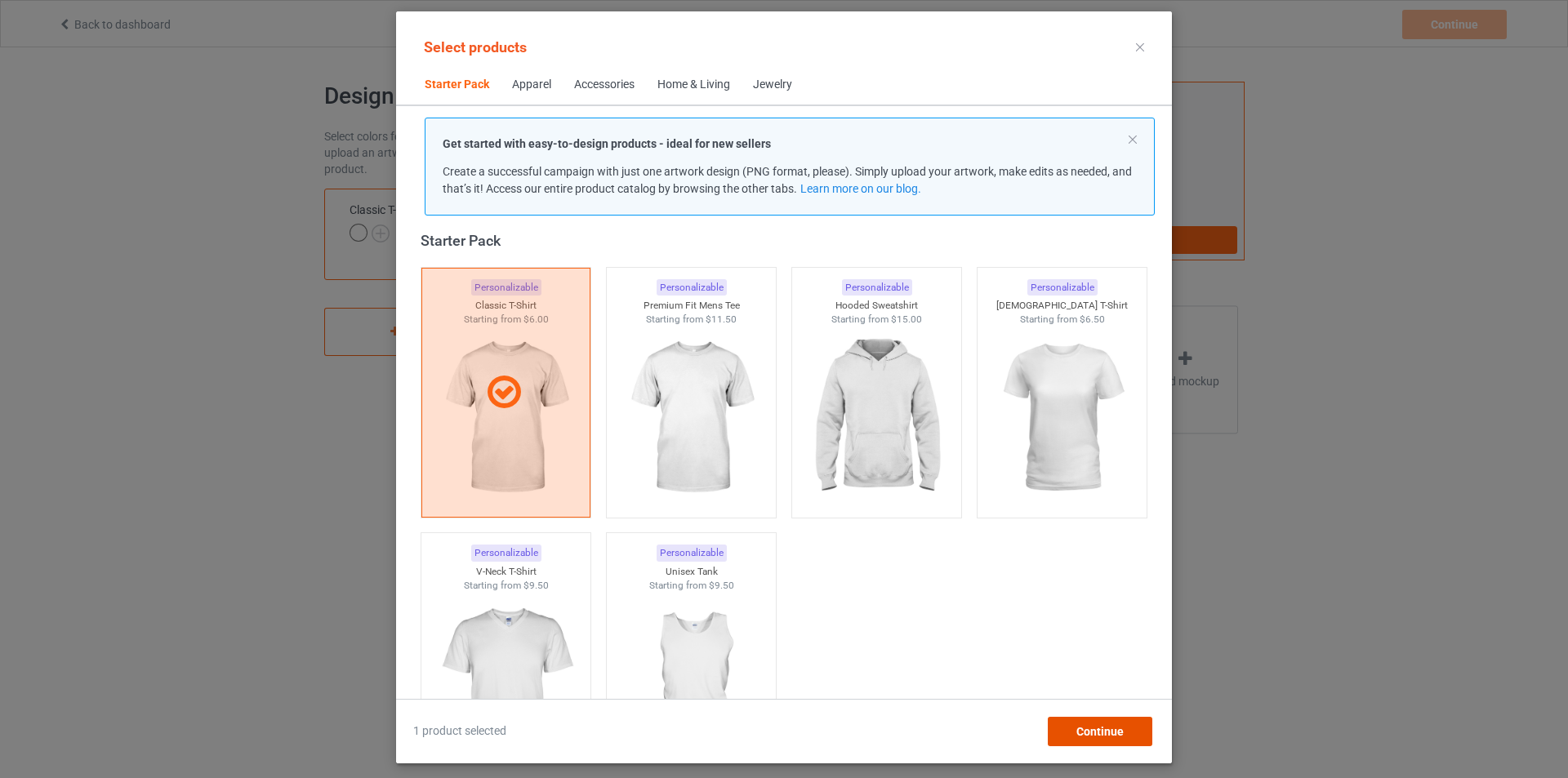
click at [1085, 733] on span "Continue" at bounding box center [1100, 732] width 47 height 13
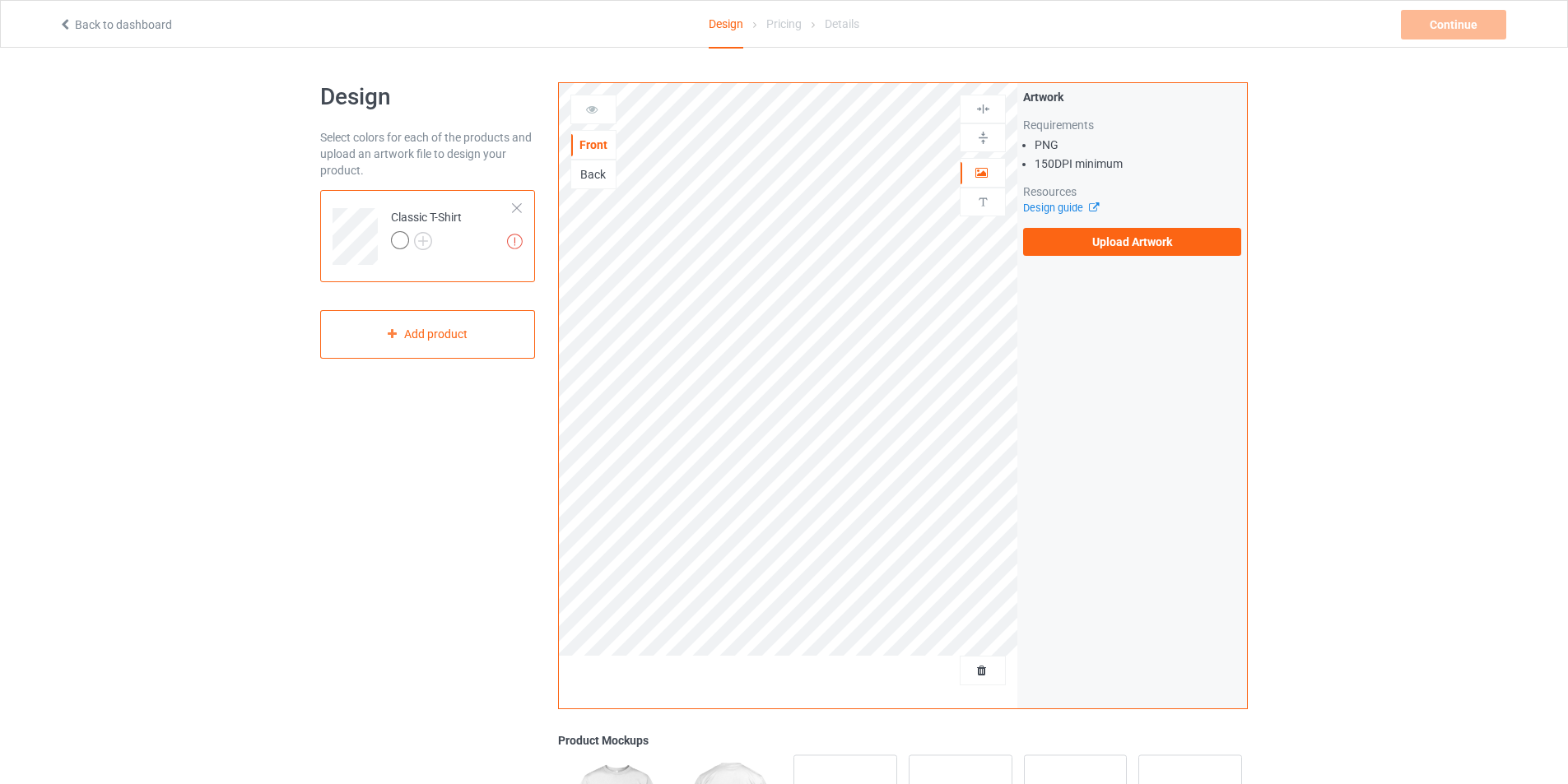
click at [1051, 256] on div "Artwork Requirements PNG 150 DPI minimum Resources Design guide Upload Artwork" at bounding box center [1132, 172] width 229 height 178
click at [1075, 242] on label "Upload Artwork" at bounding box center [1132, 241] width 218 height 28
click at [0, 0] on input "Upload Artwork" at bounding box center [0, 0] width 0 height 0
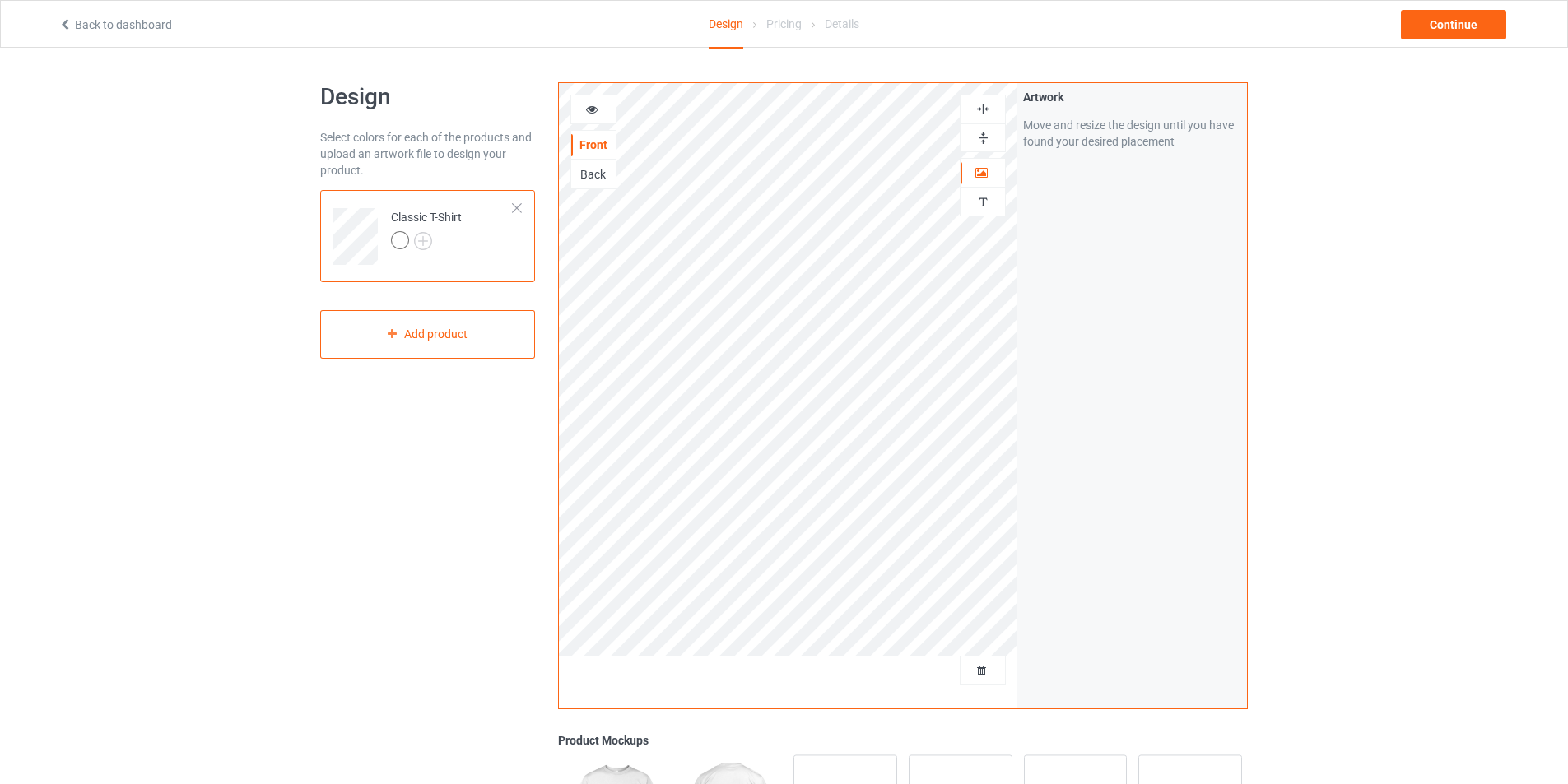
click at [1044, 385] on div "Artwork Move and resize the design until you have found your desired placement" at bounding box center [1132, 395] width 229 height 626
click at [429, 244] on img at bounding box center [422, 241] width 18 height 18
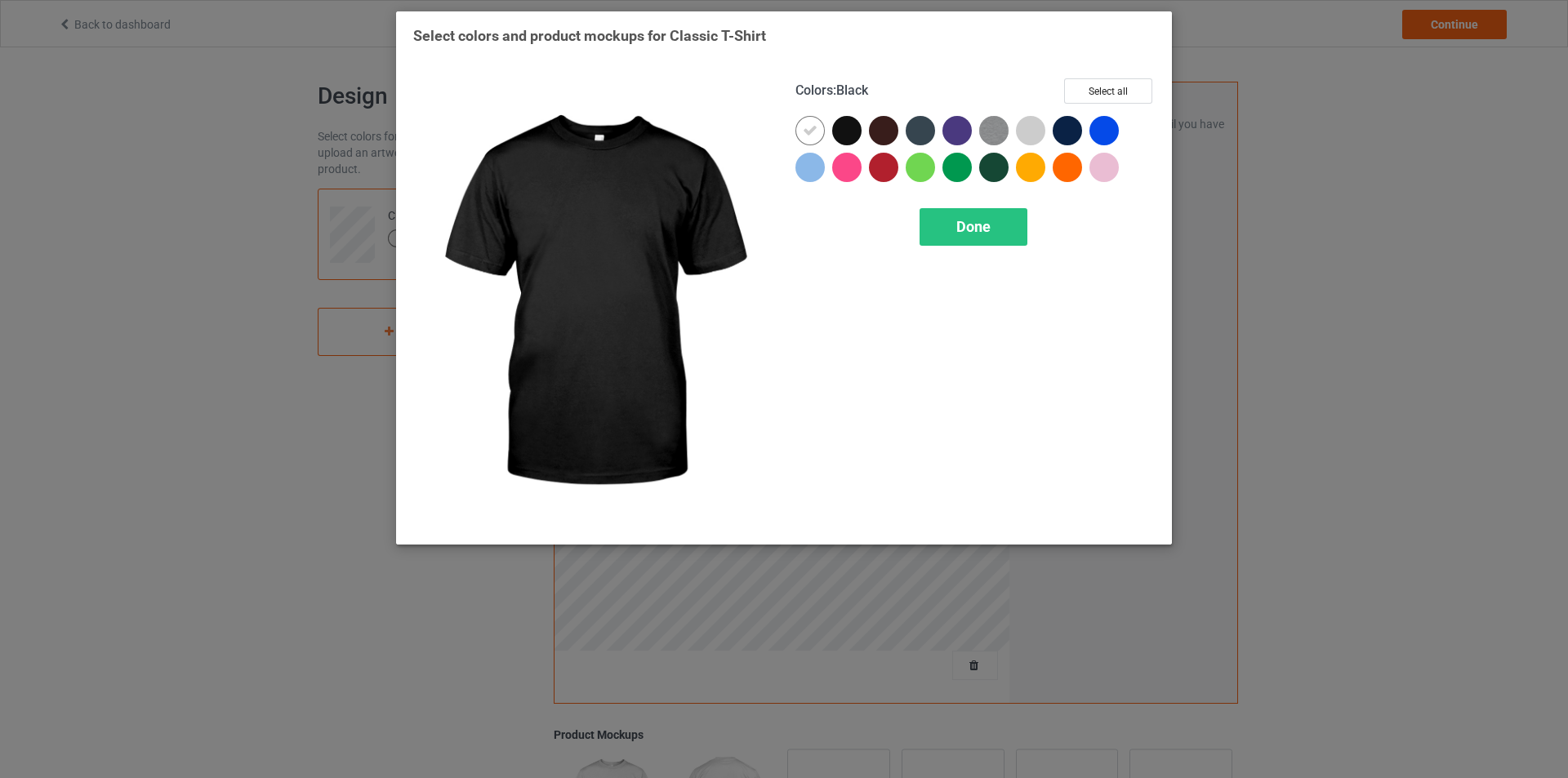
click at [853, 139] on div at bounding box center [850, 134] width 37 height 37
click at [853, 139] on div at bounding box center [847, 131] width 29 height 29
click at [854, 133] on div at bounding box center [847, 131] width 29 height 29
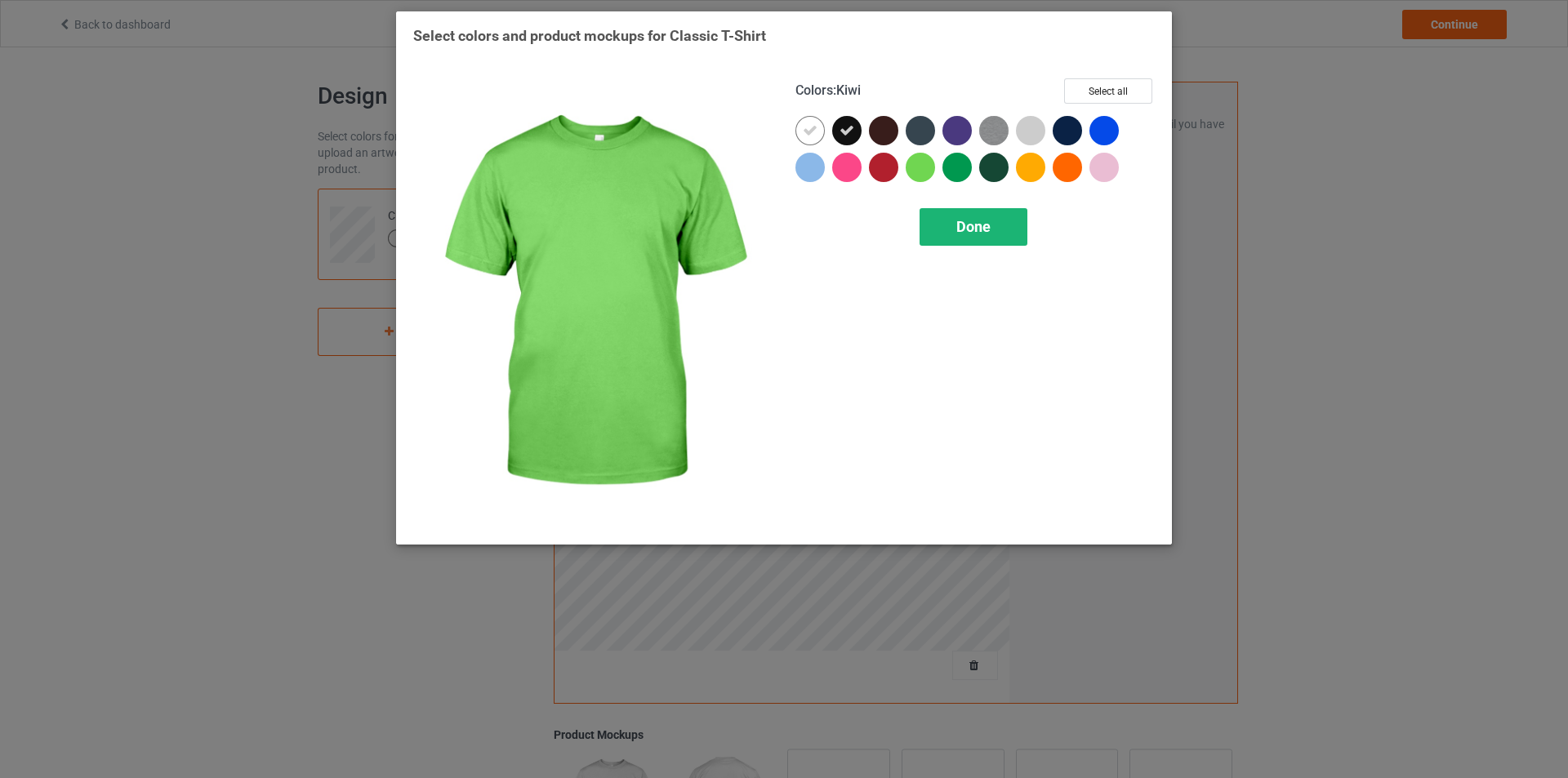
click at [974, 225] on span "Done" at bounding box center [974, 227] width 34 height 17
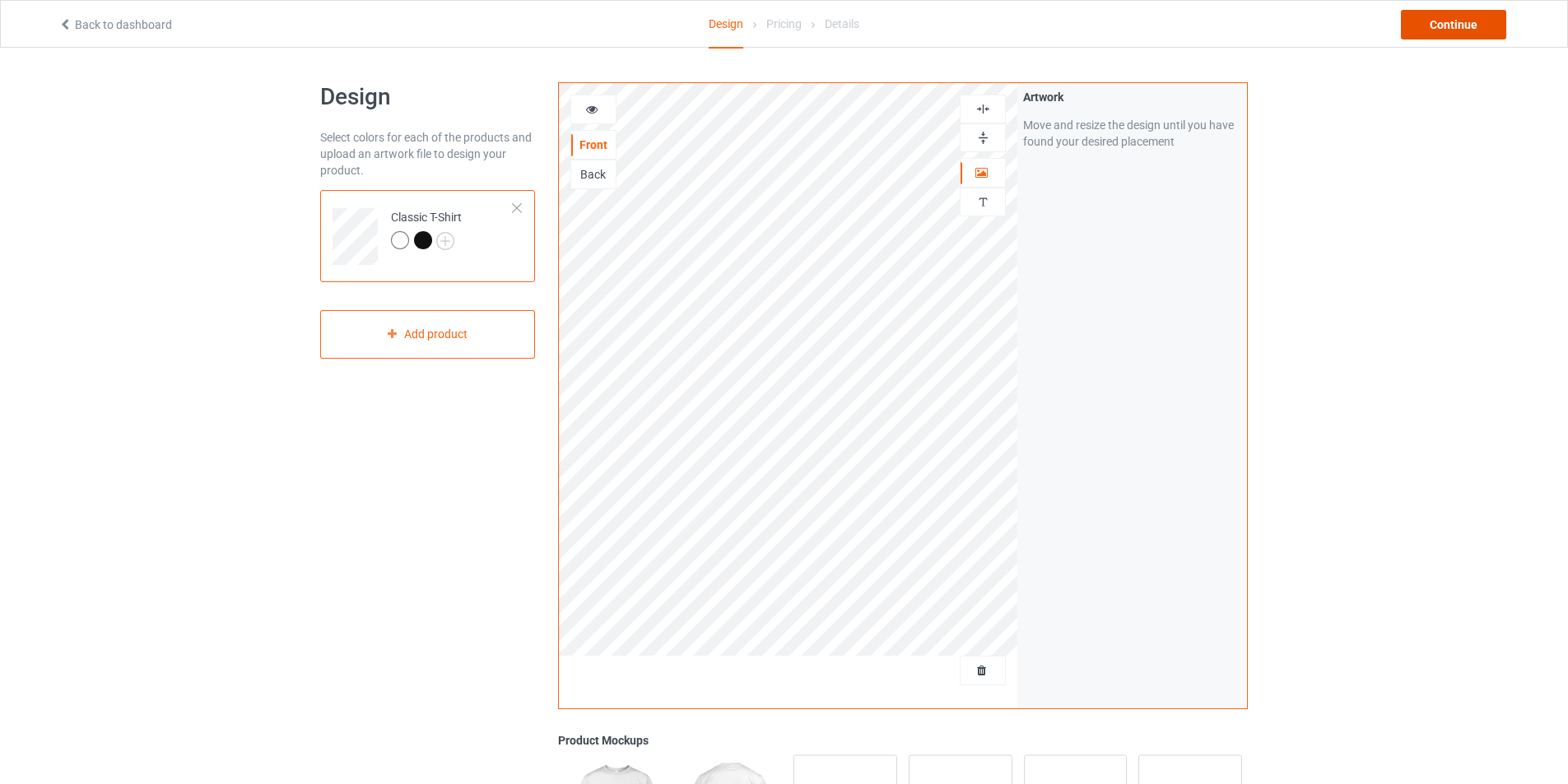
click at [1413, 25] on div "Continue" at bounding box center [1454, 24] width 106 height 29
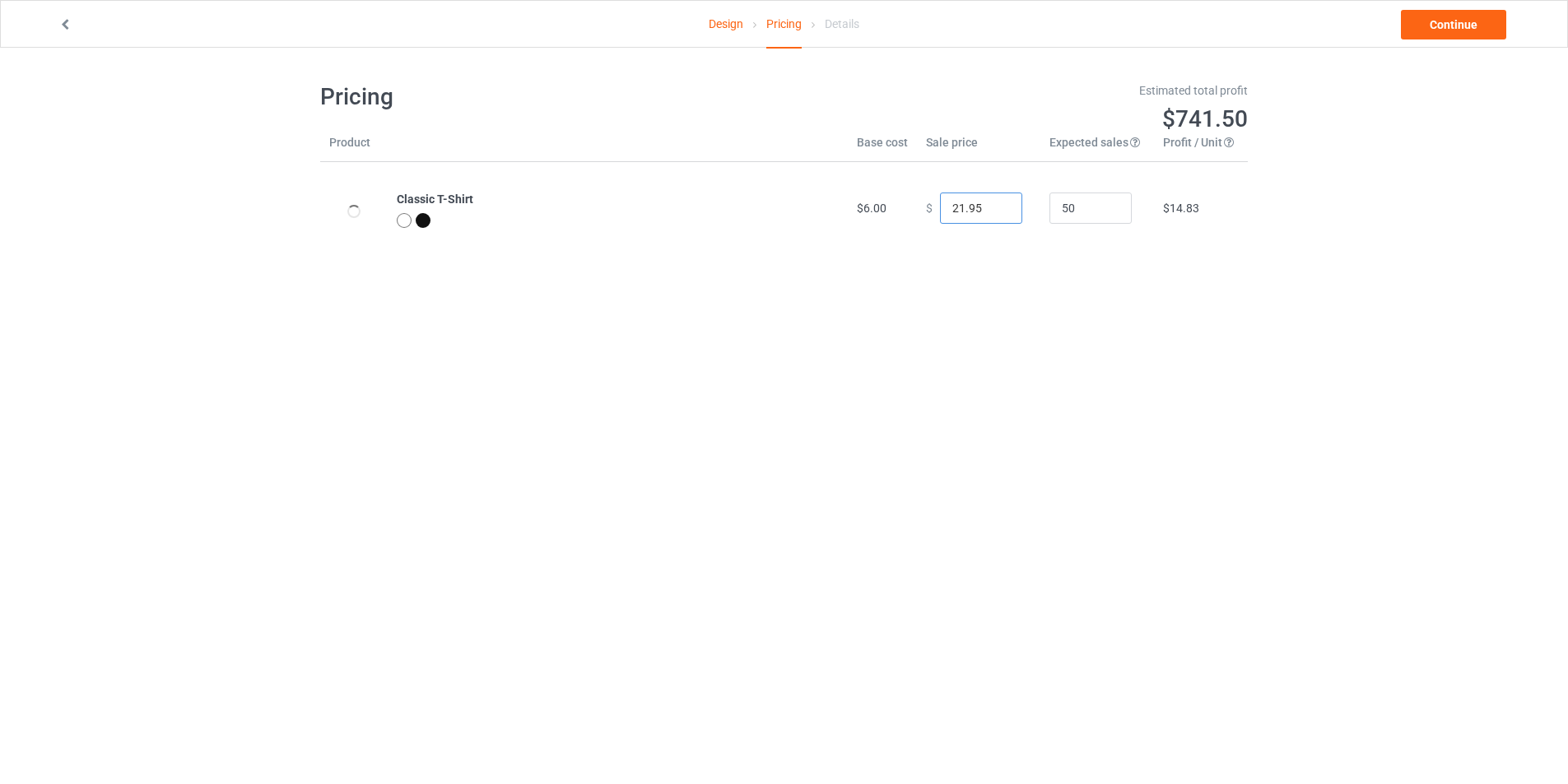
type input "21.95"
click at [999, 214] on input "21.95" at bounding box center [980, 209] width 82 height 31
click at [1423, 37] on link "Continue" at bounding box center [1454, 24] width 106 height 29
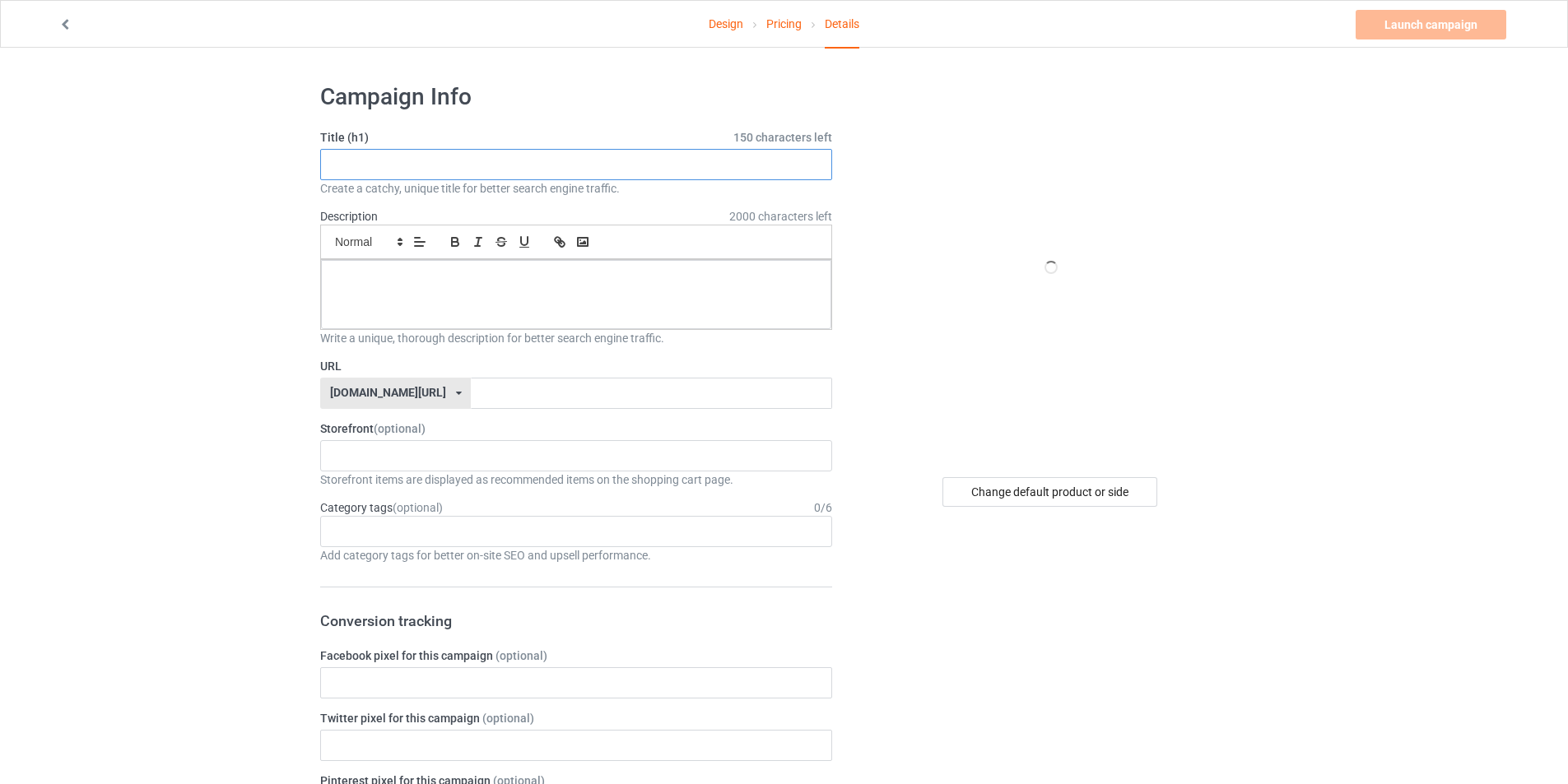
click at [434, 170] on input "text" at bounding box center [576, 164] width 512 height 31
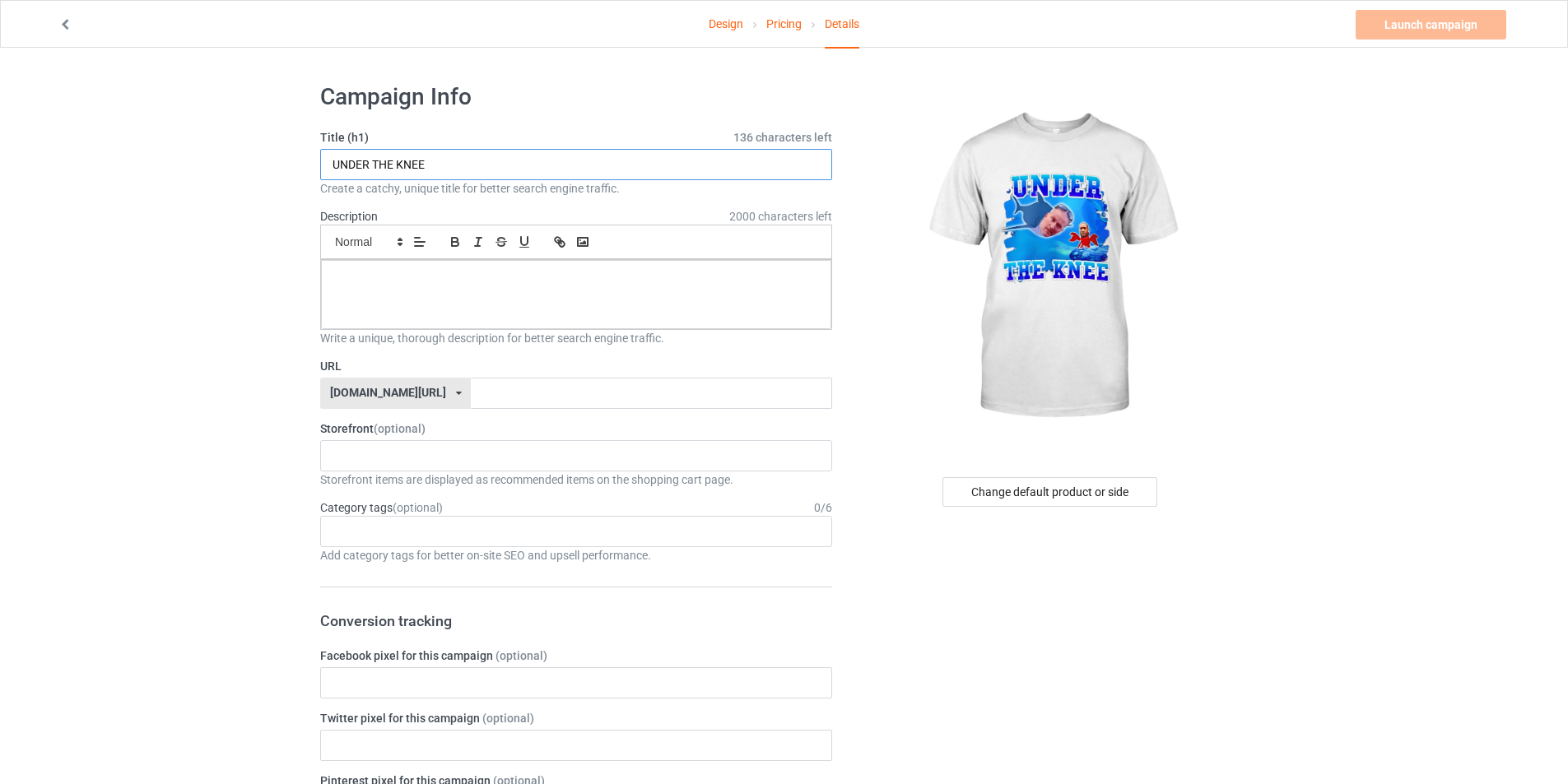
type input "UNDER THE KNEE"
click at [399, 261] on div at bounding box center [576, 295] width 511 height 69
paste div
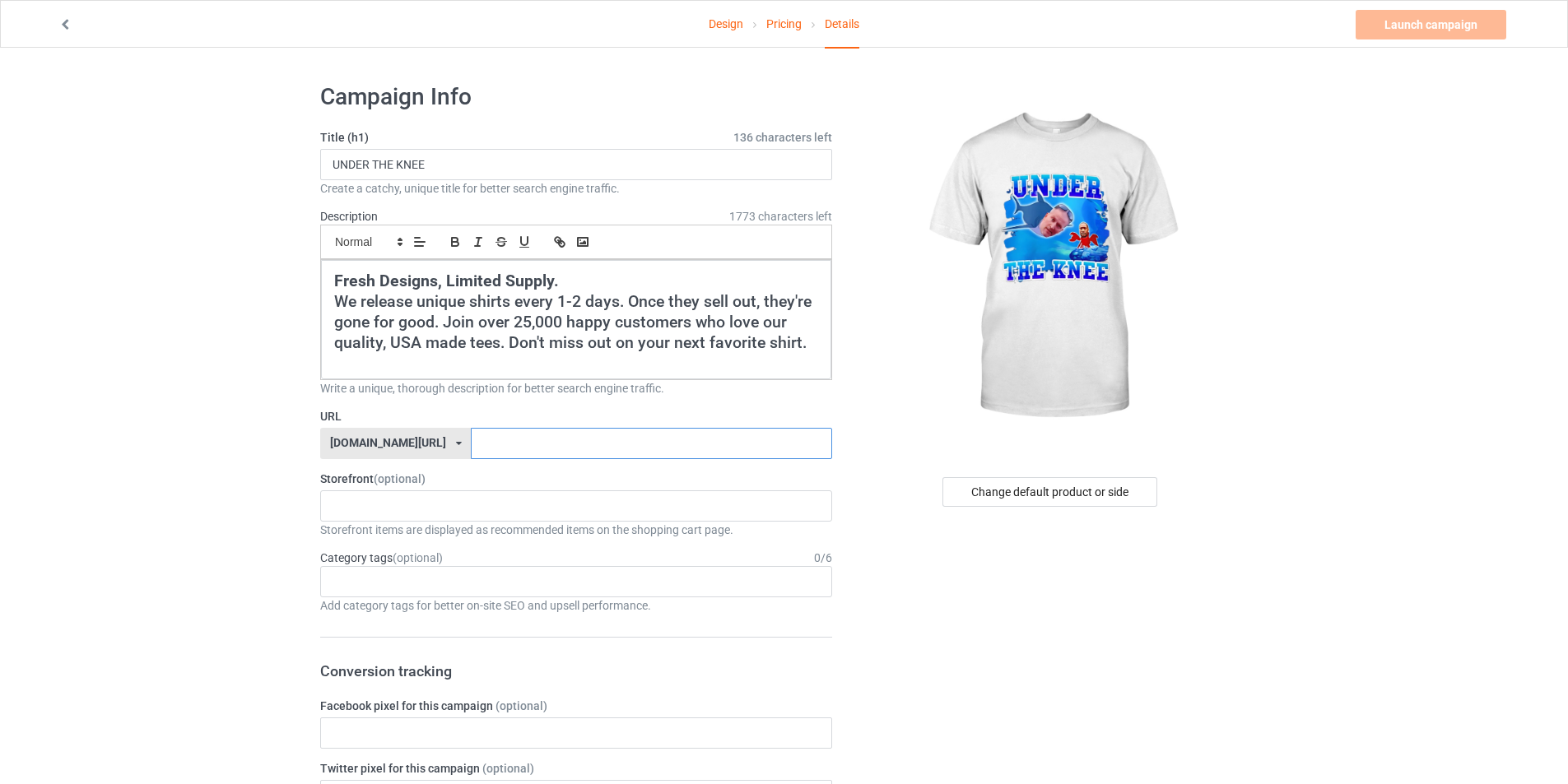
click at [526, 438] on input "text" at bounding box center [651, 444] width 361 height 31
type input "UNDERTHEKNEE"
click at [409, 517] on div "cursedahhshirts 68e6e715c14d57002fb4706e" at bounding box center [576, 506] width 512 height 31
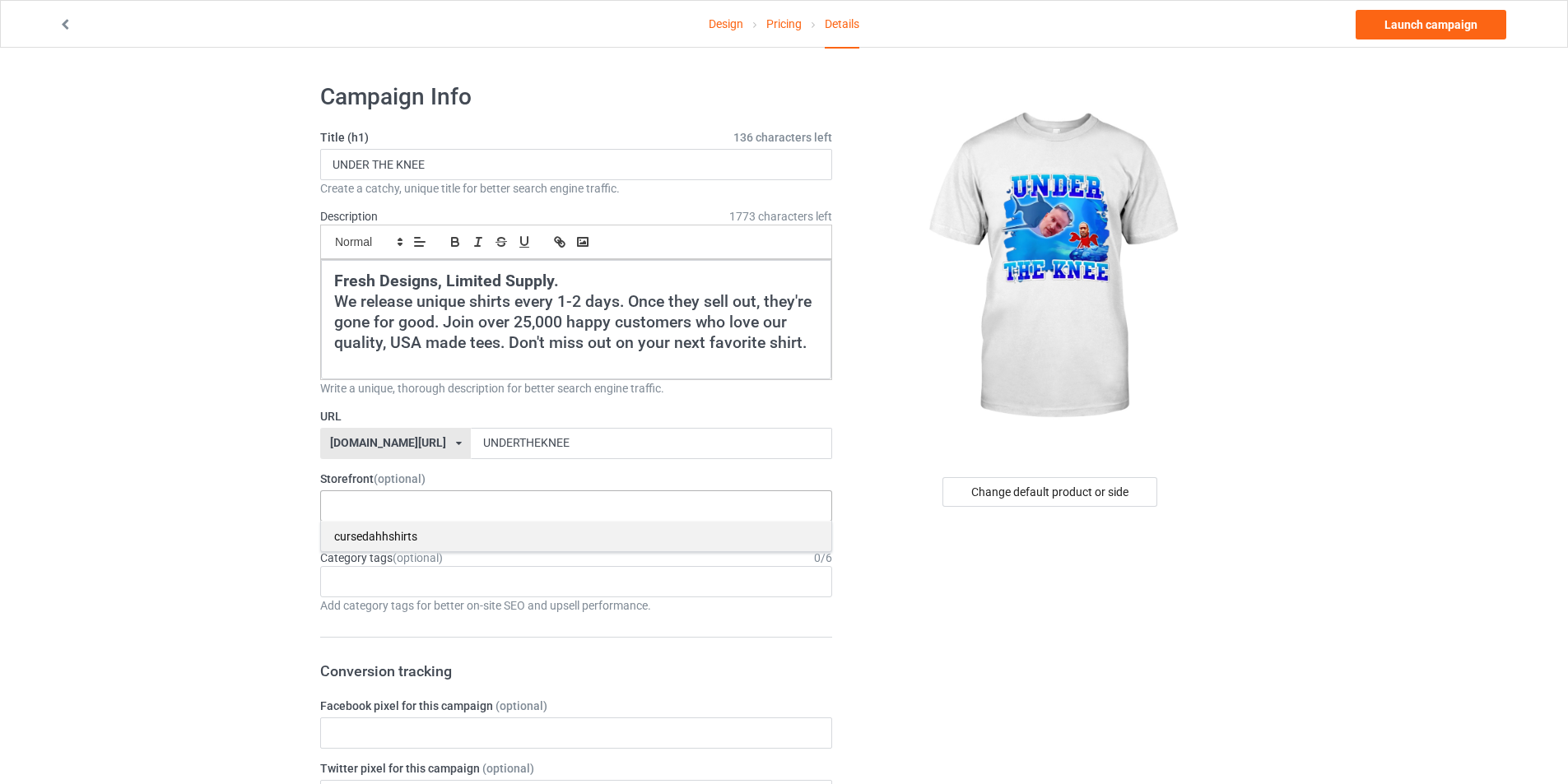
click at [416, 541] on div "cursedahhshirts" at bounding box center [576, 536] width 511 height 30
click at [422, 574] on div "Age > [DEMOGRAPHIC_DATA] > 1 Age > [DEMOGRAPHIC_DATA] Months > 1 Month Age > [D…" at bounding box center [576, 582] width 512 height 31
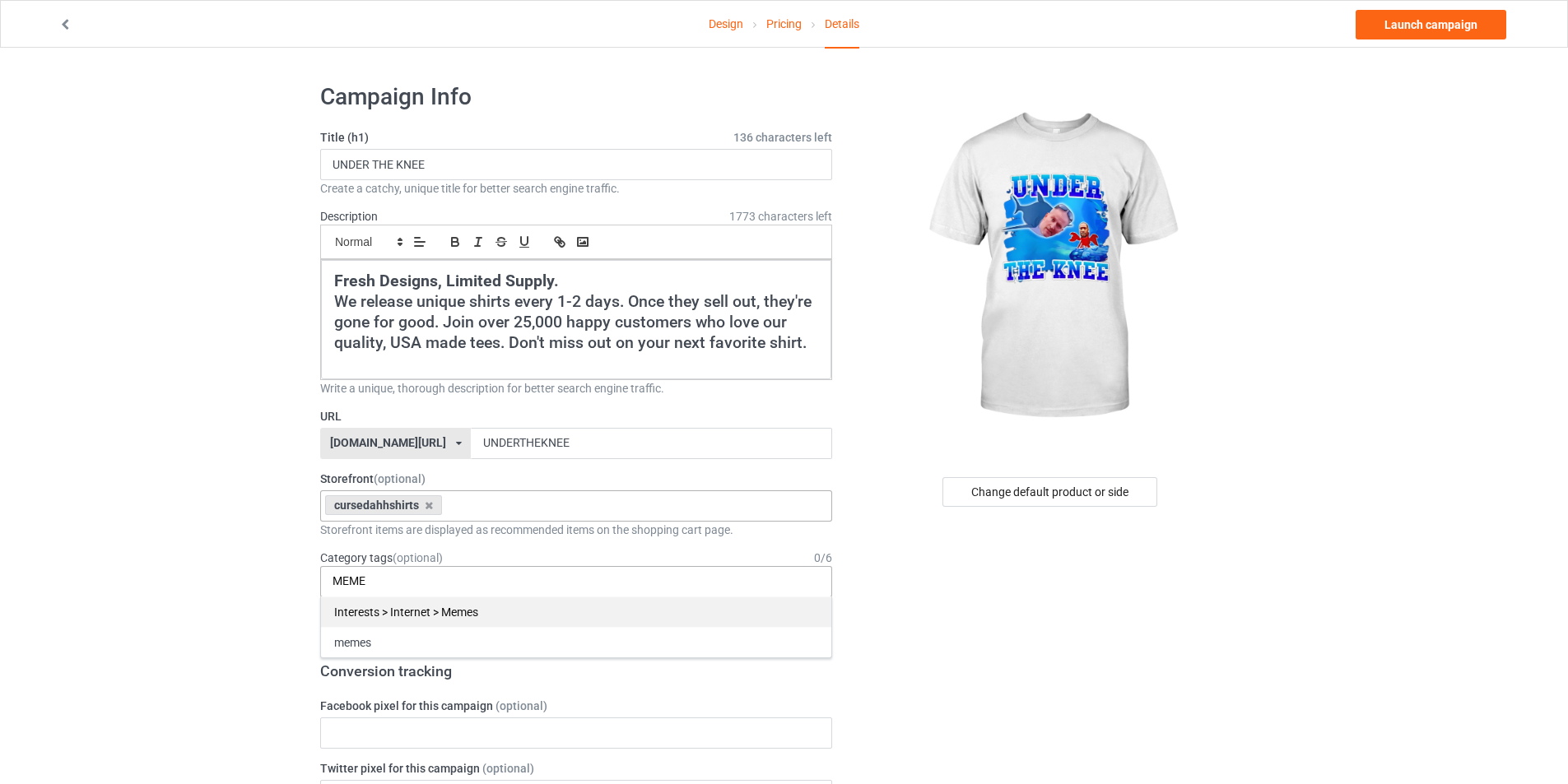
type input "MEME"
click at [448, 607] on div "Interests > Internet > Memes" at bounding box center [576, 612] width 511 height 30
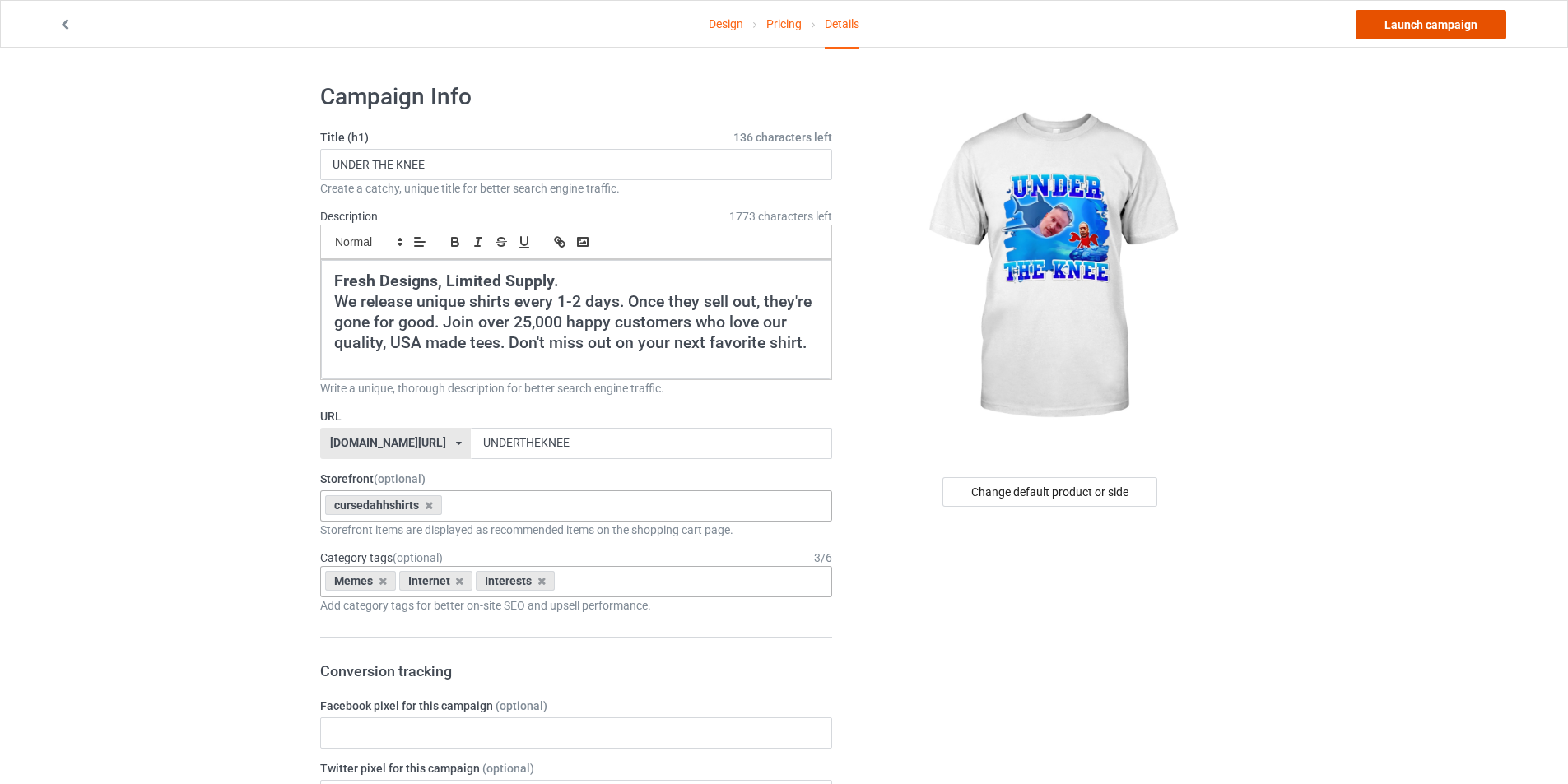
click at [1421, 22] on link "Launch campaign" at bounding box center [1430, 24] width 151 height 29
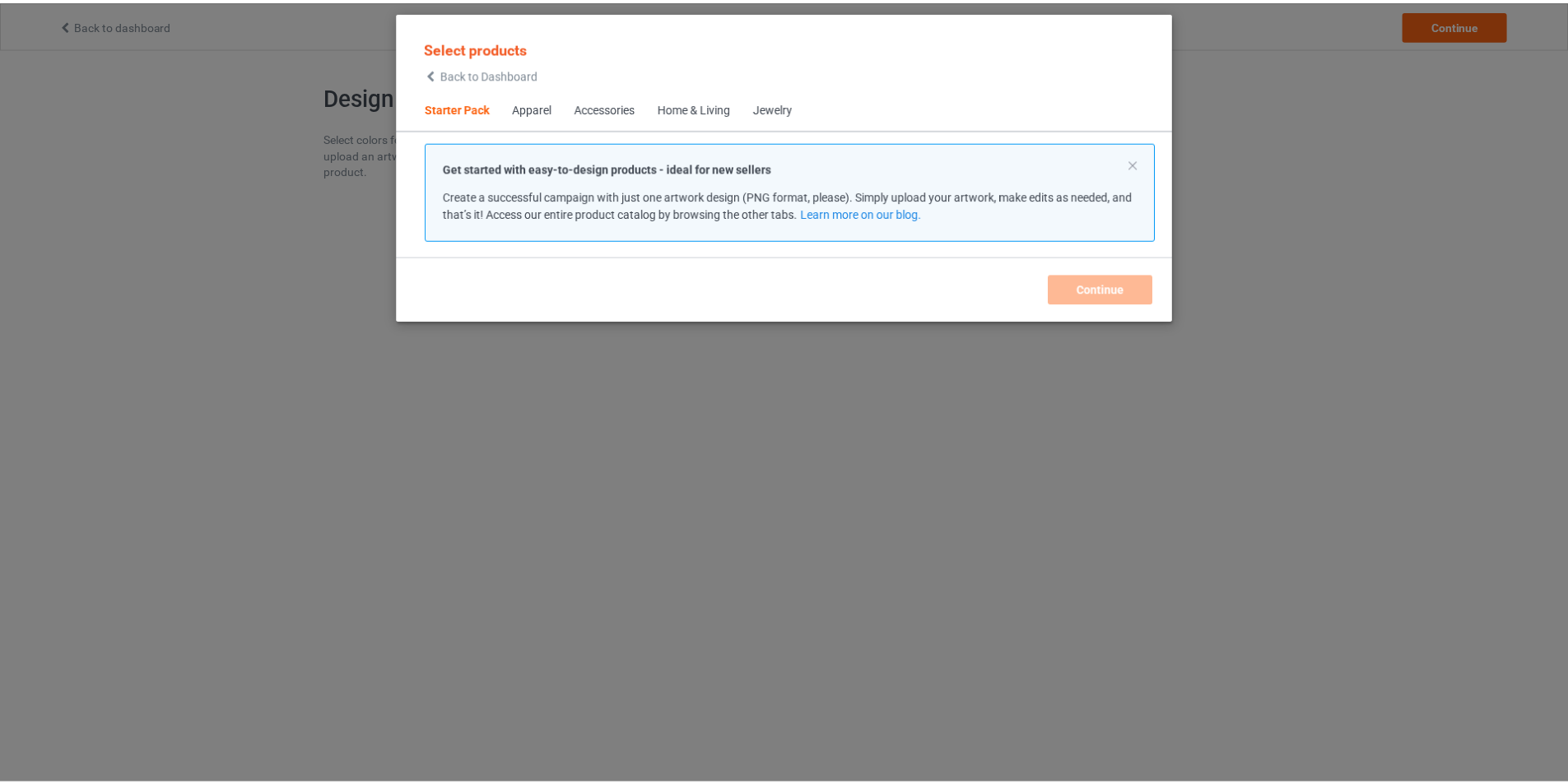
scroll to position [22, 0]
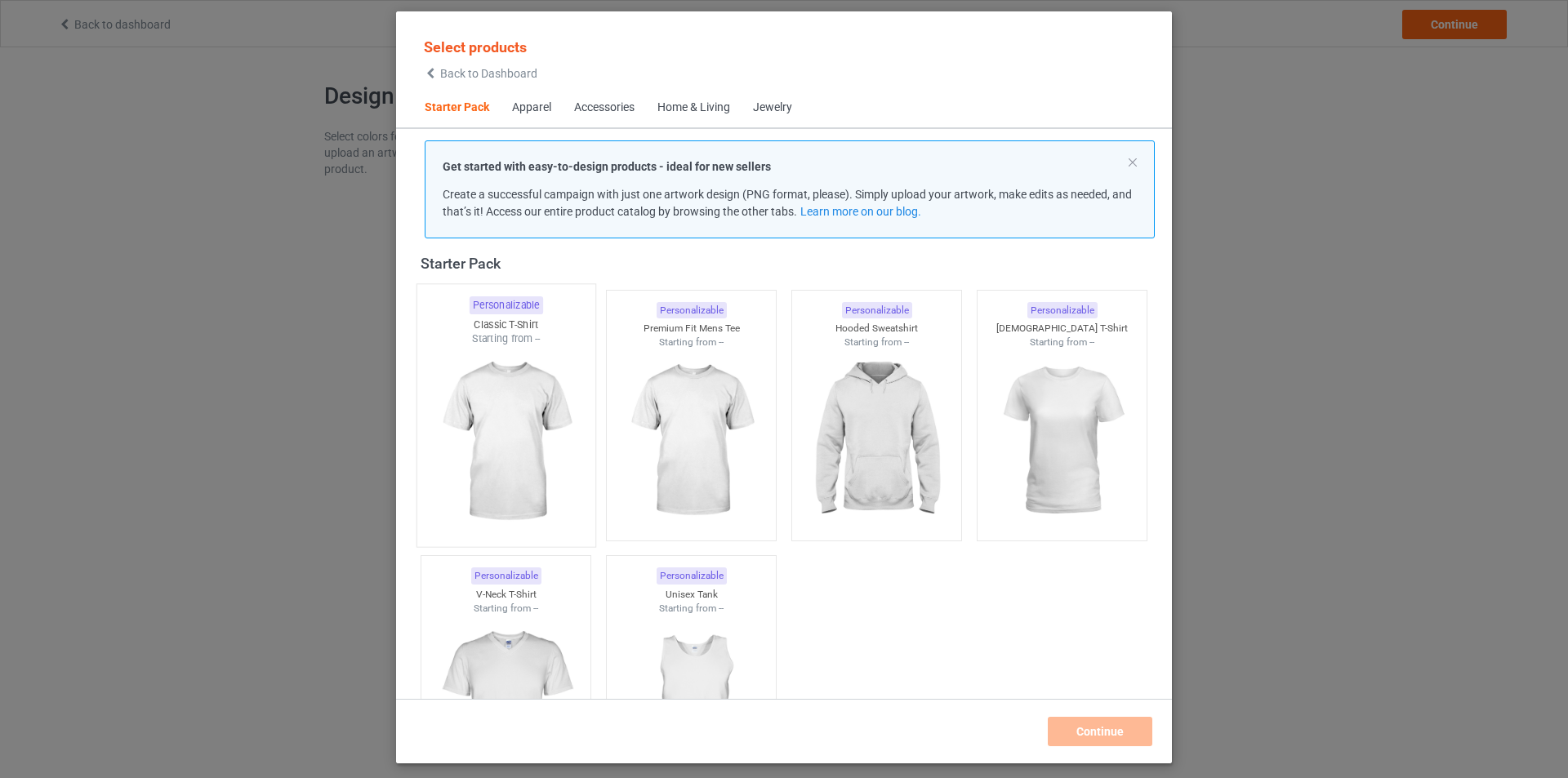
click at [566, 367] on img at bounding box center [505, 442] width 154 height 192
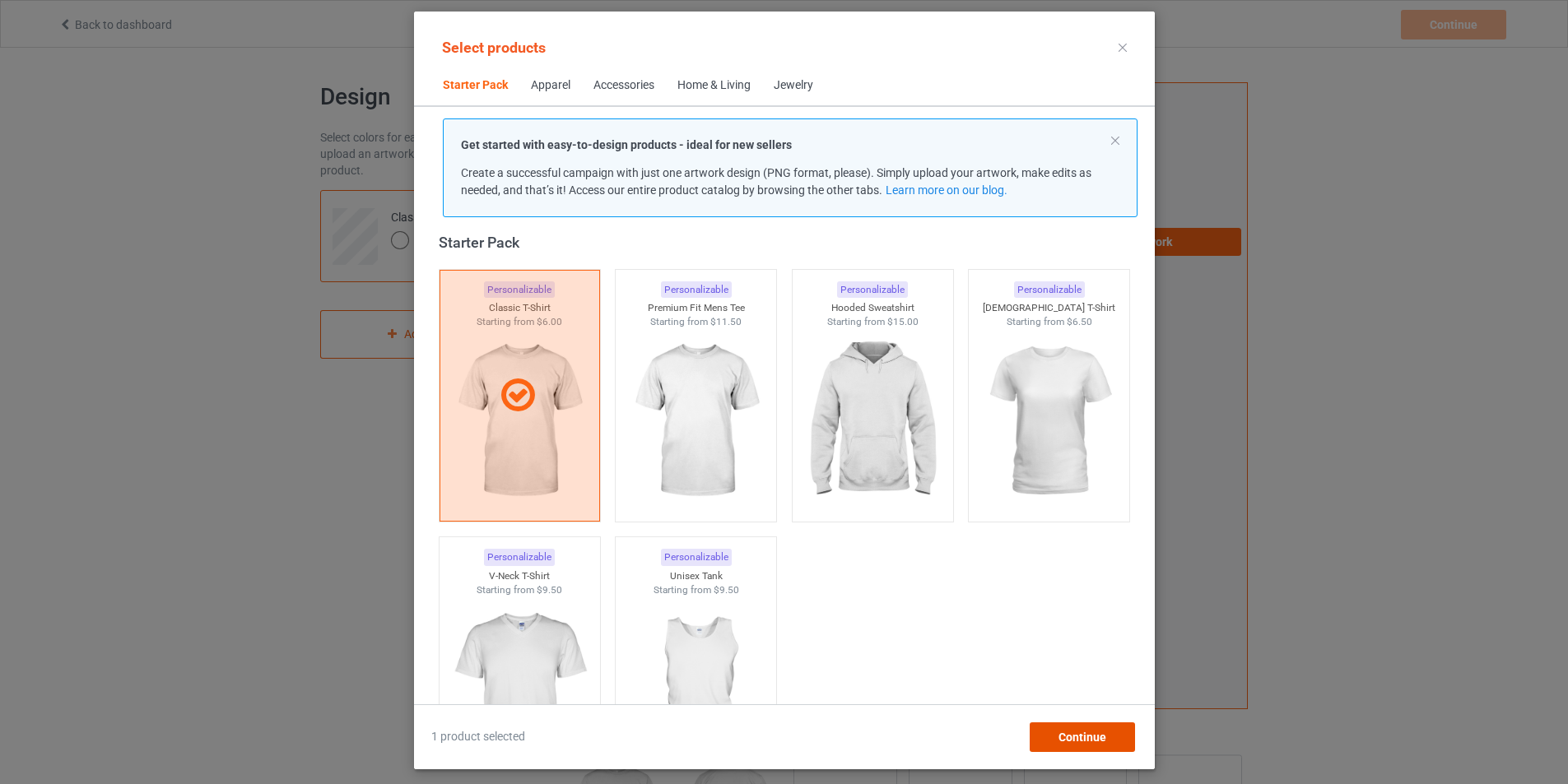
click at [1105, 742] on span "Continue" at bounding box center [1081, 737] width 48 height 13
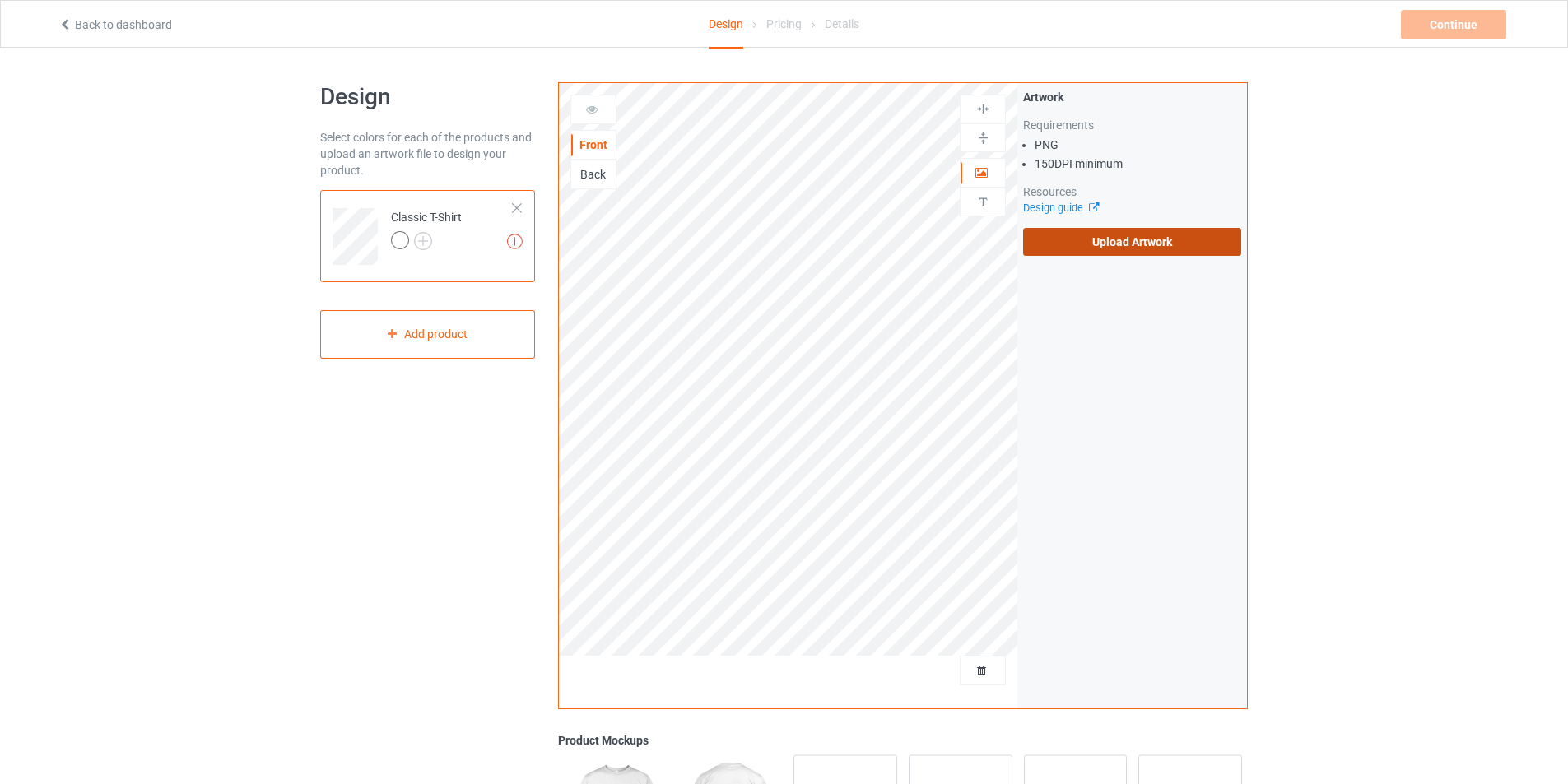
click at [1085, 251] on label "Upload Artwork" at bounding box center [1132, 241] width 218 height 28
click at [0, 0] on input "Upload Artwork" at bounding box center [0, 0] width 0 height 0
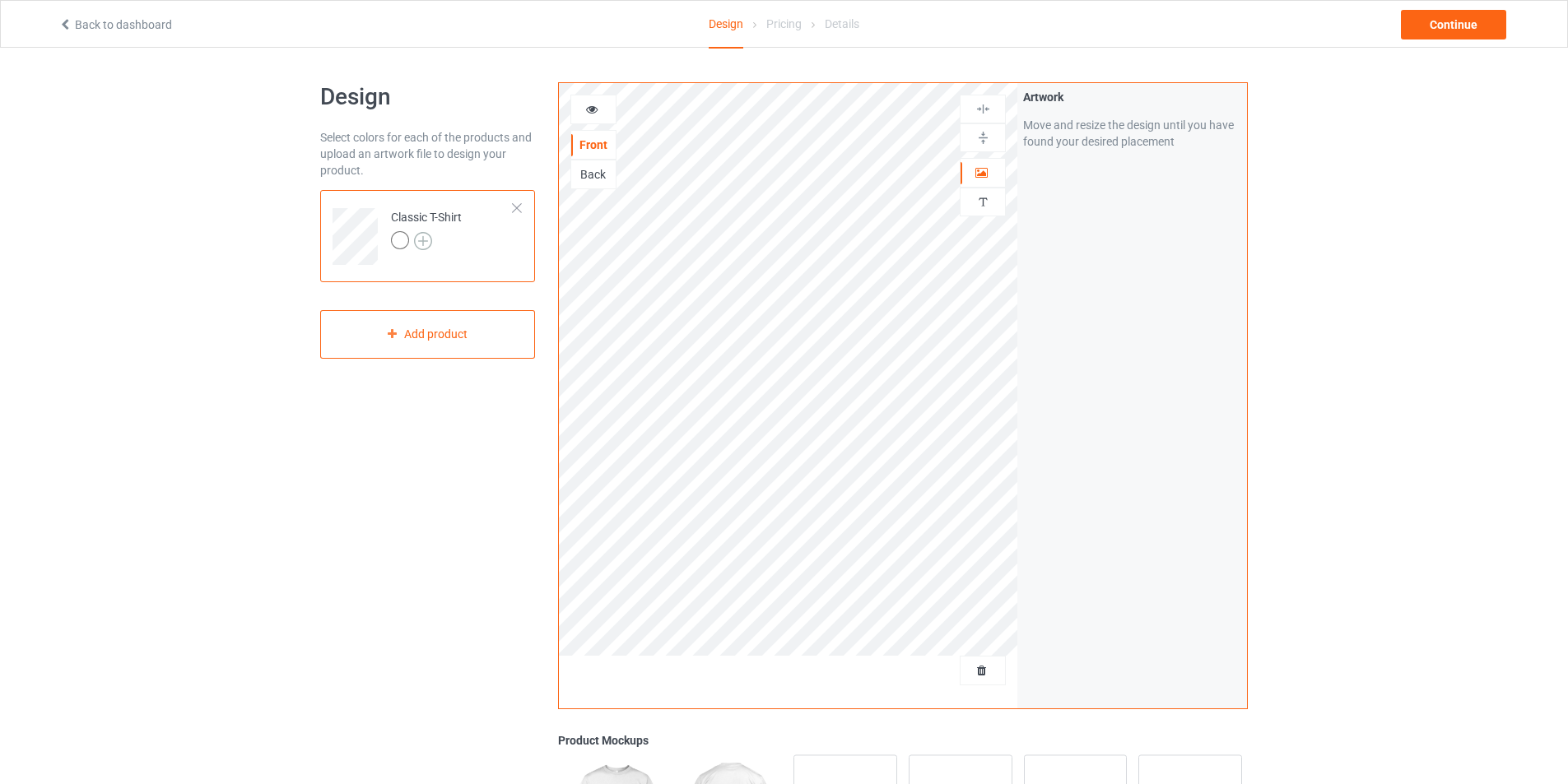
click at [421, 242] on img at bounding box center [422, 241] width 18 height 18
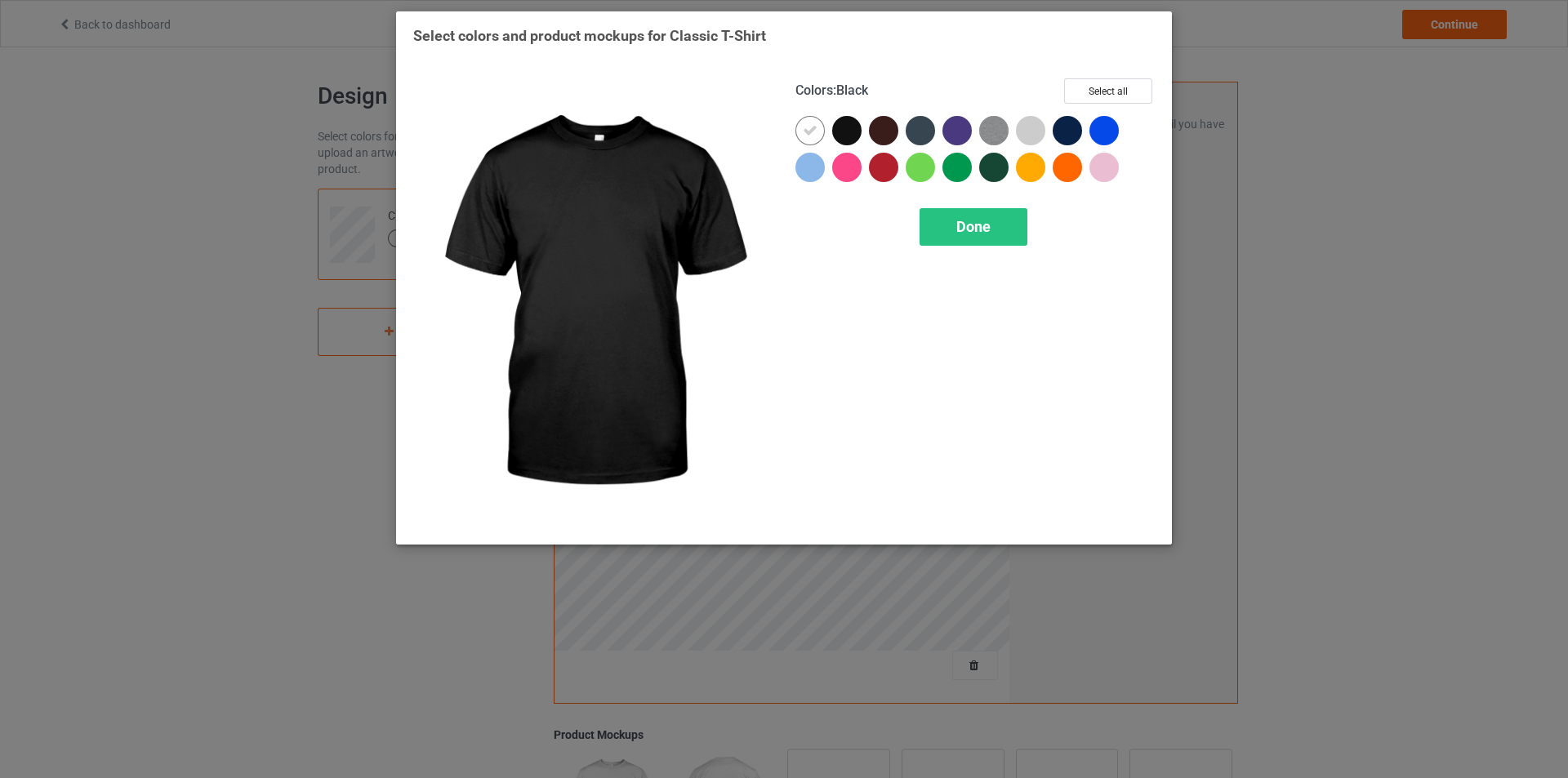
click at [849, 136] on div at bounding box center [847, 131] width 29 height 29
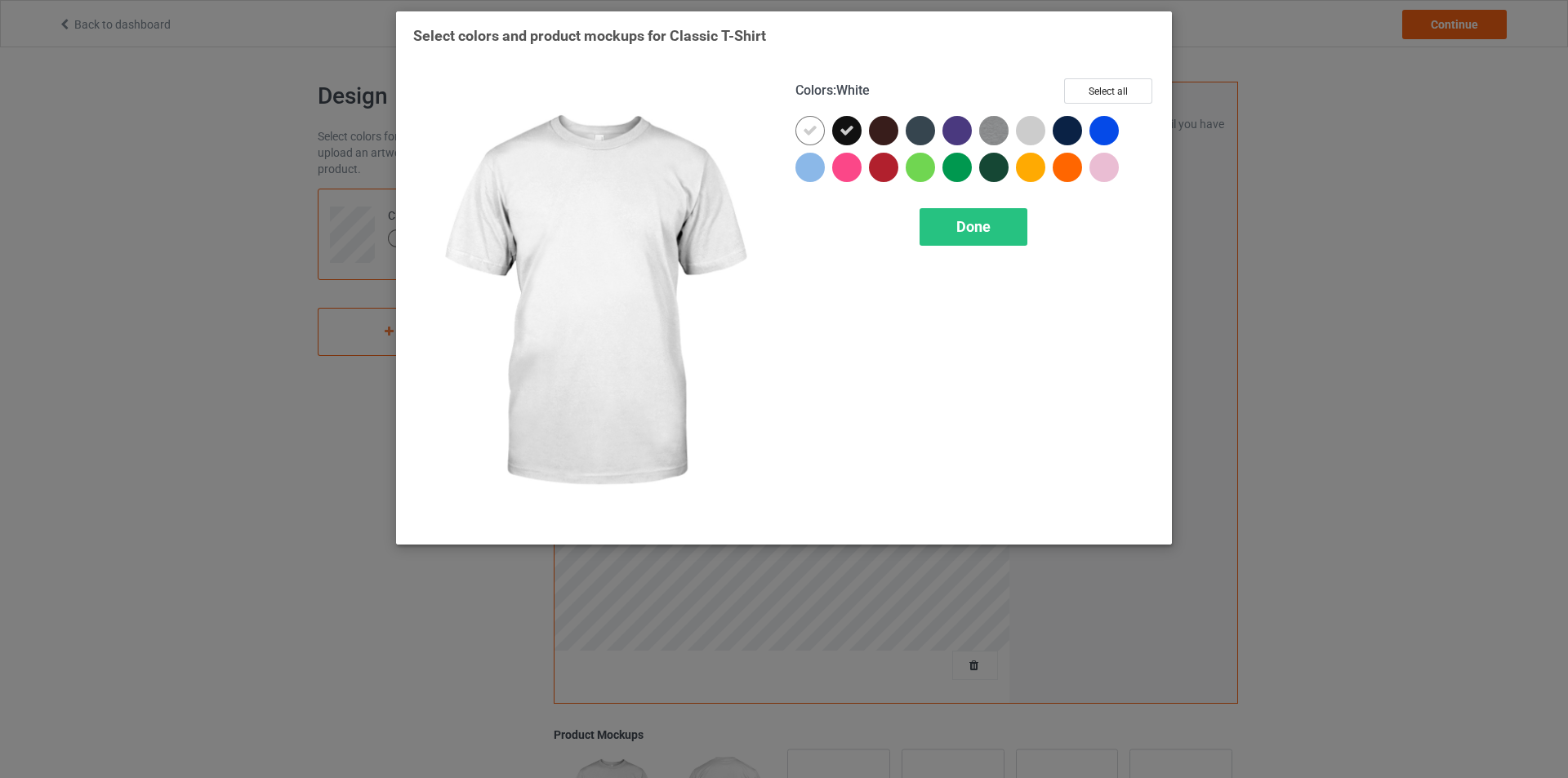
click at [817, 131] on icon at bounding box center [810, 131] width 15 height 15
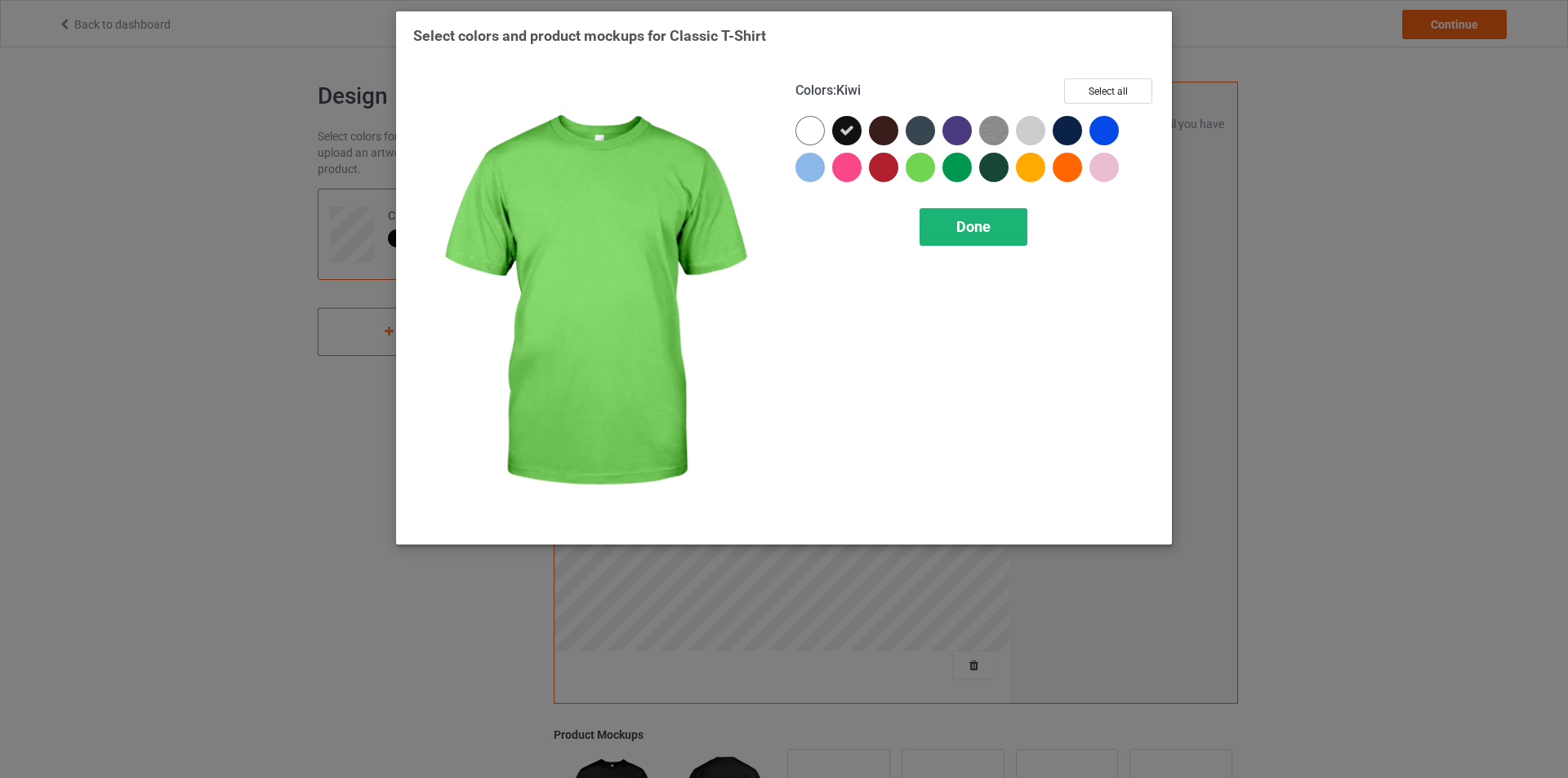
click at [947, 223] on div "Done" at bounding box center [974, 228] width 108 height 38
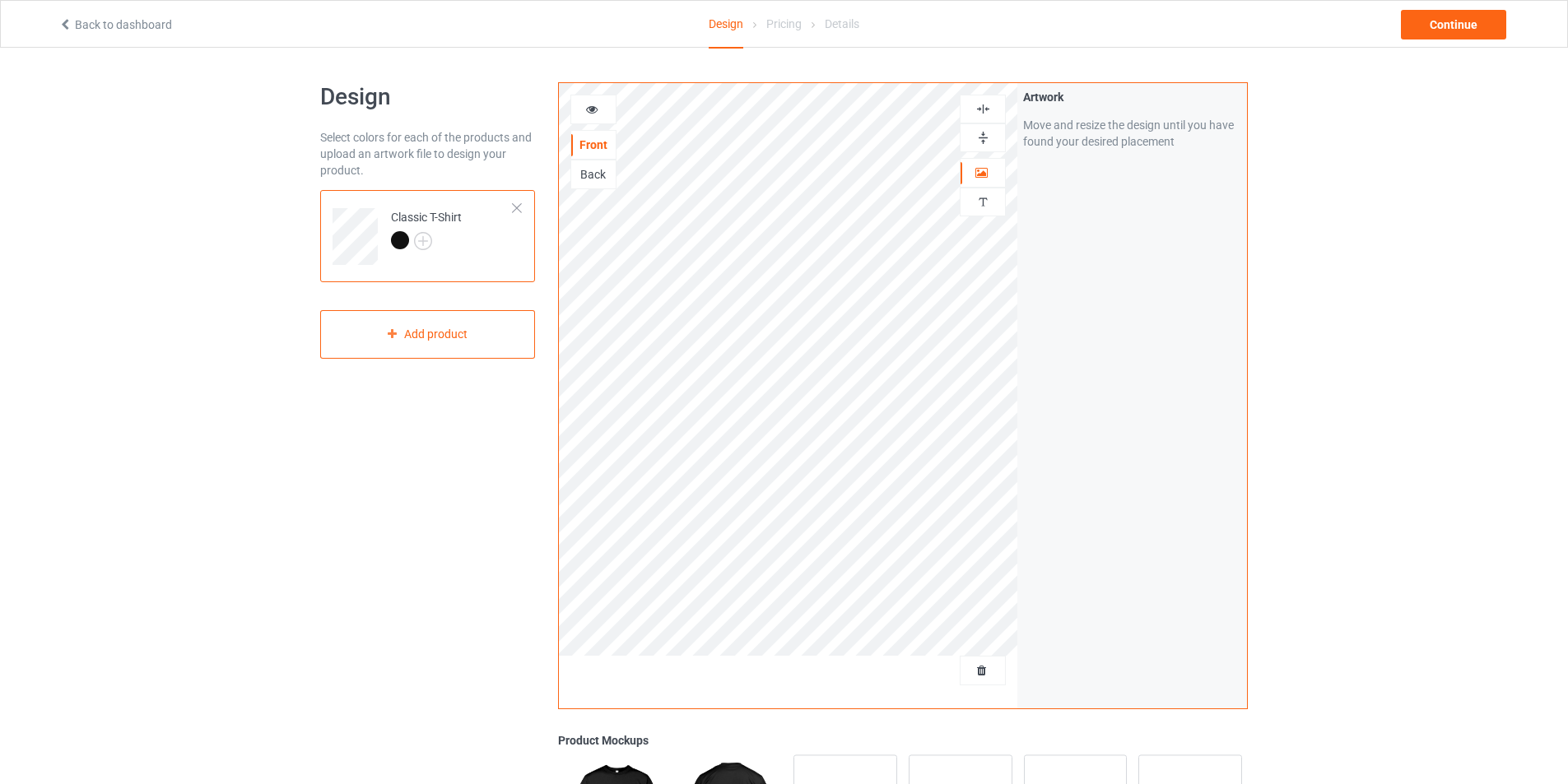
click at [1026, 368] on div "Artwork Move and resize the design until you have found your desired placement" at bounding box center [1132, 395] width 229 height 626
click at [1435, 32] on div "Continue" at bounding box center [1454, 24] width 106 height 29
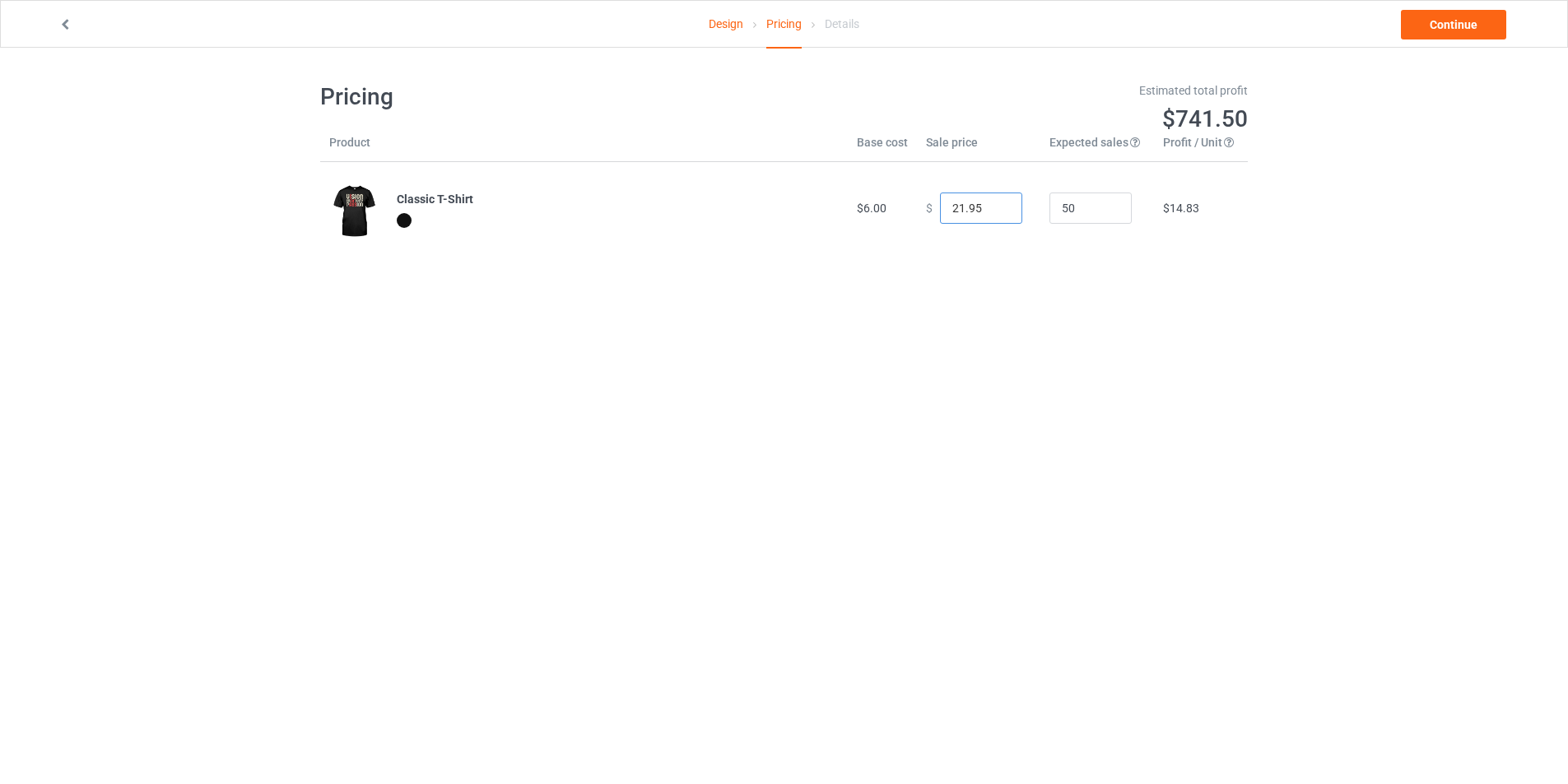
type input "21.95"
click at [995, 215] on input "21.95" at bounding box center [980, 209] width 82 height 31
drag, startPoint x: 1440, startPoint y: 41, endPoint x: 1471, endPoint y: 26, distance: 34.4
click at [1471, 26] on div "Design Pricing Details Continue" at bounding box center [783, 23] width 1474 height 46
click at [1471, 26] on link "Continue" at bounding box center [1454, 24] width 106 height 29
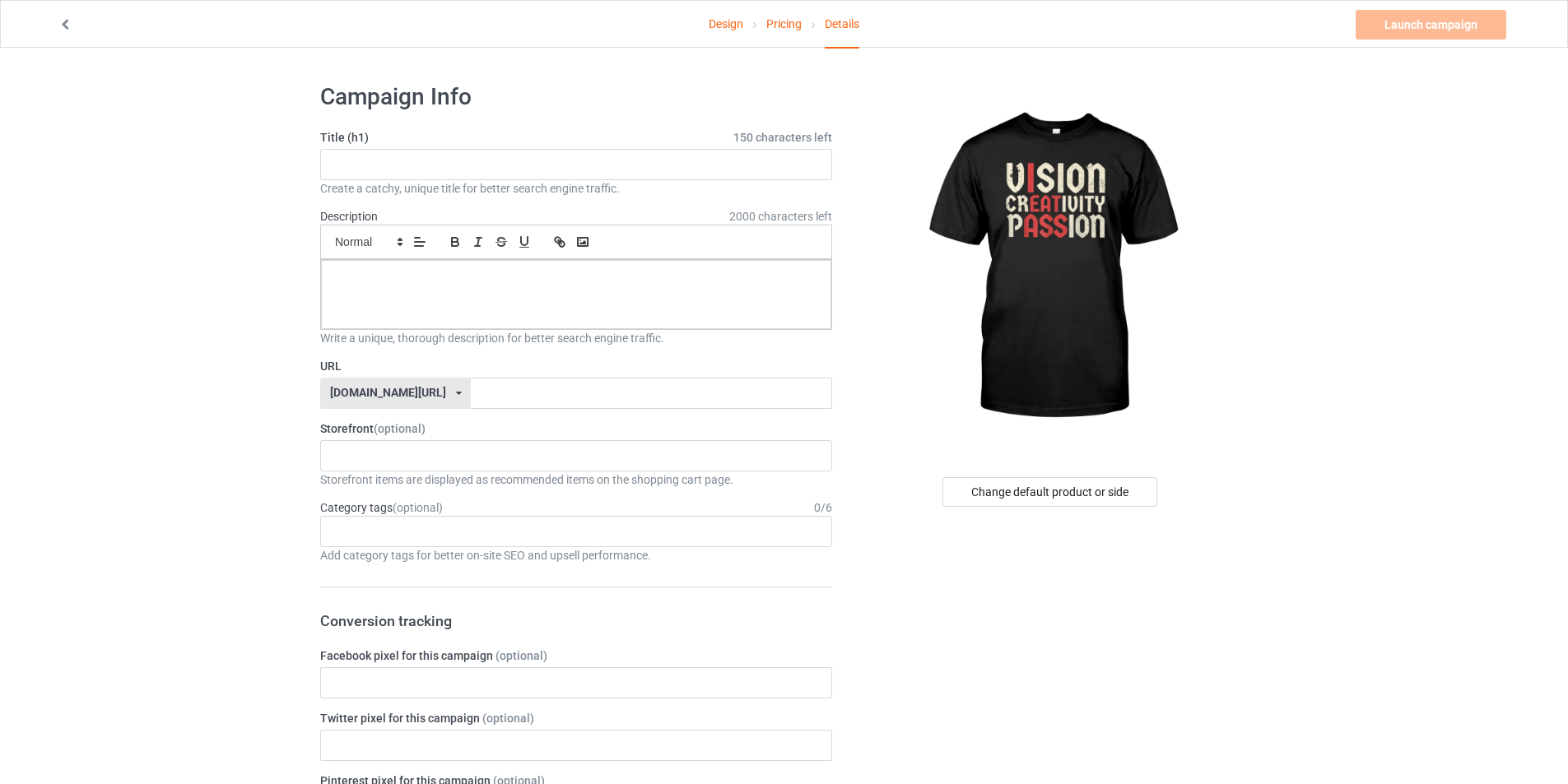
click at [552, 181] on div "Create a catchy, unique title for better search engine traffic." at bounding box center [576, 188] width 512 height 16
click at [511, 162] on input "text" at bounding box center [576, 164] width 512 height 31
type input "VISION CREATIVITY PASSION"
click at [451, 280] on p at bounding box center [575, 279] width 484 height 16
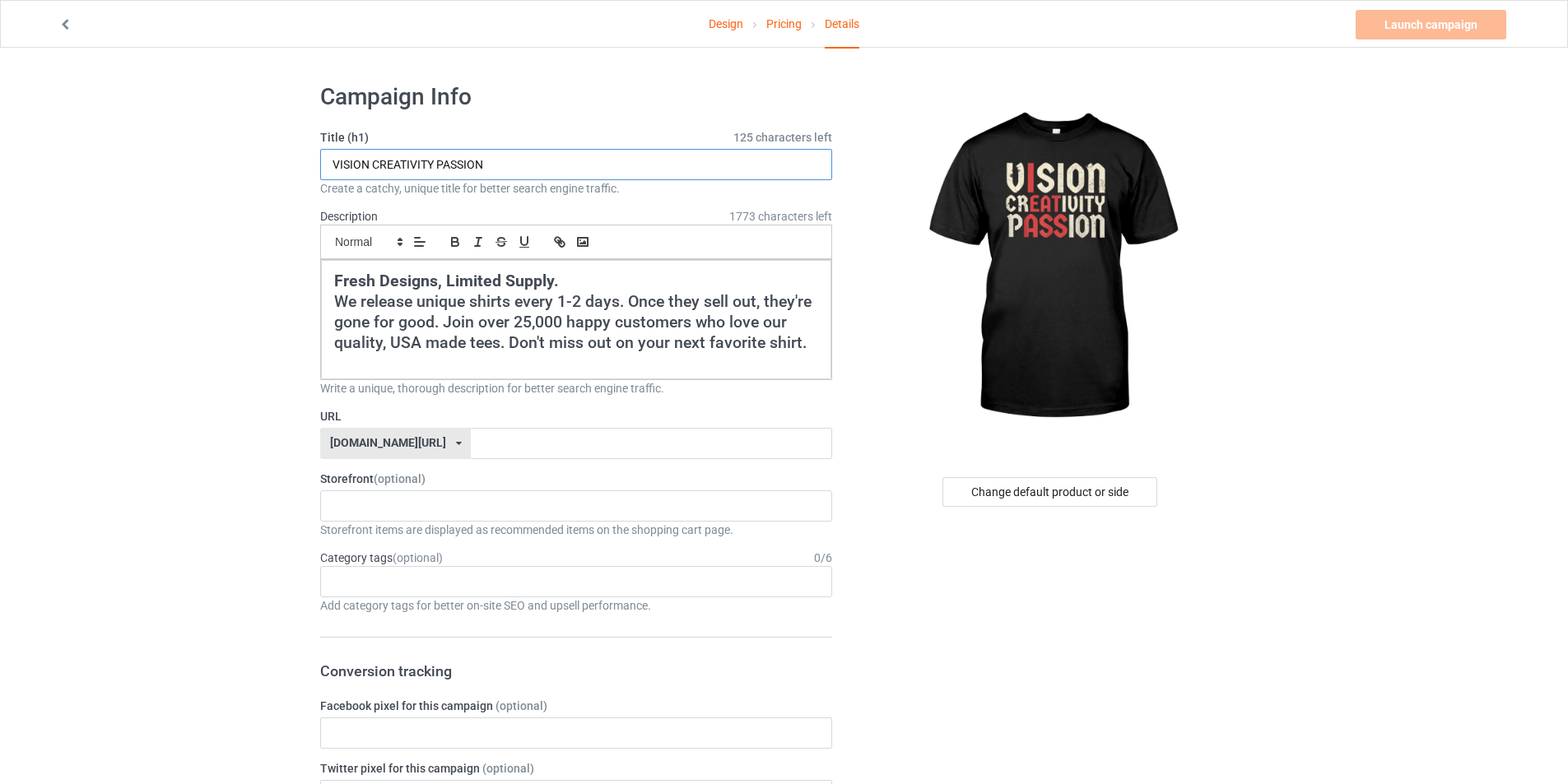
click at [496, 160] on input "VISION CREATIVITY PASSION" at bounding box center [576, 164] width 512 height 31
click at [537, 440] on input "text" at bounding box center [651, 444] width 361 height 31
paste input "VISION CREATIVITY PASSION"
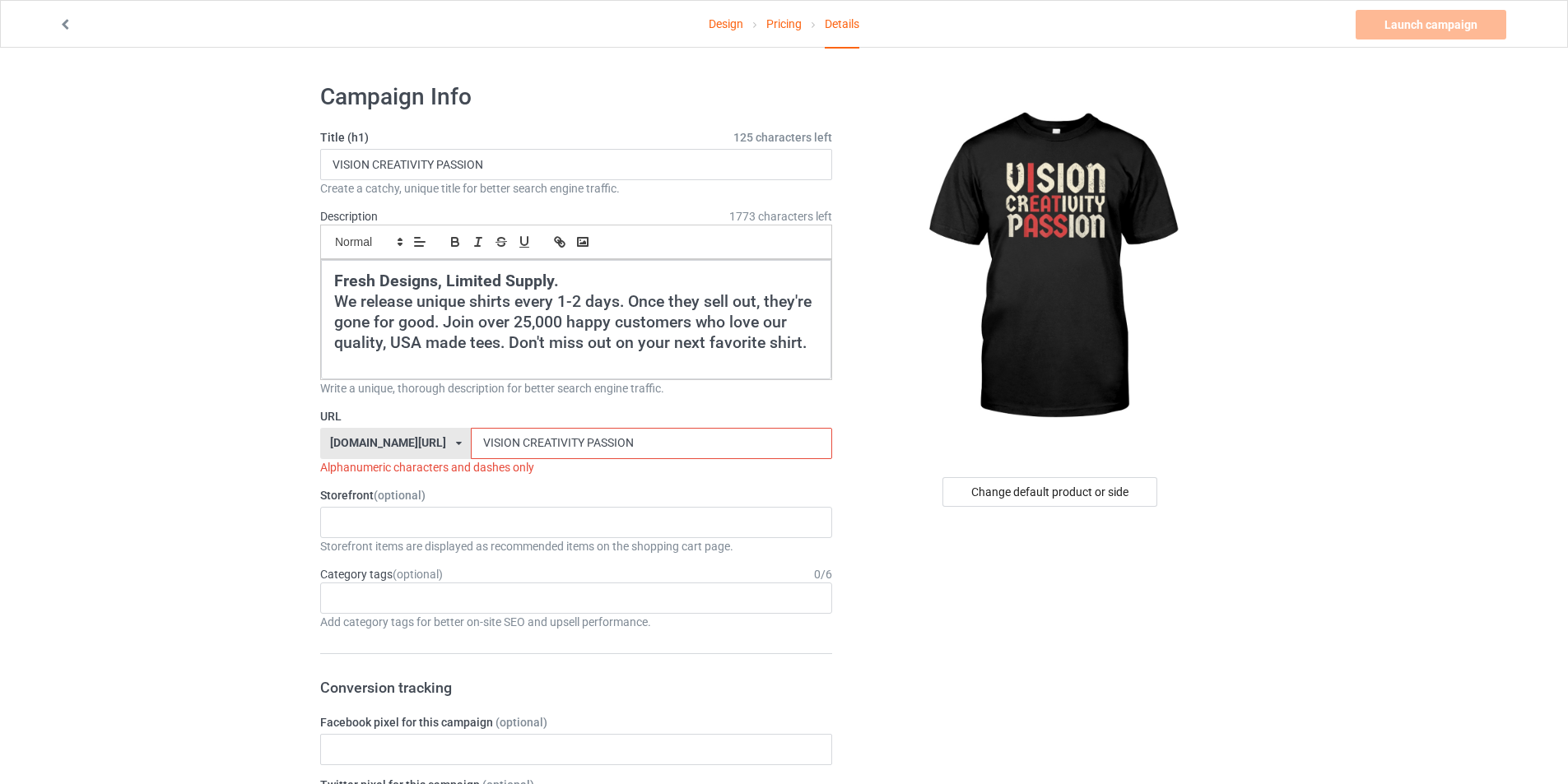
click at [523, 446] on input "VISION CREATIVITY PASSION" at bounding box center [651, 444] width 361 height 31
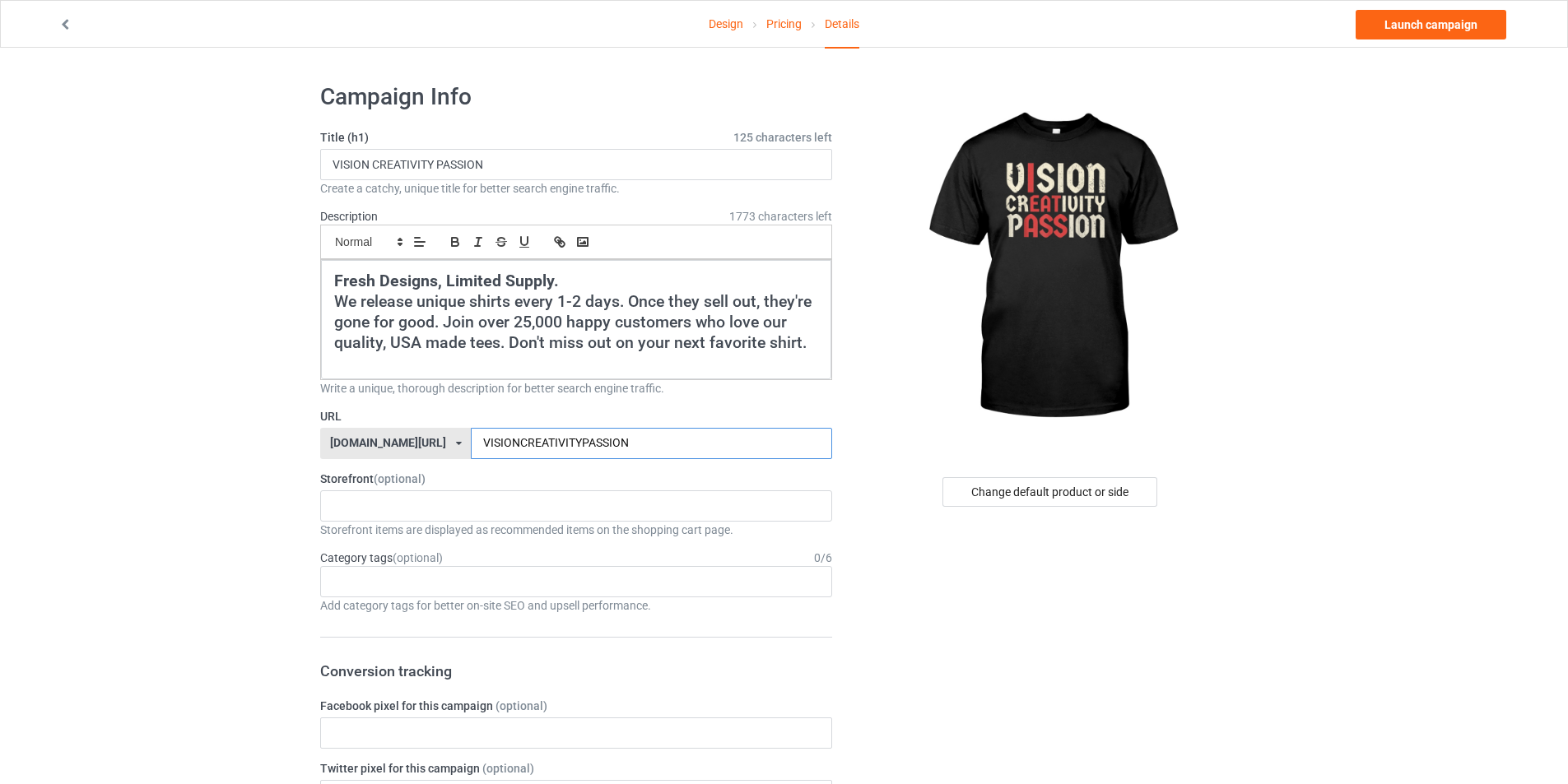
type input "VISIONCREATIVITYPASSION"
click at [459, 447] on div "cursedahhshirts.com/ cursedahhshirts.com/ teechip.com/ 68e68d7f7bf952002eb09be1…" at bounding box center [395, 444] width 151 height 31
click at [472, 504] on div "cursedahhshirts 68e6e715c14d57002fb4706e" at bounding box center [576, 506] width 512 height 31
click at [451, 526] on div "cursedahhshirts" at bounding box center [576, 536] width 511 height 30
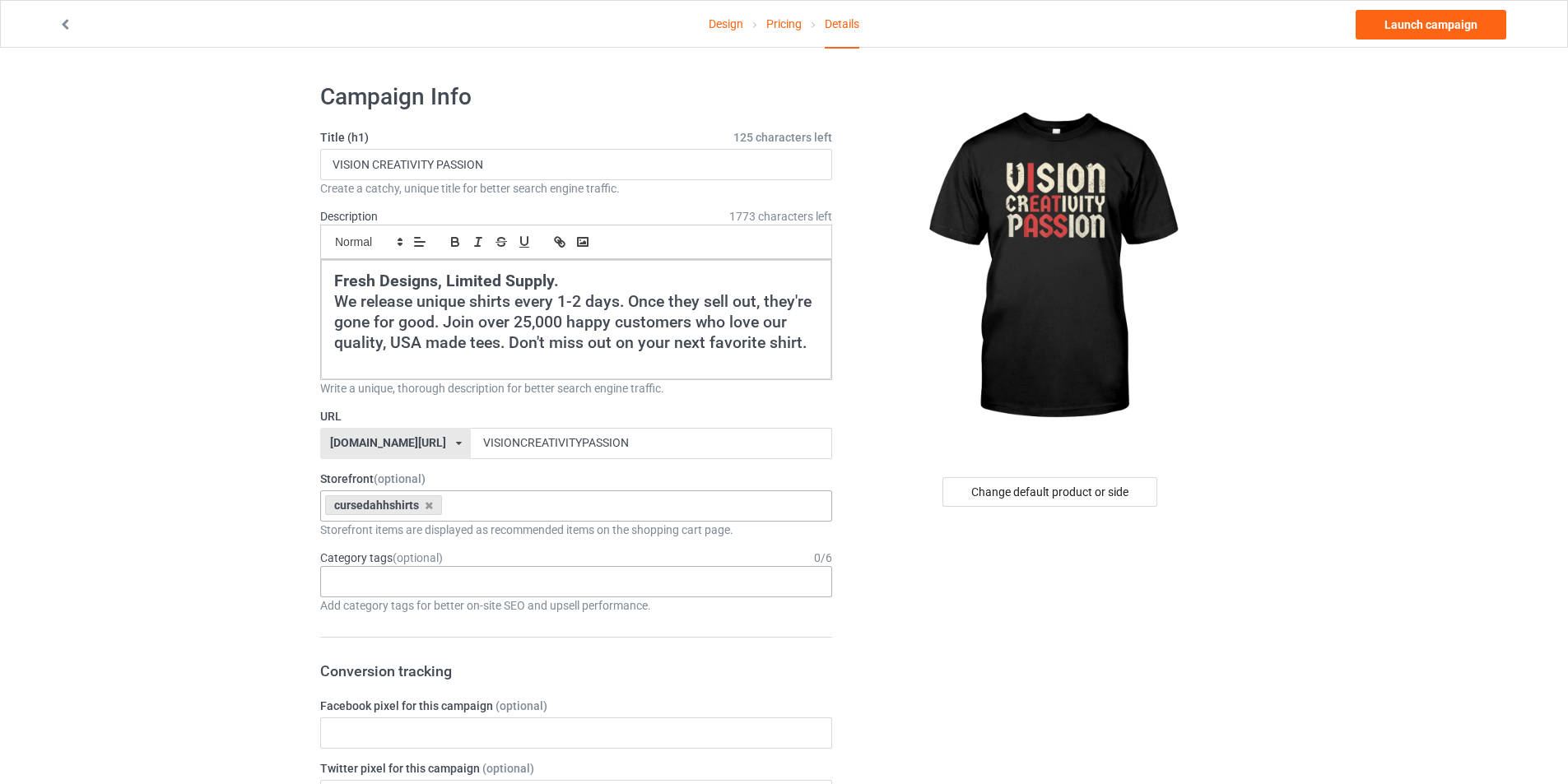
click at [428, 577] on div "Age > [DEMOGRAPHIC_DATA] > 1 Age > [DEMOGRAPHIC_DATA] Months > 1 Month Age > [D…" at bounding box center [576, 582] width 512 height 31
type input "MEME"
click at [412, 613] on div "Interests > Internet > Memes" at bounding box center [576, 612] width 511 height 30
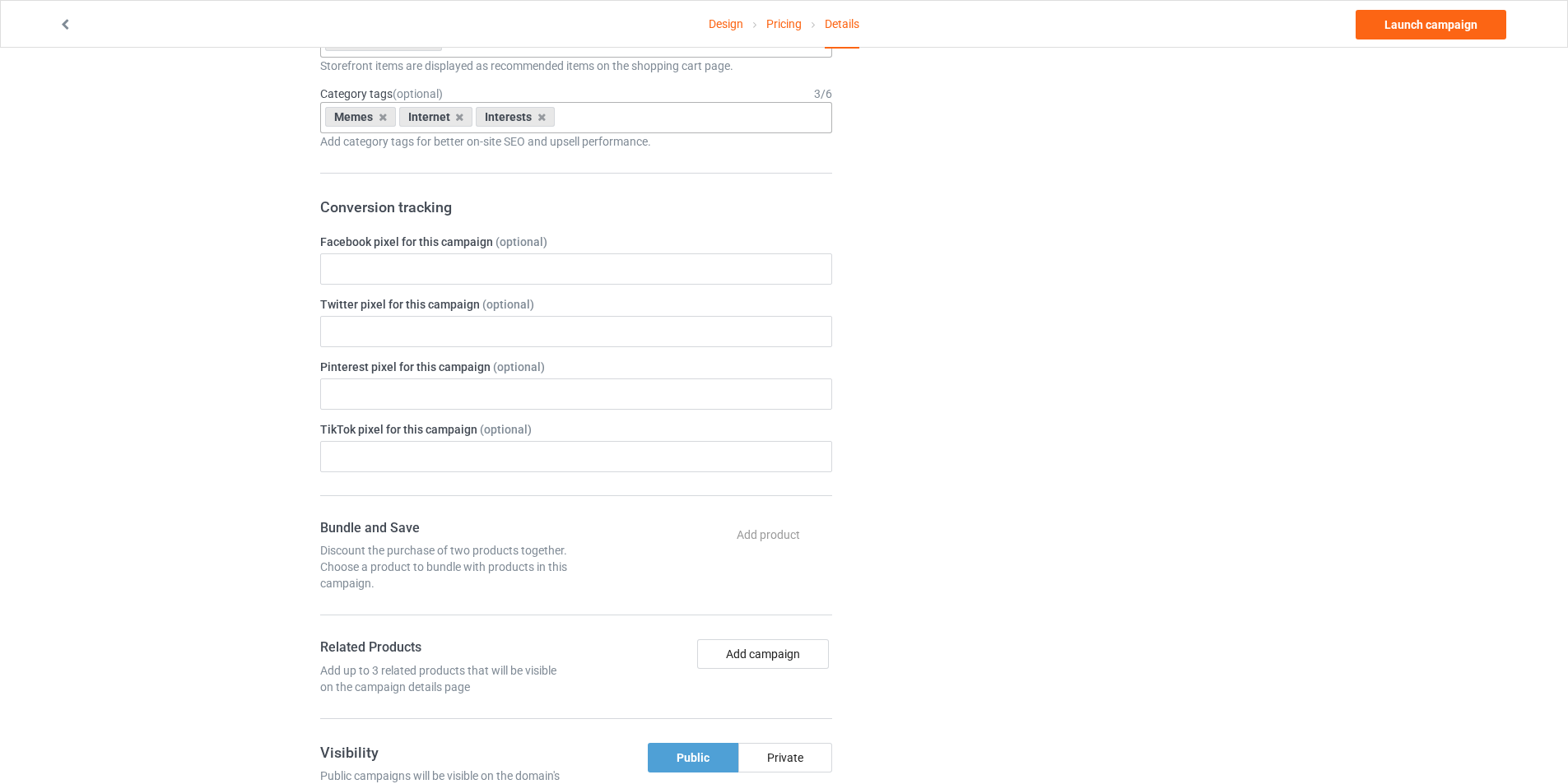
scroll to position [582, 0]
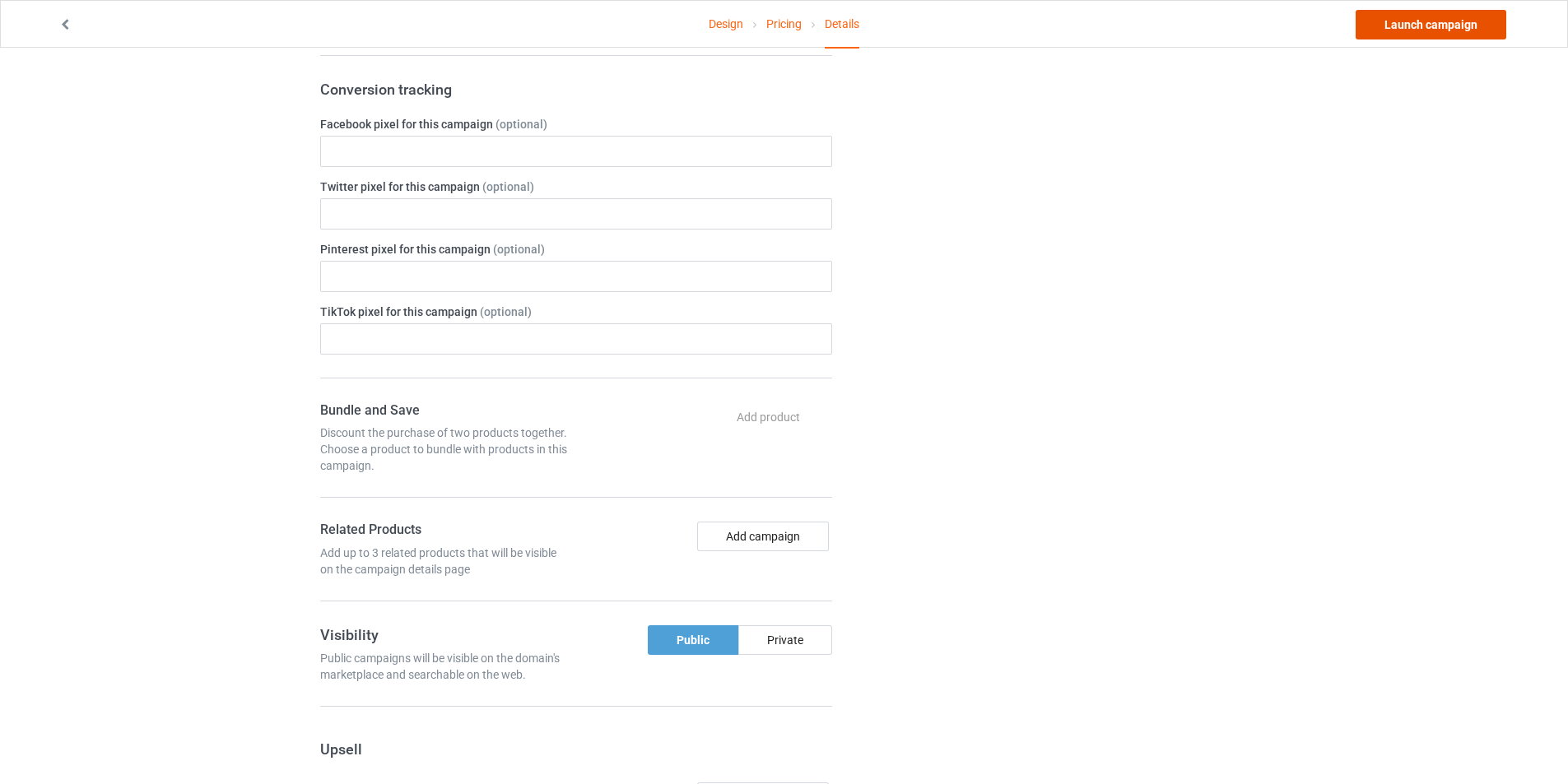
click at [1410, 31] on link "Launch campaign" at bounding box center [1430, 24] width 151 height 29
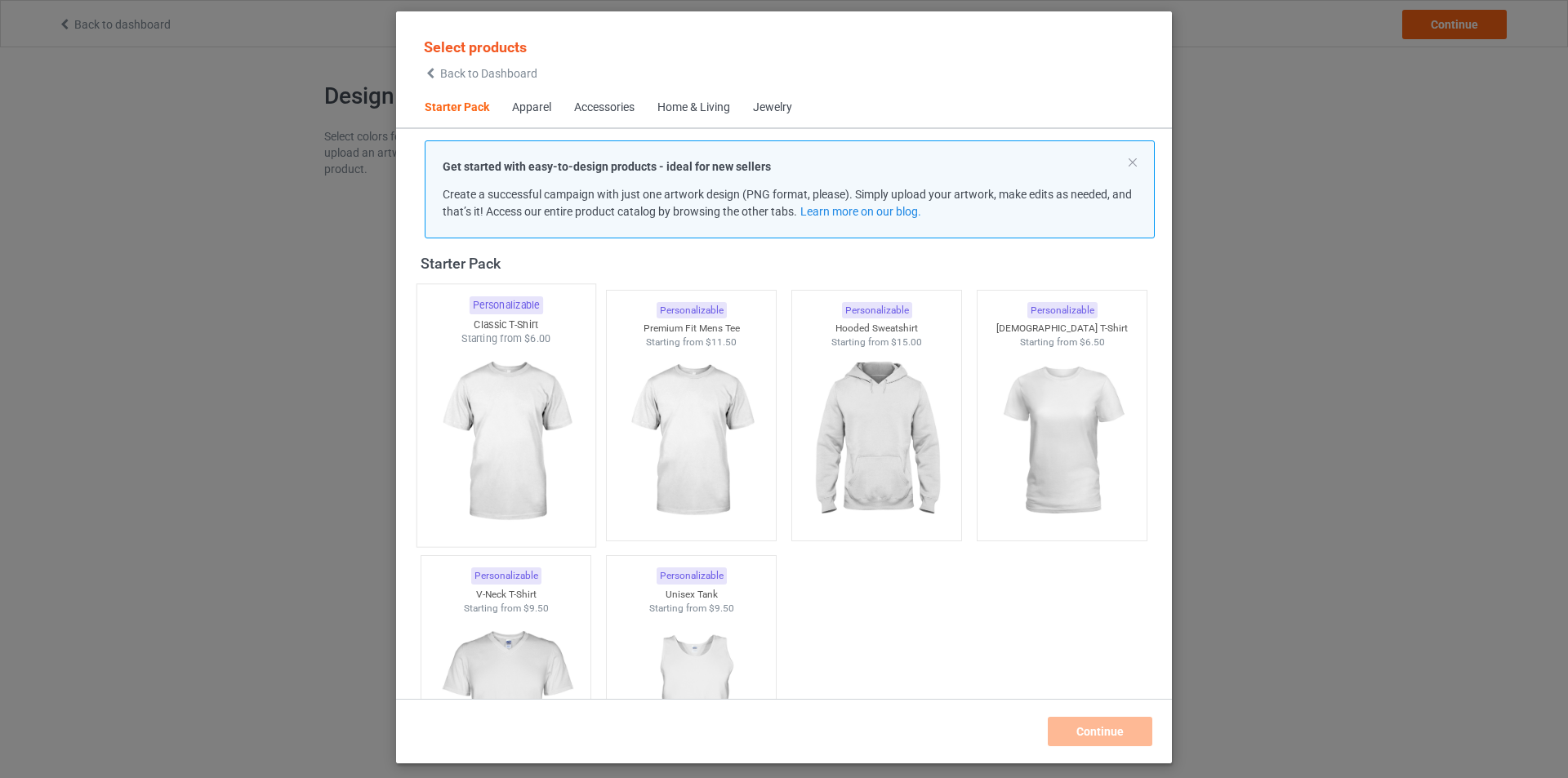
click at [428, 419] on img at bounding box center [505, 442] width 154 height 192
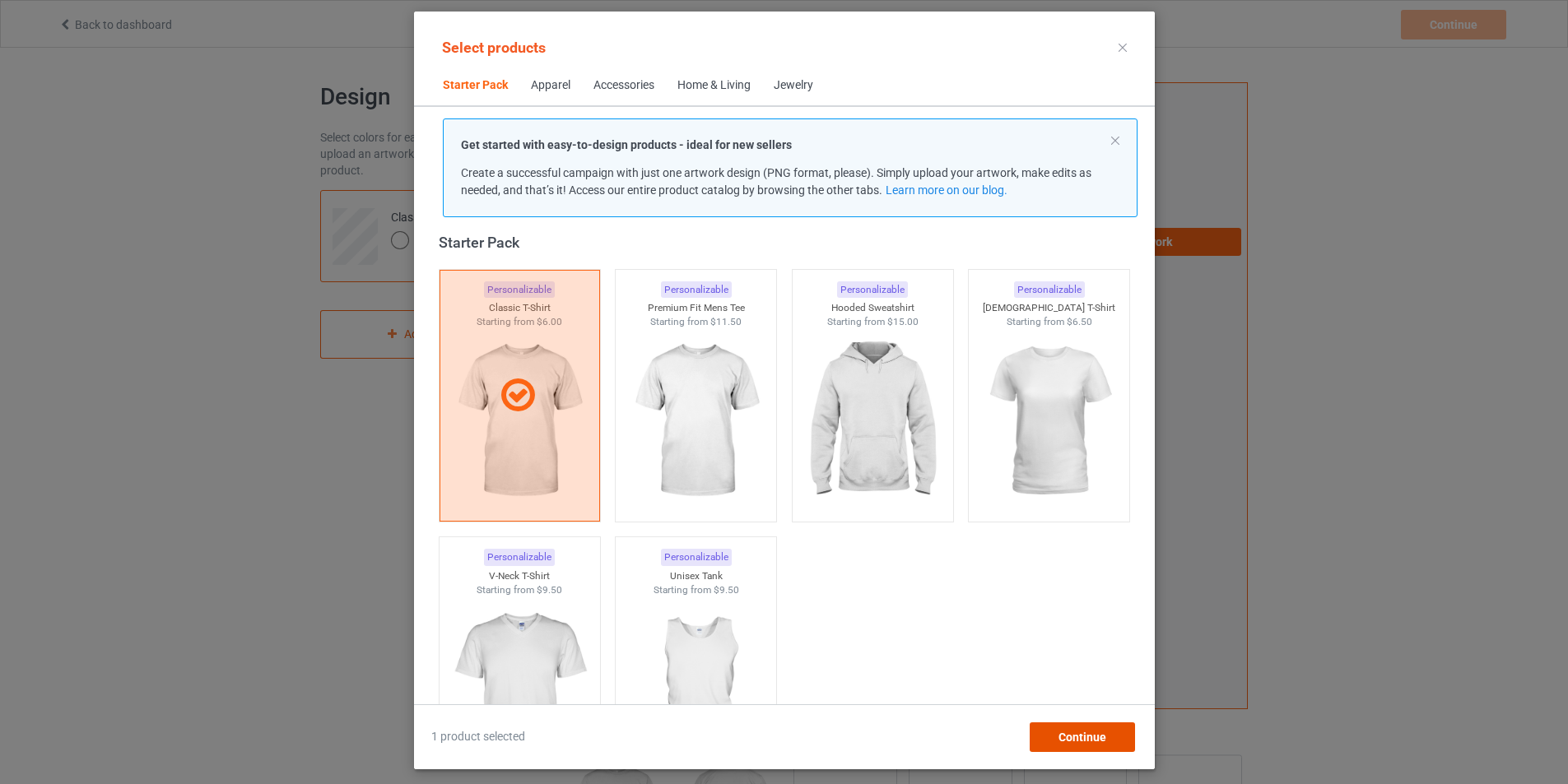
click at [1091, 744] on span "Continue" at bounding box center [1081, 737] width 48 height 13
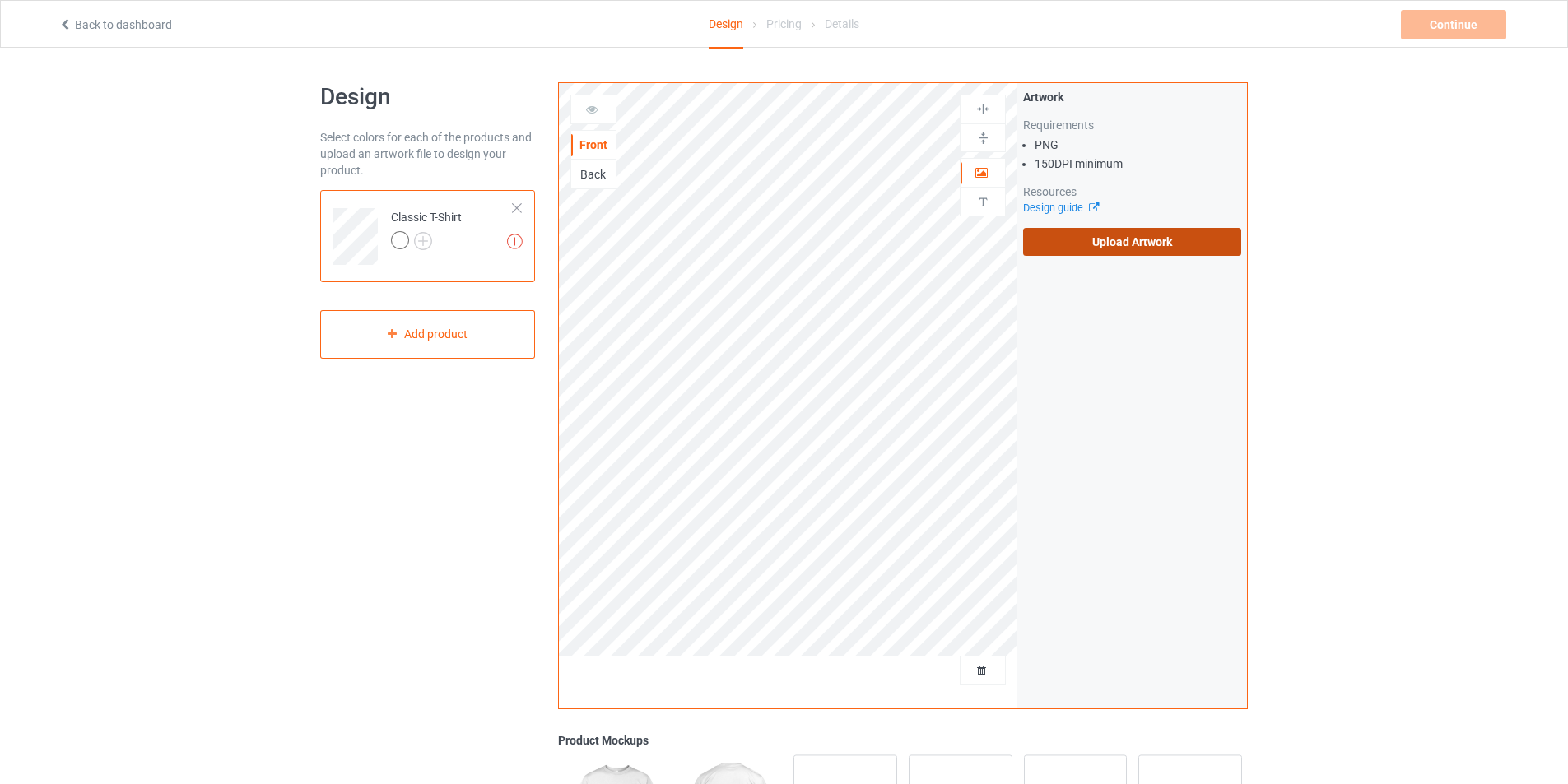
click at [1108, 235] on label "Upload Artwork" at bounding box center [1132, 241] width 218 height 28
click at [0, 0] on input "Upload Artwork" at bounding box center [0, 0] width 0 height 0
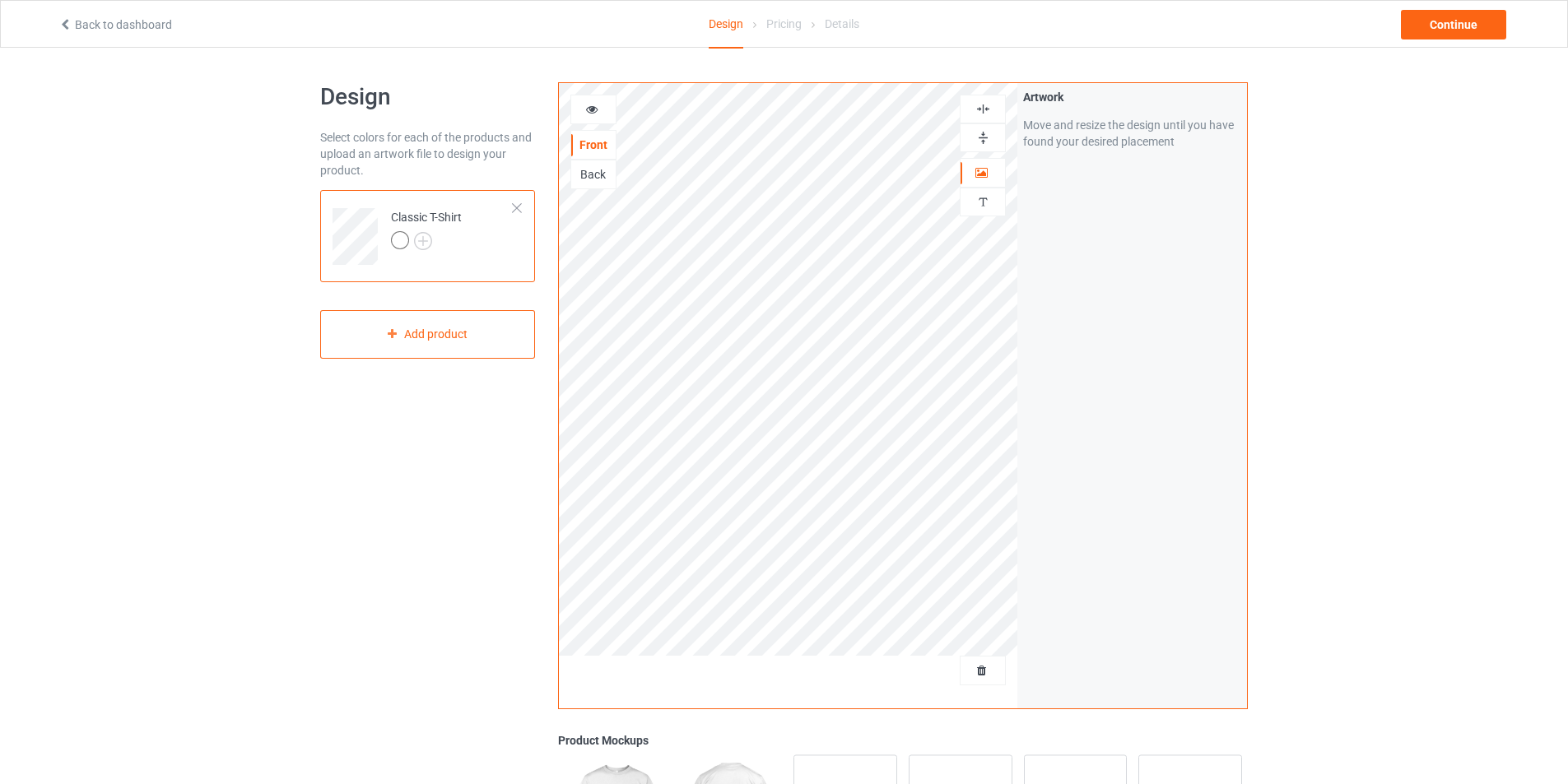
click at [1078, 322] on div "Artwork Move and resize the design until you have found your desired placement" at bounding box center [1132, 395] width 229 height 626
click at [421, 250] on div at bounding box center [427, 242] width 71 height 23
click at [429, 241] on img at bounding box center [422, 241] width 18 height 18
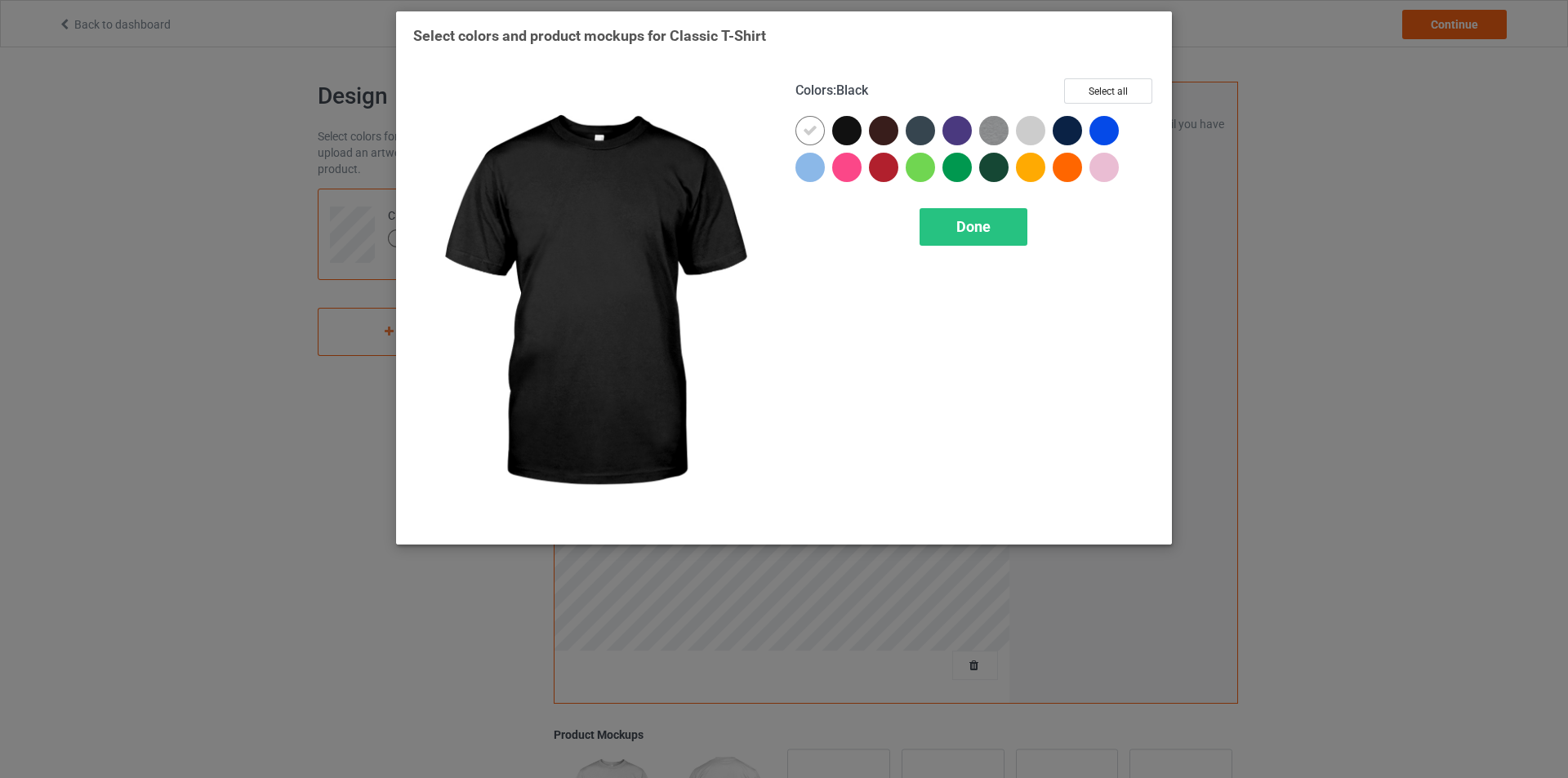
click at [833, 138] on div at bounding box center [850, 134] width 37 height 37
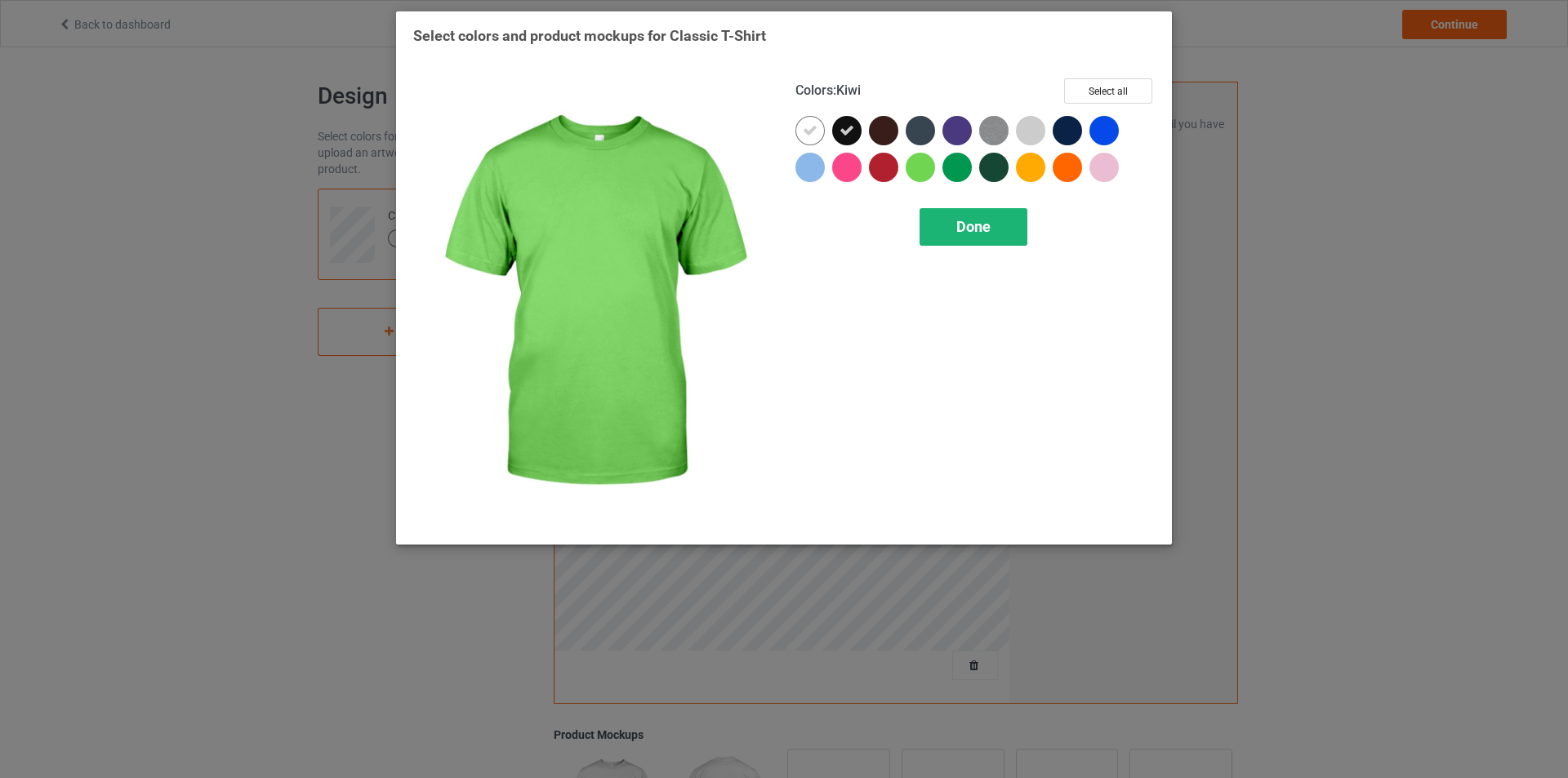
click at [965, 233] on span "Done" at bounding box center [974, 227] width 34 height 17
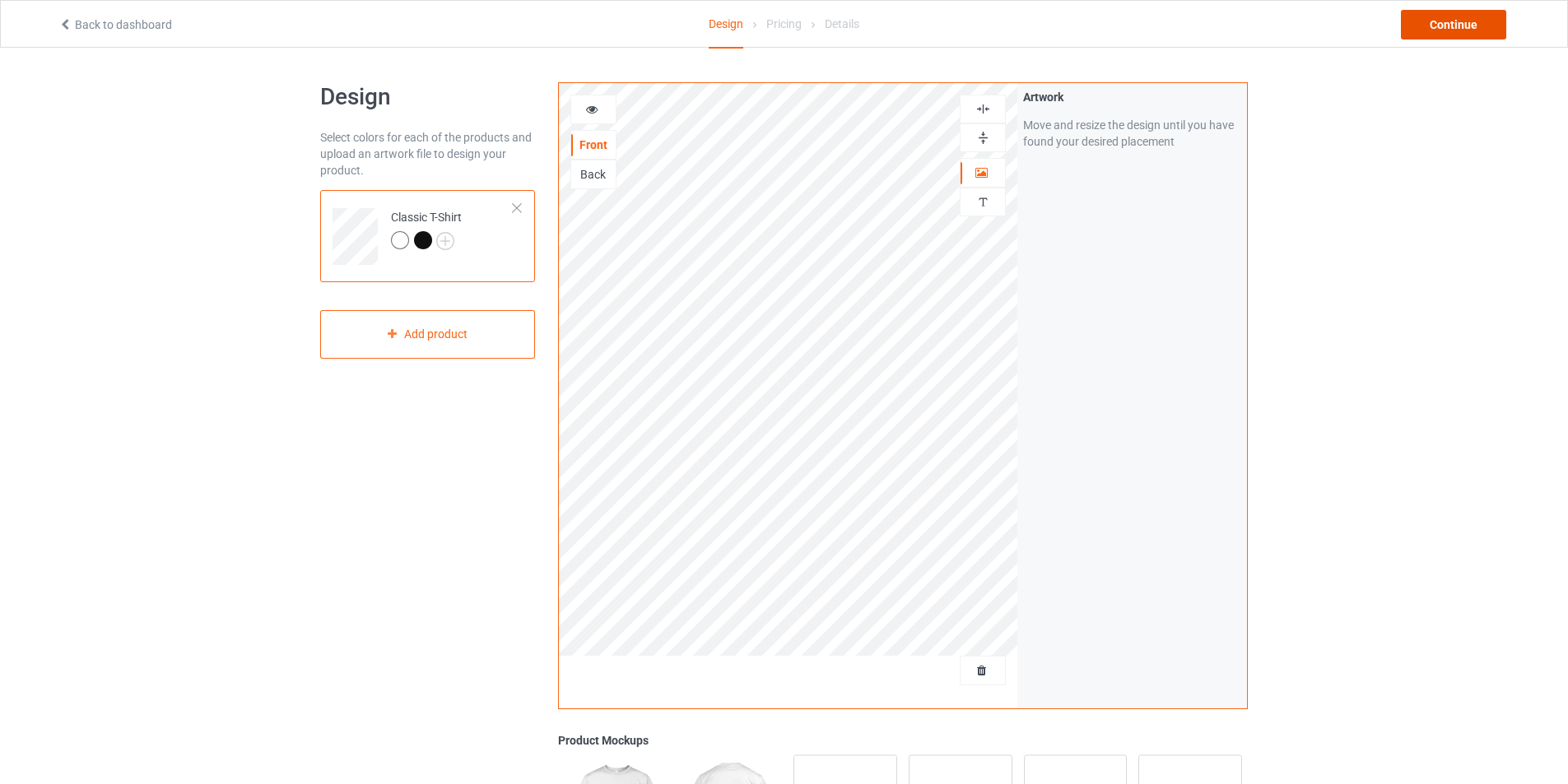
click at [1447, 21] on div "Continue" at bounding box center [1454, 24] width 106 height 29
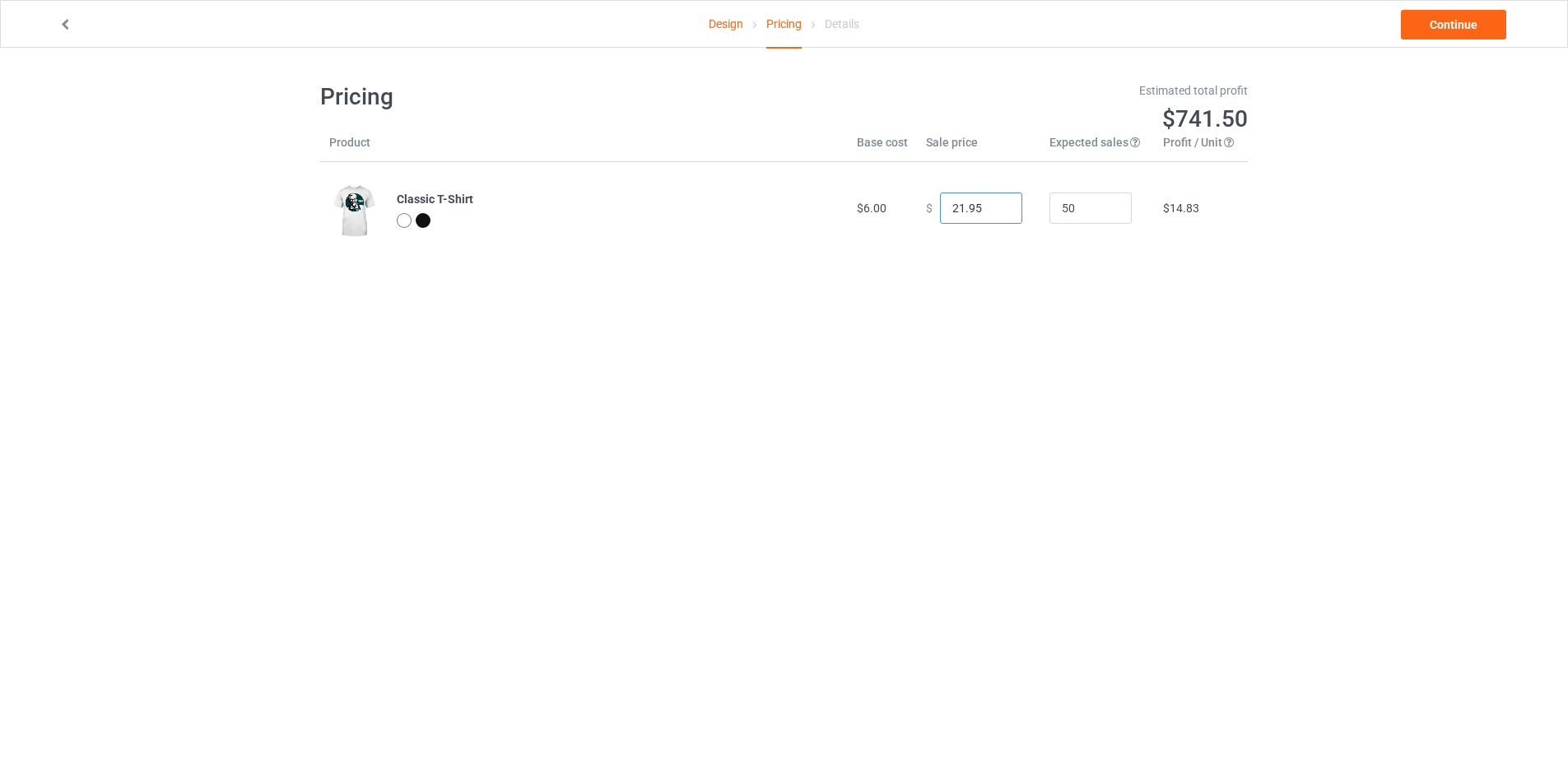
type input "21.95"
click at [992, 210] on input "21.95" at bounding box center [980, 209] width 82 height 31
click at [1426, 19] on link "Continue" at bounding box center [1454, 24] width 106 height 29
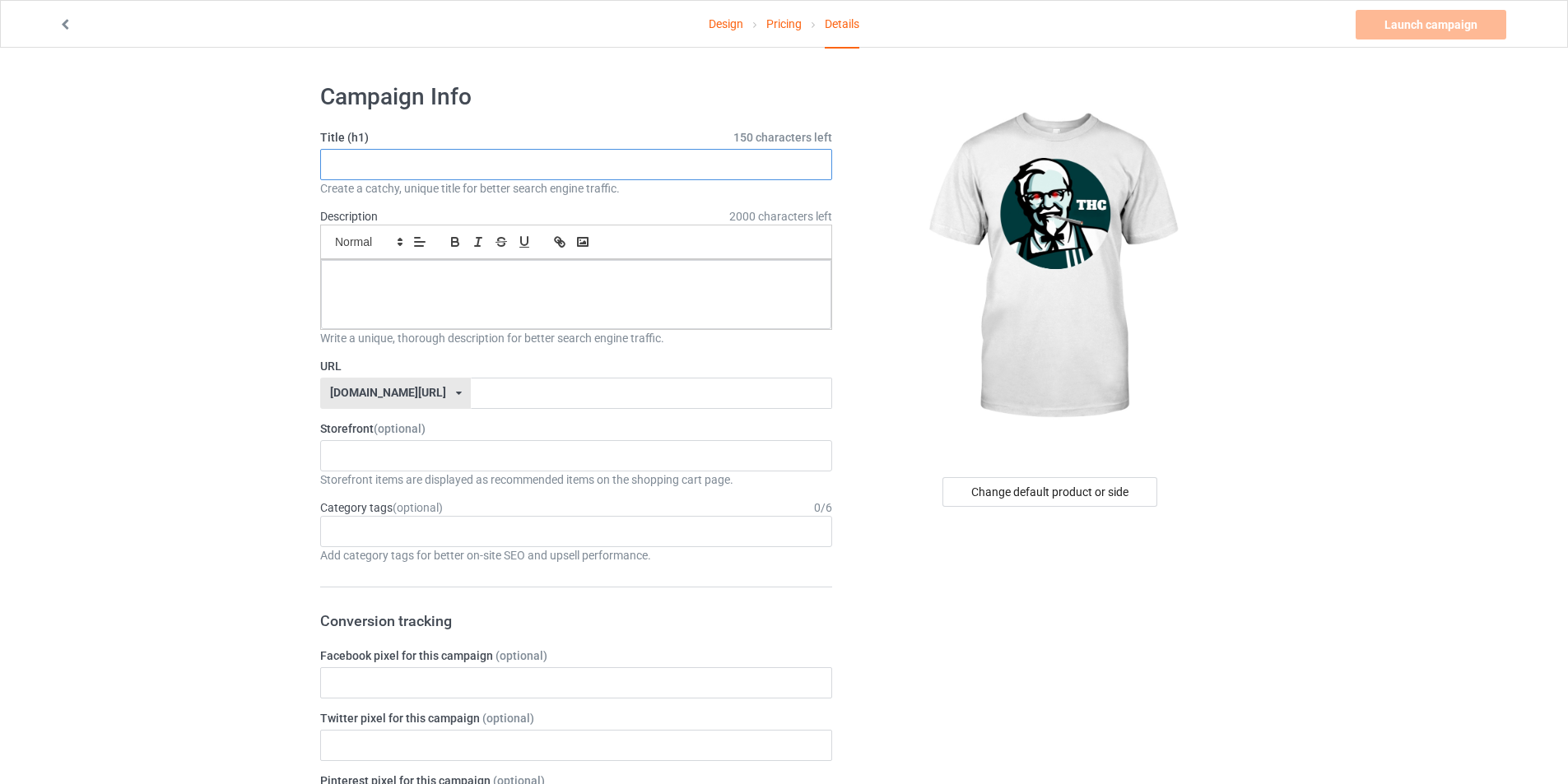
click at [391, 160] on input "text" at bounding box center [576, 164] width 512 height 31
type input "THC"
click at [395, 305] on div at bounding box center [576, 295] width 511 height 69
click at [508, 296] on div at bounding box center [576, 295] width 511 height 69
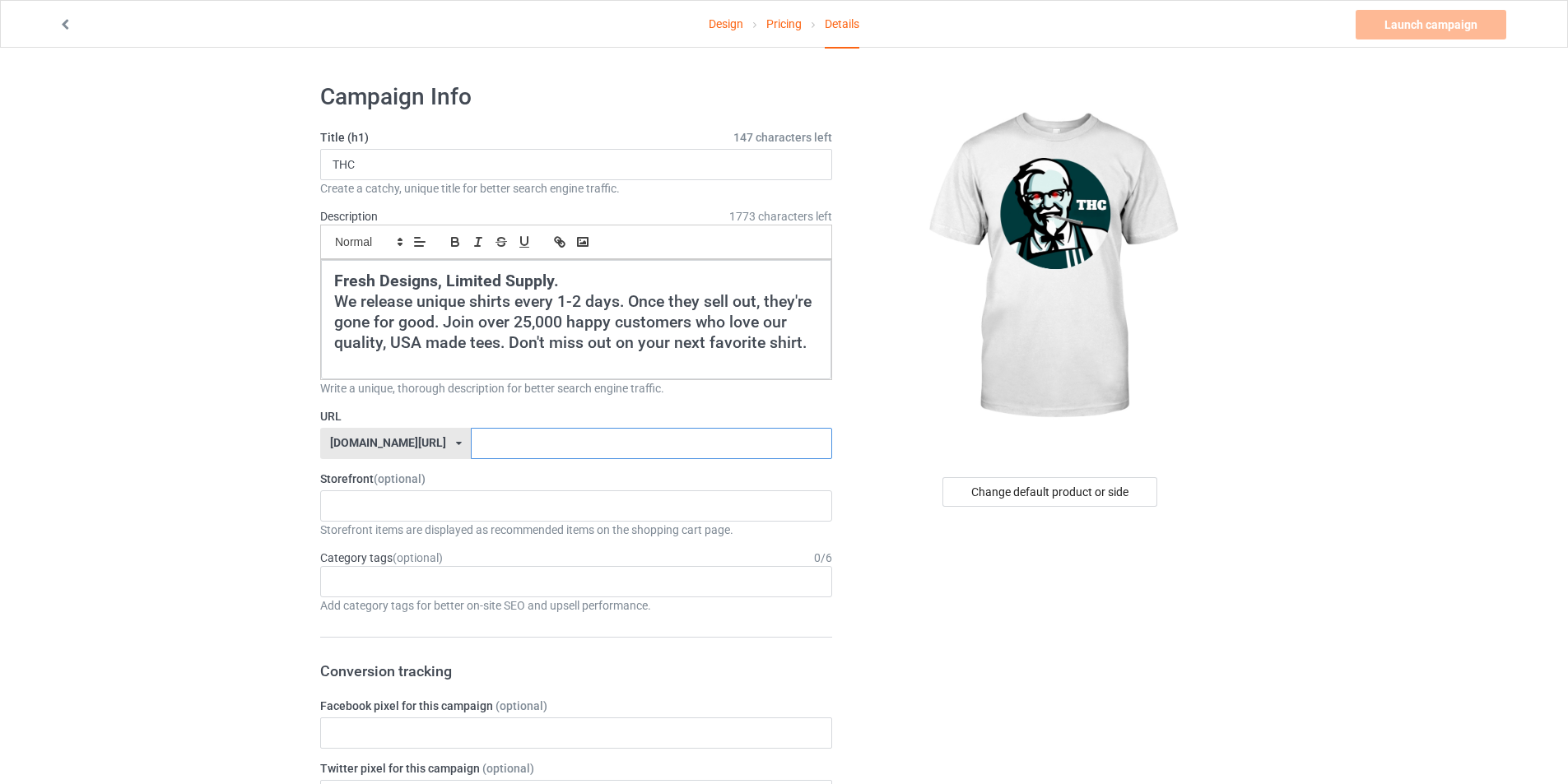
click at [561, 441] on input "text" at bounding box center [651, 444] width 361 height 31
type input "THC"
click at [492, 502] on div "cursedahhshirts 68e6e715c14d57002fb4706e" at bounding box center [576, 506] width 512 height 31
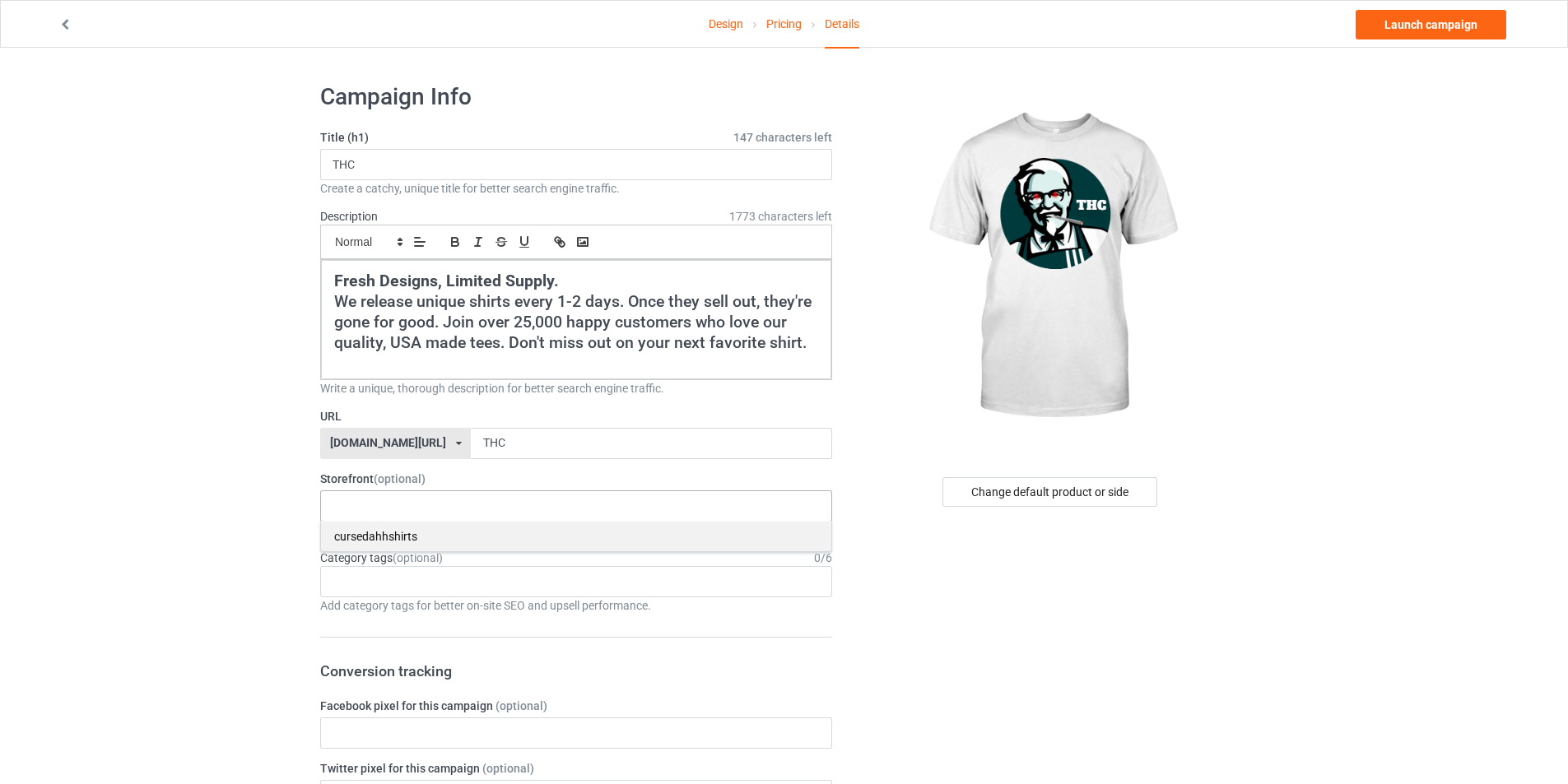
click at [447, 544] on div "cursedahhshirts" at bounding box center [576, 536] width 511 height 30
click at [440, 575] on div "Age > [DEMOGRAPHIC_DATA] > 1 Age > [DEMOGRAPHIC_DATA] Months > 1 Month Age > [D…" at bounding box center [576, 582] width 512 height 31
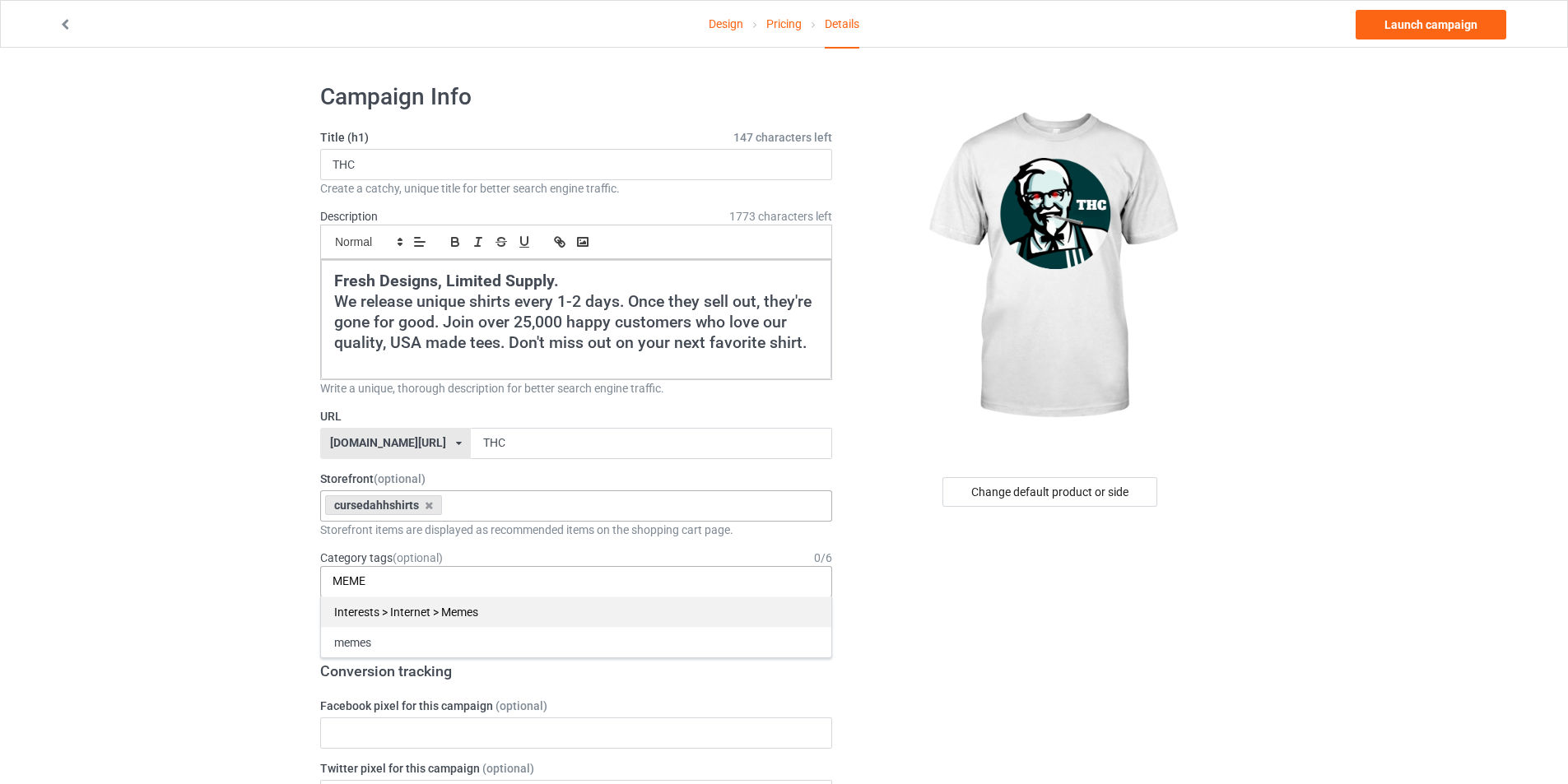
type input "MEME"
click at [453, 606] on div "Interests > Internet > Memes" at bounding box center [576, 612] width 511 height 30
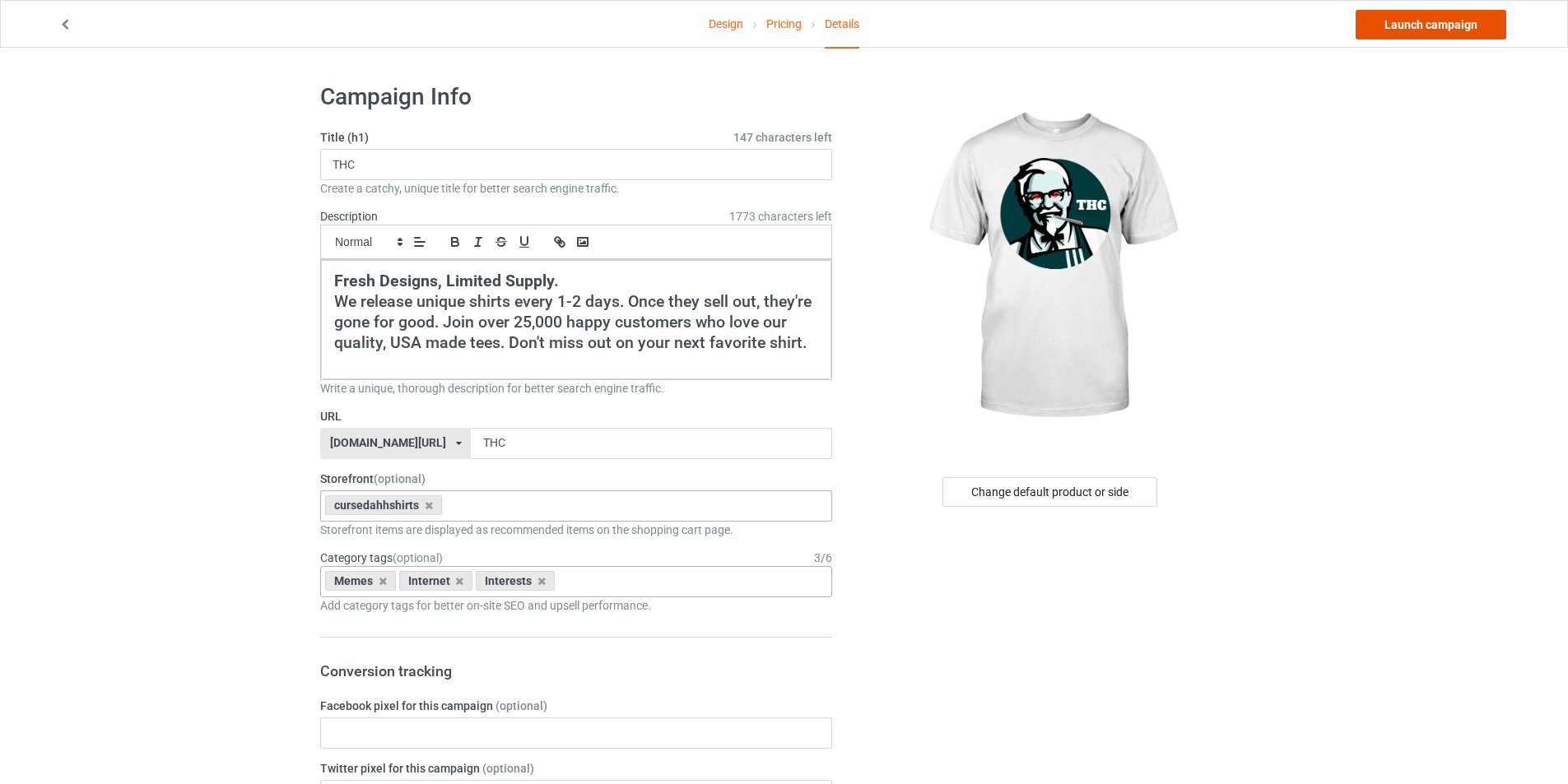
click at [1418, 25] on link "Launch campaign" at bounding box center [1430, 24] width 151 height 29
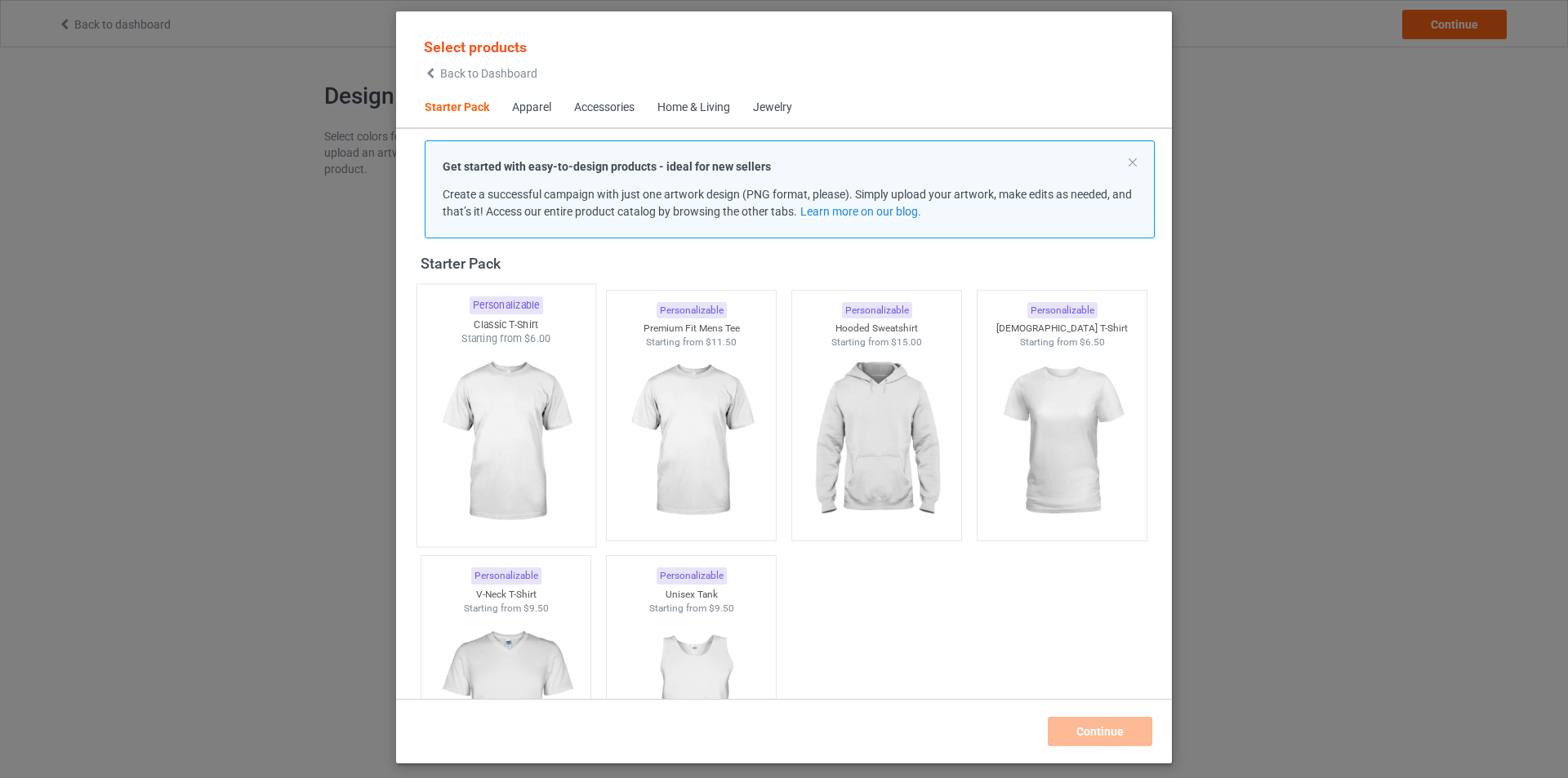
click at [449, 331] on div "Classic T-Shirt" at bounding box center [506, 325] width 178 height 14
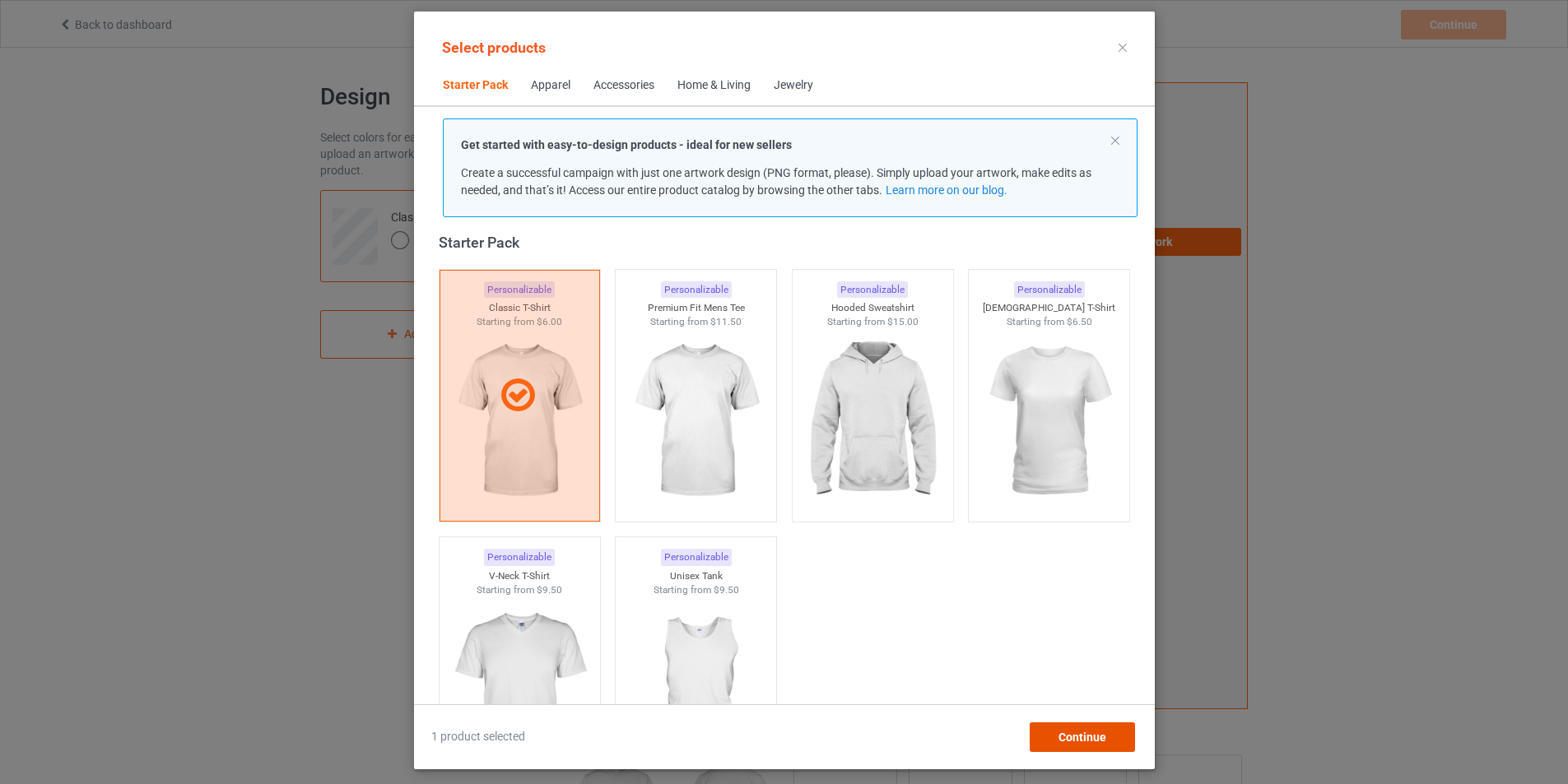
click at [1105, 735] on span "Continue" at bounding box center [1081, 737] width 48 height 13
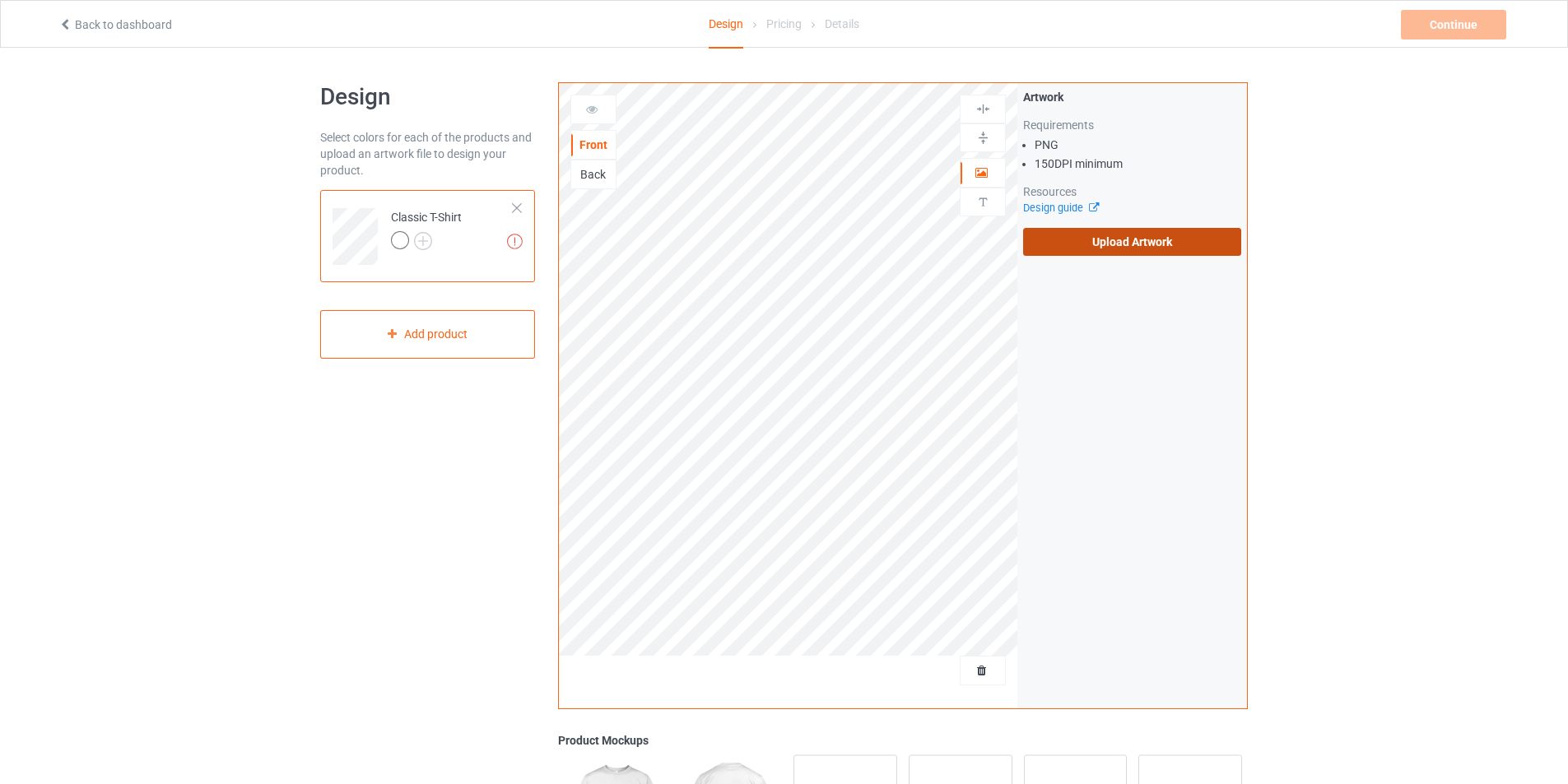
click at [1107, 240] on label "Upload Artwork" at bounding box center [1132, 241] width 218 height 28
click at [0, 0] on input "Upload Artwork" at bounding box center [0, 0] width 0 height 0
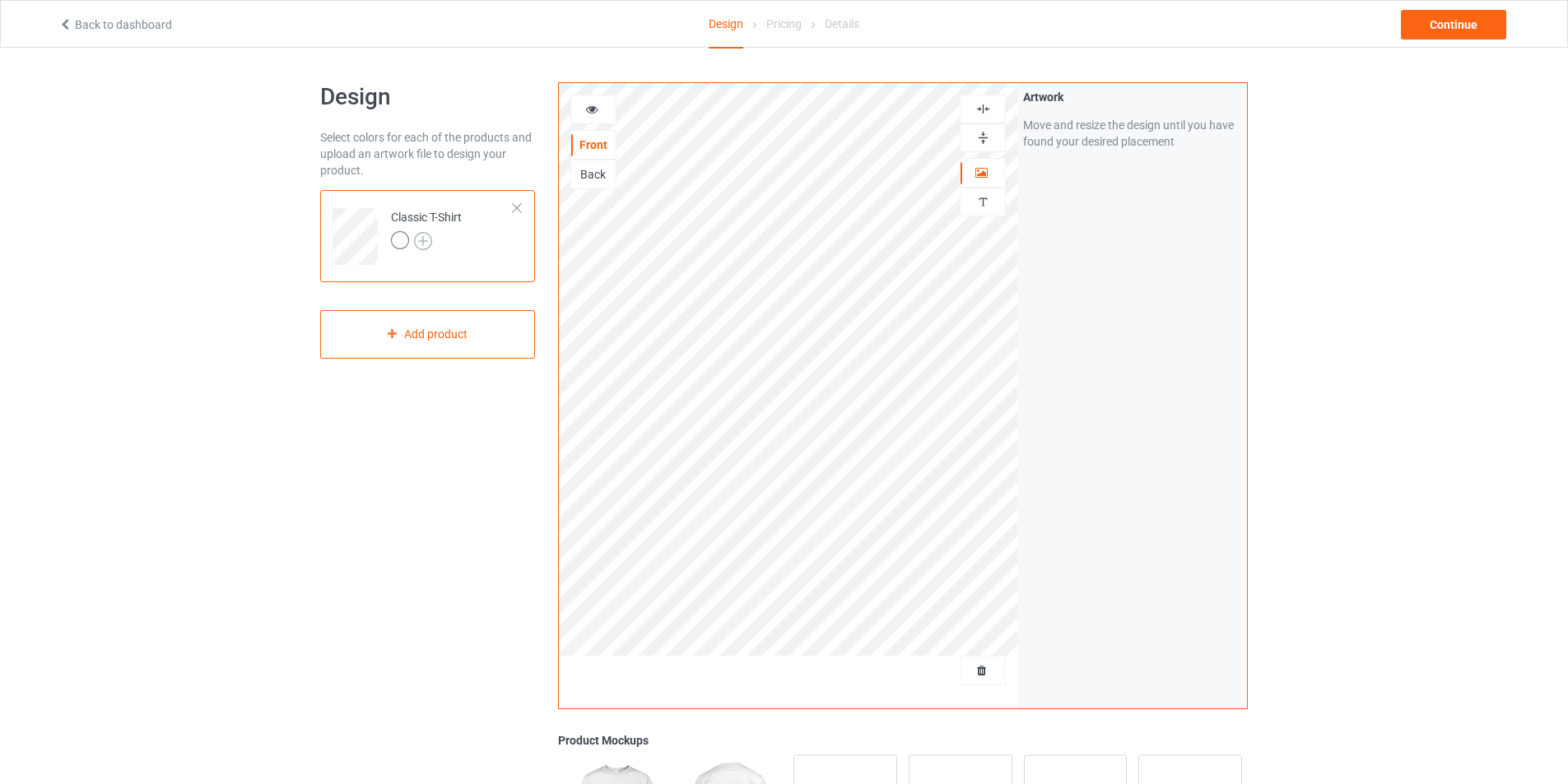
click at [415, 246] on img at bounding box center [422, 241] width 18 height 18
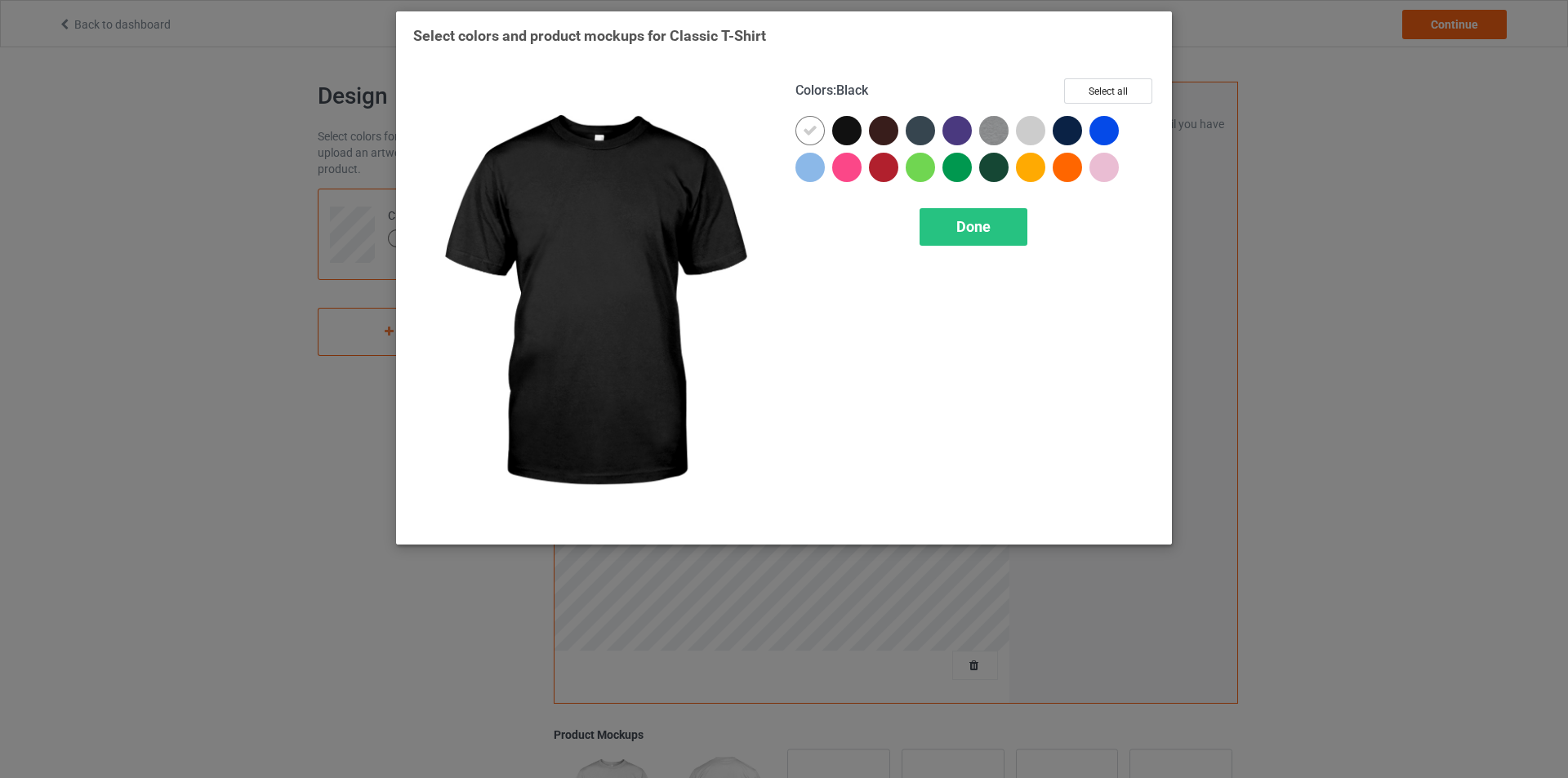
click at [842, 137] on div at bounding box center [847, 131] width 29 height 29
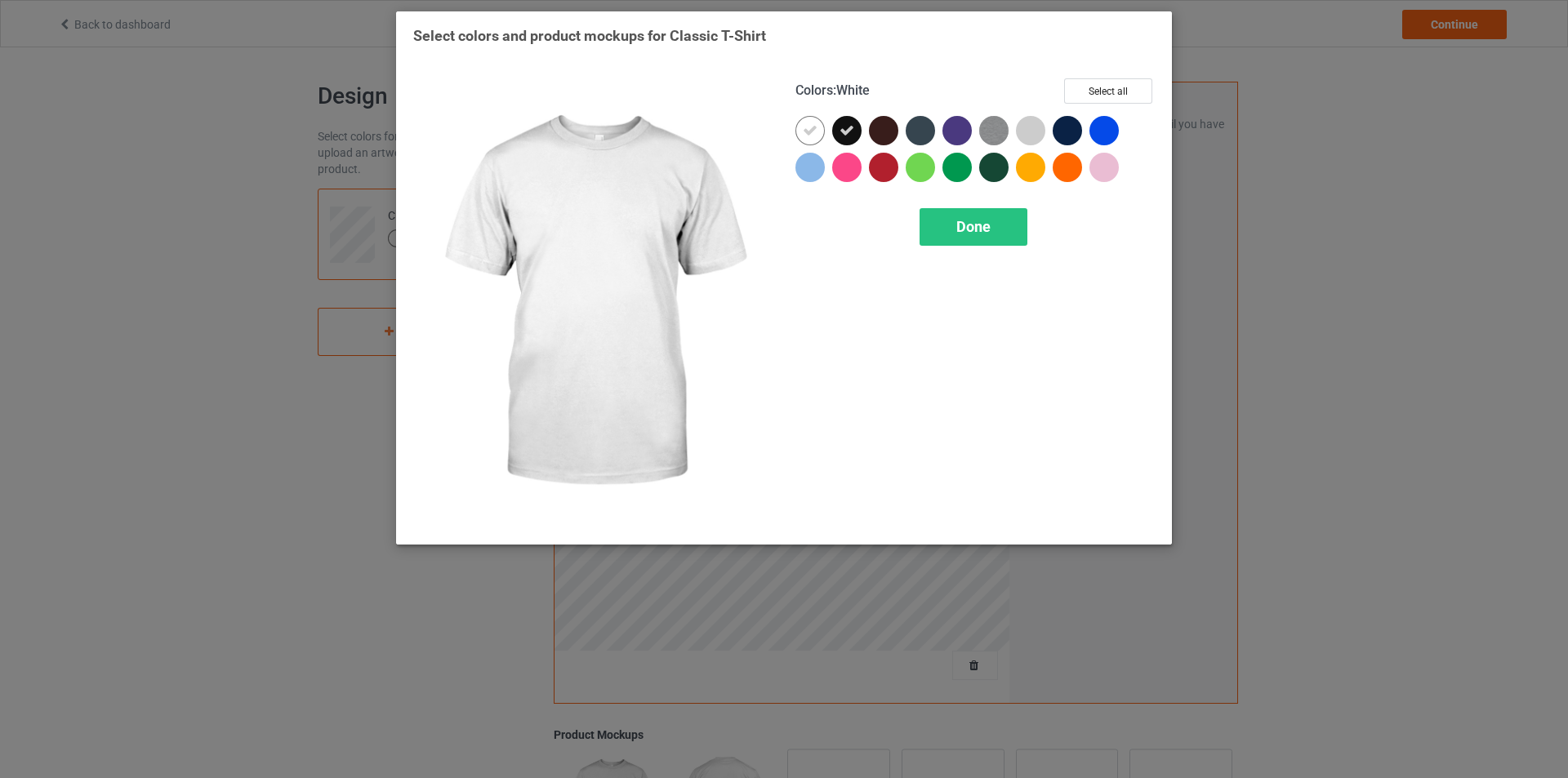
click at [808, 131] on icon at bounding box center [810, 131] width 15 height 15
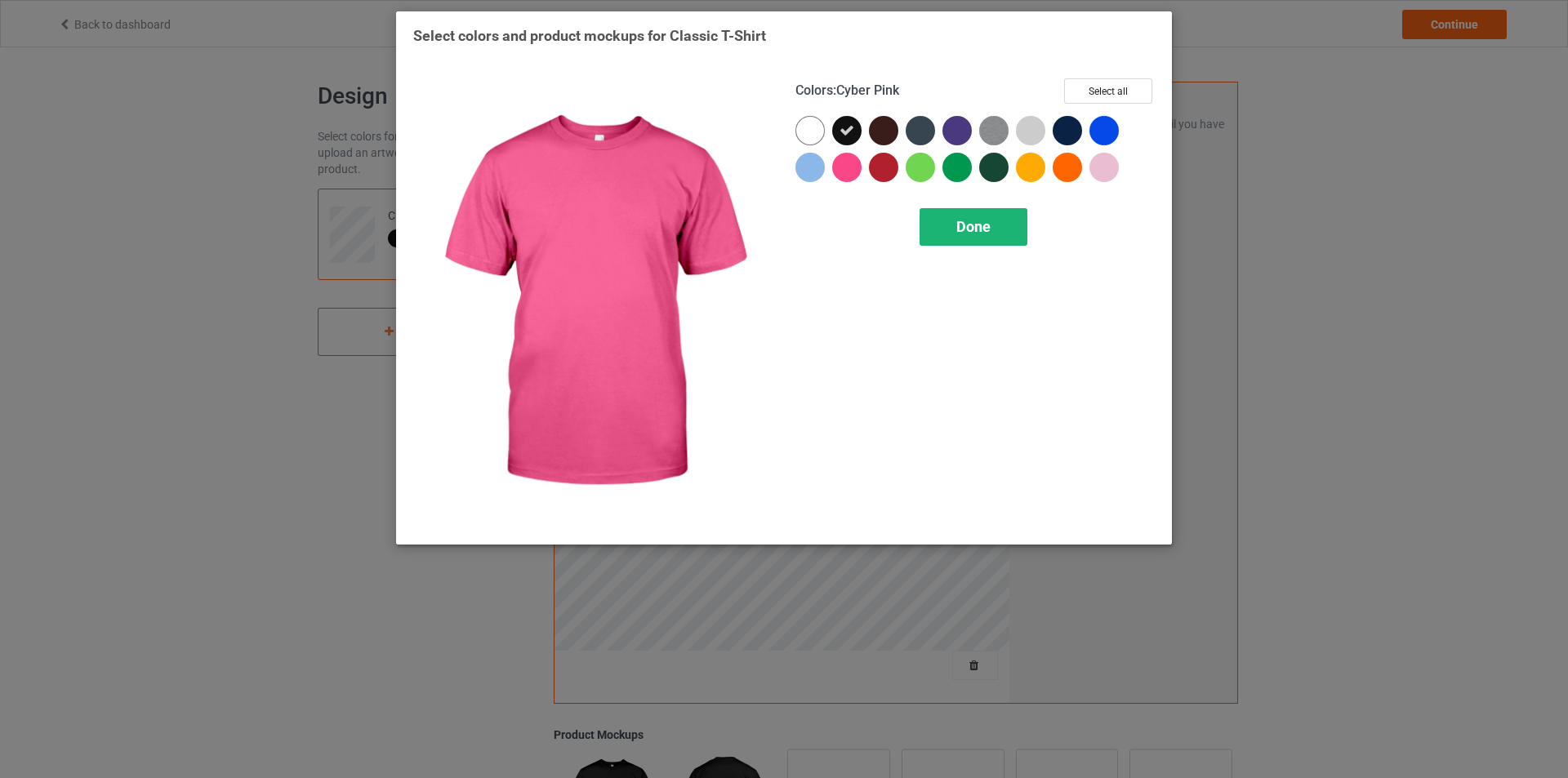
click at [953, 222] on div "Done" at bounding box center [974, 228] width 108 height 38
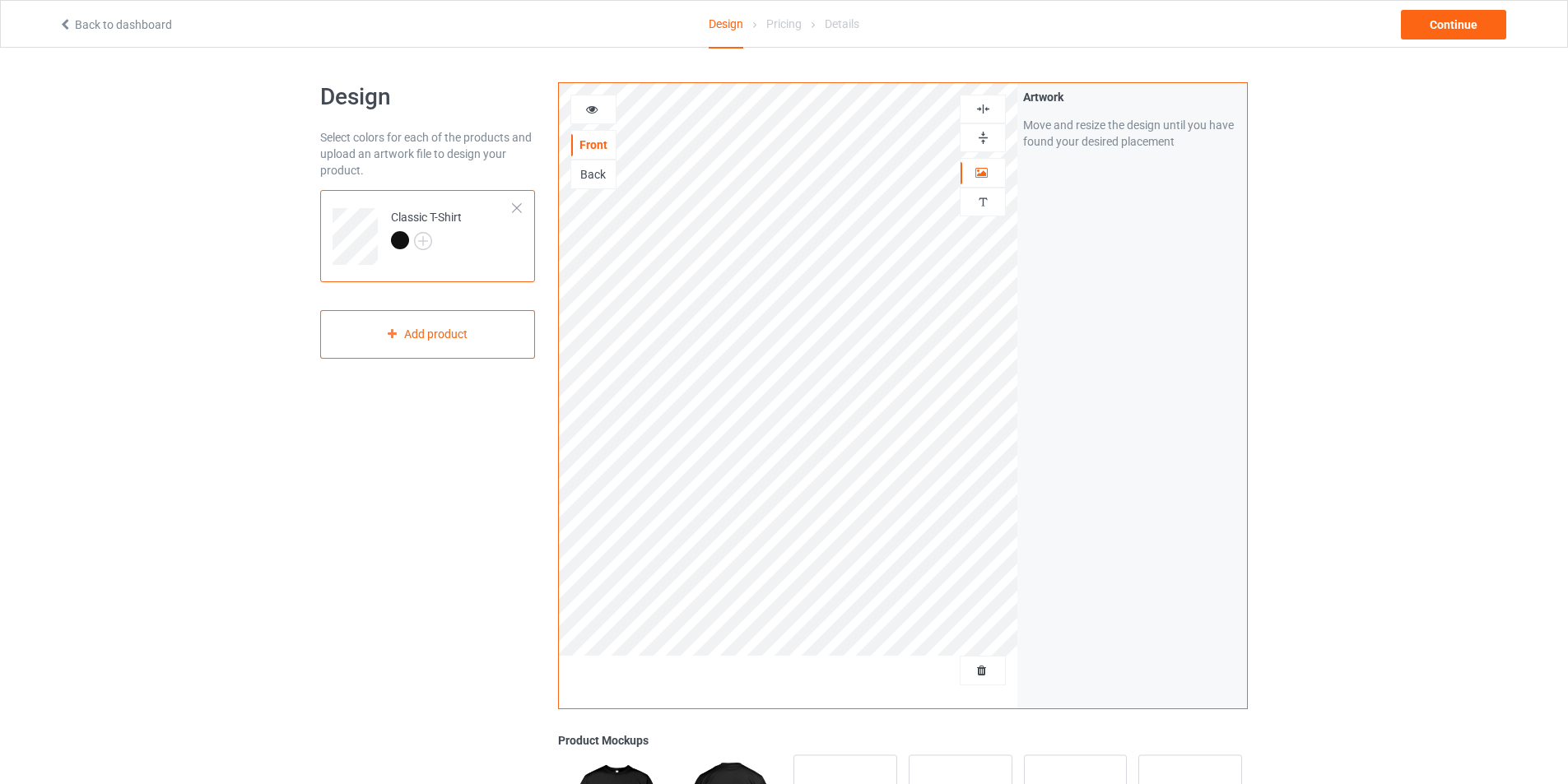
click at [1130, 271] on div "Artwork Move and resize the design until you have found your desired placement" at bounding box center [1132, 395] width 229 height 626
click at [1457, 18] on div "Continue" at bounding box center [1454, 24] width 106 height 29
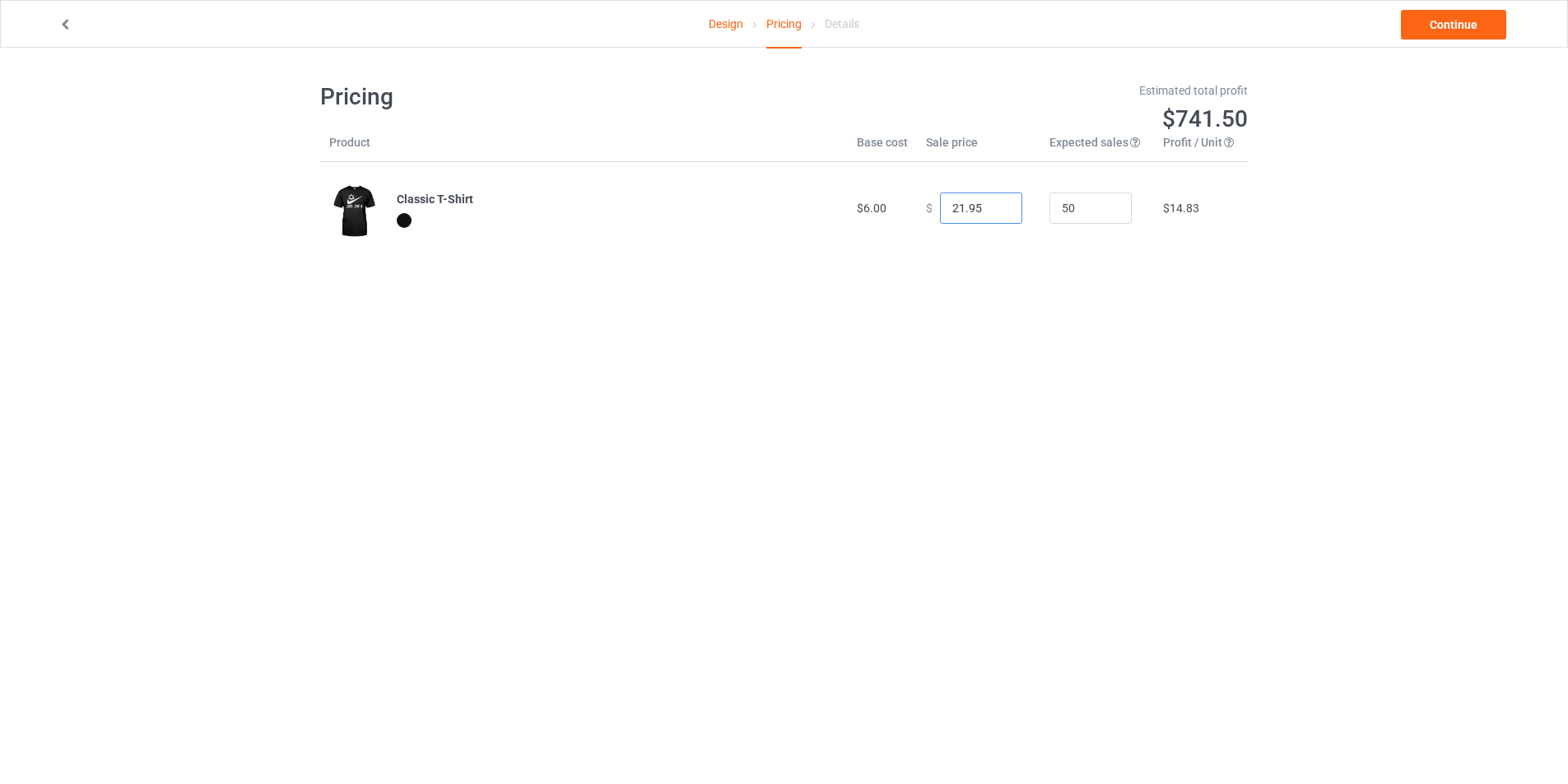
type input "21.95"
click at [994, 212] on input "21.95" at bounding box center [980, 209] width 82 height 31
click at [1422, 15] on link "Continue" at bounding box center [1454, 24] width 106 height 29
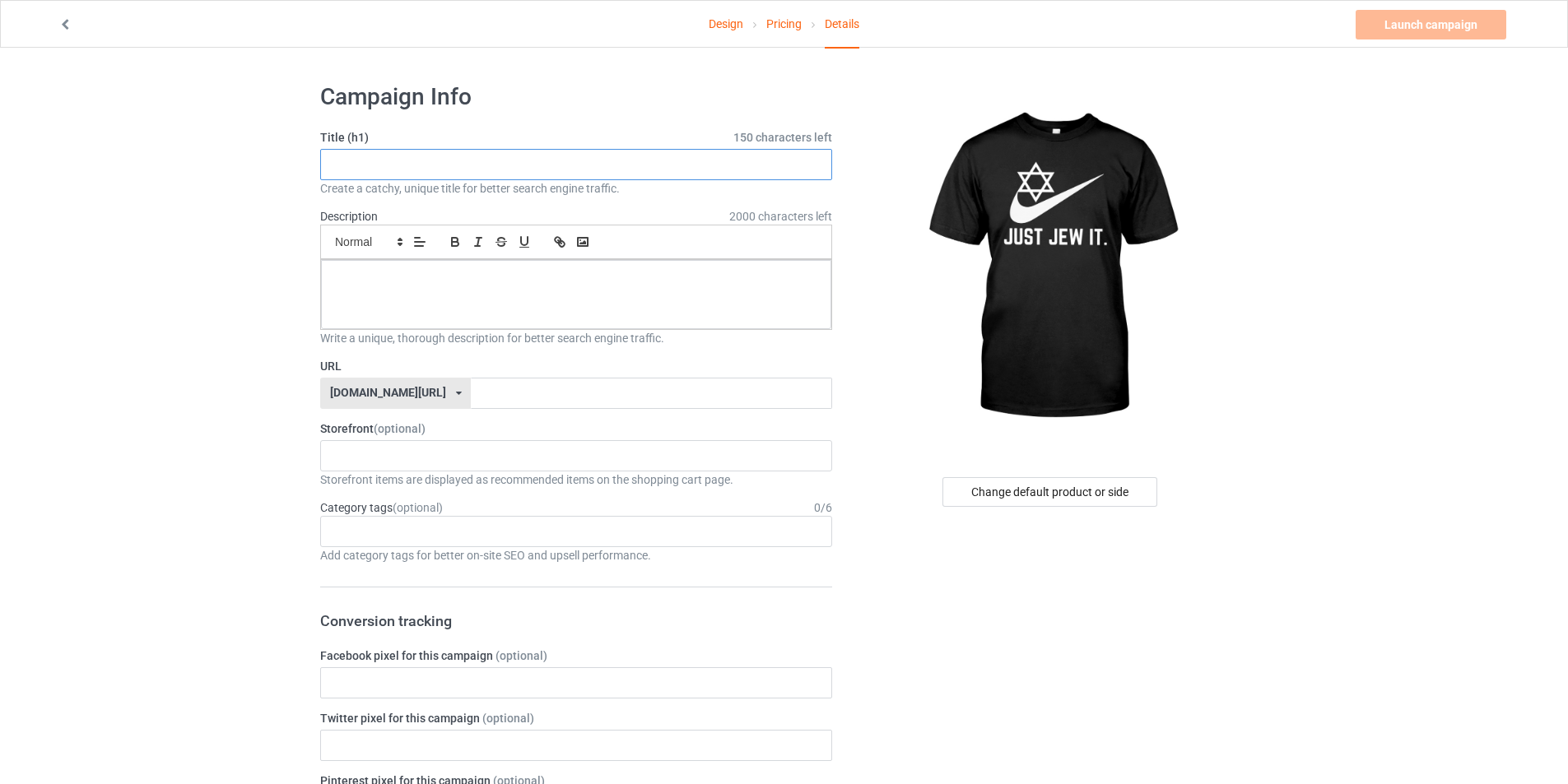
click at [459, 165] on input "text" at bounding box center [576, 164] width 512 height 31
type input "JUST JEW IT"
click at [423, 288] on div at bounding box center [576, 295] width 511 height 69
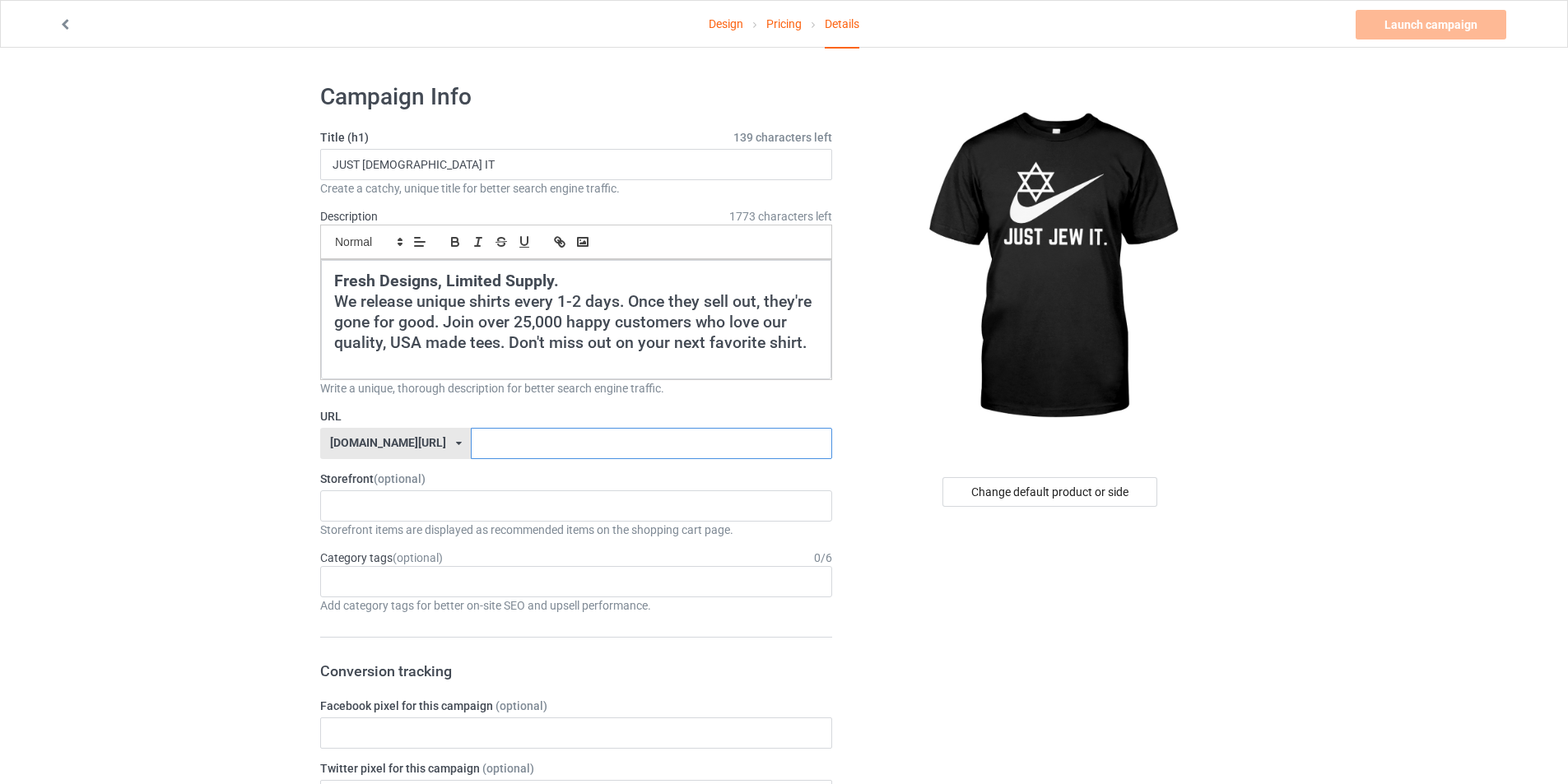
click at [489, 454] on input "text" at bounding box center [651, 444] width 361 height 31
type input "JUSTJEWIT"
click at [370, 518] on div "cursedahhshirts 68e6e715c14d57002fb4706e" at bounding box center [576, 506] width 512 height 31
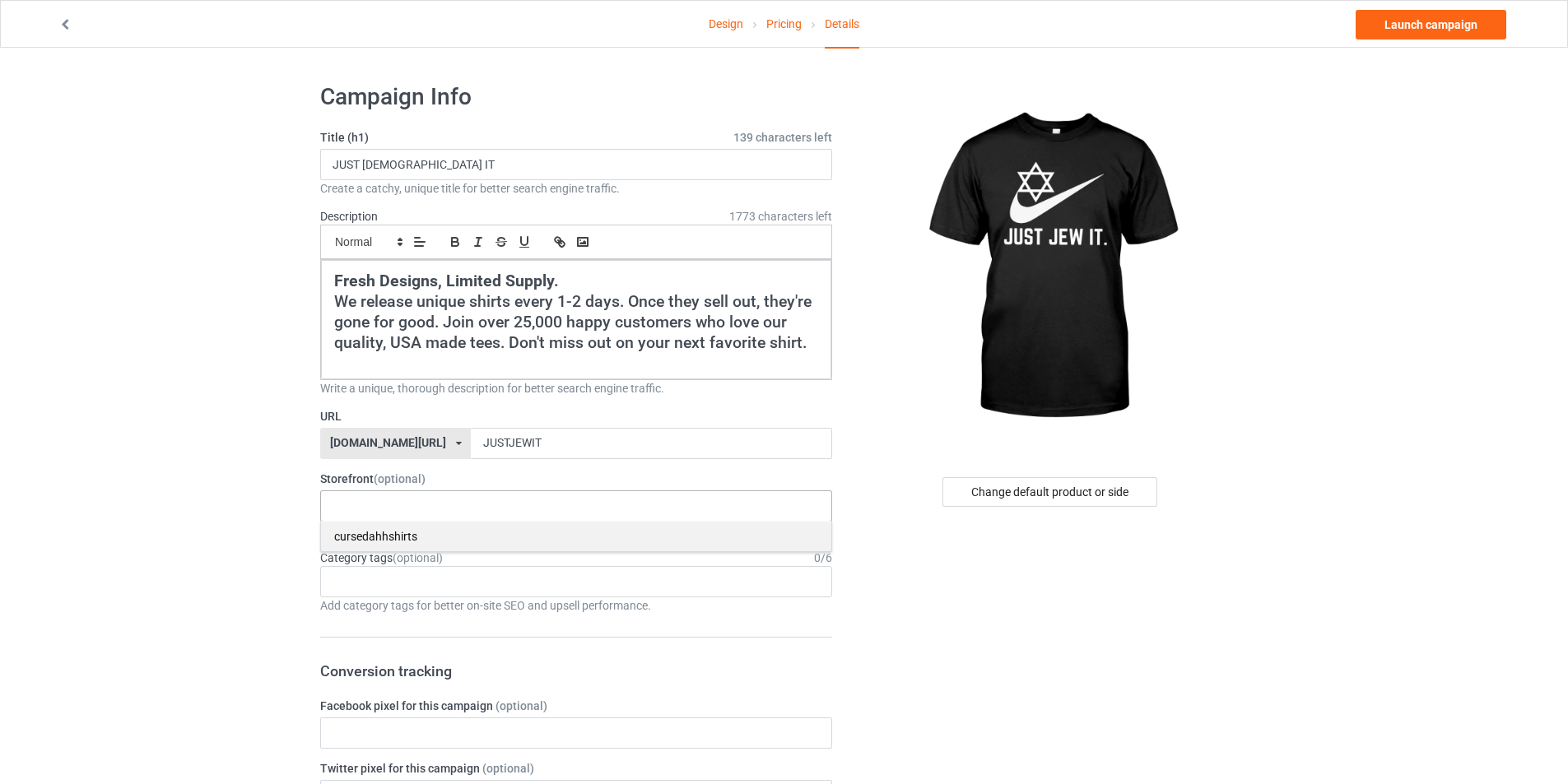
click at [412, 527] on div "cursedahhshirts" at bounding box center [576, 536] width 511 height 30
click at [451, 582] on div "Age > [DEMOGRAPHIC_DATA] > 1 Age > [DEMOGRAPHIC_DATA] Months > 1 Month Age > [D…" at bounding box center [576, 582] width 512 height 31
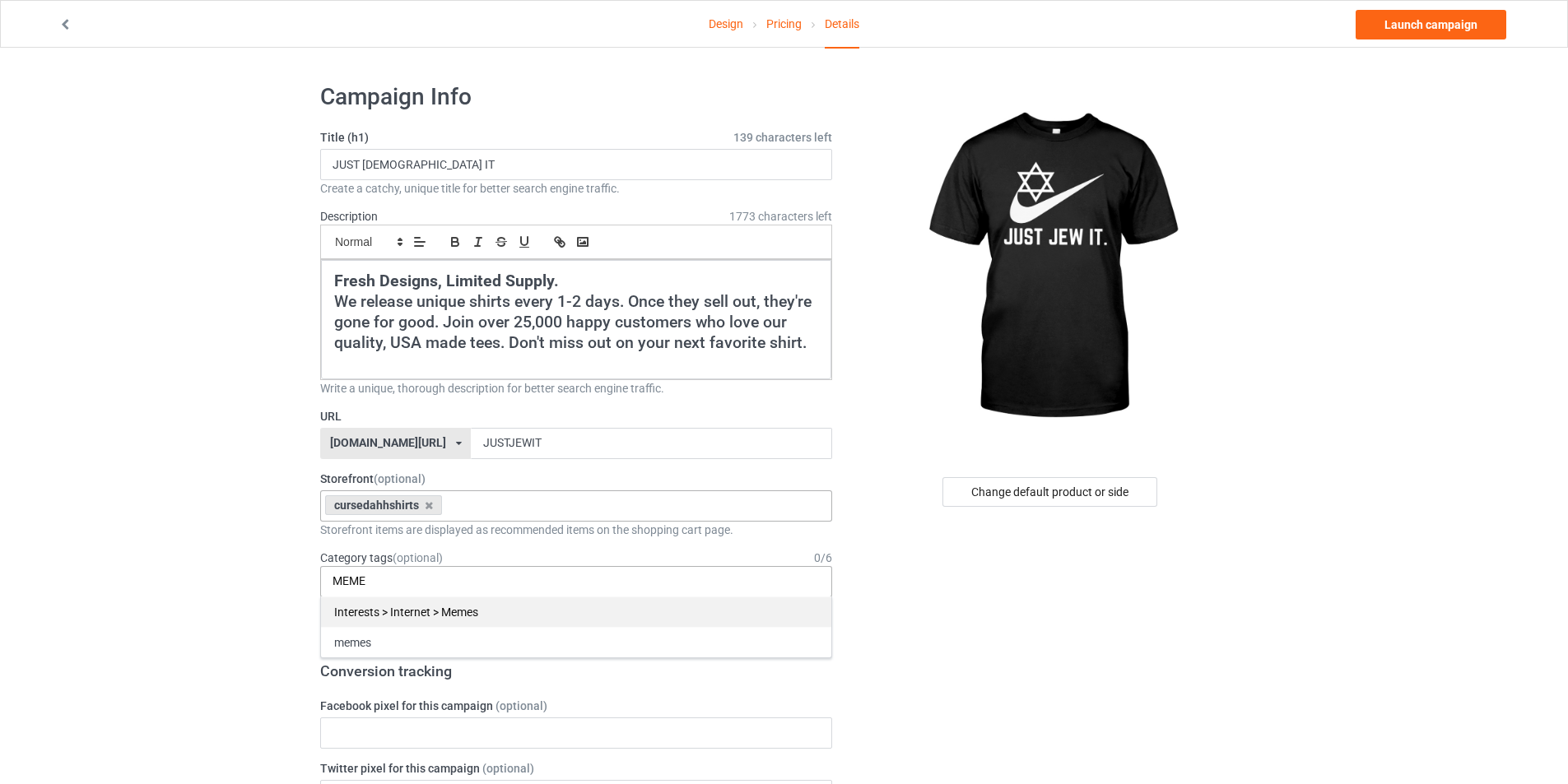
type input "MEME"
click at [474, 602] on div "Interests > Internet > Memes" at bounding box center [576, 612] width 511 height 30
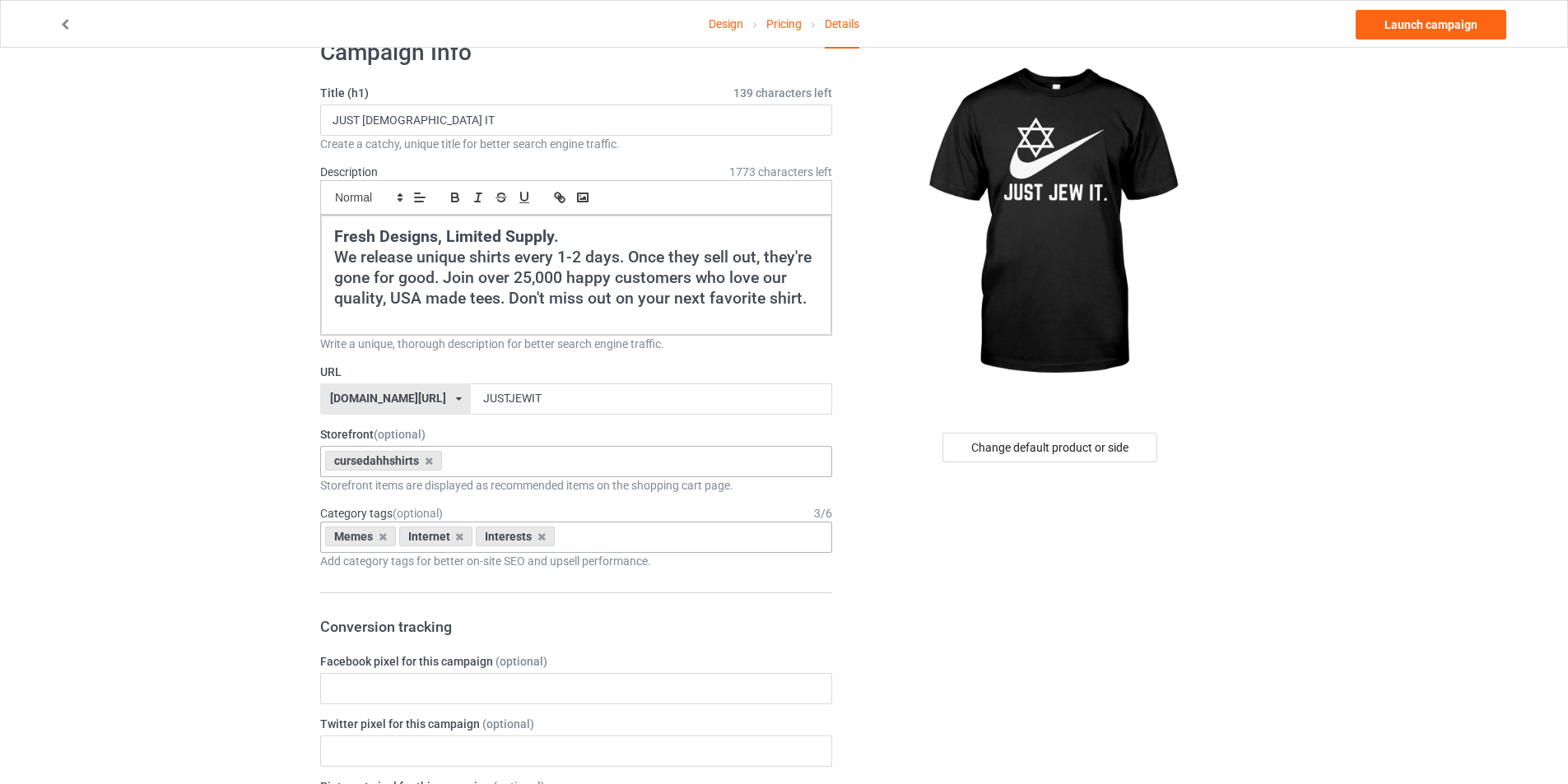
scroll to position [45, 0]
click at [1404, 28] on link "Launch campaign" at bounding box center [1430, 24] width 151 height 29
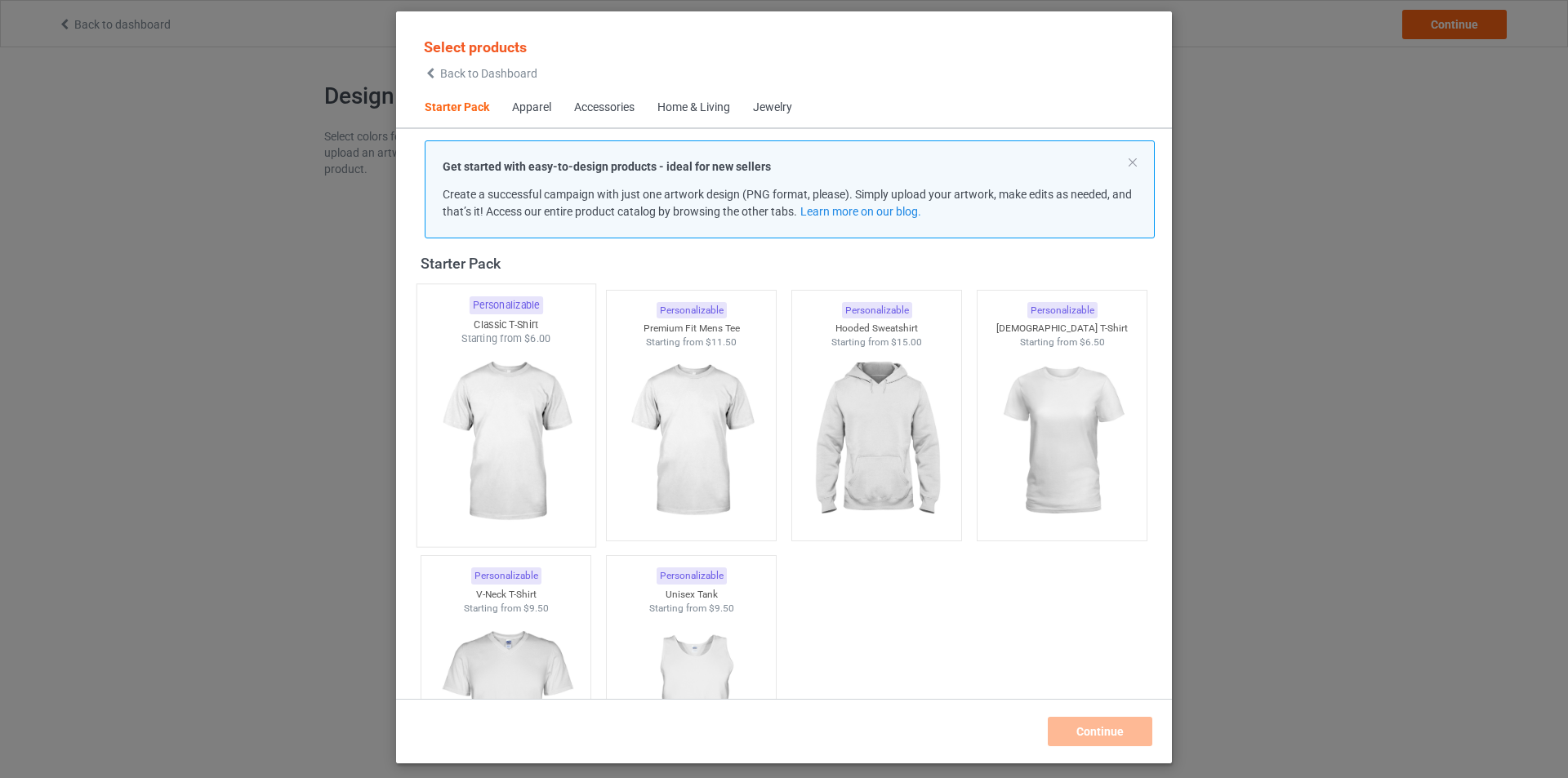
click at [488, 379] on img at bounding box center [505, 442] width 154 height 192
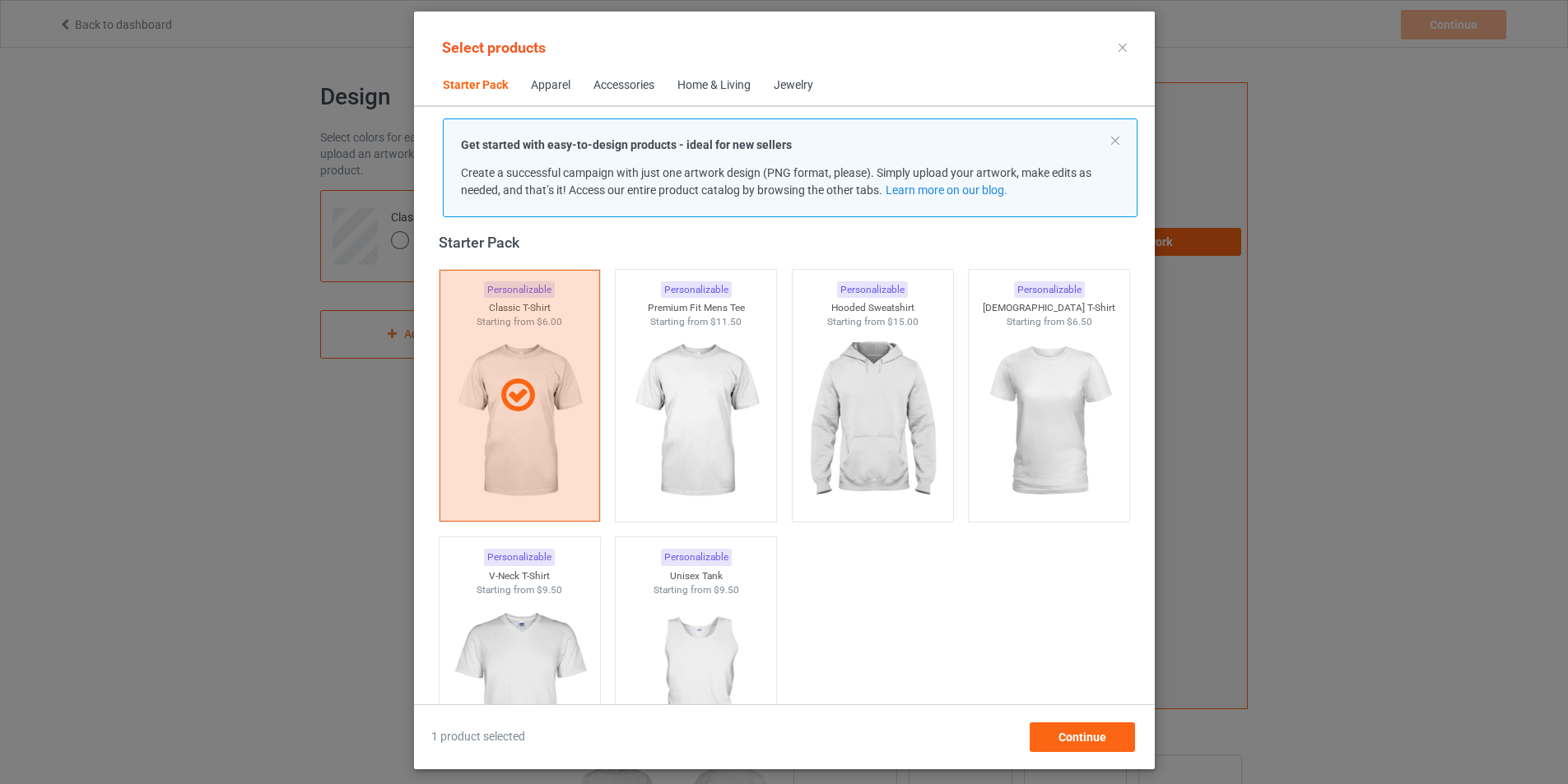
click at [530, 87] on div "Apparel" at bounding box center [550, 85] width 40 height 16
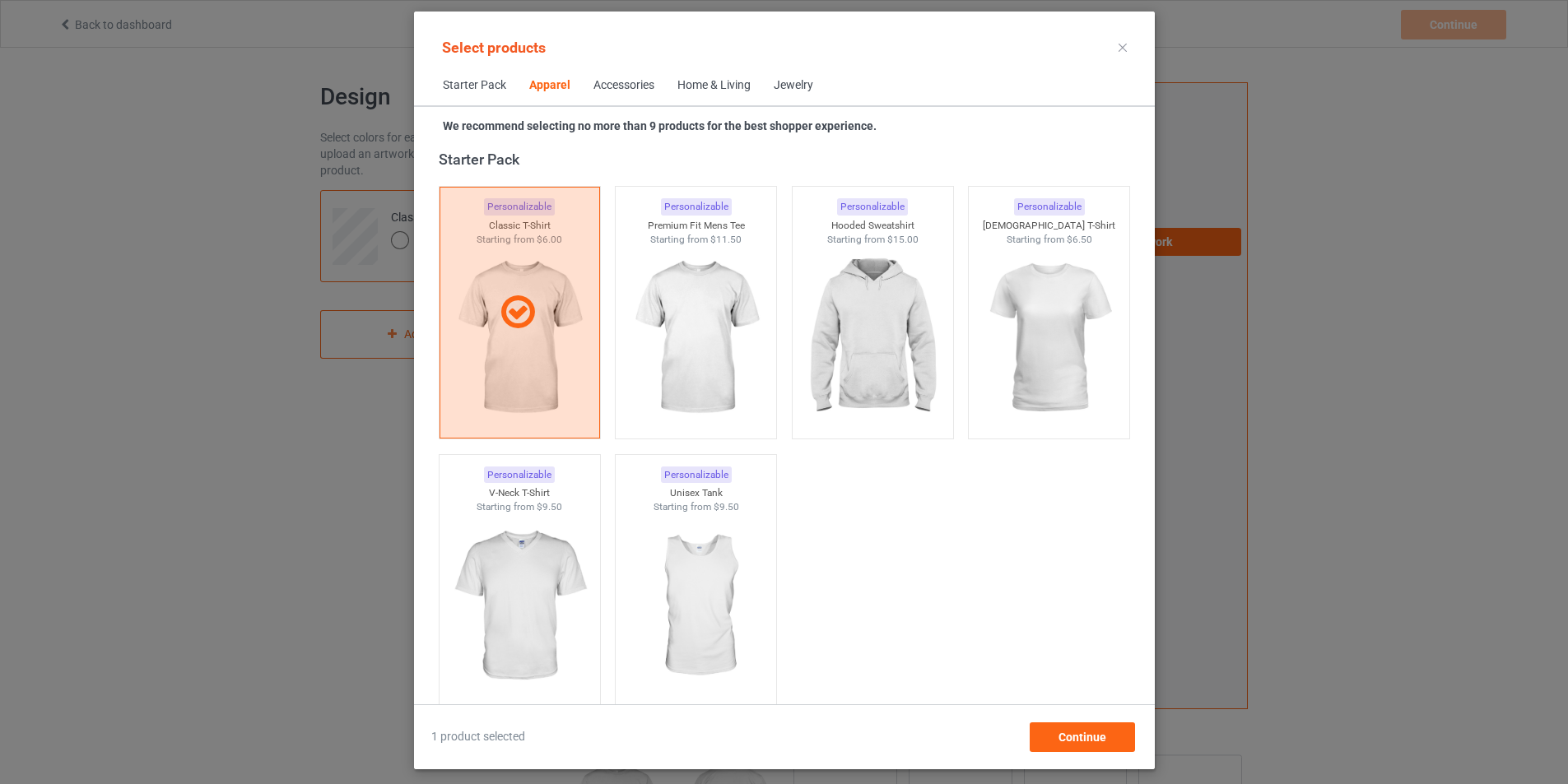
scroll to position [614, 0]
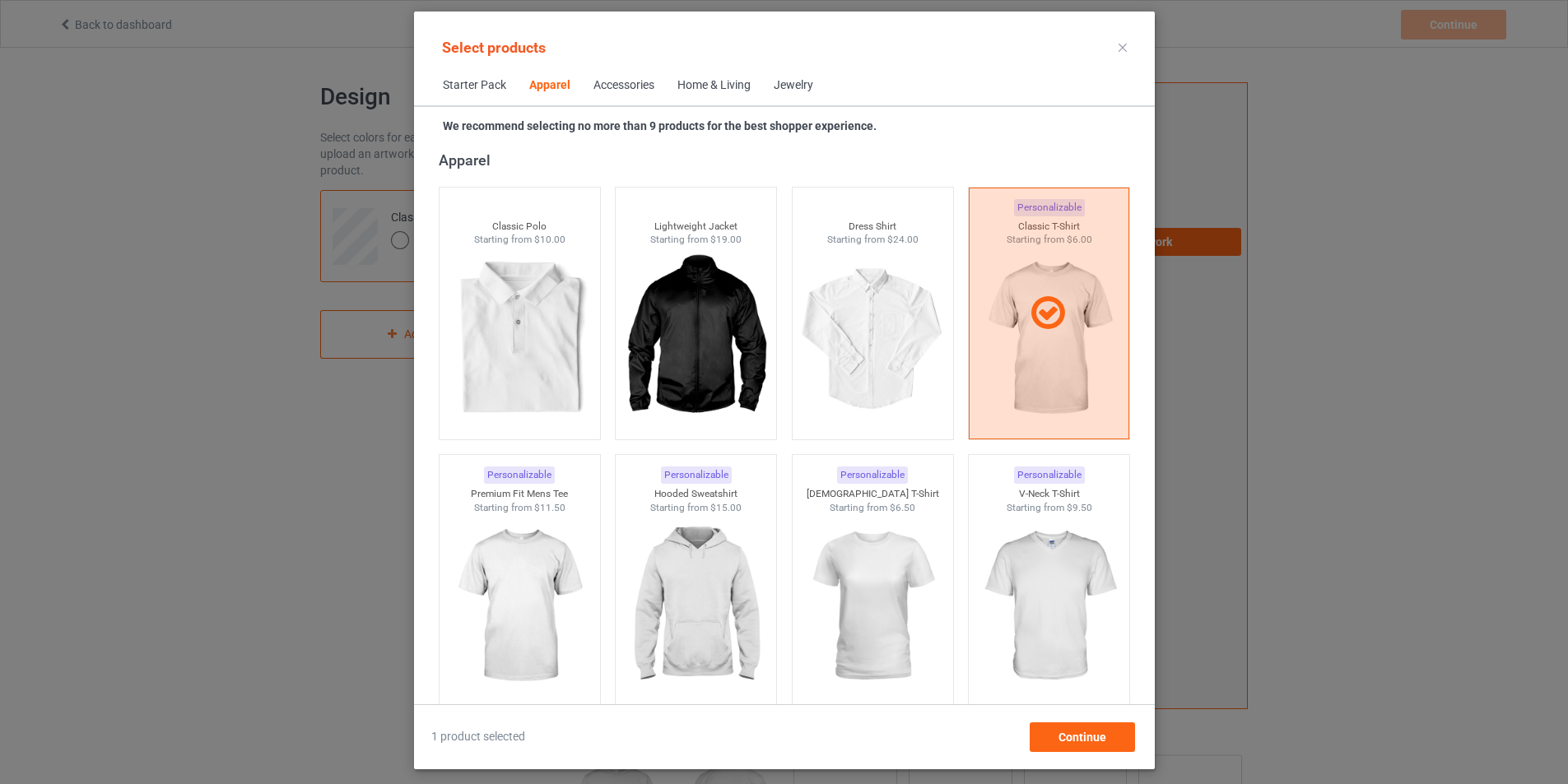
click at [616, 87] on div "Accessories" at bounding box center [624, 85] width 61 height 16
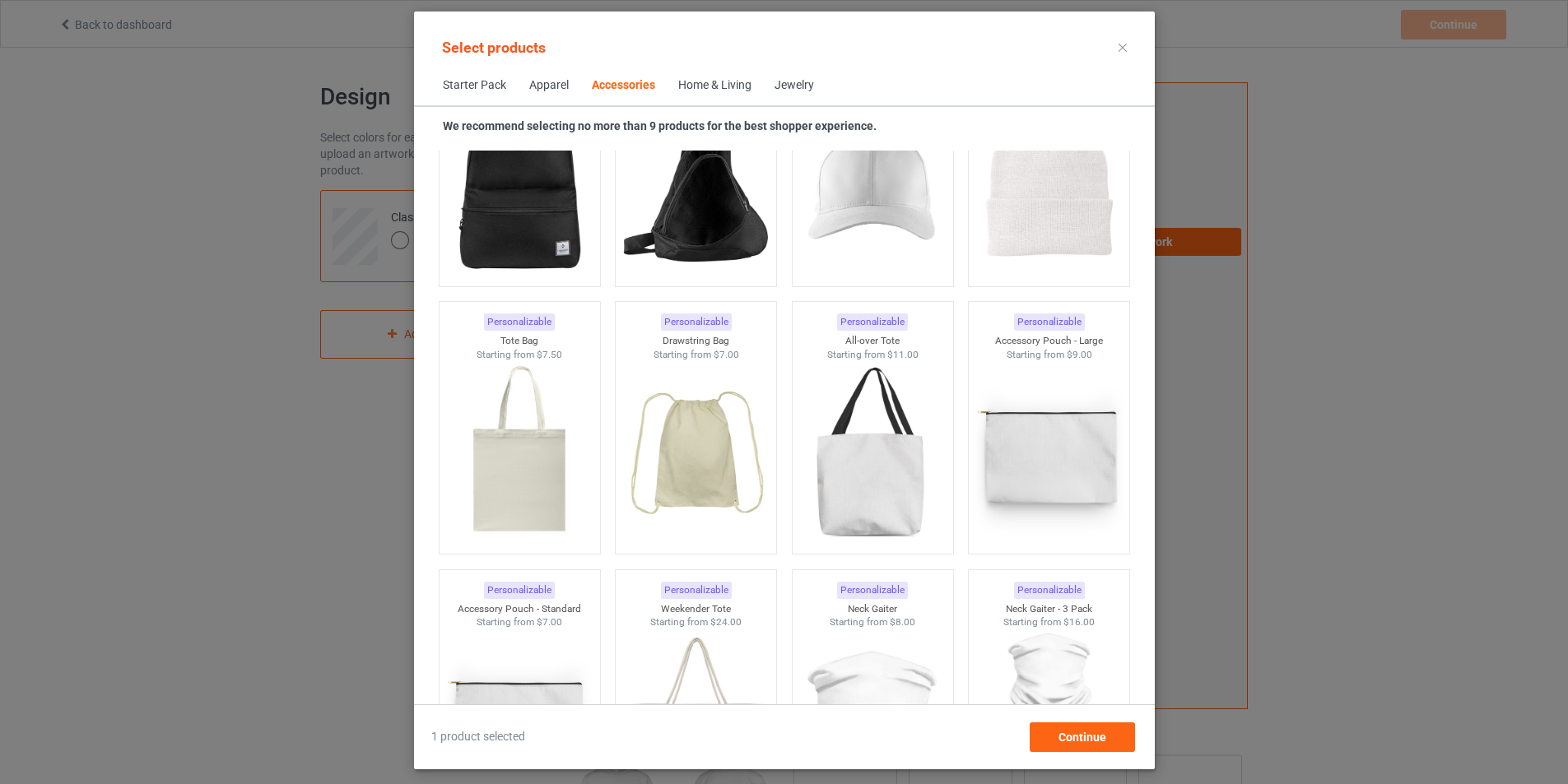
scroll to position [4662, 0]
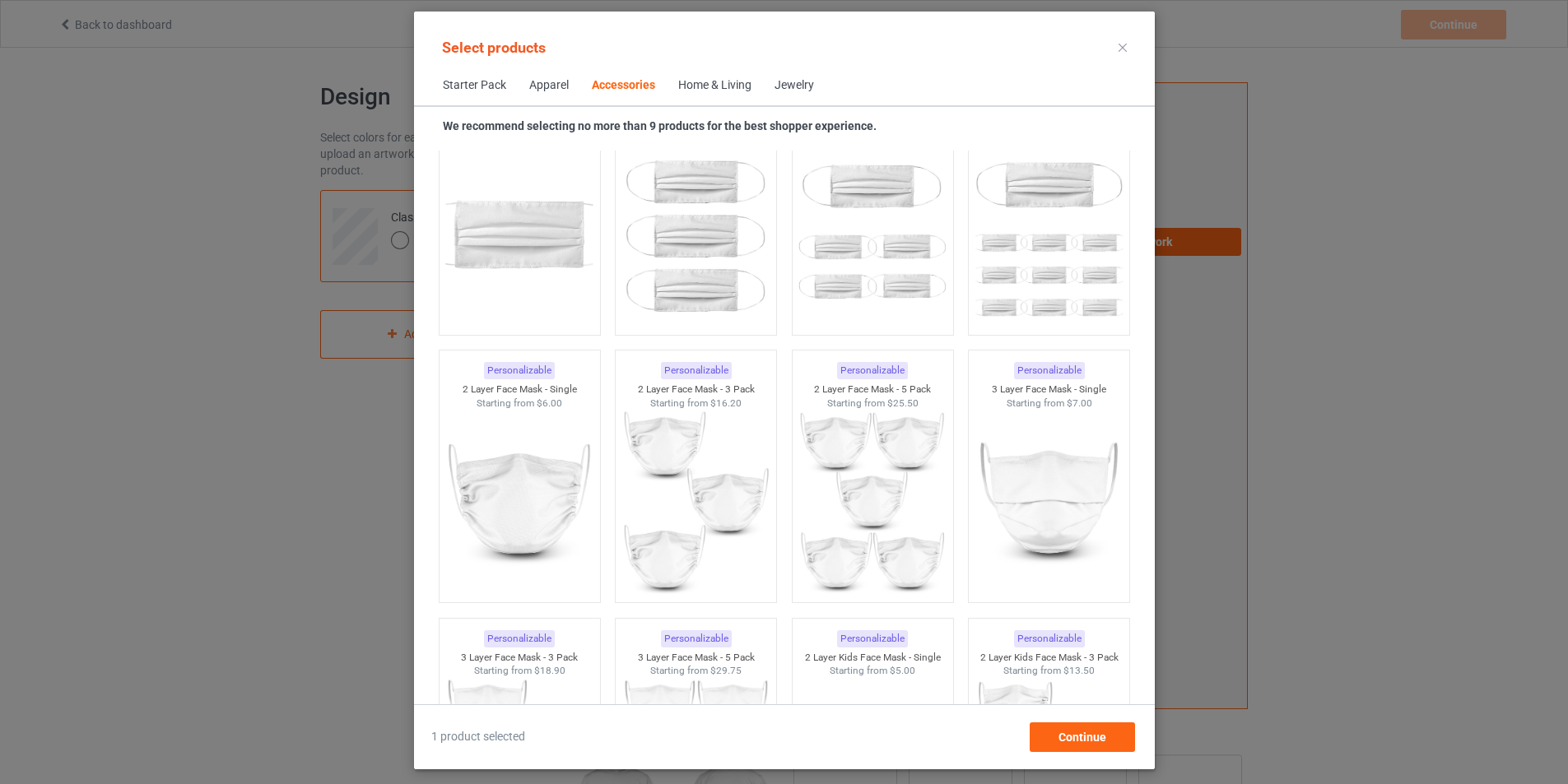
click at [696, 79] on div "Home & Living" at bounding box center [715, 85] width 74 height 16
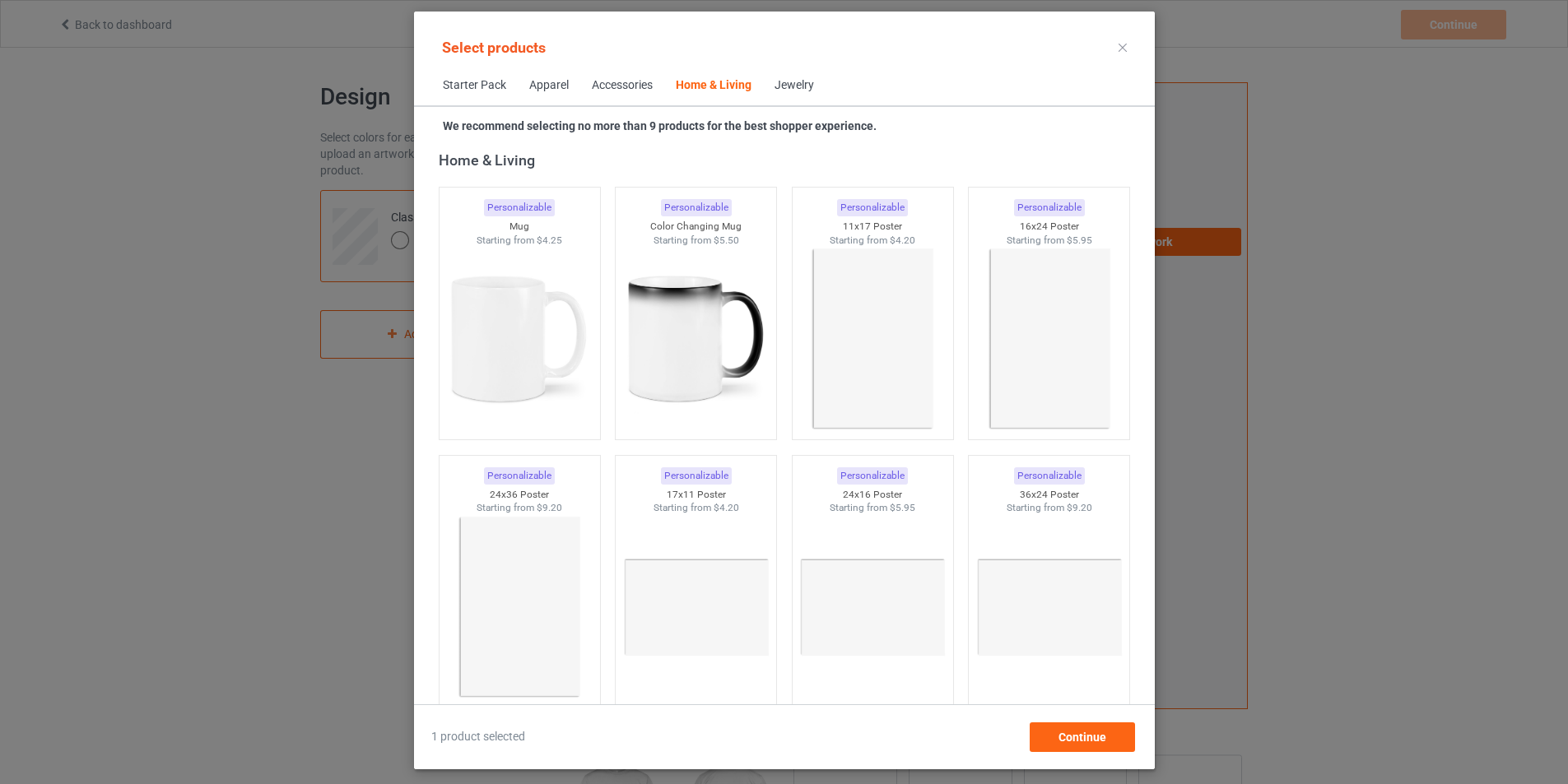
click at [774, 91] on div "Jewelry" at bounding box center [794, 85] width 40 height 16
click at [781, 88] on div "Jewelry" at bounding box center [794, 85] width 40 height 16
click at [774, 84] on div "Jewelry" at bounding box center [794, 85] width 40 height 16
drag, startPoint x: 697, startPoint y: 80, endPoint x: 790, endPoint y: 89, distance: 93.4
click at [790, 89] on div "Starter Pack Apparel Accessories Home & Living Jewelry" at bounding box center [784, 86] width 741 height 40
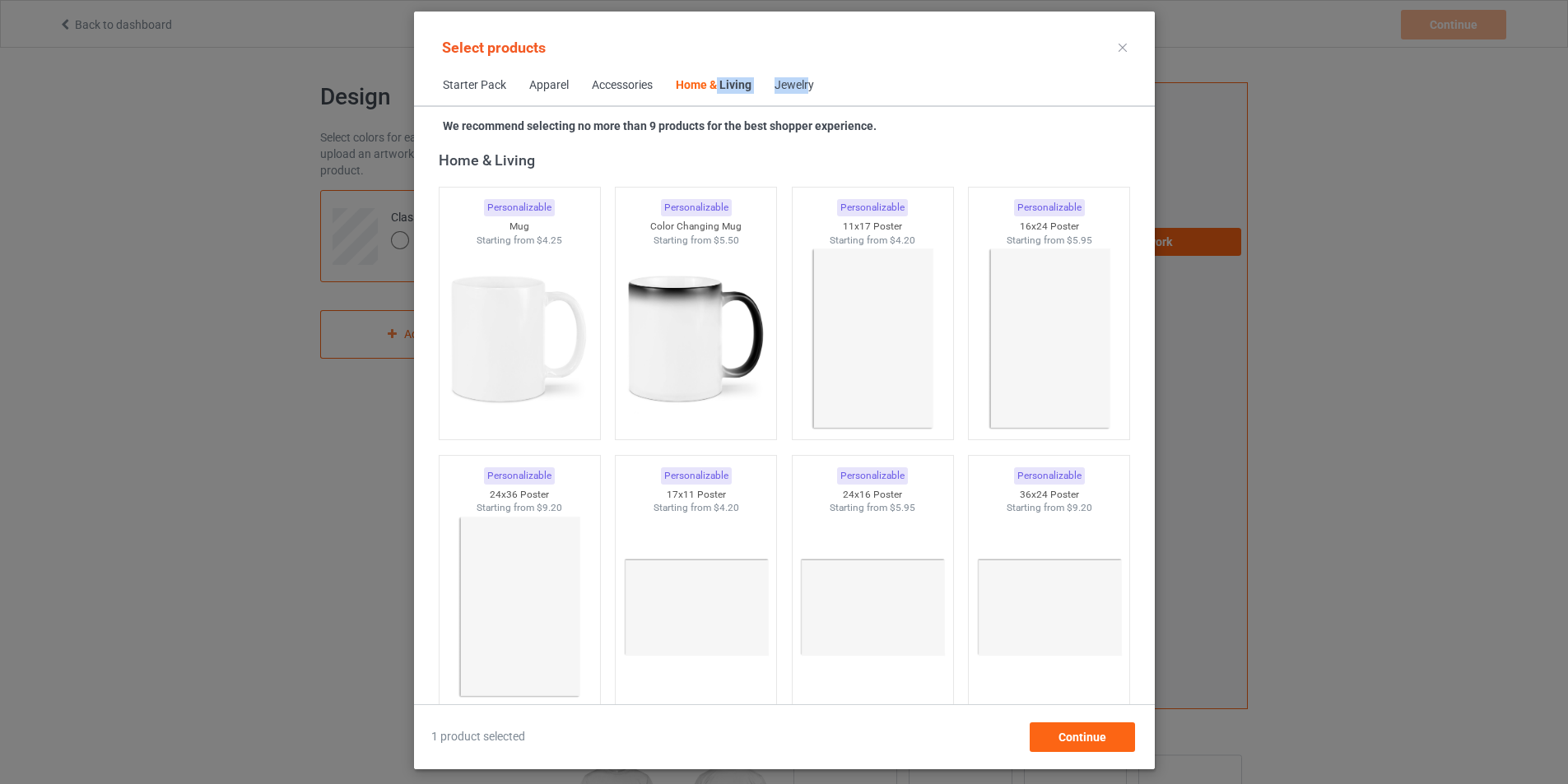
click at [790, 89] on div "Jewelry" at bounding box center [794, 85] width 40 height 16
click at [791, 88] on div "Jewelry" at bounding box center [794, 85] width 40 height 16
drag, startPoint x: 542, startPoint y: 75, endPoint x: 529, endPoint y: 81, distance: 14.3
click at [529, 81] on span "Apparel" at bounding box center [549, 86] width 62 height 40
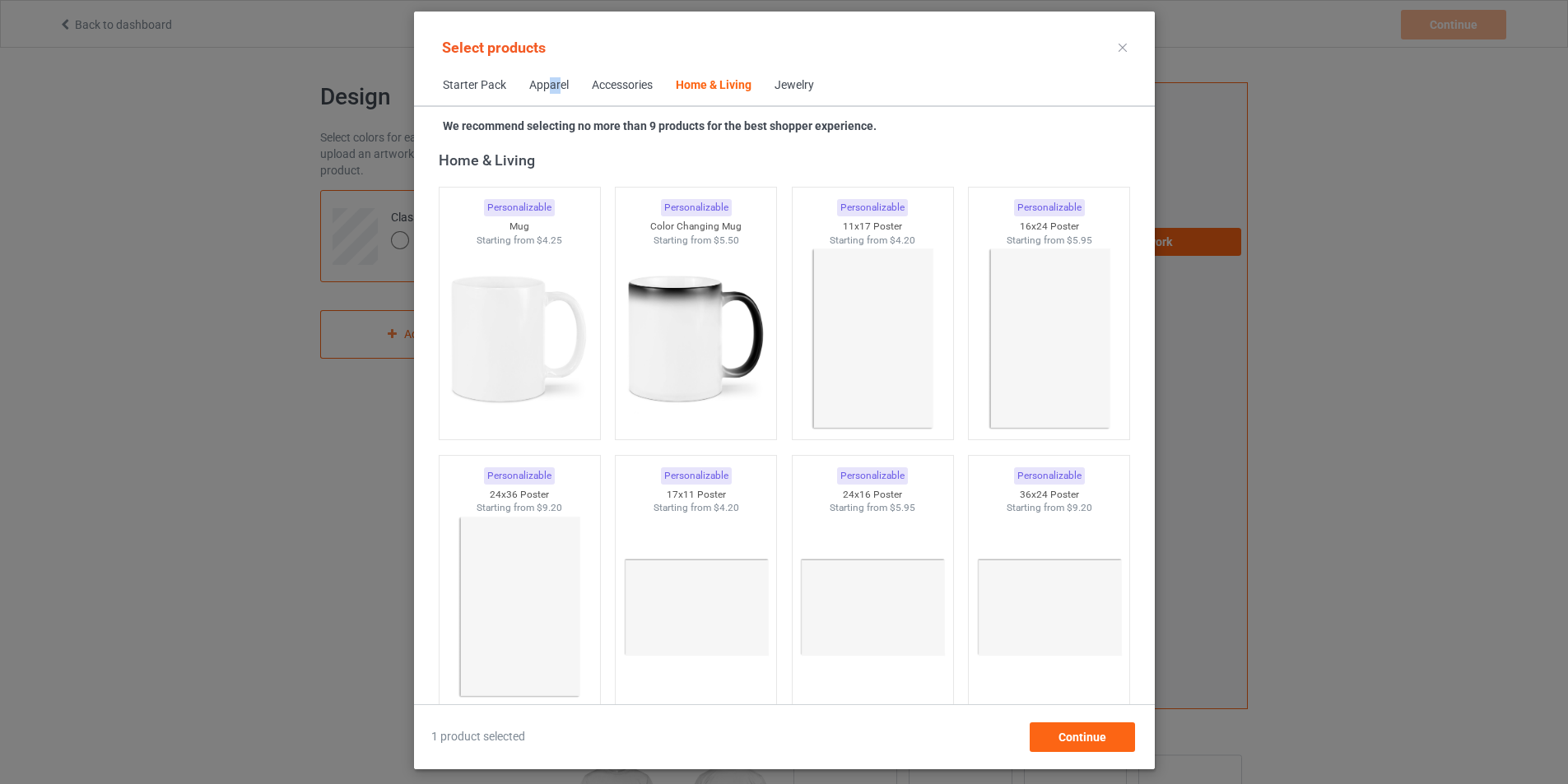
scroll to position [614, 0]
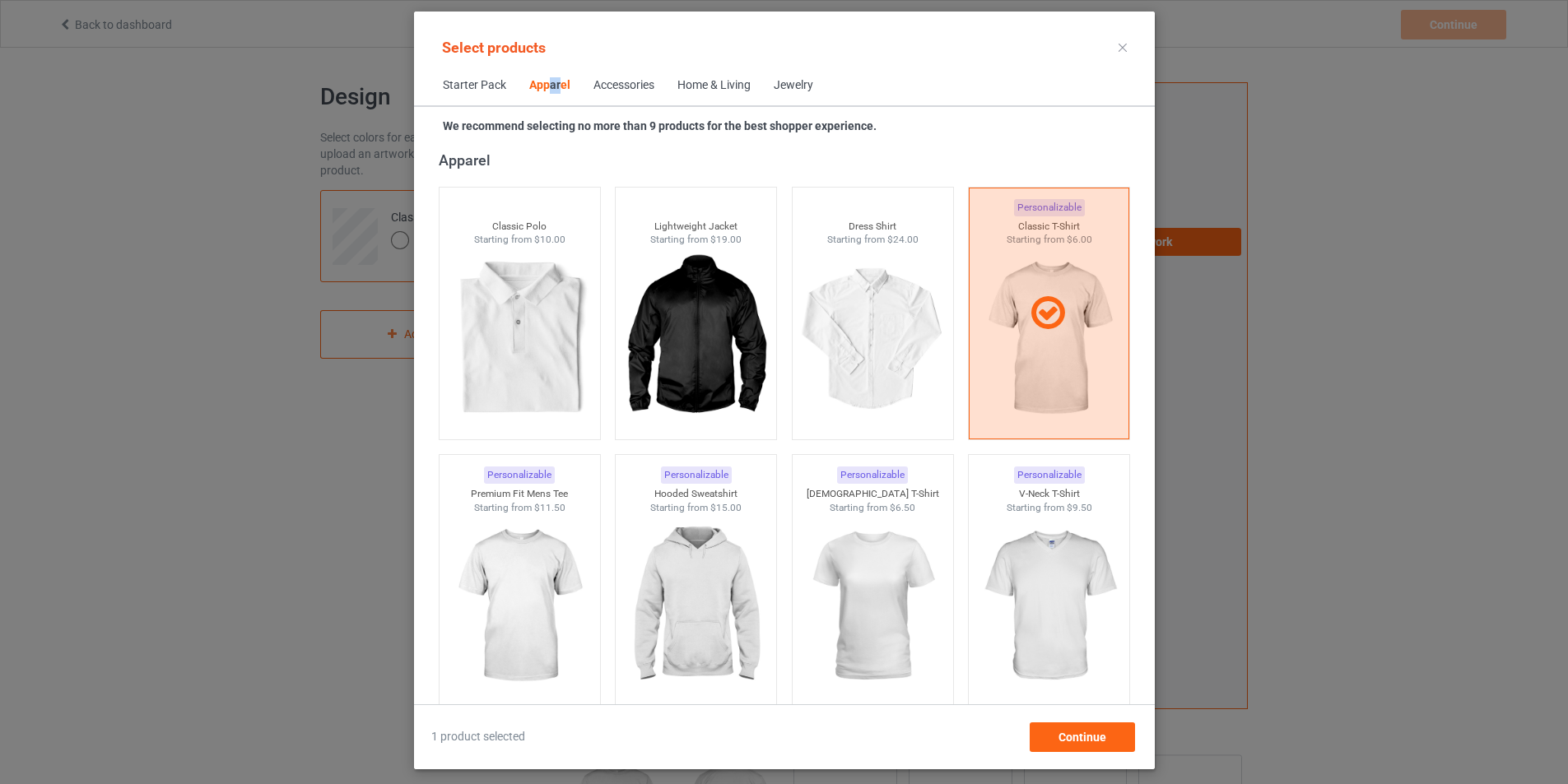
click at [530, 81] on div "Apparel" at bounding box center [550, 85] width 42 height 16
click at [469, 87] on span "Starter Pack" at bounding box center [474, 86] width 87 height 40
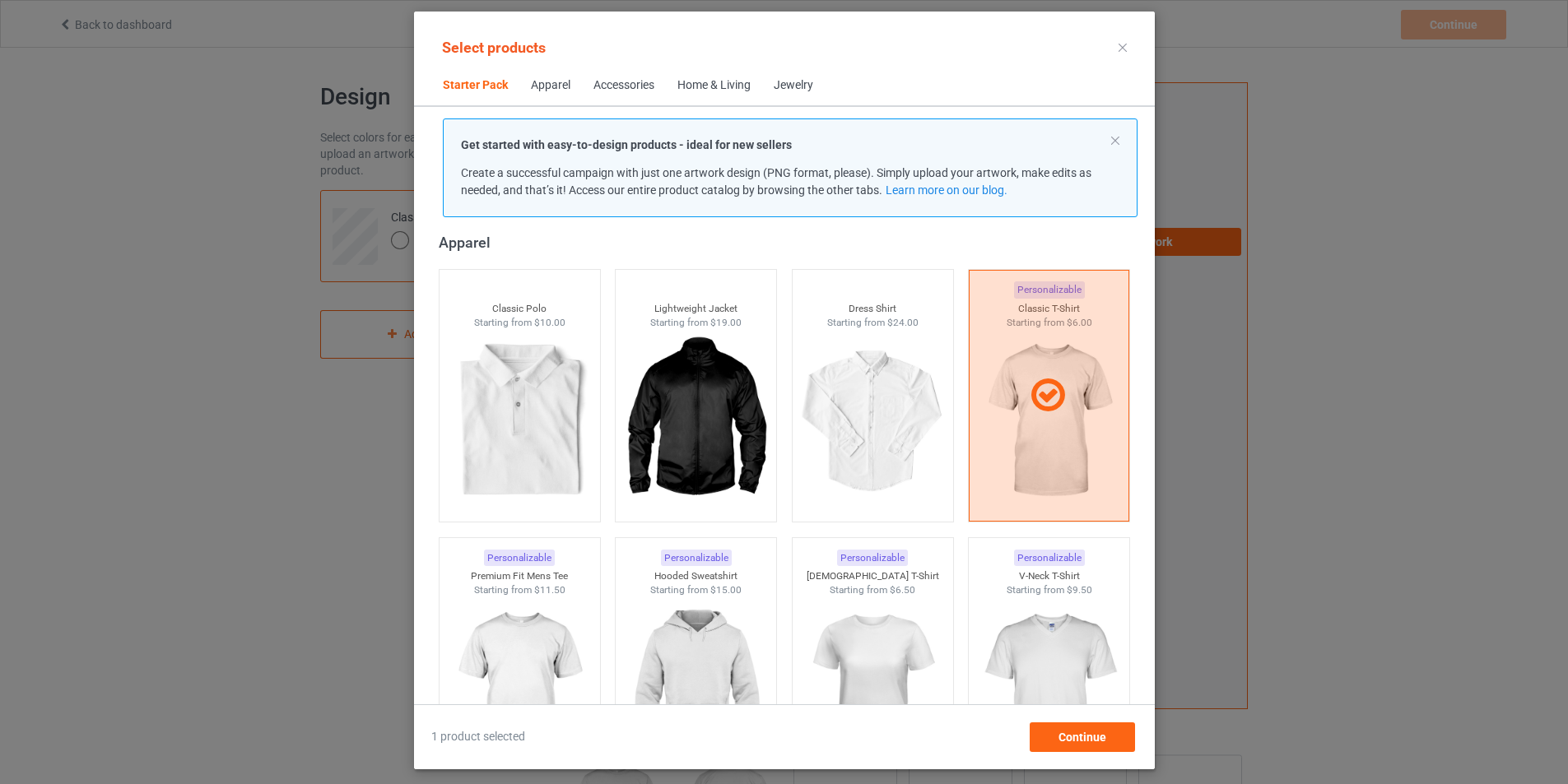
scroll to position [21, 0]
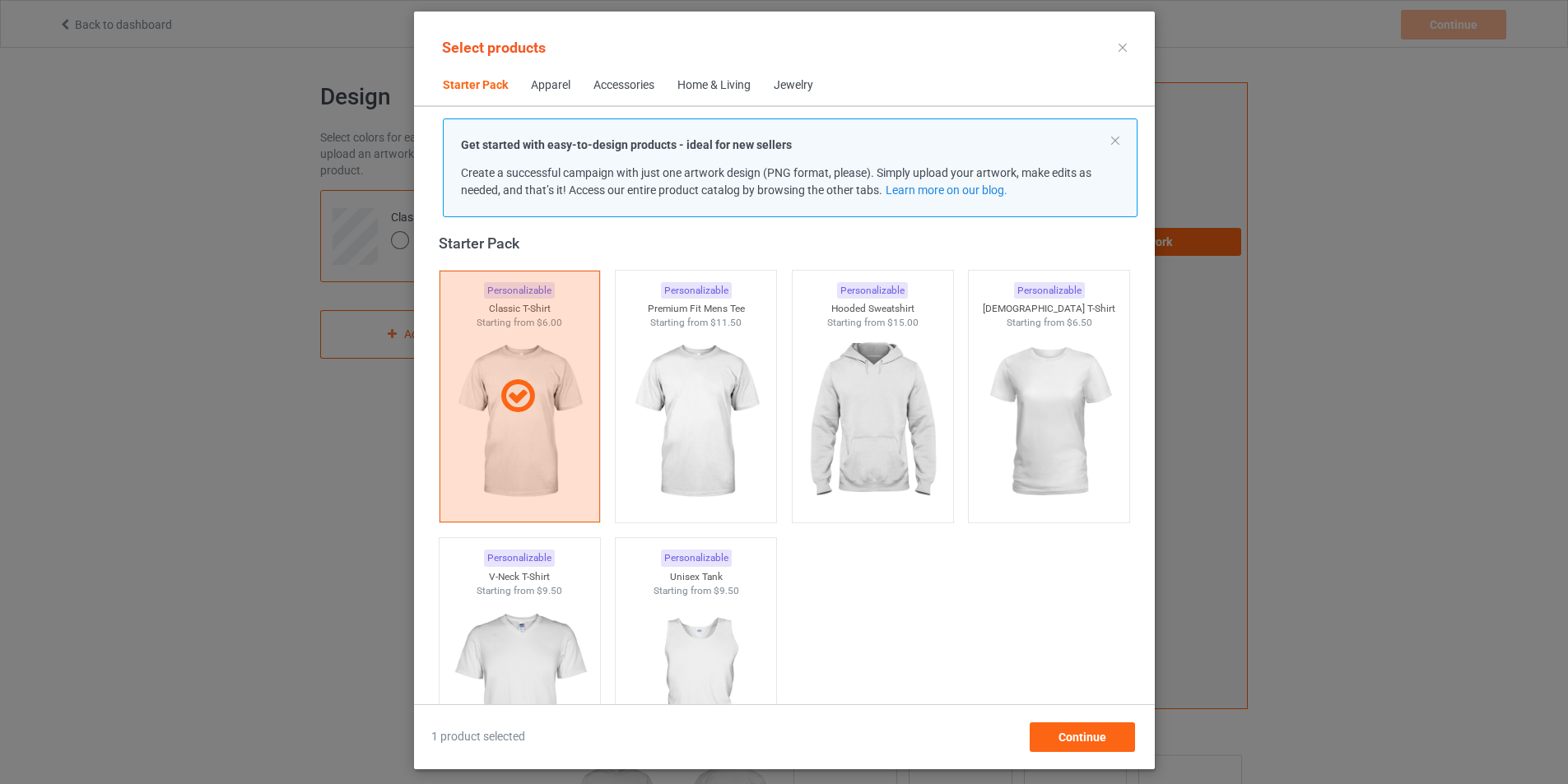
click at [774, 92] on div "Jewelry" at bounding box center [794, 85] width 40 height 16
click at [541, 409] on div at bounding box center [518, 397] width 167 height 42
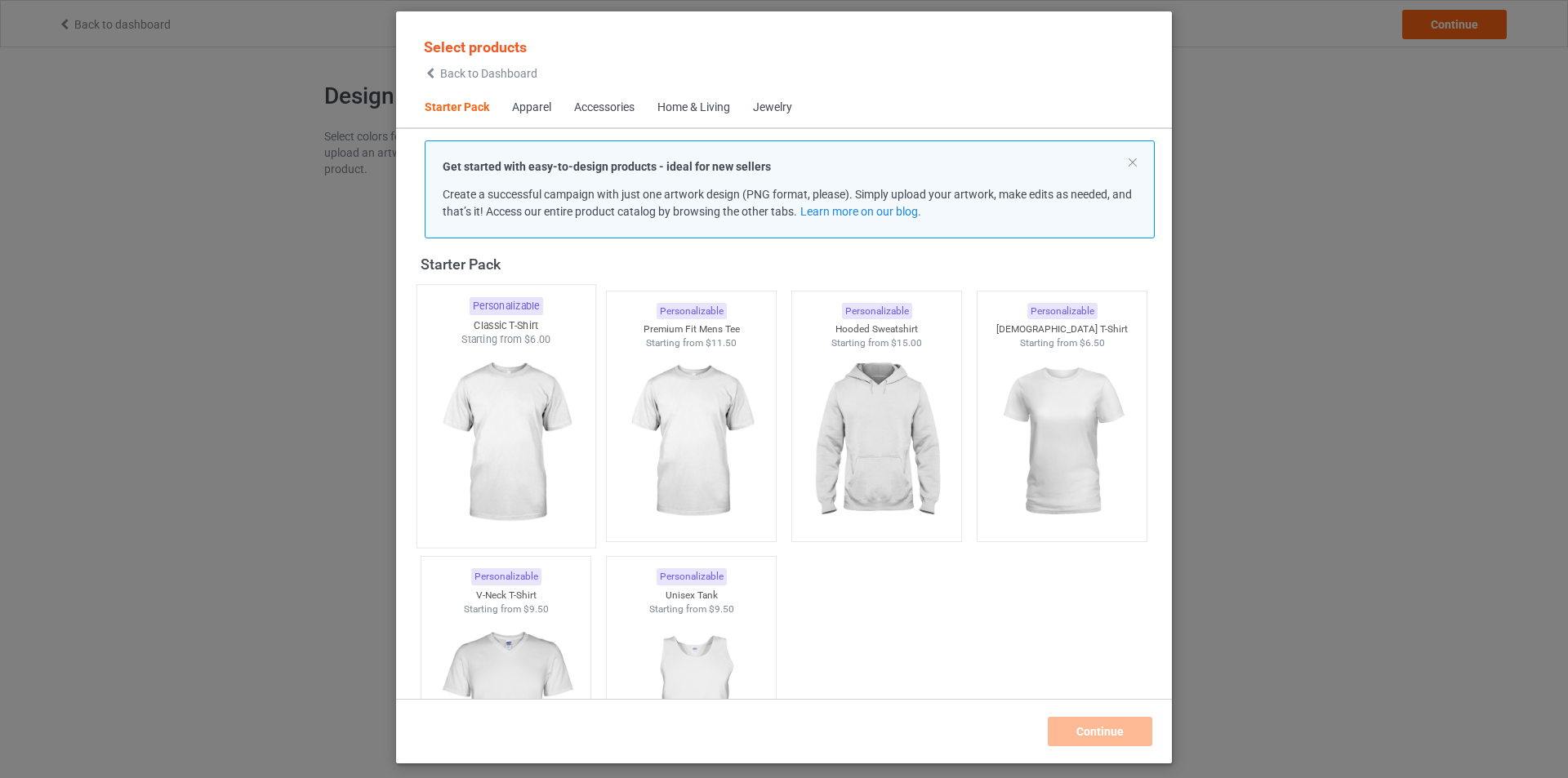
click at [537, 406] on img at bounding box center [505, 443] width 154 height 192
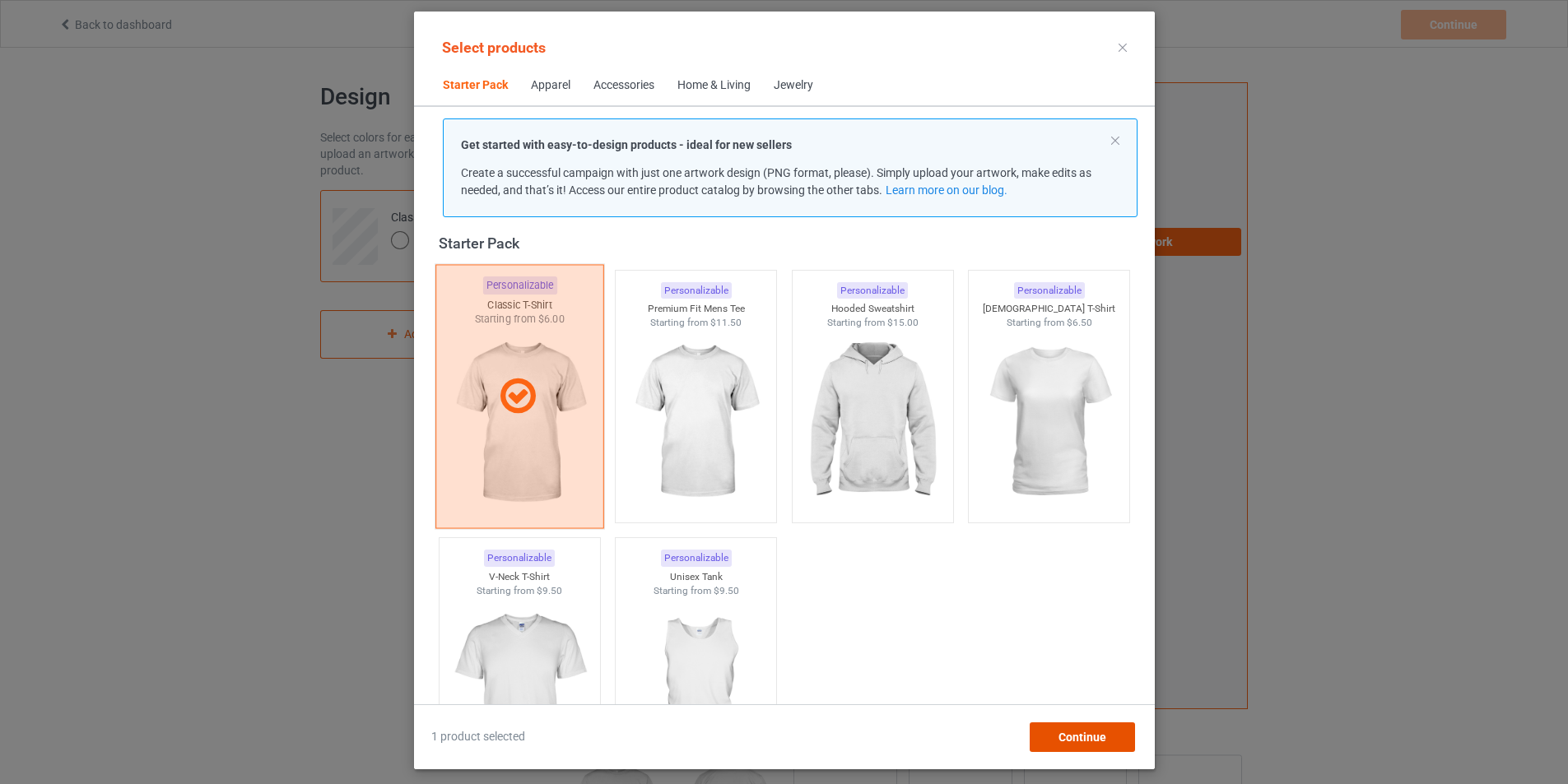
click at [1105, 743] on span "Continue" at bounding box center [1081, 737] width 48 height 13
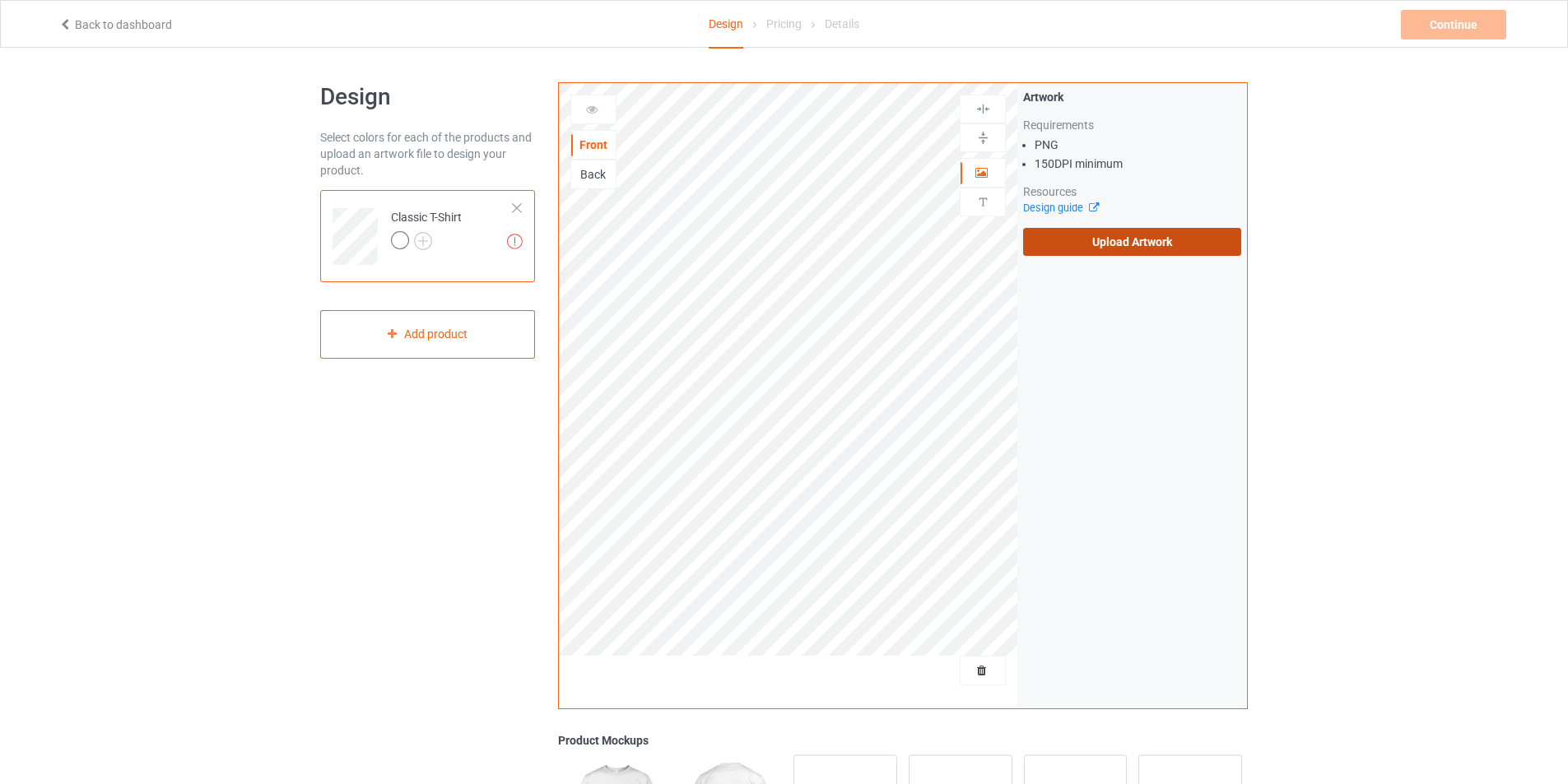
click at [1170, 244] on label "Upload Artwork" at bounding box center [1132, 241] width 218 height 28
click at [0, 0] on input "Upload Artwork" at bounding box center [0, 0] width 0 height 0
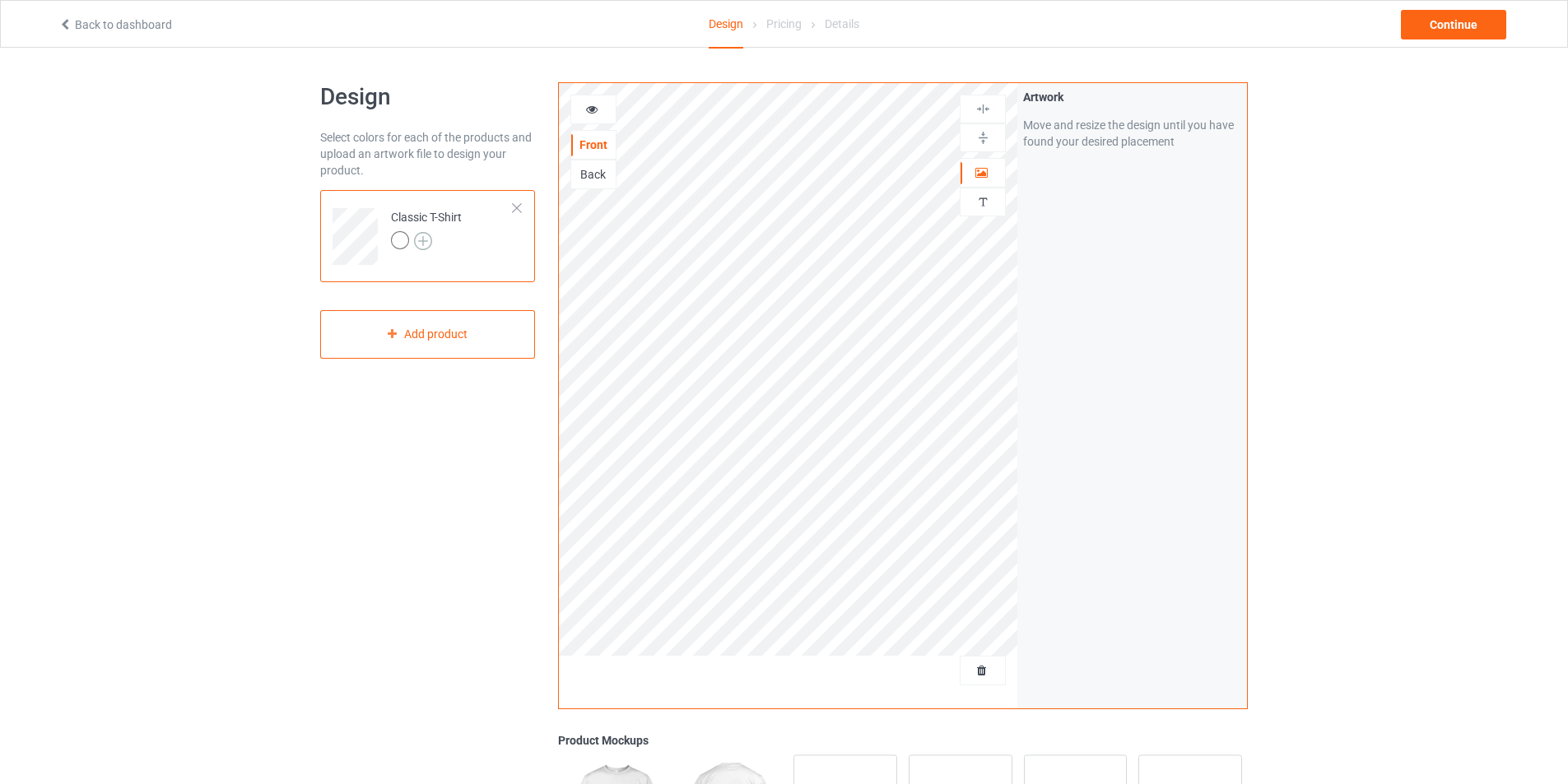
click at [421, 235] on img at bounding box center [422, 241] width 18 height 18
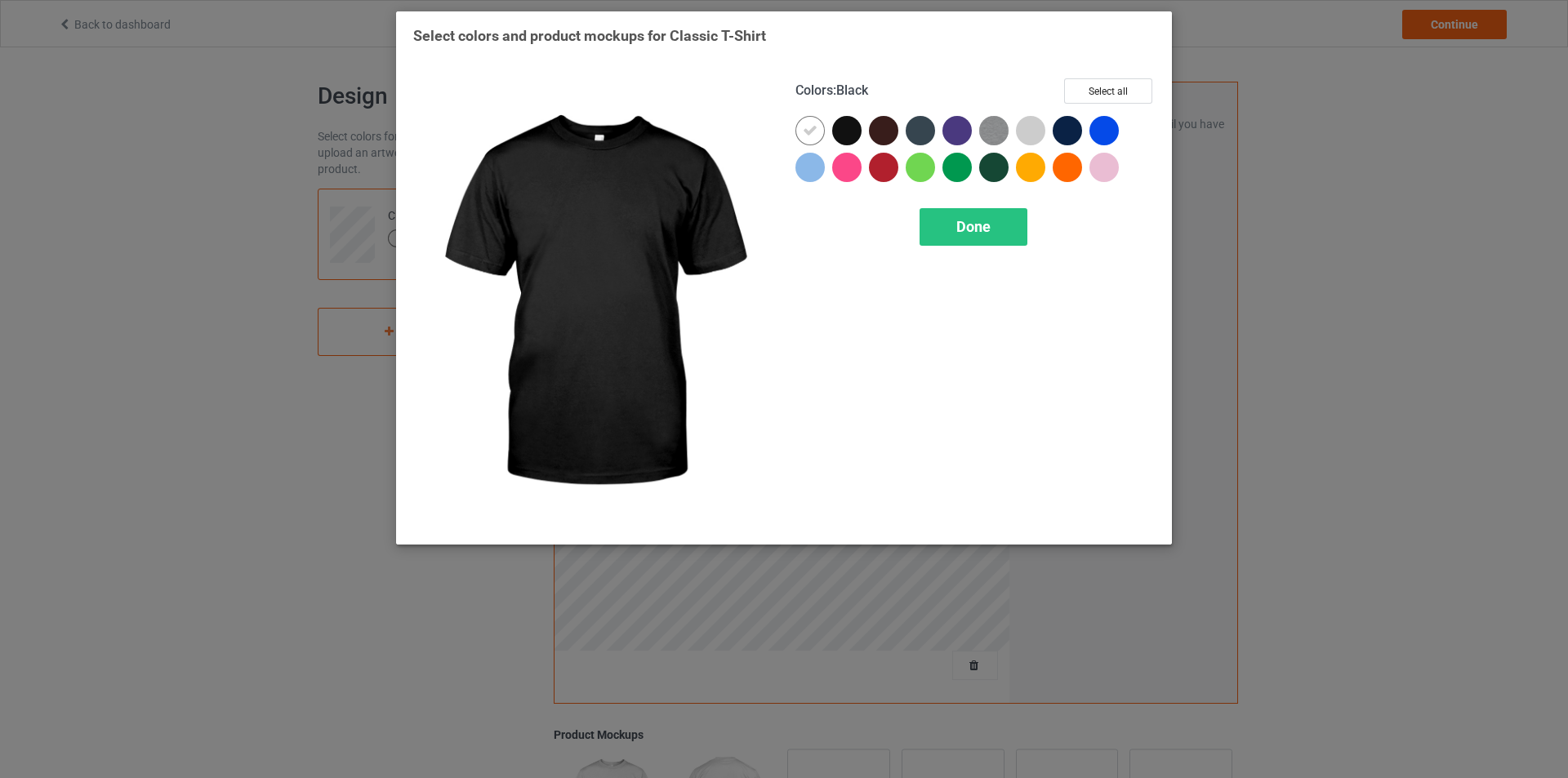
click at [860, 141] on div at bounding box center [850, 134] width 37 height 37
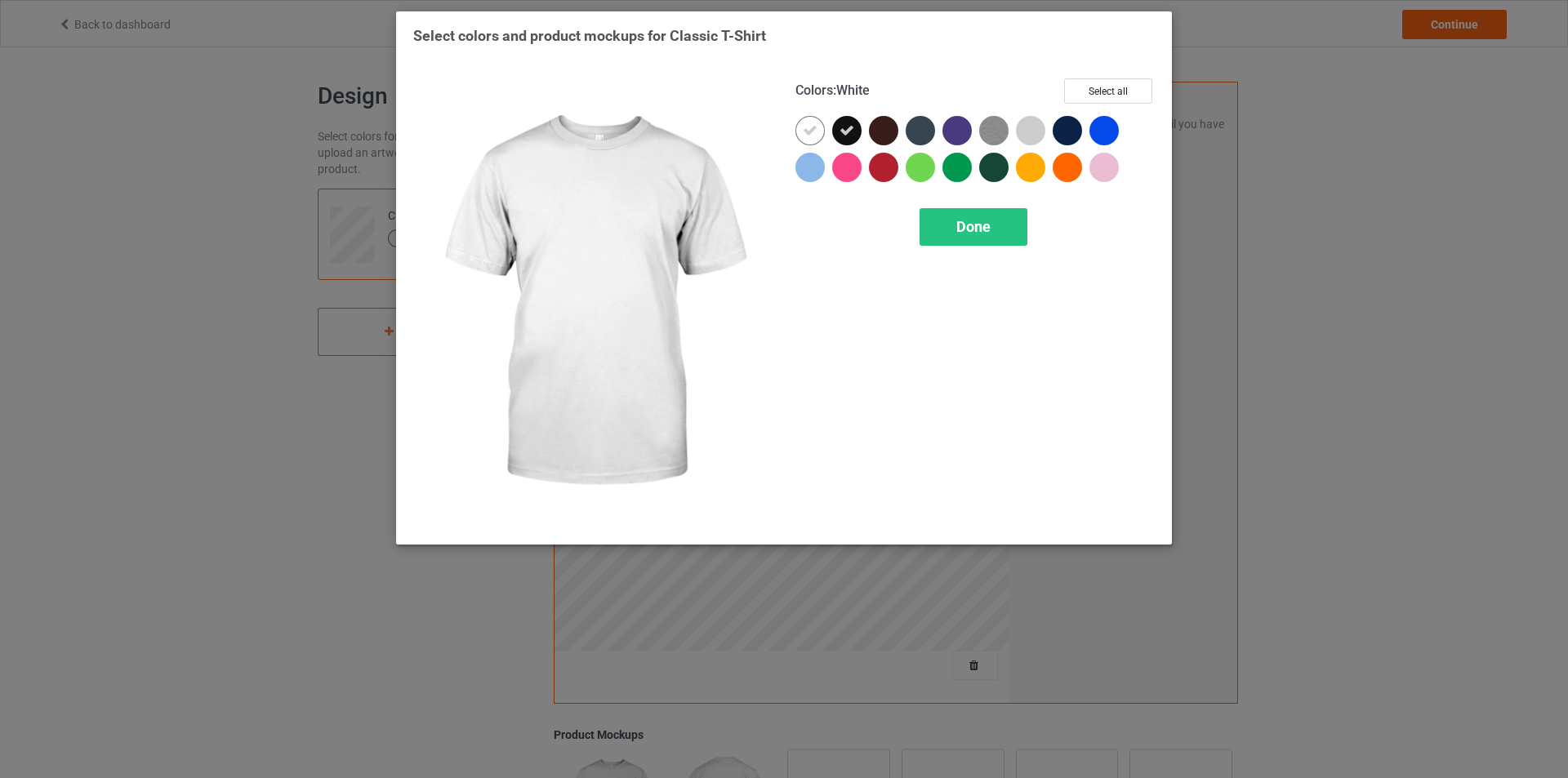
click at [817, 126] on icon at bounding box center [810, 131] width 15 height 15
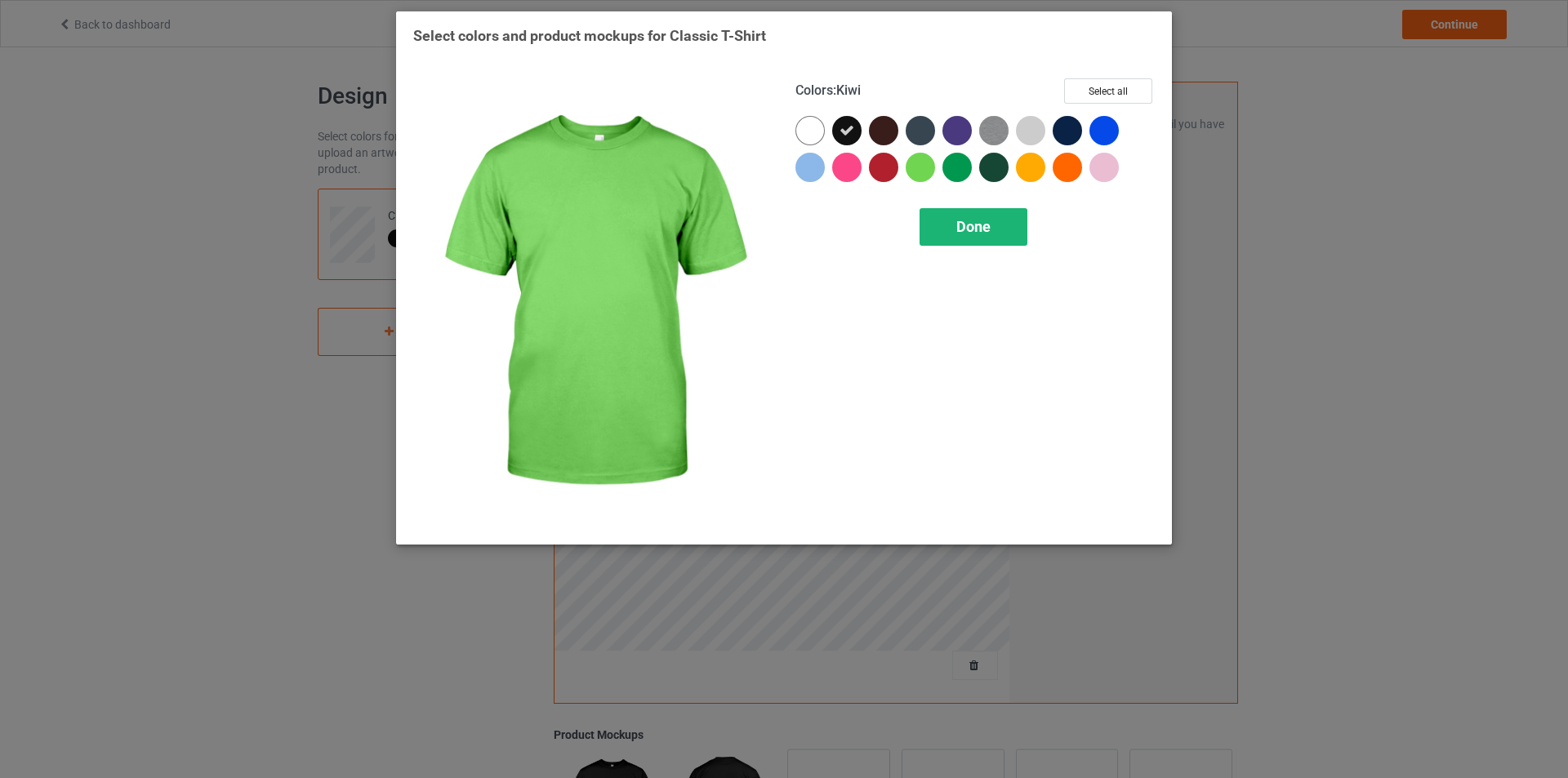
click at [981, 231] on span "Done" at bounding box center [974, 227] width 34 height 17
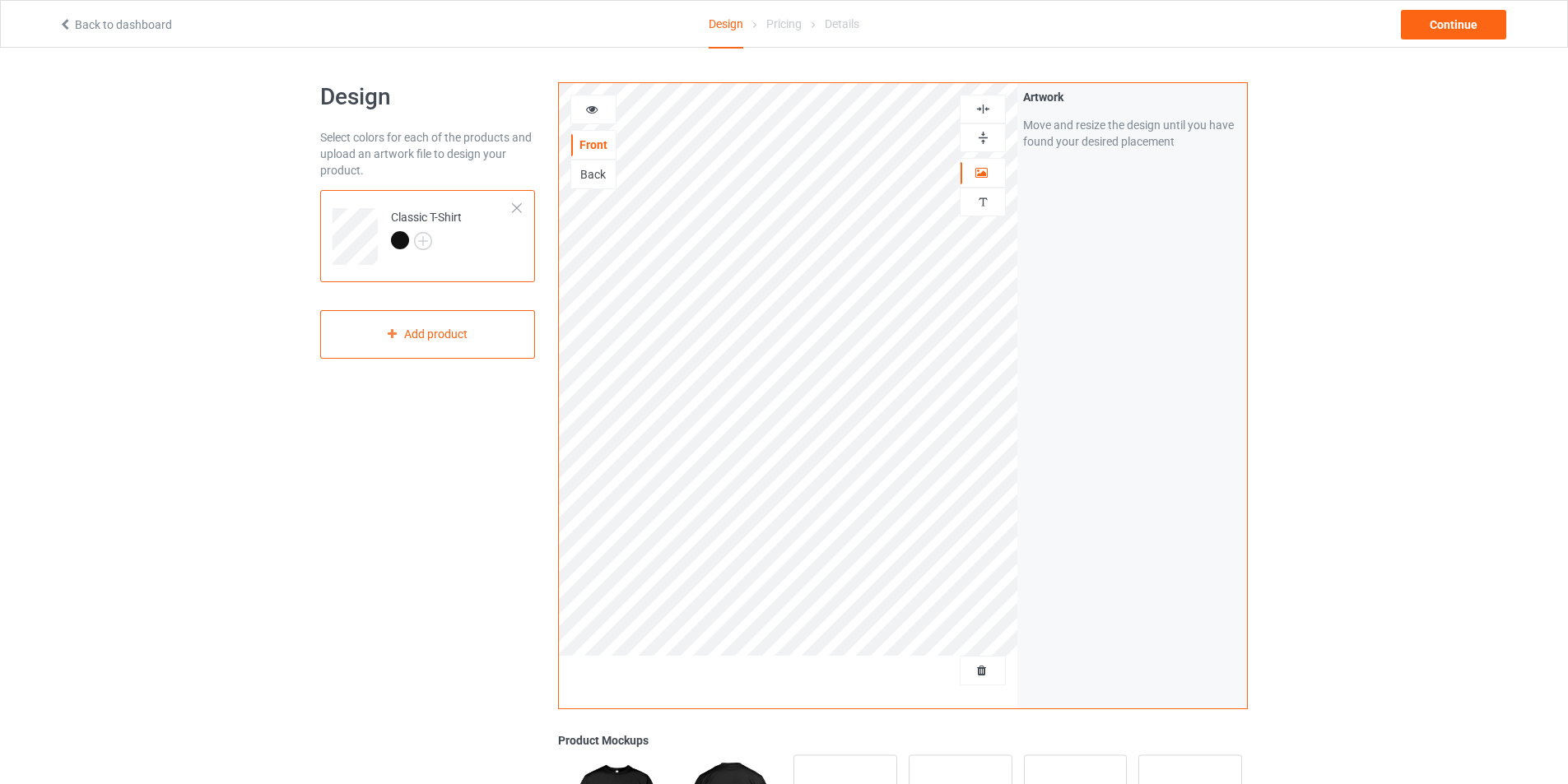
click at [1035, 409] on div "Artwork Move and resize the design until you have found your desired placement" at bounding box center [1132, 395] width 229 height 626
click at [1434, 26] on div "Continue" at bounding box center [1454, 24] width 106 height 29
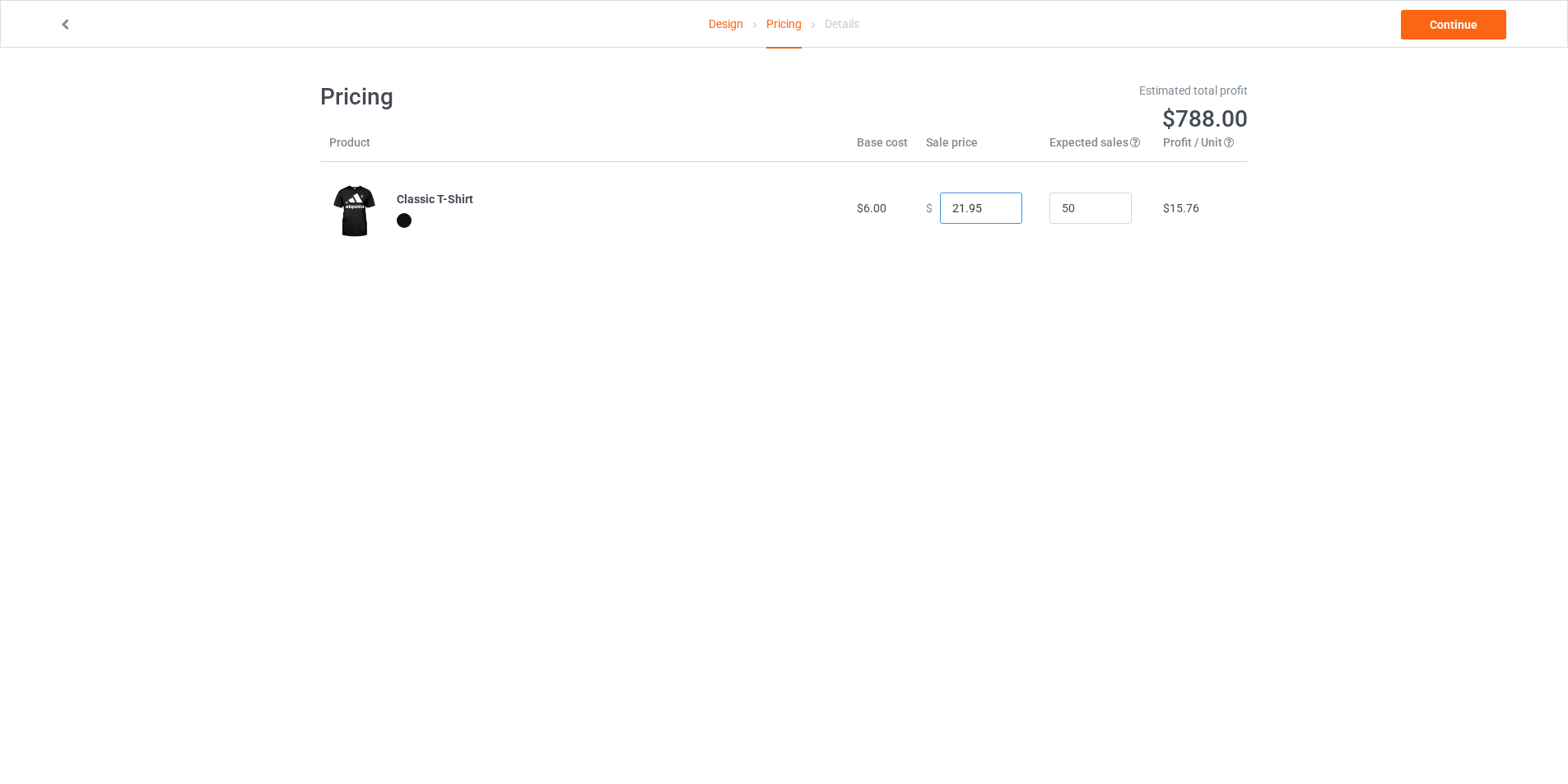
type input "21.95"
click at [997, 212] on input "21.95" at bounding box center [980, 209] width 82 height 31
drag, startPoint x: 1426, startPoint y: 42, endPoint x: 1434, endPoint y: 33, distance: 12.0
click at [1434, 33] on div "Design Pricing Details Continue" at bounding box center [783, 23] width 1474 height 46
click at [1434, 33] on link "Continue" at bounding box center [1454, 24] width 106 height 29
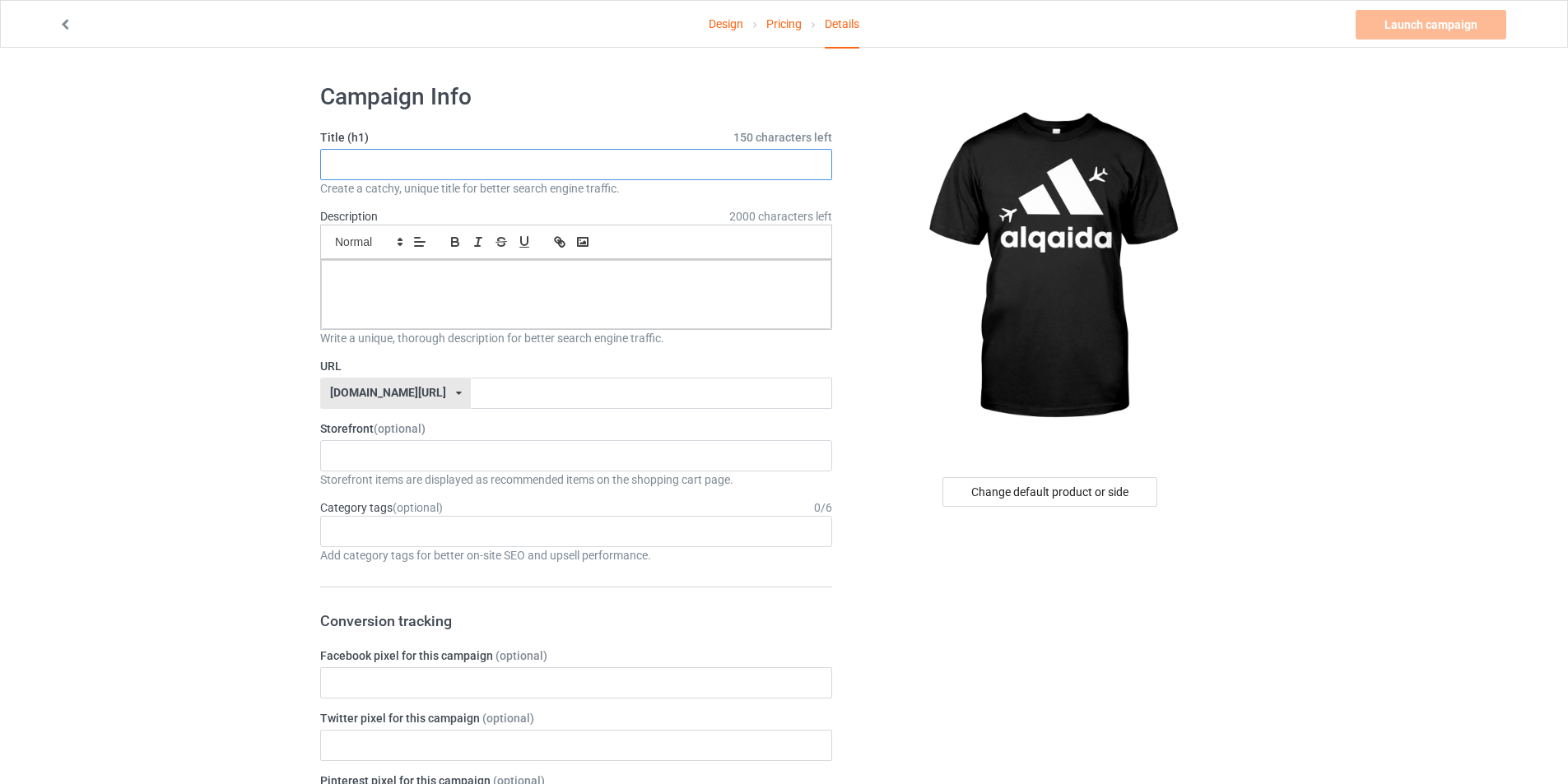
click at [602, 163] on input "text" at bounding box center [576, 164] width 512 height 31
type input "ALQAIDA"
click at [420, 298] on div at bounding box center [576, 295] width 511 height 69
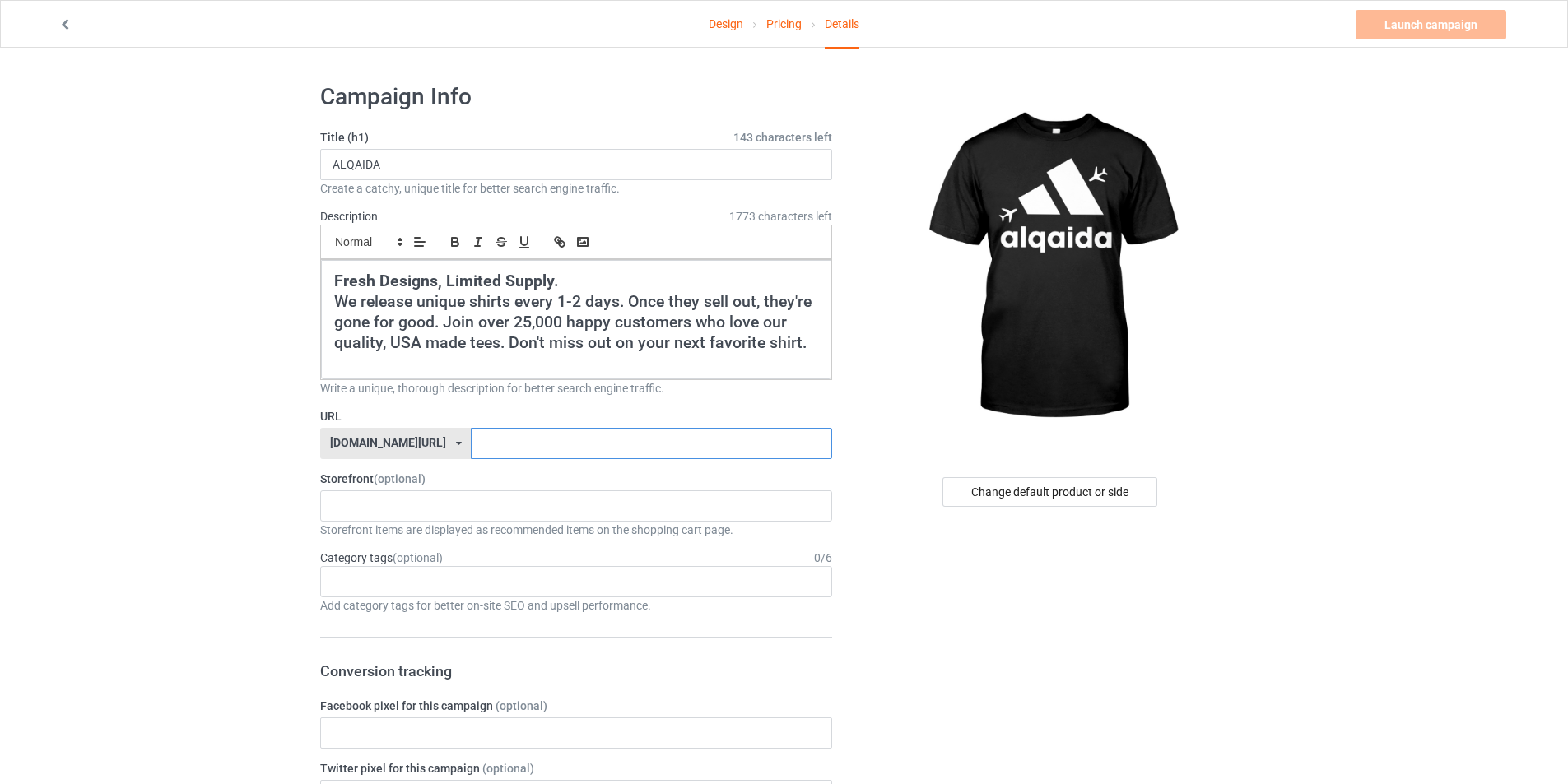
click at [563, 431] on input "text" at bounding box center [651, 444] width 361 height 31
type input "ALQAIDA"
click at [458, 503] on div "cursedahhshirts 68e6e715c14d57002fb4706e" at bounding box center [576, 506] width 512 height 31
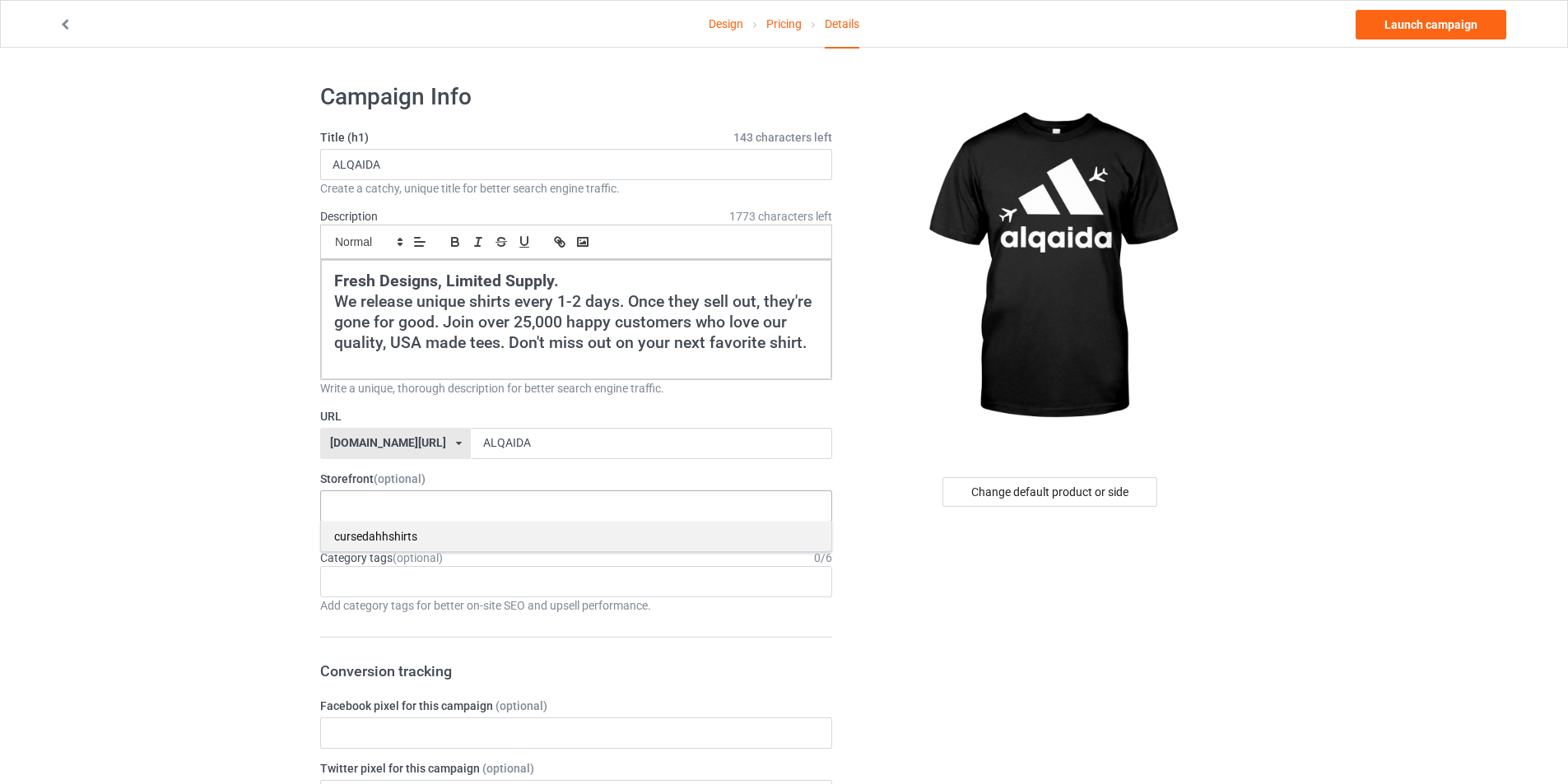
click at [409, 531] on div "cursedahhshirts" at bounding box center [576, 536] width 511 height 30
click at [380, 592] on div "Age > [DEMOGRAPHIC_DATA] > 1 Age > [DEMOGRAPHIC_DATA] Months > 1 Month Age > [D…" at bounding box center [576, 582] width 512 height 31
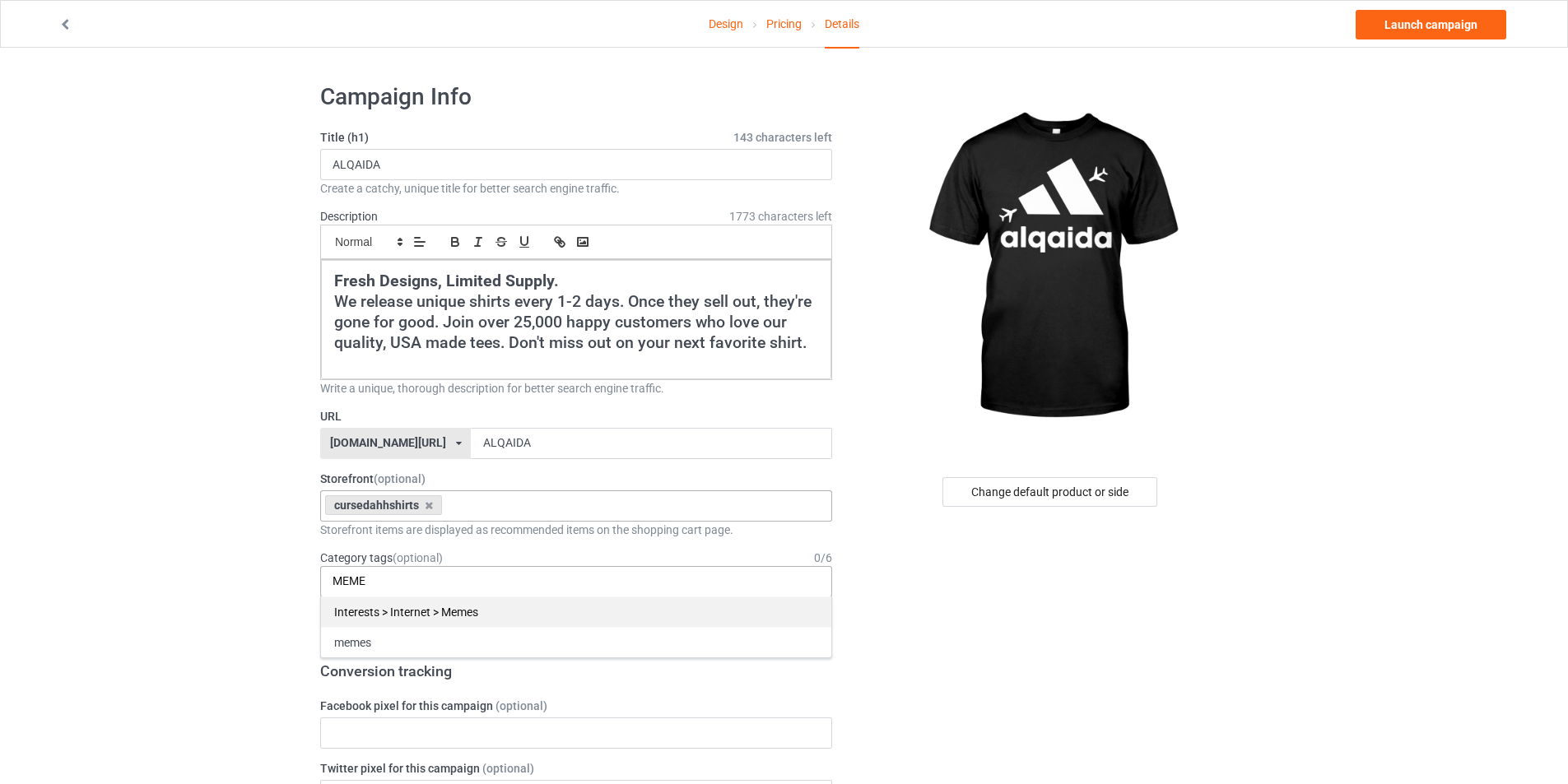
type input "MEME"
click at [395, 613] on div "Interests > Internet > Memes" at bounding box center [576, 612] width 511 height 30
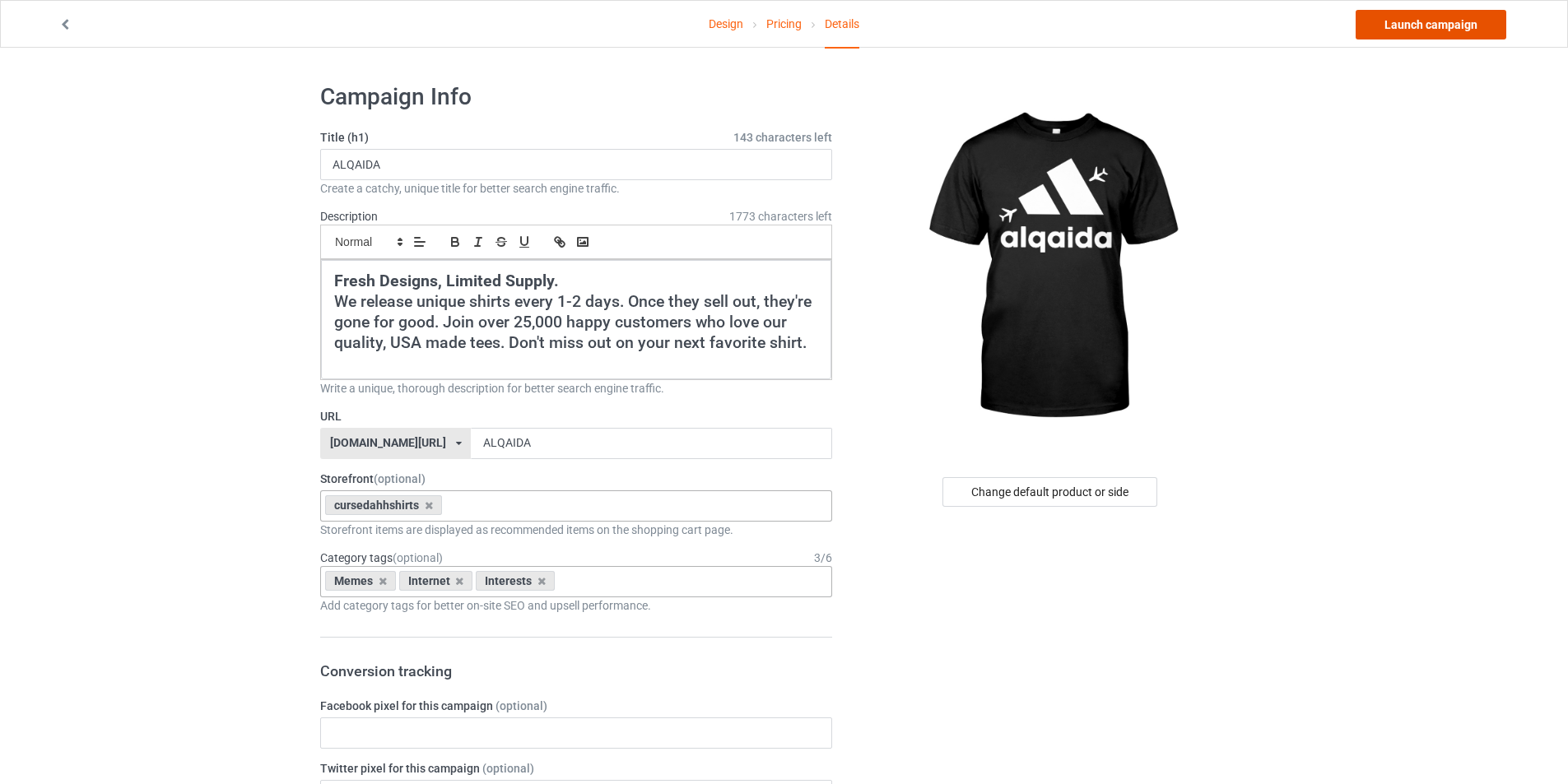
click at [1393, 22] on link "Launch campaign" at bounding box center [1430, 24] width 151 height 29
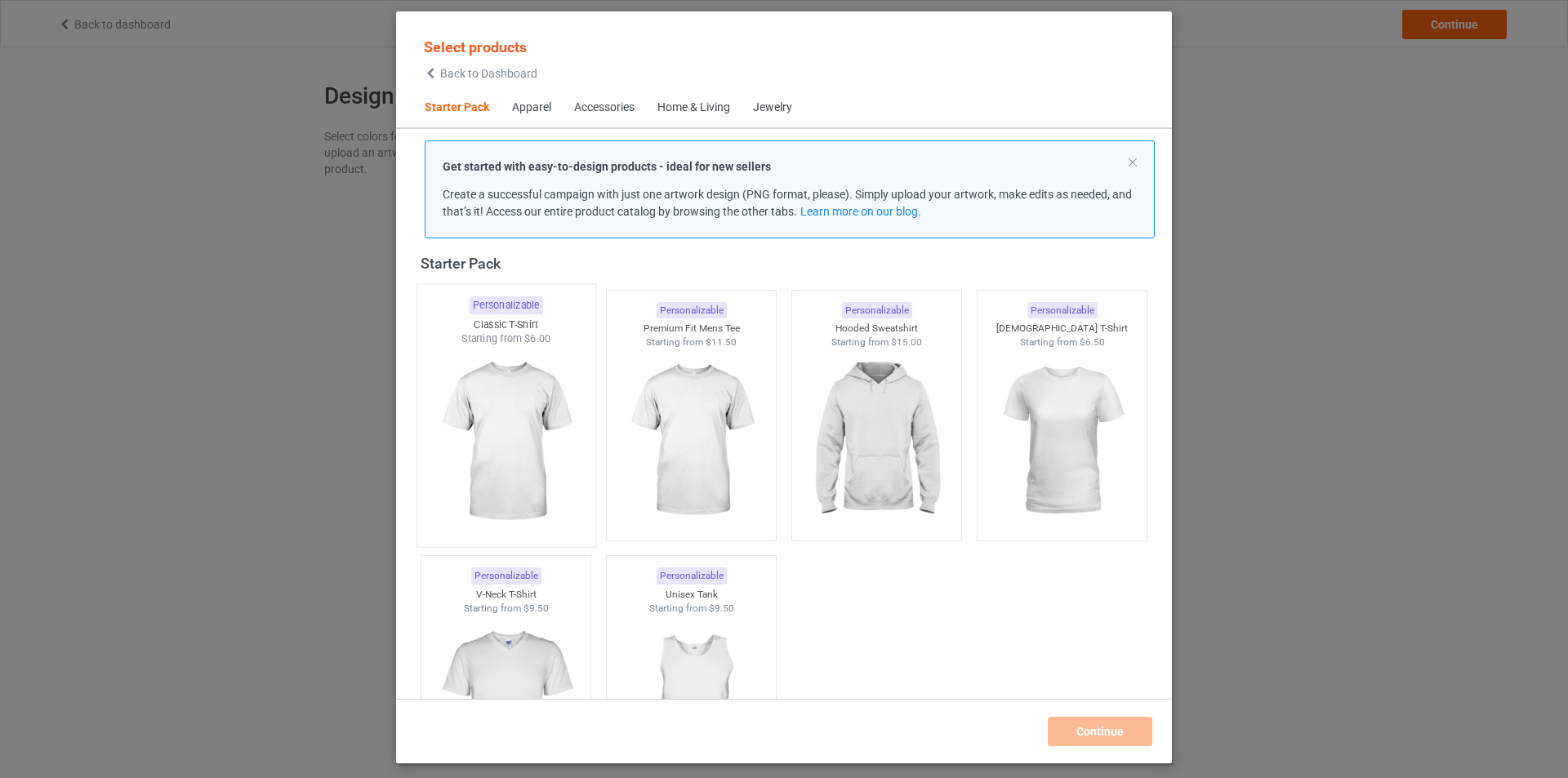
click at [476, 404] on img at bounding box center [505, 442] width 154 height 192
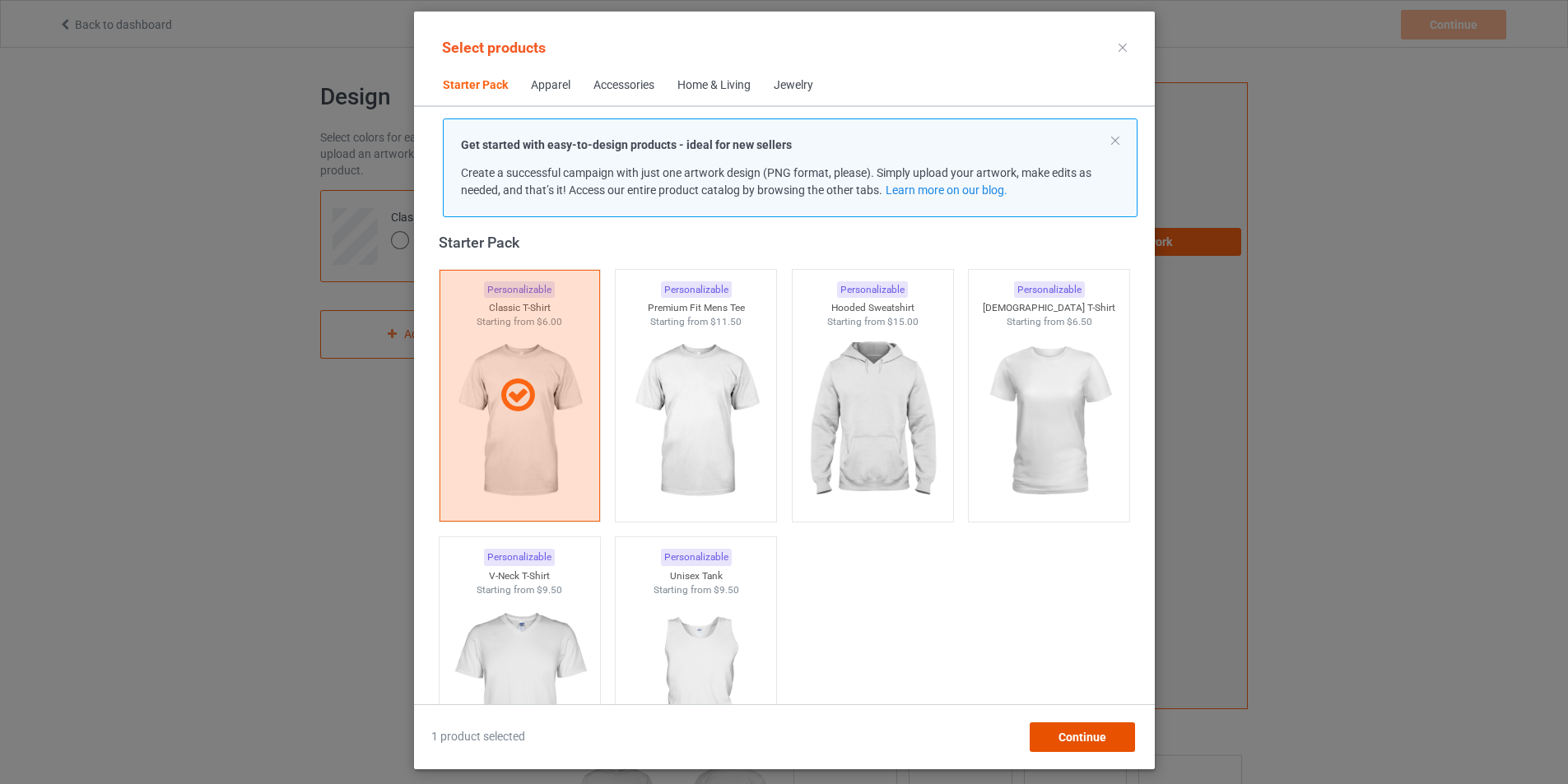
click at [1104, 750] on div "Continue" at bounding box center [1082, 737] width 106 height 29
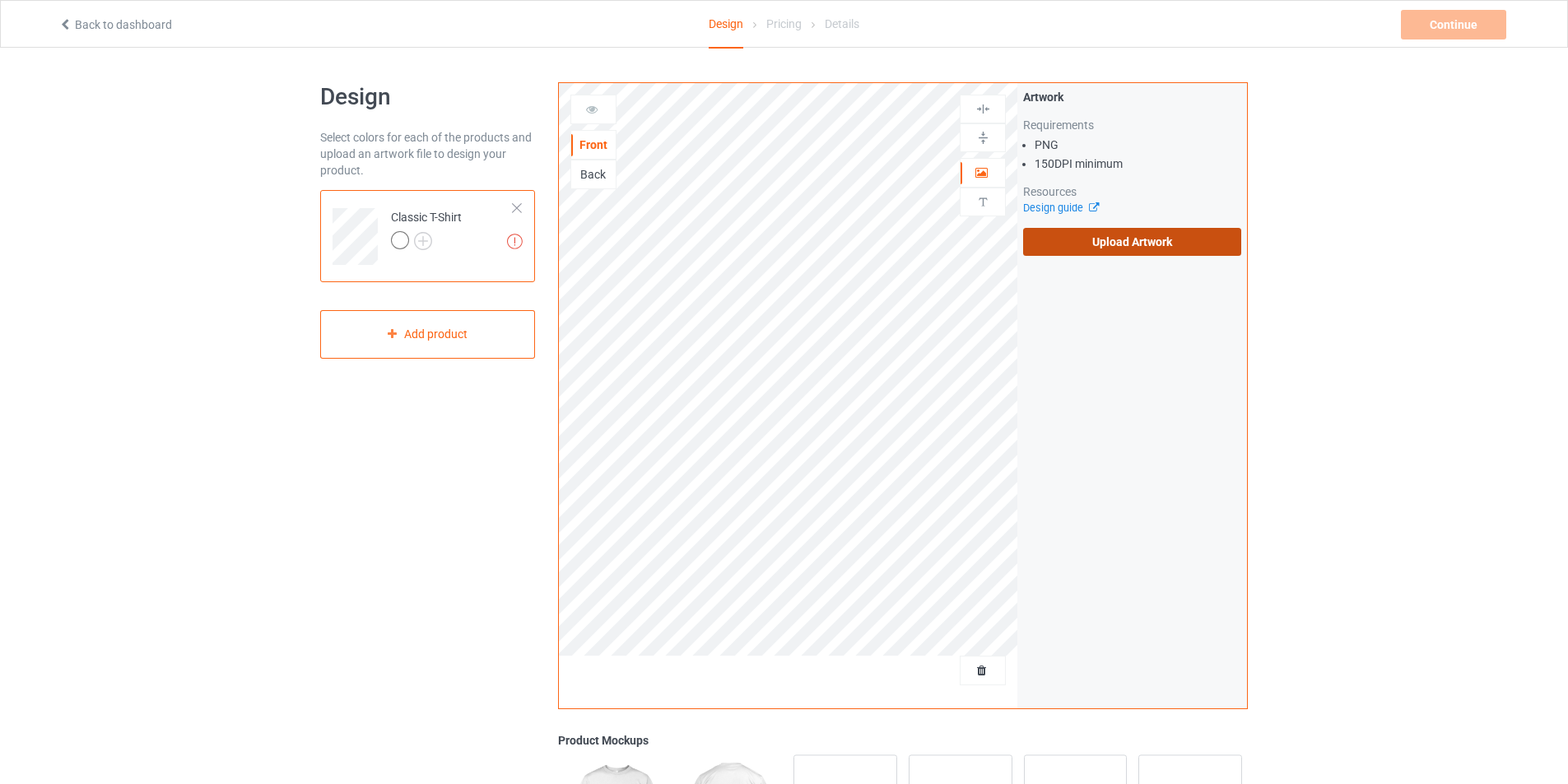
click at [1172, 239] on label "Upload Artwork" at bounding box center [1132, 241] width 218 height 28
click at [0, 0] on input "Upload Artwork" at bounding box center [0, 0] width 0 height 0
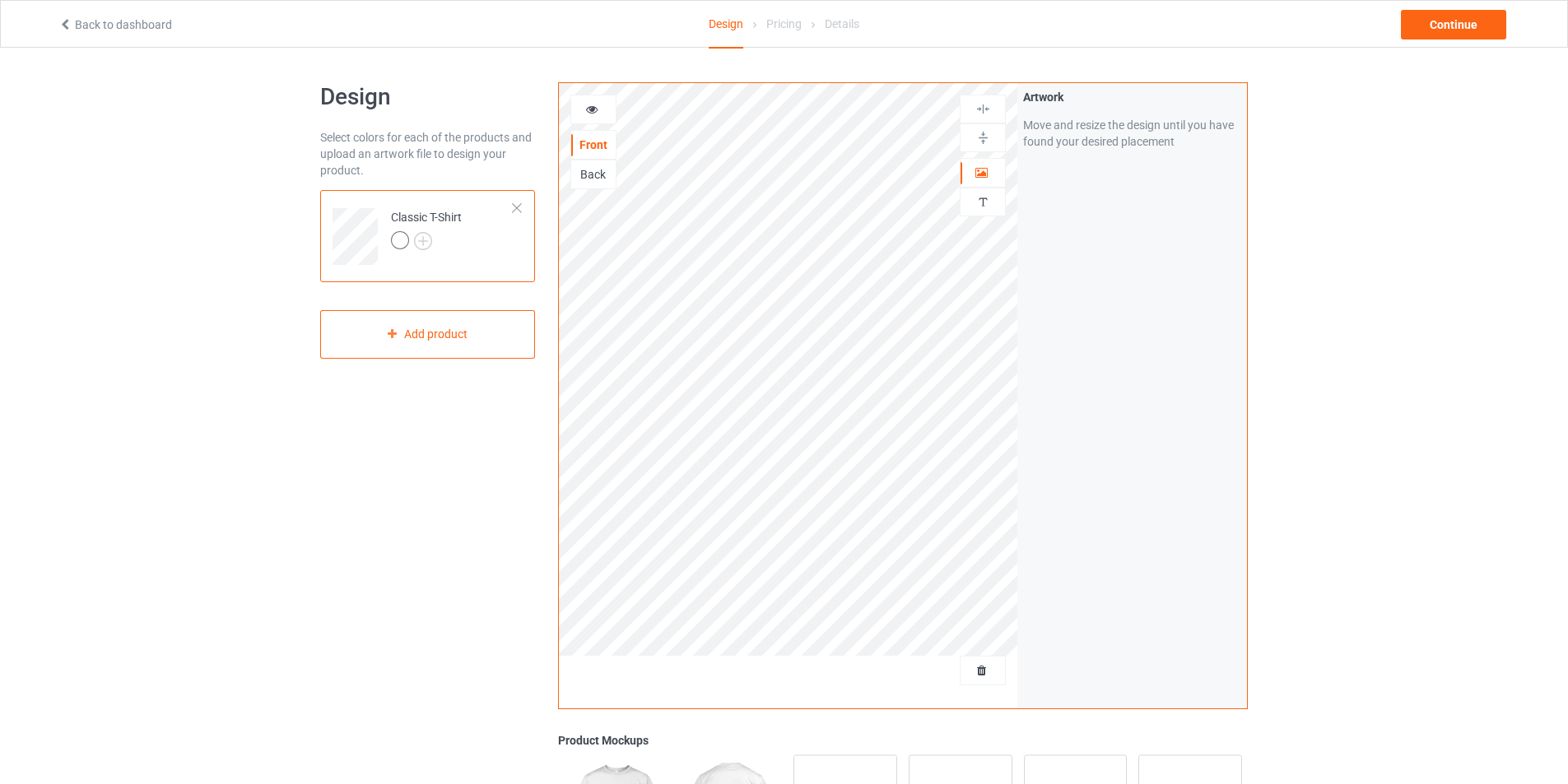
click at [0, 0] on img at bounding box center [0, 0] width 0 height 0
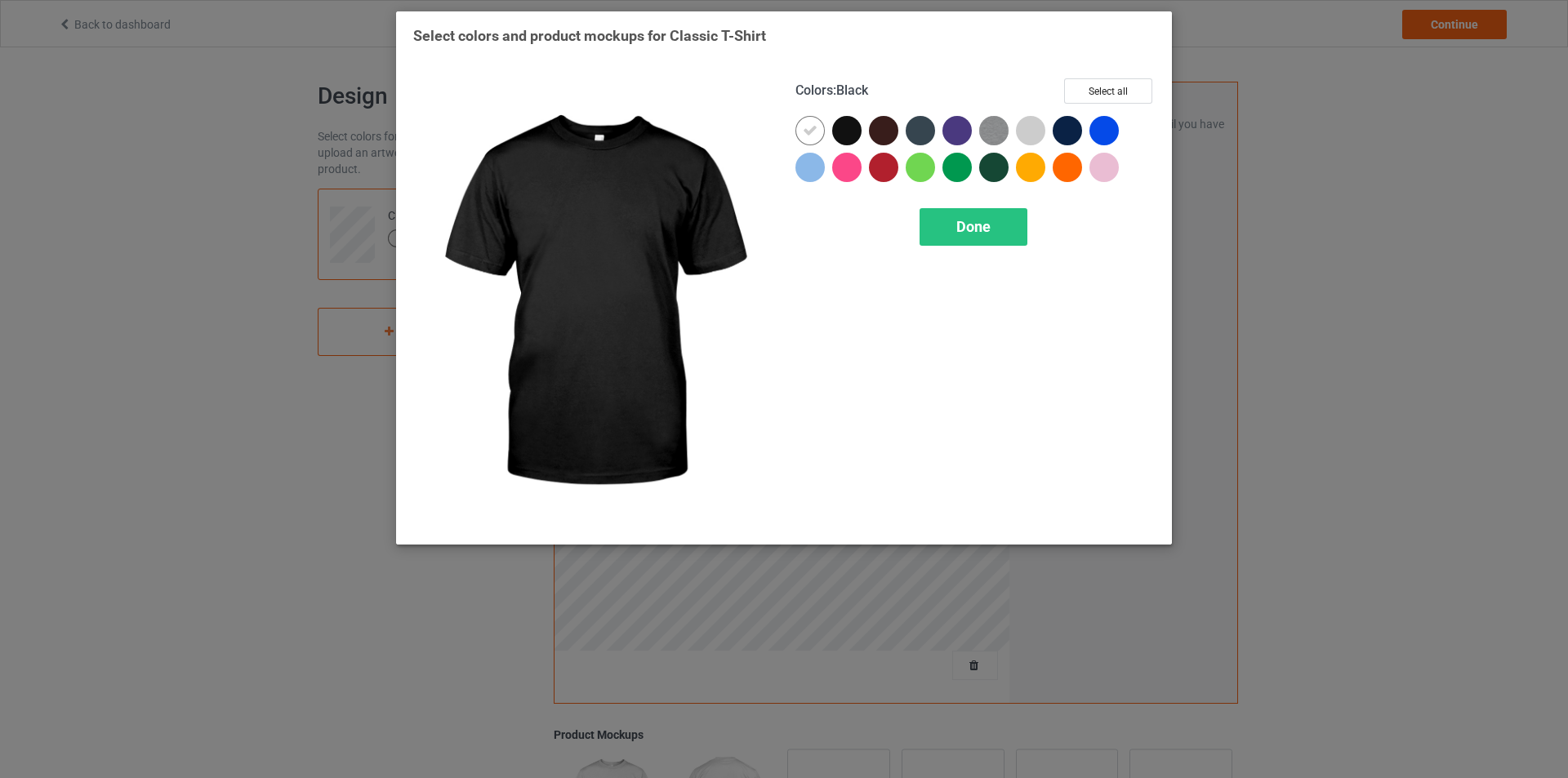
click at [848, 131] on div at bounding box center [847, 131] width 29 height 29
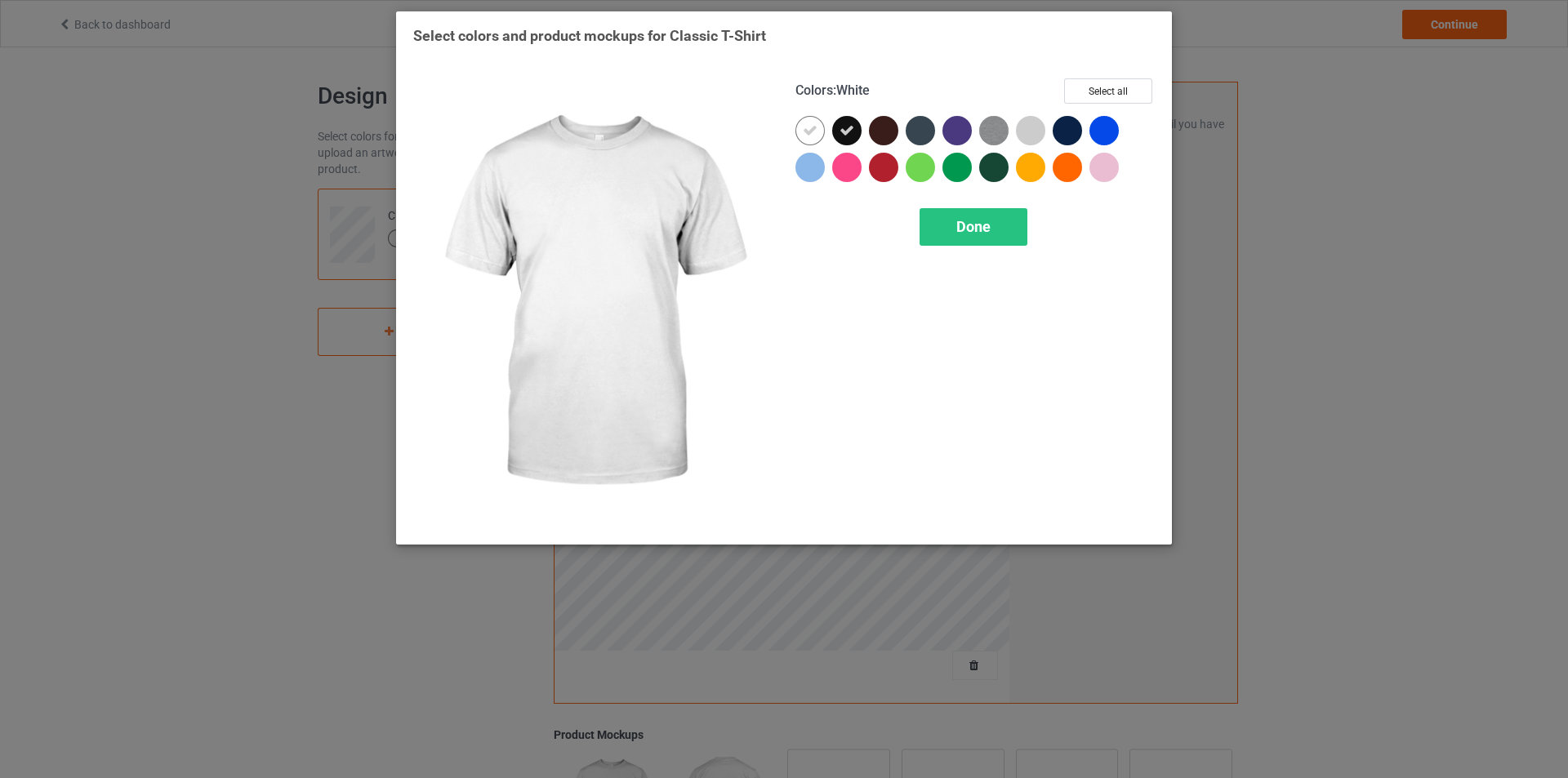
click at [800, 126] on div at bounding box center [810, 131] width 29 height 29
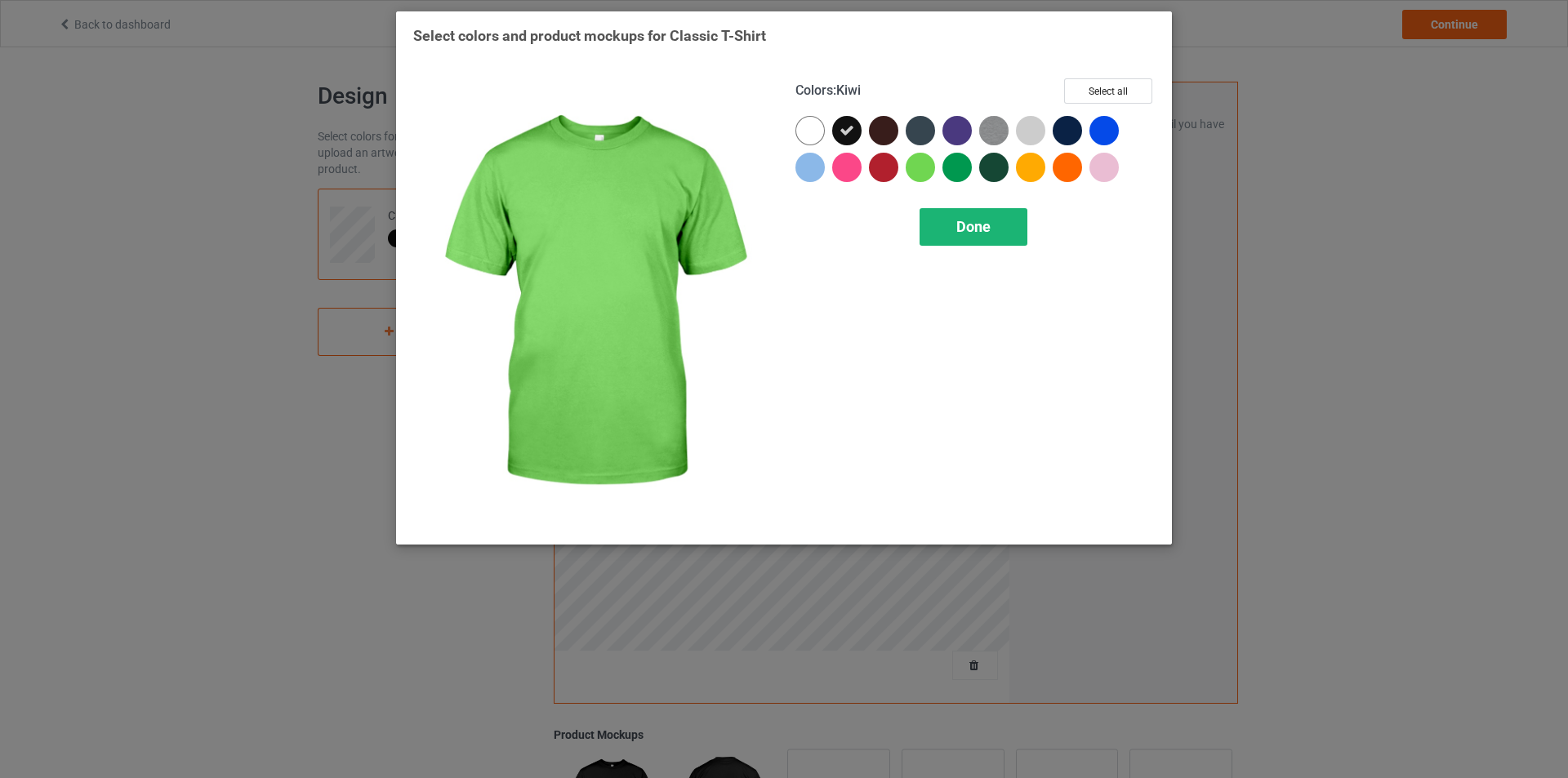
click at [1014, 240] on div "Done" at bounding box center [974, 228] width 108 height 38
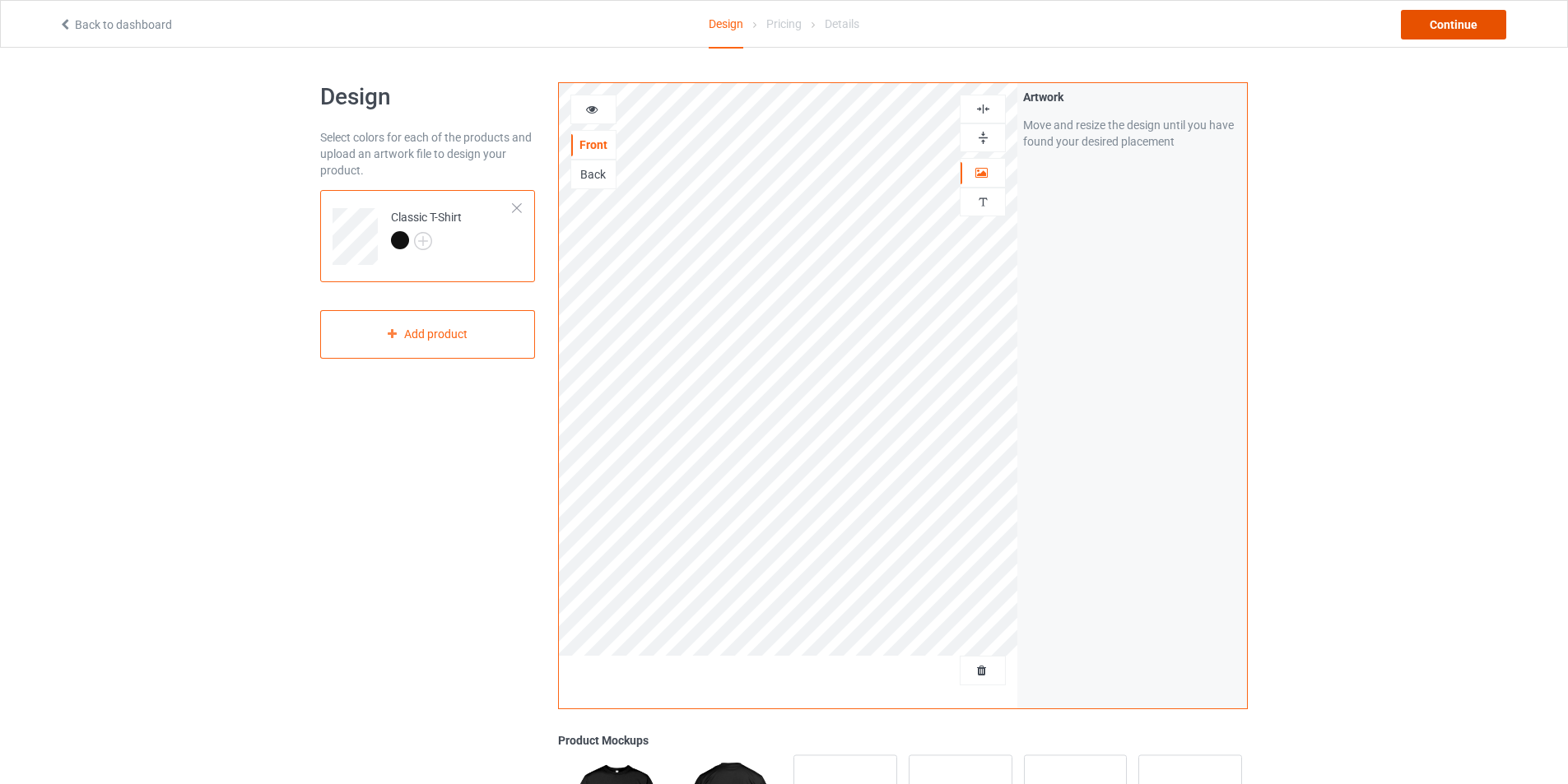
click at [1438, 17] on div "Continue" at bounding box center [1454, 24] width 106 height 29
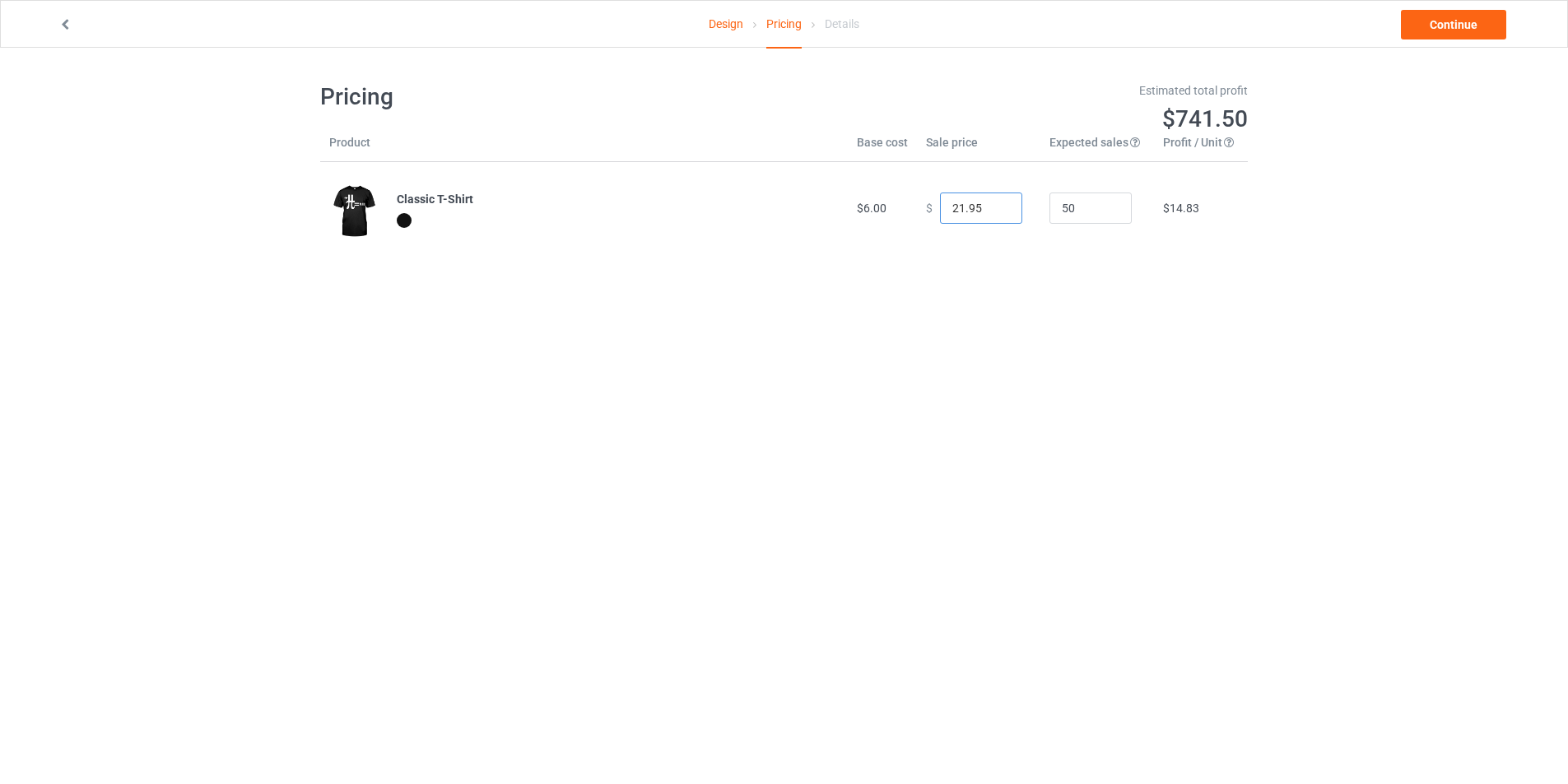
type input "21.95"
click at [993, 212] on input "21.95" at bounding box center [980, 209] width 82 height 31
click at [1437, 29] on link "Continue" at bounding box center [1454, 24] width 106 height 29
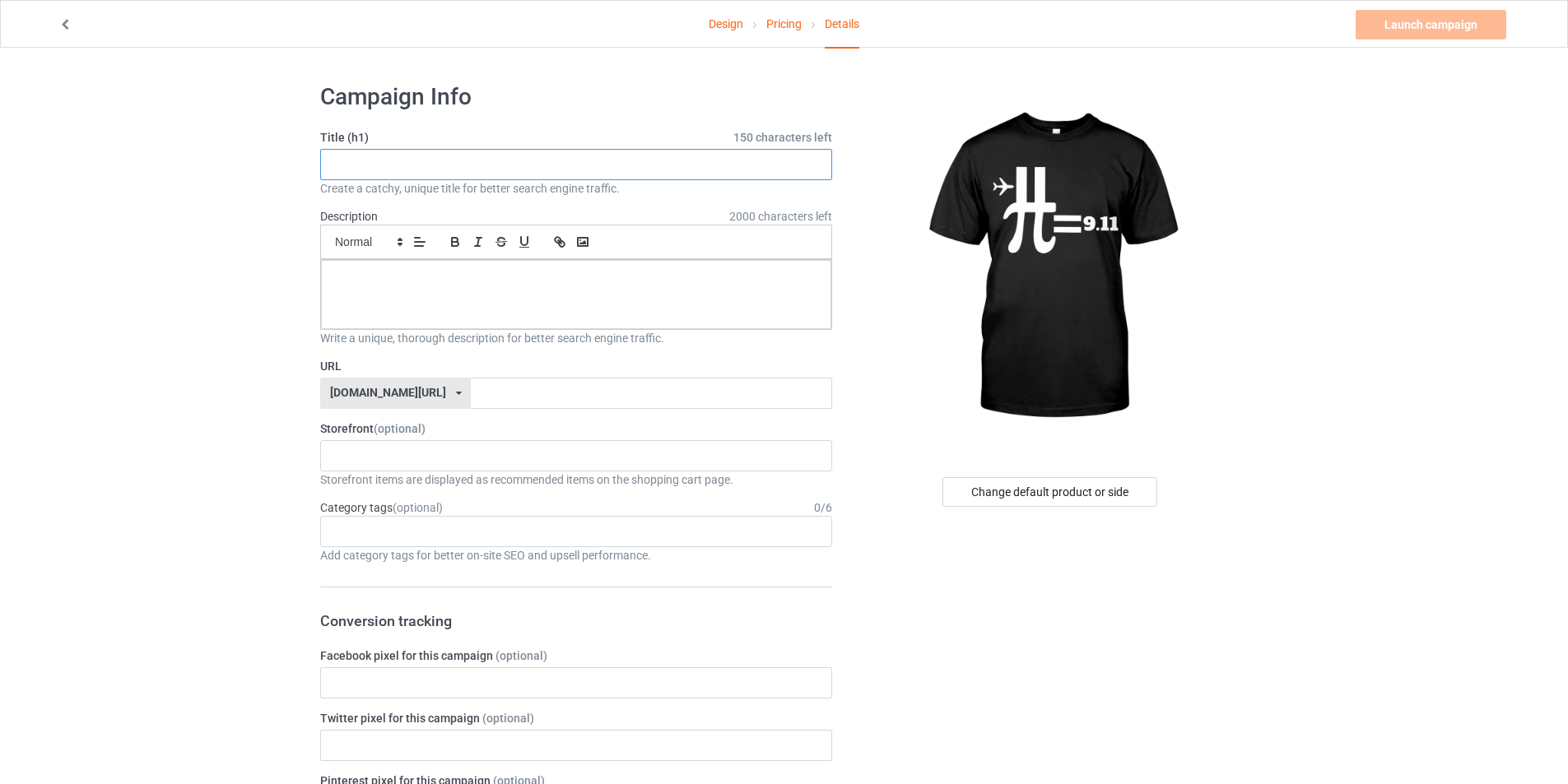
click at [655, 172] on input "text" at bounding box center [576, 164] width 512 height 31
type input "PI"
click at [518, 317] on div at bounding box center [576, 295] width 511 height 69
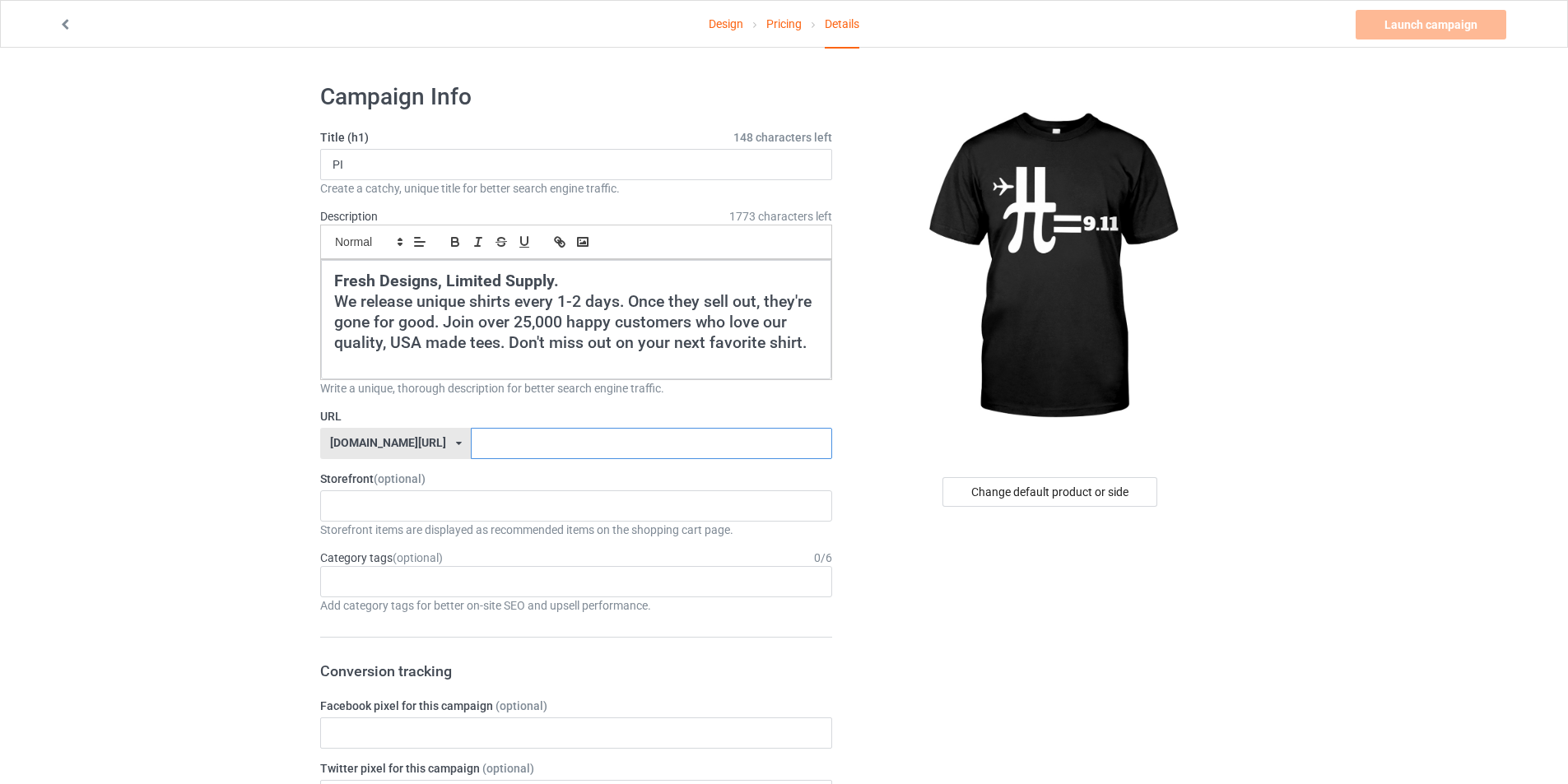
click at [510, 455] on input "text" at bounding box center [651, 444] width 361 height 31
type input "PI"
click at [417, 513] on div "cursedahhshirts 68e6e715c14d57002fb4706e" at bounding box center [576, 506] width 512 height 31
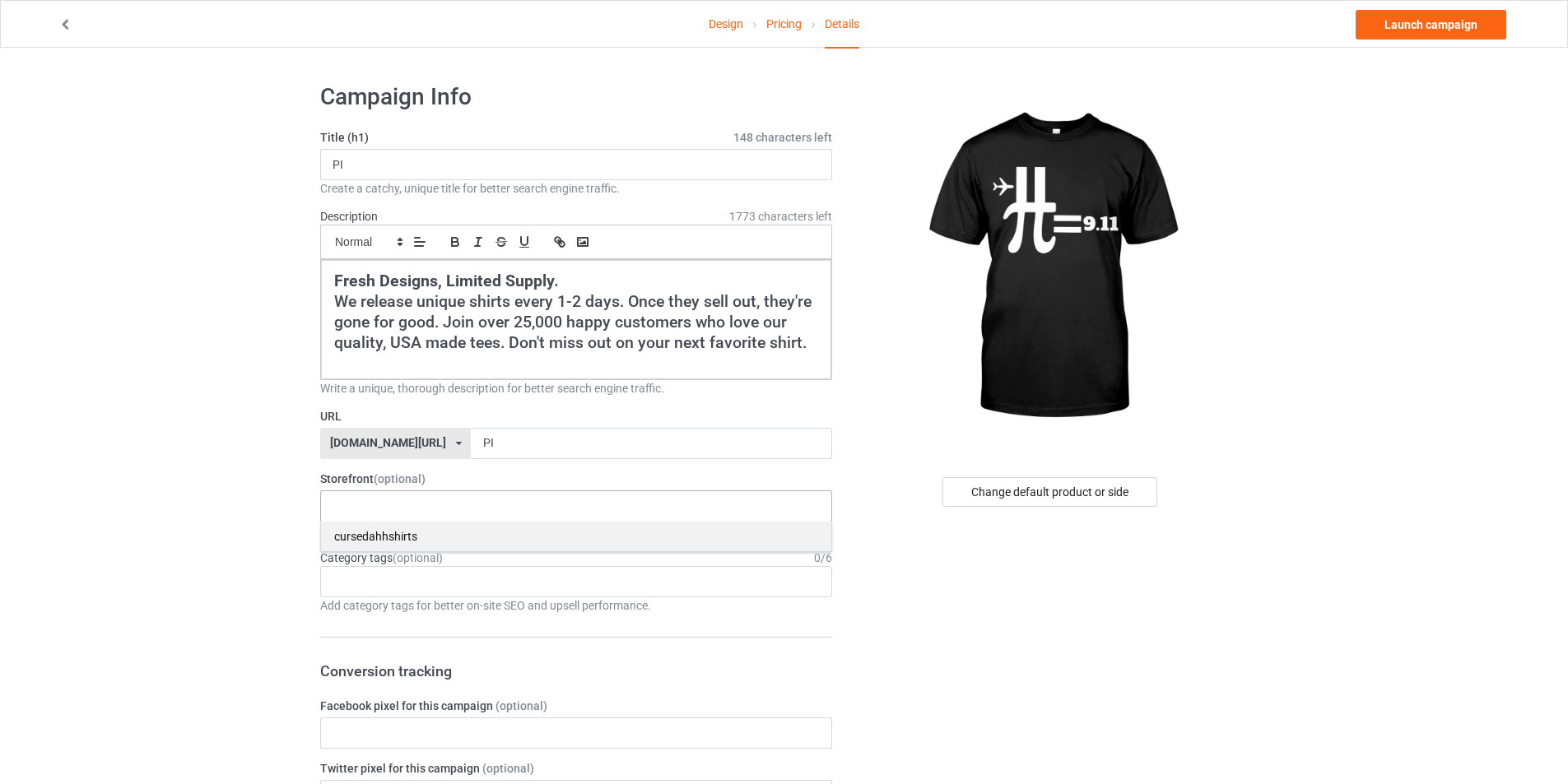
click at [393, 534] on div "cursedahhshirts" at bounding box center [576, 536] width 511 height 30
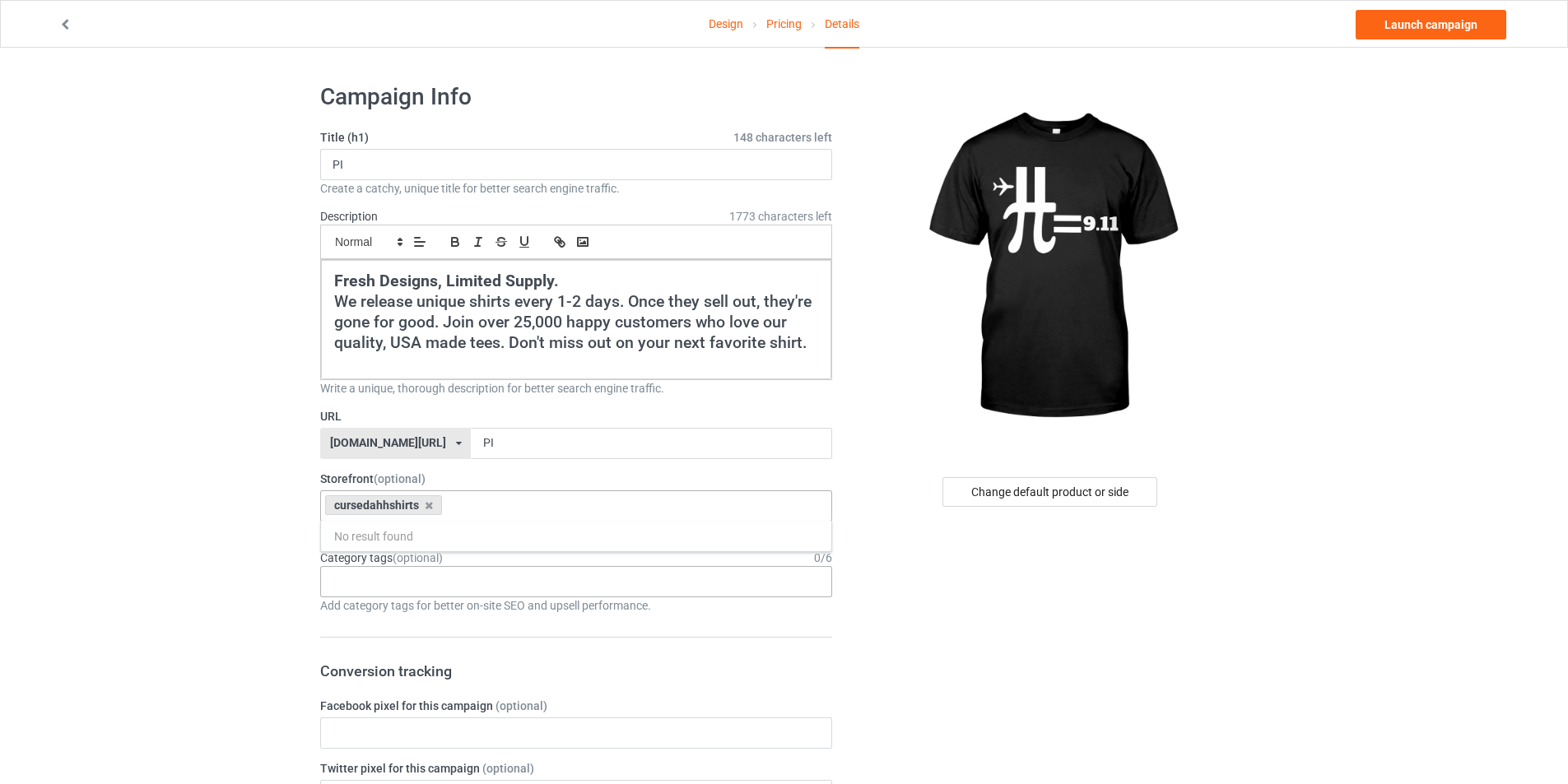
click at [382, 582] on div "Age > [DEMOGRAPHIC_DATA] > 1 Age > [DEMOGRAPHIC_DATA] Months > 1 Month Age > [D…" at bounding box center [576, 582] width 512 height 31
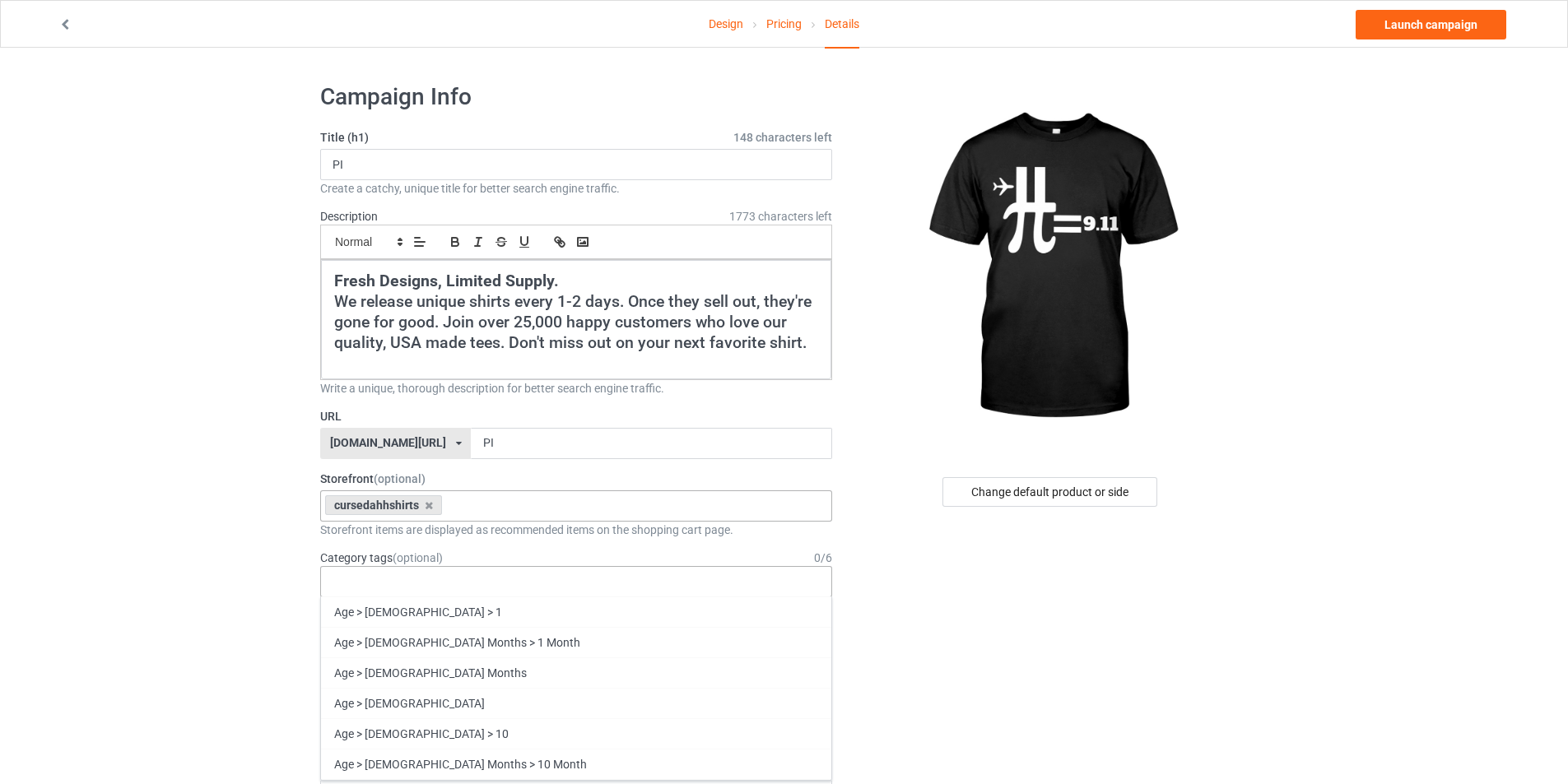
type input "%"
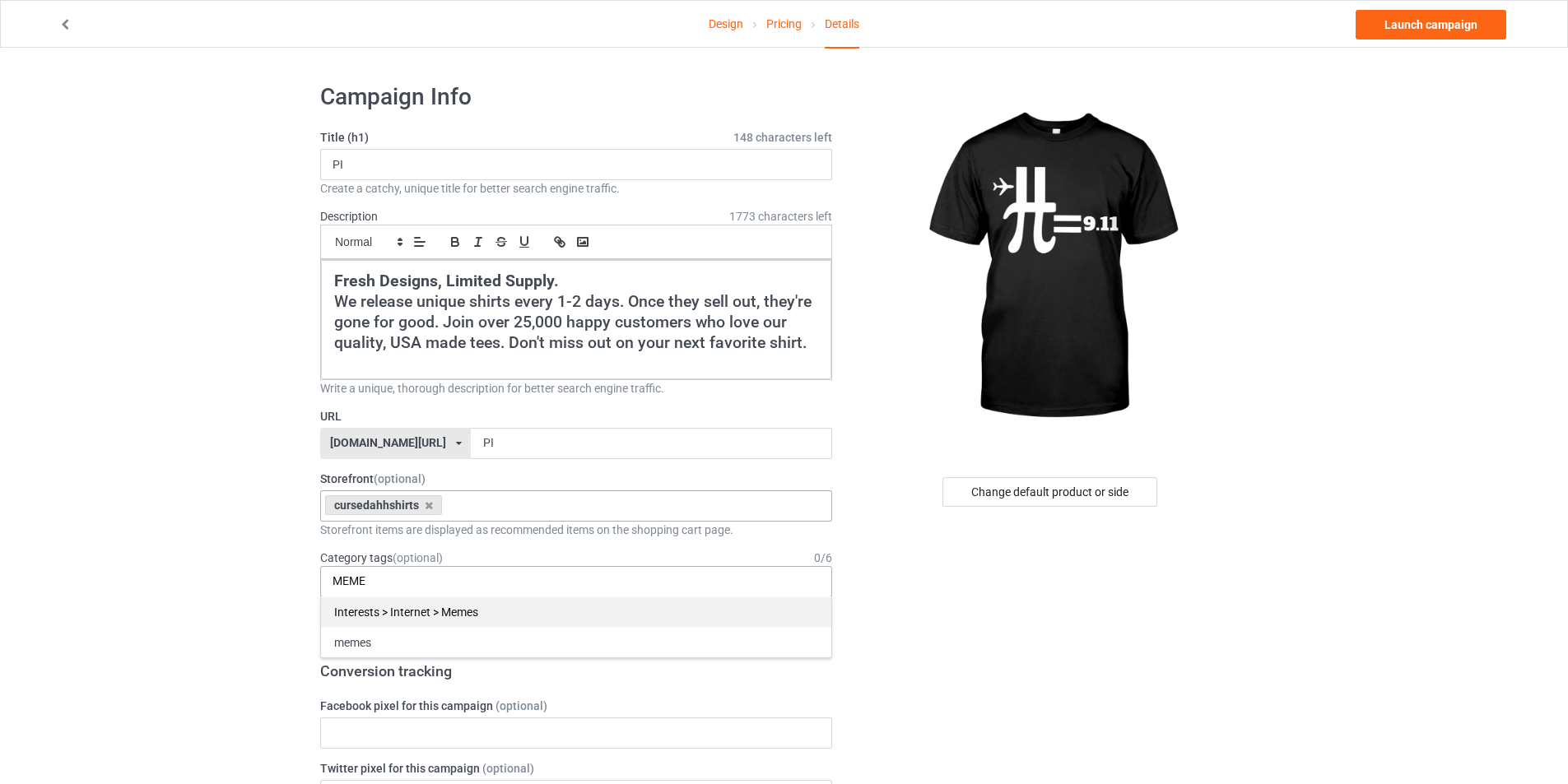
type input "MEME"
click at [416, 614] on div "Interests > Internet > Memes" at bounding box center [576, 612] width 511 height 30
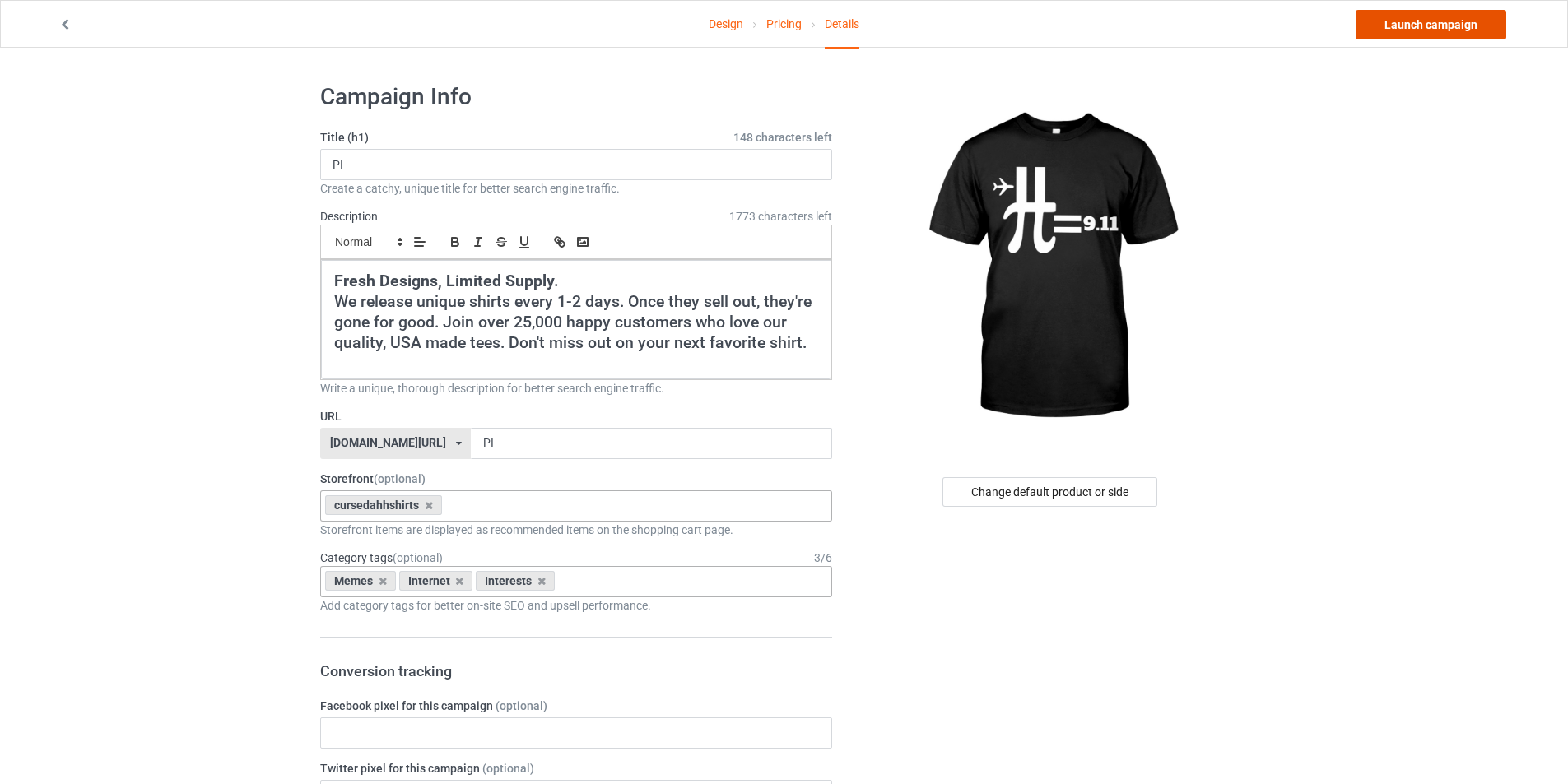
click at [1408, 17] on link "Launch campaign" at bounding box center [1430, 24] width 151 height 29
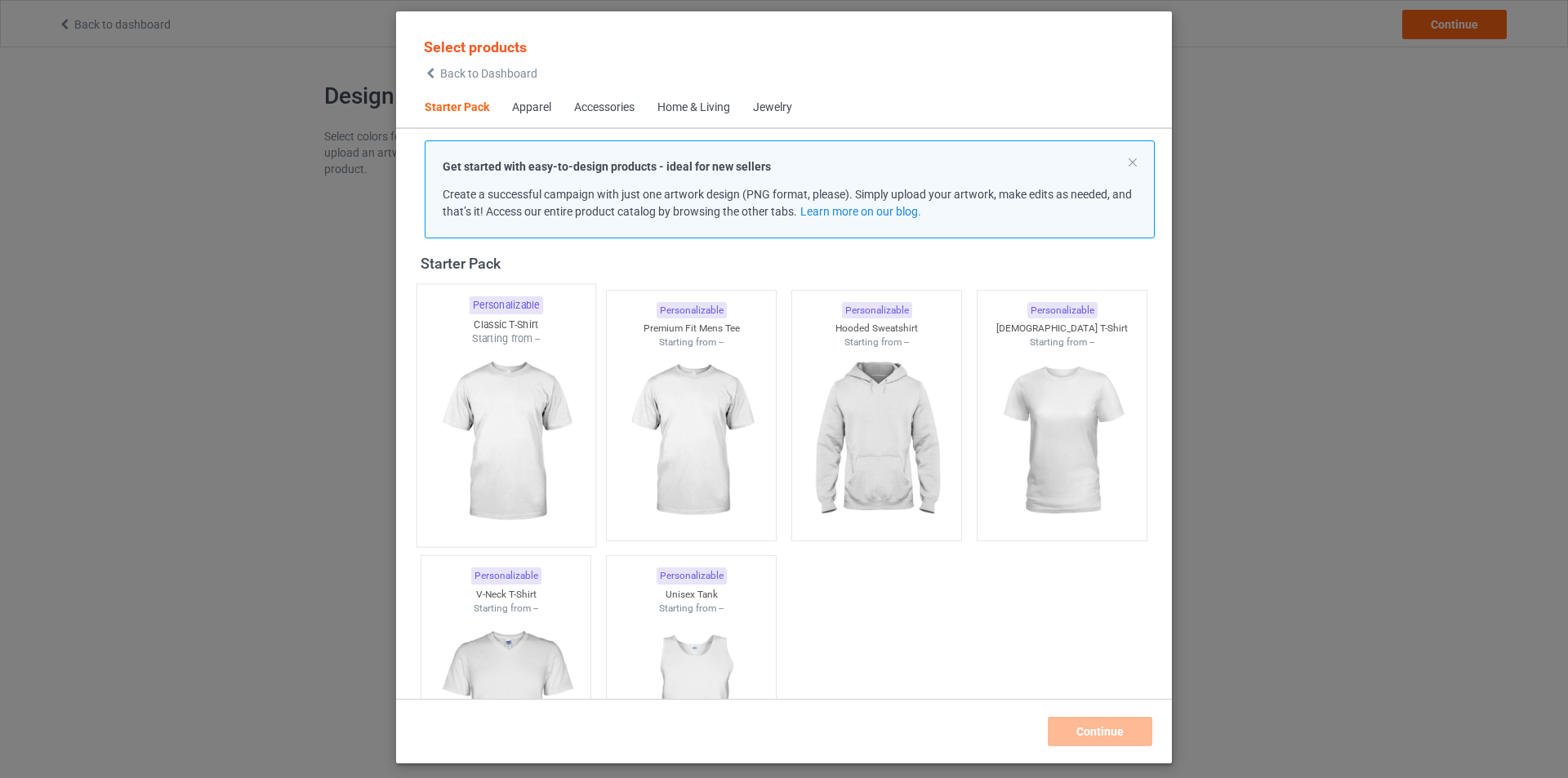
click at [546, 459] on img at bounding box center [505, 442] width 154 height 192
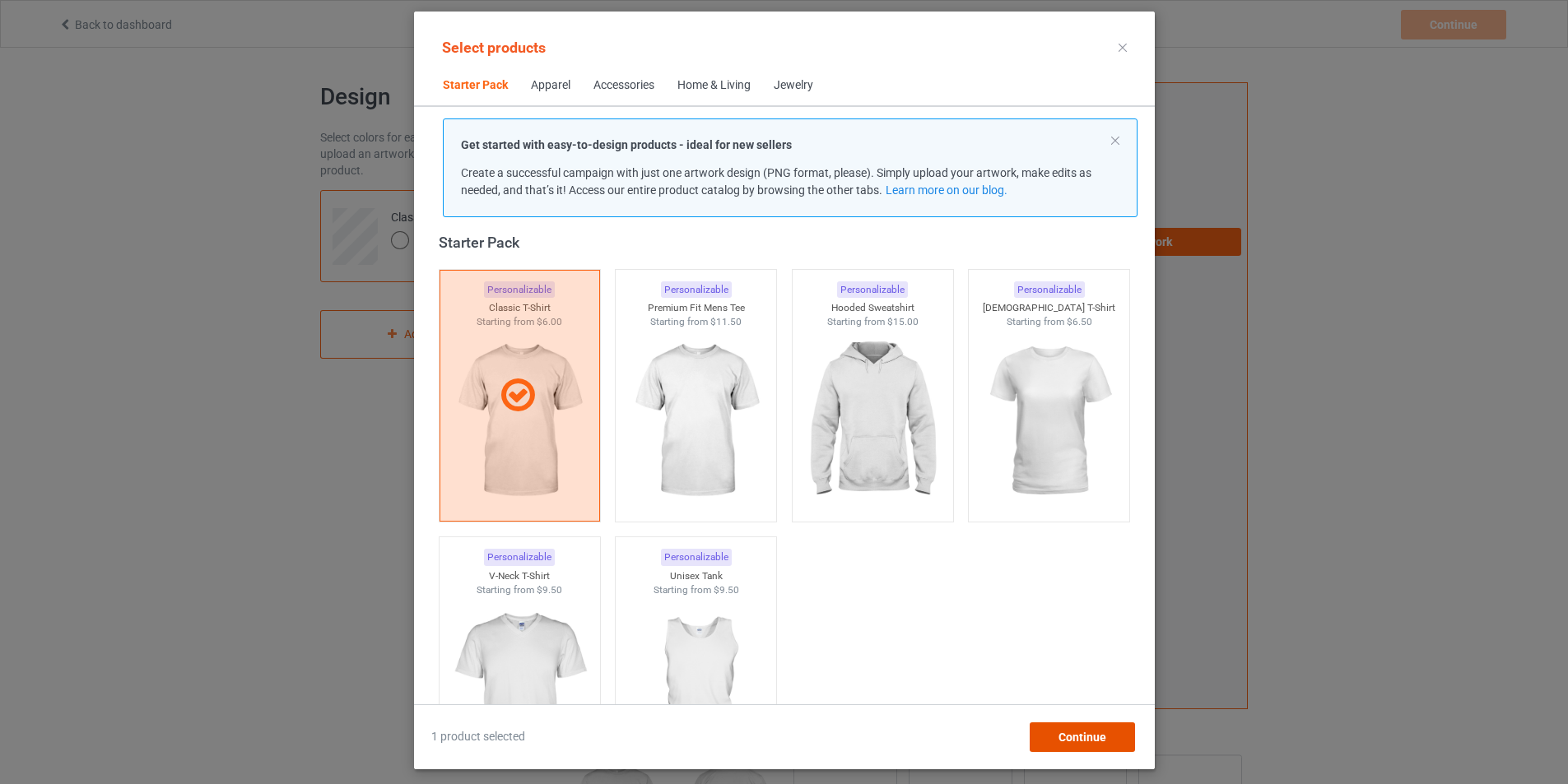
click at [1100, 738] on span "Continue" at bounding box center [1081, 737] width 48 height 13
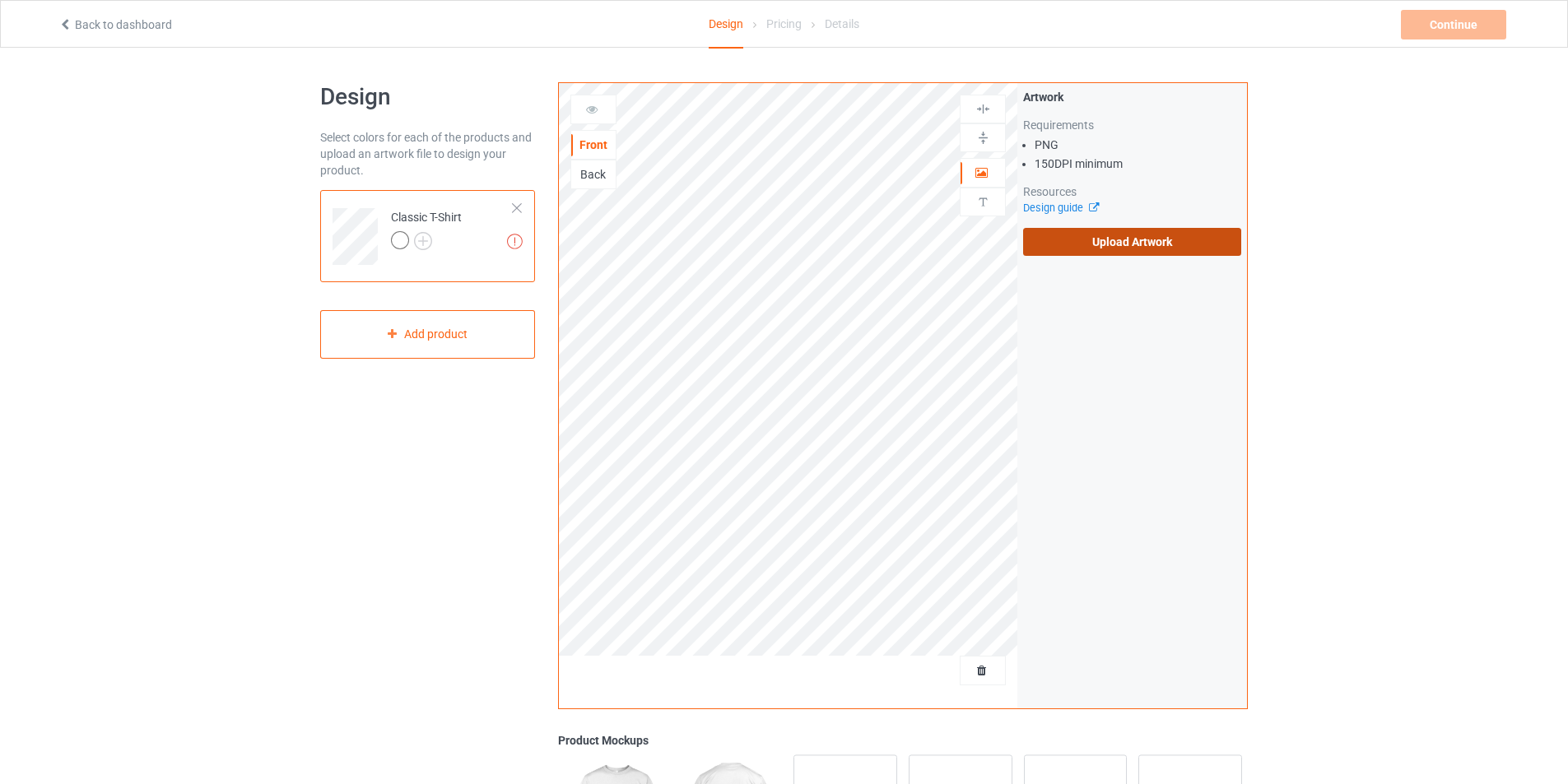
click at [1113, 245] on label "Upload Artwork" at bounding box center [1132, 241] width 218 height 28
click at [0, 0] on input "Upload Artwork" at bounding box center [0, 0] width 0 height 0
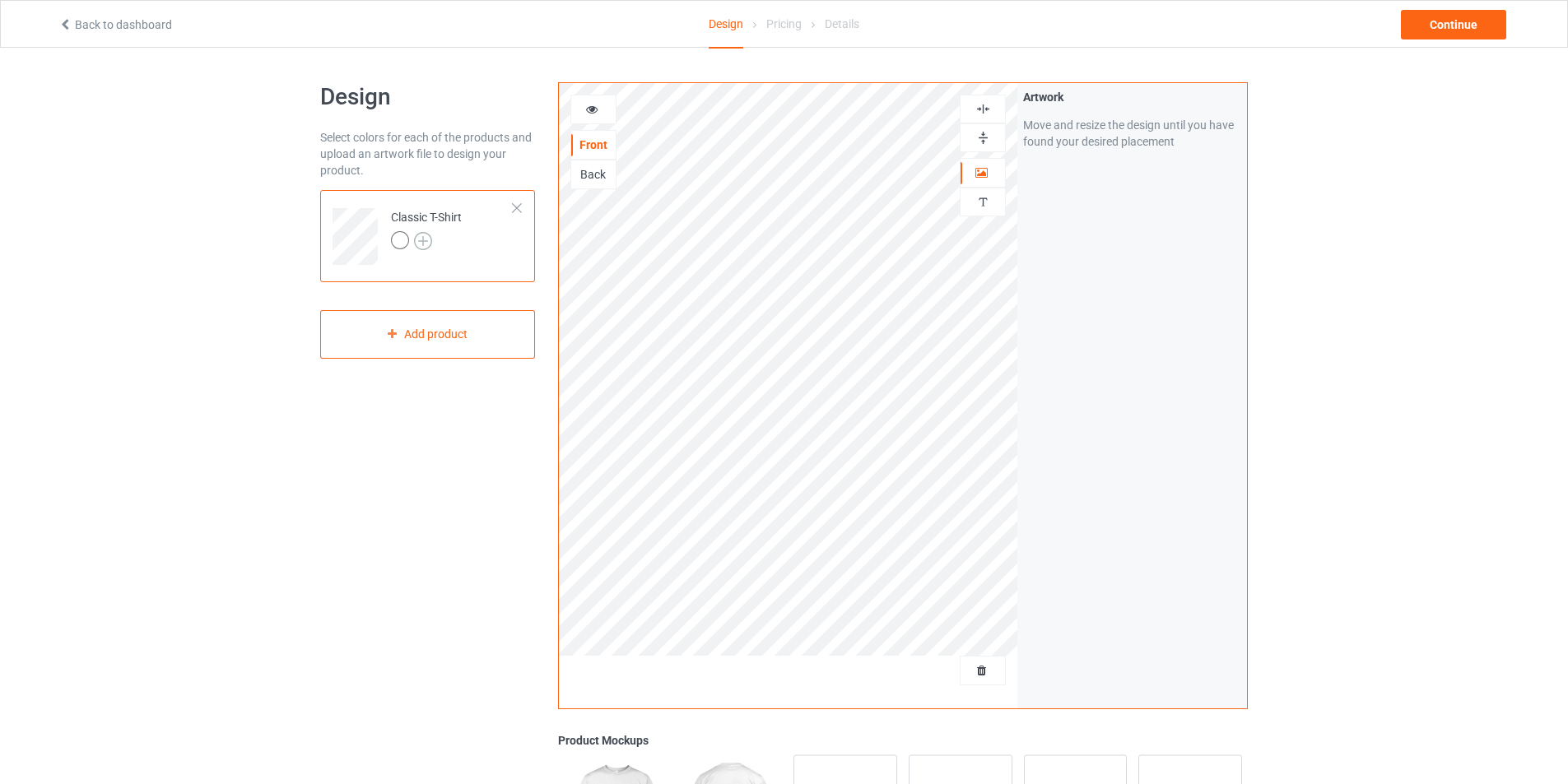
click at [419, 232] on img at bounding box center [422, 241] width 18 height 18
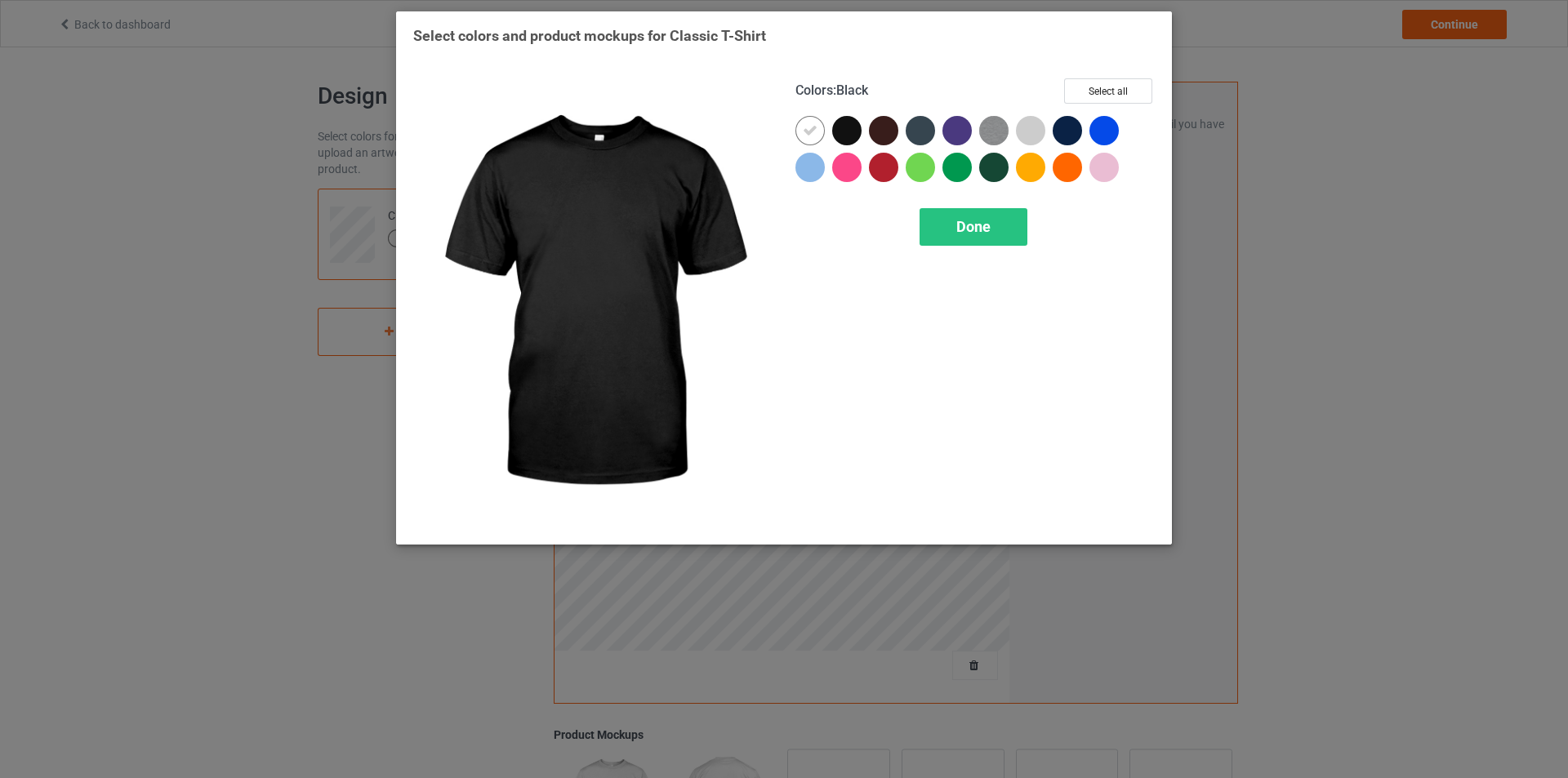
click at [839, 142] on div at bounding box center [847, 131] width 29 height 29
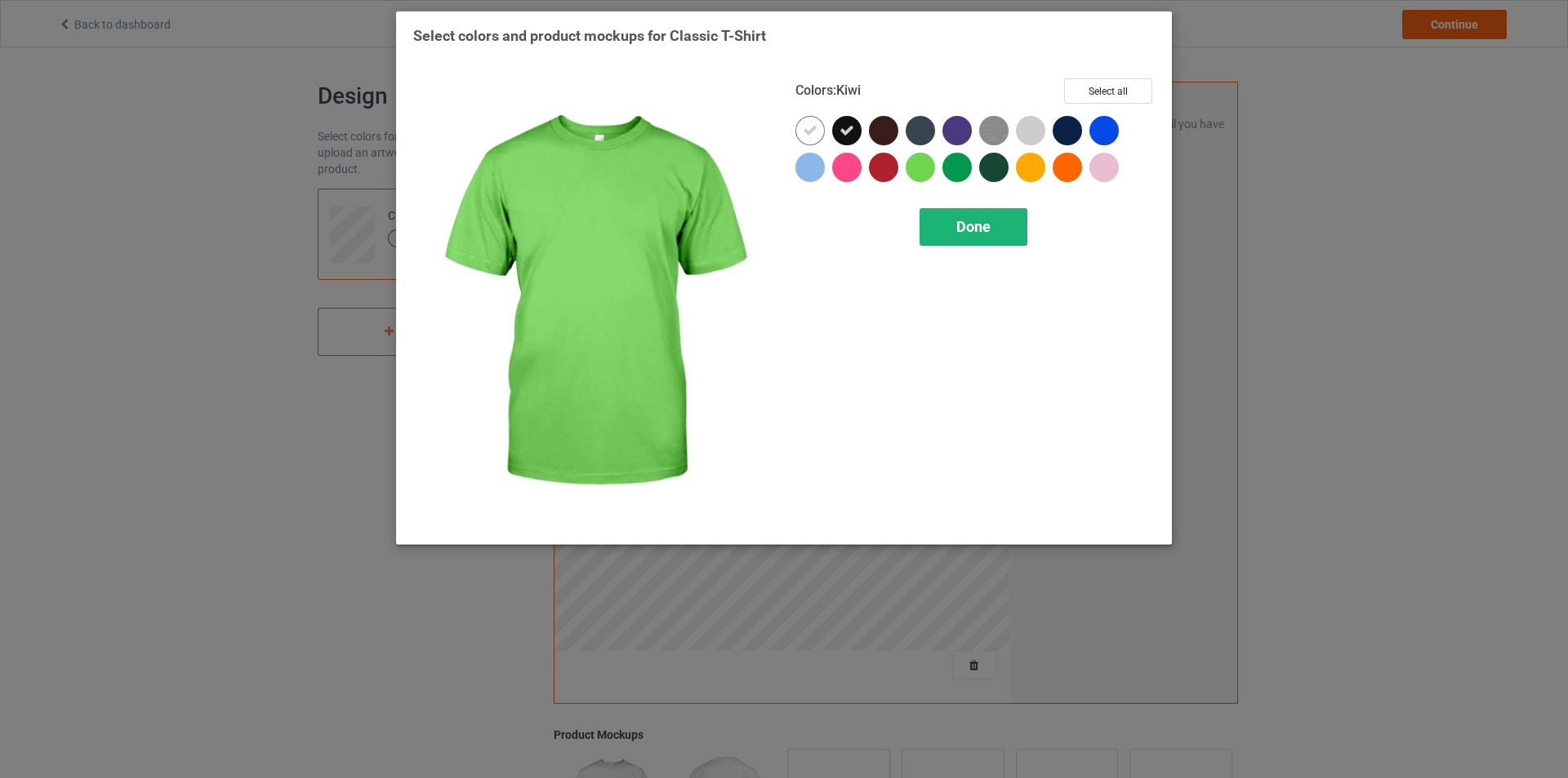
click at [949, 221] on div "Done" at bounding box center [974, 228] width 108 height 38
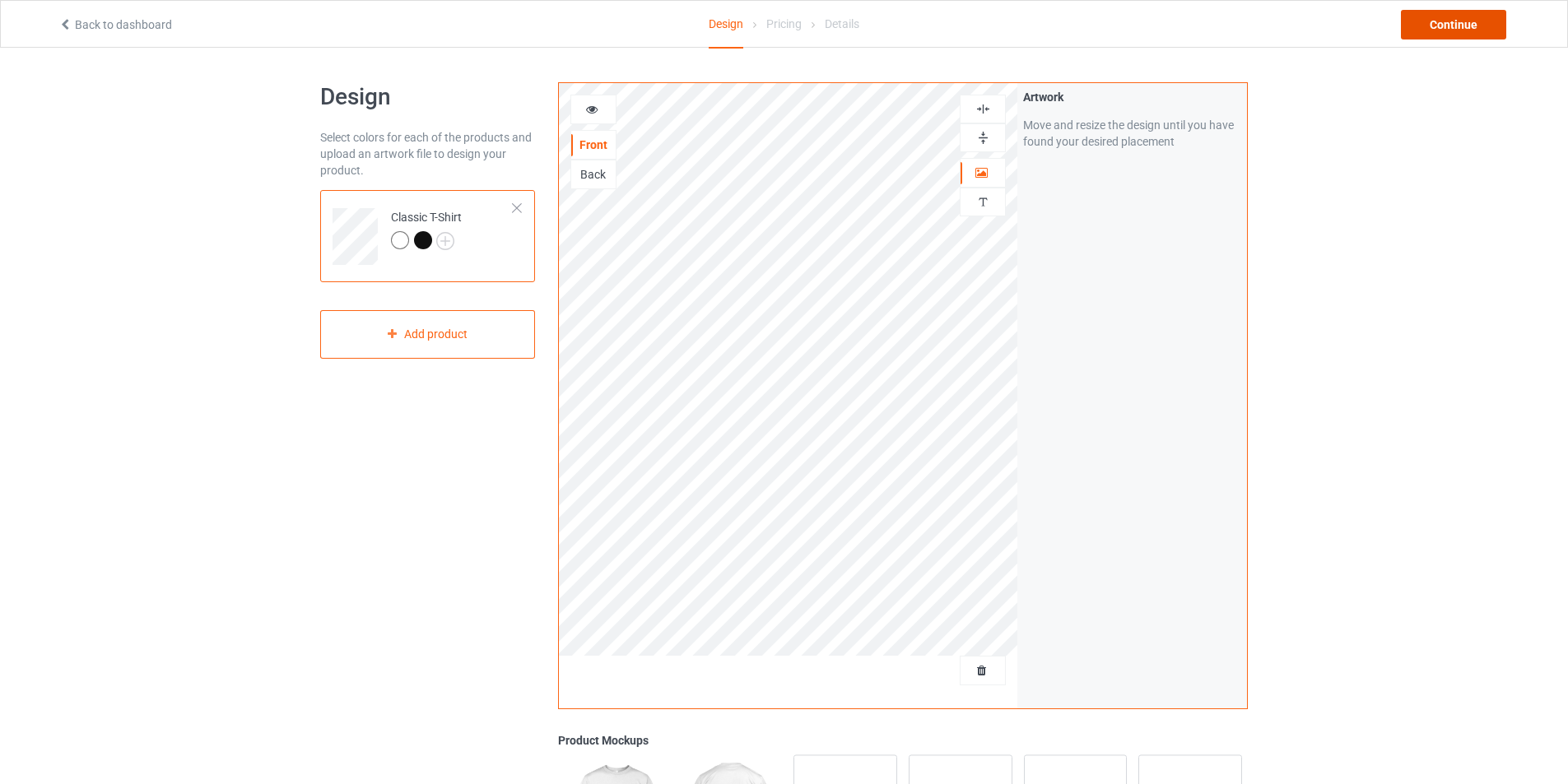
click at [1453, 25] on div "Continue" at bounding box center [1454, 24] width 106 height 29
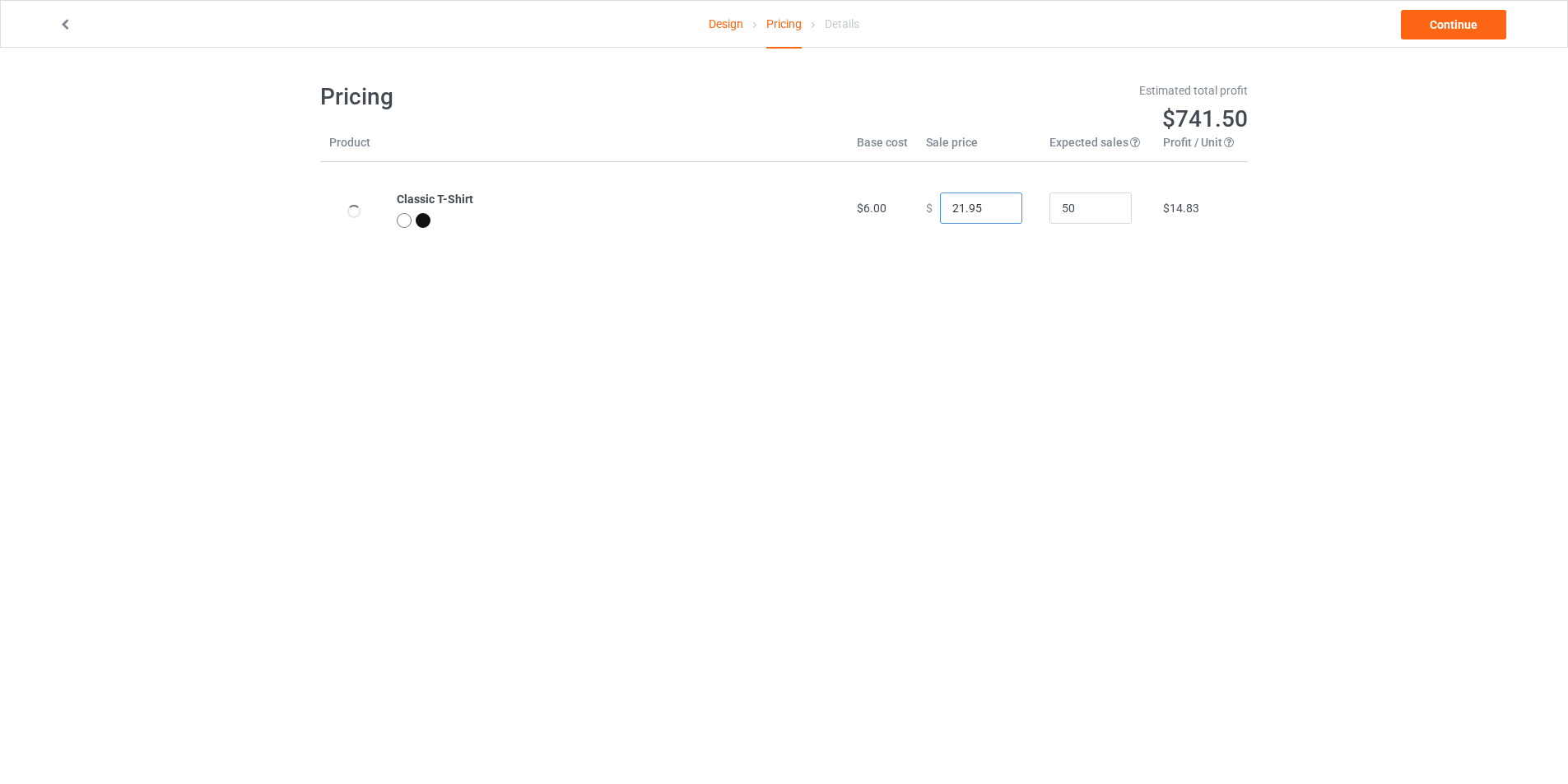
type input "21.95"
click at [993, 214] on input "21.95" at bounding box center [980, 209] width 82 height 31
click at [1449, 21] on link "Continue" at bounding box center [1454, 24] width 106 height 29
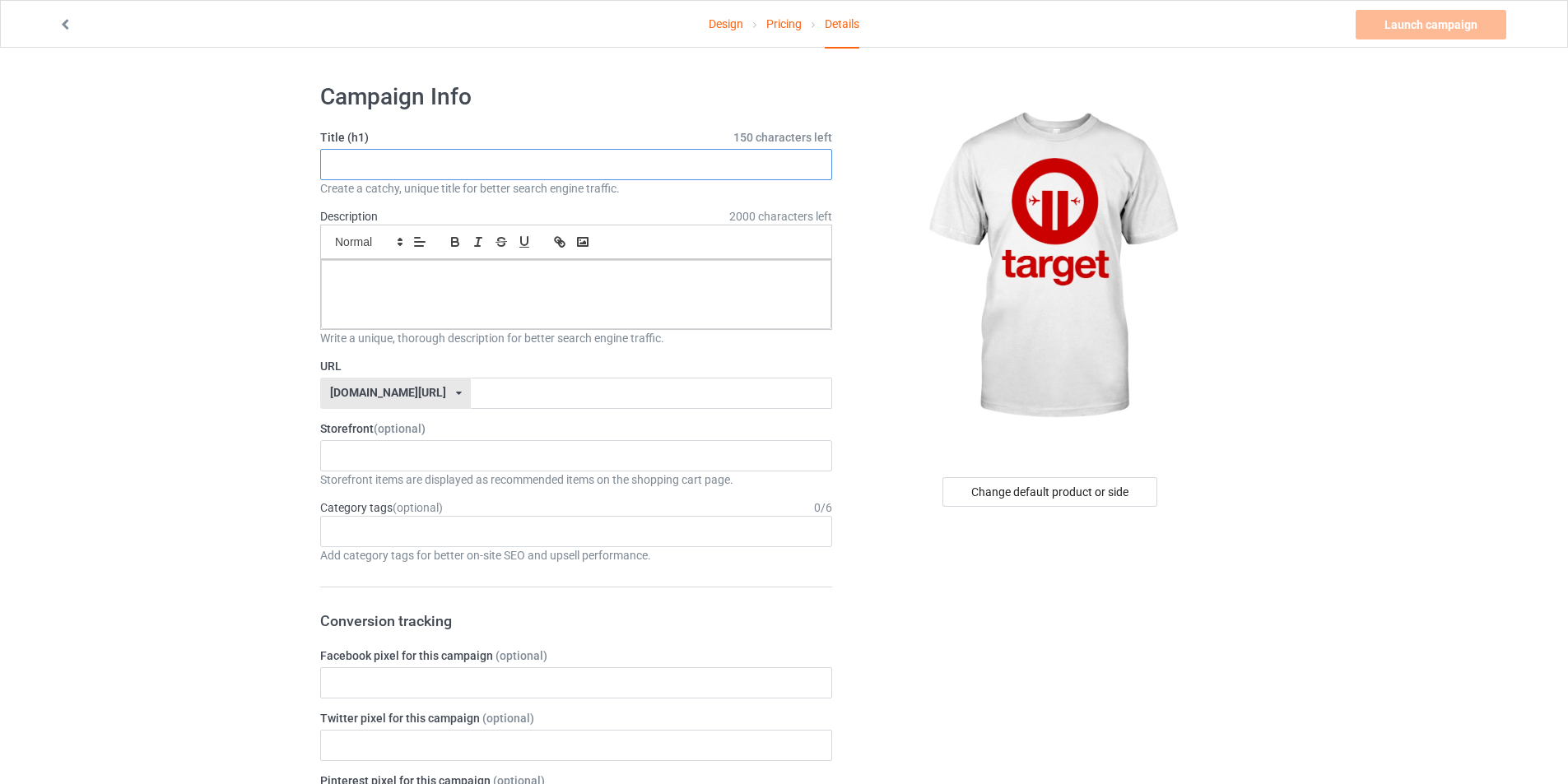
click at [398, 168] on input "text" at bounding box center [576, 164] width 512 height 31
type input "TARGET"
click at [385, 321] on div at bounding box center [576, 295] width 511 height 69
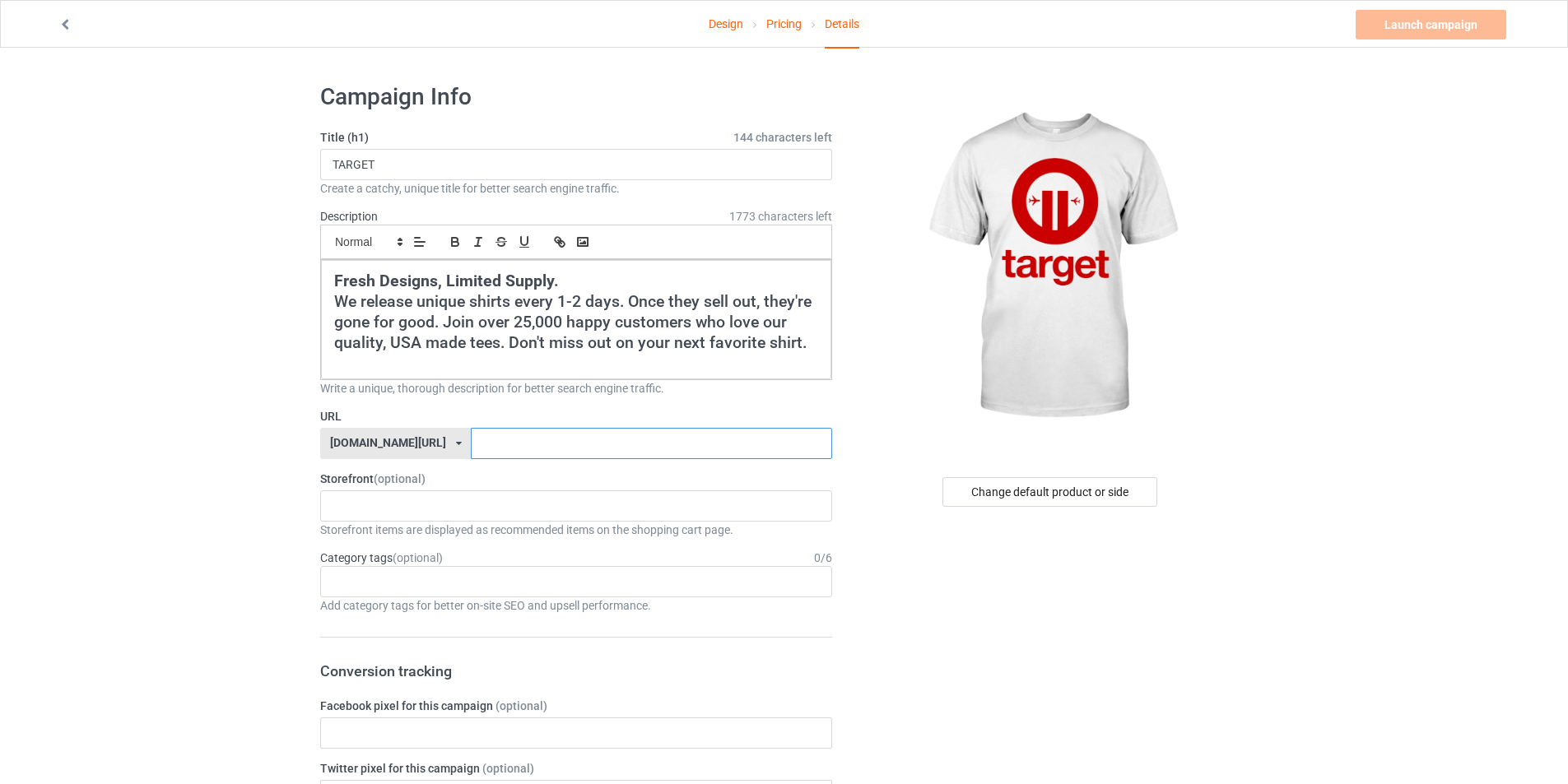
click at [592, 442] on input "text" at bounding box center [651, 444] width 361 height 31
type input "TARGET"
click at [464, 500] on div "cursedahhshirts 68e6e715c14d57002fb4706e" at bounding box center [576, 506] width 512 height 31
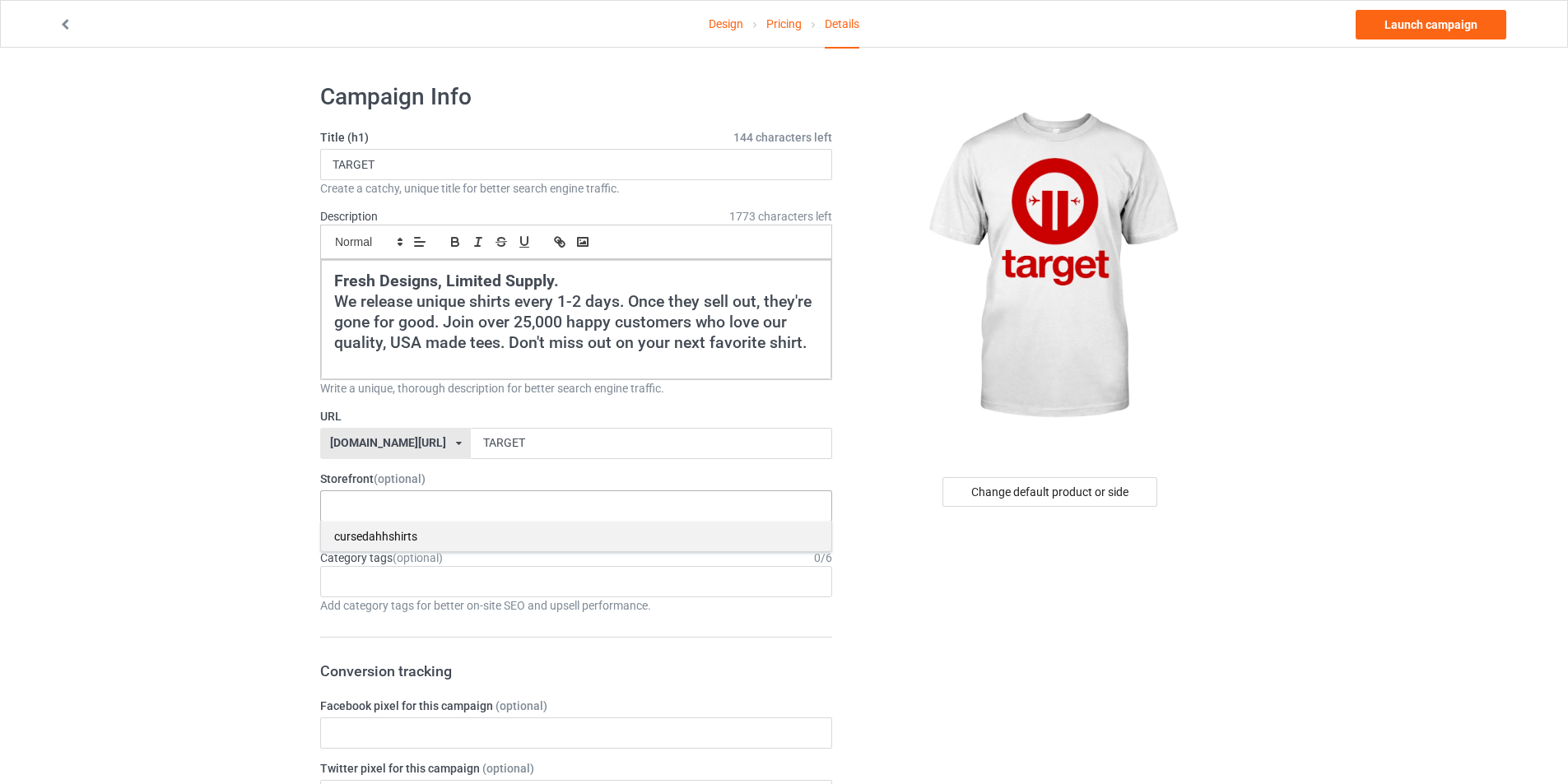
click at [428, 528] on div "cursedahhshirts" at bounding box center [576, 536] width 511 height 30
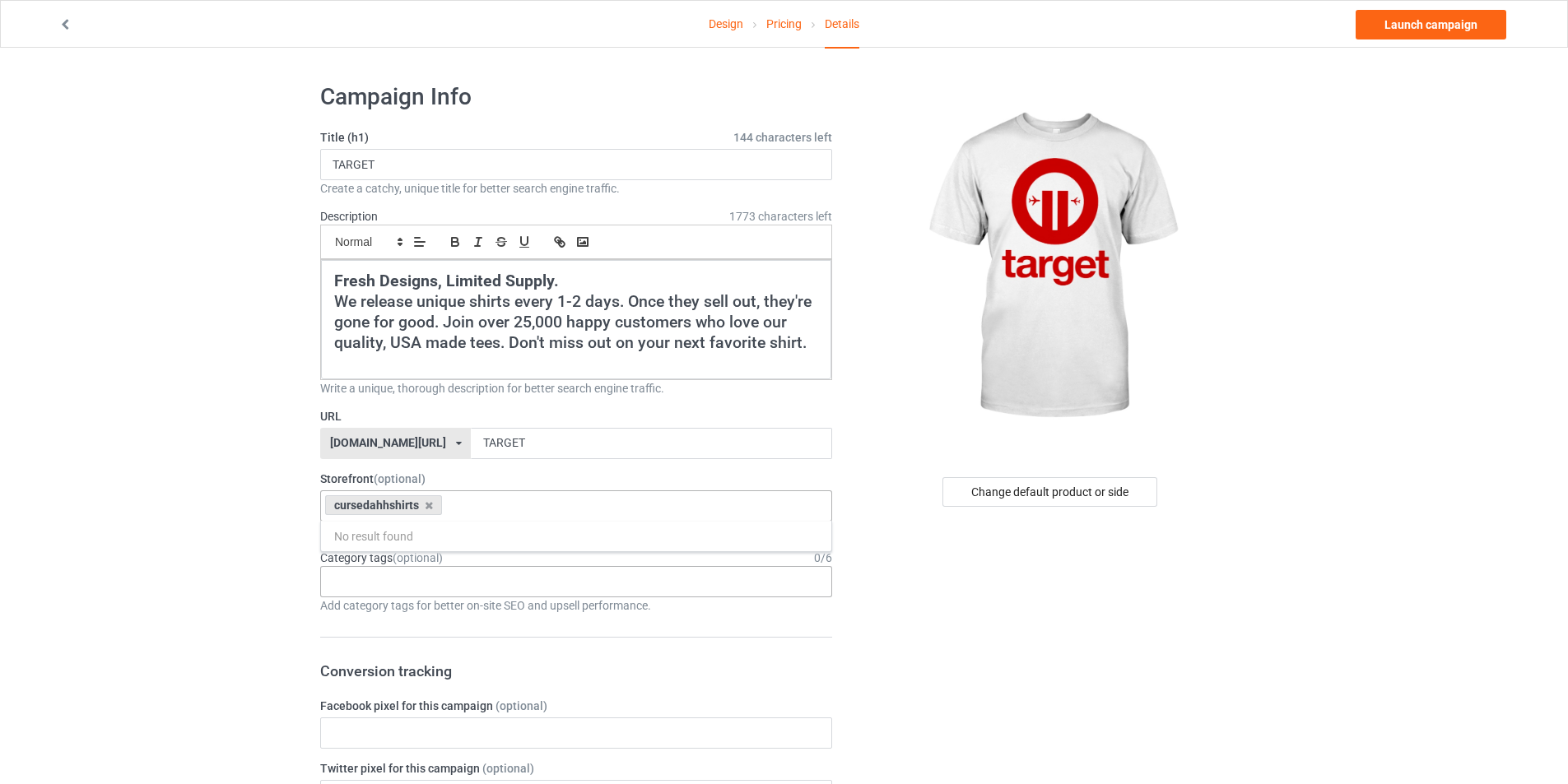
click at [424, 575] on div "Age > [DEMOGRAPHIC_DATA] > 1 Age > [DEMOGRAPHIC_DATA] Months > 1 Month Age > [D…" at bounding box center [576, 582] width 512 height 31
type input "MEME"
click at [513, 598] on div "Interests > Internet > Memes" at bounding box center [576, 612] width 511 height 30
click at [1047, 496] on div "Change default product or side" at bounding box center [1050, 492] width 215 height 29
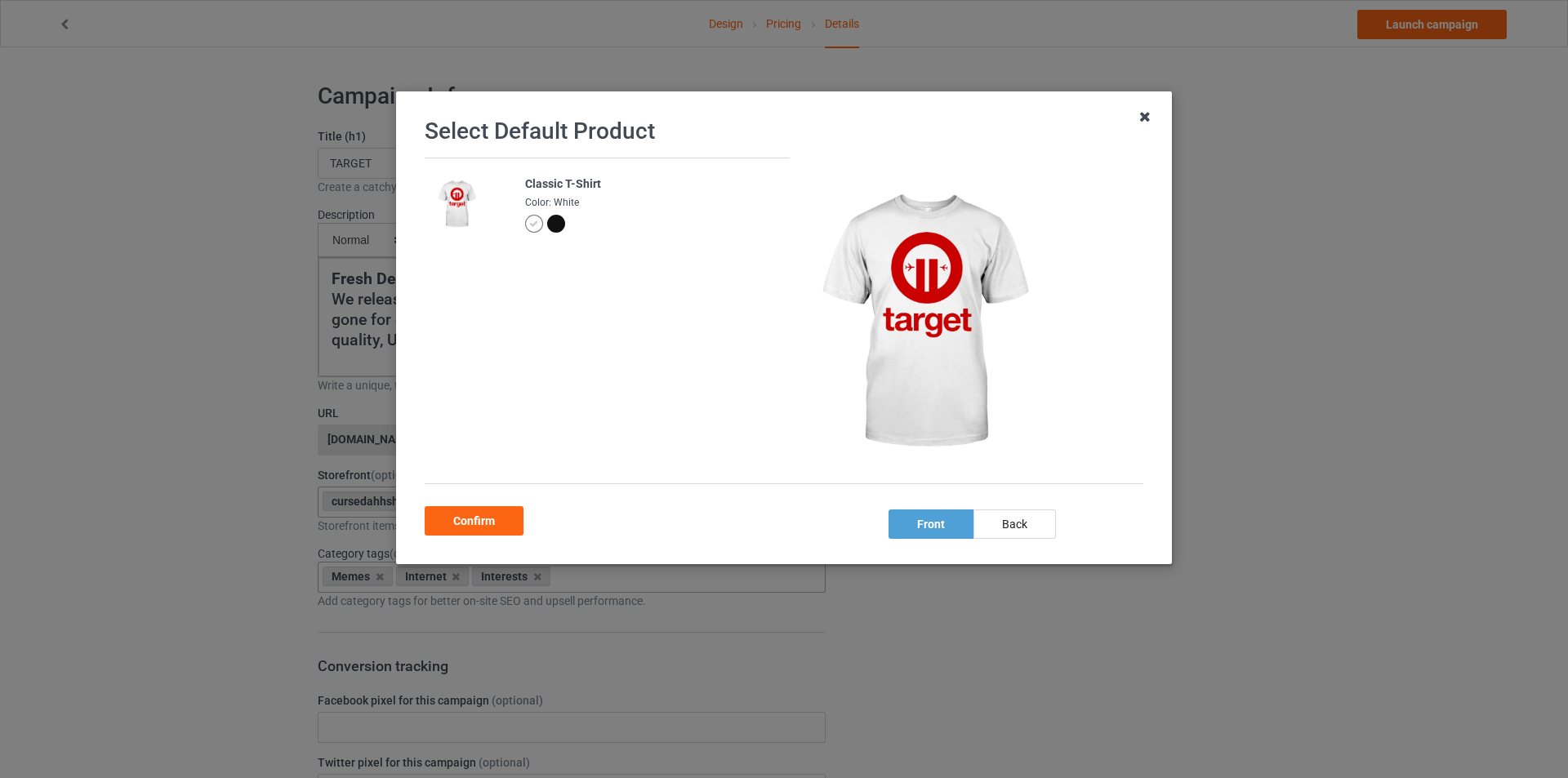
click at [1147, 115] on icon at bounding box center [1145, 117] width 26 height 26
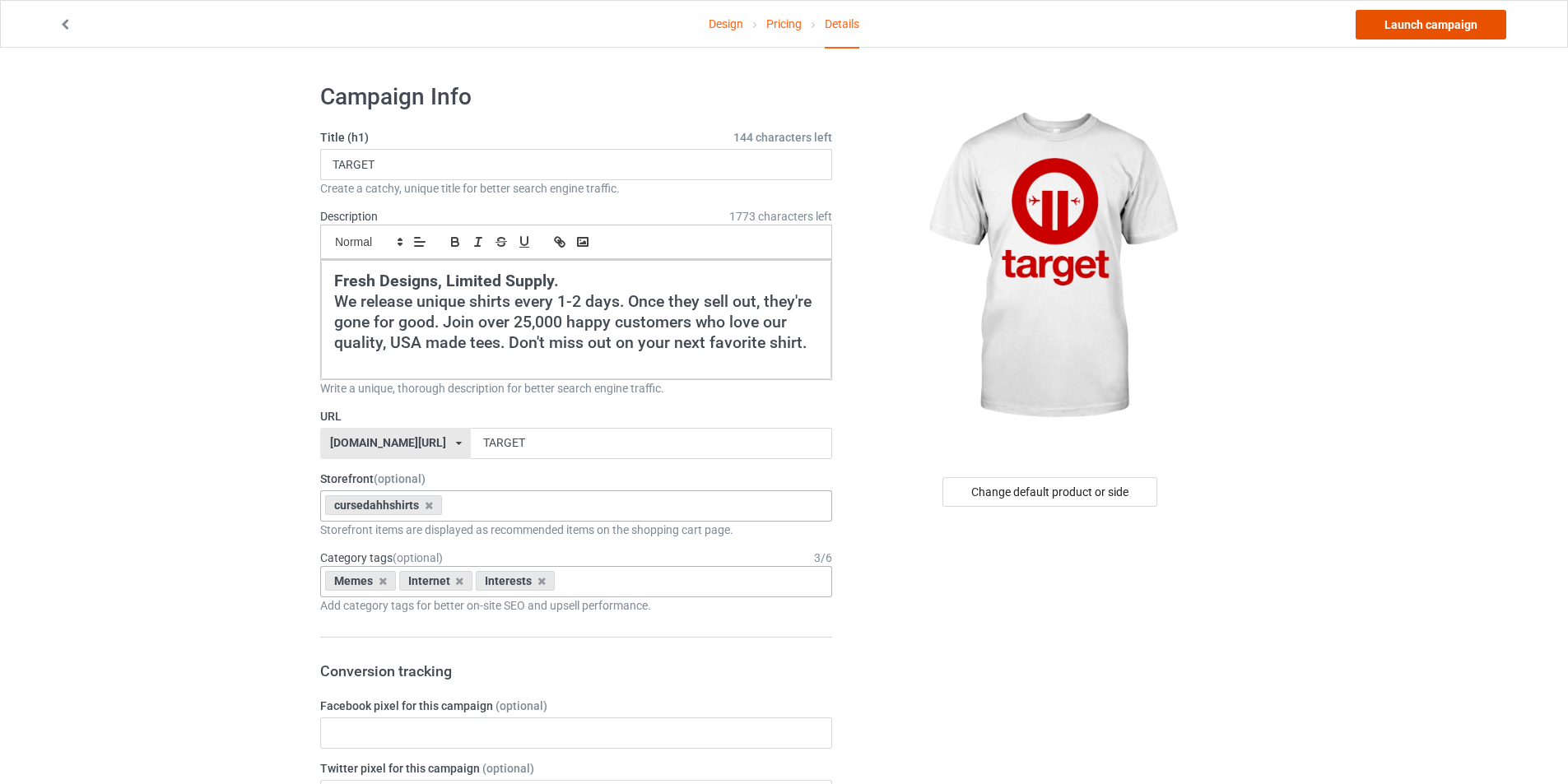
click at [1415, 26] on link "Launch campaign" at bounding box center [1430, 24] width 151 height 29
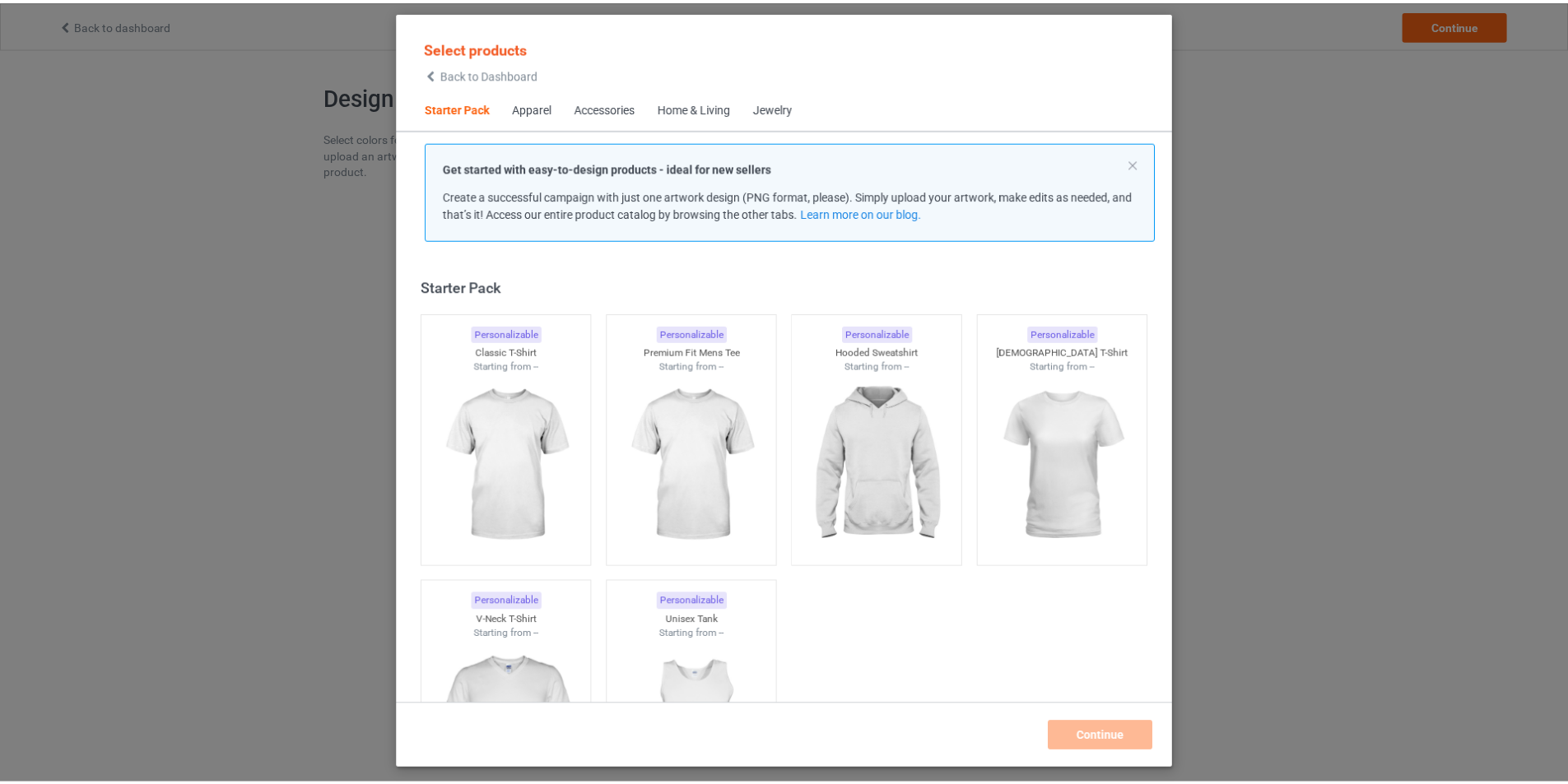
scroll to position [22, 0]
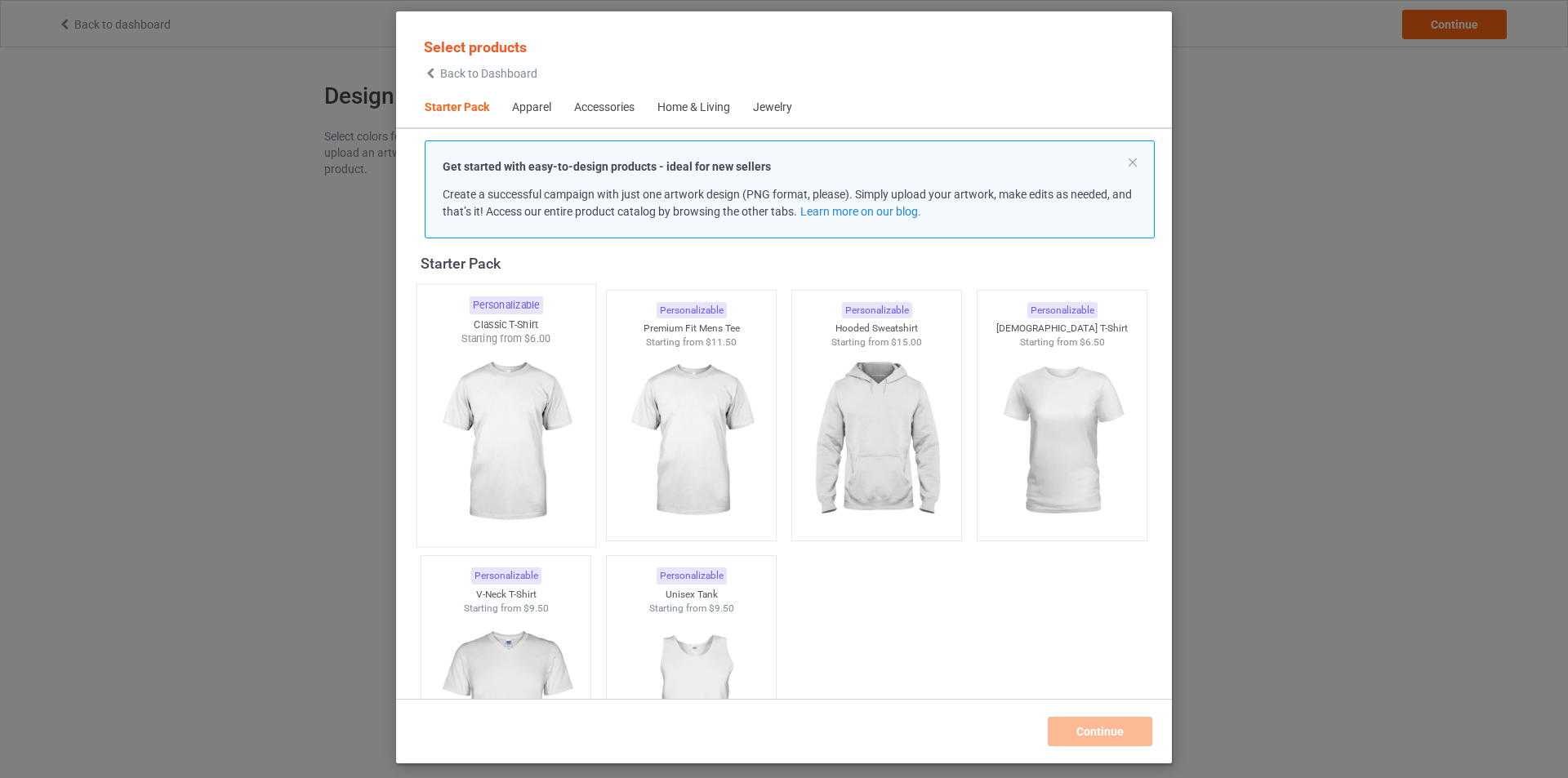
click at [531, 409] on img at bounding box center [505, 442] width 154 height 192
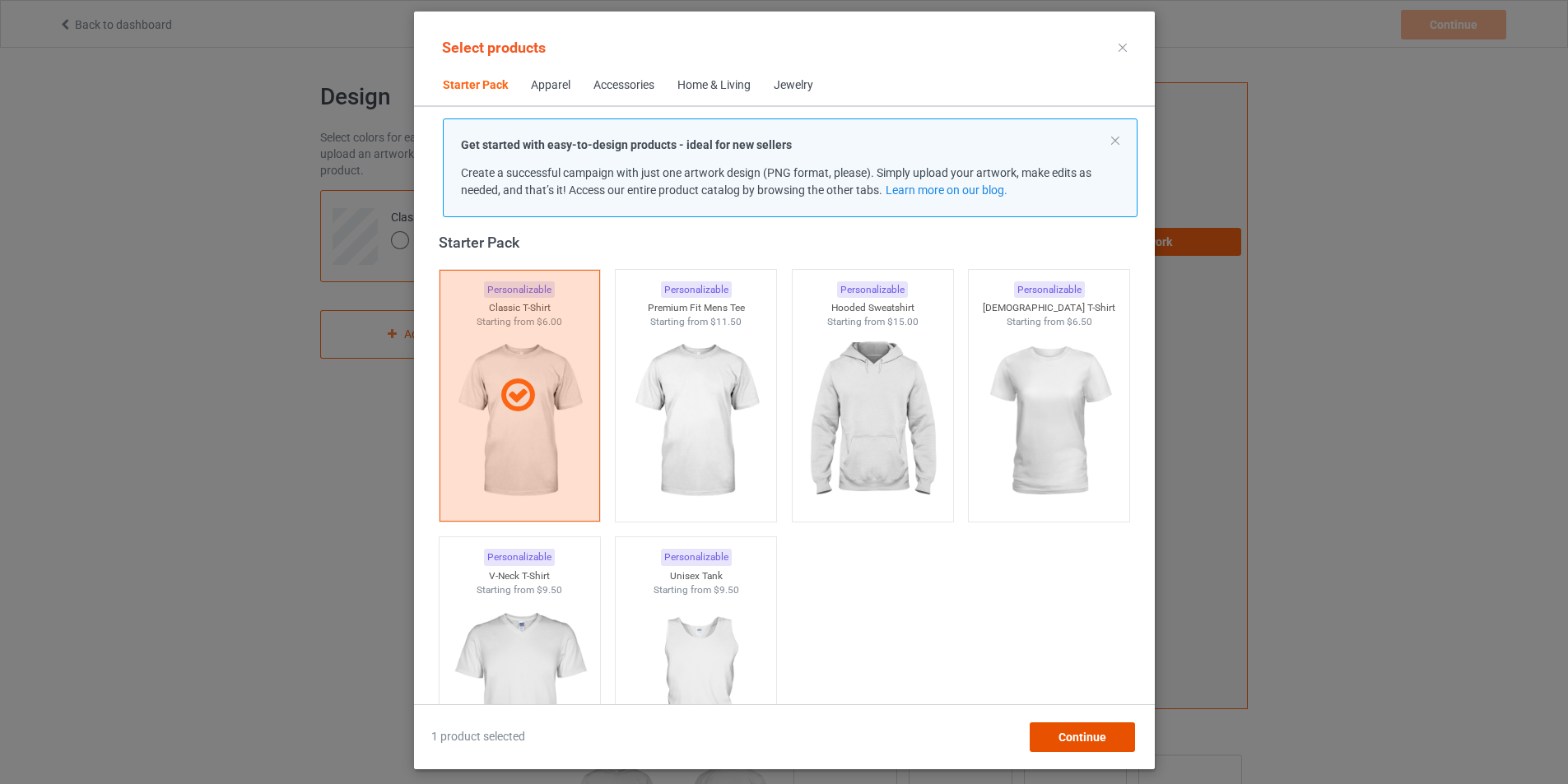
click at [1099, 749] on div "Continue" at bounding box center [1082, 737] width 106 height 29
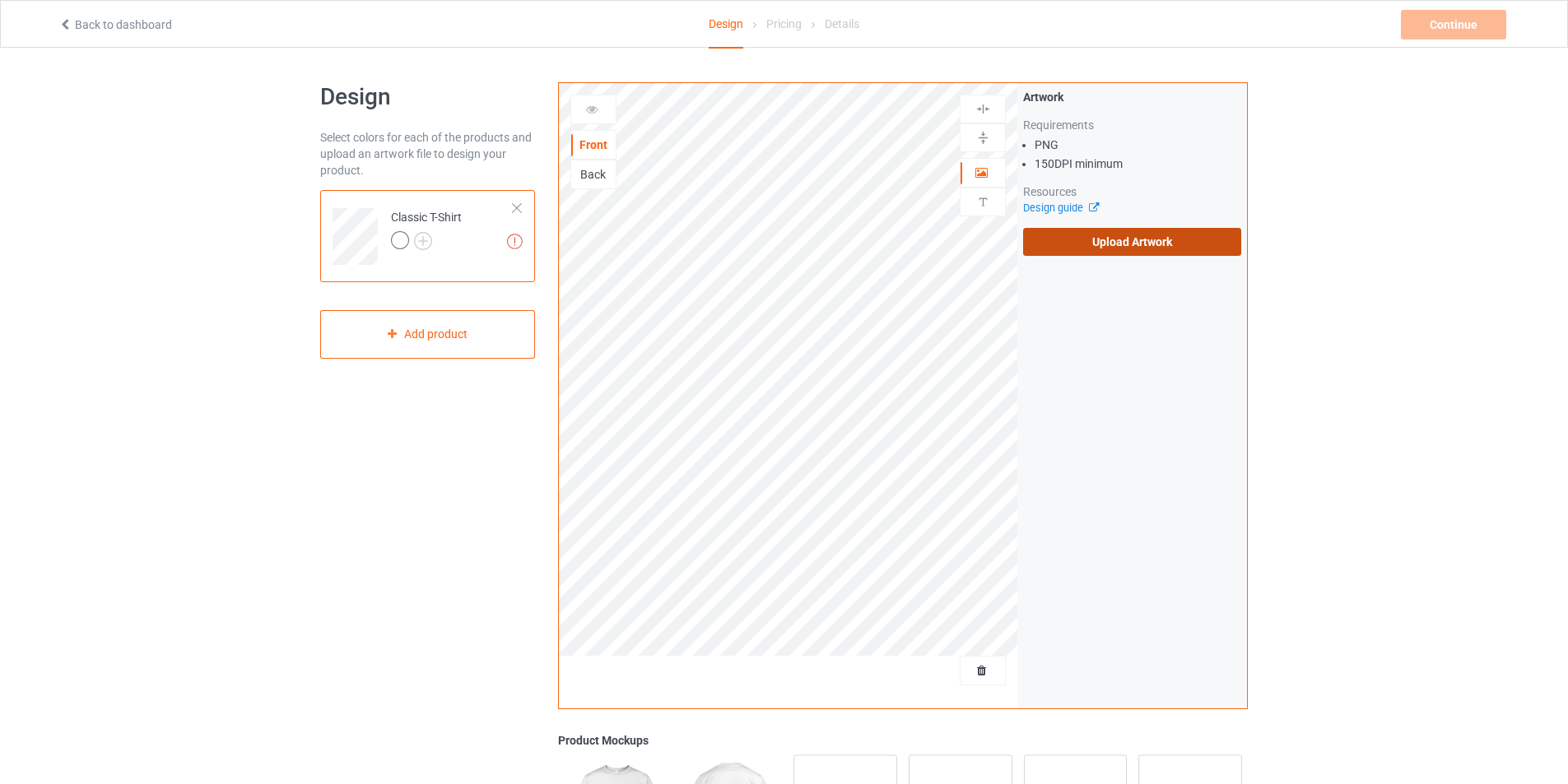
click at [1140, 233] on label "Upload Artwork" at bounding box center [1132, 241] width 218 height 28
click at [0, 0] on input "Upload Artwork" at bounding box center [0, 0] width 0 height 0
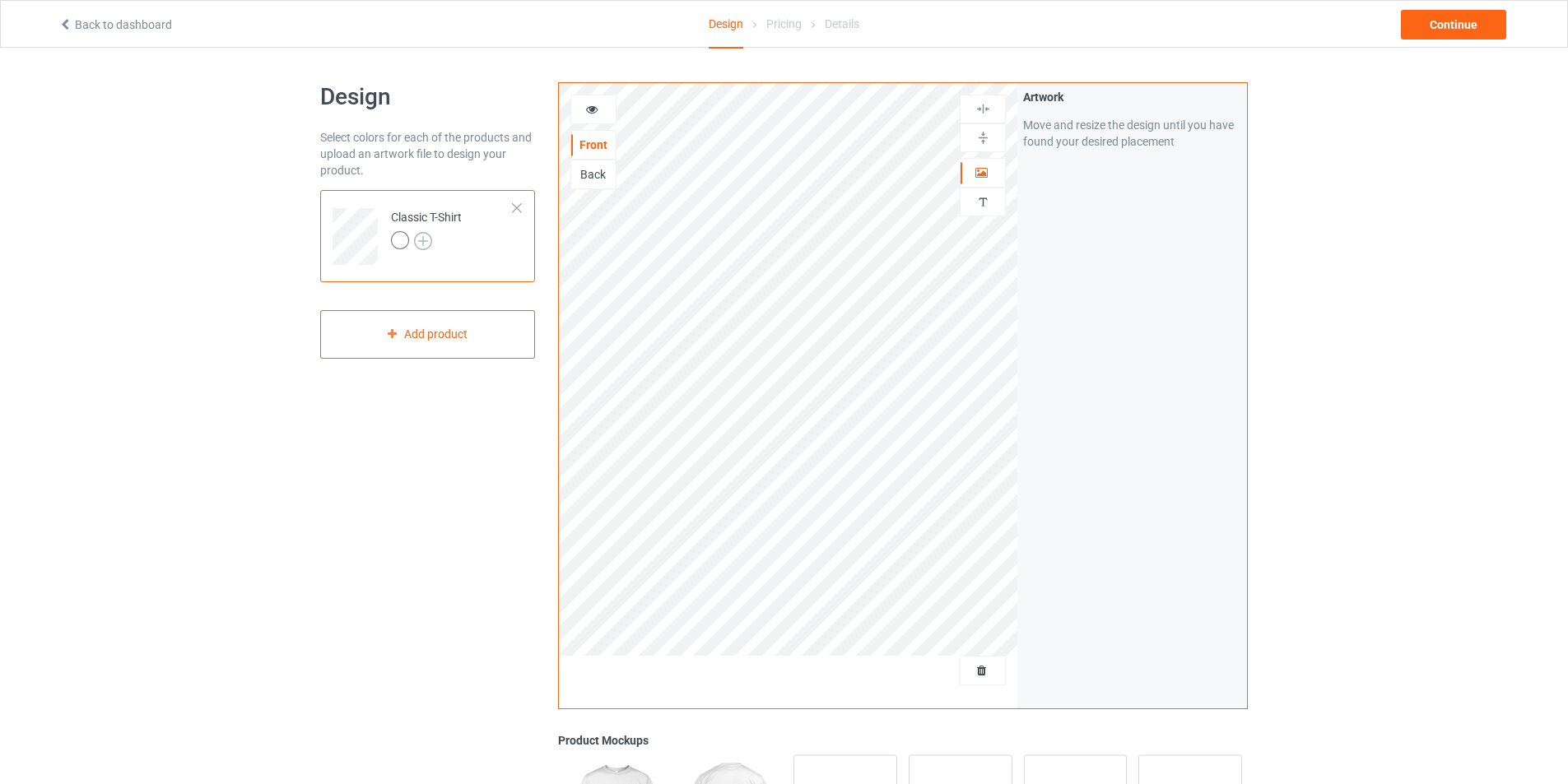
click at [419, 248] on img at bounding box center [422, 241] width 18 height 18
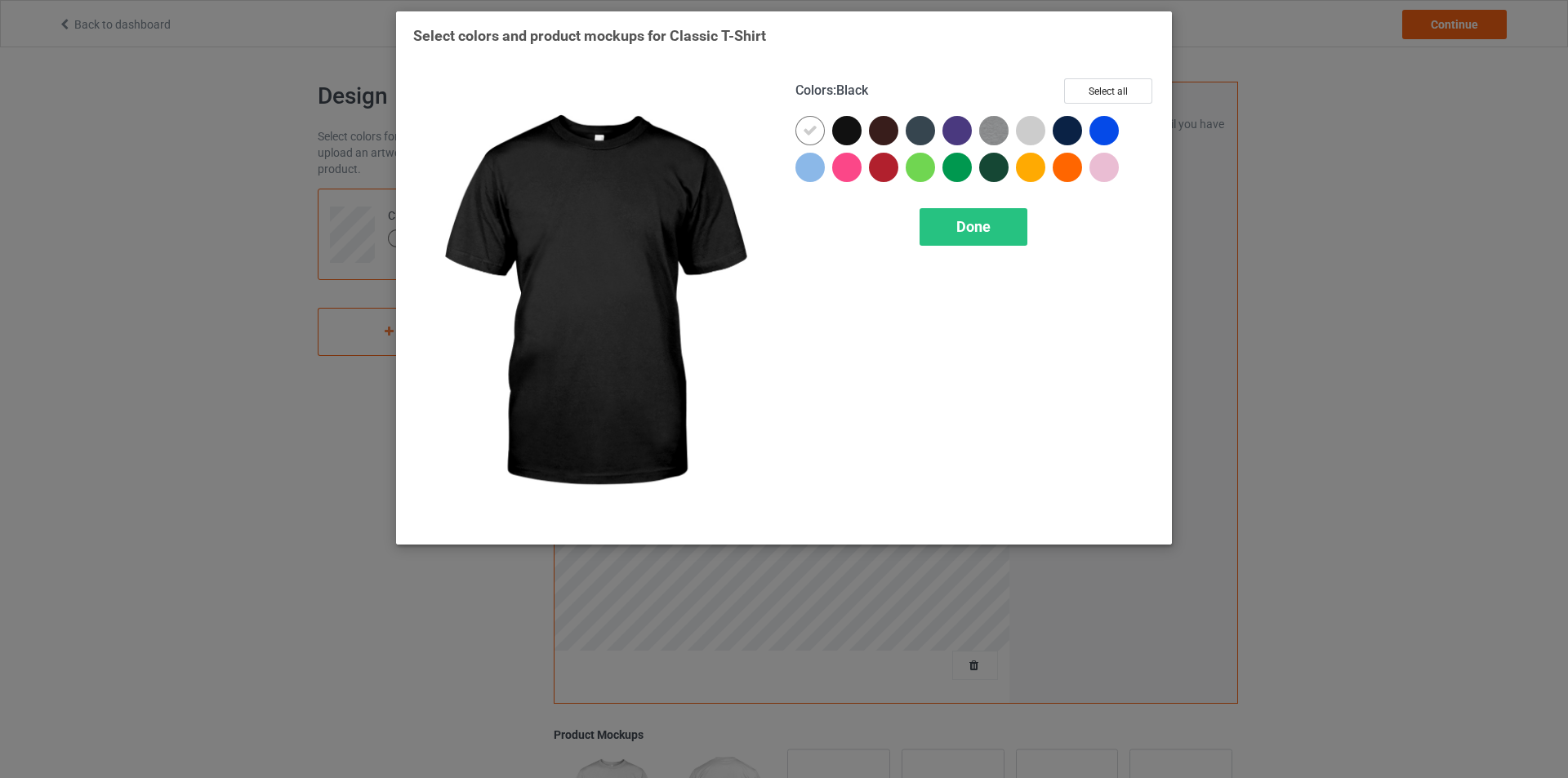
click at [851, 128] on div at bounding box center [847, 131] width 29 height 29
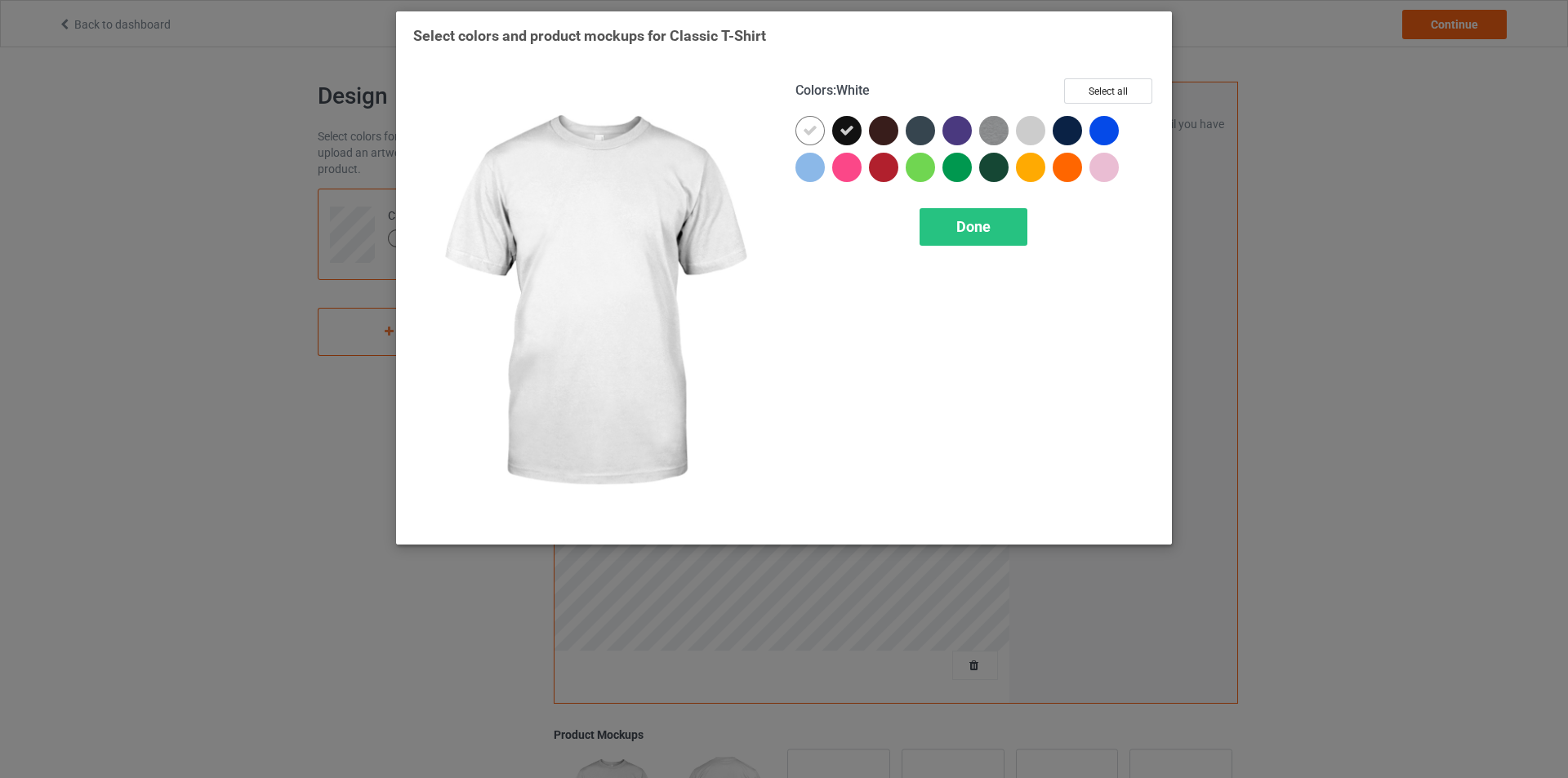
click at [810, 129] on icon at bounding box center [810, 131] width 15 height 15
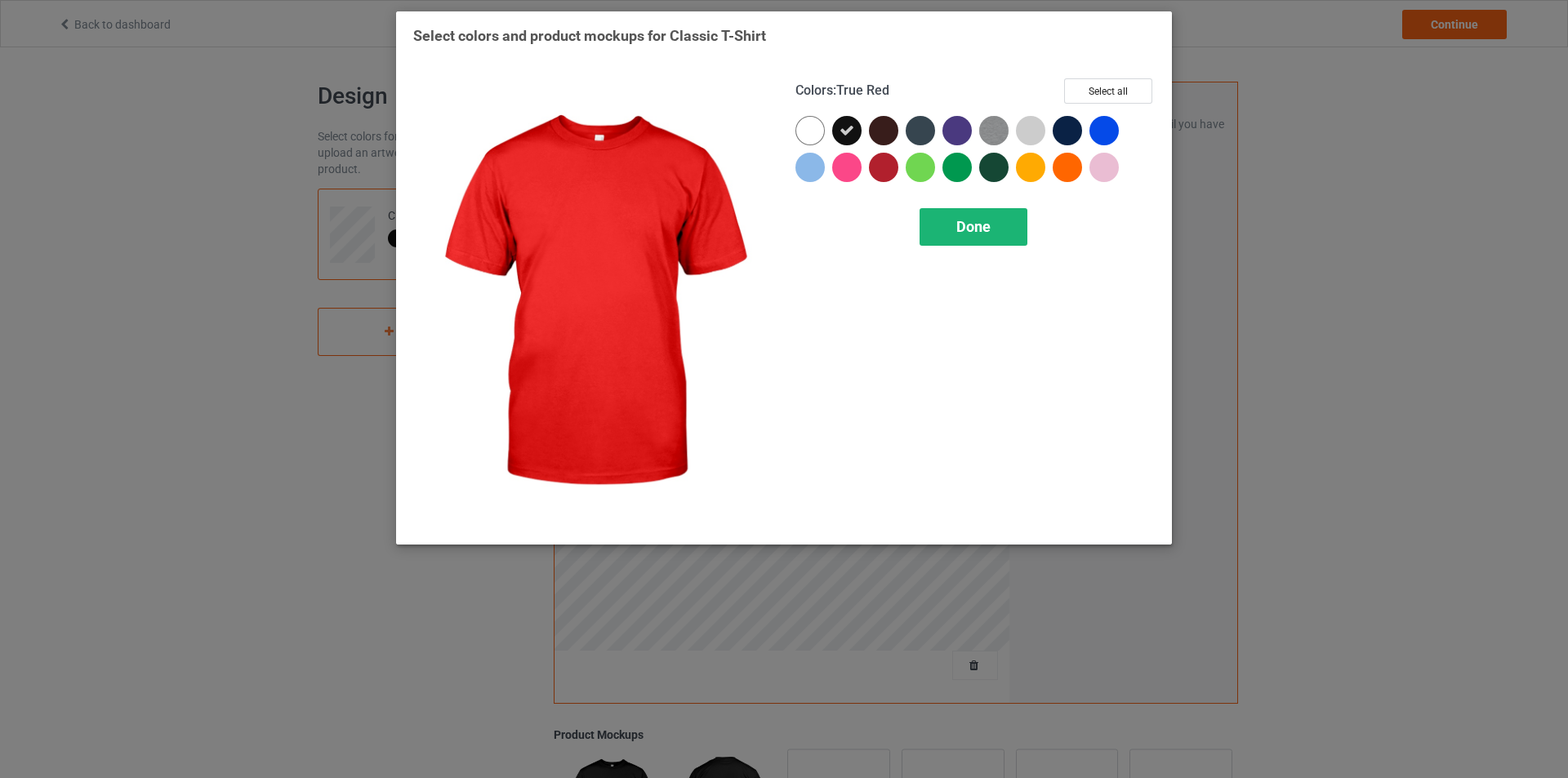
click at [990, 239] on div "Done" at bounding box center [974, 228] width 108 height 38
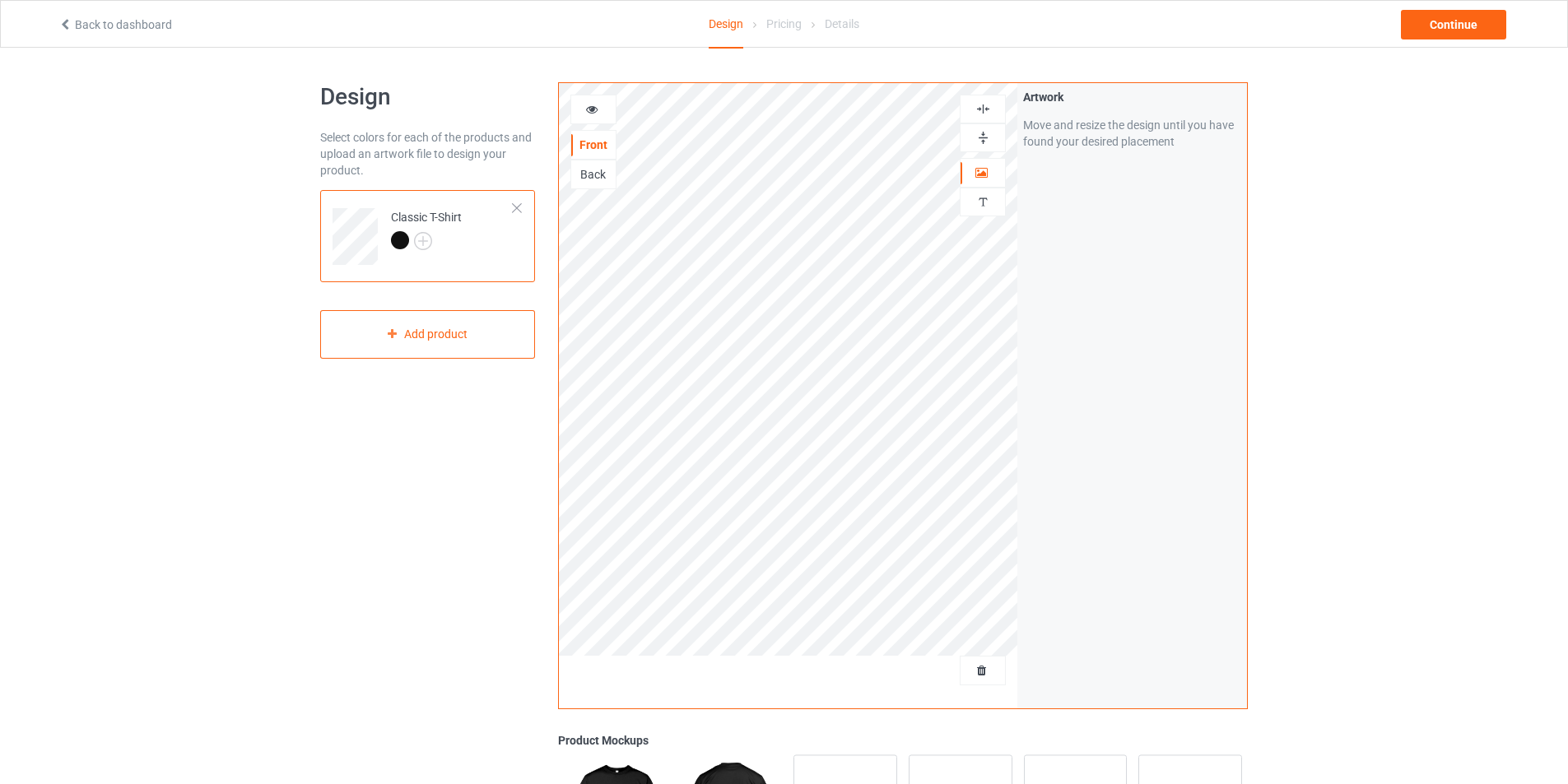
click at [1055, 421] on div "Artwork Move and resize the design until you have found your desired placement" at bounding box center [1132, 395] width 229 height 626
click at [1452, 21] on div "Continue" at bounding box center [1454, 24] width 106 height 29
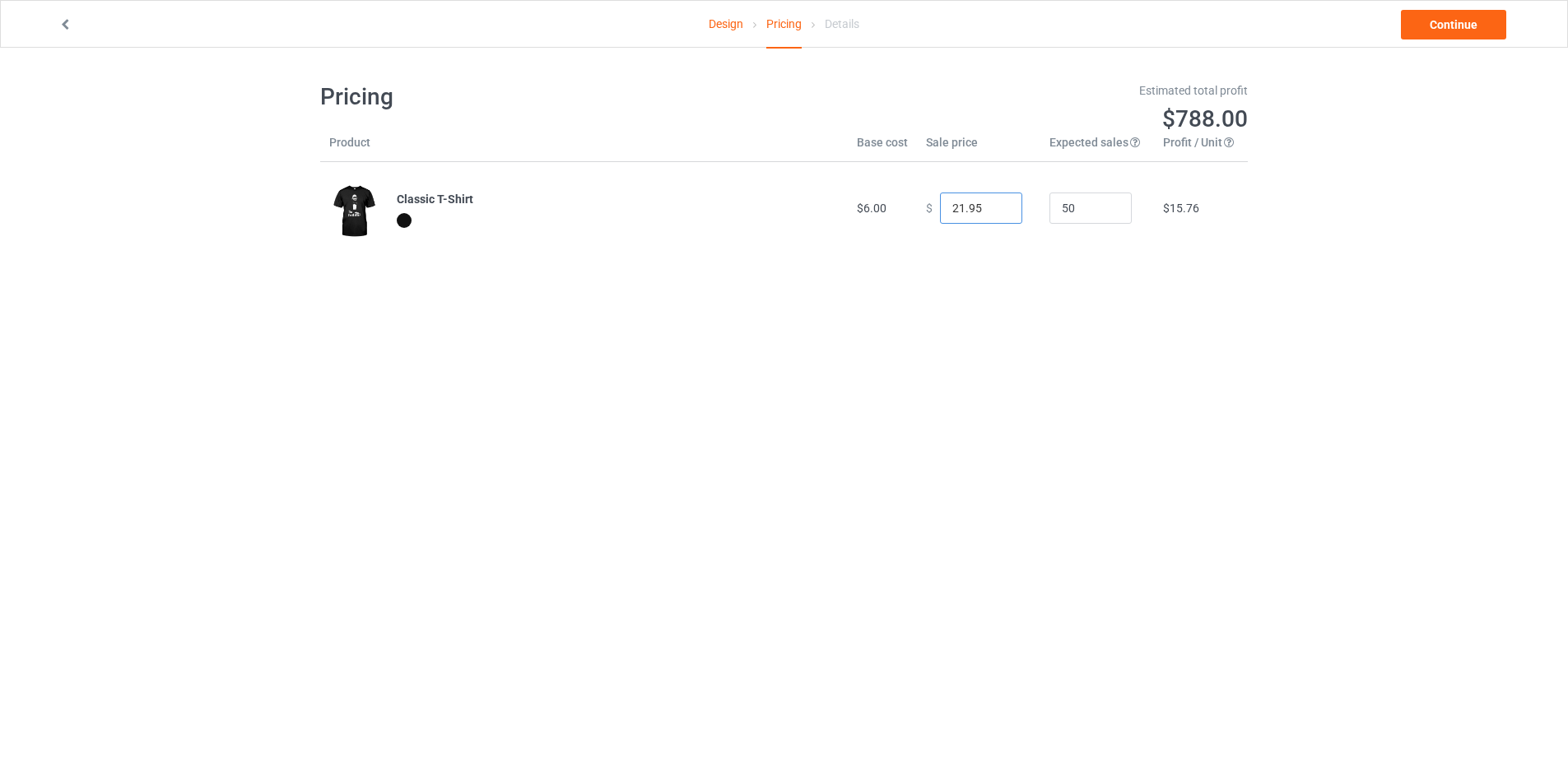
type input "21.95"
click at [997, 213] on input "21.95" at bounding box center [980, 209] width 82 height 31
click at [1456, 15] on link "Continue" at bounding box center [1454, 24] width 106 height 29
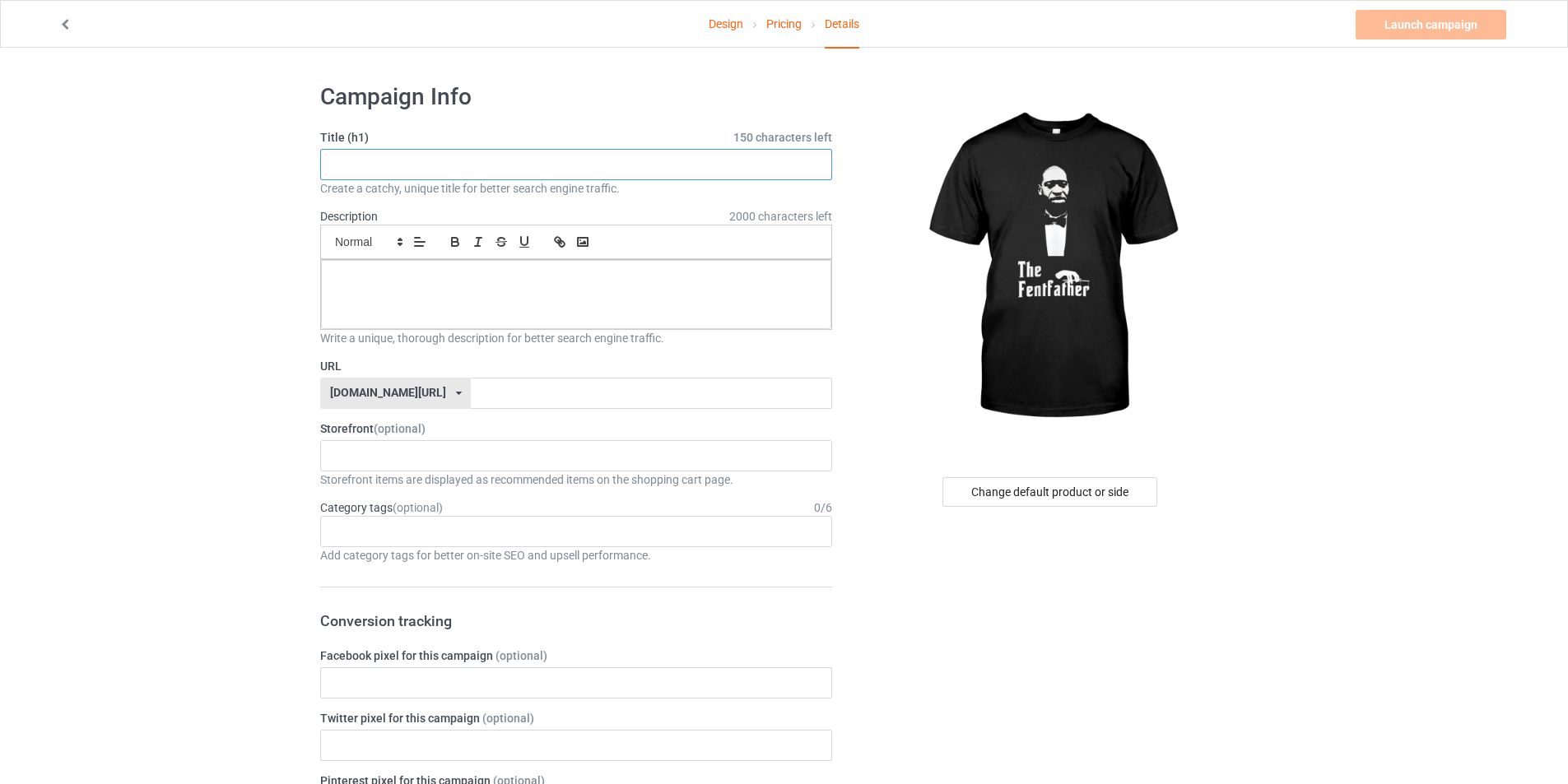
click at [570, 178] on input "text" at bounding box center [576, 164] width 512 height 31
type input "THE FENTFATHER"
click at [433, 280] on p at bounding box center [575, 279] width 484 height 16
click at [380, 278] on p at bounding box center [575, 279] width 484 height 16
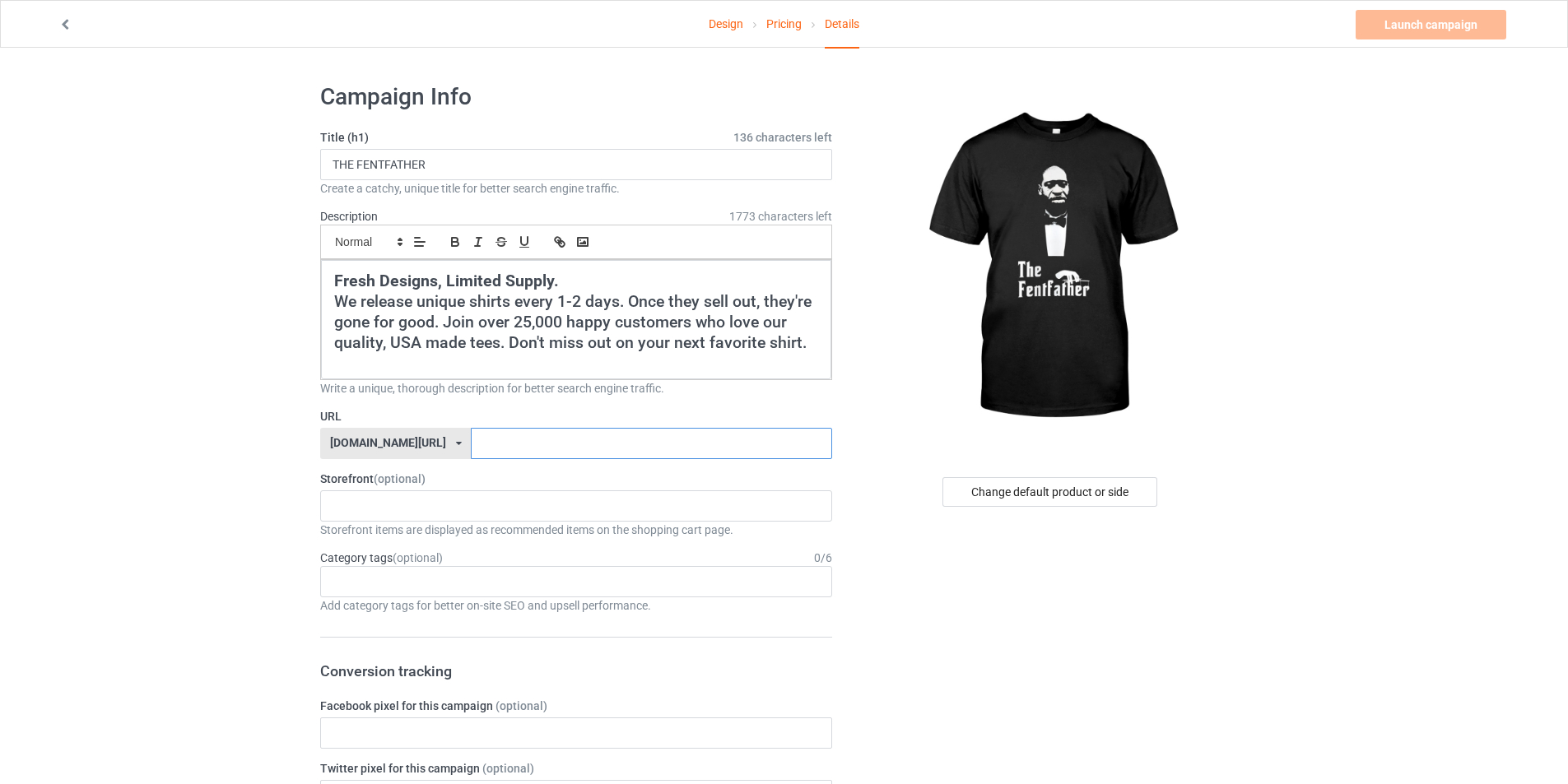
click at [504, 438] on input "text" at bounding box center [651, 444] width 361 height 31
type input "THEFENTFATHER"
click at [585, 510] on div "cursedahhshirts 68e6e715c14d57002fb4706e" at bounding box center [576, 506] width 512 height 31
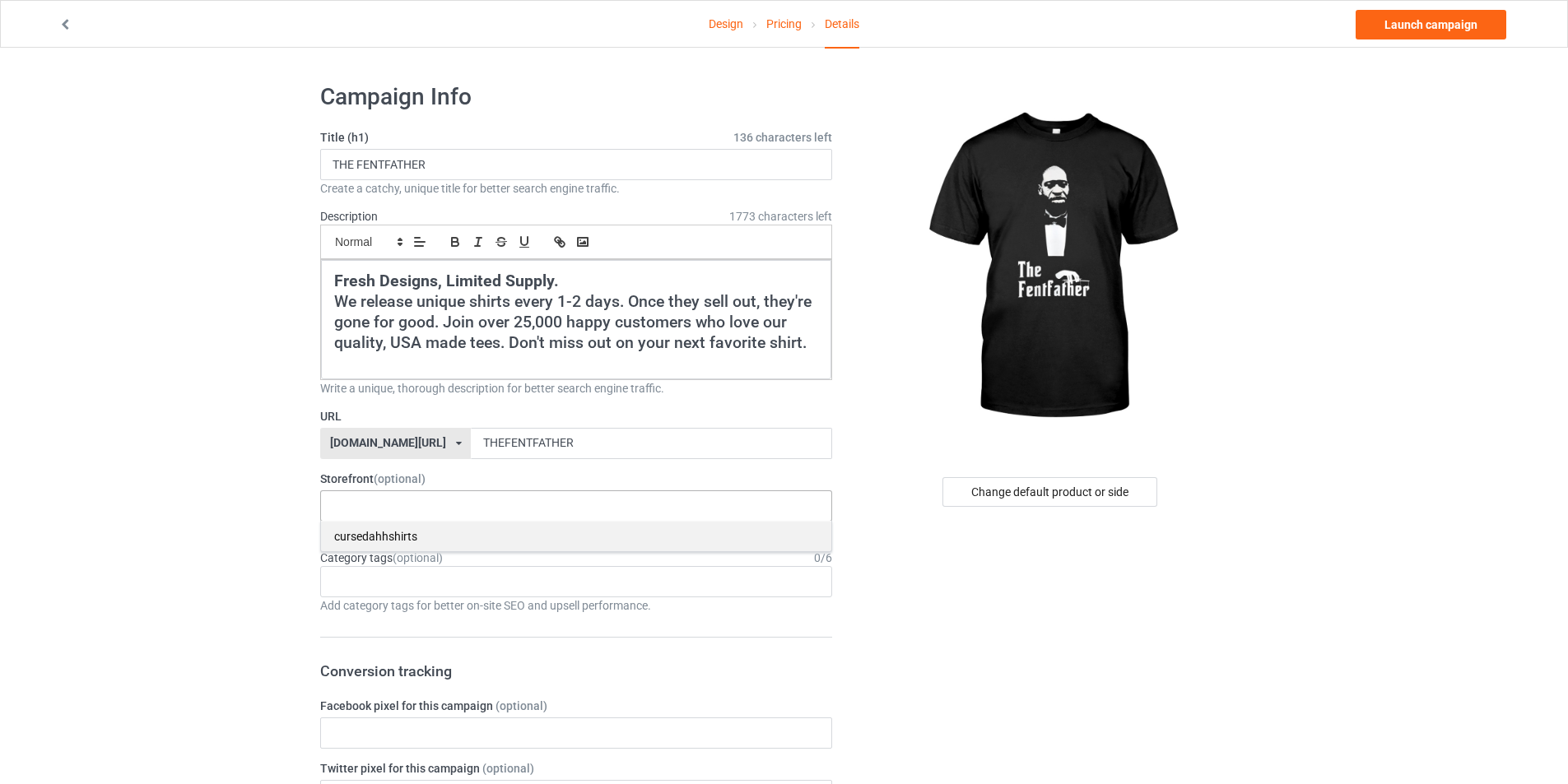
click at [456, 538] on div "cursedahhshirts" at bounding box center [576, 536] width 511 height 30
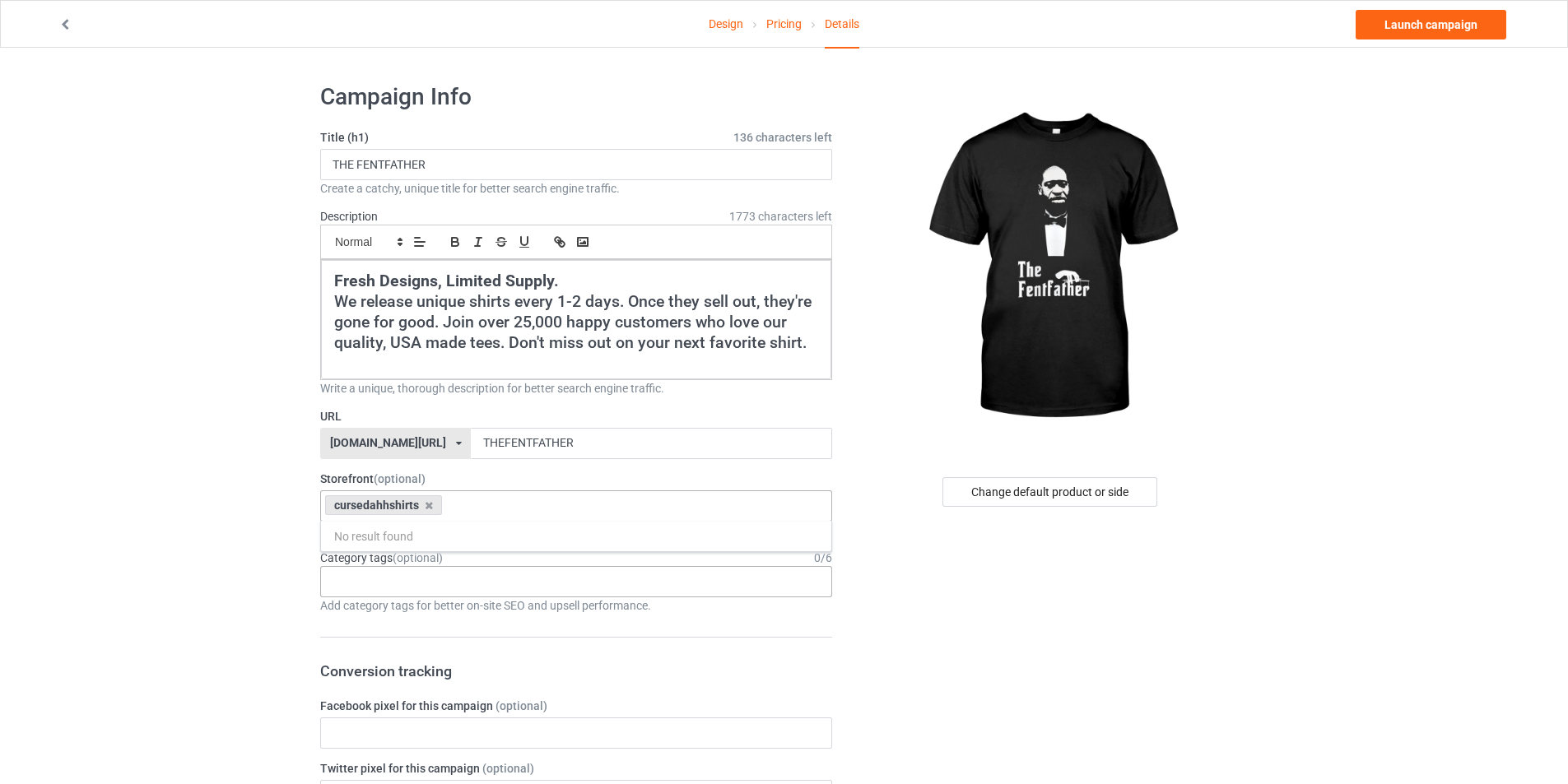
click at [440, 584] on div "Age > [DEMOGRAPHIC_DATA] > 1 Age > [DEMOGRAPHIC_DATA] Months > 1 Month Age > [D…" at bounding box center [576, 582] width 512 height 31
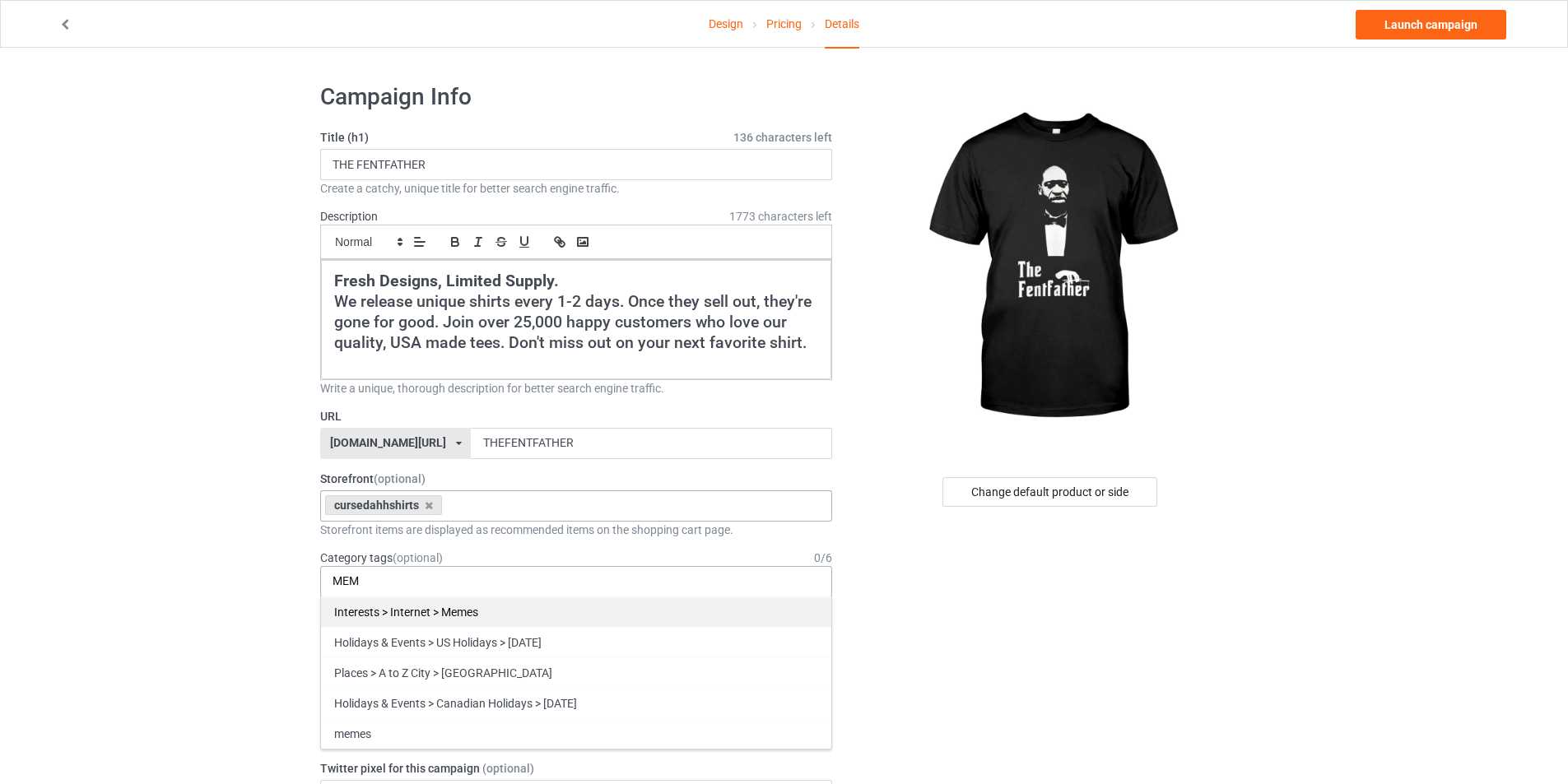
type input "MEM"
click at [435, 615] on div "Interests > Internet > Memes" at bounding box center [576, 612] width 511 height 30
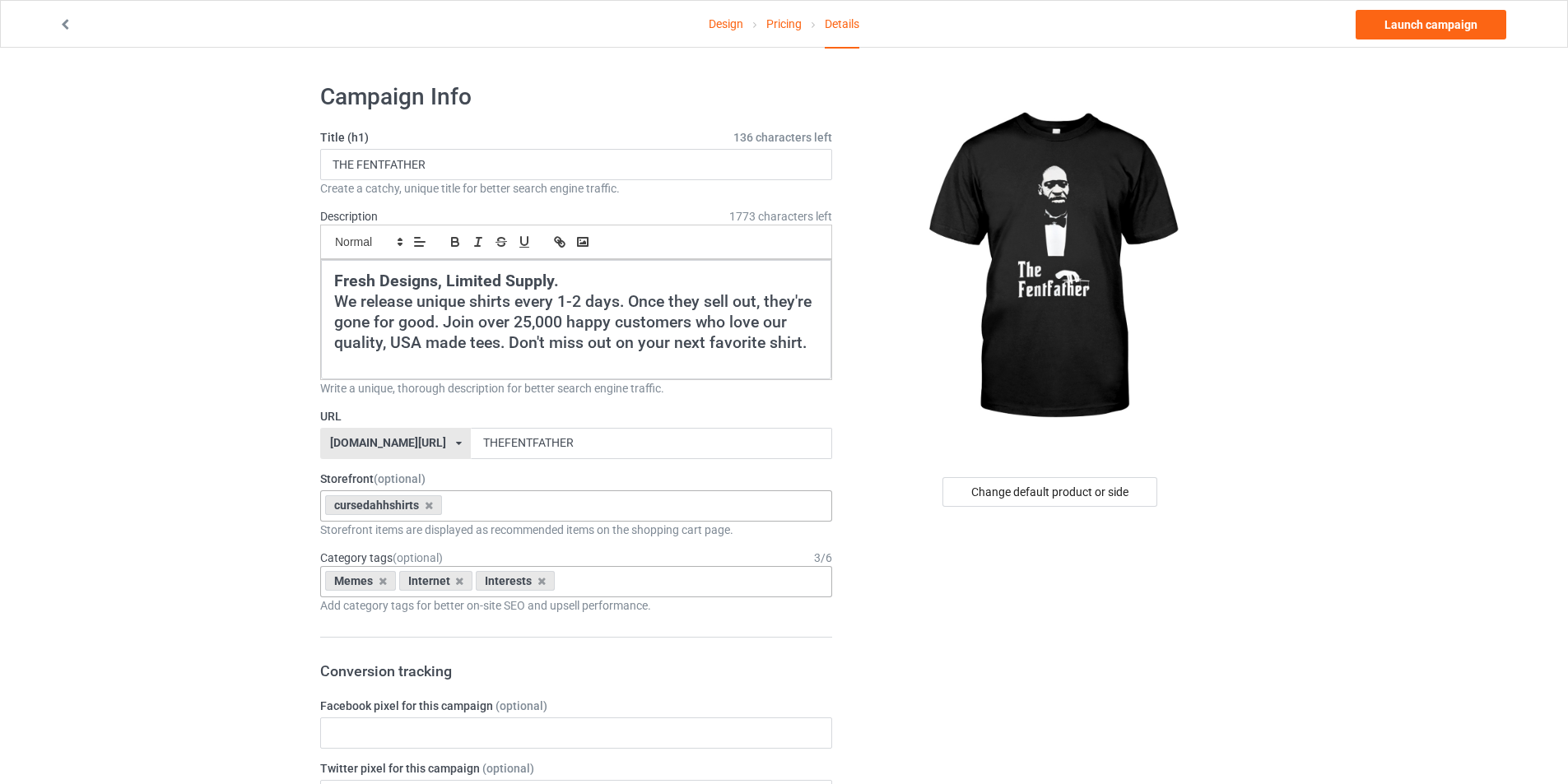
click at [1423, 25] on link "Launch campaign" at bounding box center [1430, 24] width 151 height 29
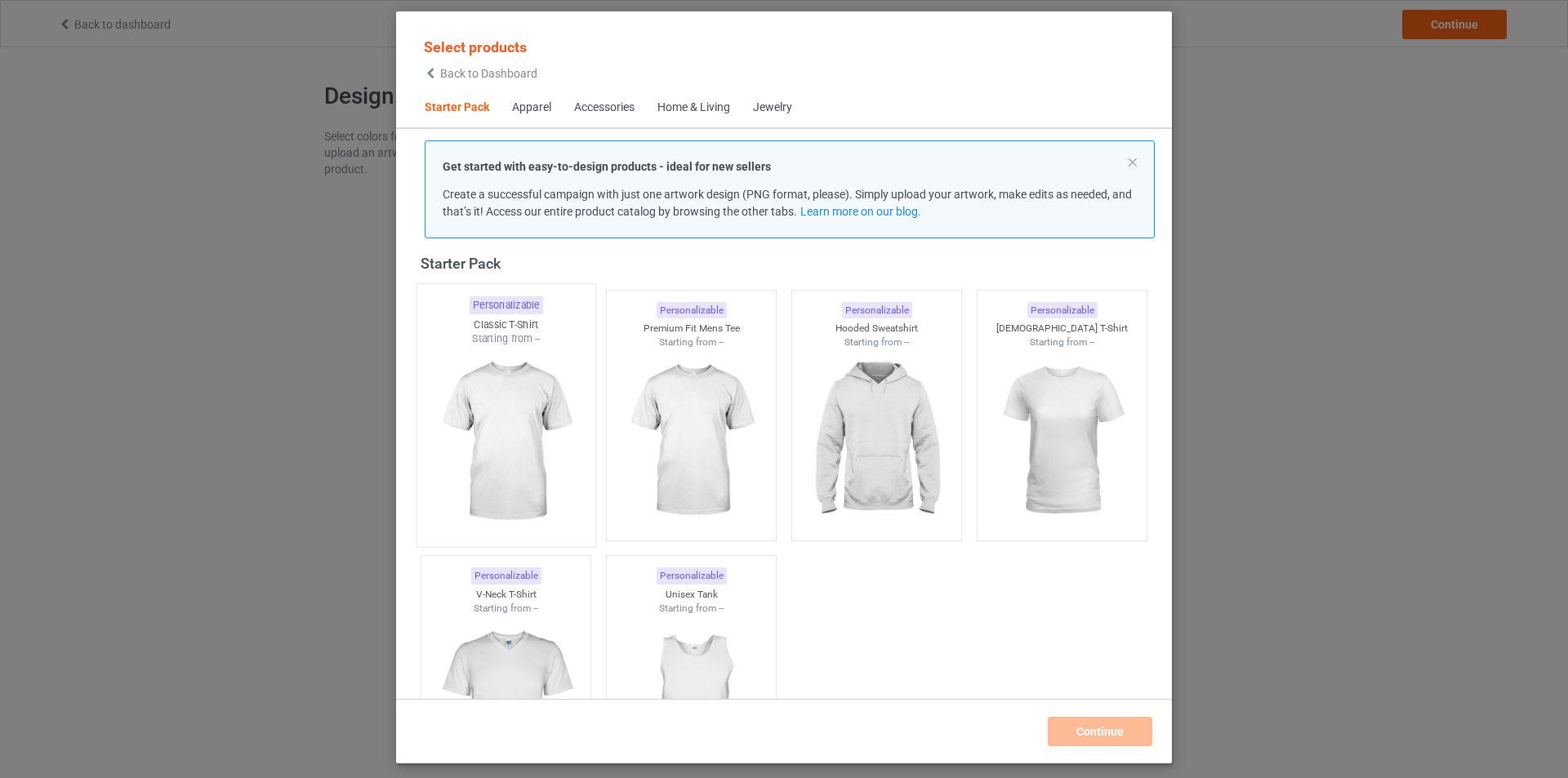
click at [541, 401] on img at bounding box center [505, 442] width 154 height 192
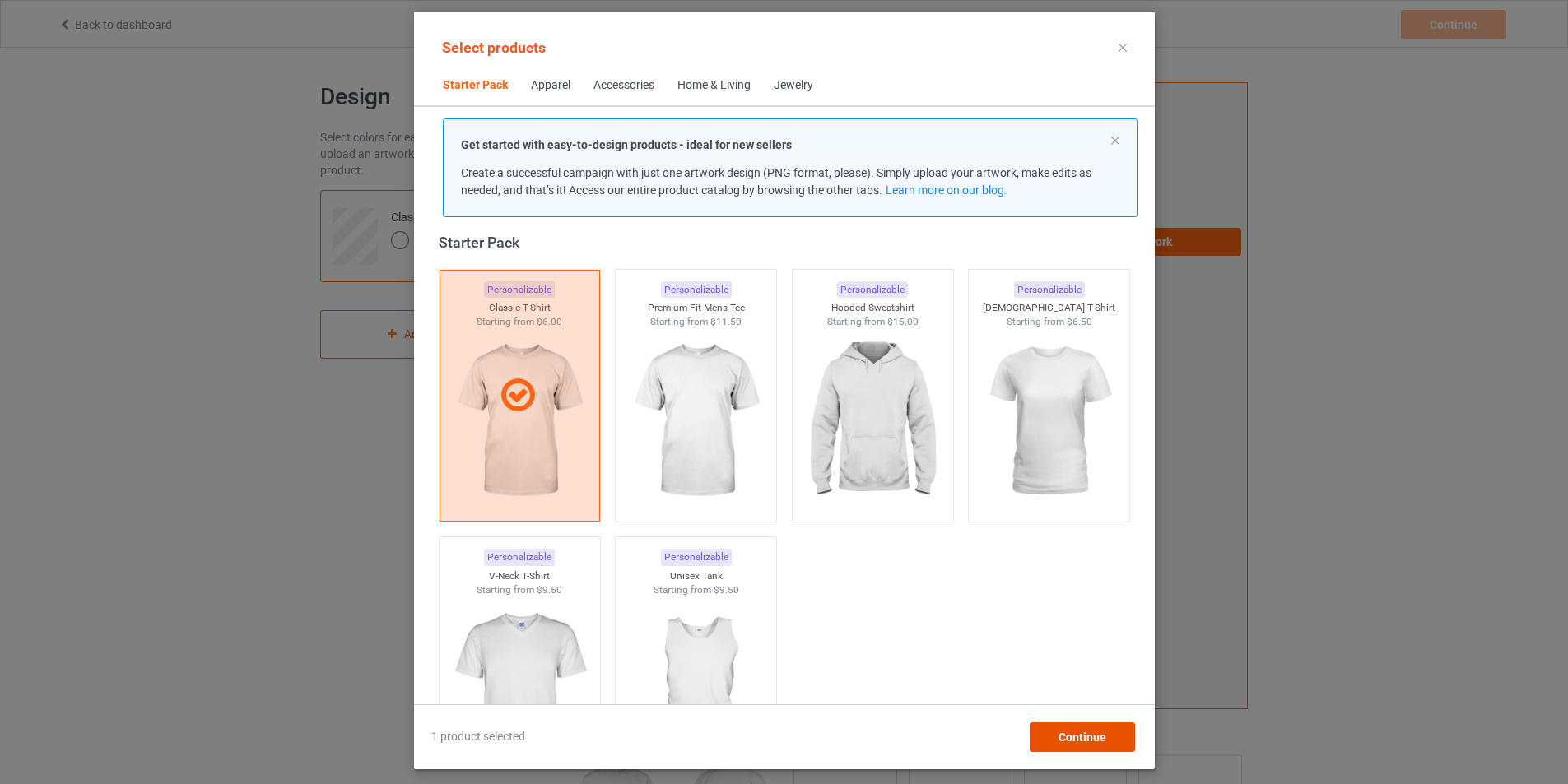
click at [1105, 732] on span "Continue" at bounding box center [1081, 737] width 48 height 13
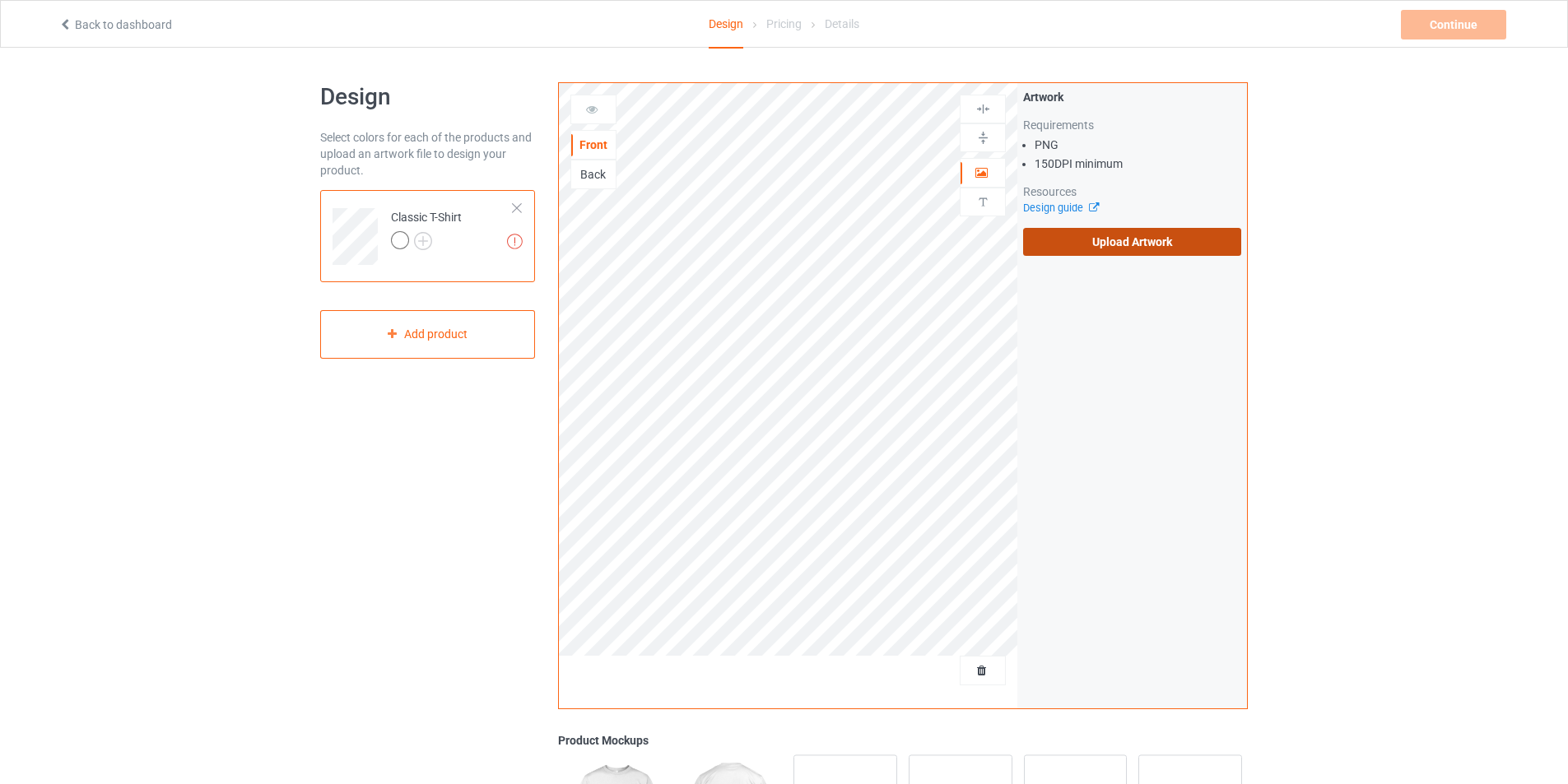
click at [1115, 244] on label "Upload Artwork" at bounding box center [1132, 241] width 218 height 28
click at [0, 0] on input "Upload Artwork" at bounding box center [0, 0] width 0 height 0
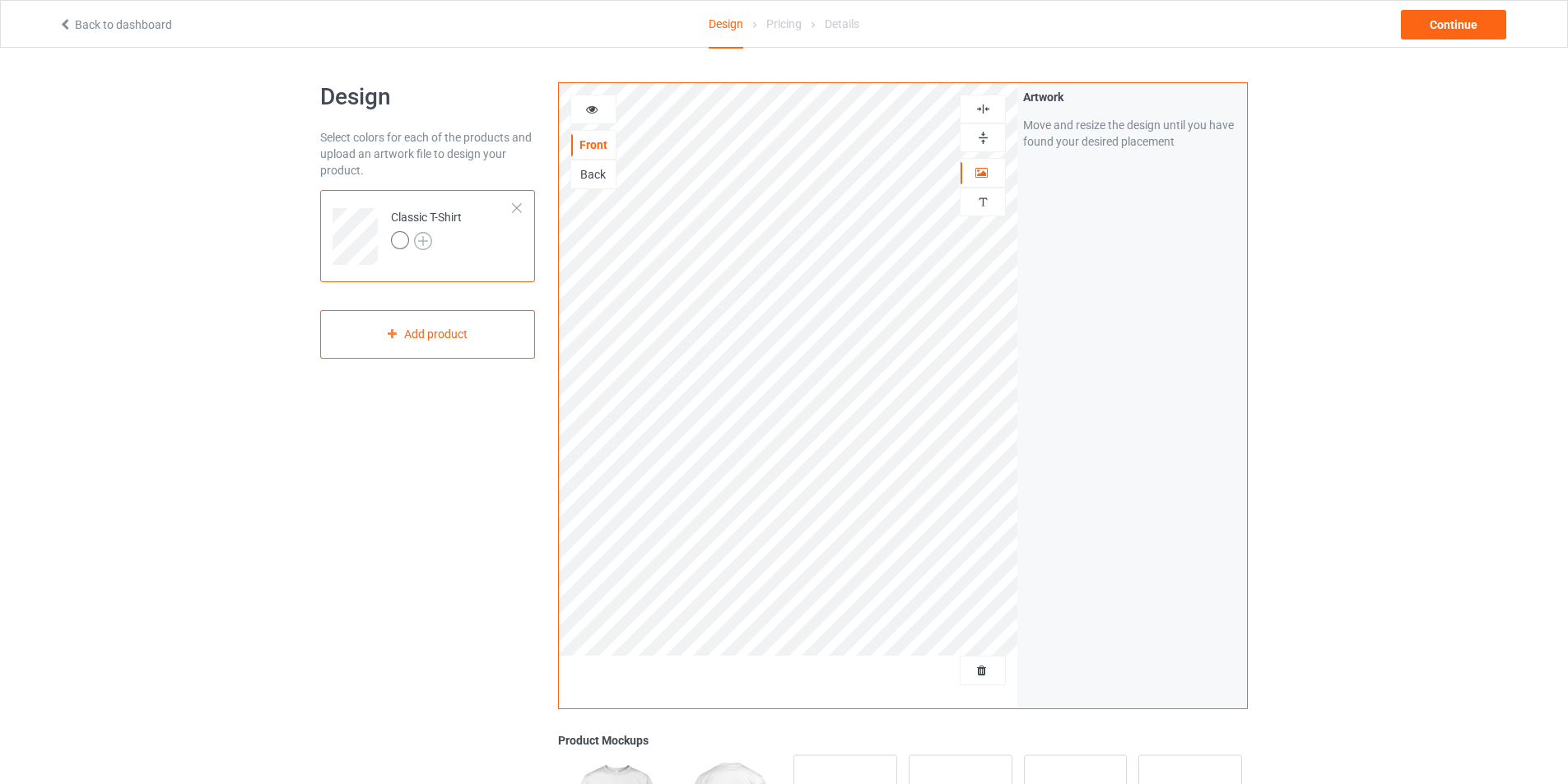
click at [421, 248] on img at bounding box center [422, 241] width 18 height 18
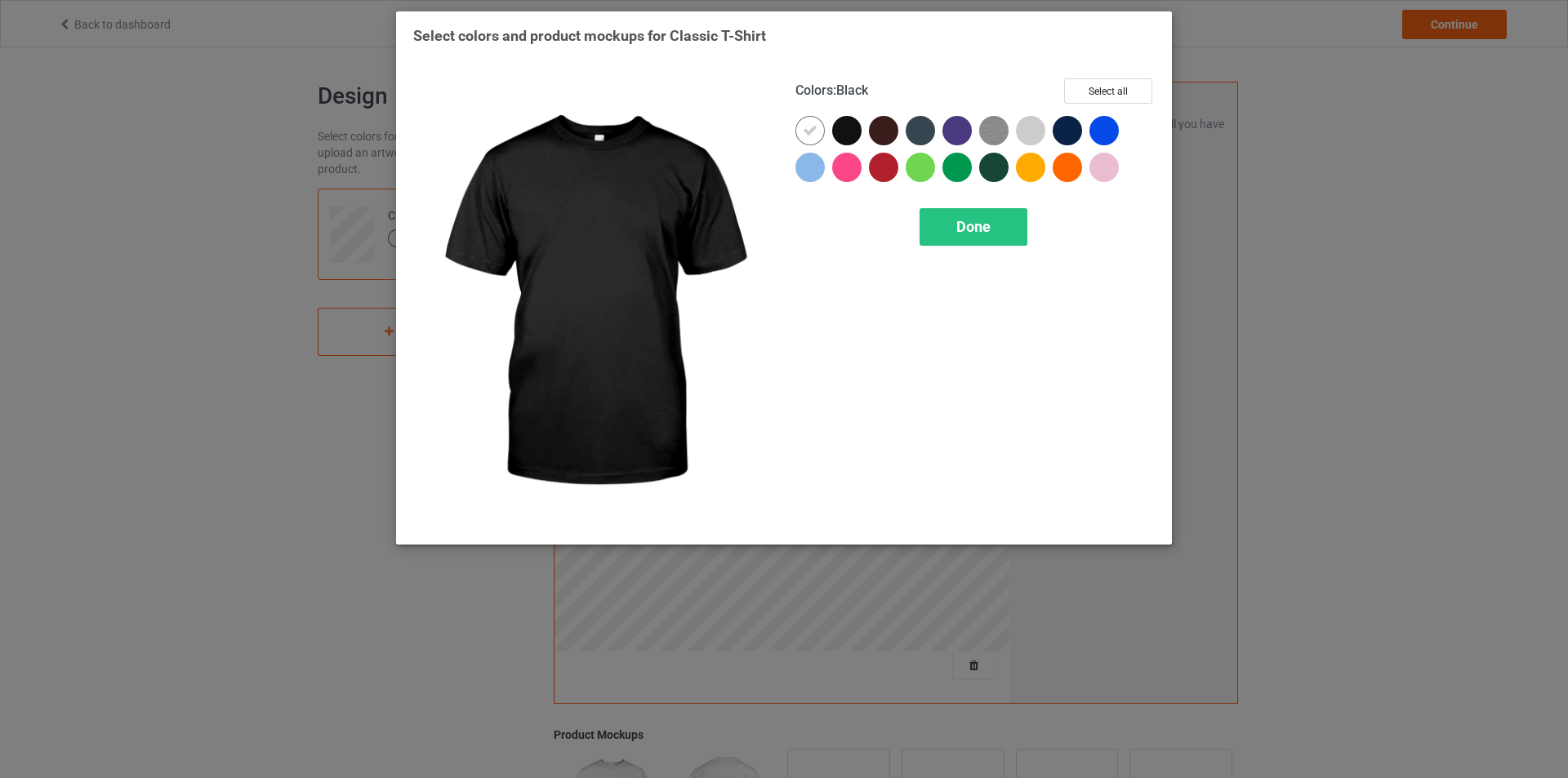
click at [853, 137] on div at bounding box center [847, 131] width 29 height 29
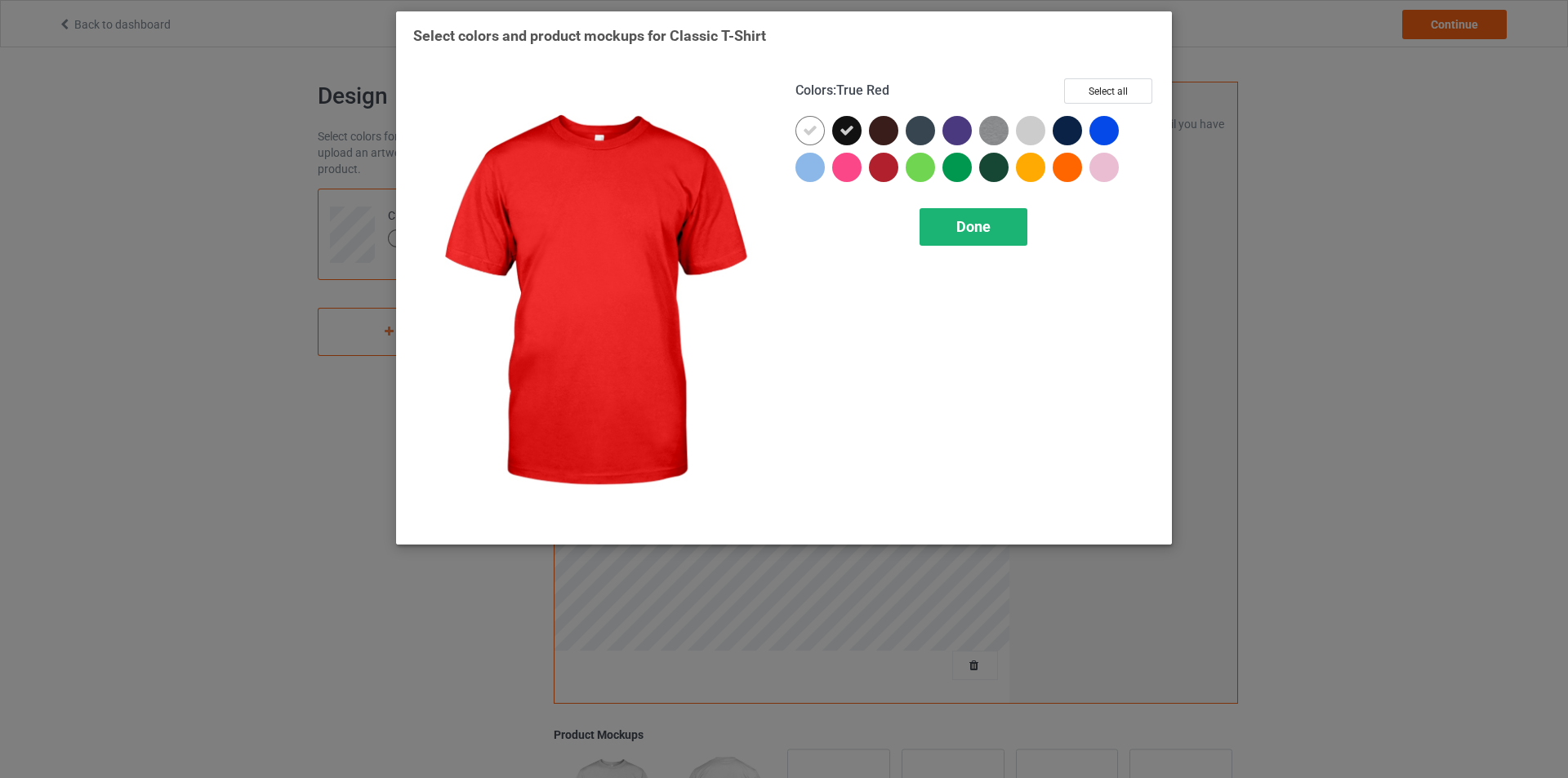
click at [932, 222] on div "Done" at bounding box center [974, 228] width 108 height 38
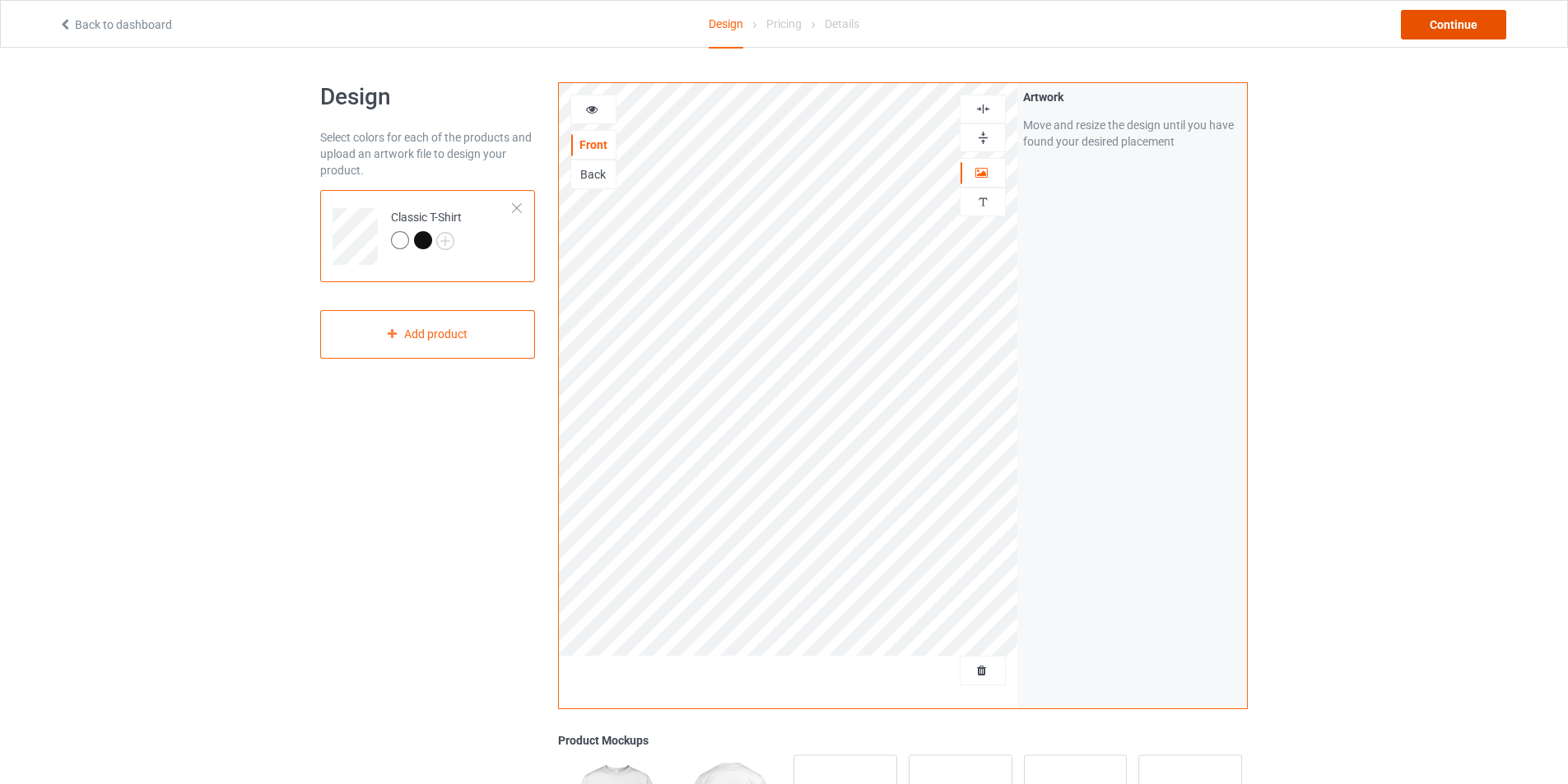
click at [1461, 32] on div "Continue" at bounding box center [1454, 24] width 106 height 29
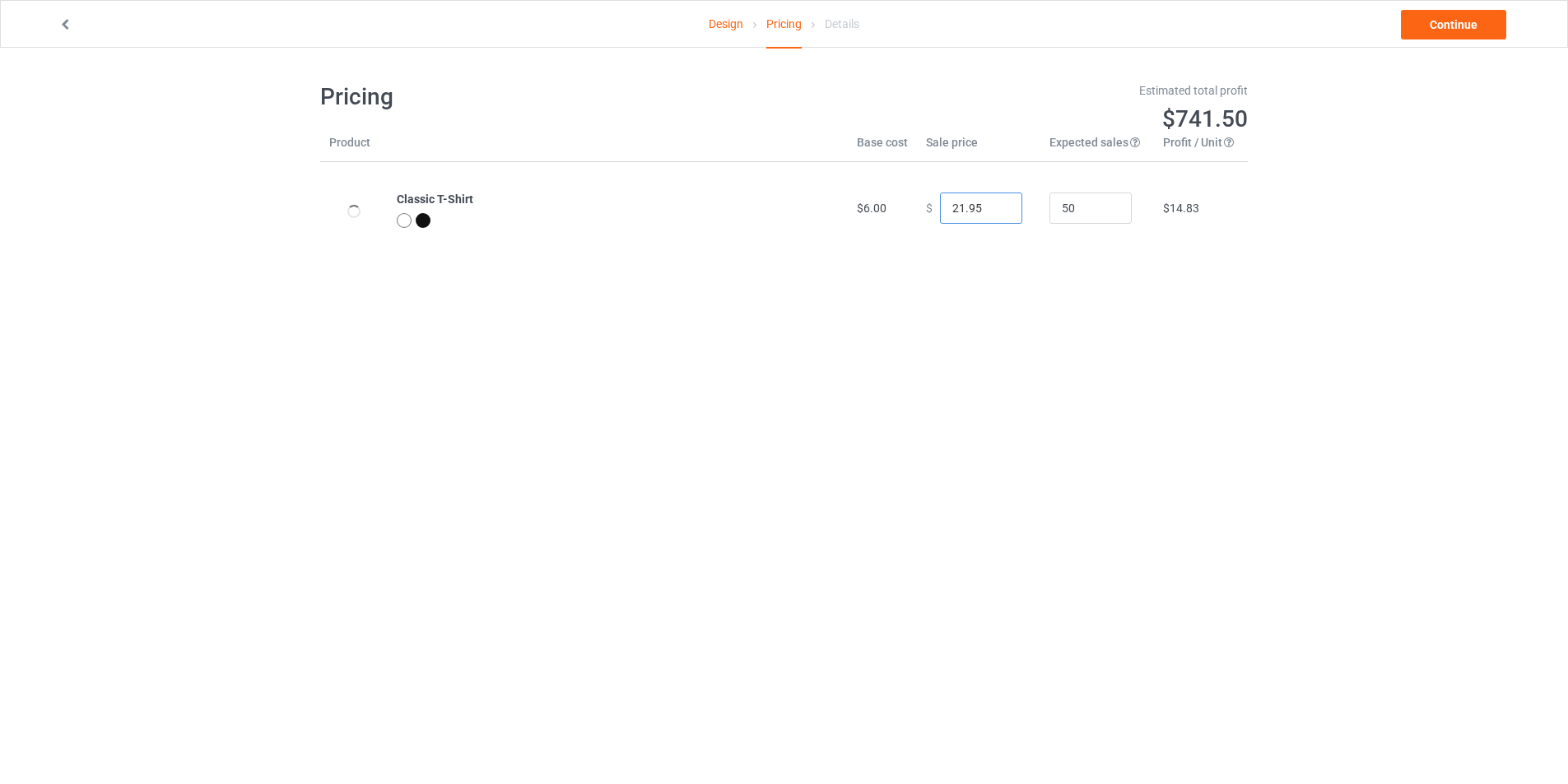
type input "21.95"
click at [994, 210] on input "21.95" at bounding box center [980, 209] width 82 height 31
click at [1462, 13] on link "Continue" at bounding box center [1454, 24] width 106 height 29
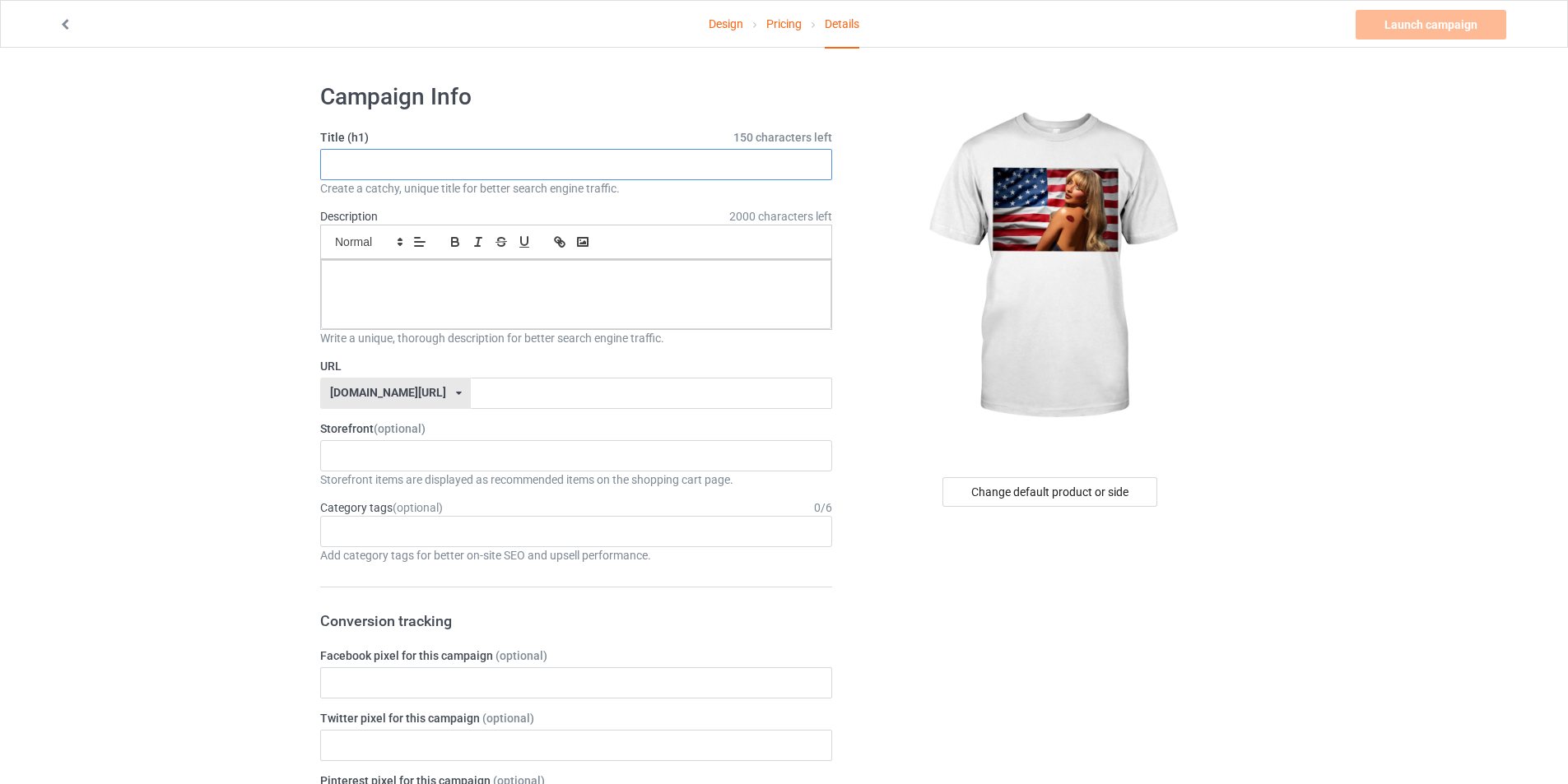
click at [381, 164] on input "text" at bounding box center [576, 164] width 512 height 31
type input "SNOWBUNNY"
click at [408, 328] on div at bounding box center [576, 295] width 511 height 69
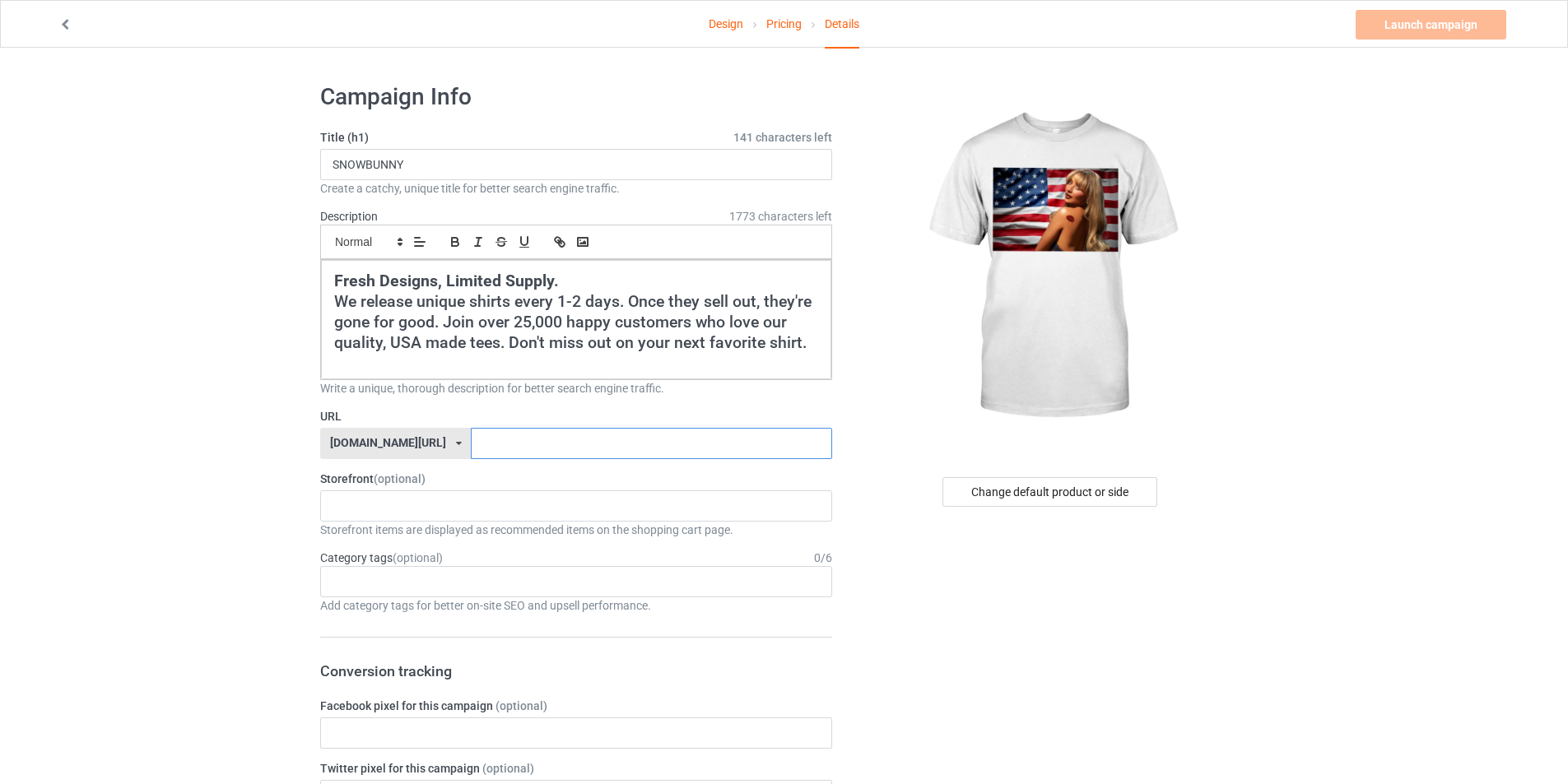
click at [579, 441] on input "text" at bounding box center [651, 444] width 361 height 31
type input "SNOWBUNNY"
click at [447, 495] on div "cursedahhshirts 68e6e715c14d57002fb4706e" at bounding box center [576, 506] width 512 height 31
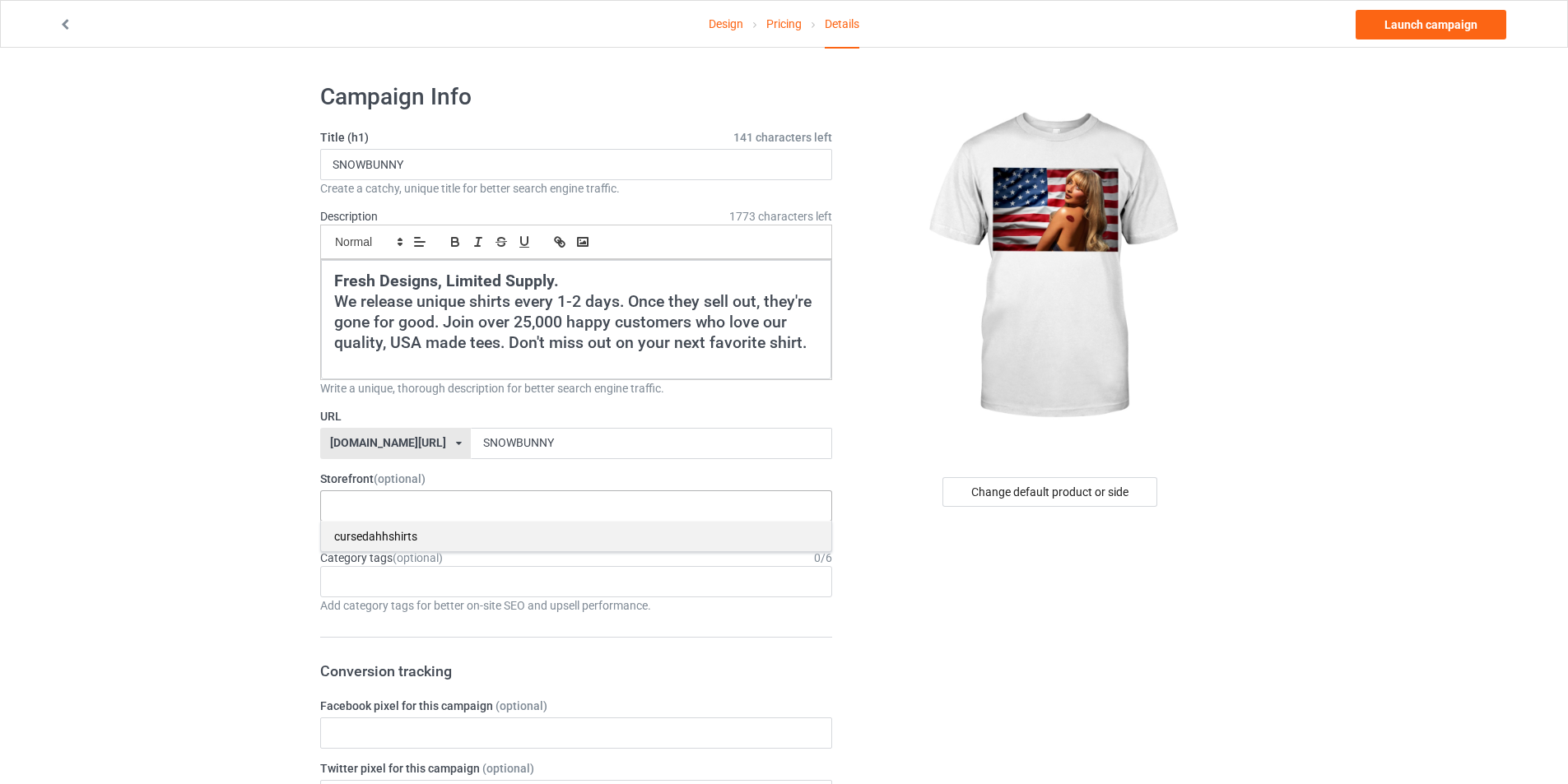
click at [376, 530] on div "cursedahhshirts" at bounding box center [576, 536] width 511 height 30
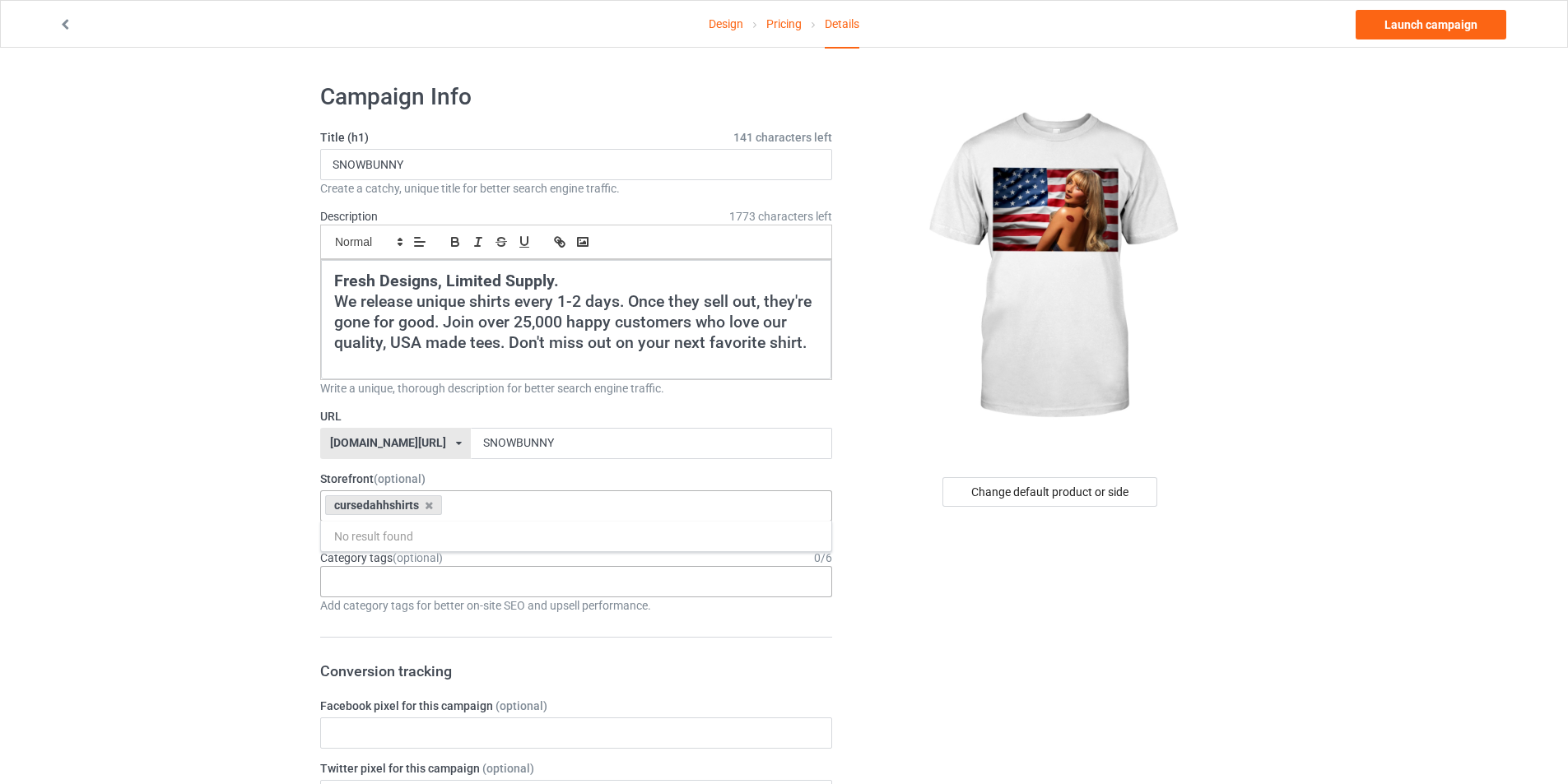
click at [363, 593] on div "Age > [DEMOGRAPHIC_DATA] > 1 Age > [DEMOGRAPHIC_DATA] Months > 1 Month Age > [D…" at bounding box center [576, 582] width 512 height 31
type input "MEME"
click at [412, 611] on div "Interests > Internet > Memes" at bounding box center [576, 612] width 511 height 30
click at [1413, 18] on link "Launch campaign" at bounding box center [1430, 24] width 151 height 29
